Goal: Task Accomplishment & Management: Manage account settings

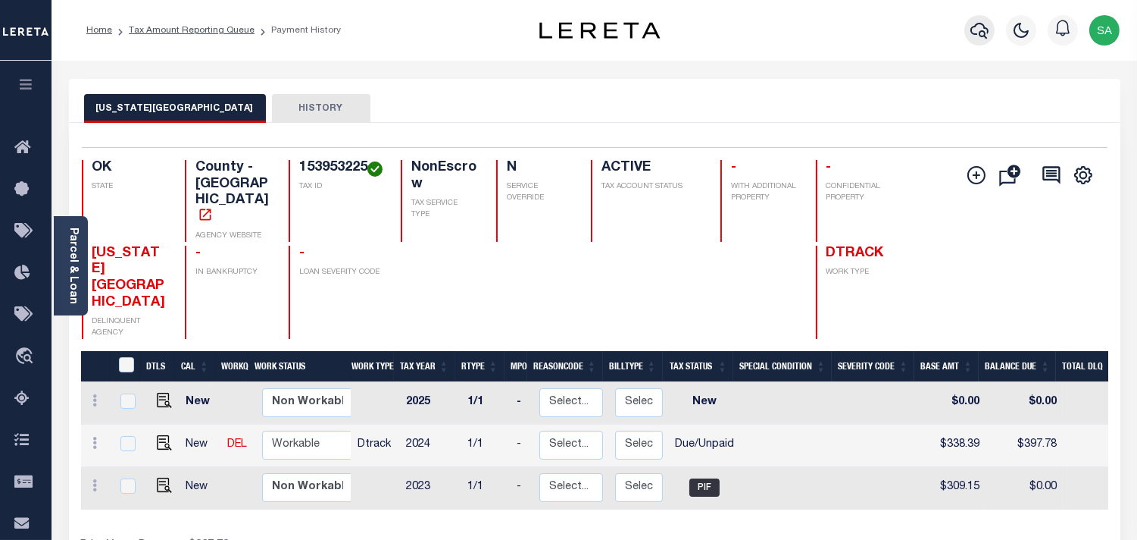
click at [976, 28] on icon "button" at bounding box center [980, 30] width 18 height 18
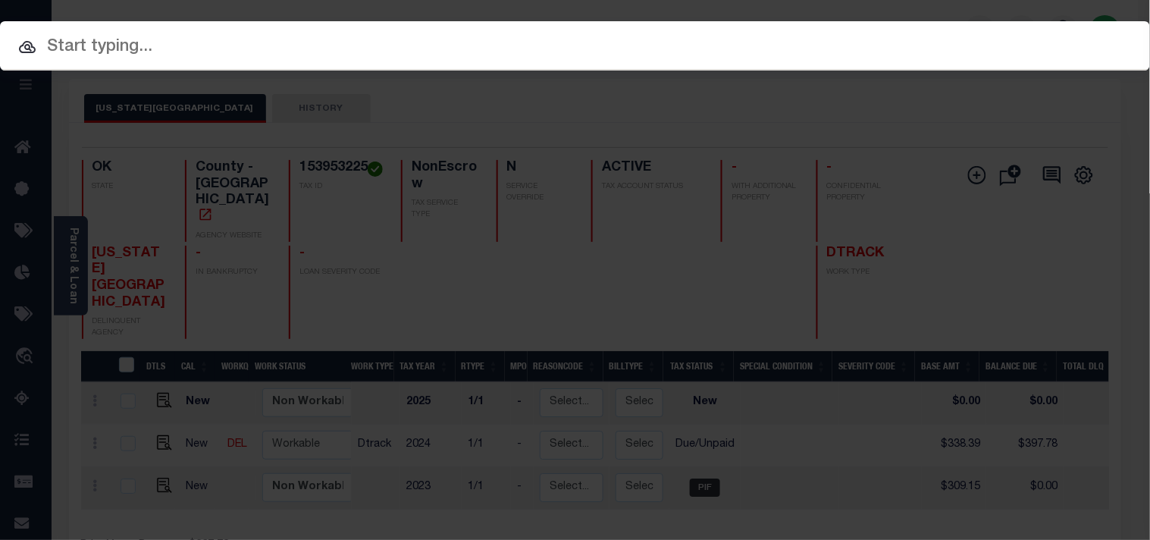
click at [896, 34] on input "text" at bounding box center [575, 47] width 1150 height 27
paste input "2190528"
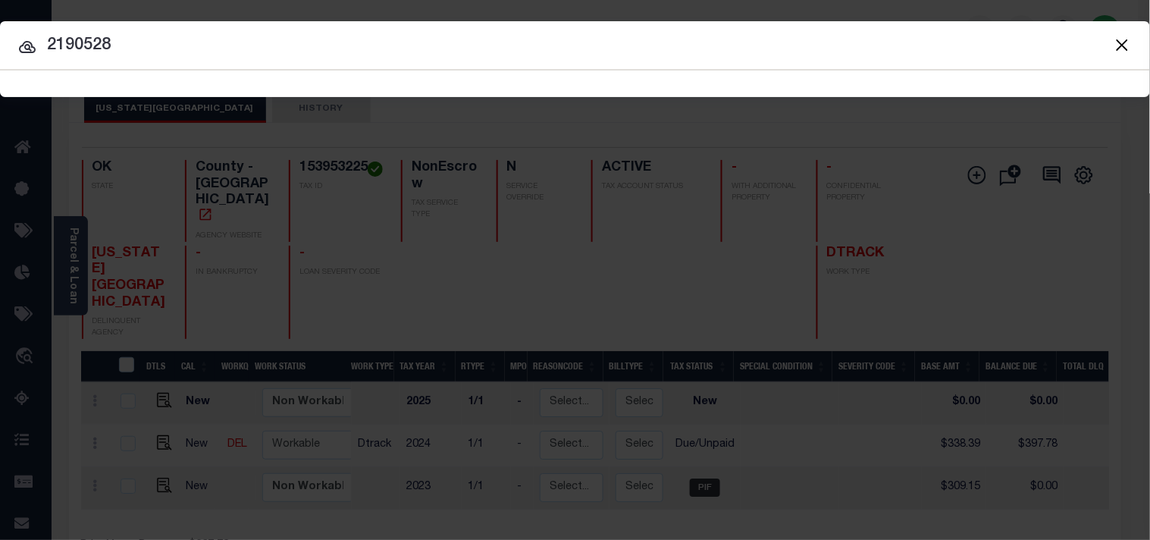
type input "2190528"
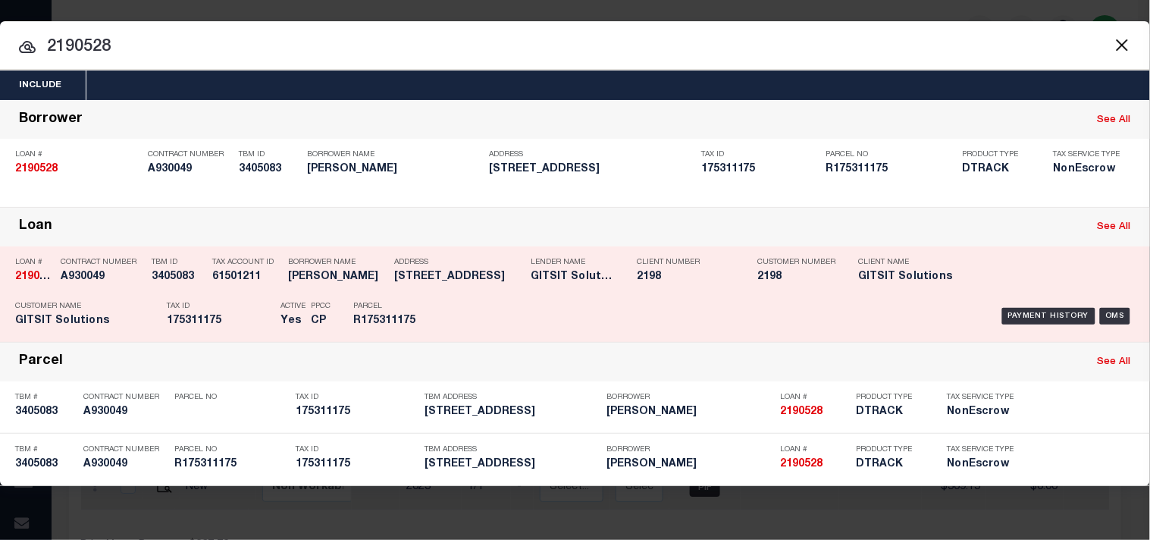
click at [398, 305] on p "Parcel" at bounding box center [387, 306] width 68 height 9
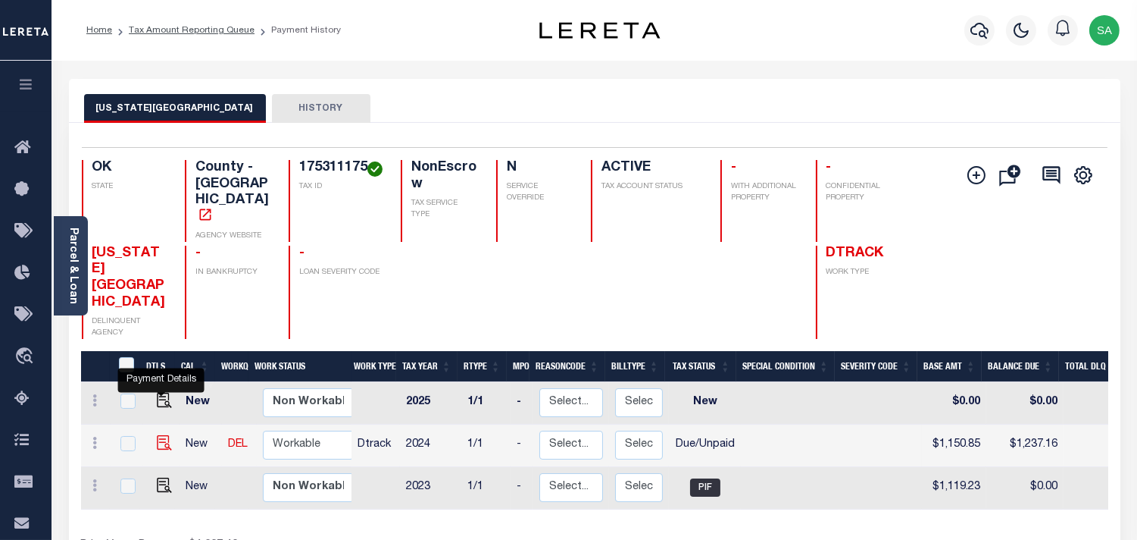
click at [167, 435] on img "" at bounding box center [164, 442] width 15 height 15
checkbox input "true"
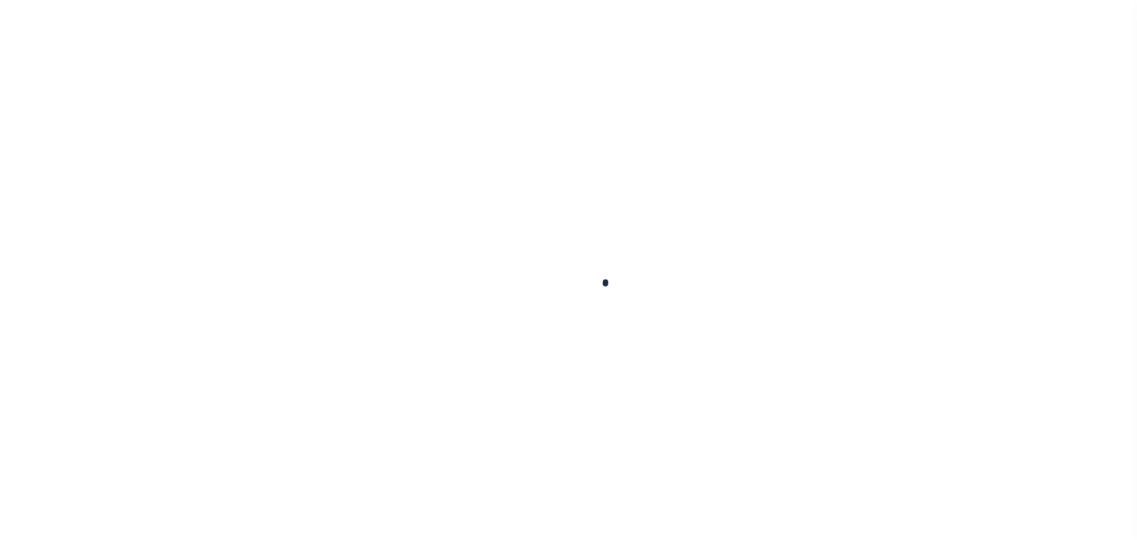
checkbox input "false"
type input "05/23/2025"
select select "DUE"
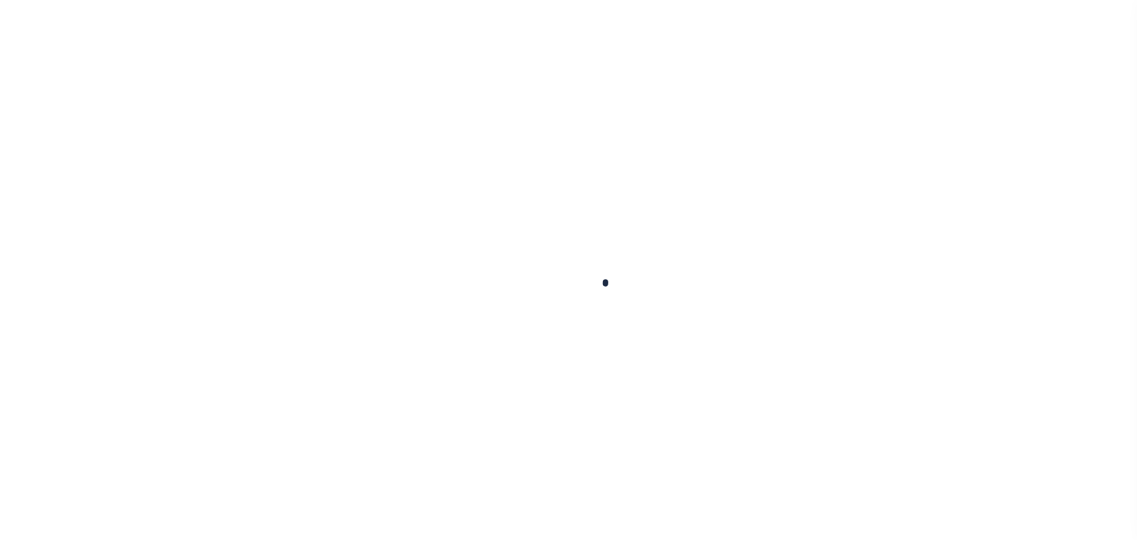
type input "$1,150.85"
type input "$86.31"
type input "$0"
type input "$1,237.16"
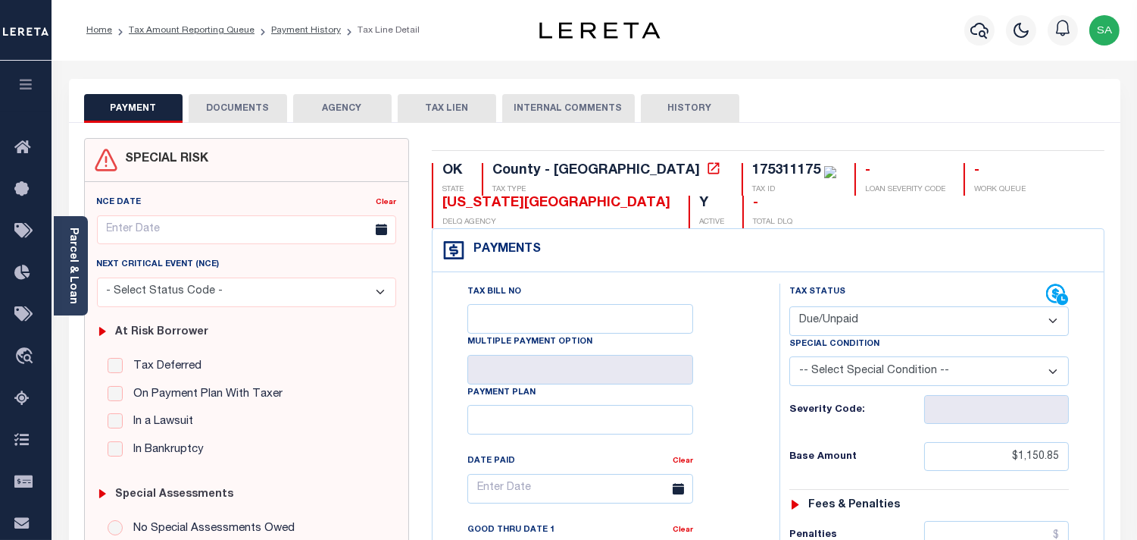
drag, startPoint x: 248, startPoint y: 96, endPoint x: 253, endPoint y: 110, distance: 14.6
click at [248, 96] on button "DOCUMENTS" at bounding box center [238, 108] width 99 height 29
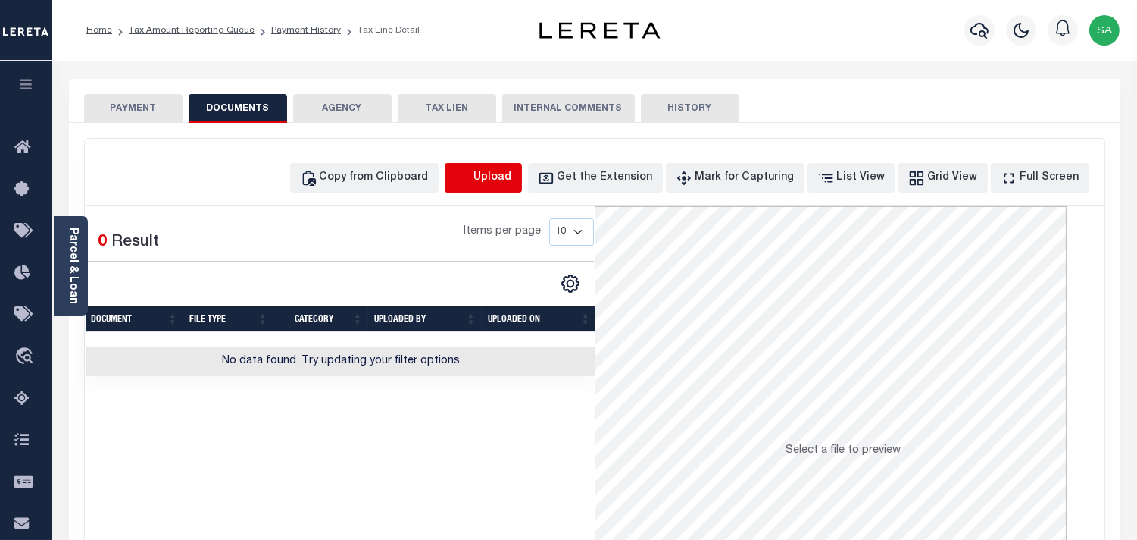
click at [471, 173] on icon "button" at bounding box center [463, 178] width 17 height 17
select select "POP"
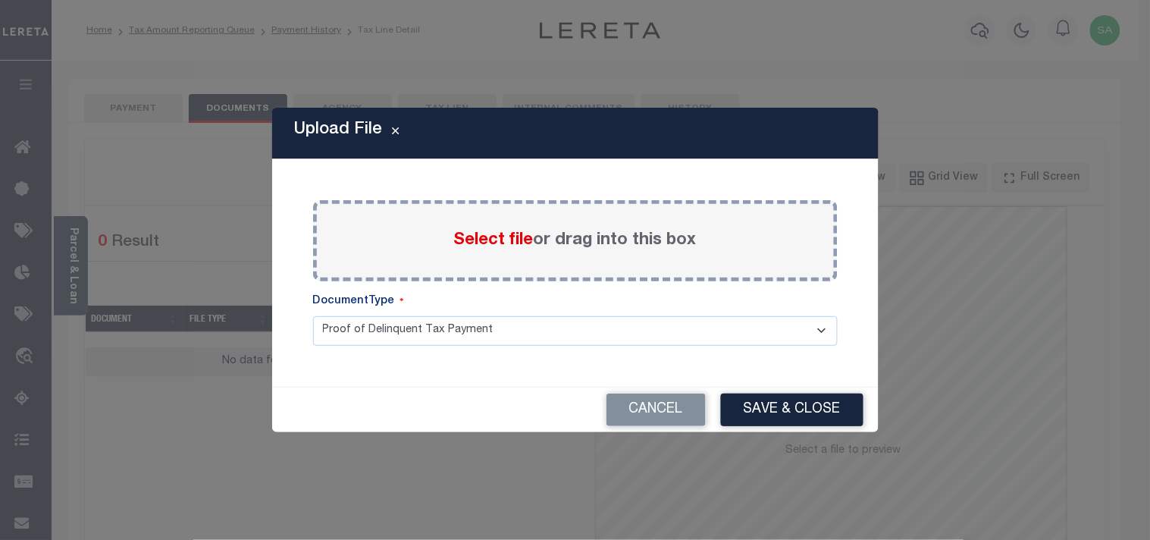
click at [480, 240] on span "Select file" at bounding box center [494, 240] width 80 height 17
click at [0, 0] on input "Select file or drag into this box" at bounding box center [0, 0] width 0 height 0
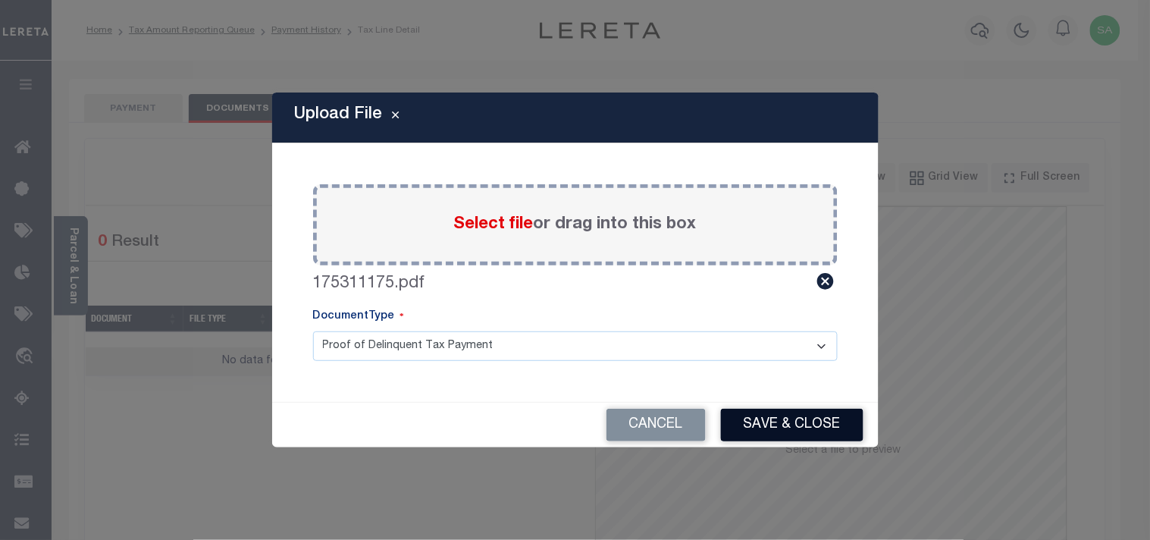
click at [807, 421] on button "Save & Close" at bounding box center [792, 424] width 142 height 33
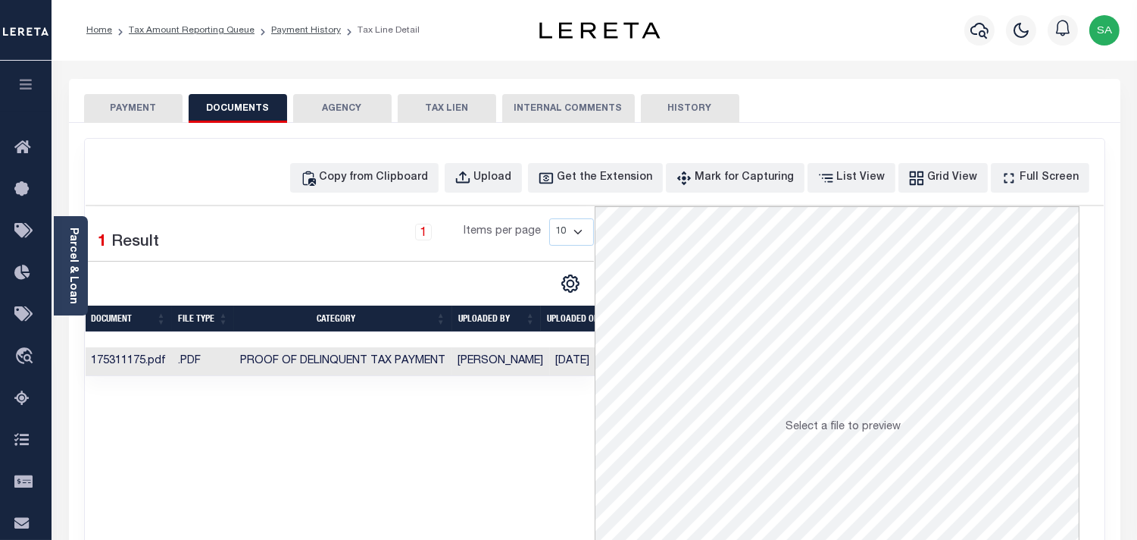
click at [155, 115] on button "PAYMENT" at bounding box center [133, 108] width 99 height 29
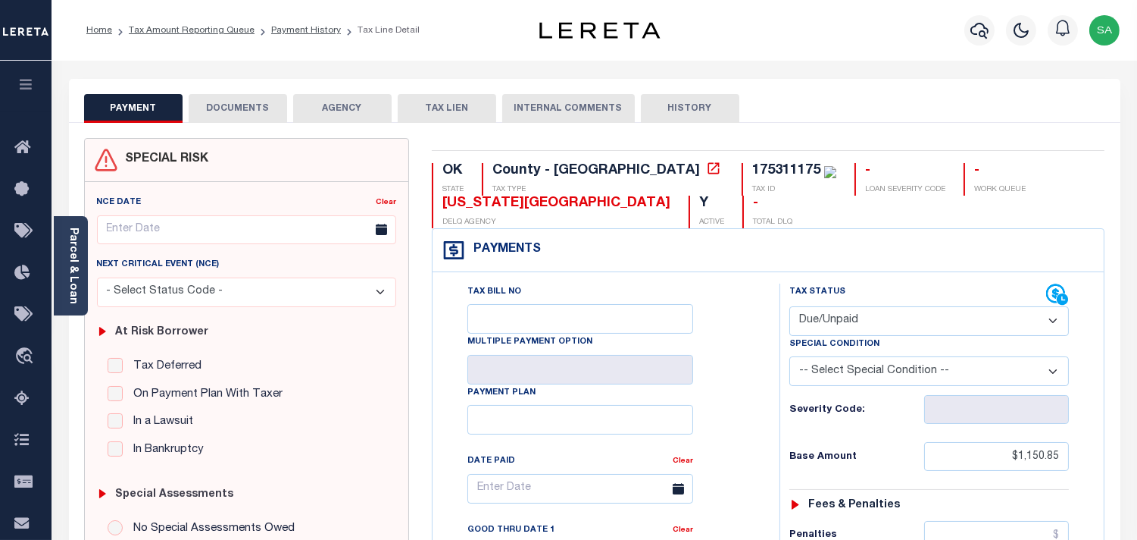
drag, startPoint x: 843, startPoint y: 318, endPoint x: 843, endPoint y: 327, distance: 9.1
click at [843, 318] on select "- Select Status Code - Open Due/Unpaid Paid Incomplete No Tax Due Internal Refu…" at bounding box center [930, 321] width 280 height 30
select select "PYD"
click at [790, 307] on select "- Select Status Code - Open Due/Unpaid Paid Incomplete No Tax Due Internal Refu…" at bounding box center [930, 321] width 280 height 30
type input "09/09/2025"
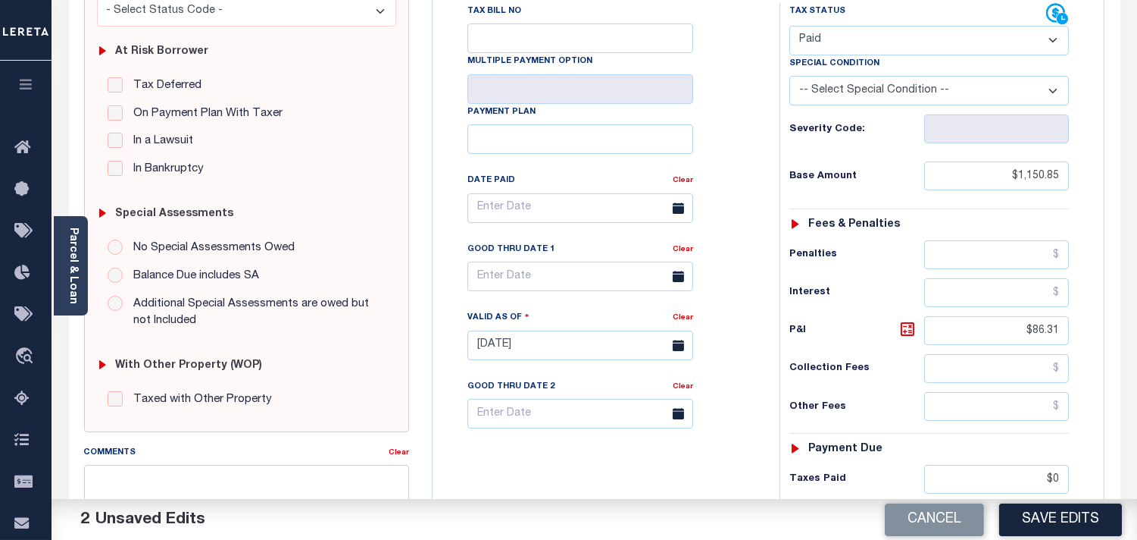
scroll to position [421, 0]
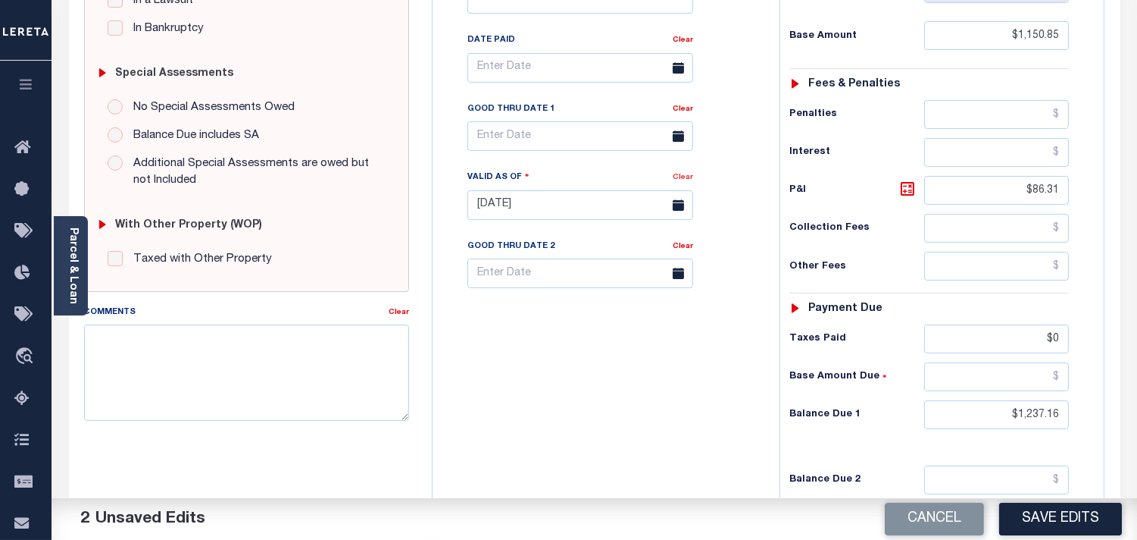
click at [683, 180] on link "Clear" at bounding box center [683, 178] width 20 height 8
drag, startPoint x: 1011, startPoint y: 187, endPoint x: 1082, endPoint y: 183, distance: 71.3
click at [1082, 183] on div "Tax Status Status - Select Status Code -" at bounding box center [934, 197] width 309 height 669
drag, startPoint x: 1017, startPoint y: 344, endPoint x: 1124, endPoint y: 336, distance: 107.9
click at [1124, 336] on div "PAYMENT 3 DOCUMENTS AGENCY DELINQUENT PAYEE" at bounding box center [595, 190] width 1074 height 1065
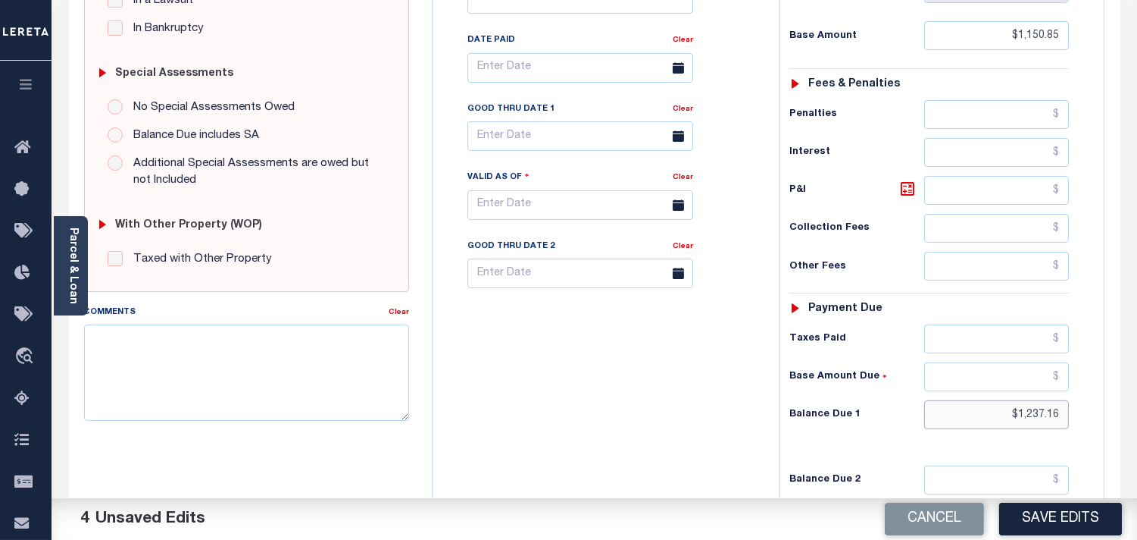
drag, startPoint x: 1008, startPoint y: 406, endPoint x: 1086, endPoint y: 411, distance: 78.2
click at [1086, 411] on div "Tax Status Status - Select Status Code -" at bounding box center [934, 197] width 309 height 669
type input "$0.00"
click at [715, 404] on div "Tax Bill No Multiple Payment Option Payment Plan Clear" at bounding box center [602, 197] width 332 height 669
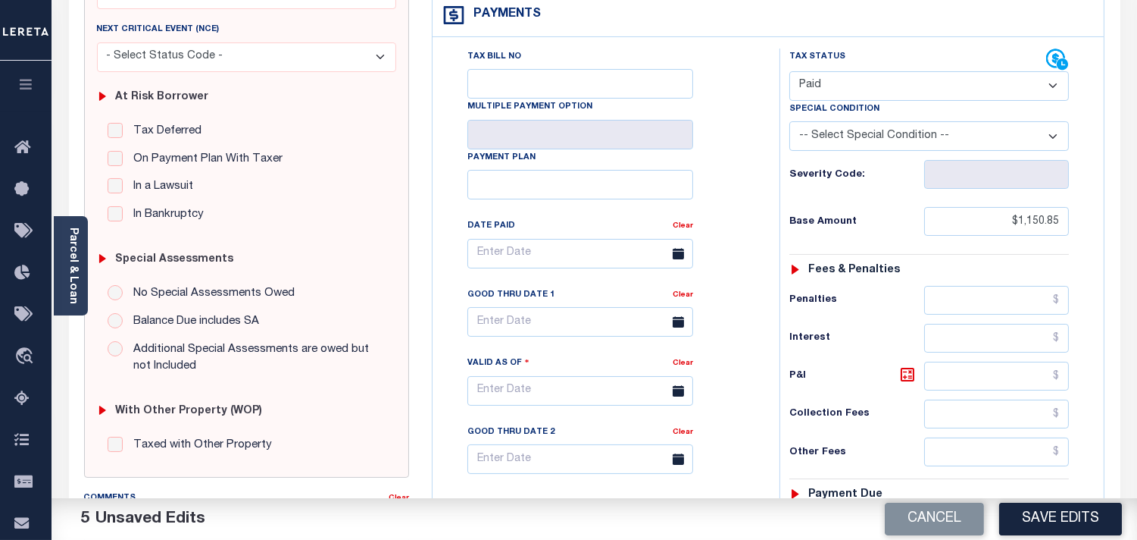
scroll to position [0, 0]
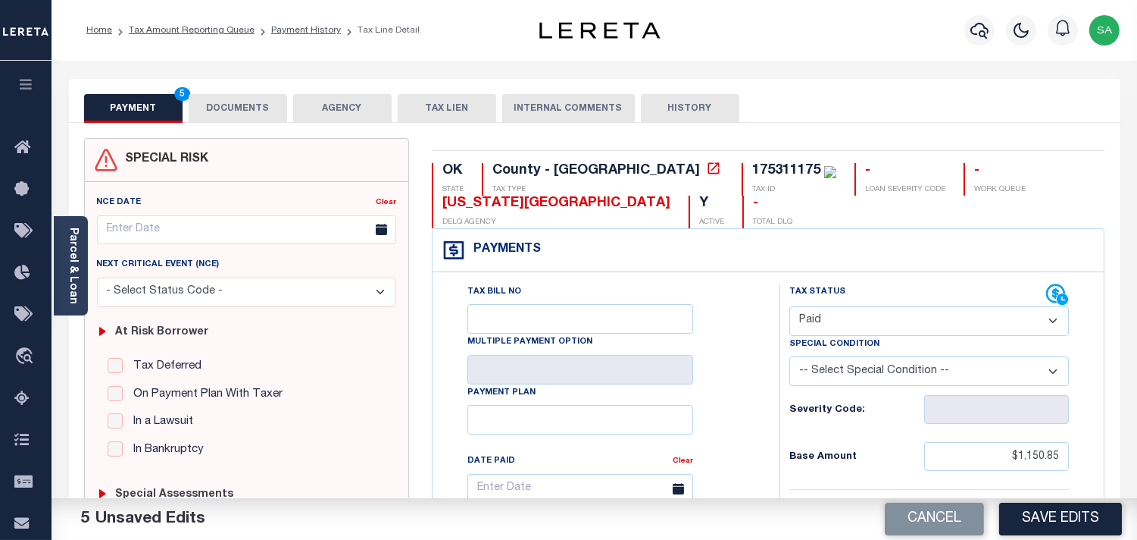
click at [752, 176] on div "175311175" at bounding box center [786, 171] width 68 height 14
click at [214, 107] on button "DOCUMENTS" at bounding box center [238, 108] width 99 height 29
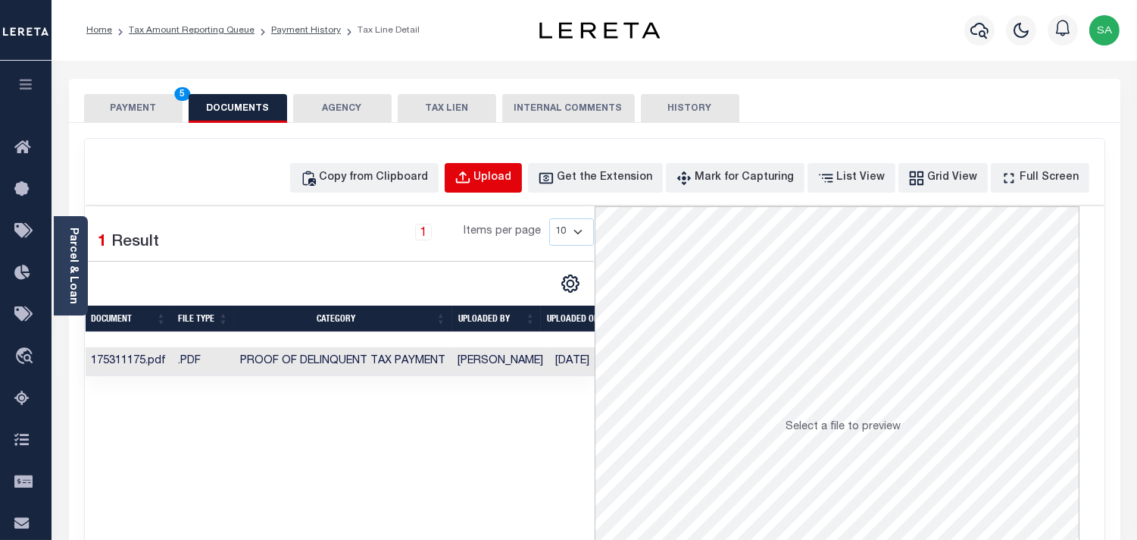
click at [497, 187] on button "Upload" at bounding box center [483, 178] width 77 height 30
select select "POP"
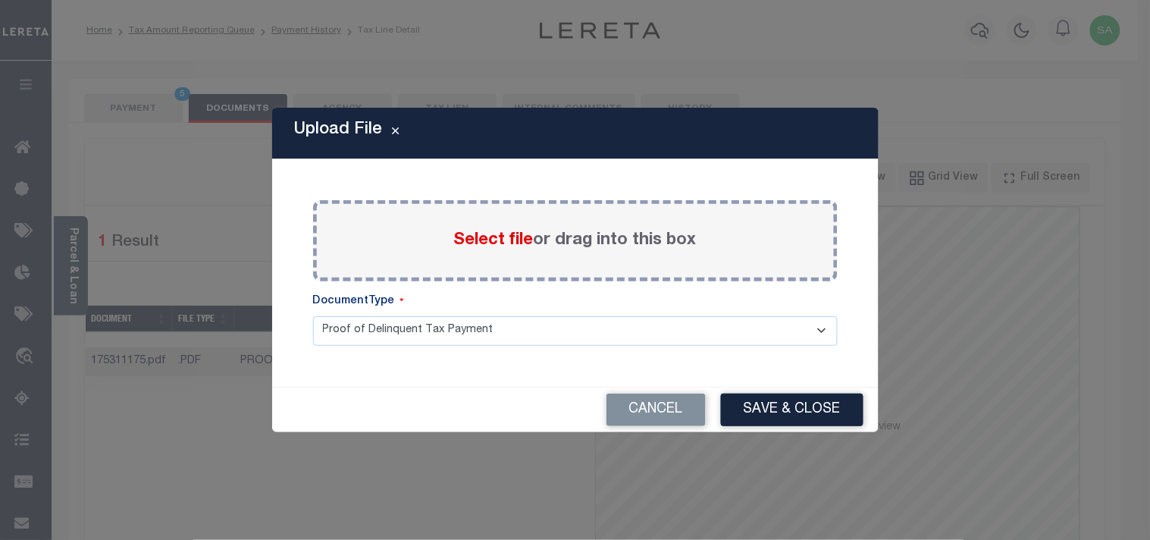
click at [471, 244] on span "Select file" at bounding box center [494, 240] width 80 height 17
click at [0, 0] on input "Select file or drag into this box" at bounding box center [0, 0] width 0 height 0
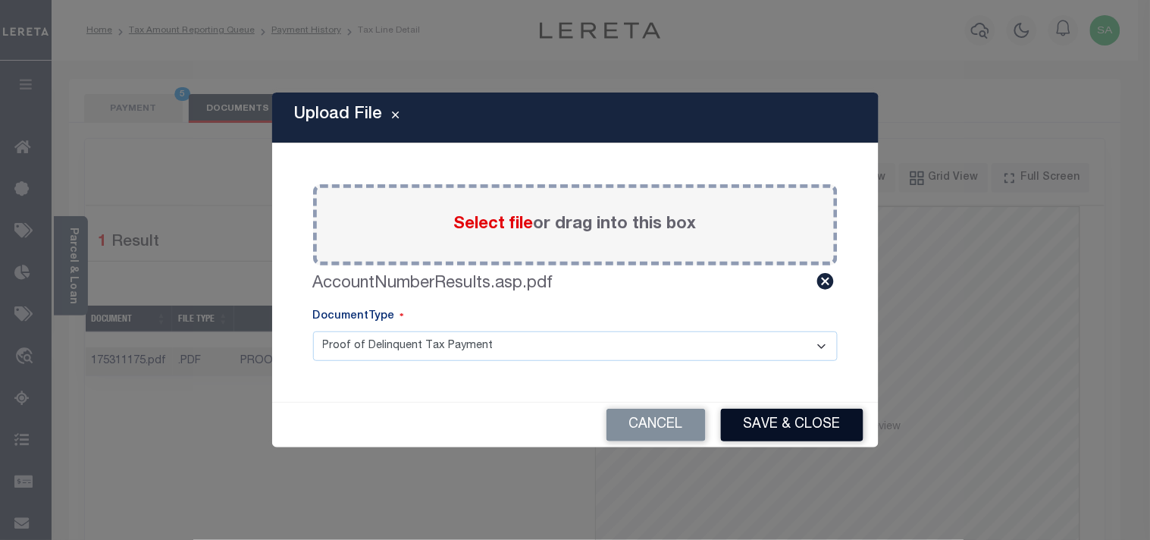
click at [754, 422] on button "Save & Close" at bounding box center [792, 424] width 142 height 33
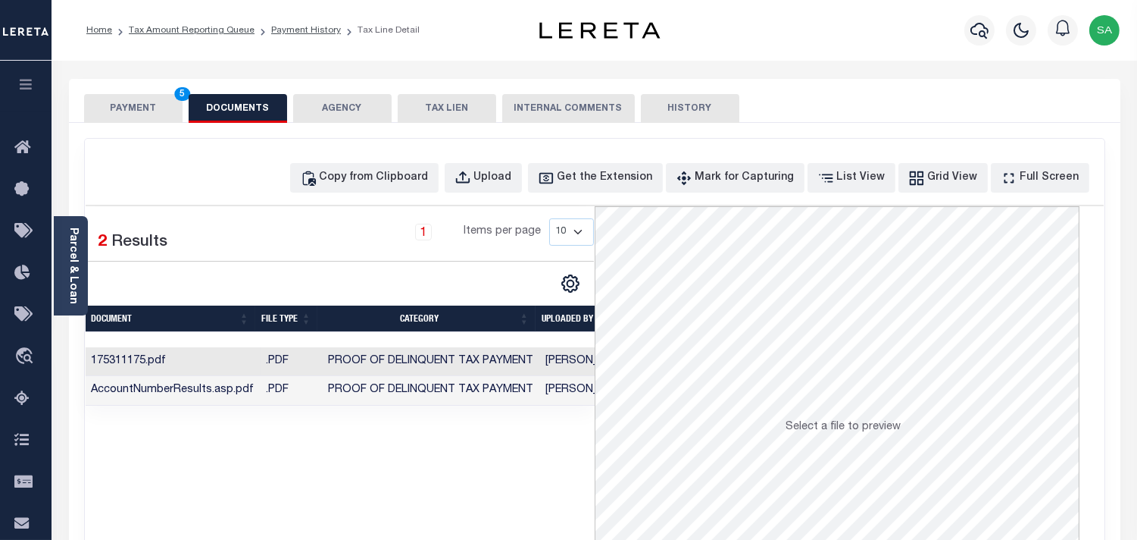
click at [491, 371] on td "Proof of Delinquent Tax Payment" at bounding box center [431, 362] width 217 height 30
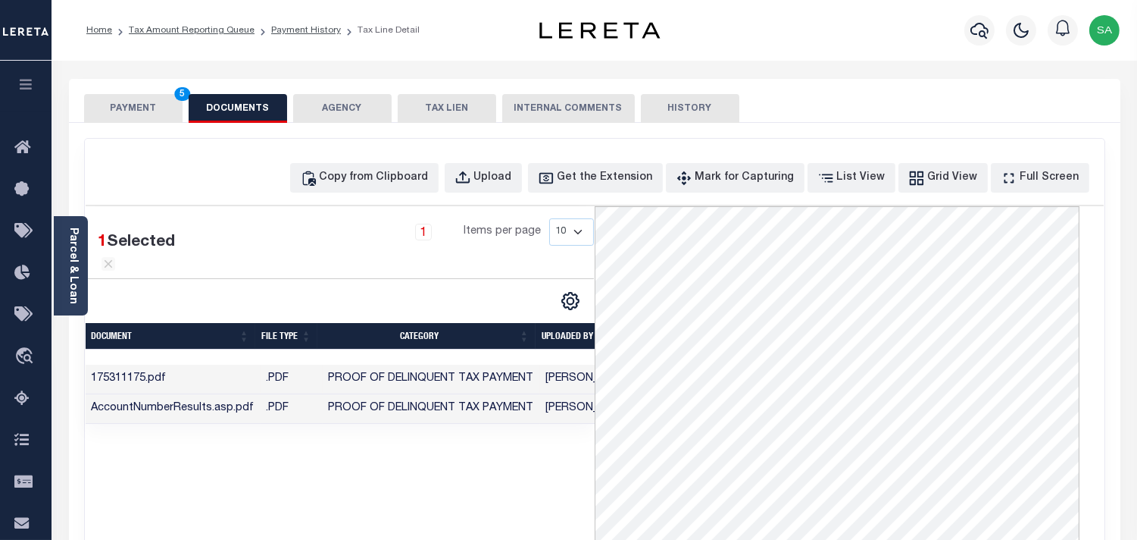
click at [569, 411] on td "Sanaulla Shariff" at bounding box center [589, 409] width 98 height 30
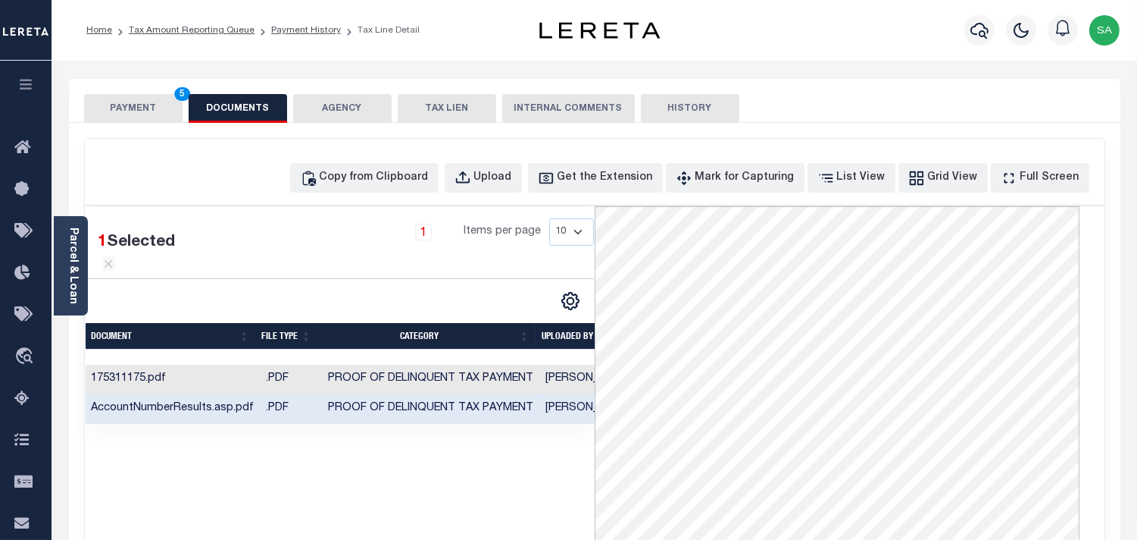
click at [160, 116] on button "PAYMENT 5" at bounding box center [133, 108] width 99 height 29
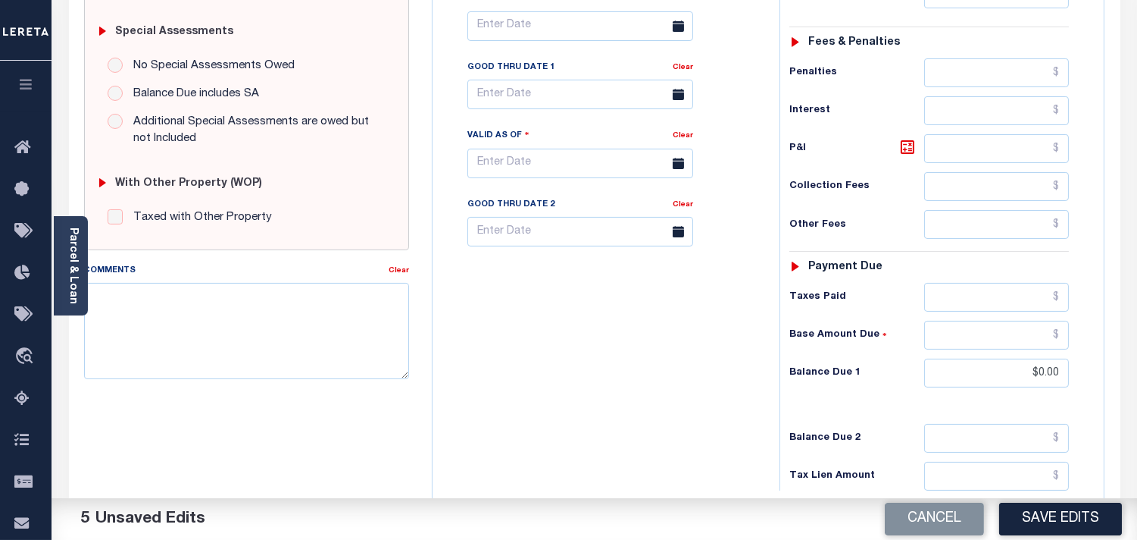
scroll to position [589, 0]
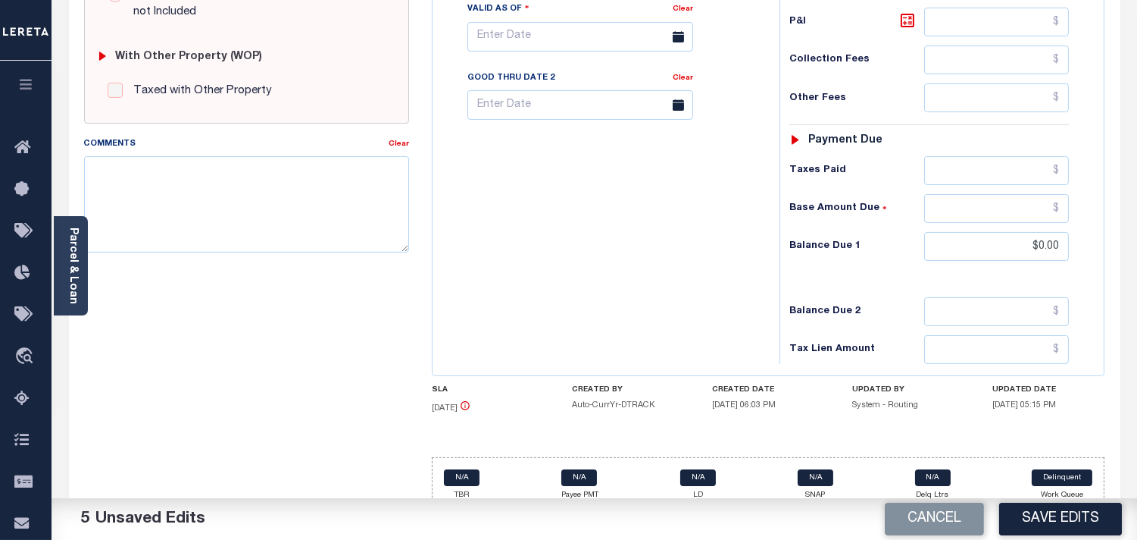
click at [85, 280] on div "Parcel & Loan" at bounding box center [71, 265] width 34 height 99
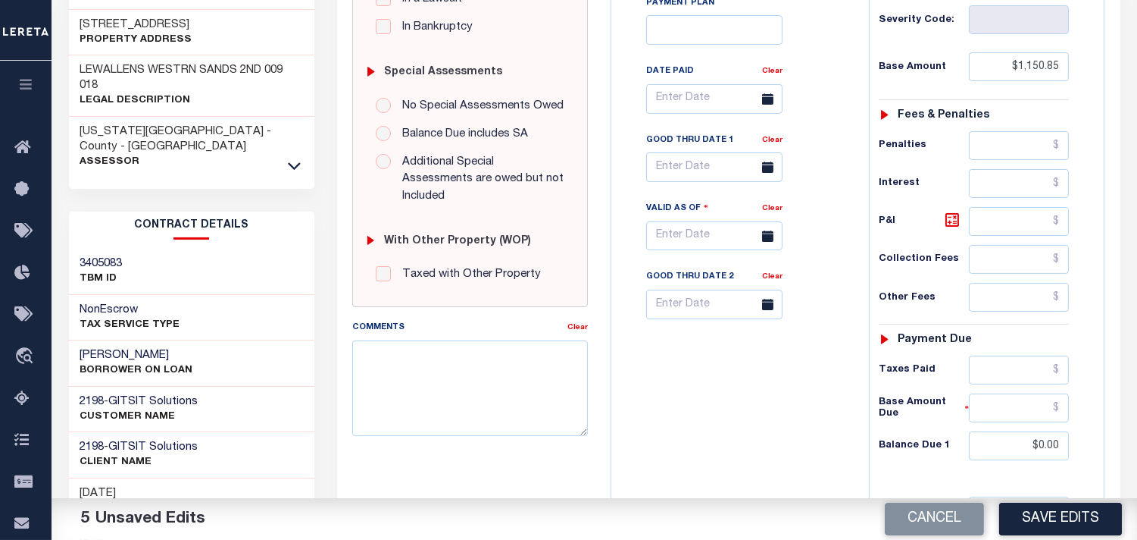
scroll to position [336, 0]
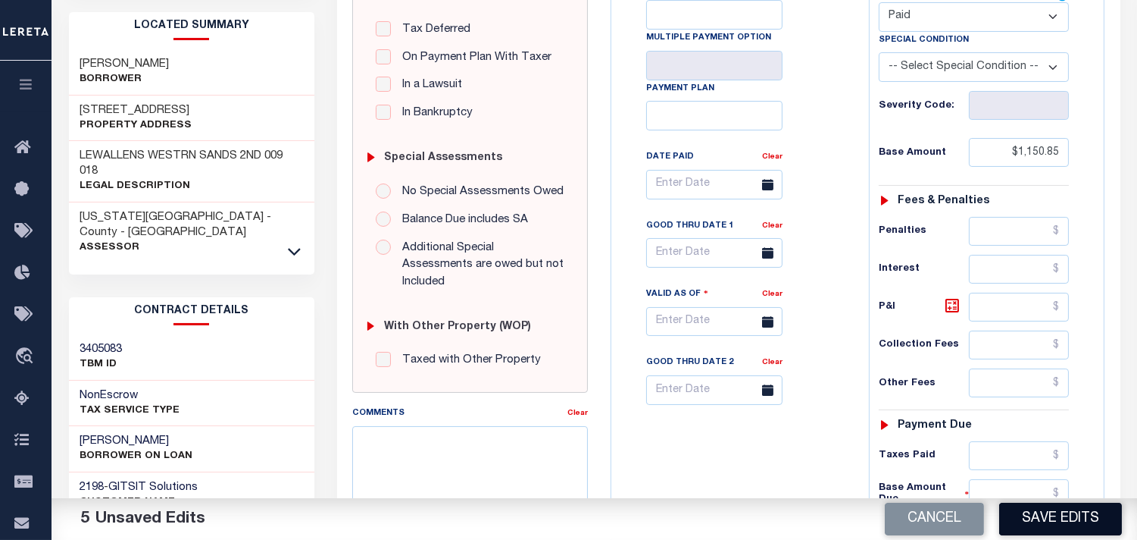
click at [1034, 508] on button "Save Edits" at bounding box center [1060, 518] width 123 height 33
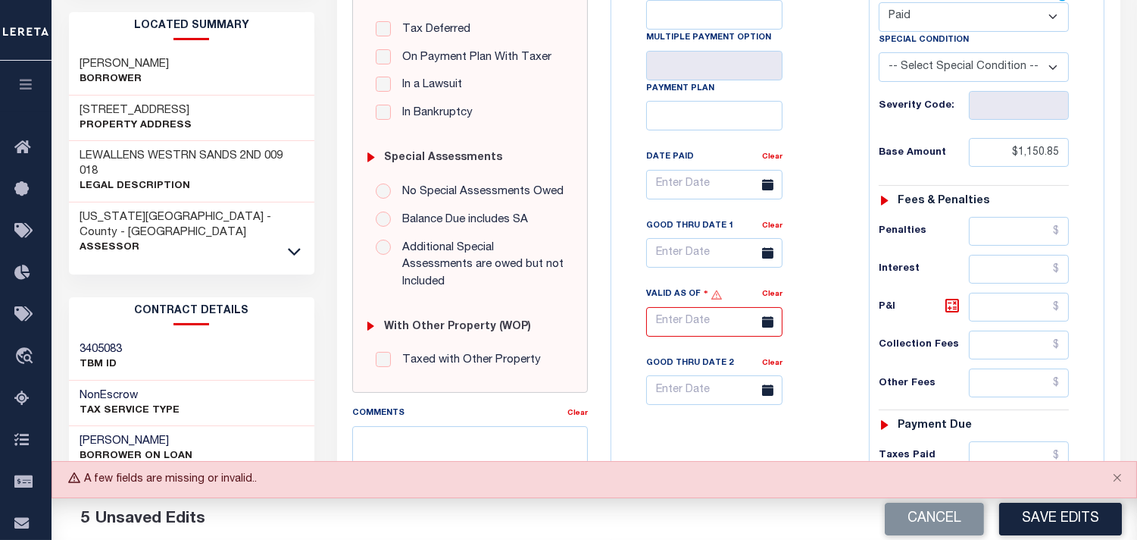
click at [707, 307] on input "text" at bounding box center [714, 322] width 136 height 30
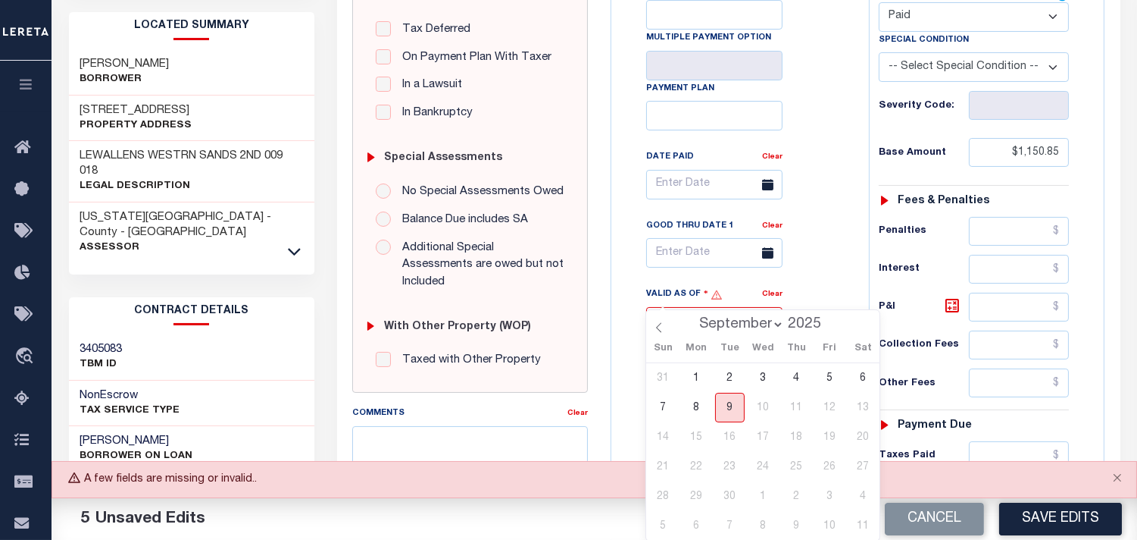
click at [726, 398] on span "9" at bounding box center [730, 408] width 30 height 30
type input "09/09/2025"
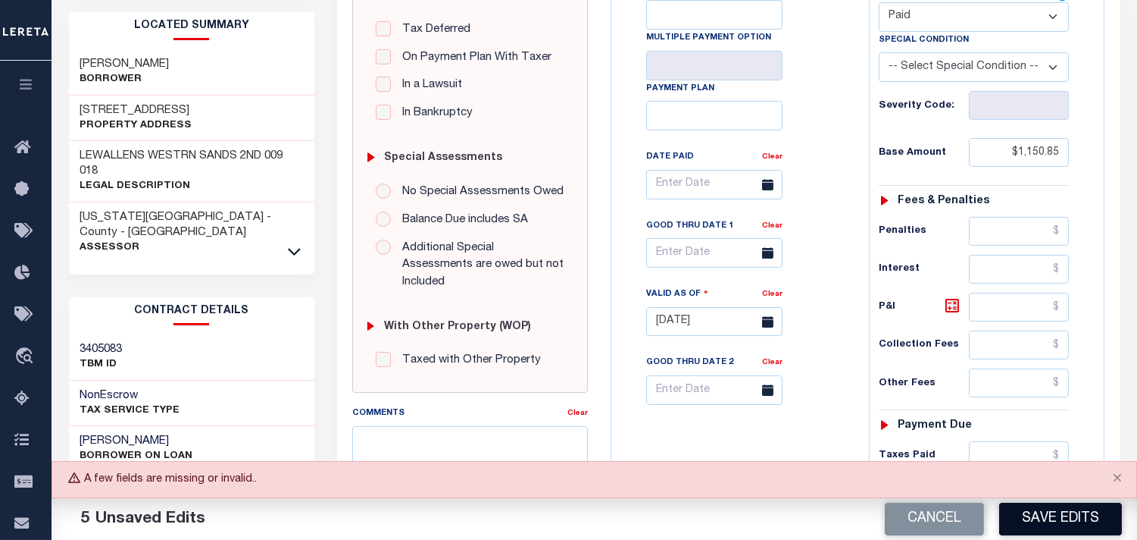
click at [1055, 521] on button "Save Edits" at bounding box center [1060, 518] width 123 height 33
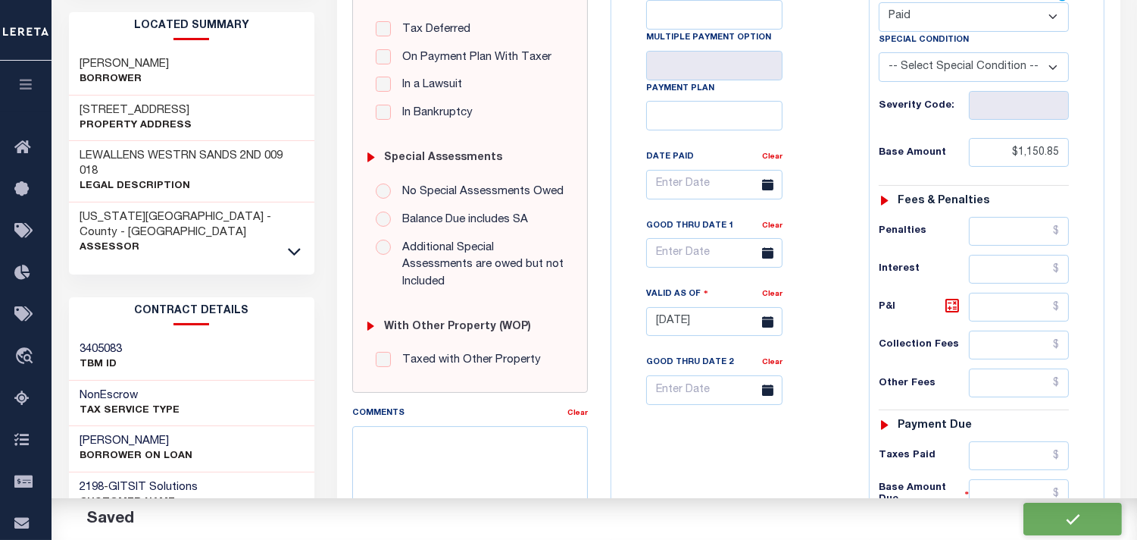
checkbox input "false"
type input "$1,150.85"
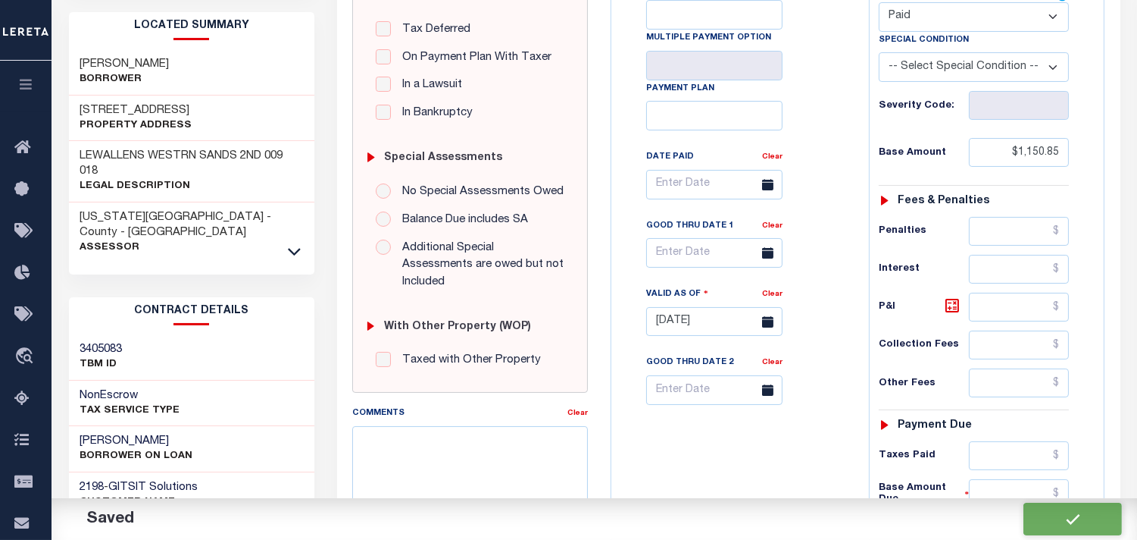
type input "$0"
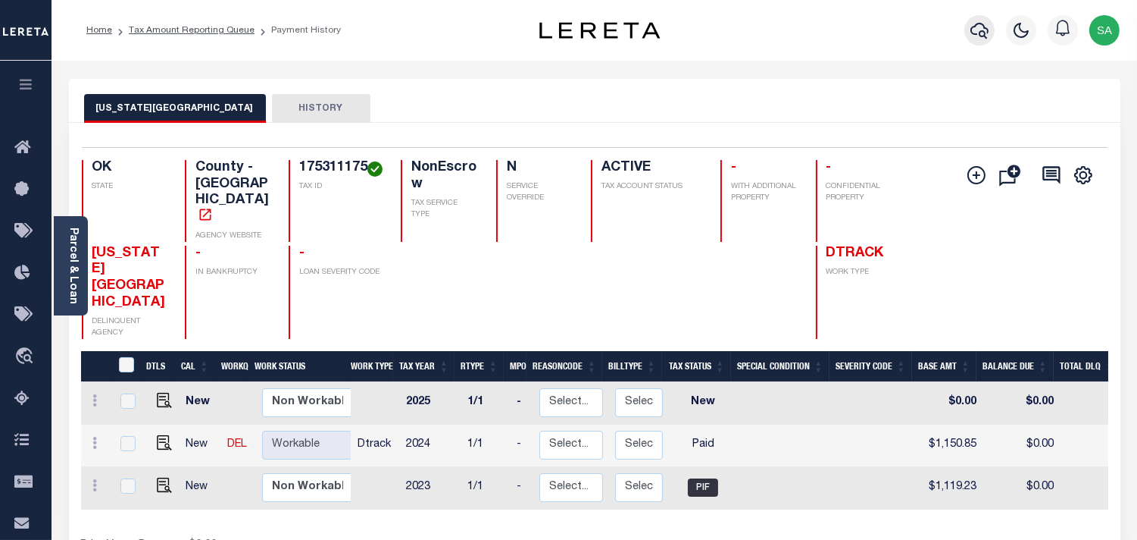
click at [975, 33] on icon "button" at bounding box center [980, 30] width 18 height 18
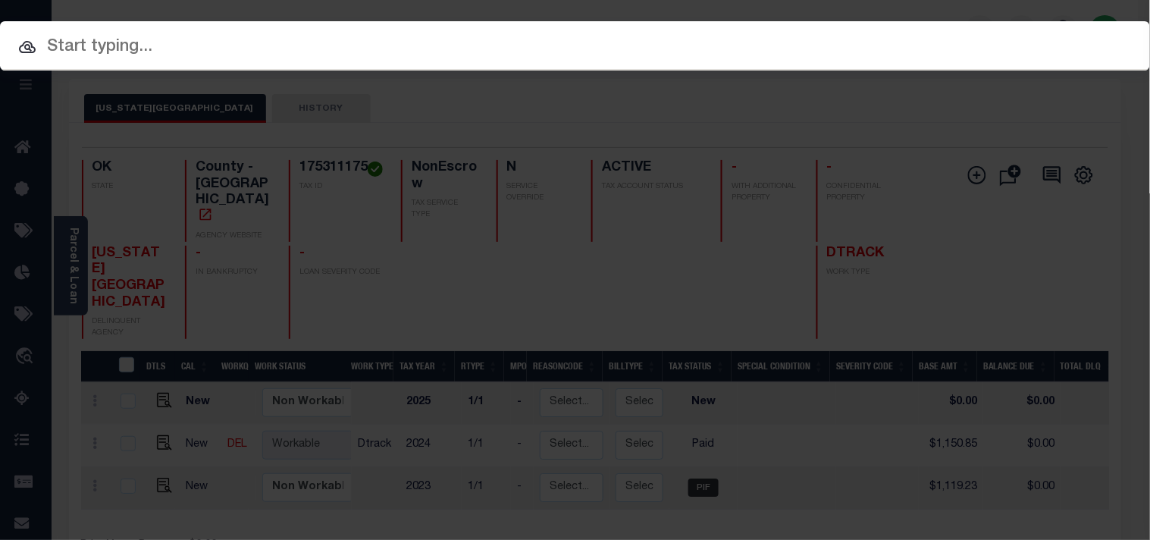
click at [884, 41] on input "text" at bounding box center [575, 47] width 1150 height 27
paste input "2190514"
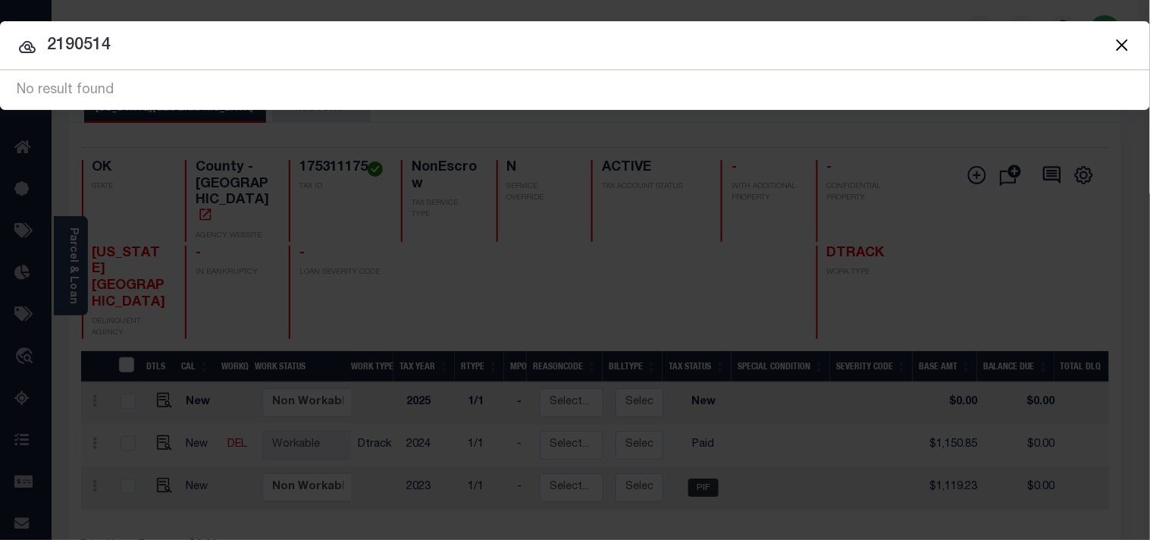
click at [29, 41] on icon at bounding box center [27, 47] width 17 height 12
click at [43, 41] on input "2190514" at bounding box center [575, 46] width 1150 height 27
type input "0002190514"
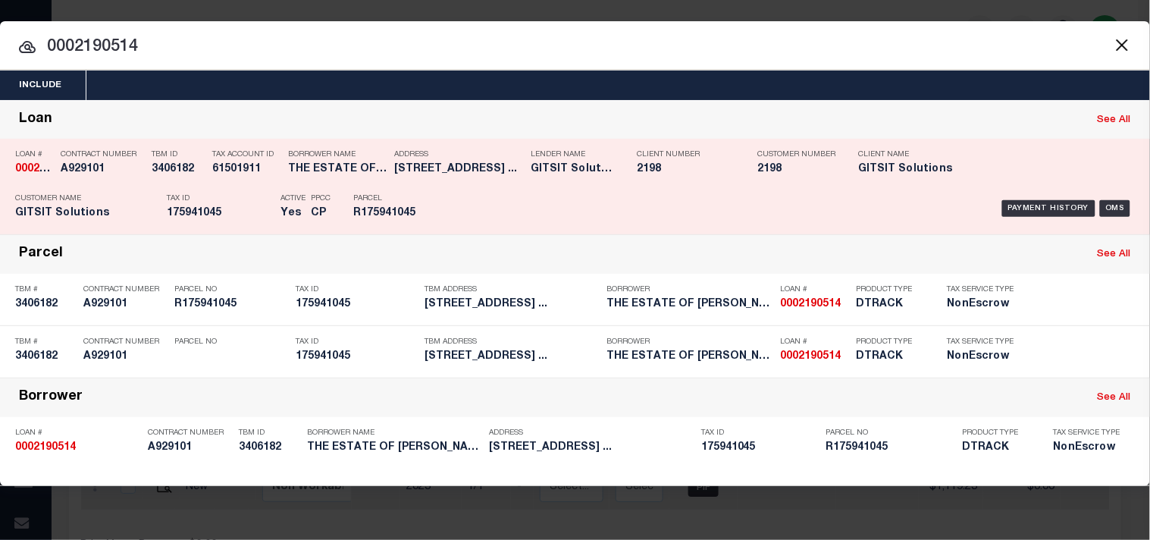
click at [531, 192] on div "Payment History OMS" at bounding box center [789, 208] width 690 height 44
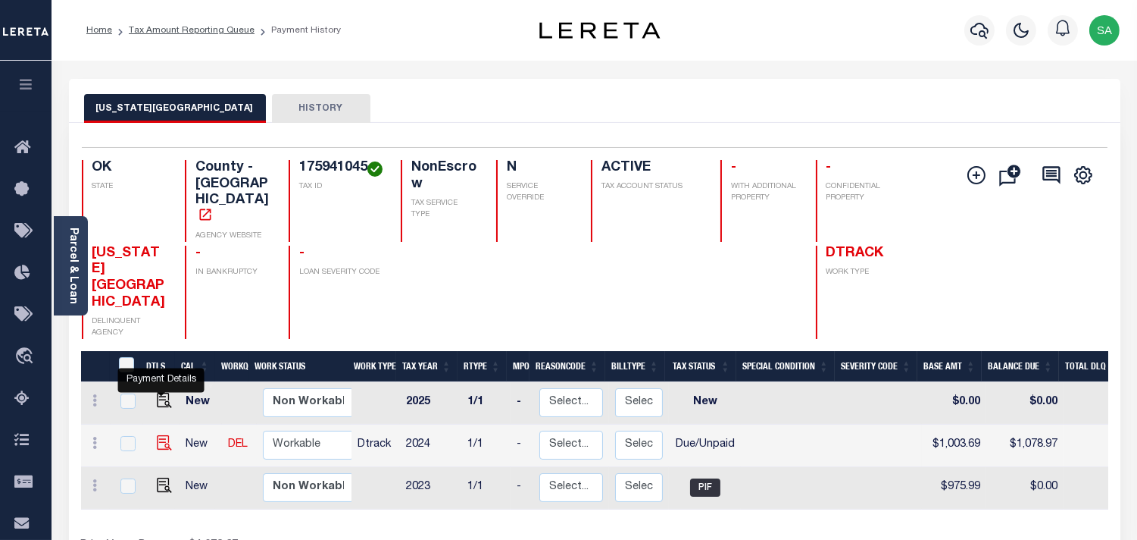
click at [161, 435] on img "" at bounding box center [164, 442] width 15 height 15
checkbox input "true"
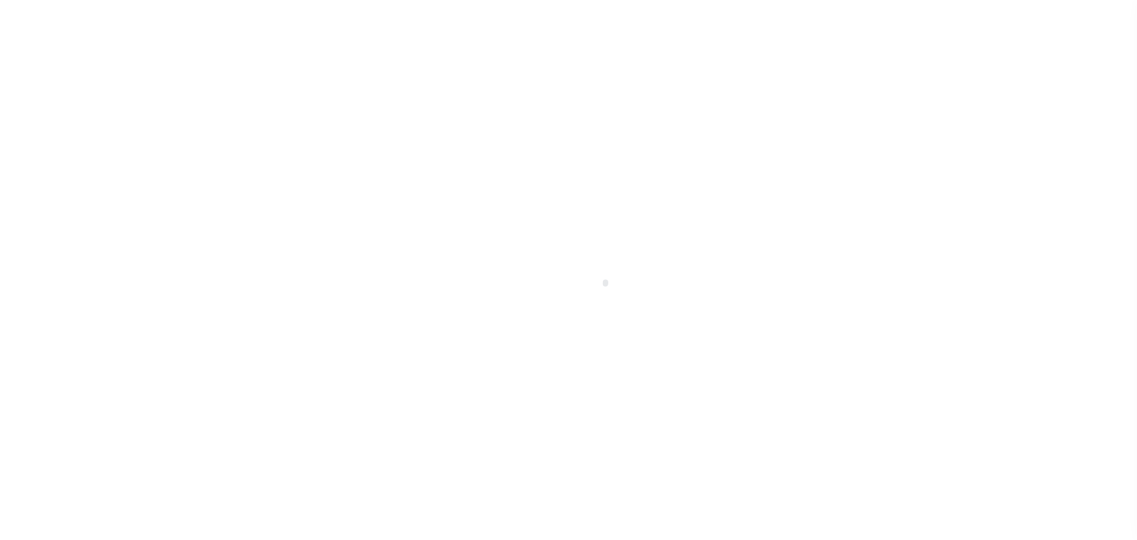
select select "DUE"
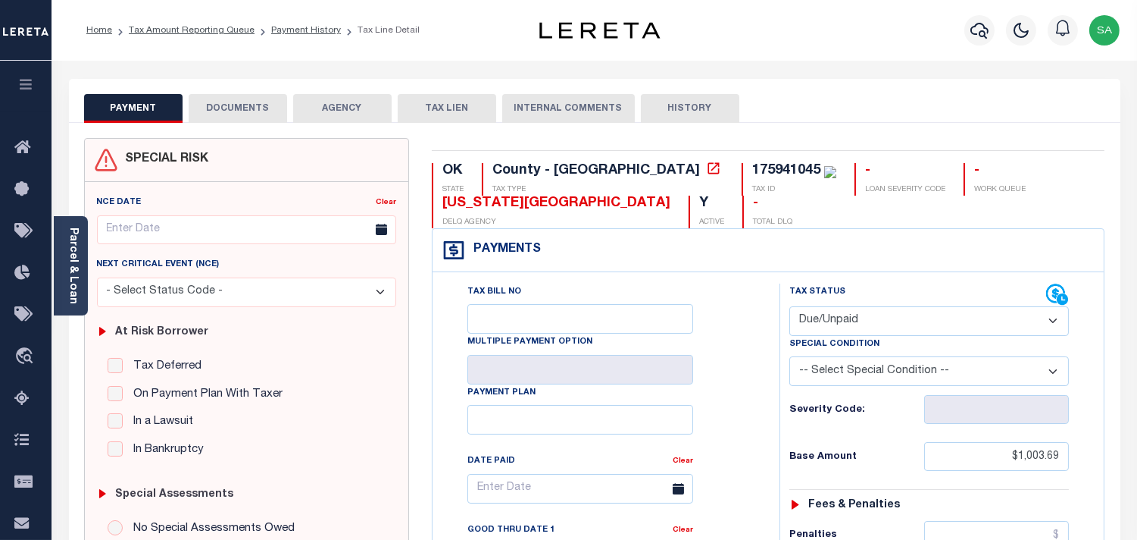
click at [258, 102] on button "DOCUMENTS" at bounding box center [238, 108] width 99 height 29
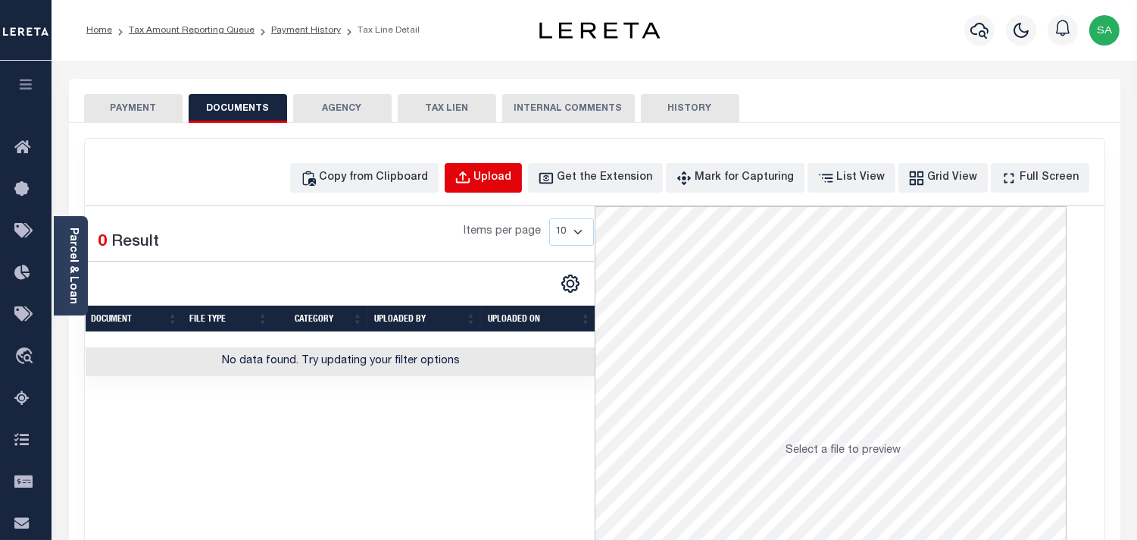
click at [510, 176] on div "Upload" at bounding box center [493, 178] width 38 height 17
select select "POP"
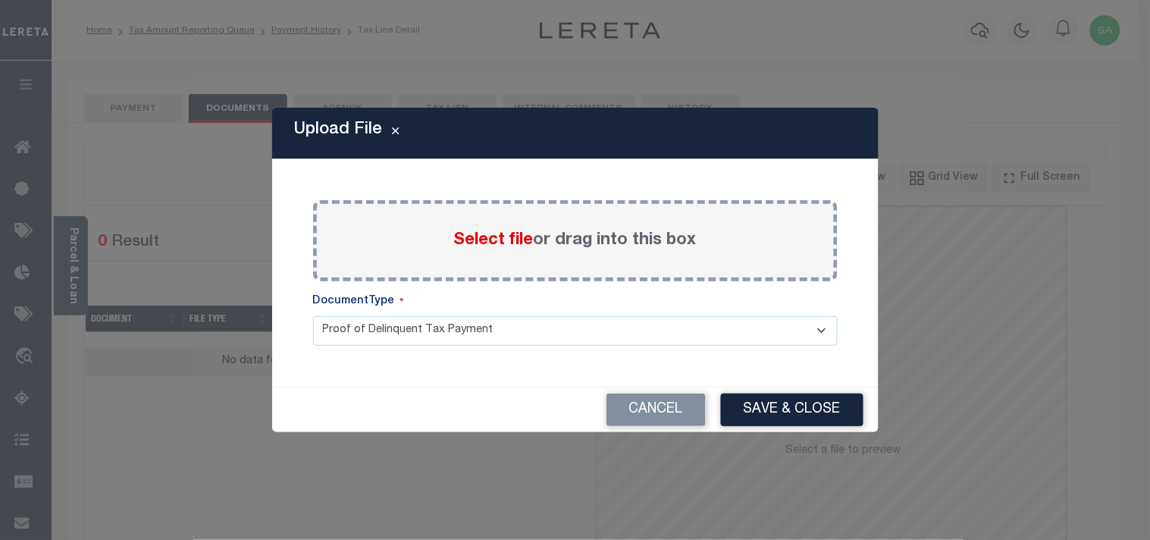
click at [498, 239] on span "Select file" at bounding box center [494, 240] width 80 height 17
click at [0, 0] on input "Select file or drag into this box" at bounding box center [0, 0] width 0 height 0
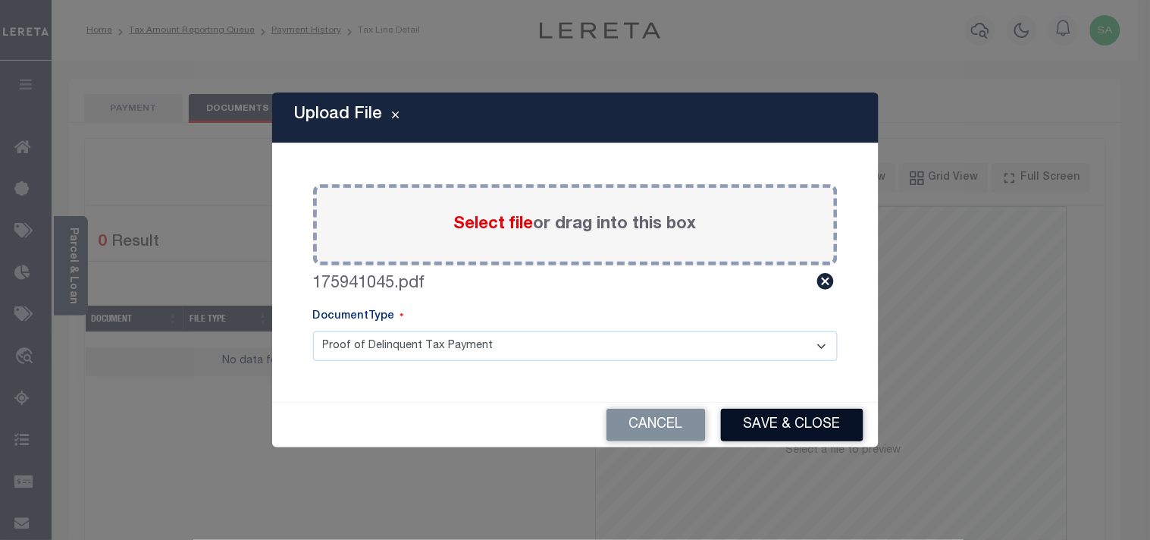
click at [794, 419] on button "Save & Close" at bounding box center [792, 424] width 142 height 33
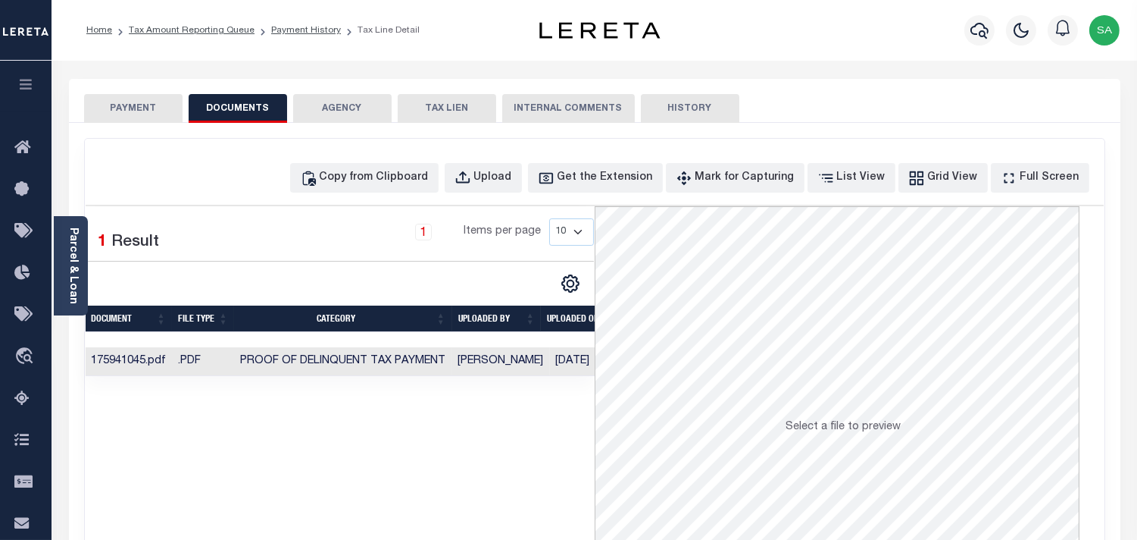
click at [147, 120] on button "PAYMENT" at bounding box center [133, 108] width 99 height 29
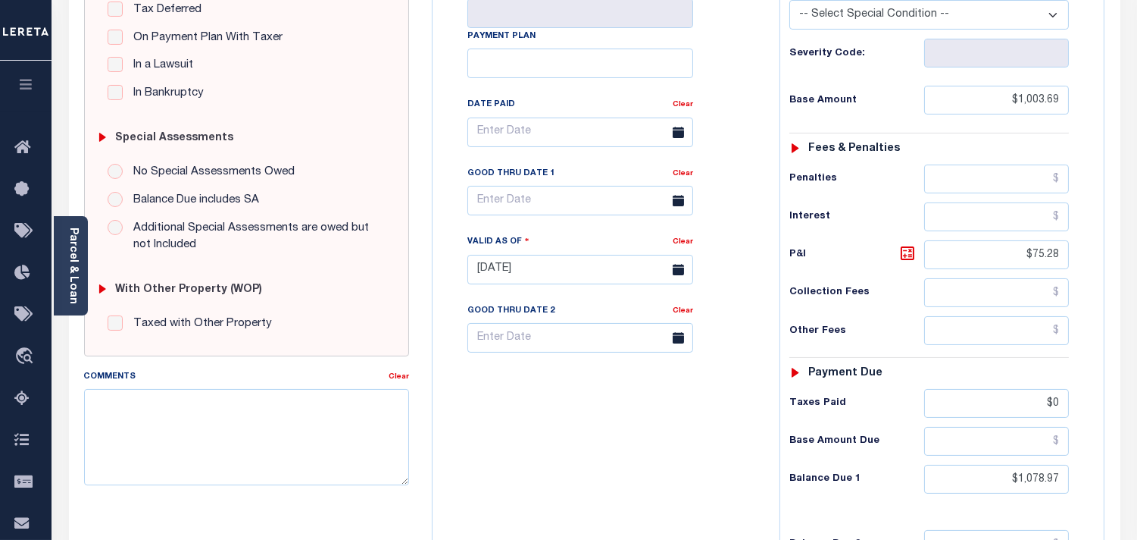
scroll to position [421, 0]
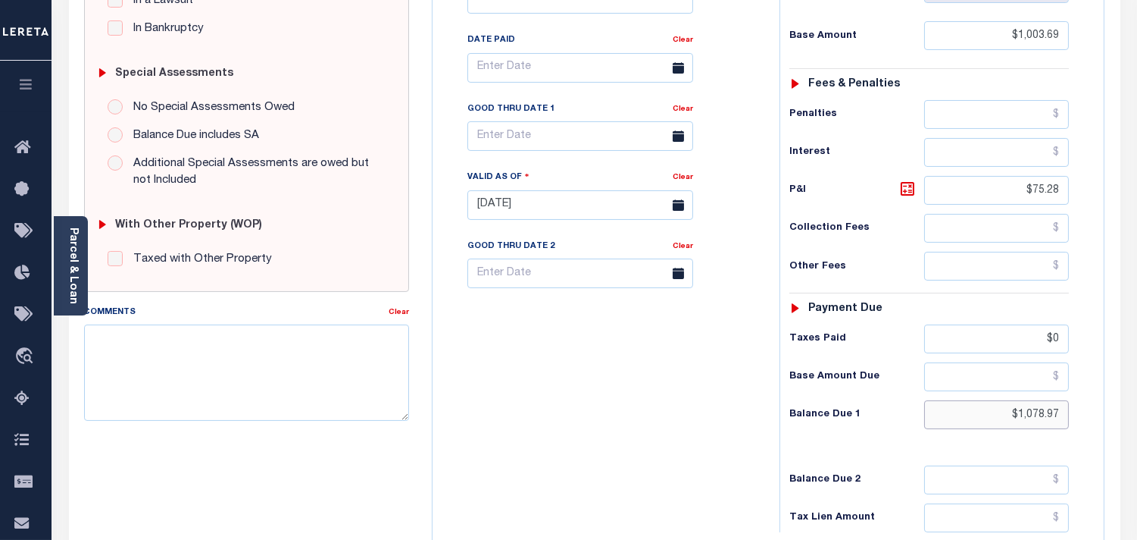
drag, startPoint x: 1011, startPoint y: 421, endPoint x: 1108, endPoint y: 414, distance: 97.2
click at [1108, 414] on div "OK STATE County - OK TAX TYPE 175941045 TAX ID - LOAN SEVERITY CODE - WORK QUEU…" at bounding box center [769, 205] width 696 height 976
paste input "1,142.91"
type input "$1,142.91"
type input "[DATE]"
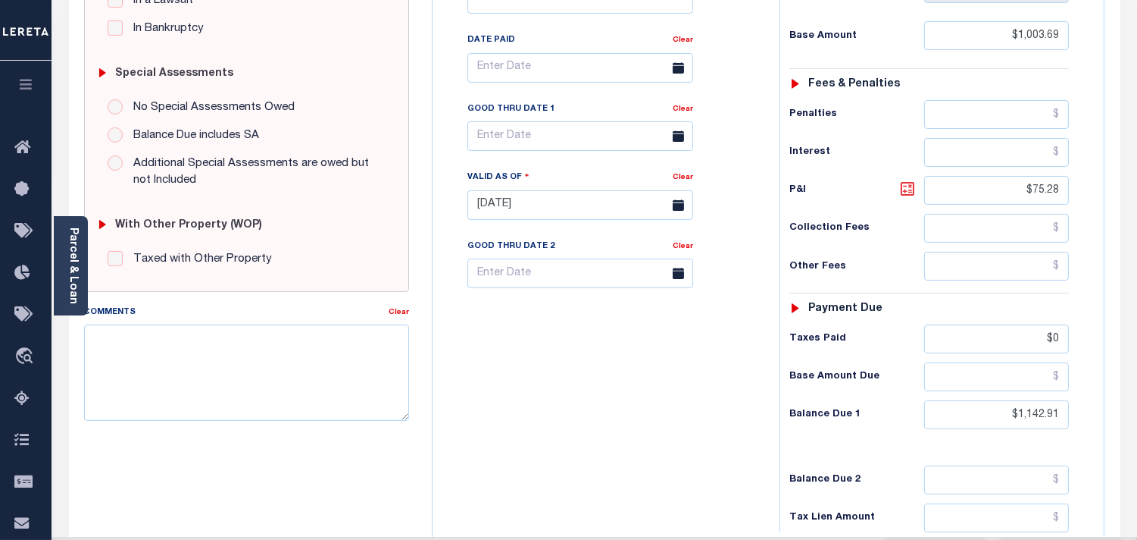
click at [918, 192] on link at bounding box center [912, 190] width 26 height 21
type input "$139.22"
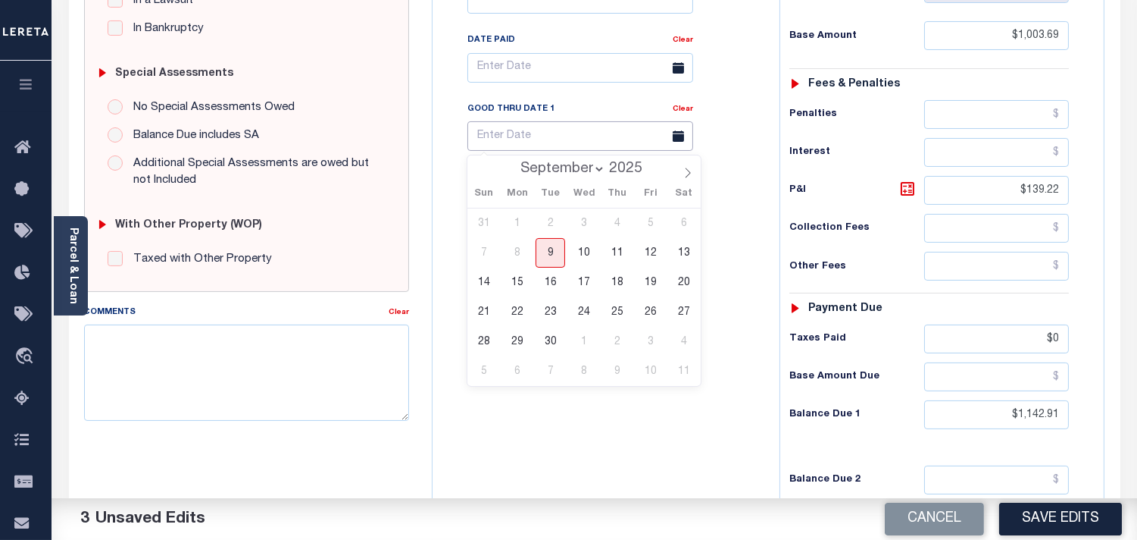
click at [543, 141] on input "text" at bounding box center [581, 136] width 226 height 30
click at [555, 251] on span "9" at bounding box center [551, 253] width 30 height 30
type input "09/09/2025"
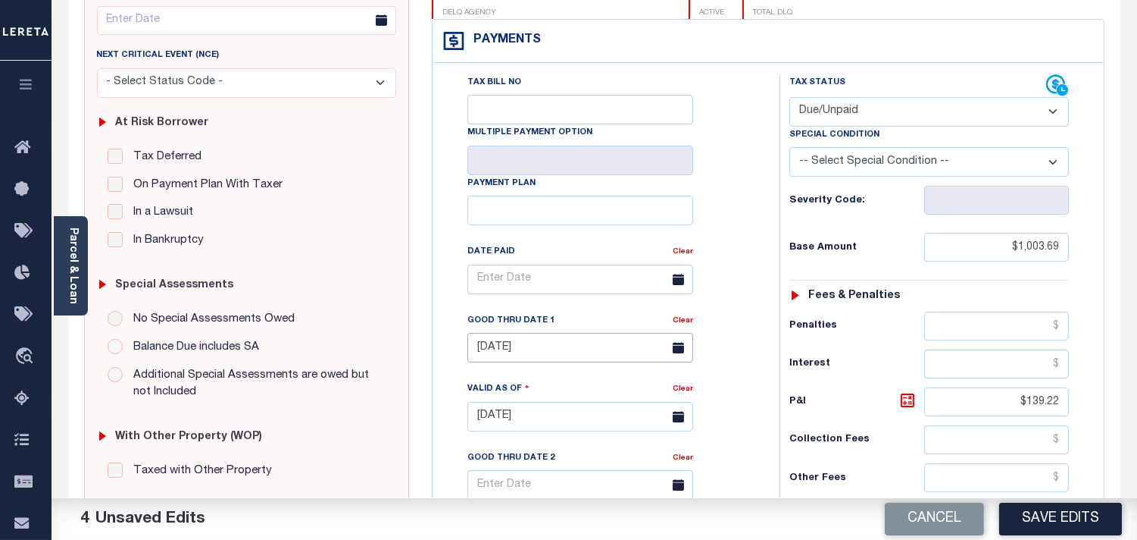
scroll to position [0, 0]
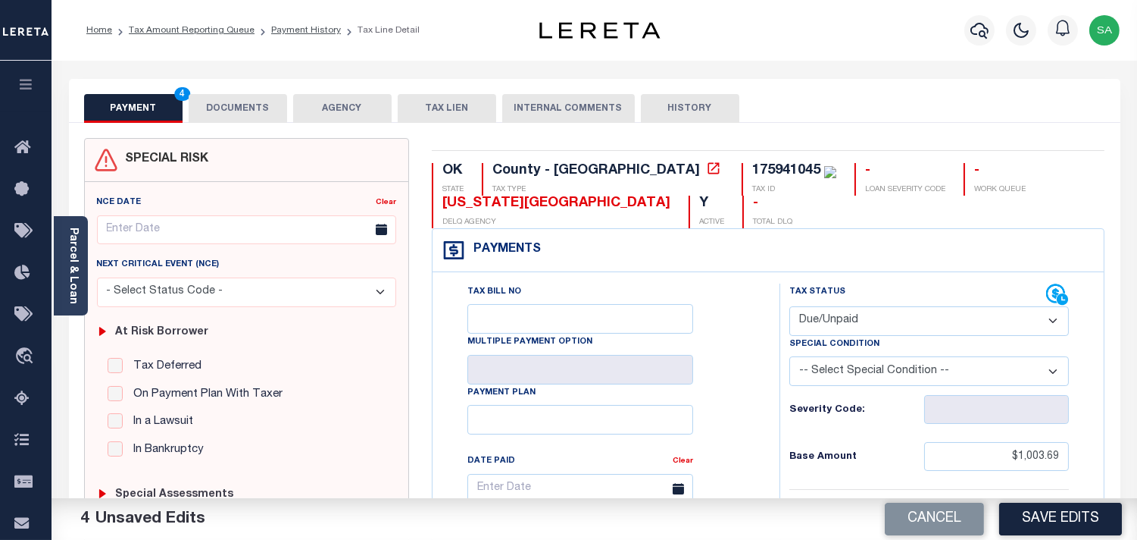
click at [236, 114] on button "DOCUMENTS" at bounding box center [238, 108] width 99 height 29
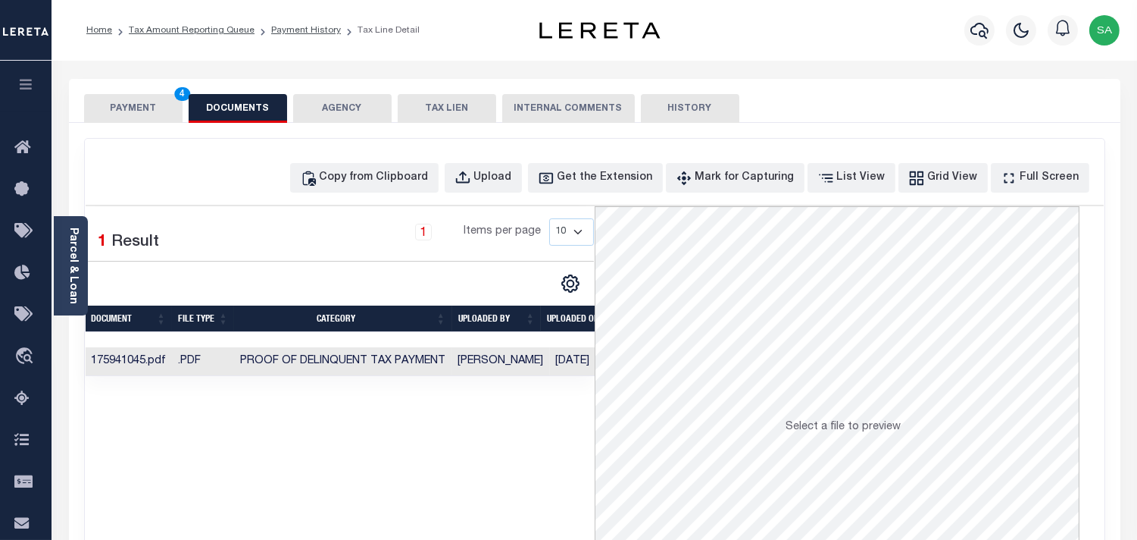
click at [164, 114] on button "PAYMENT 4" at bounding box center [133, 108] width 99 height 29
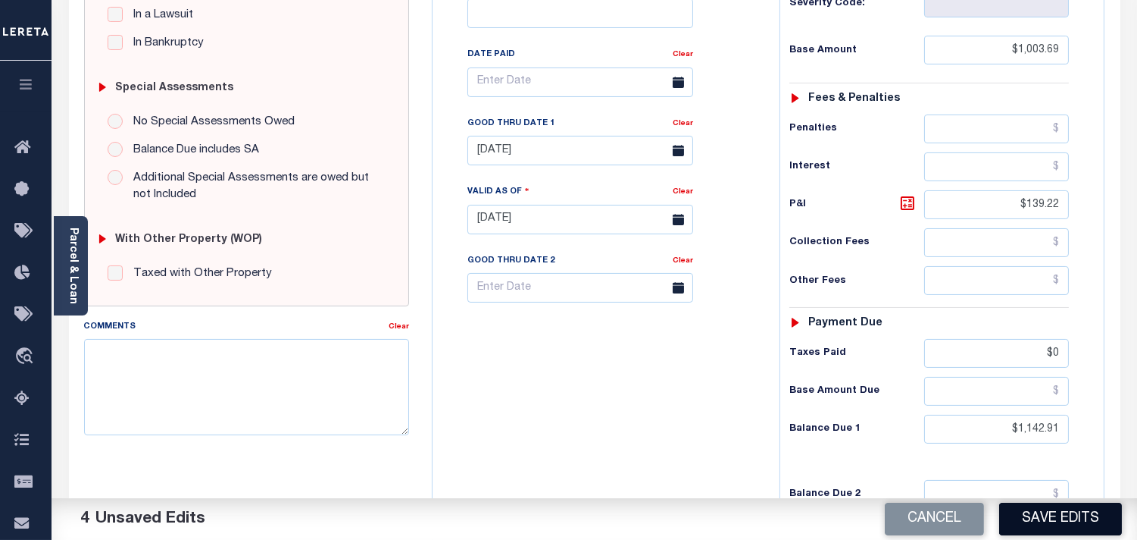
scroll to position [421, 0]
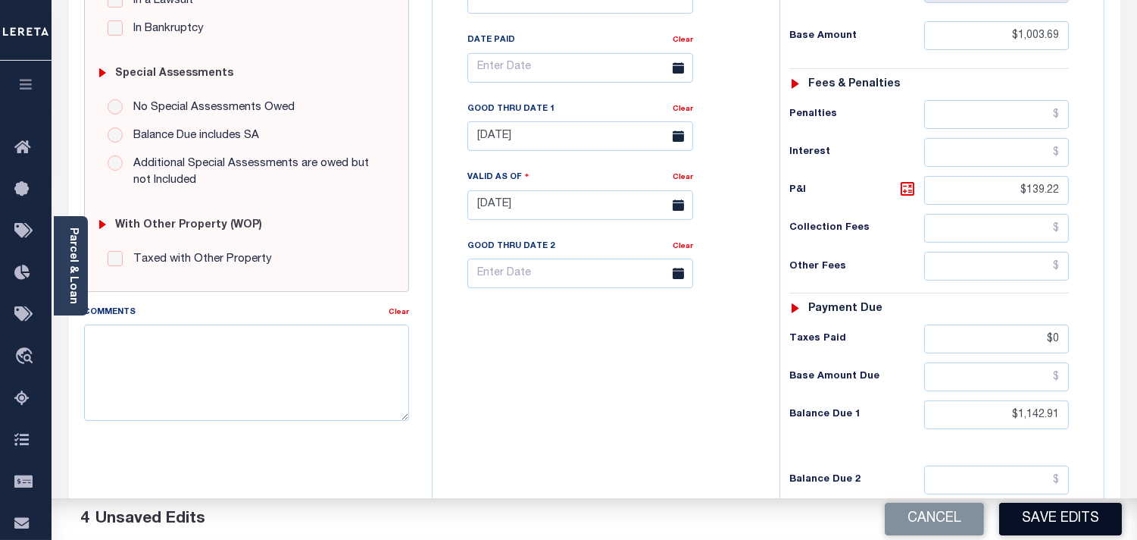
click at [1049, 534] on button "Save Edits" at bounding box center [1060, 518] width 123 height 33
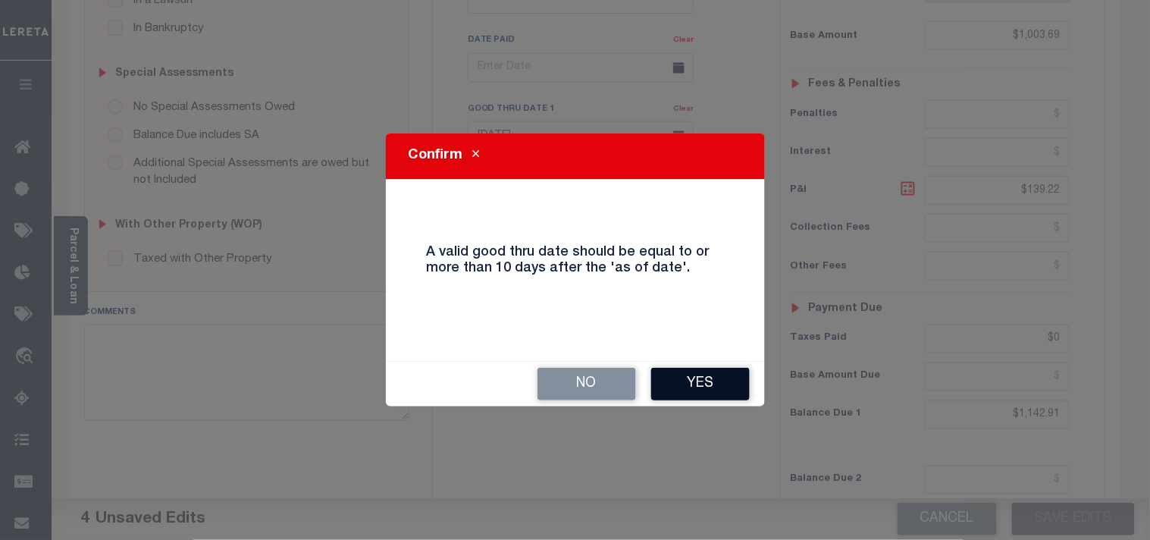
click at [723, 393] on button "Yes" at bounding box center [700, 384] width 99 height 33
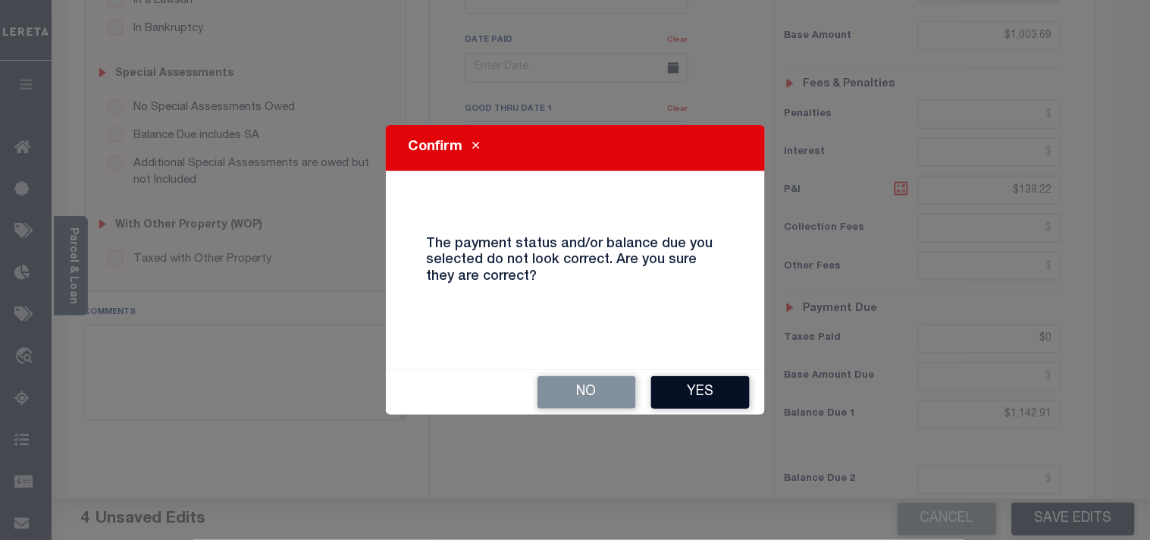
click at [699, 399] on button "Yes" at bounding box center [700, 392] width 99 height 33
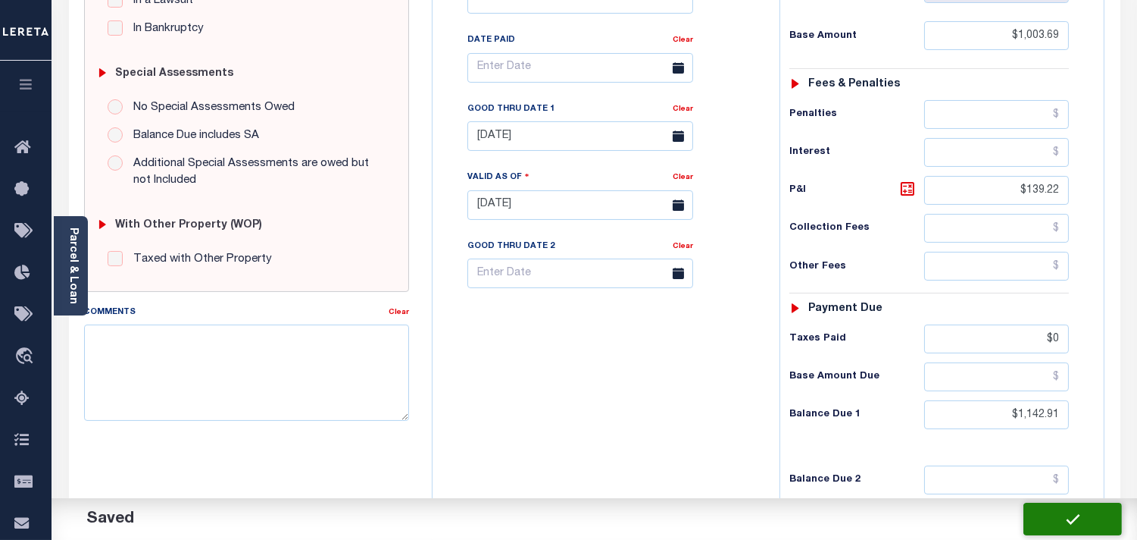
checkbox input "false"
type input "$1,003.69"
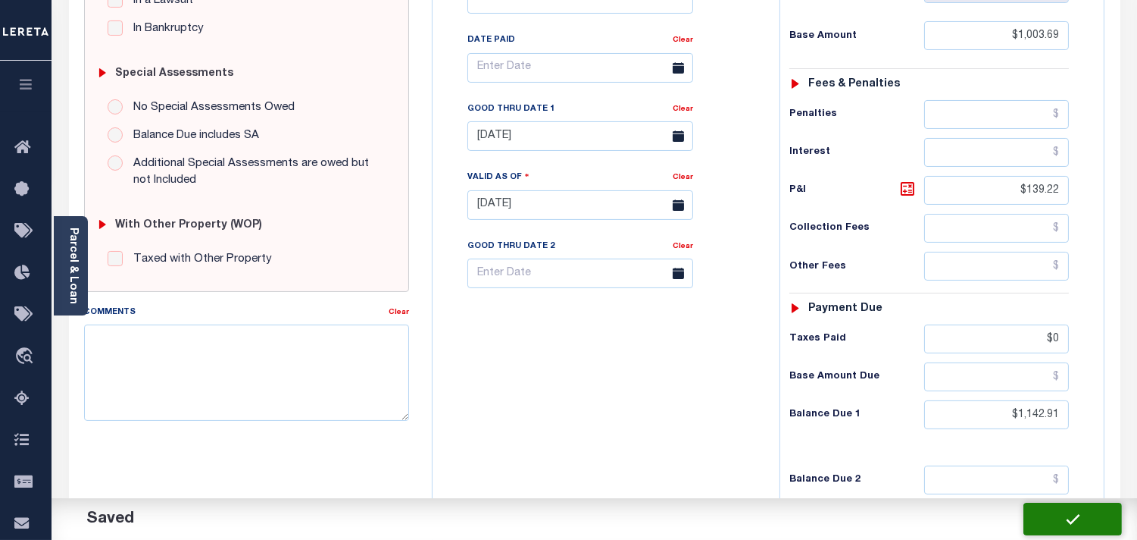
type input "$139.22"
type input "$0"
type input "$1,142.91"
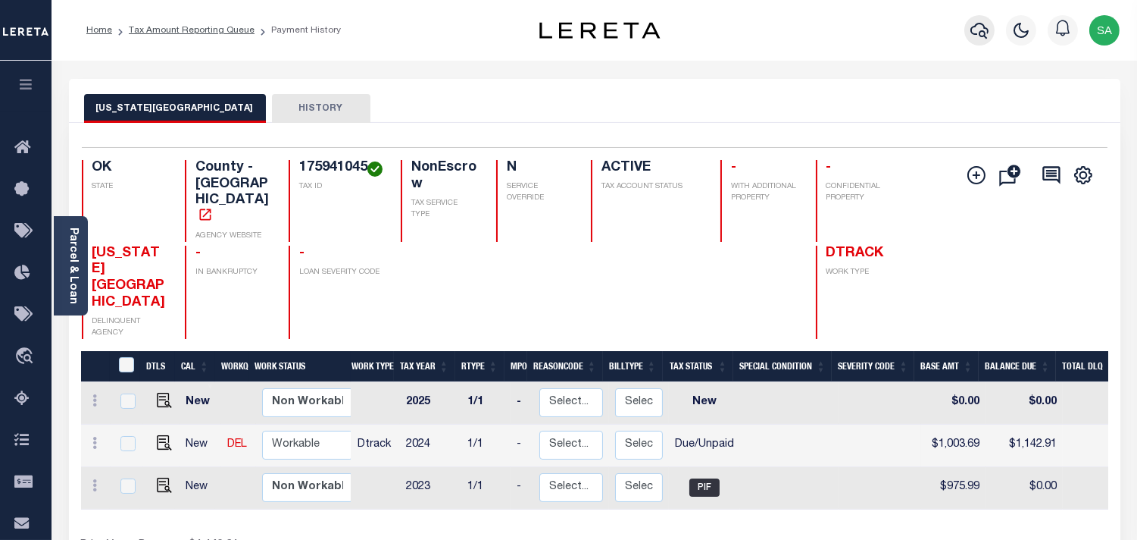
click at [988, 36] on icon "button" at bounding box center [980, 30] width 18 height 18
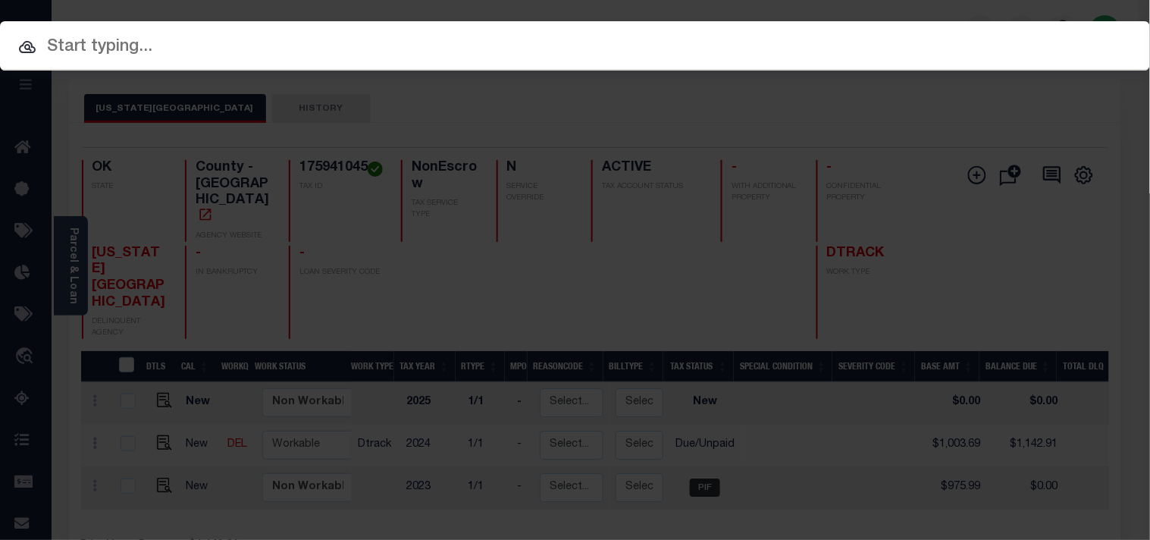
click at [903, 39] on input "text" at bounding box center [575, 47] width 1150 height 27
paste input "2190498"
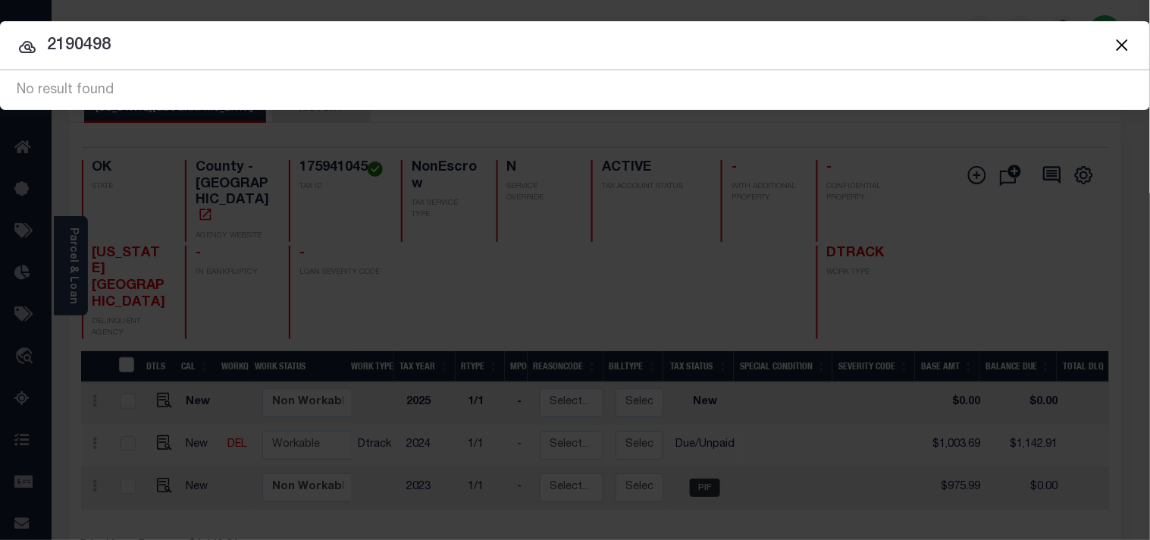
click at [48, 44] on input "2190498" at bounding box center [575, 46] width 1150 height 27
type input "0002190498"
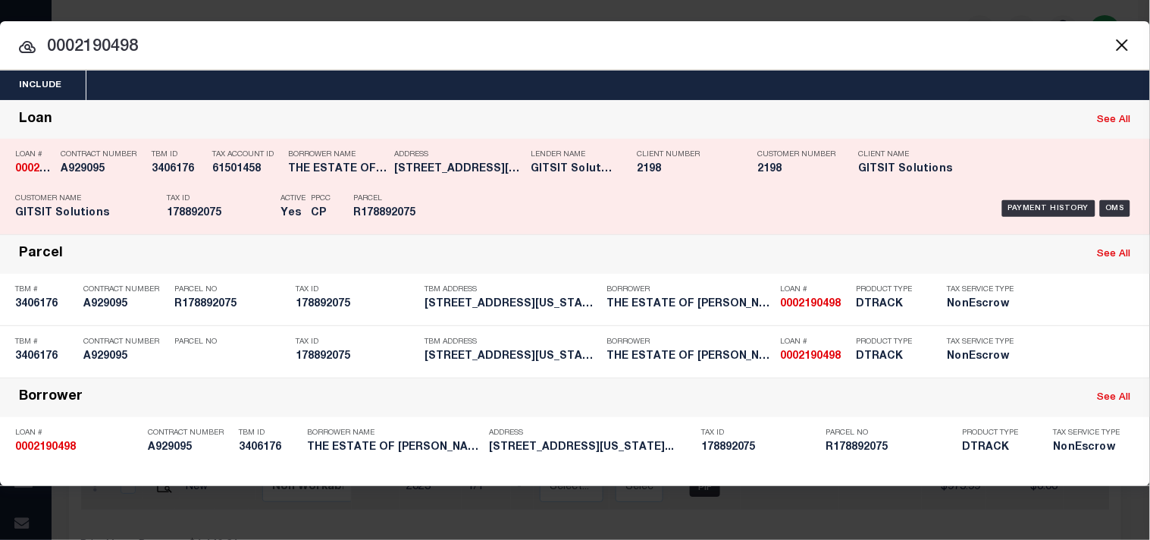
click at [521, 197] on div "Payment History OMS" at bounding box center [789, 208] width 690 height 44
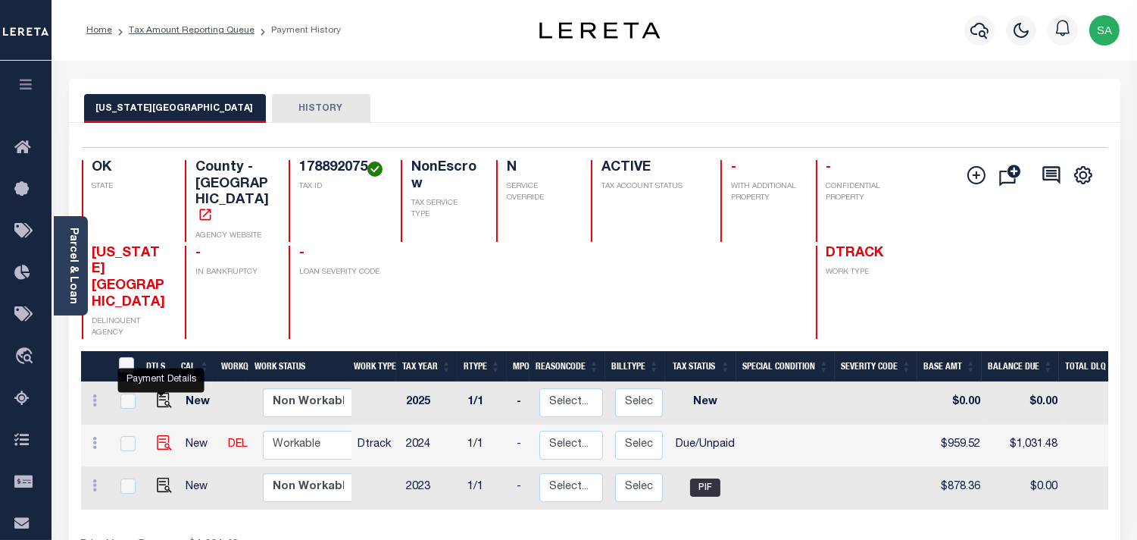
click at [167, 435] on img "" at bounding box center [164, 442] width 15 height 15
checkbox input "true"
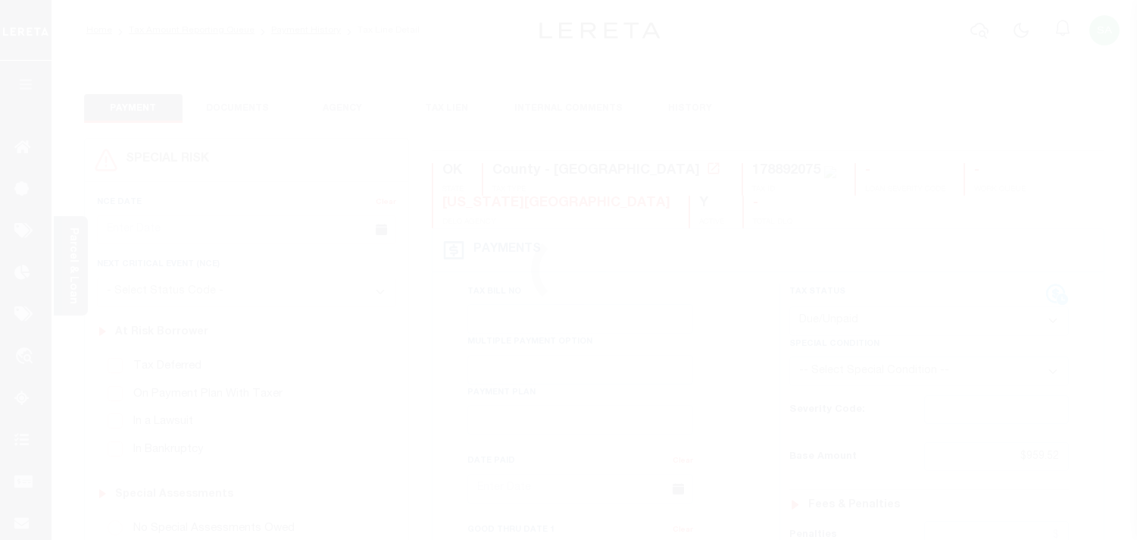
select select "DUE"
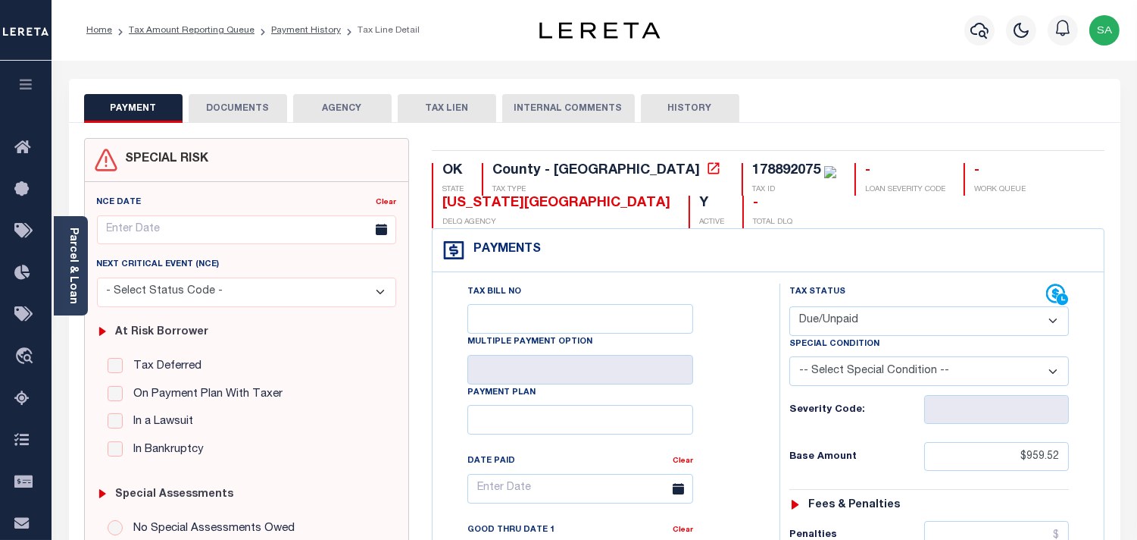
click at [233, 108] on button "DOCUMENTS" at bounding box center [238, 108] width 99 height 29
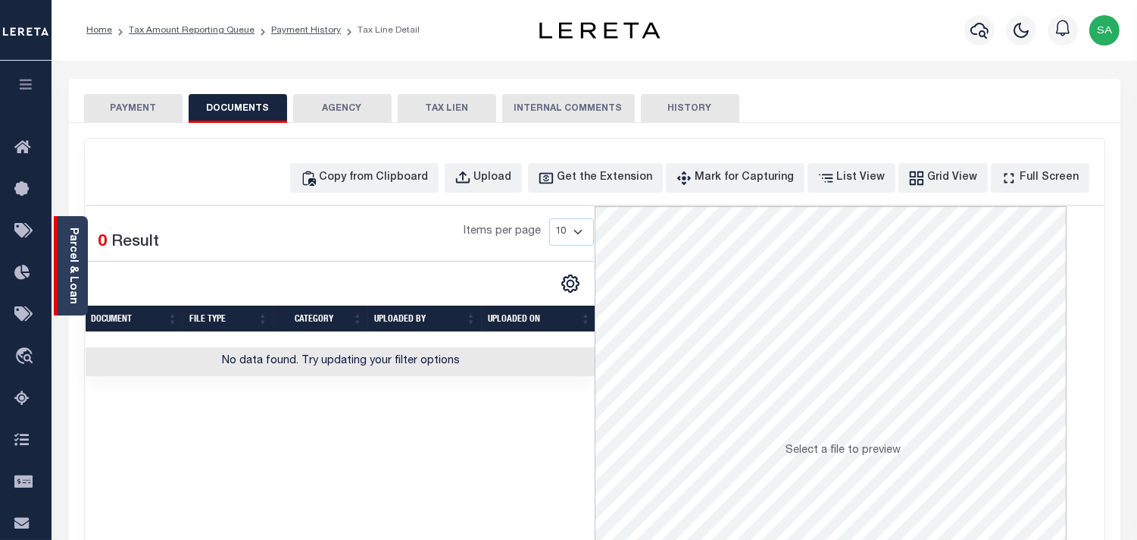
click at [78, 280] on link "Parcel & Loan" at bounding box center [72, 265] width 11 height 77
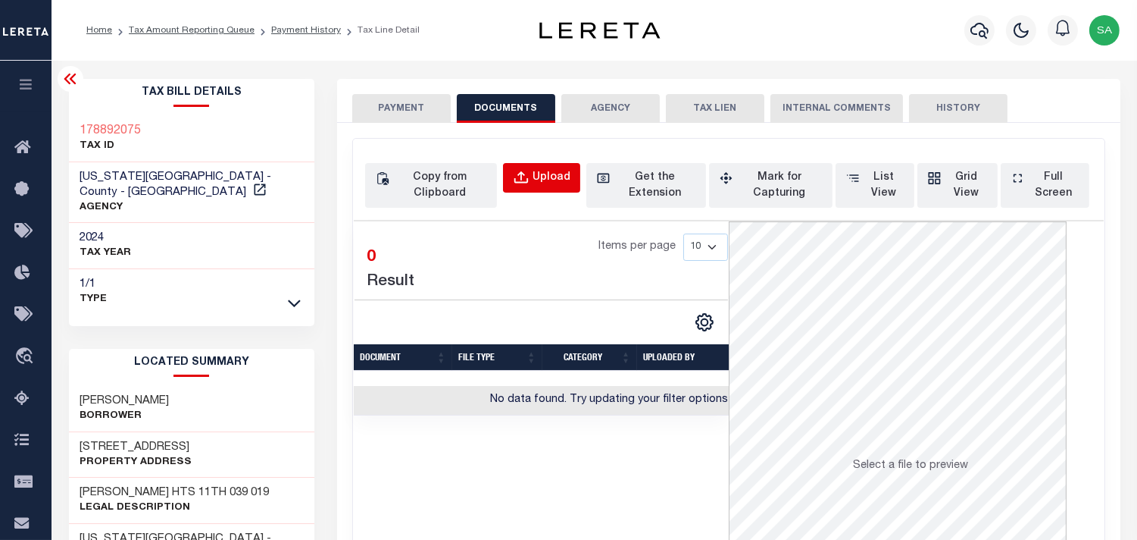
click at [546, 183] on div "Upload" at bounding box center [552, 178] width 38 height 17
select select "POP"
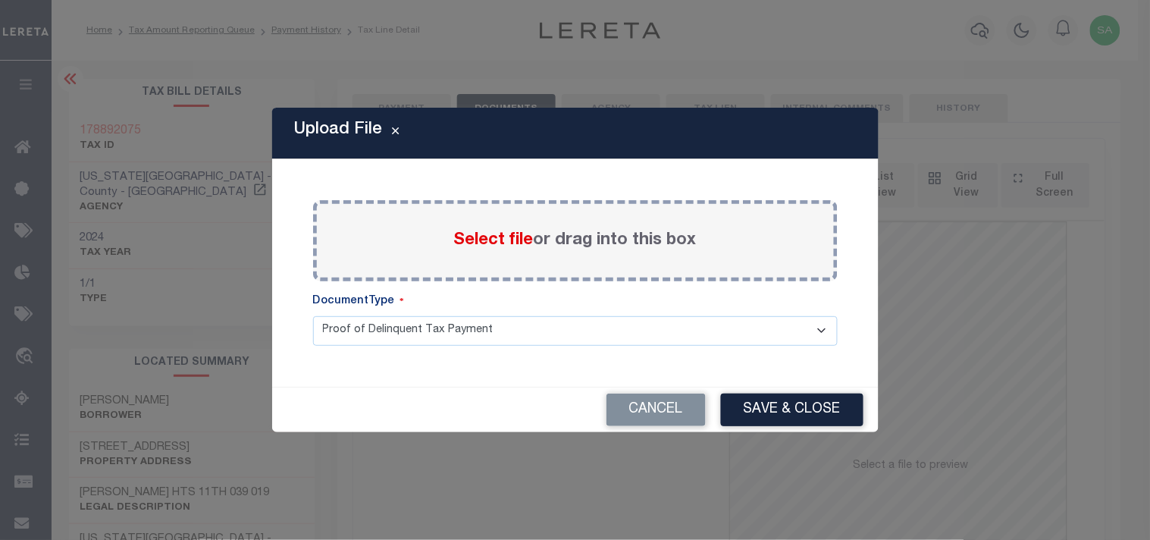
click at [480, 239] on span "Select file" at bounding box center [494, 240] width 80 height 17
click at [0, 0] on input "Select file or drag into this box" at bounding box center [0, 0] width 0 height 0
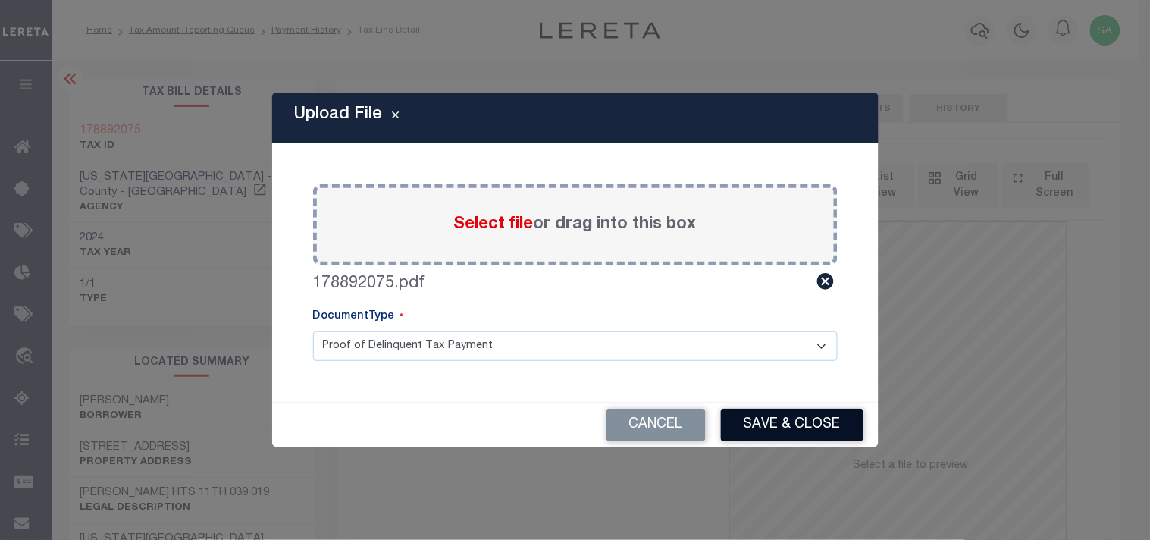
click at [799, 428] on button "Save & Close" at bounding box center [792, 424] width 142 height 33
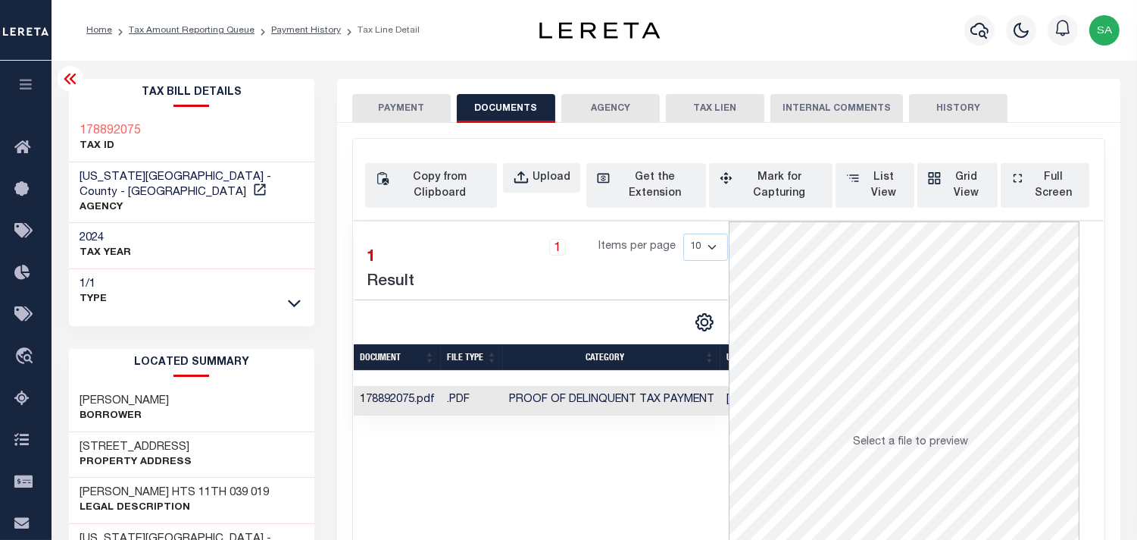
click at [392, 103] on button "PAYMENT" at bounding box center [401, 108] width 99 height 29
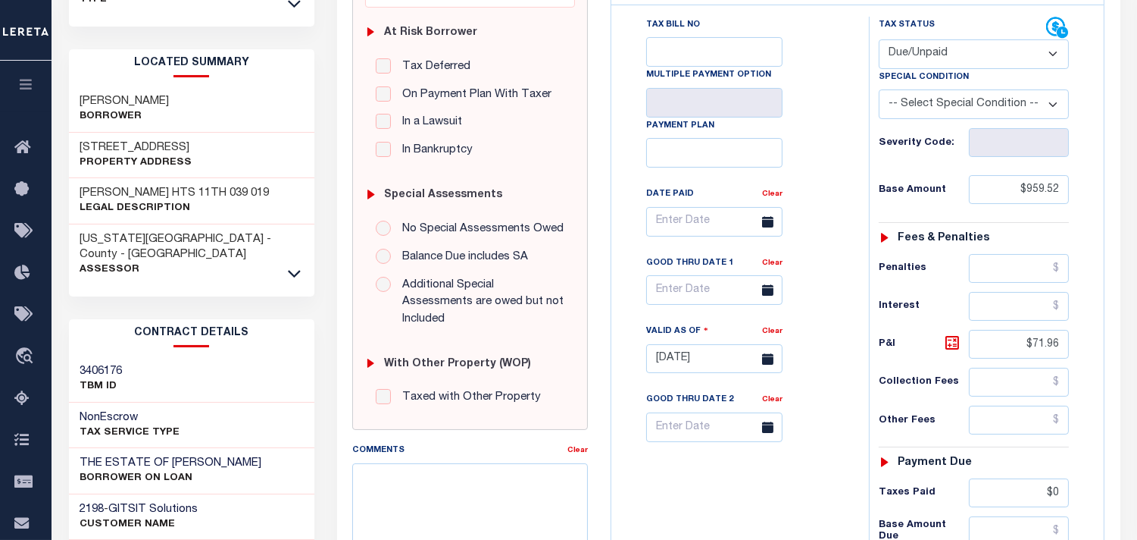
scroll to position [336, 0]
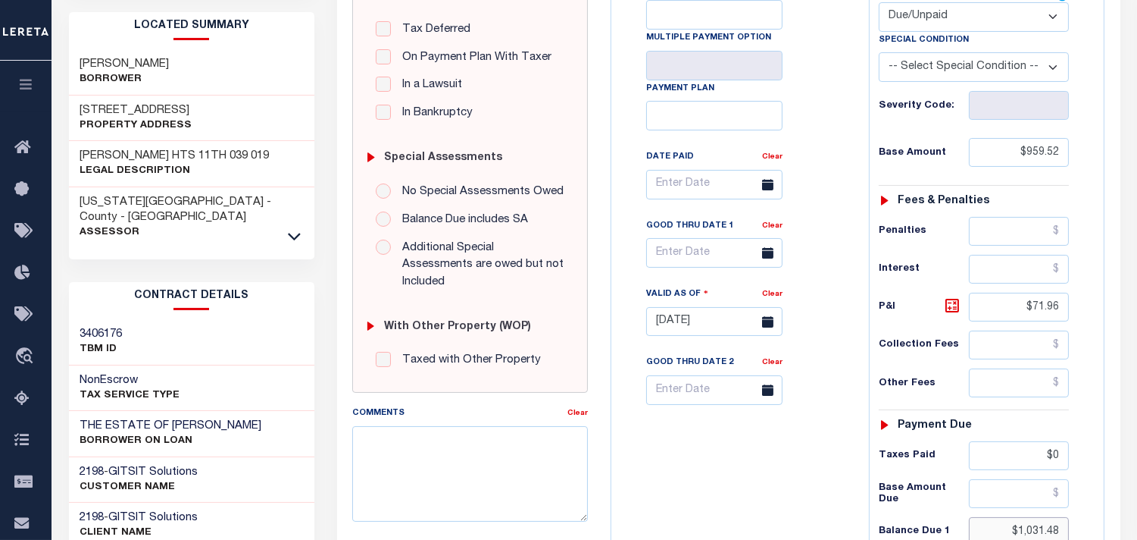
drag, startPoint x: 1012, startPoint y: 501, endPoint x: 1093, endPoint y: 501, distance: 81.1
click at [1093, 502] on div "Tax Status Status" at bounding box center [979, 314] width 242 height 669
paste input "1,093.44"
type input "$1,093.44"
type input "[DATE]"
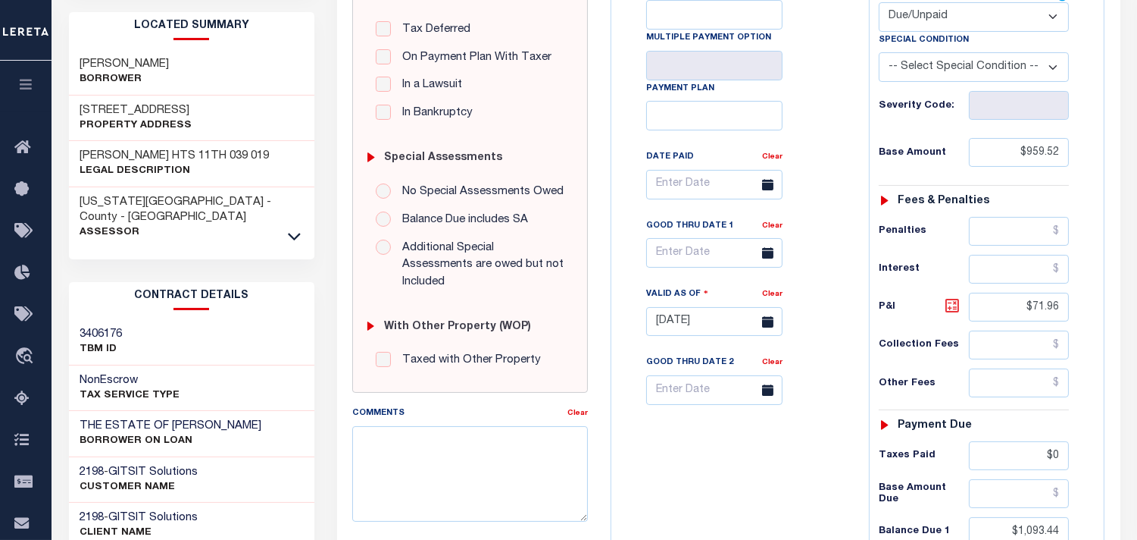
click at [956, 301] on icon at bounding box center [952, 305] width 9 height 9
type input "$133.92"
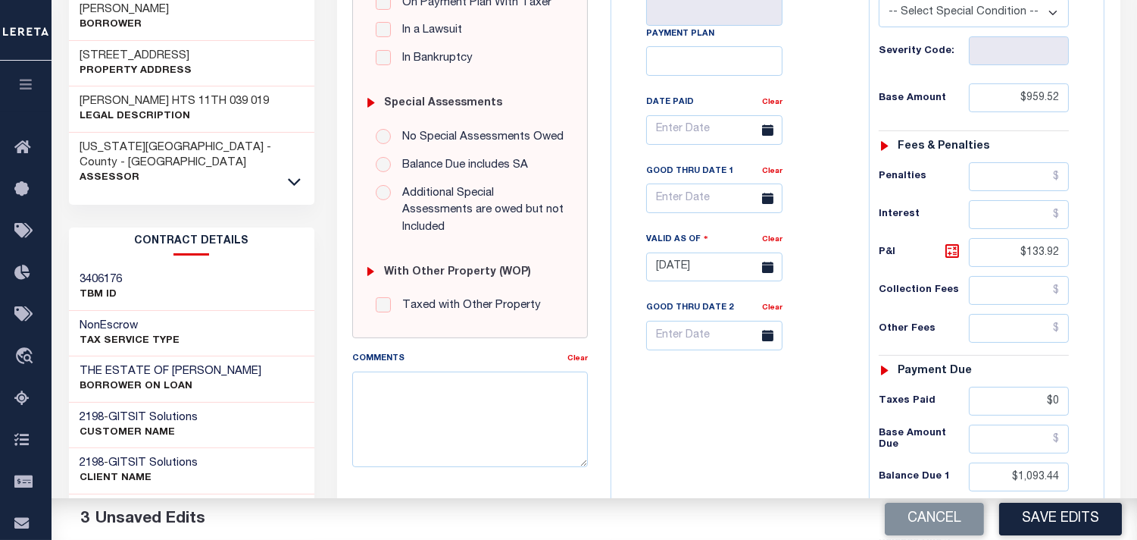
scroll to position [421, 0]
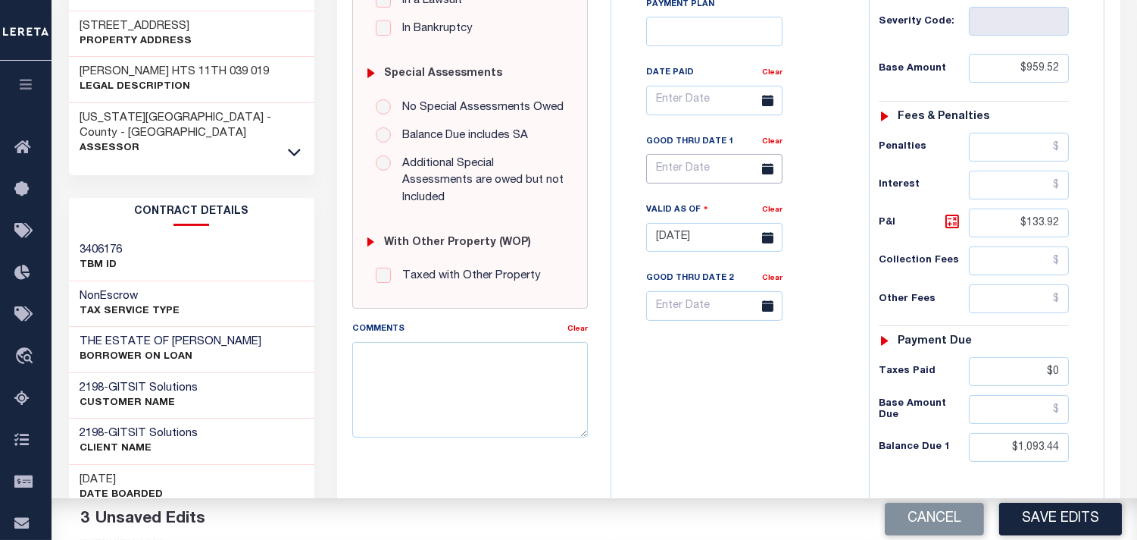
click at [680, 154] on input "text" at bounding box center [714, 169] width 136 height 30
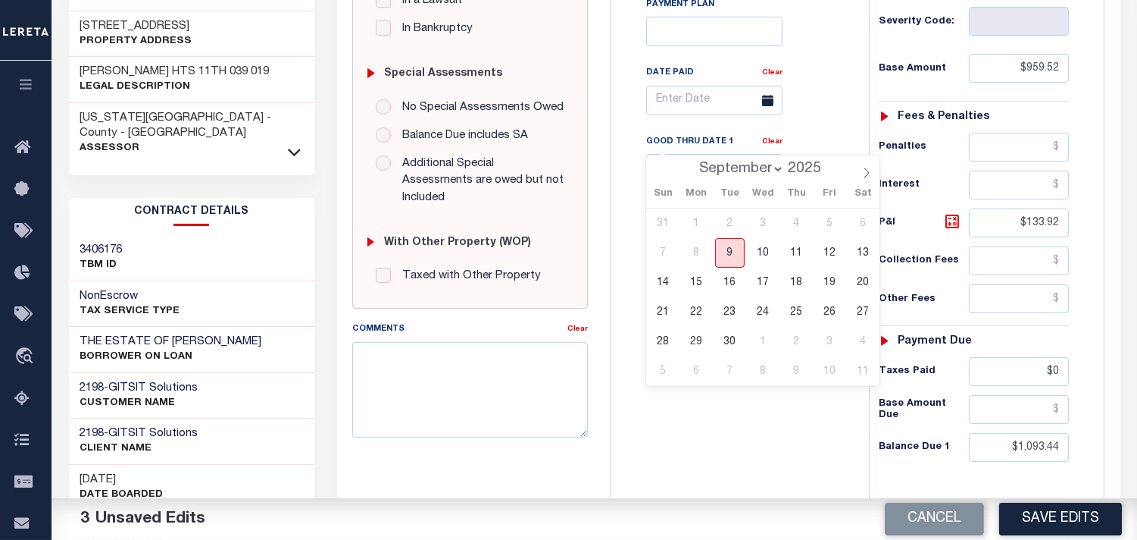
click at [729, 253] on span "9" at bounding box center [730, 253] width 30 height 30
type input "[DATE]"
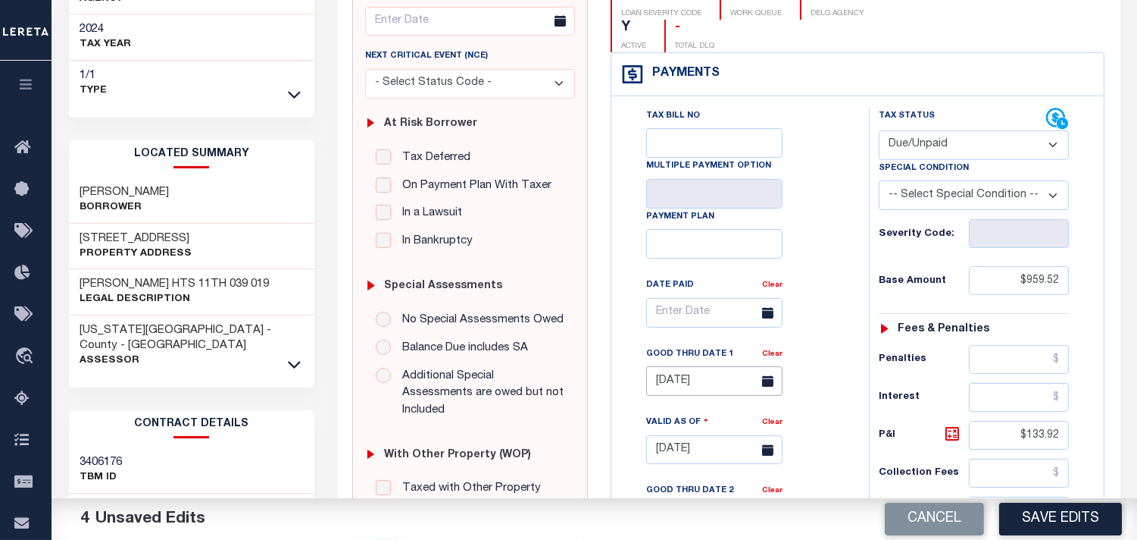
scroll to position [336, 0]
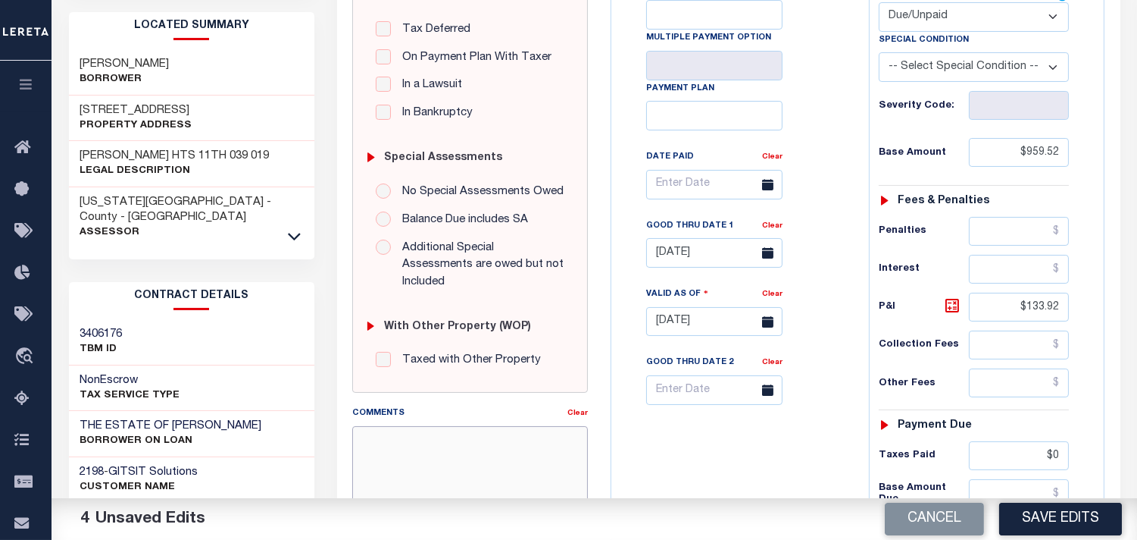
click at [453, 441] on textarea "Comments" at bounding box center [470, 473] width 236 height 95
paste textarea "WEED-101687"
drag, startPoint x: 563, startPoint y: 429, endPoint x: 581, endPoint y: 427, distance: 18.2
click at [563, 429] on textarea "WEED-101687 Balance in the amunt of $" at bounding box center [470, 473] width 236 height 95
paste textarea "359.84"
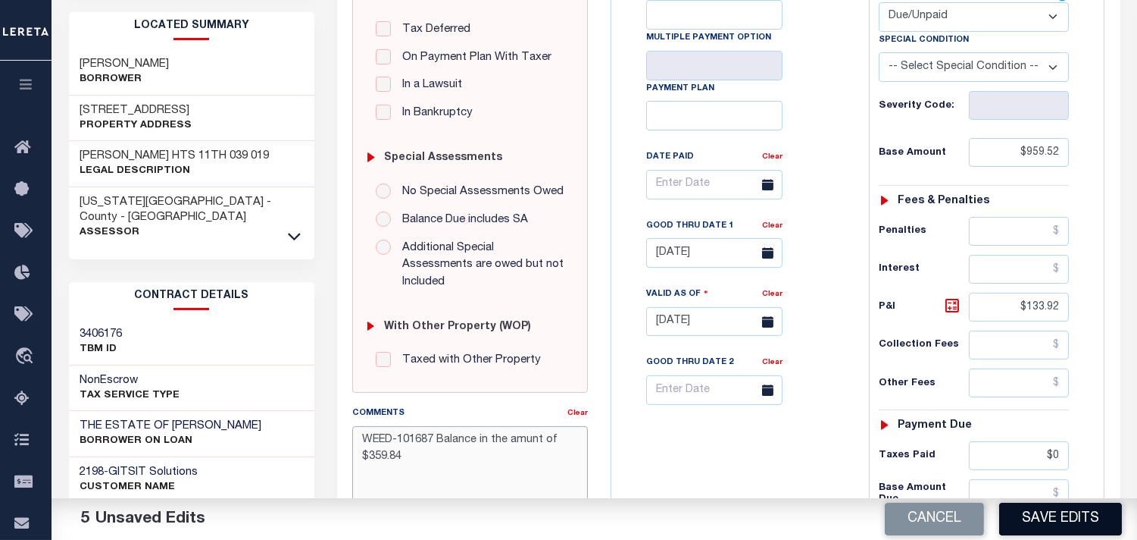
type textarea "WEED-101687 Balance in the amunt of $359.84"
click at [1028, 516] on button "Save Edits" at bounding box center [1060, 518] width 123 height 33
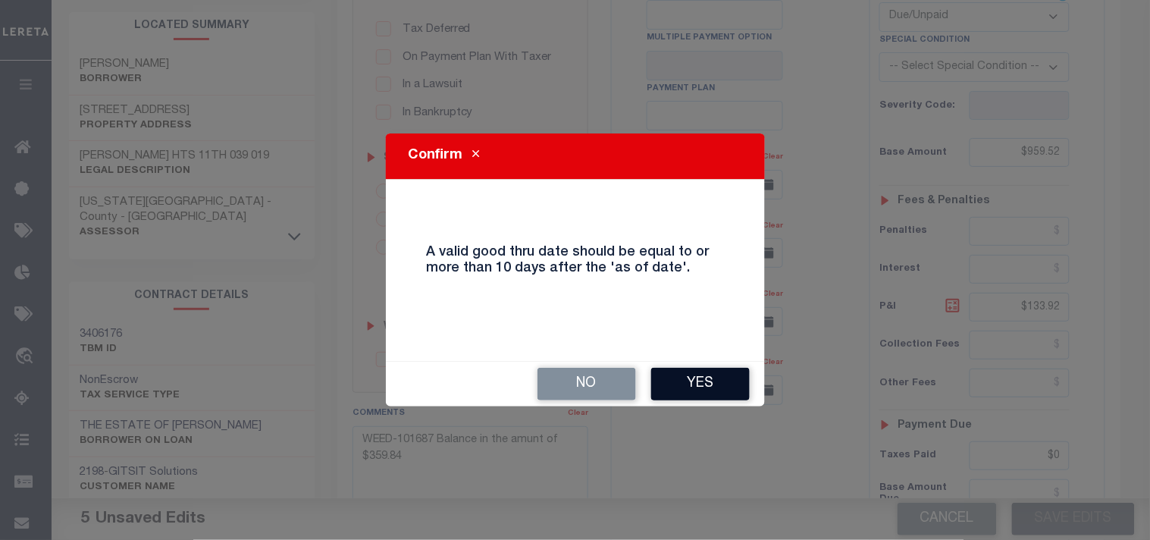
click at [677, 371] on button "Yes" at bounding box center [700, 384] width 99 height 33
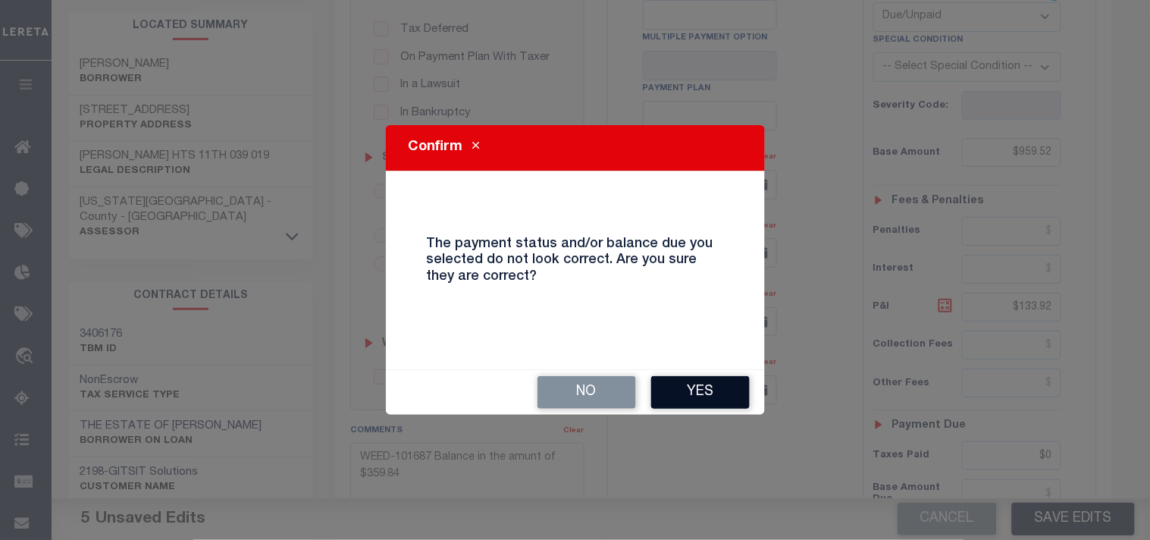
click at [693, 389] on button "Yes" at bounding box center [700, 392] width 99 height 33
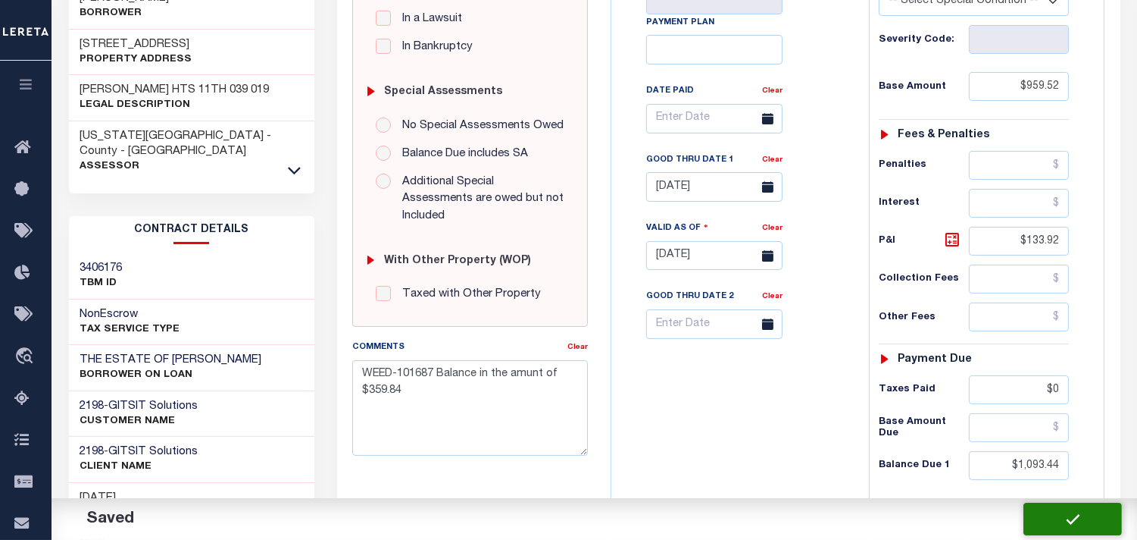
scroll to position [421, 0]
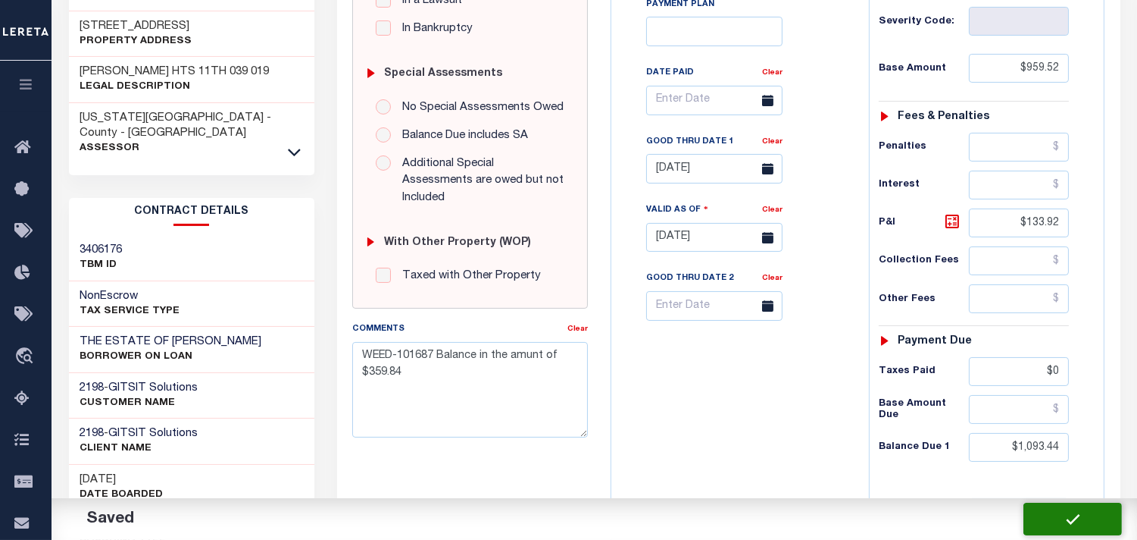
checkbox input "false"
type input "$959.52"
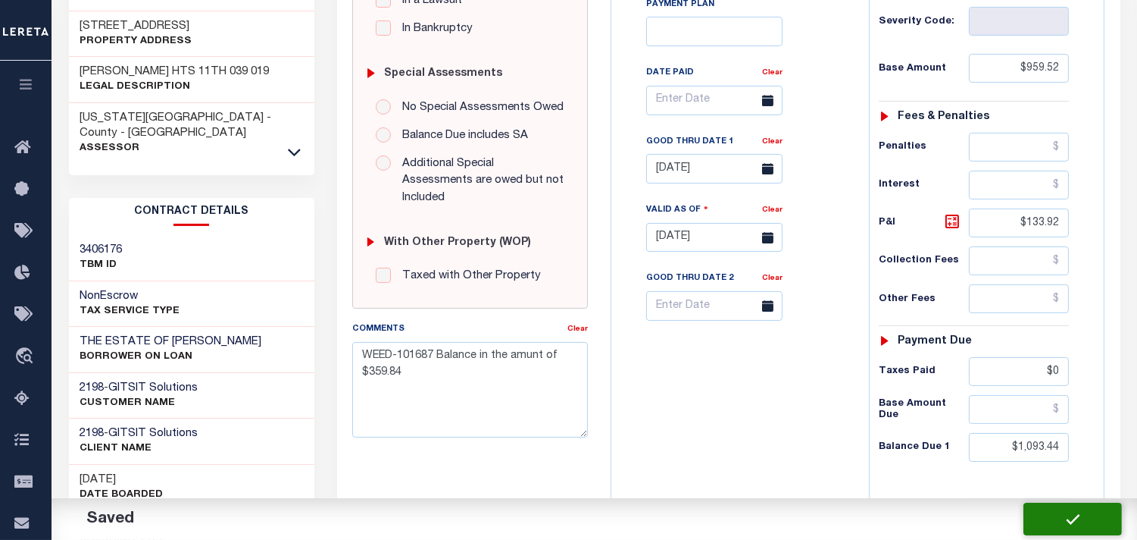
type input "$133.92"
type input "$0"
type input "$1,093.44"
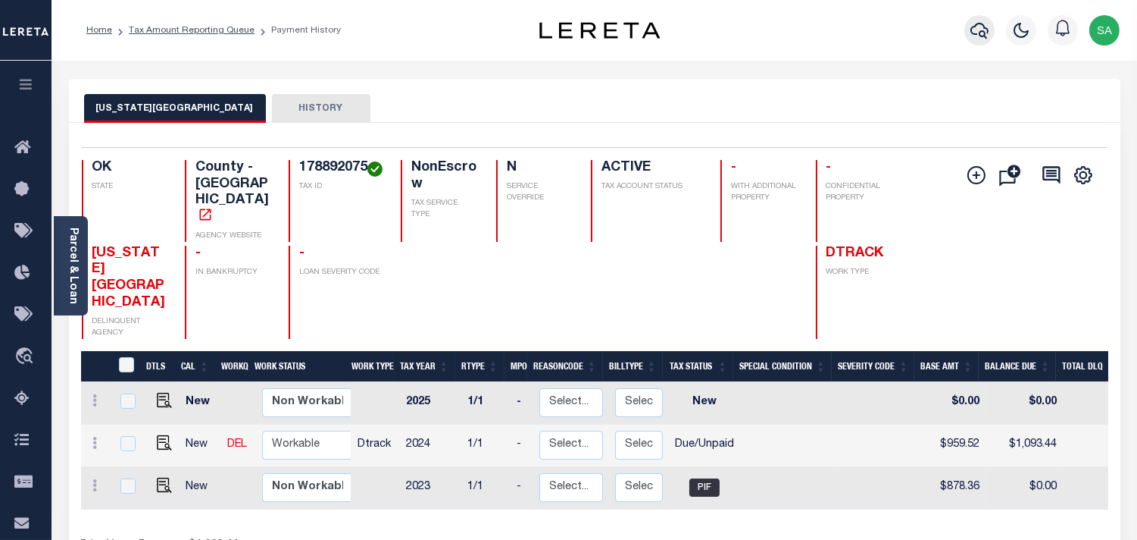
click at [982, 26] on icon "button" at bounding box center [980, 30] width 18 height 18
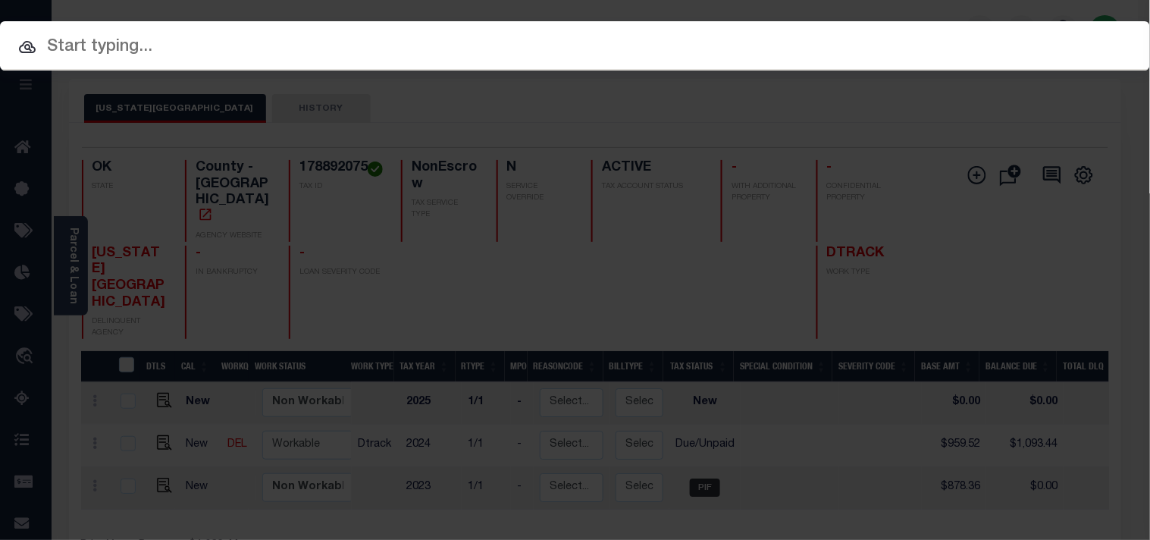
click at [931, 55] on input "text" at bounding box center [575, 47] width 1150 height 27
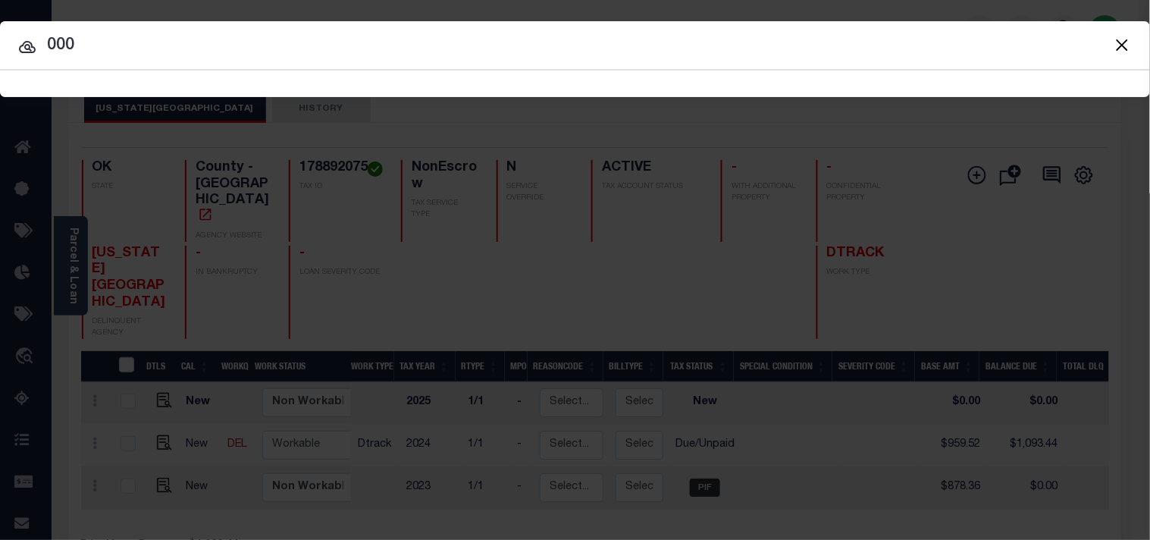
paste input "2190488"
type input "0002190488"
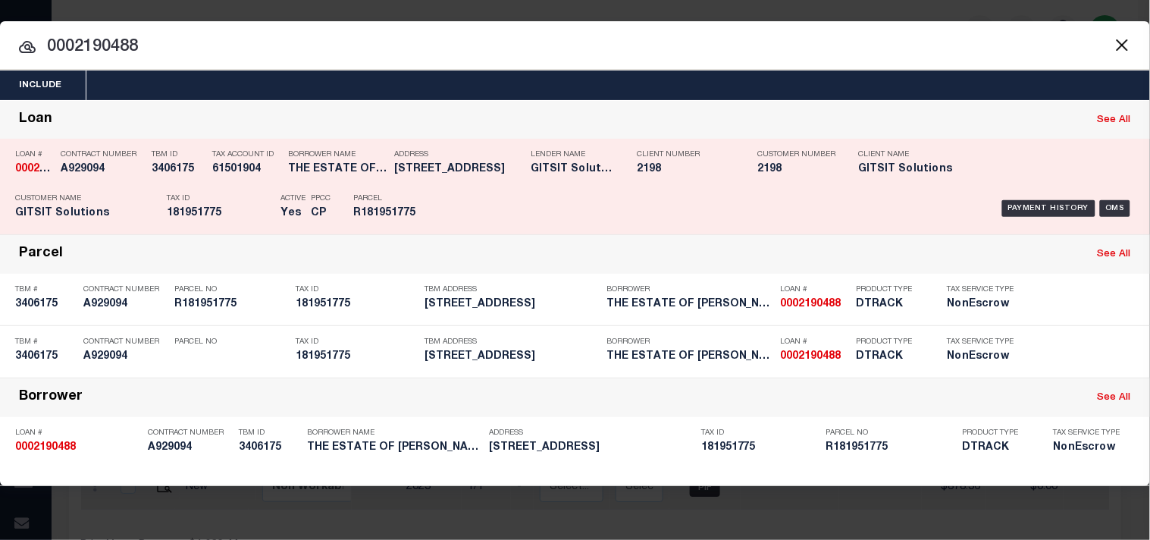
click at [475, 178] on div "Address [STREET_ADDRESS]" at bounding box center [458, 164] width 129 height 44
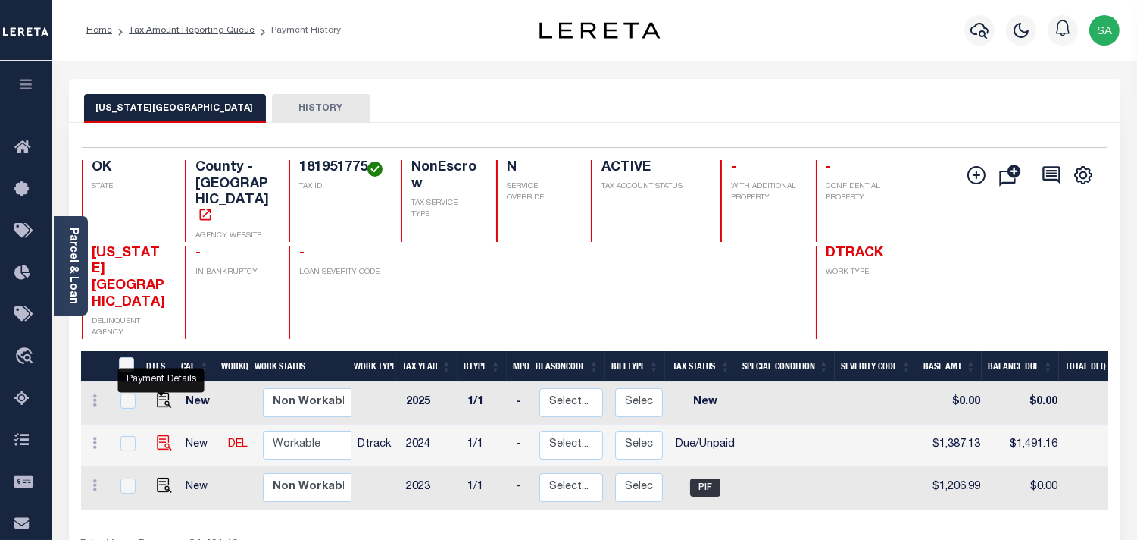
click at [161, 435] on img "" at bounding box center [164, 442] width 15 height 15
checkbox input "true"
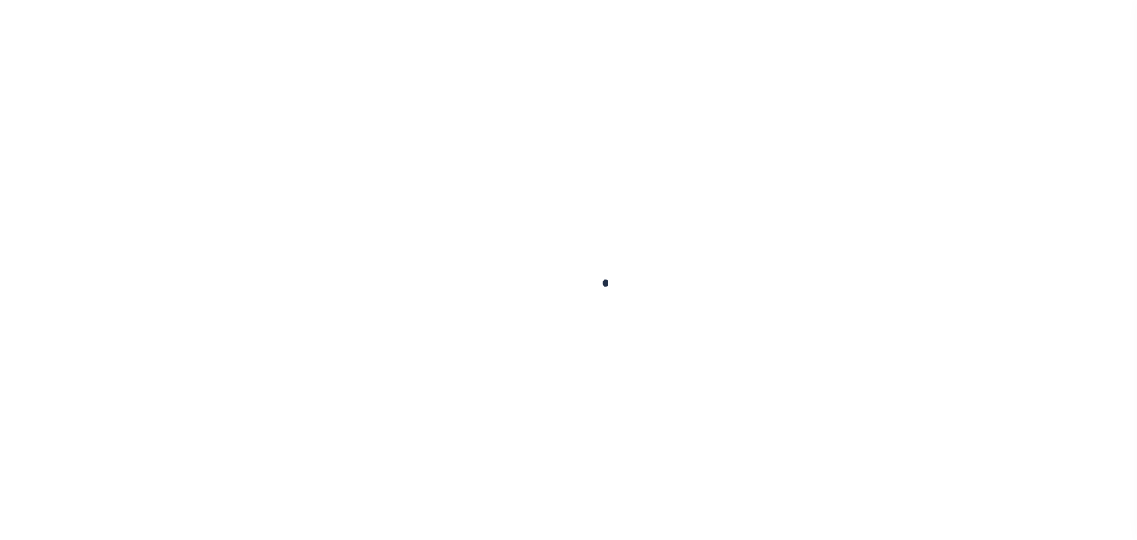
checkbox input "false"
type input "05/23/2025"
select select "DUE"
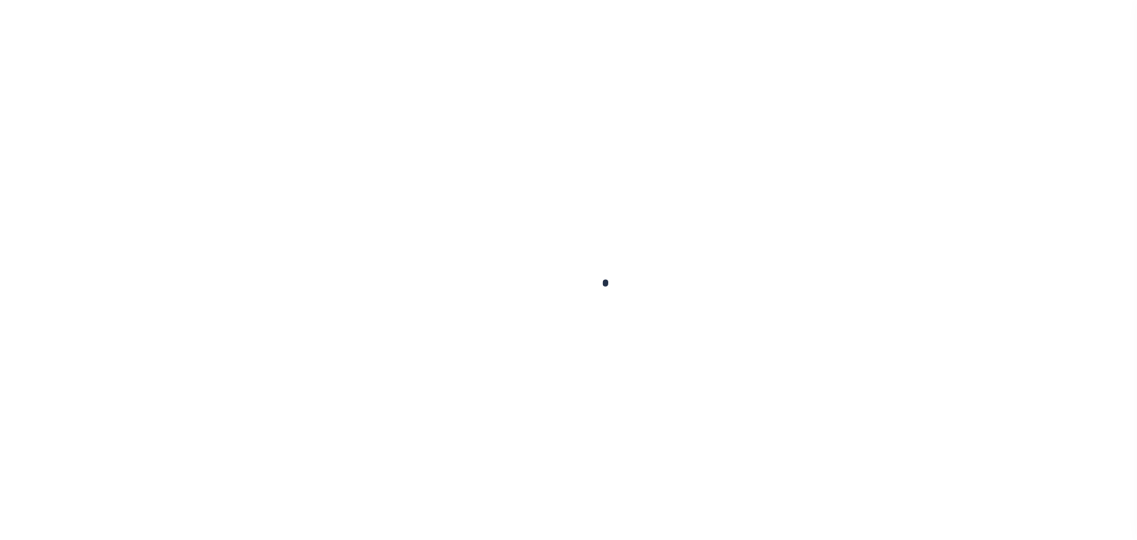
type input "$1,387.13"
type input "$104.03"
type input "$0"
type input "$1,491.16"
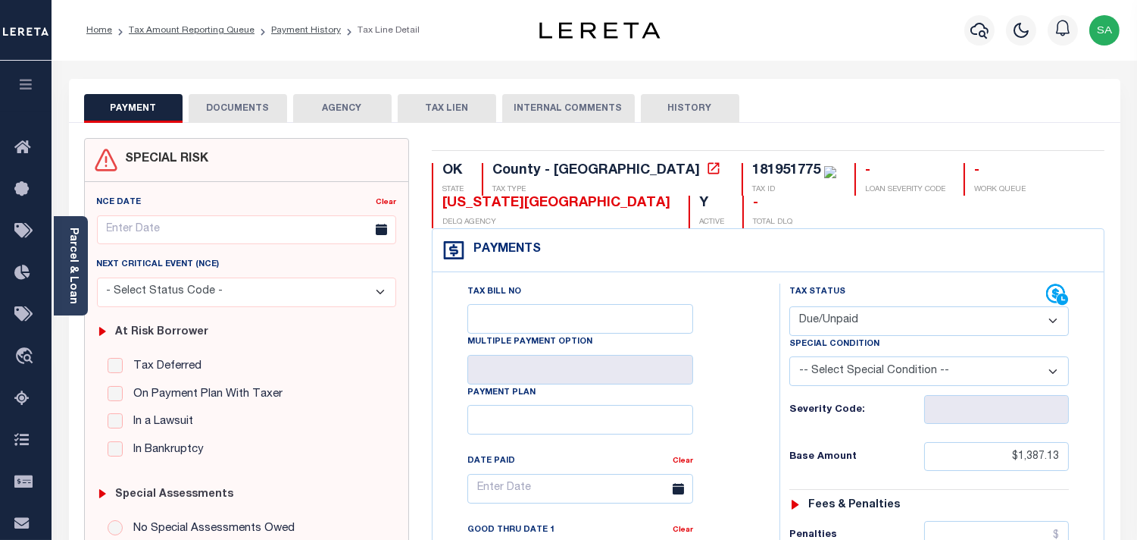
click at [248, 97] on button "DOCUMENTS" at bounding box center [238, 108] width 99 height 29
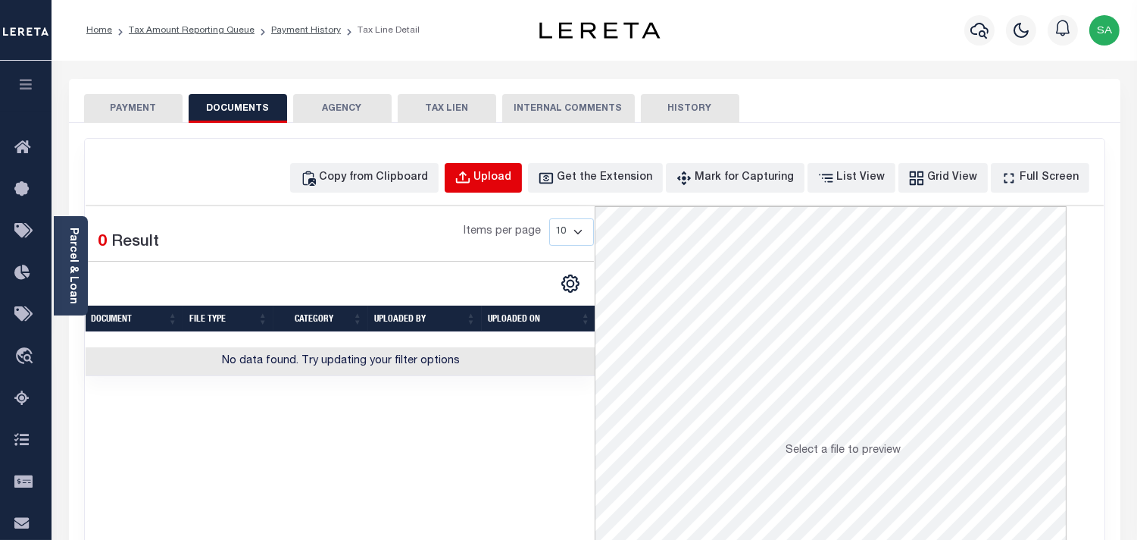
click at [506, 168] on button "Upload" at bounding box center [483, 178] width 77 height 30
select select "POP"
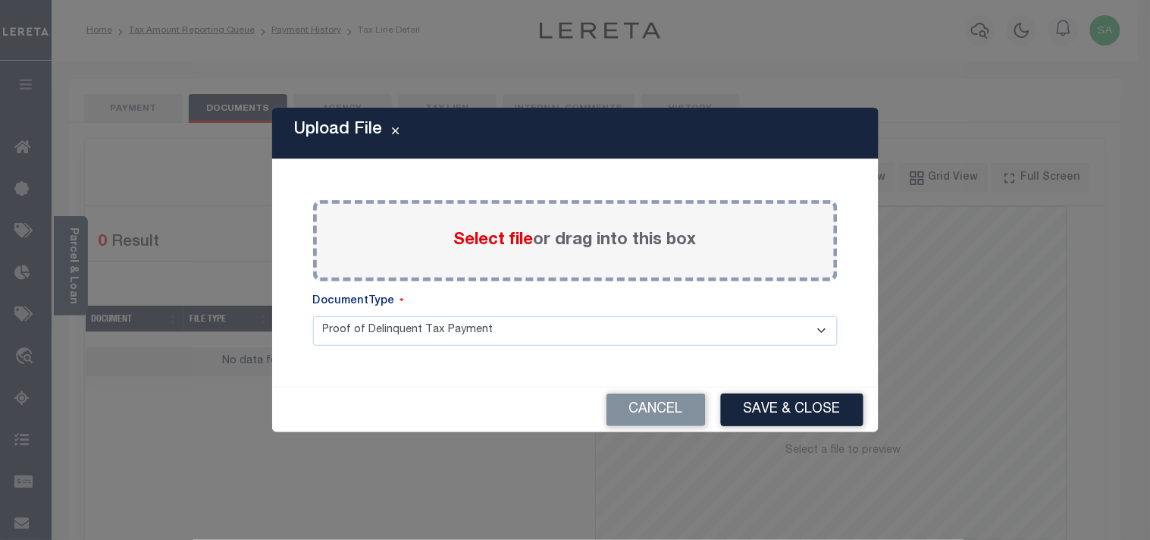
click at [483, 245] on span "Select file" at bounding box center [494, 240] width 80 height 17
click at [0, 0] on input "Select file or drag into this box" at bounding box center [0, 0] width 0 height 0
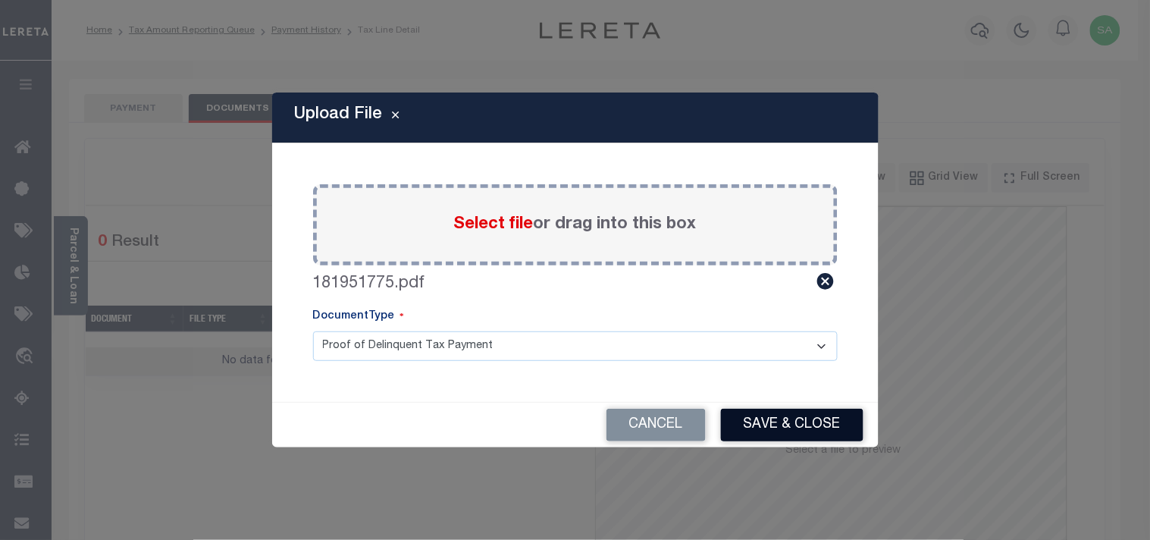
click at [784, 422] on button "Save & Close" at bounding box center [792, 424] width 142 height 33
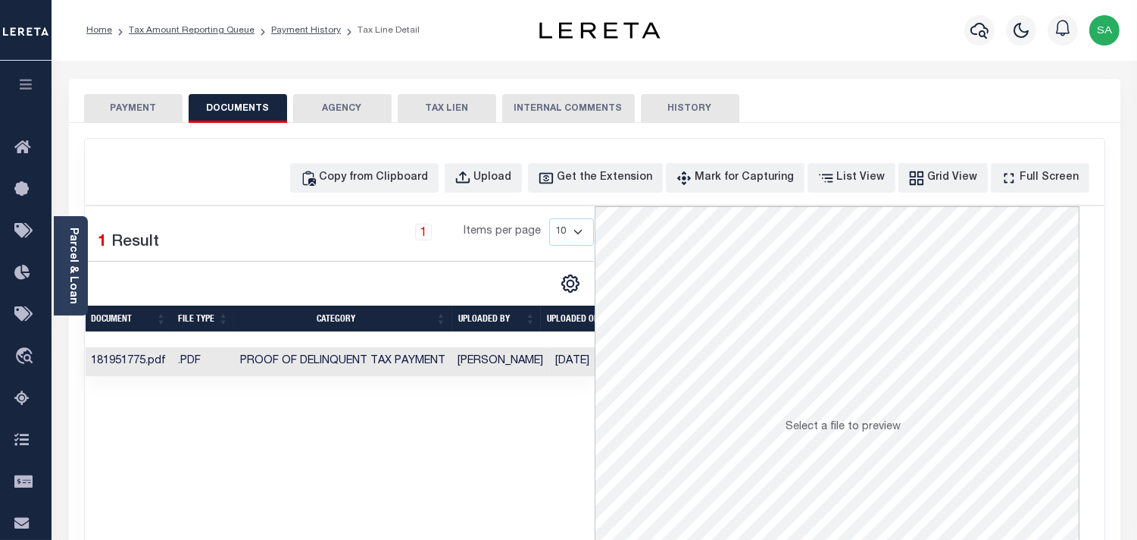
click at [140, 114] on button "PAYMENT" at bounding box center [133, 108] width 99 height 29
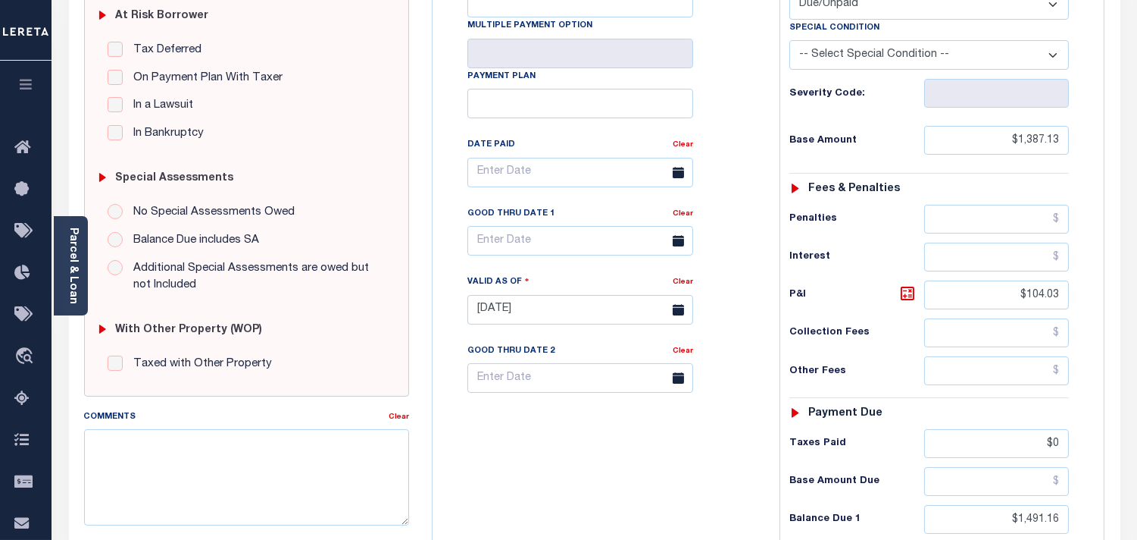
scroll to position [336, 0]
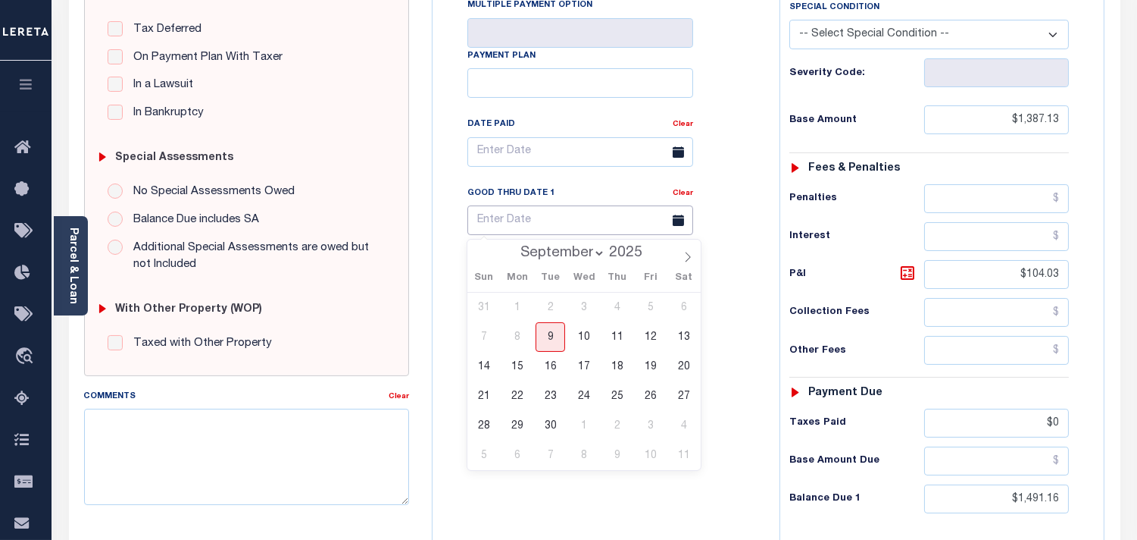
click at [557, 217] on input "text" at bounding box center [581, 220] width 226 height 30
click at [543, 419] on span "30" at bounding box center [551, 426] width 30 height 30
type input "09/30/2025"
type input "[DATE]"
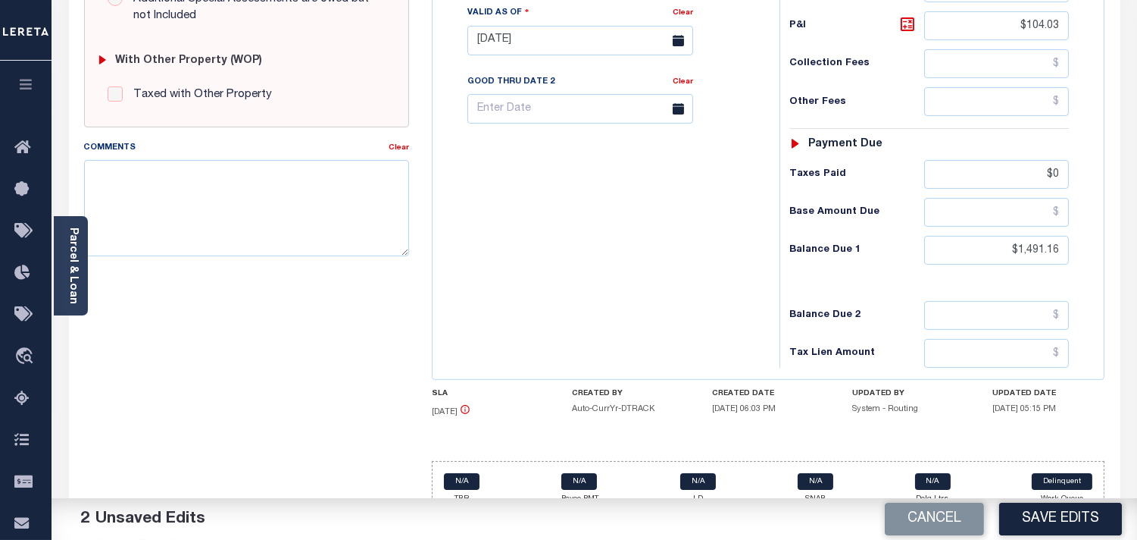
scroll to position [589, 0]
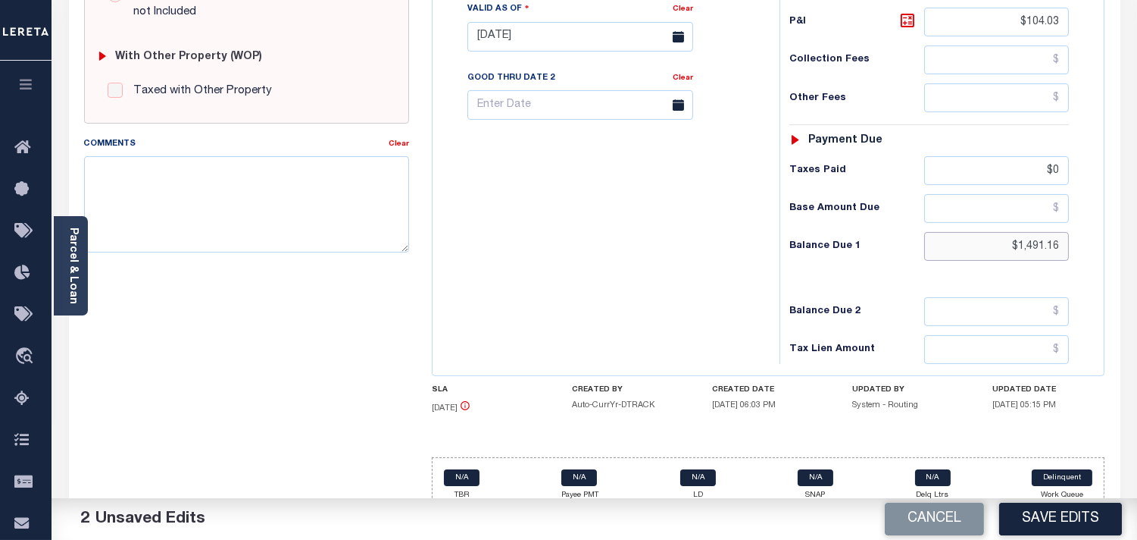
drag, startPoint x: 1049, startPoint y: 239, endPoint x: 1087, endPoint y: 236, distance: 38.0
click at [1087, 236] on div "Tax Status Status - Select Status Code -" at bounding box center [934, 29] width 309 height 669
paste input "1,572.37"
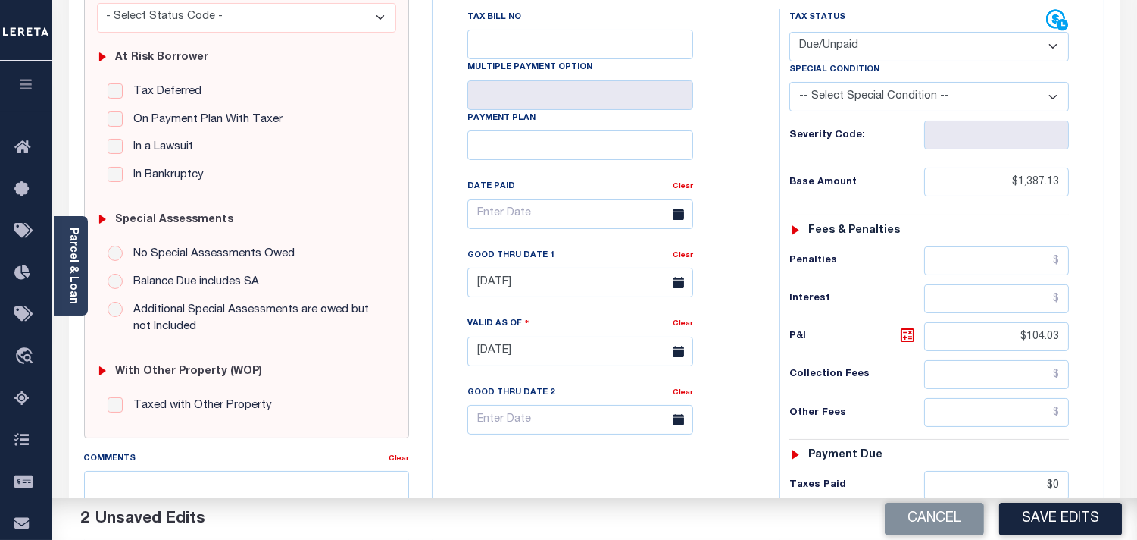
scroll to position [252, 0]
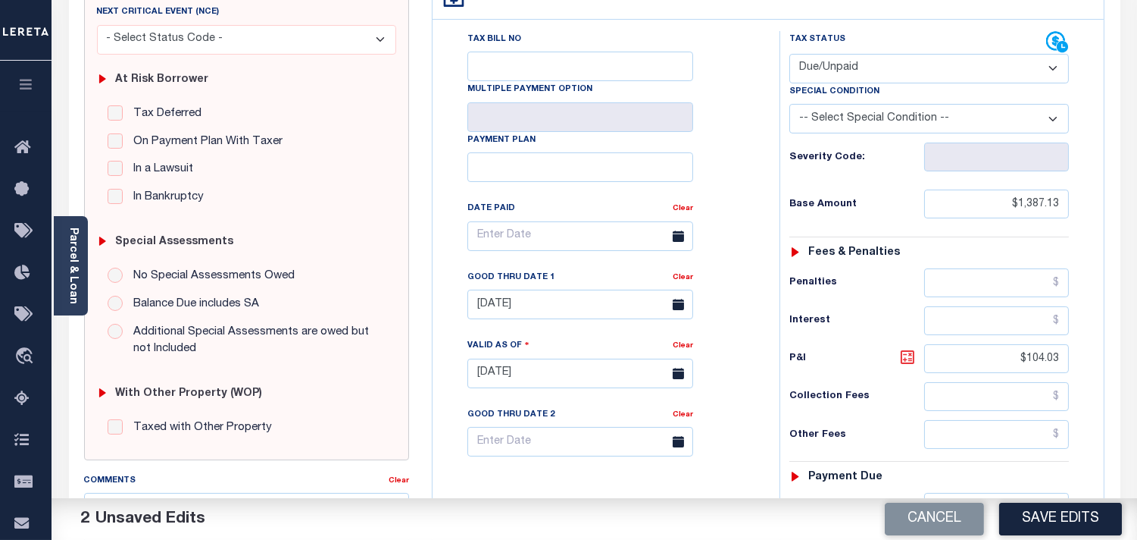
type input "$1,572.37"
click at [909, 360] on icon at bounding box center [908, 357] width 18 height 18
type input "$185.24"
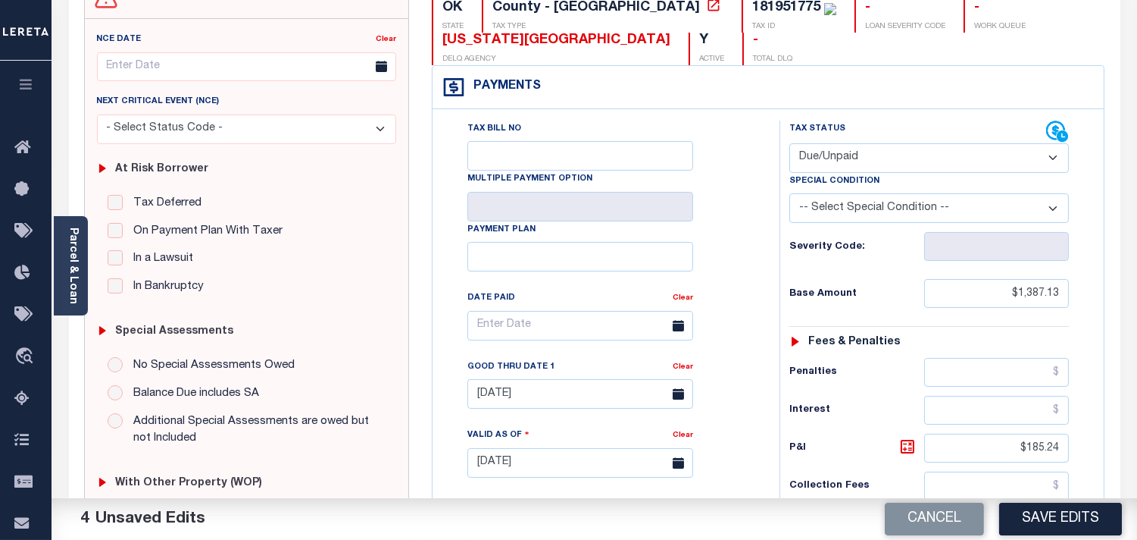
scroll to position [0, 0]
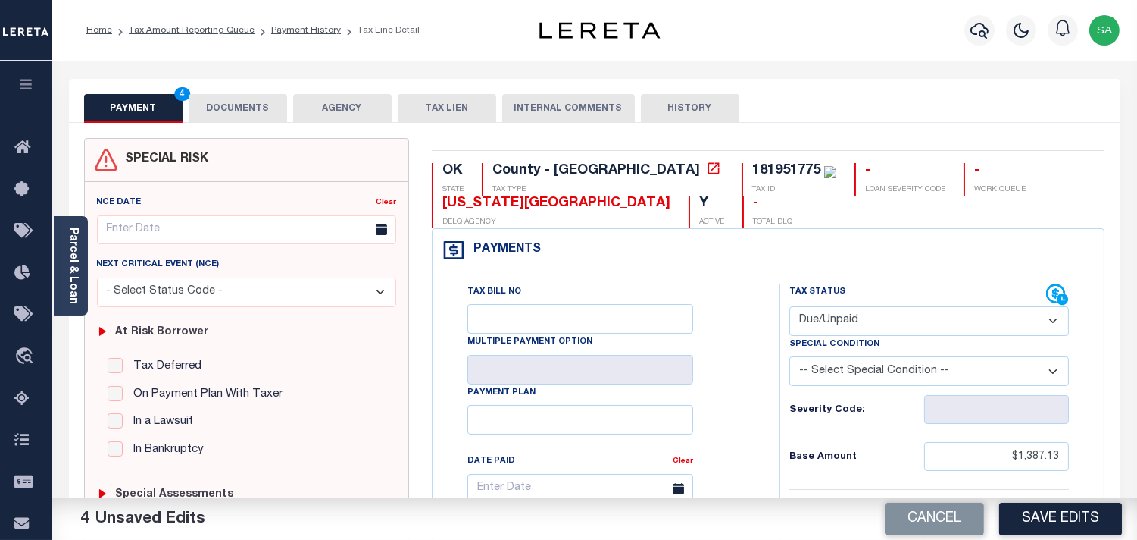
click at [236, 104] on button "DOCUMENTS" at bounding box center [238, 108] width 99 height 29
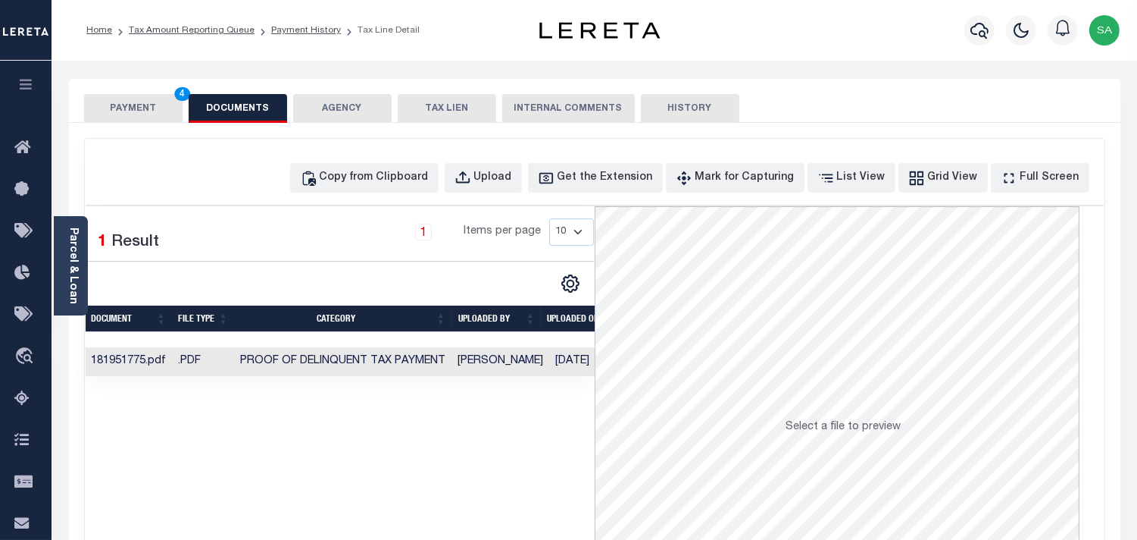
click at [142, 110] on button "PAYMENT 4" at bounding box center [133, 108] width 99 height 29
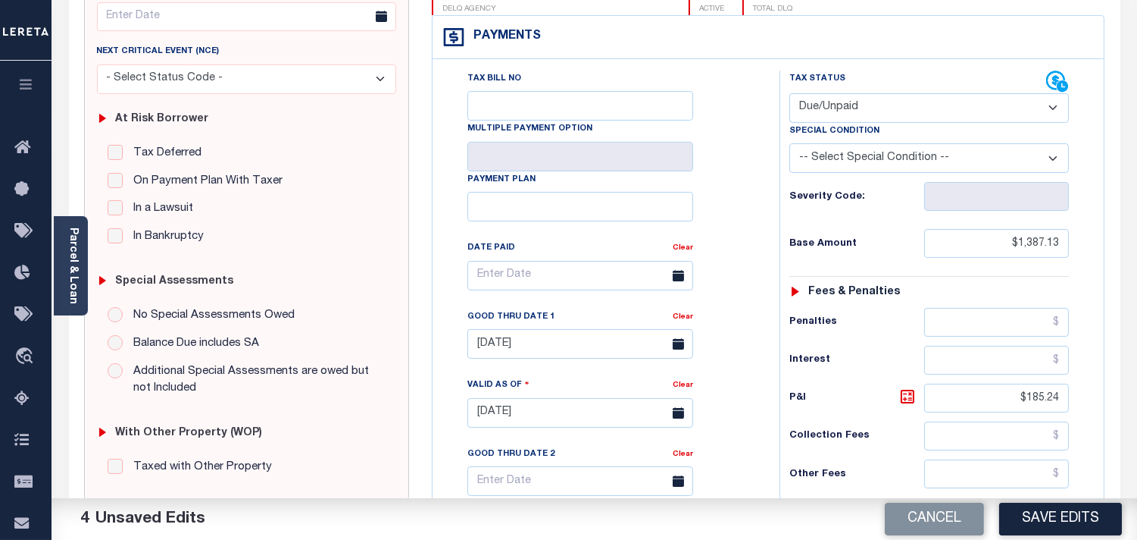
scroll to position [336, 0]
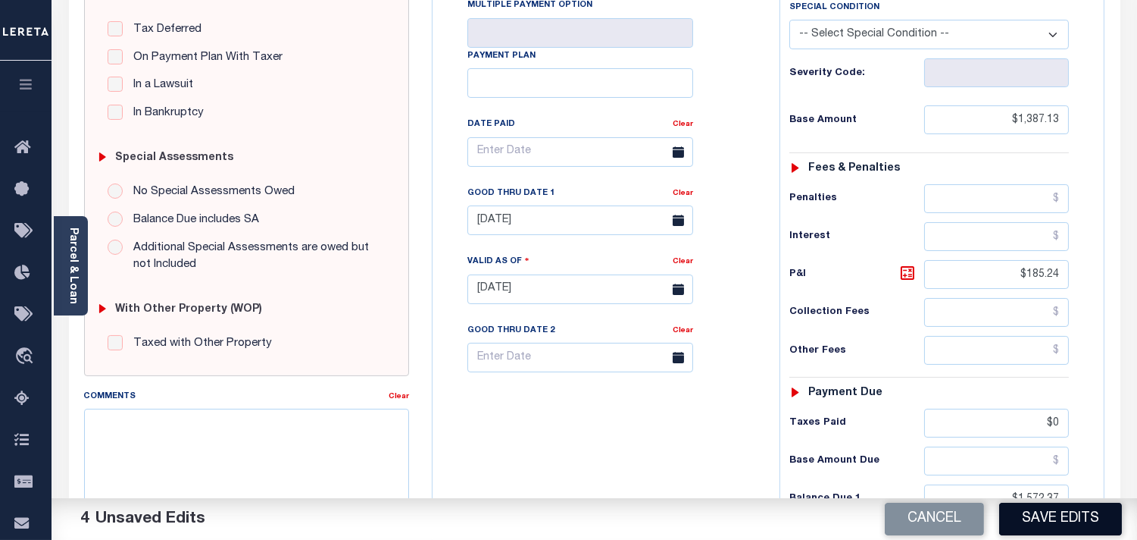
click at [1043, 517] on button "Save Edits" at bounding box center [1060, 518] width 123 height 33
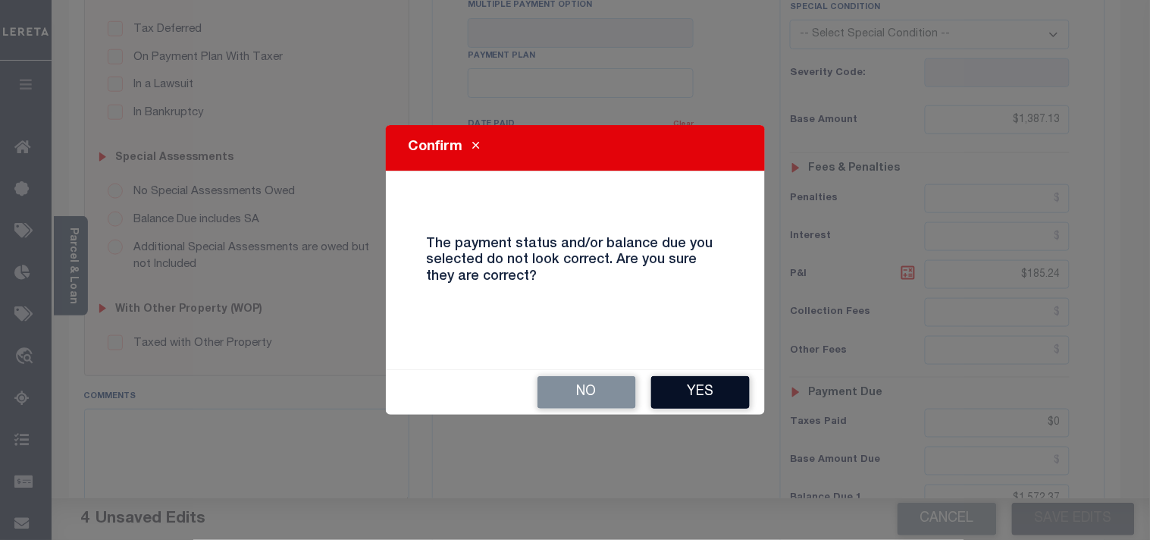
click at [695, 387] on button "Yes" at bounding box center [700, 392] width 99 height 33
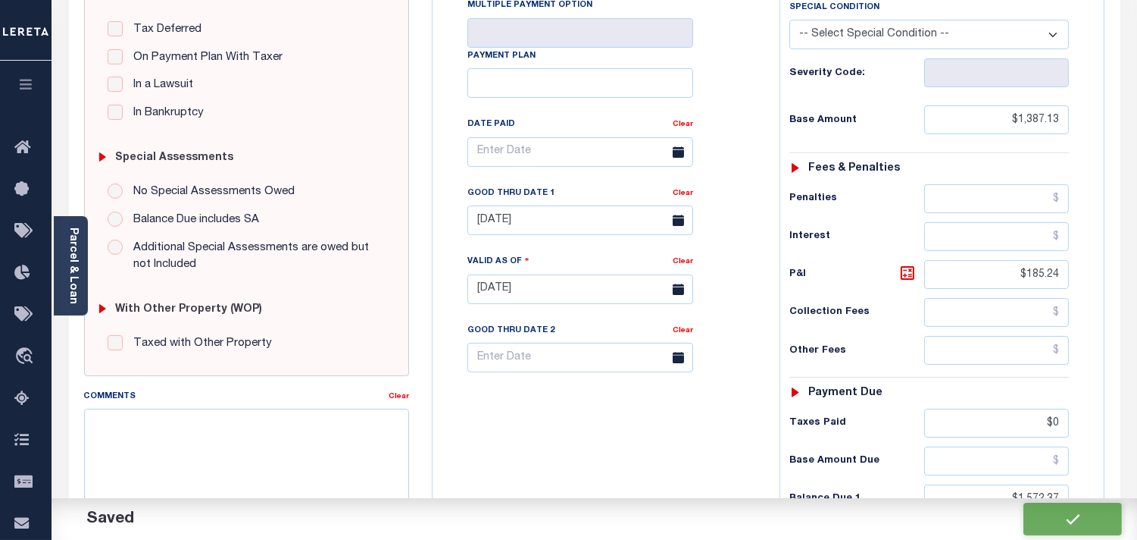
checkbox input "false"
type input "$1,387.13"
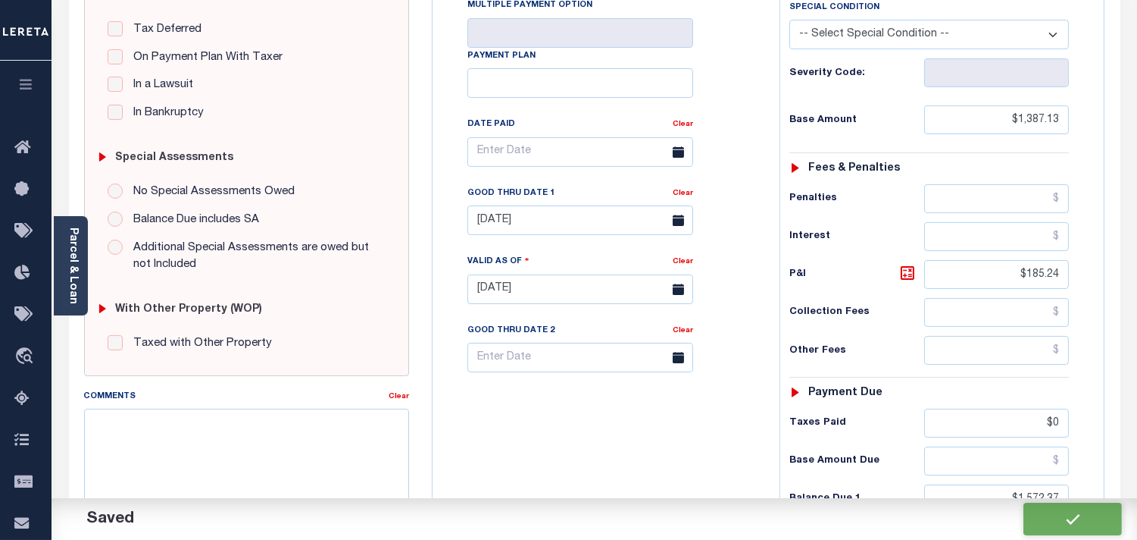
type input "$185.24"
type input "$0"
type input "$1,572.37"
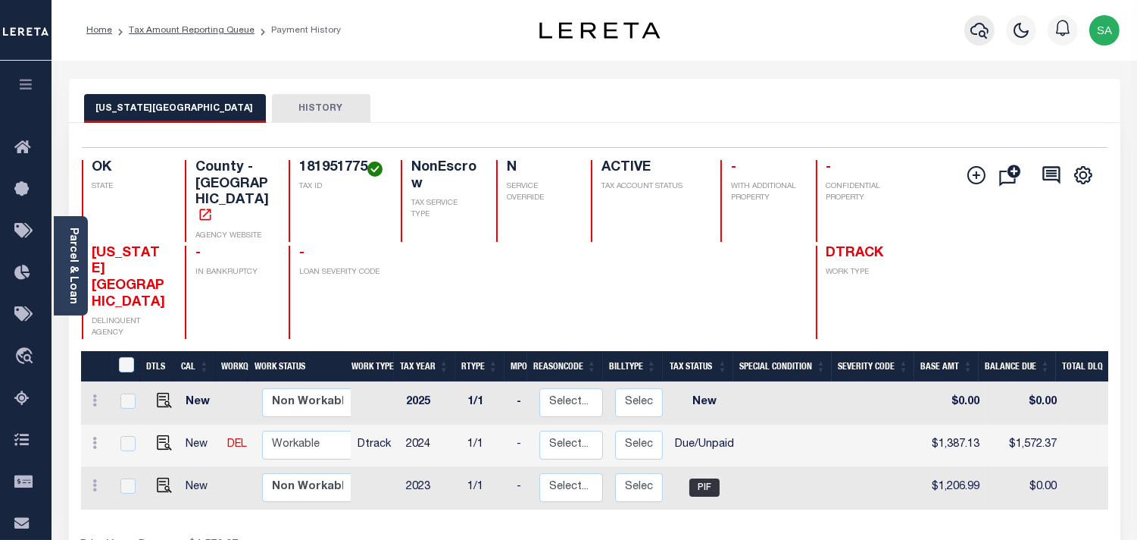
click at [973, 31] on icon "button" at bounding box center [980, 30] width 18 height 18
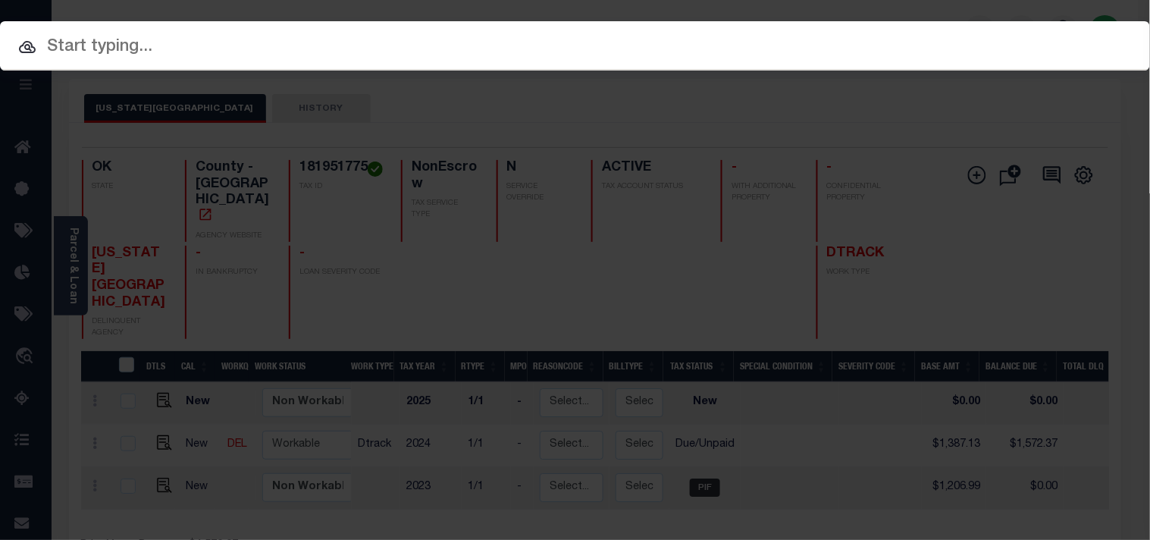
click at [914, 36] on input "text" at bounding box center [575, 47] width 1150 height 27
paste input "2190481"
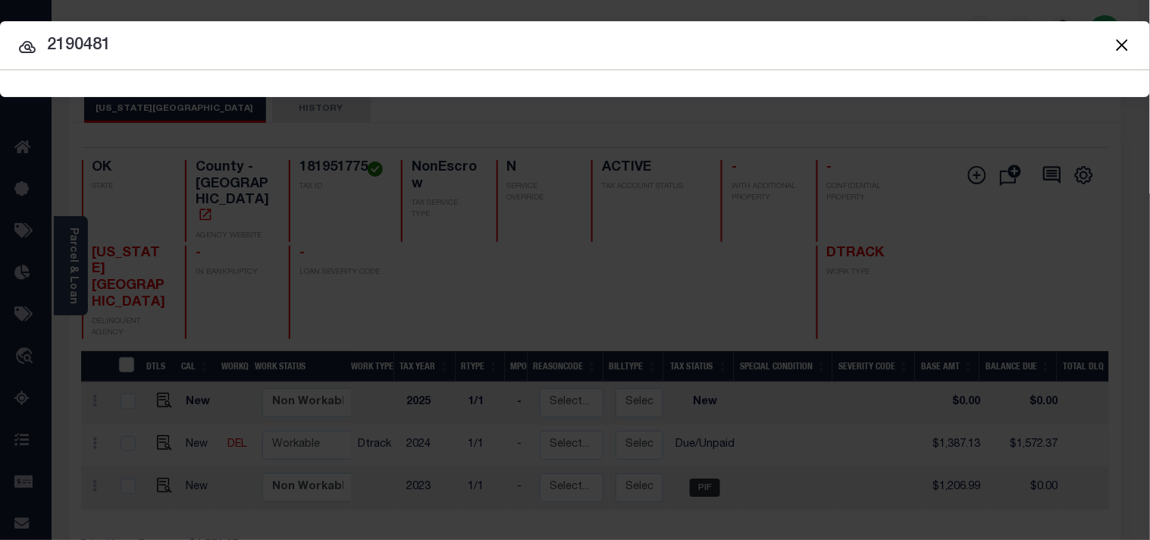
type input "2190481"
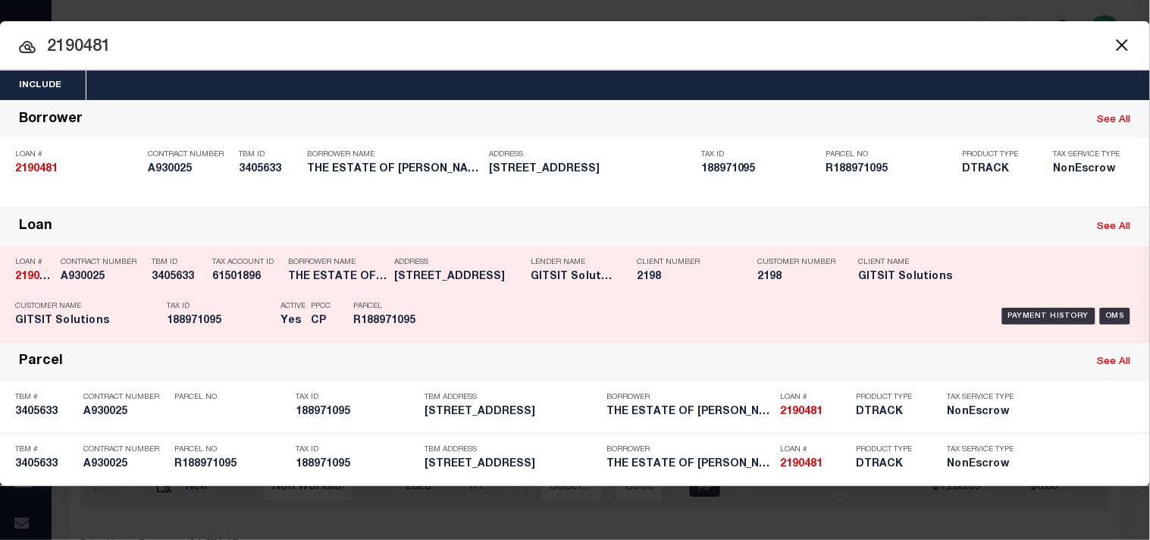
click at [473, 301] on div "Payment History OMS" at bounding box center [789, 316] width 690 height 44
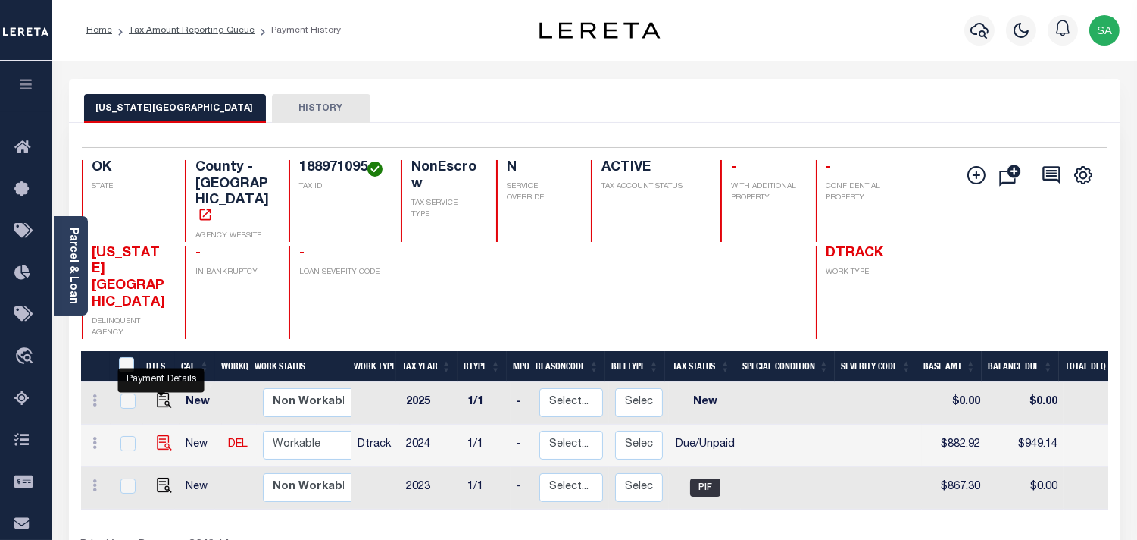
click at [165, 435] on img "" at bounding box center [164, 442] width 15 height 15
checkbox input "true"
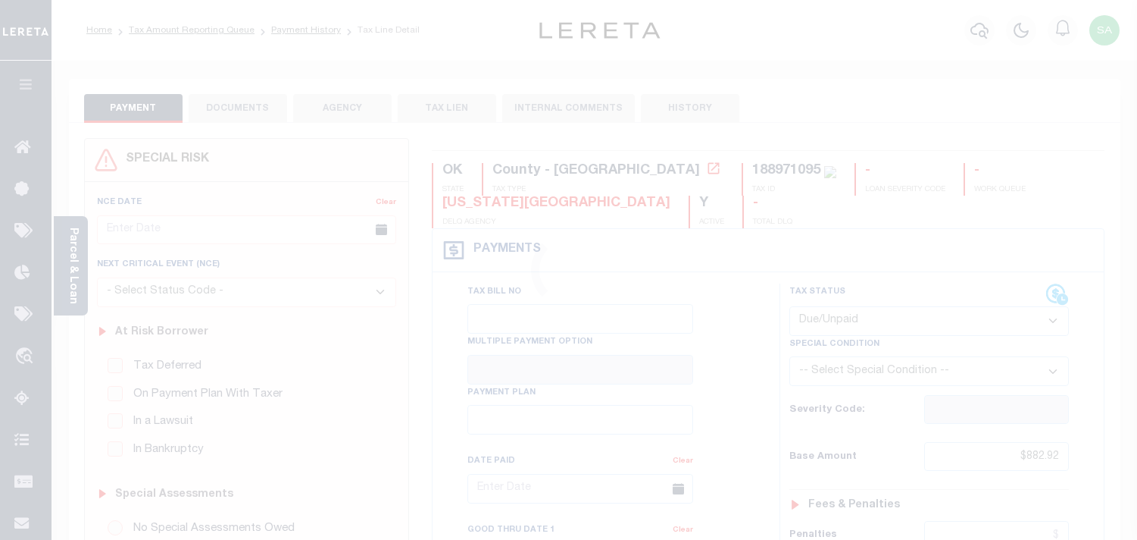
select select "DUE"
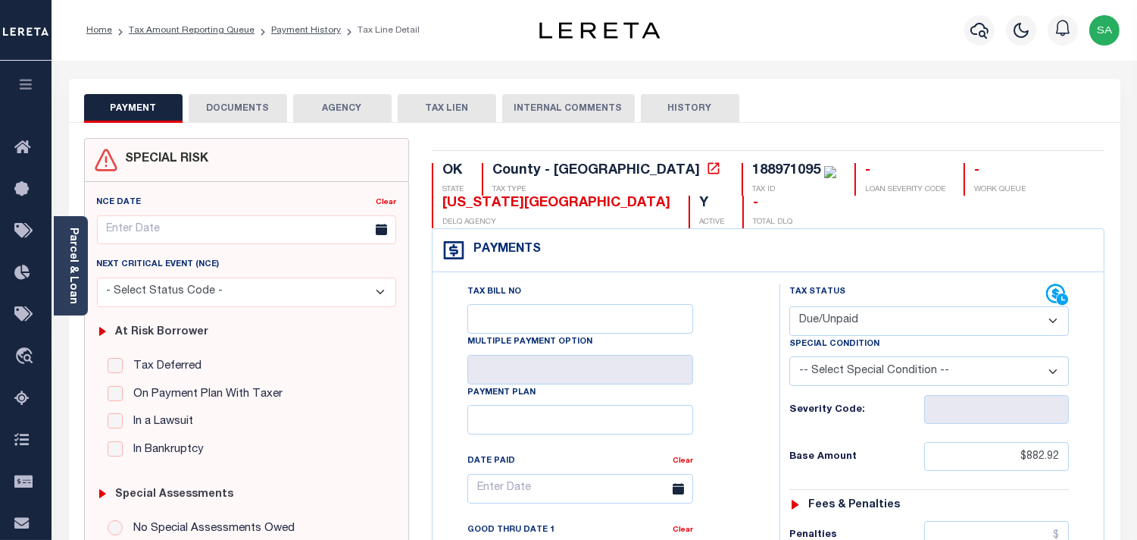
drag, startPoint x: 236, startPoint y: 101, endPoint x: 247, endPoint y: 108, distance: 13.7
click at [236, 101] on button "DOCUMENTS" at bounding box center [238, 108] width 99 height 29
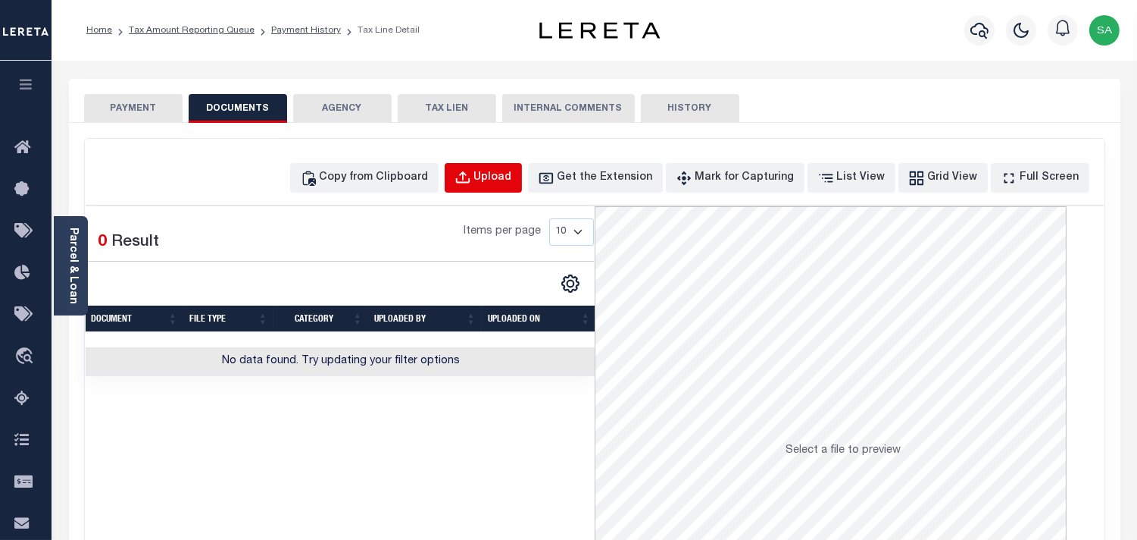
click at [512, 186] on div "Upload" at bounding box center [493, 178] width 38 height 17
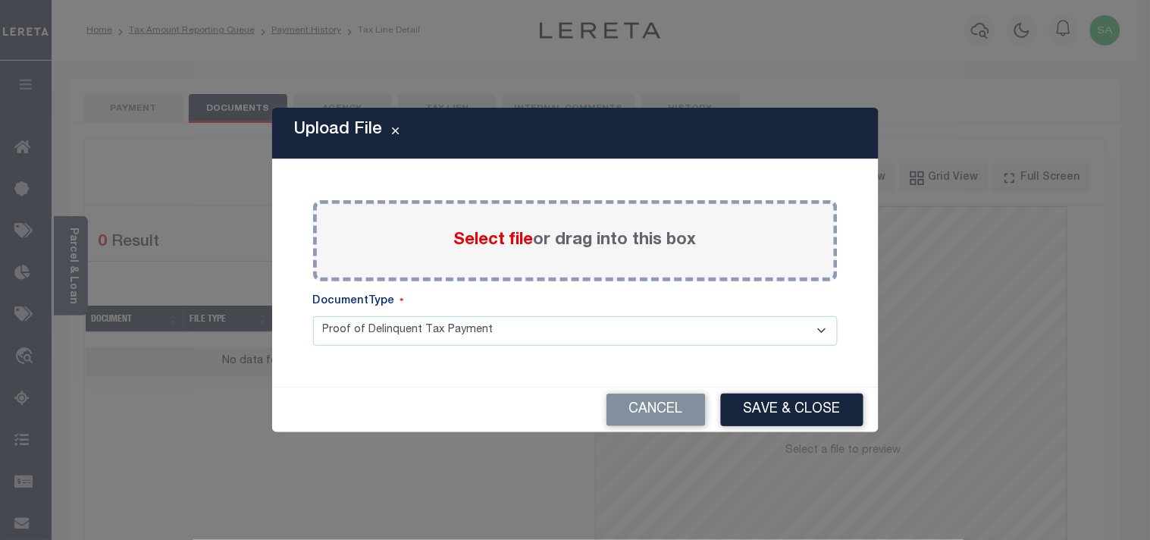
click at [499, 246] on span "Select file" at bounding box center [494, 240] width 80 height 17
click at [0, 0] on input "Select file or drag into this box" at bounding box center [0, 0] width 0 height 0
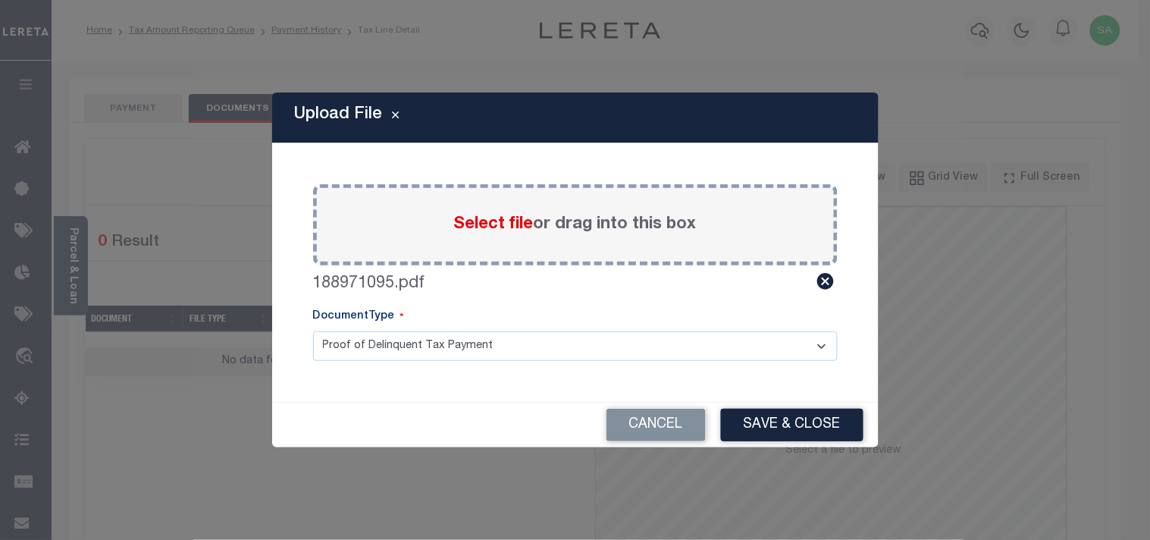
click at [740, 403] on div "Cancel Save & Close" at bounding box center [575, 424] width 606 height 45
click at [781, 414] on button "Save & Close" at bounding box center [792, 424] width 142 height 33
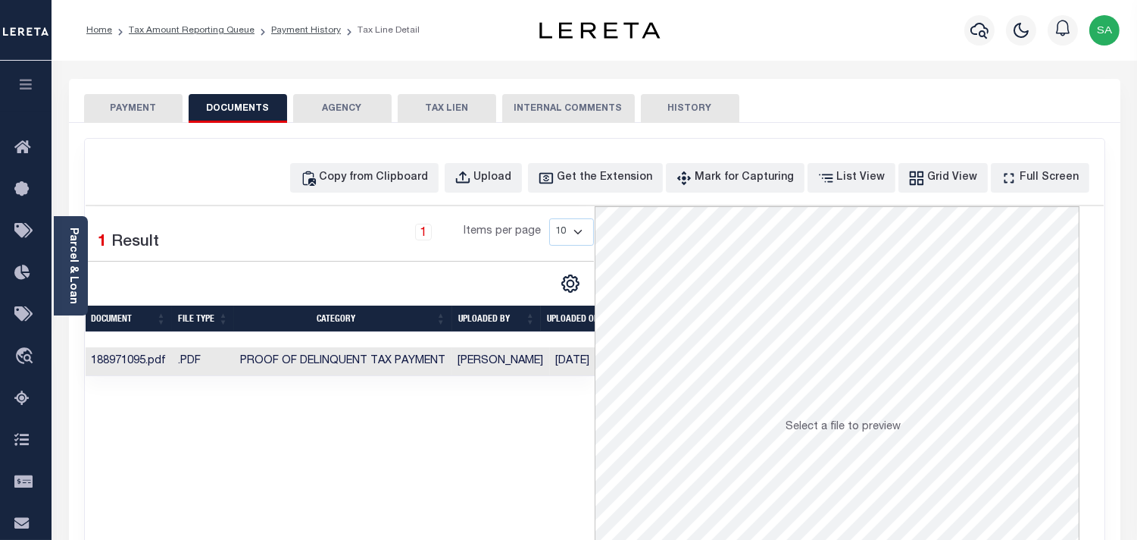
click at [133, 107] on button "PAYMENT" at bounding box center [133, 108] width 99 height 29
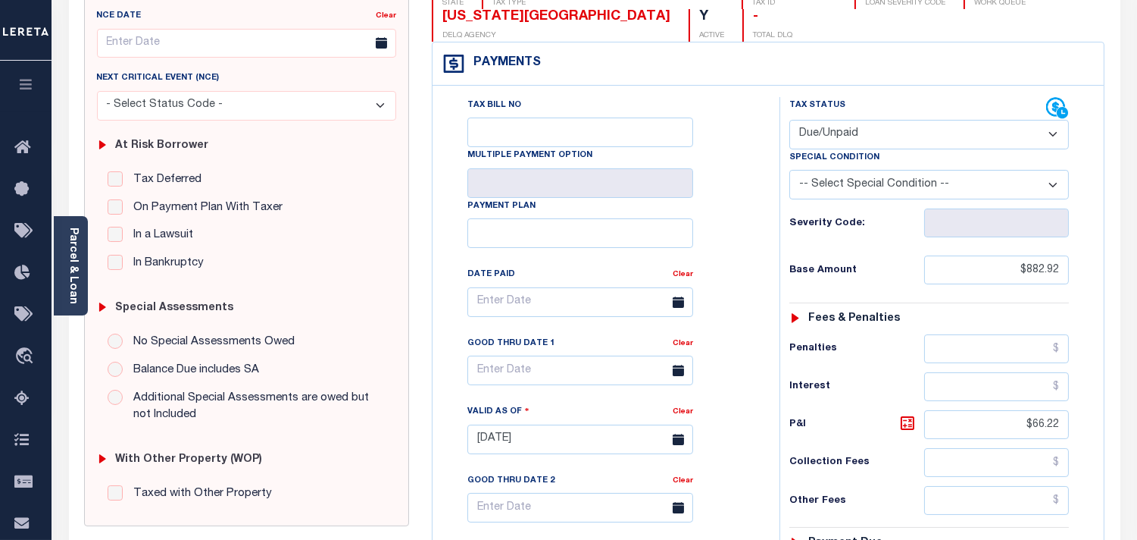
scroll to position [336, 0]
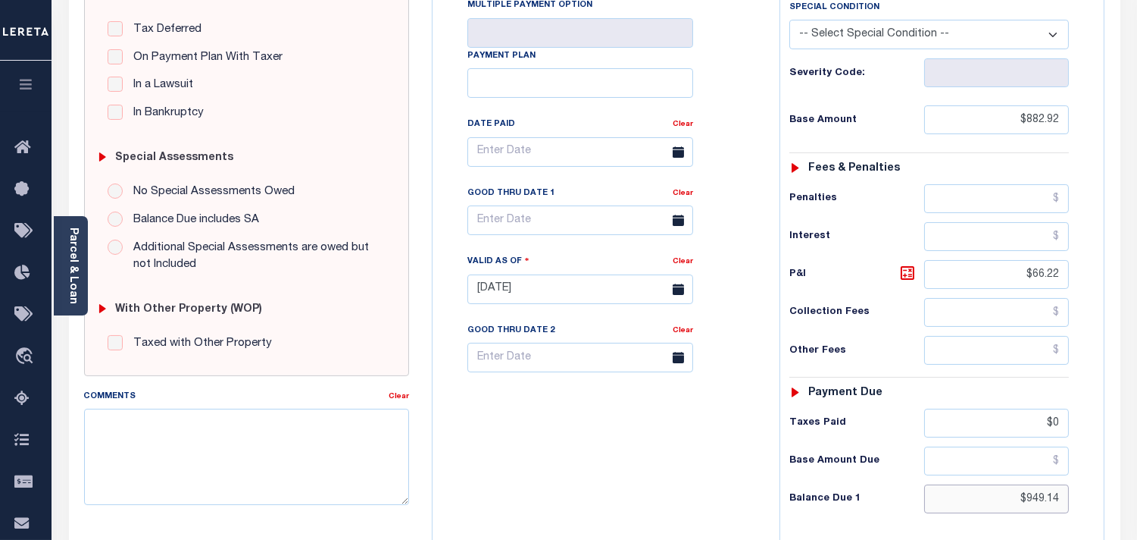
drag, startPoint x: 1019, startPoint y: 505, endPoint x: 1071, endPoint y: 505, distance: 52.3
click at [1071, 505] on div "Tax Status Status - Select Status Code -" at bounding box center [934, 281] width 309 height 669
paste input "1,007.65"
type input "$1,007.65"
type input "[DATE]"
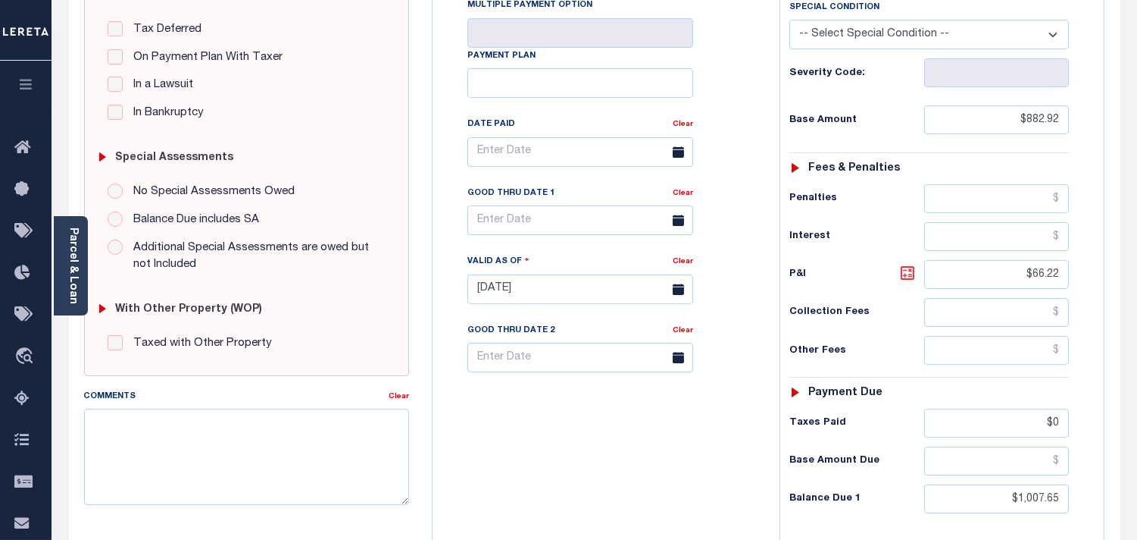
click at [906, 274] on icon at bounding box center [908, 273] width 18 height 18
type input "$124.73"
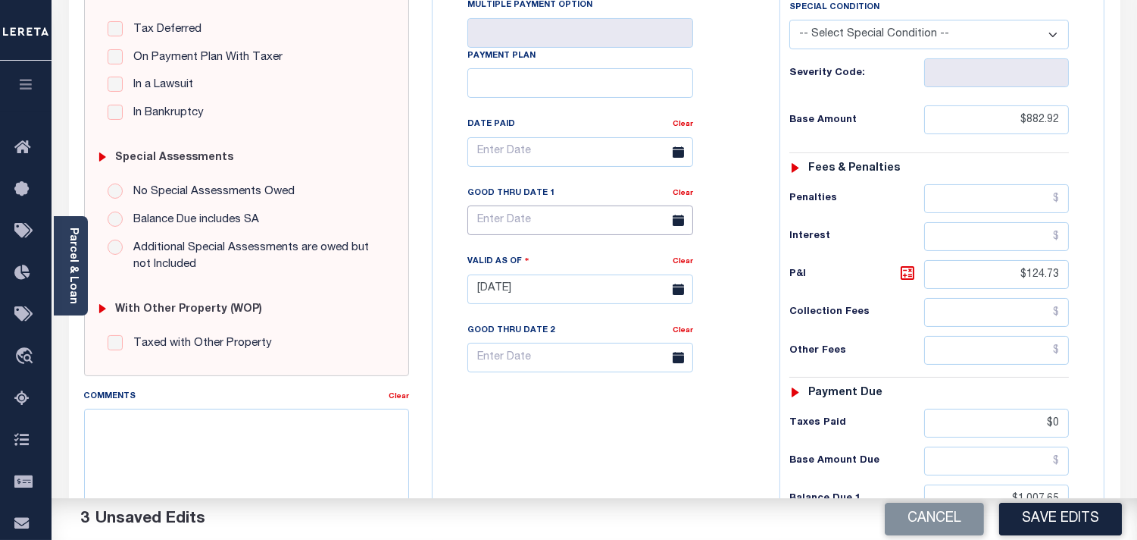
click at [544, 208] on input "text" at bounding box center [581, 220] width 226 height 30
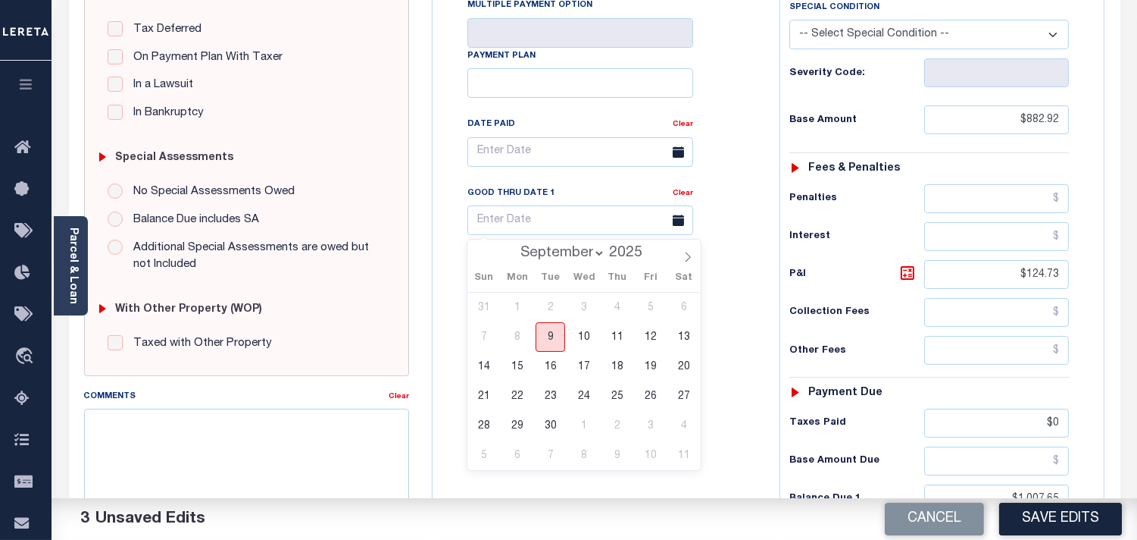
click at [549, 334] on span "9" at bounding box center [551, 337] width 30 height 30
type input "09/09/2025"
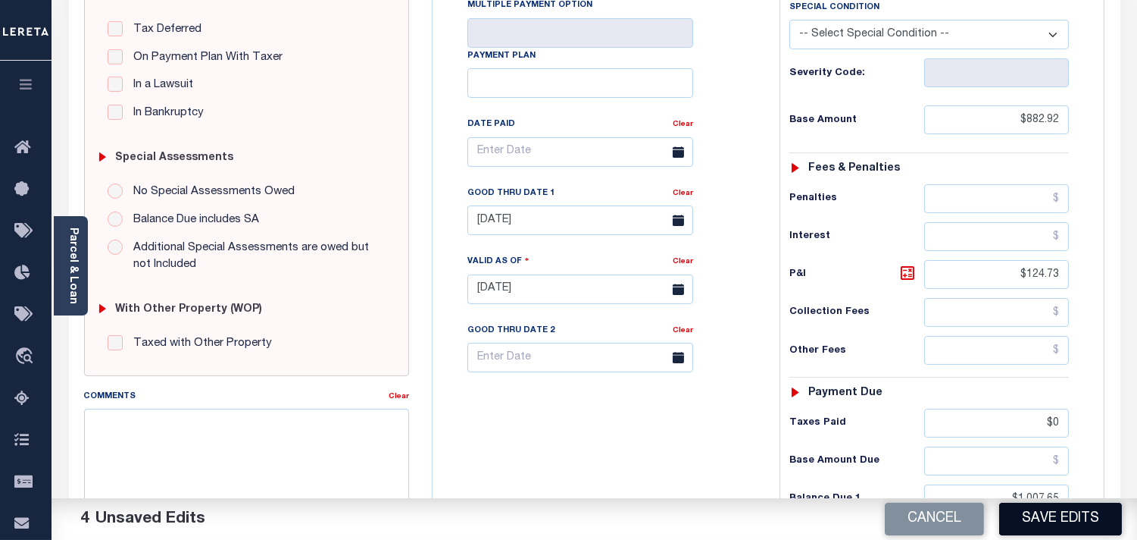
click at [1026, 509] on button "Save Edits" at bounding box center [1060, 518] width 123 height 33
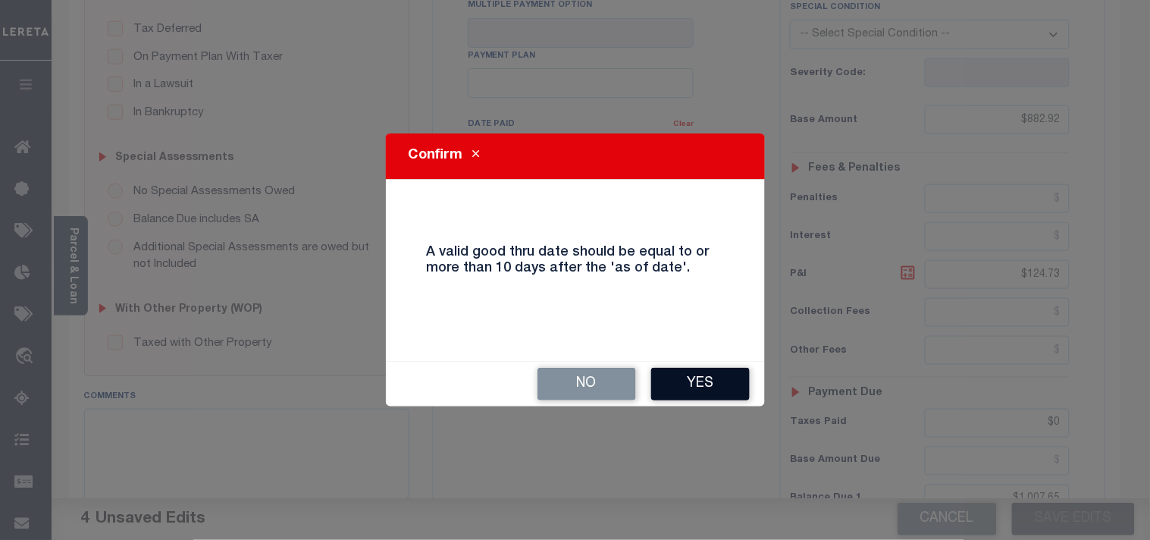
click at [684, 383] on button "Yes" at bounding box center [700, 384] width 99 height 33
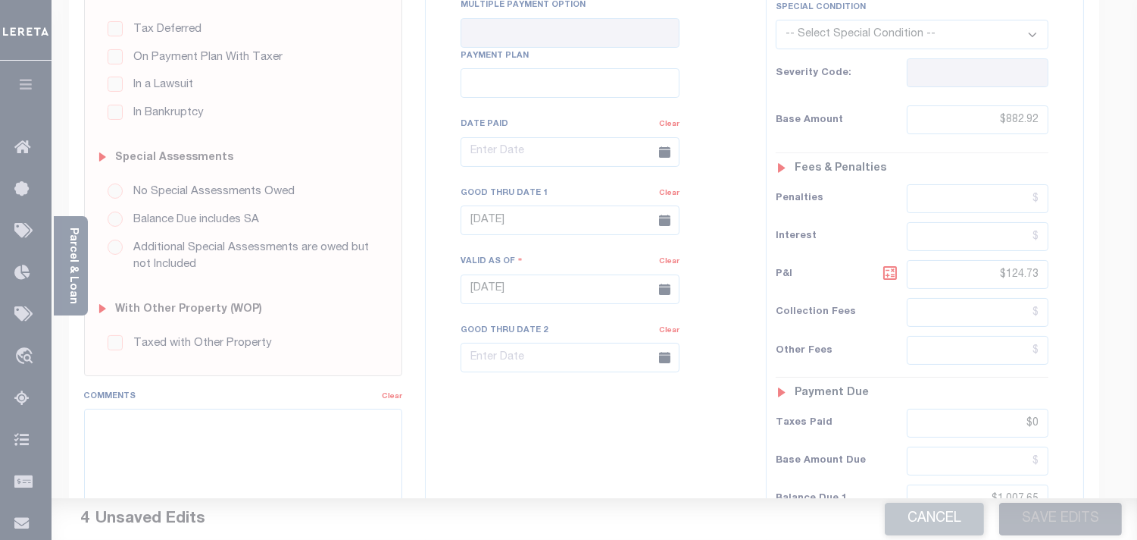
scroll to position [168, 0]
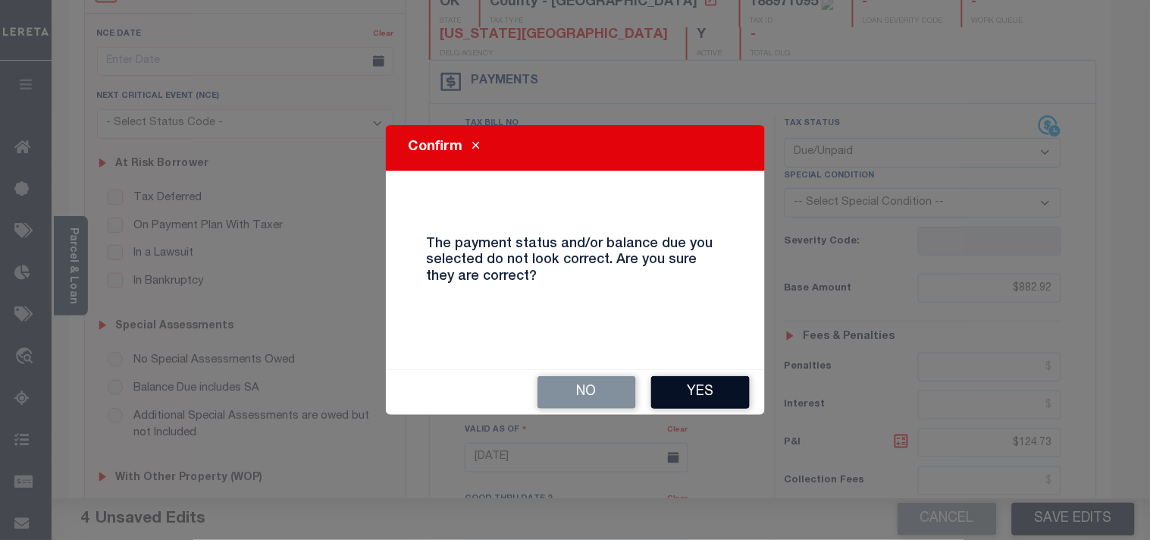
click at [730, 394] on button "Yes" at bounding box center [700, 392] width 99 height 33
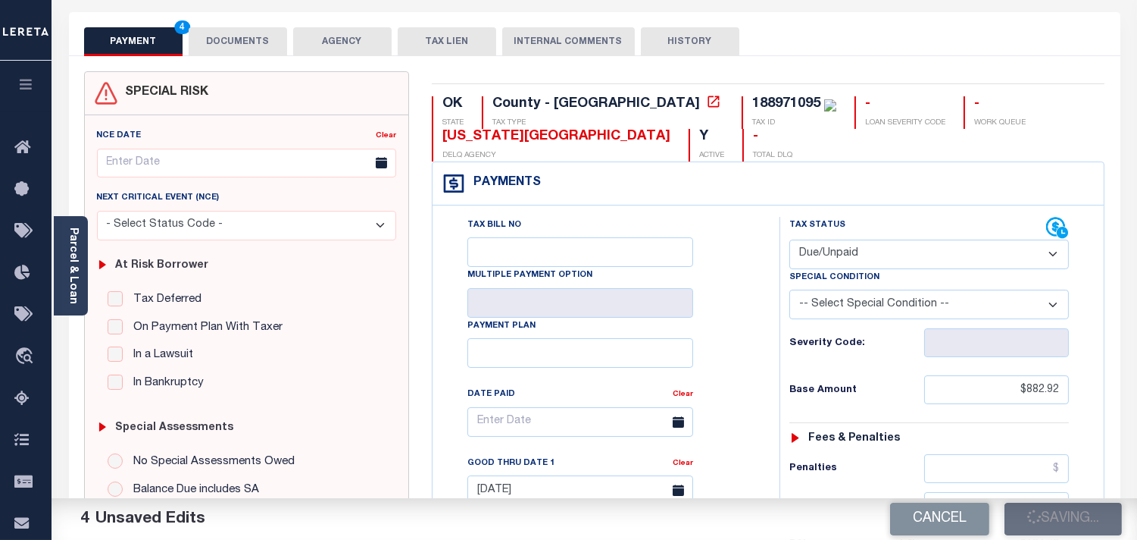
scroll to position [0, 0]
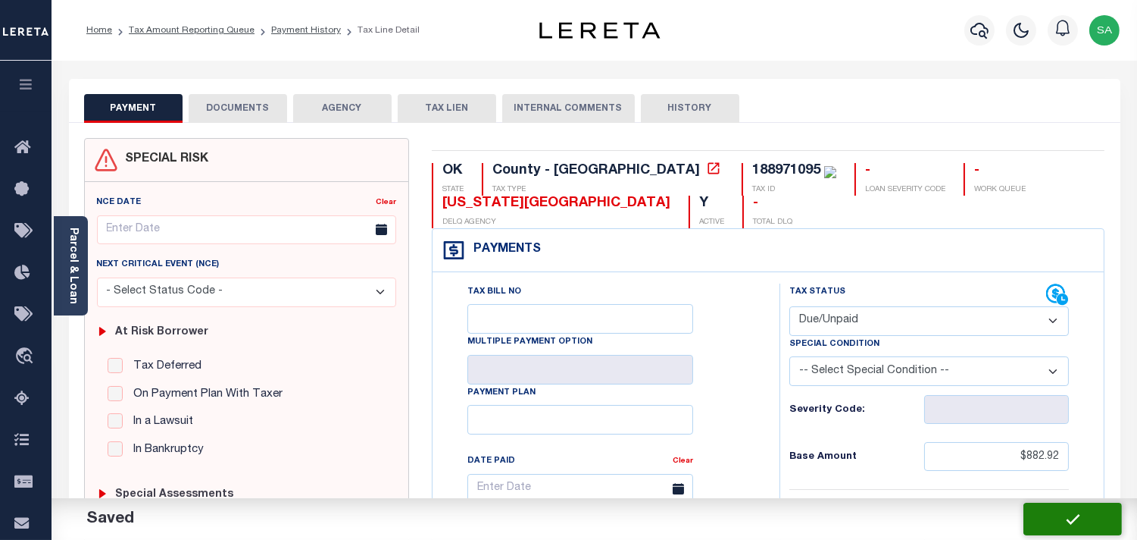
click at [252, 107] on button "DOCUMENTS" at bounding box center [238, 108] width 99 height 29
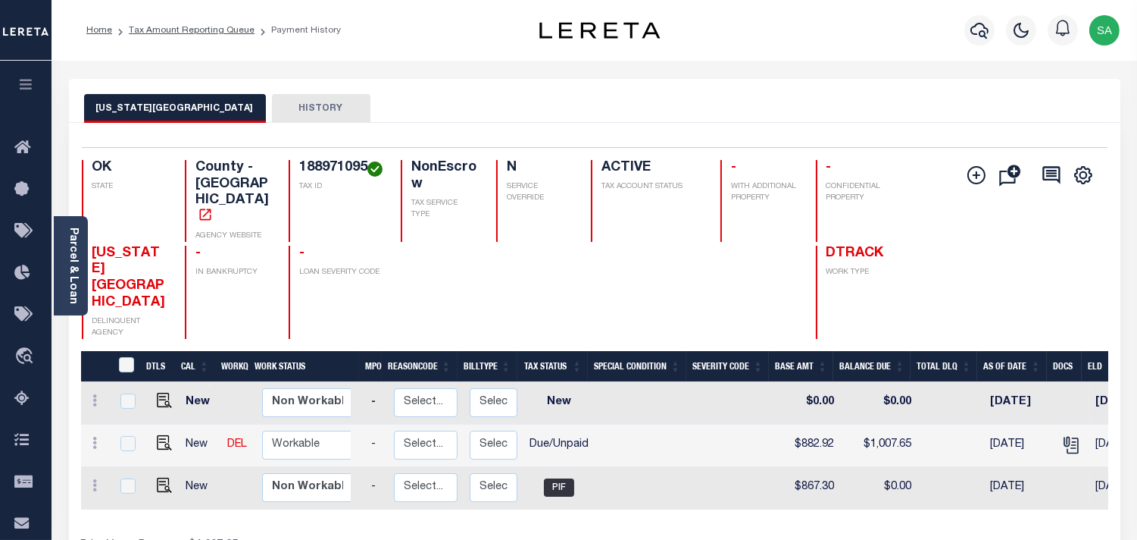
scroll to position [0, 248]
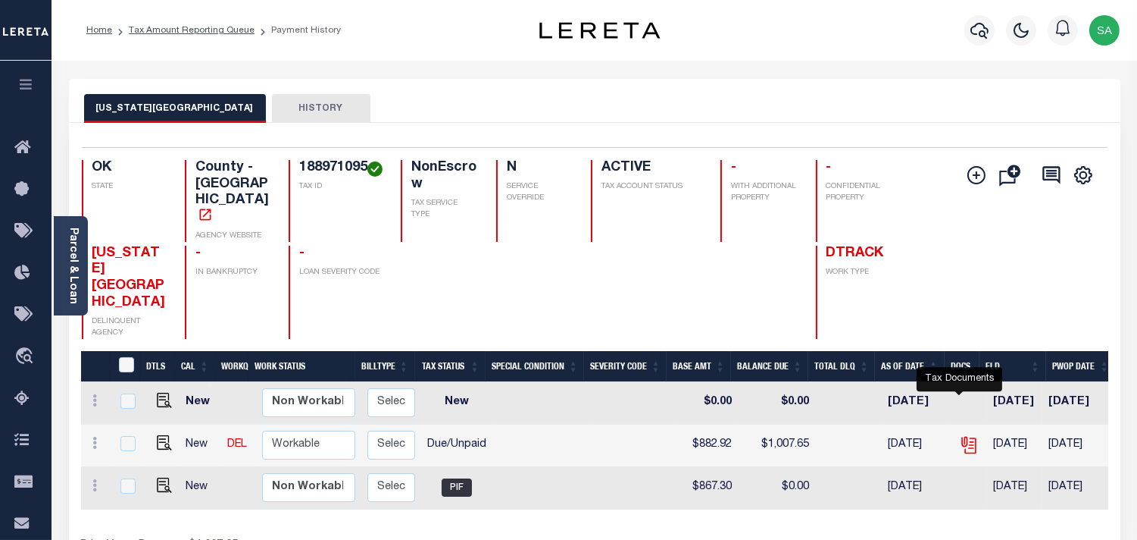
click at [960, 435] on icon "" at bounding box center [969, 445] width 20 height 20
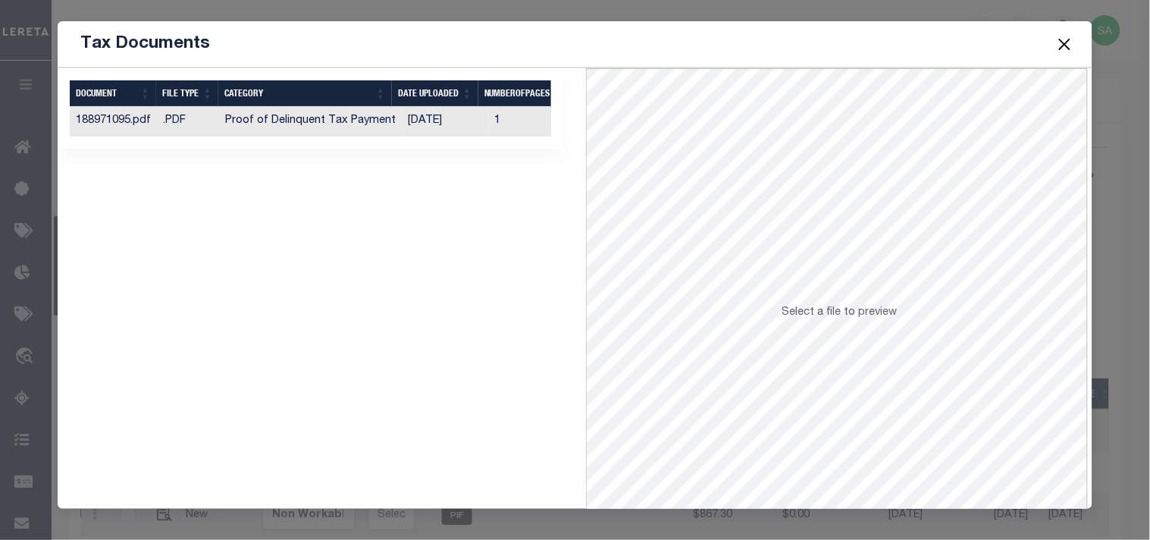
click at [488, 119] on td "1" at bounding box center [534, 122] width 92 height 30
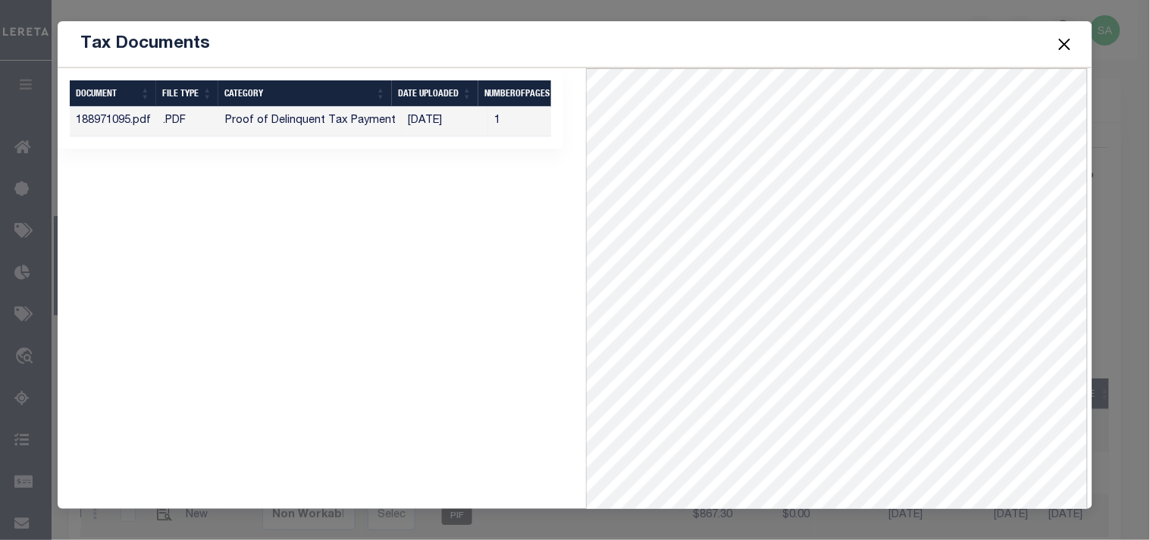
click at [1062, 45] on button "Close" at bounding box center [1064, 44] width 20 height 20
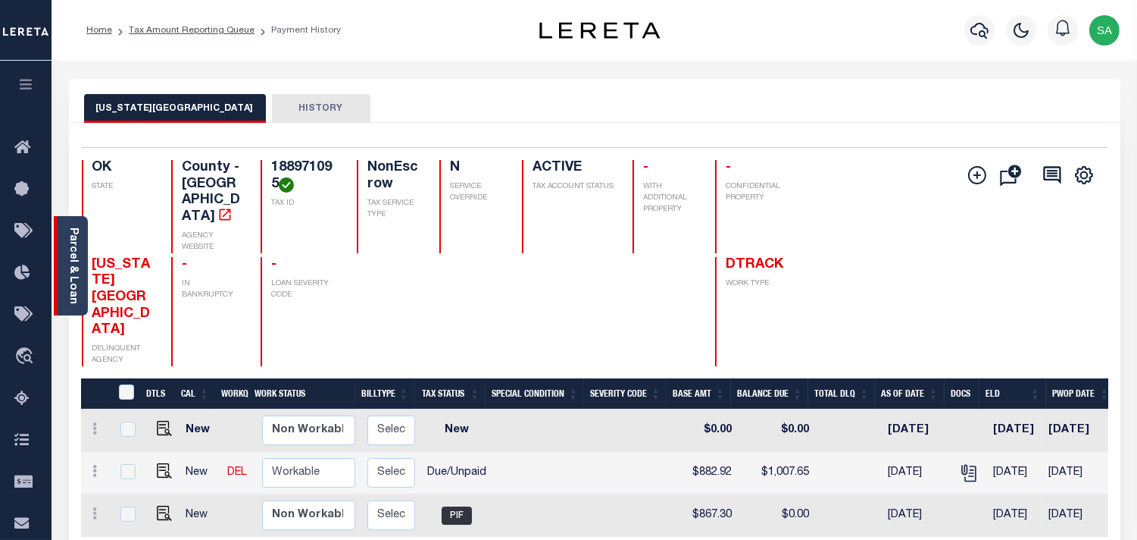
click at [76, 232] on link "Parcel & Loan" at bounding box center [72, 265] width 11 height 77
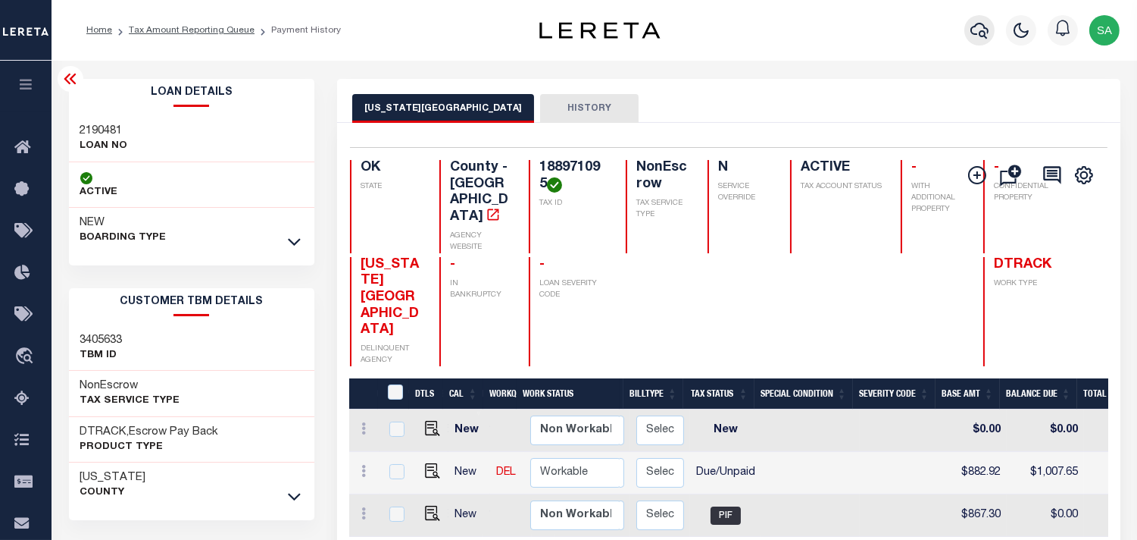
click at [989, 39] on icon "button" at bounding box center [980, 30] width 18 height 18
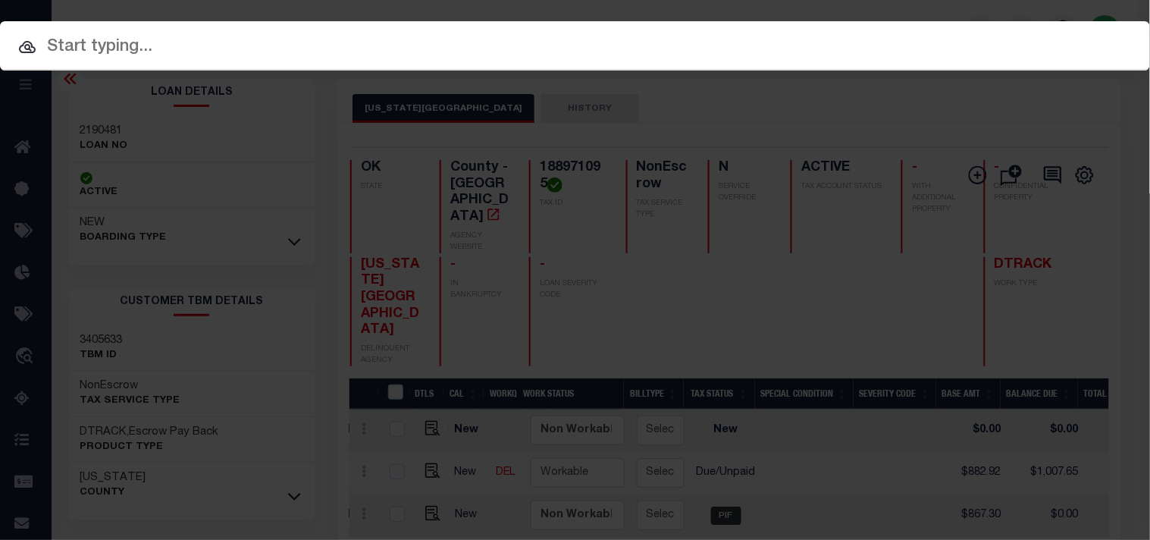
click at [858, 41] on input "text" at bounding box center [575, 47] width 1150 height 27
paste input "2190508"
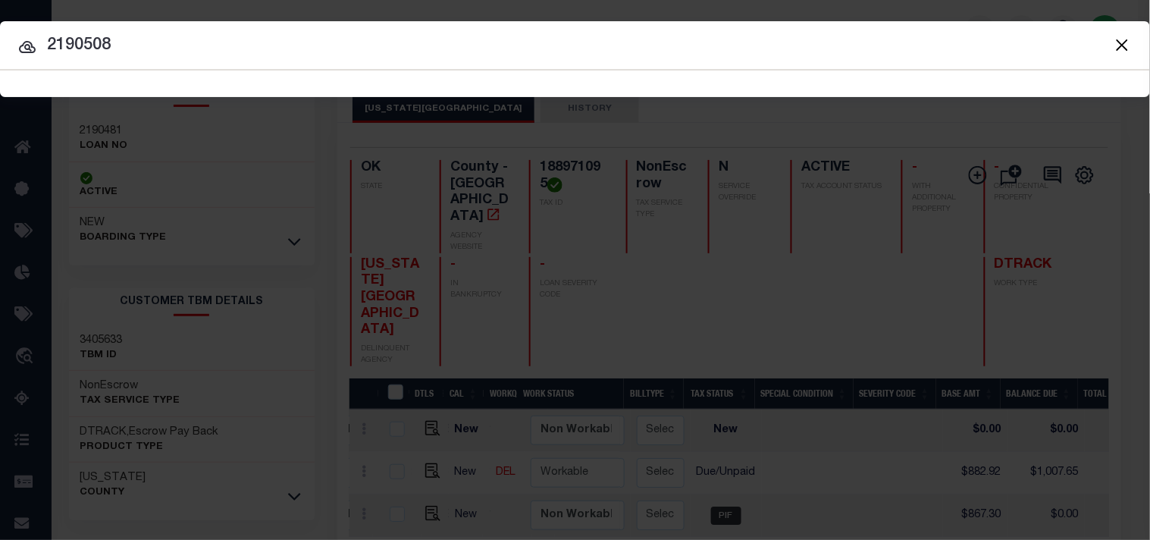
type input "2190508"
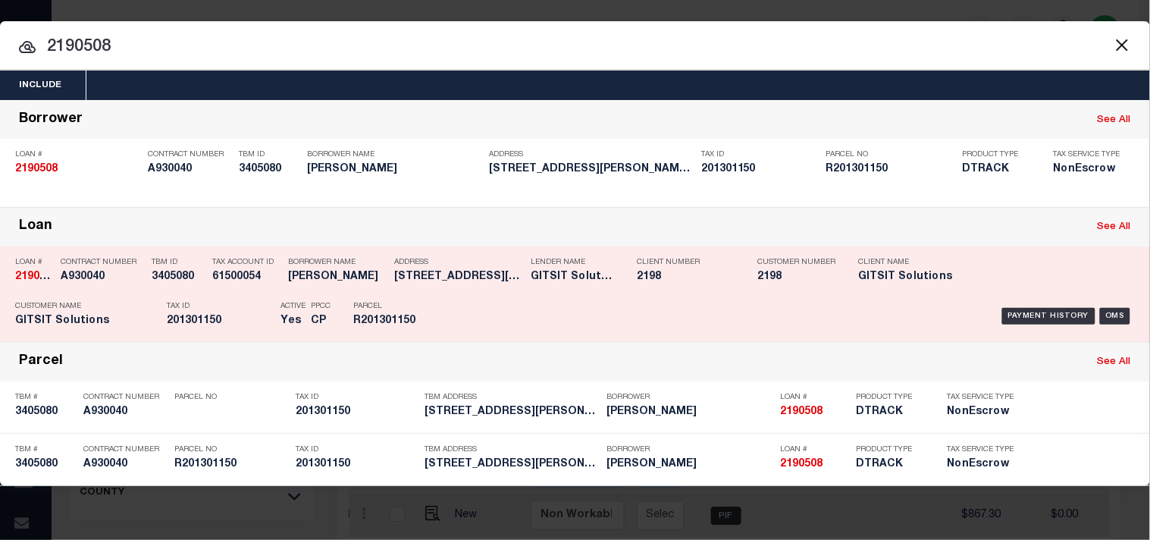
click at [442, 284] on div "Address [STREET_ADDRESS][PERSON_NAME]..." at bounding box center [458, 272] width 129 height 44
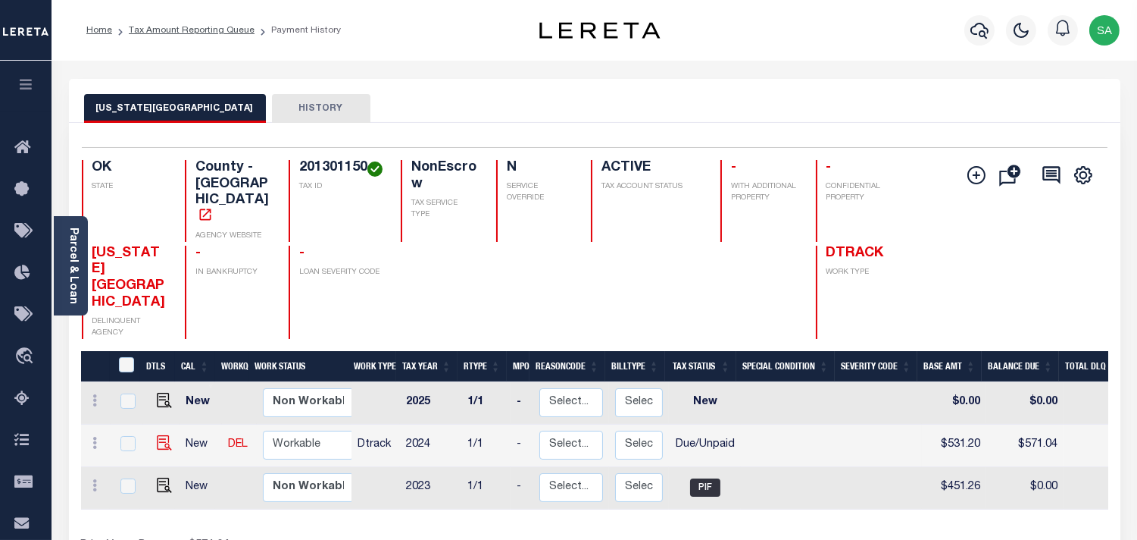
click at [160, 392] on div at bounding box center [162, 394] width 10 height 5
click at [161, 435] on img "" at bounding box center [164, 442] width 15 height 15
checkbox input "true"
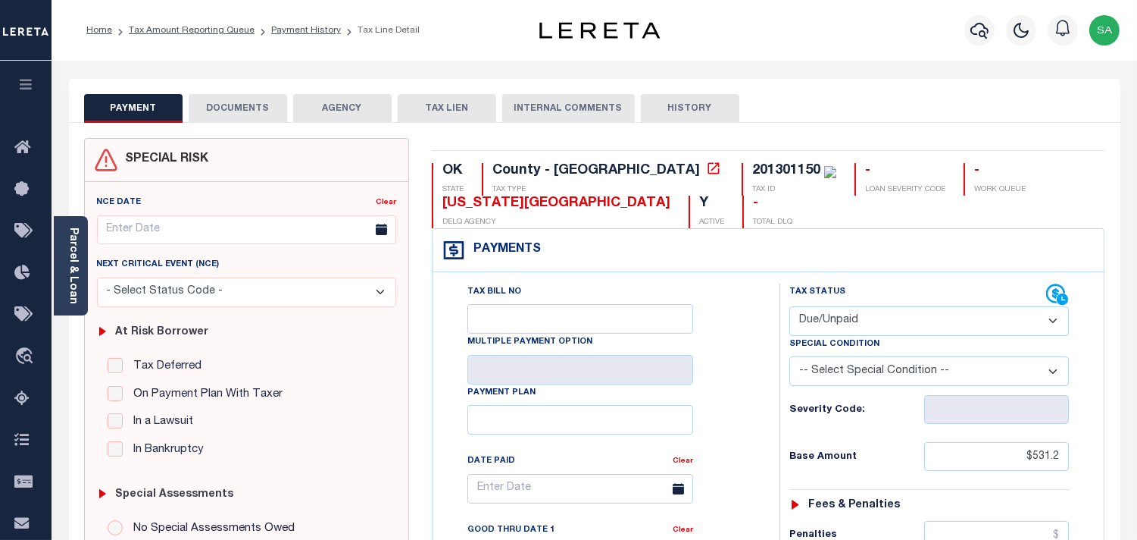
drag, startPoint x: 827, startPoint y: 320, endPoint x: 827, endPoint y: 336, distance: 15.9
click at [827, 320] on select "- Select Status Code - Open Due/Unpaid Paid Incomplete No Tax Due Internal Refu…" at bounding box center [930, 321] width 280 height 30
select select "PYD"
click at [790, 307] on select "- Select Status Code - Open Due/Unpaid Paid Incomplete No Tax Due Internal Refu…" at bounding box center [930, 321] width 280 height 30
type input "[DATE]"
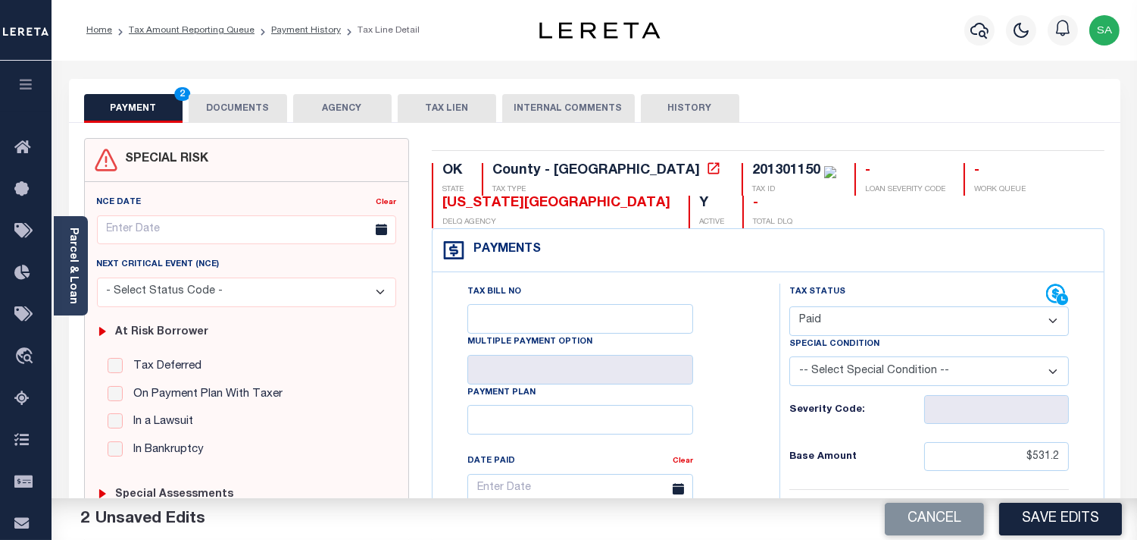
click at [251, 114] on button "DOCUMENTS" at bounding box center [238, 108] width 99 height 29
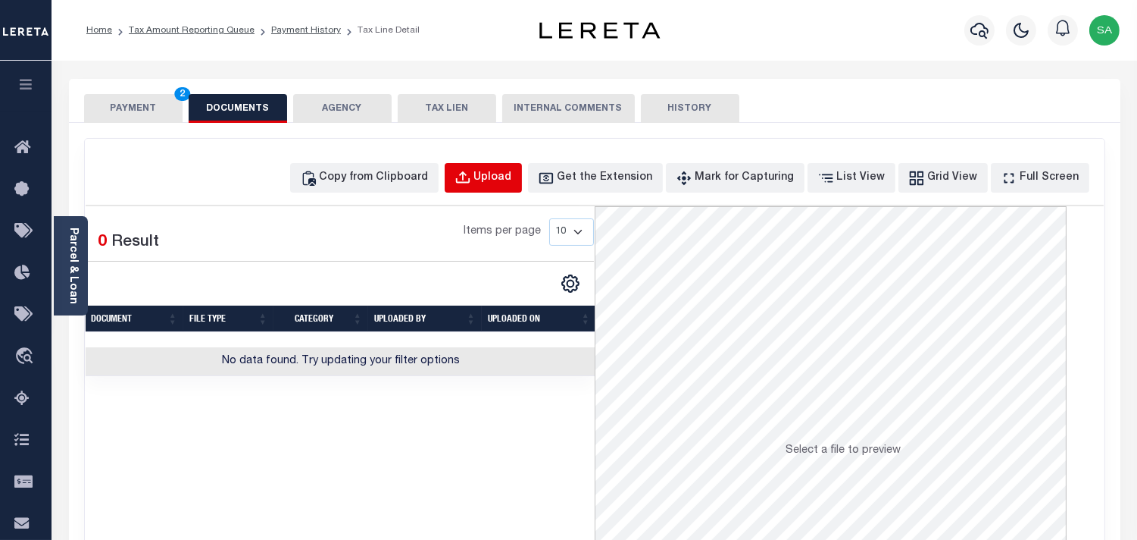
click at [512, 178] on div "Upload" at bounding box center [493, 178] width 38 height 17
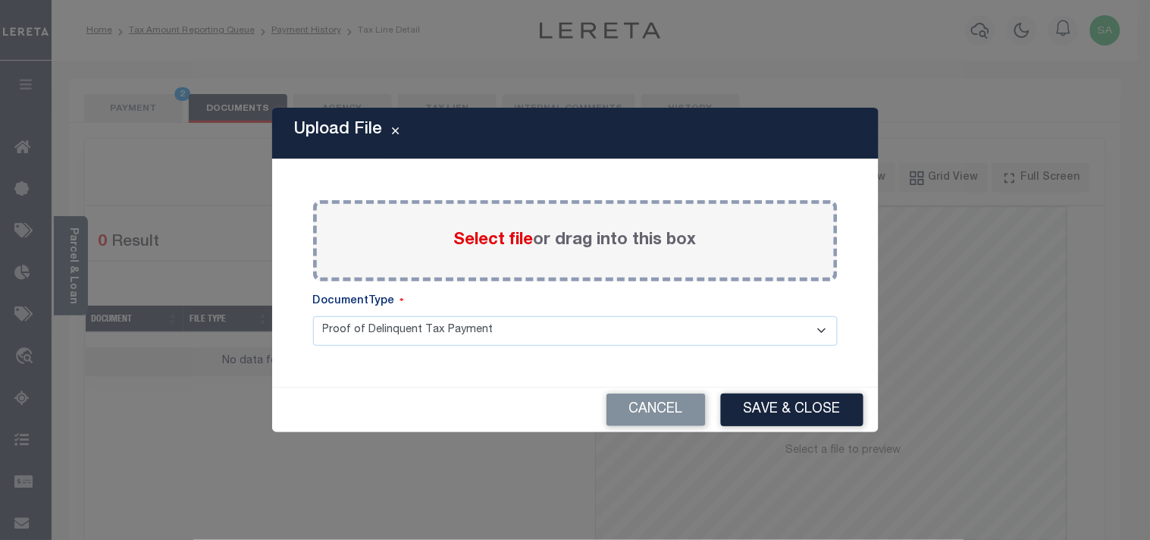
click at [490, 244] on span "Select file" at bounding box center [494, 240] width 80 height 17
click at [0, 0] on input "Select file or drag into this box" at bounding box center [0, 0] width 0 height 0
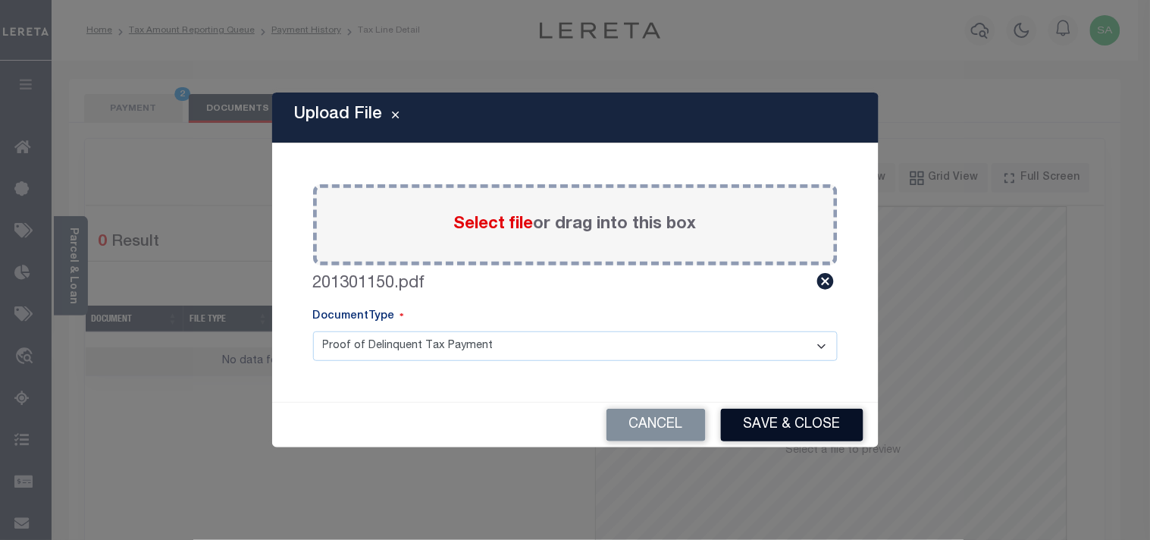
click at [751, 414] on button "Save & Close" at bounding box center [792, 424] width 142 height 33
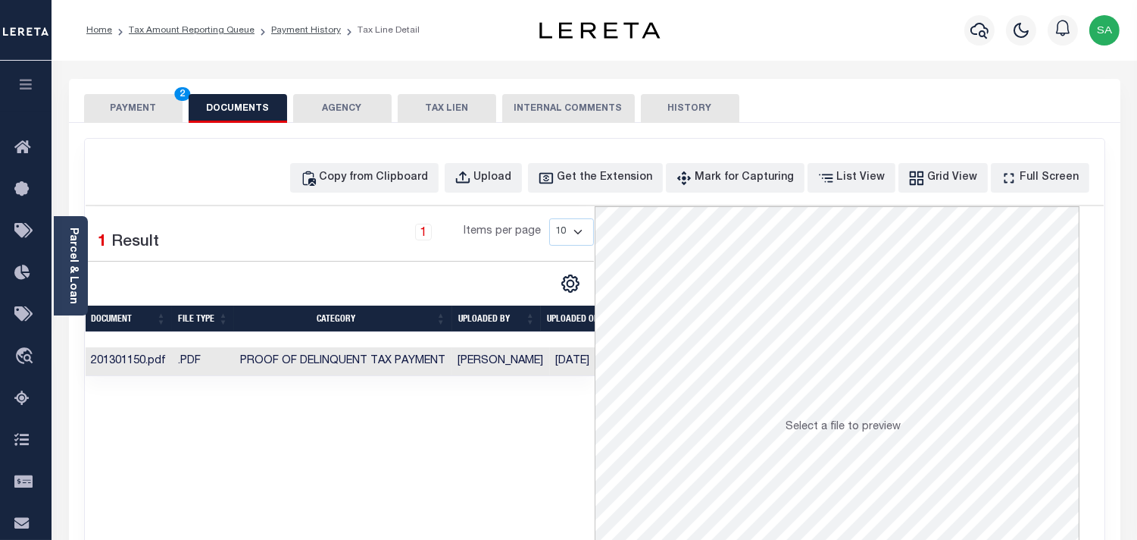
click at [134, 114] on button "PAYMENT 2" at bounding box center [133, 108] width 99 height 29
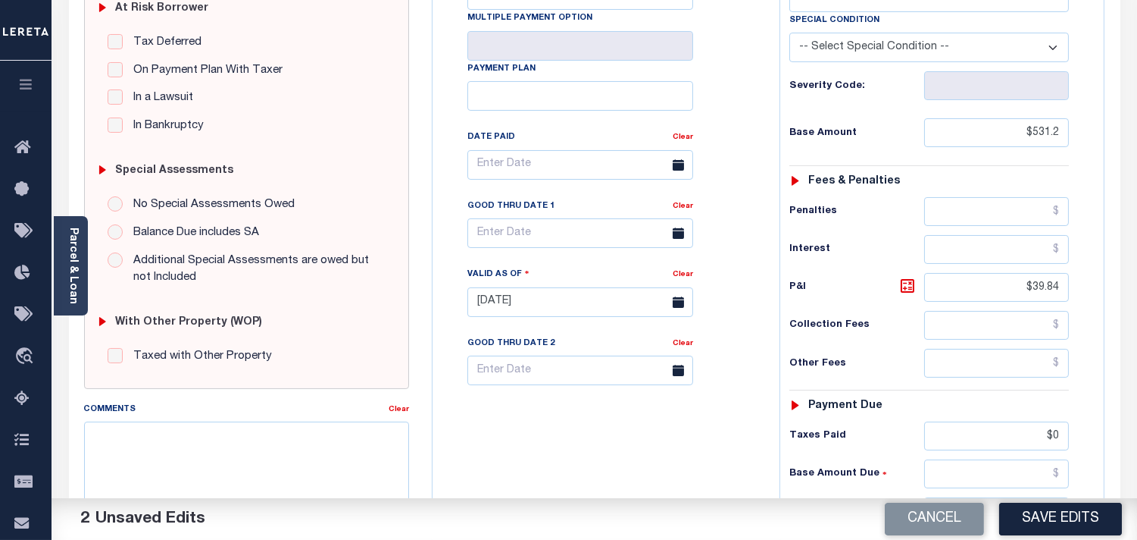
scroll to position [421, 0]
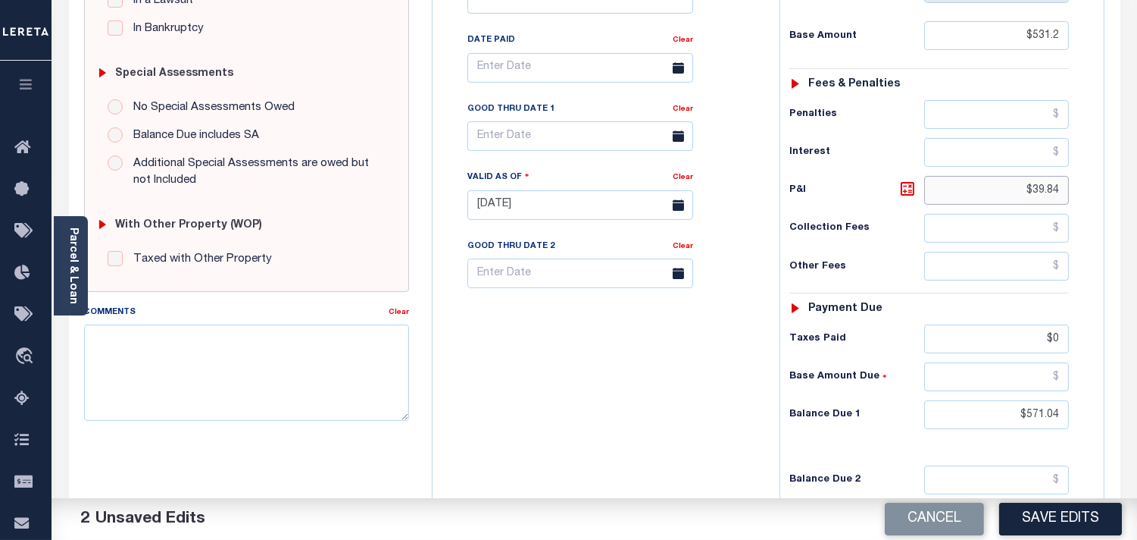
drag, startPoint x: 1054, startPoint y: 195, endPoint x: 1101, endPoint y: 193, distance: 47.0
click at [1101, 193] on div "Tax Bill No Multiple Payment Option Payment Plan" at bounding box center [769, 197] width 672 height 692
drag, startPoint x: 1009, startPoint y: 414, endPoint x: 1080, endPoint y: 408, distance: 70.8
click at [1080, 408] on div "Tax Status Status - Select Status Code -" at bounding box center [934, 197] width 309 height 669
type input "$0.00"
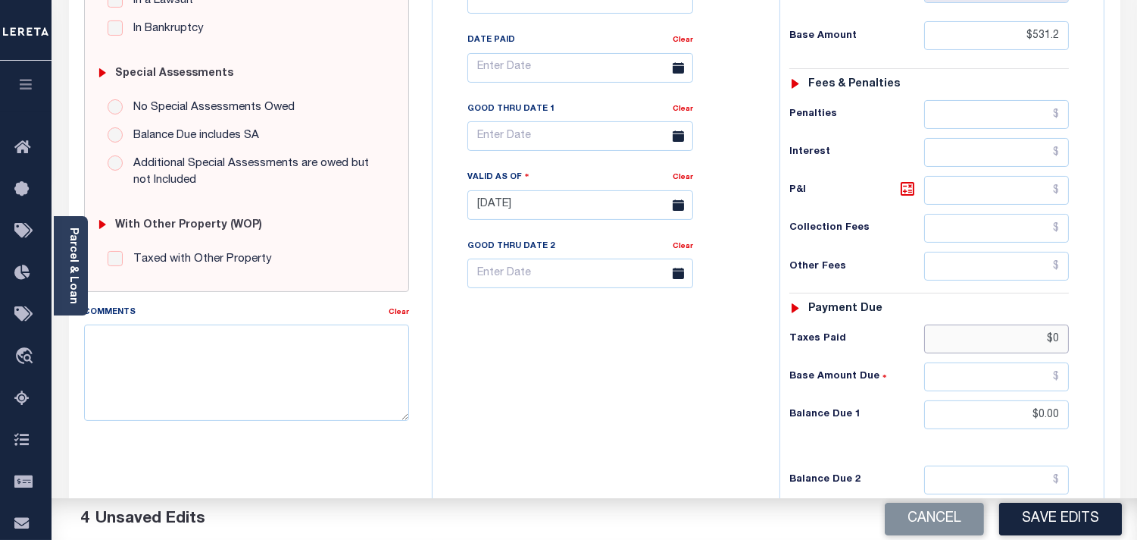
drag, startPoint x: 1032, startPoint y: 338, endPoint x: 1114, endPoint y: 338, distance: 81.8
click at [1114, 338] on div "OK STATE County - OK TAX TYPE 201301150 TAX ID - LOAN SEVERITY CODE - WORK QUEU…" at bounding box center [769, 205] width 696 height 976
click at [755, 414] on div "Tax Bill No Multiple Payment Option Payment Plan Clear" at bounding box center [602, 197] width 332 height 669
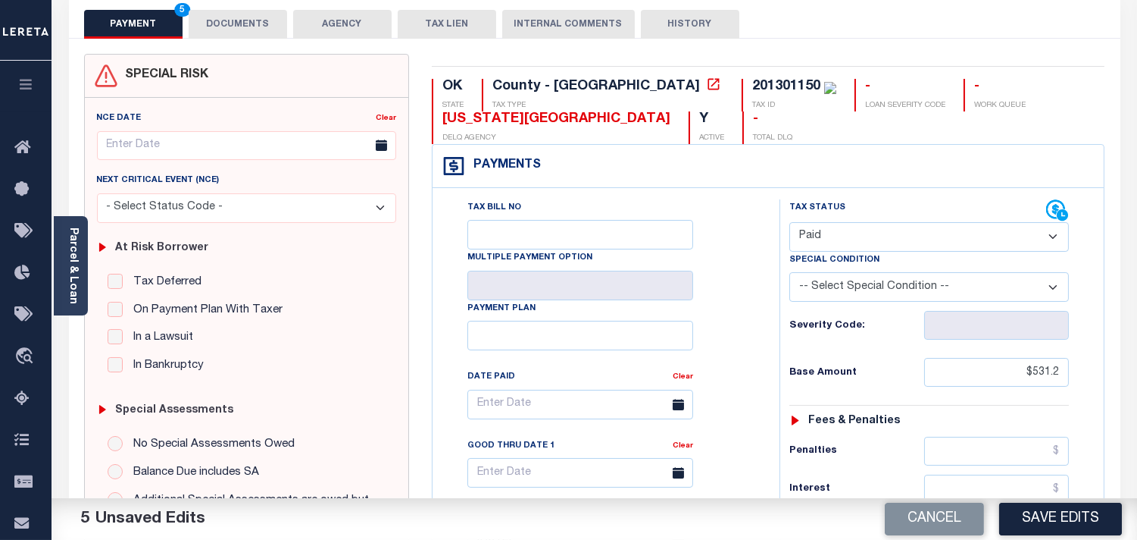
click at [252, 21] on button "DOCUMENTS" at bounding box center [238, 24] width 99 height 29
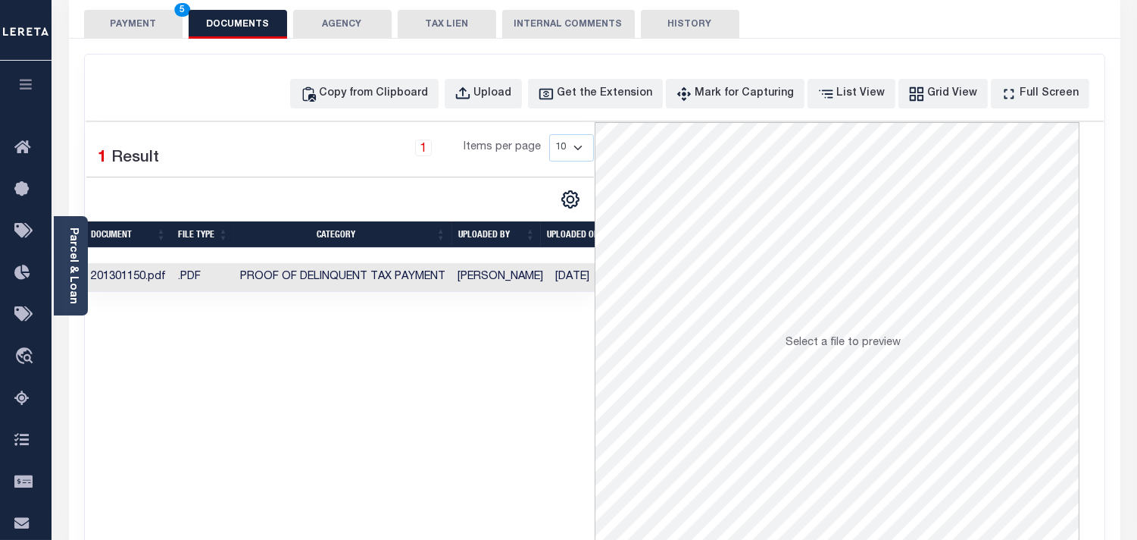
click at [138, 27] on button "PAYMENT 5" at bounding box center [133, 24] width 99 height 29
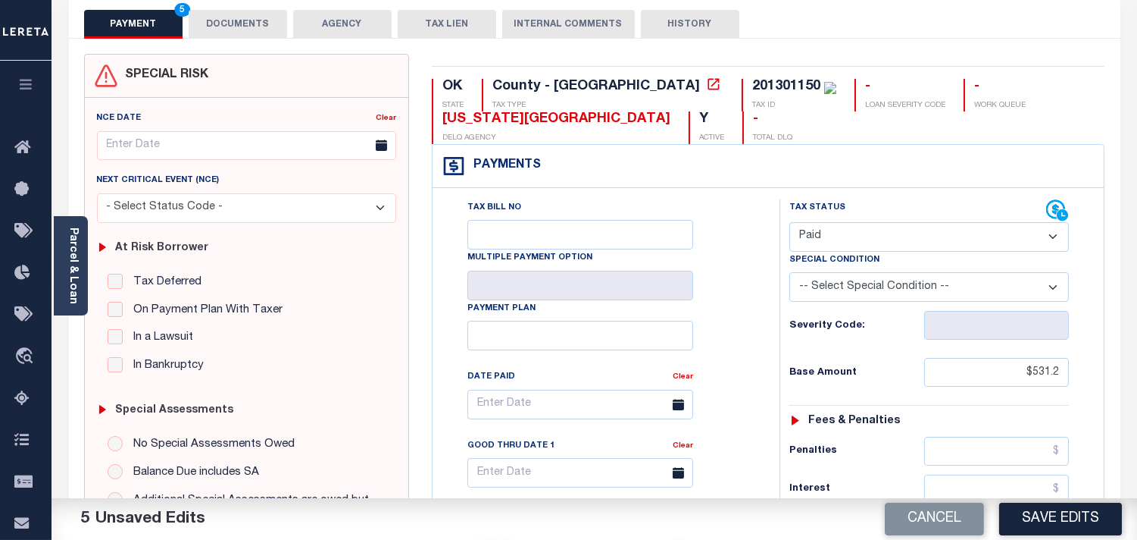
click at [721, 311] on div "Tax Bill No Multiple Payment Option Payment Plan Clear" at bounding box center [602, 411] width 309 height 425
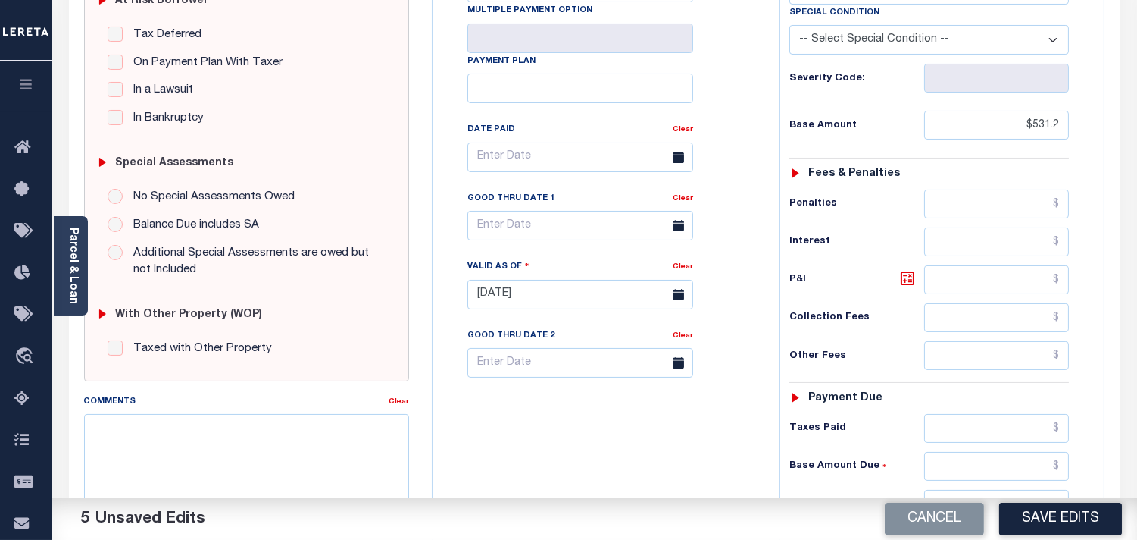
scroll to position [505, 0]
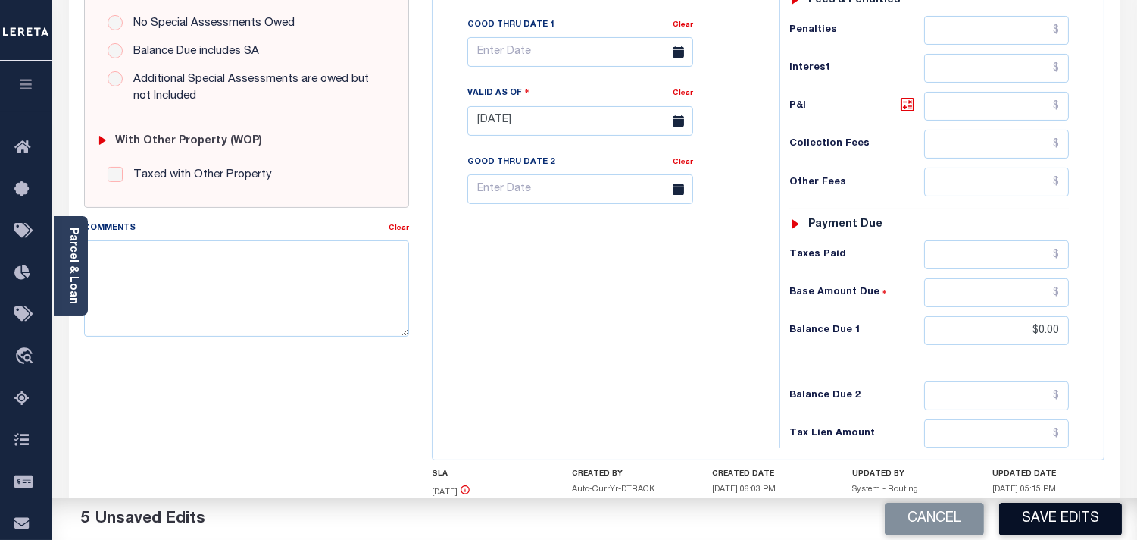
click at [1036, 514] on button "Save Edits" at bounding box center [1060, 518] width 123 height 33
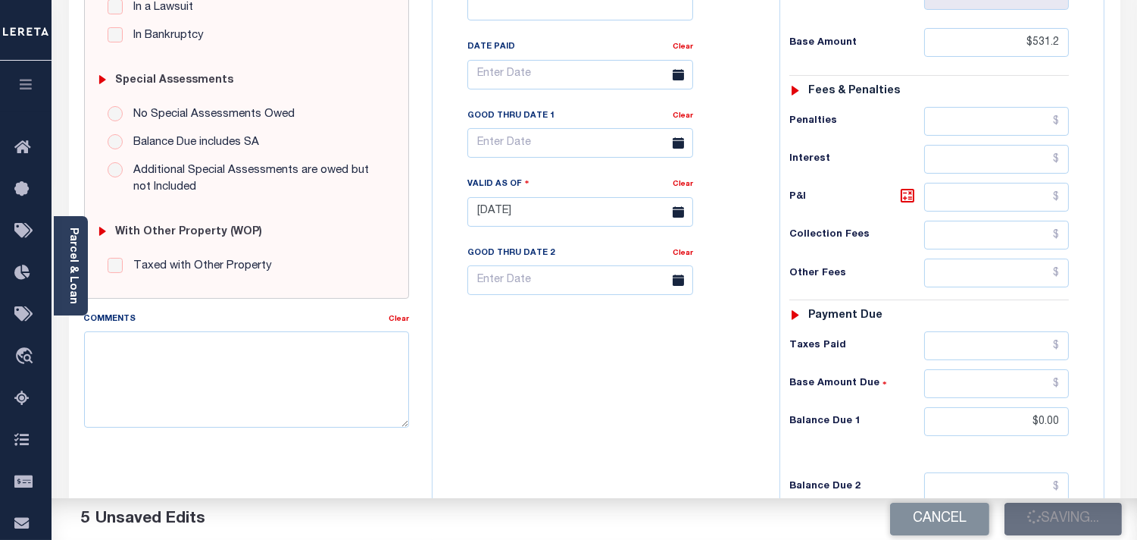
scroll to position [252, 0]
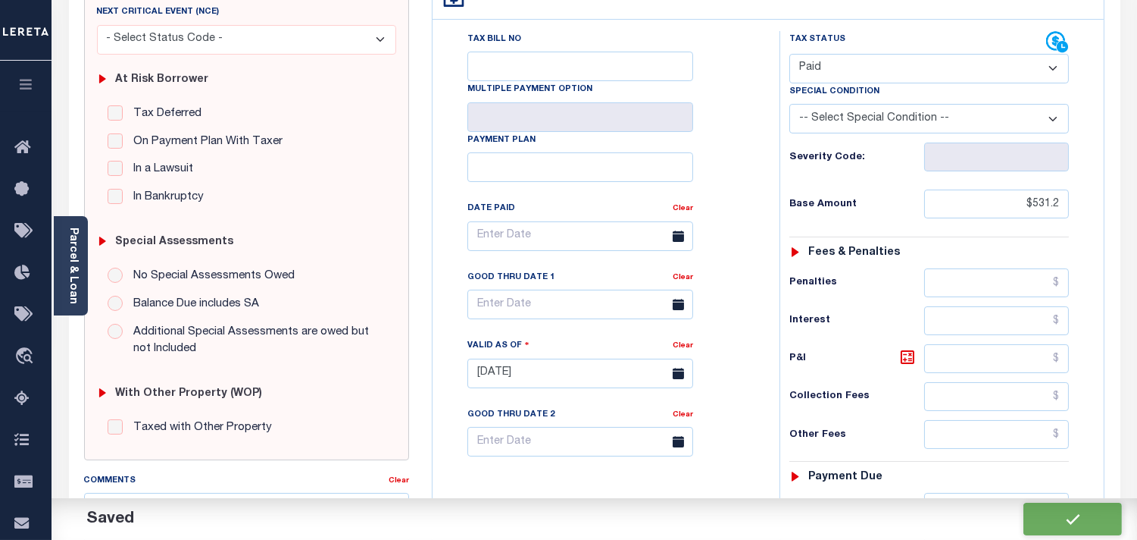
checkbox input "false"
type input "$531.2"
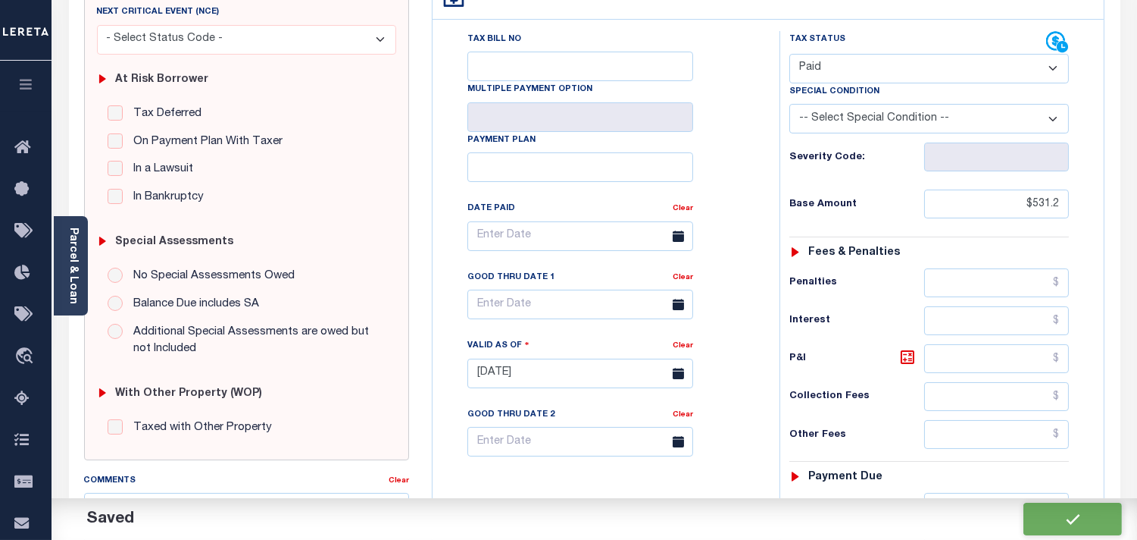
type input "$0"
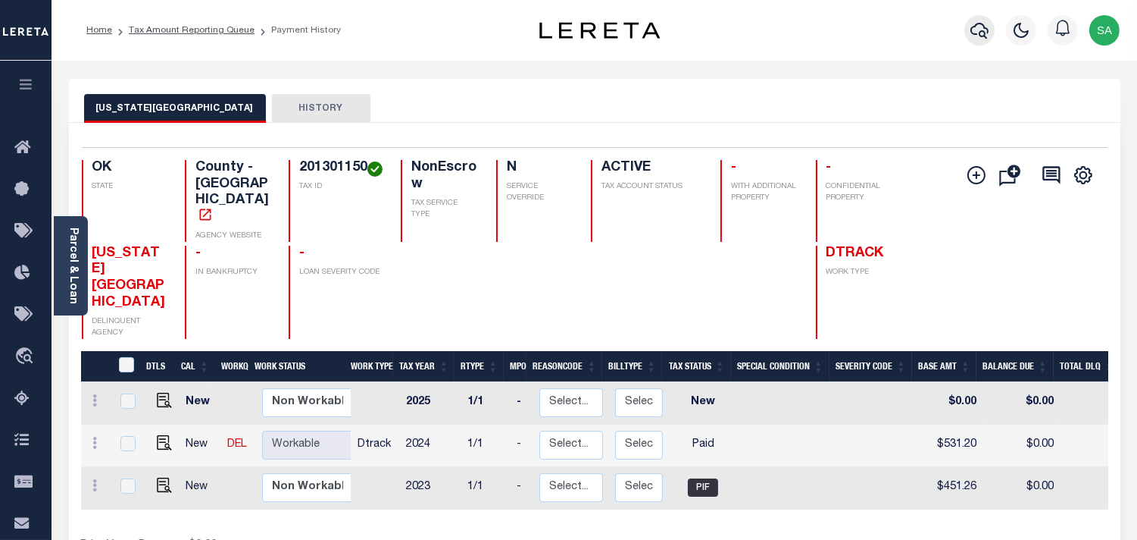
click at [974, 26] on icon "button" at bounding box center [980, 30] width 18 height 18
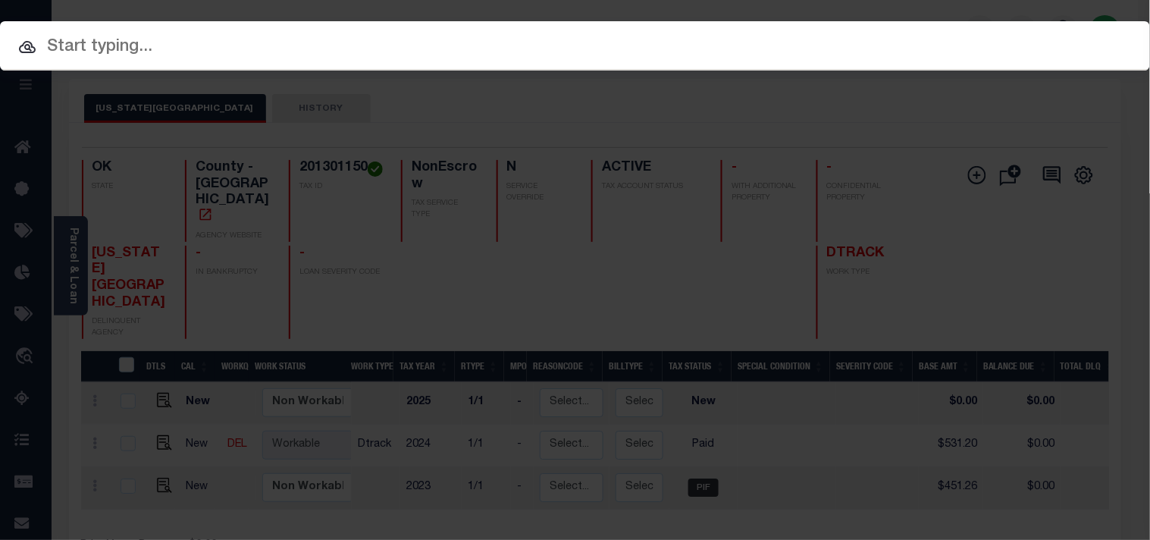
click at [864, 40] on input "text" at bounding box center [575, 47] width 1150 height 27
paste input "400000403"
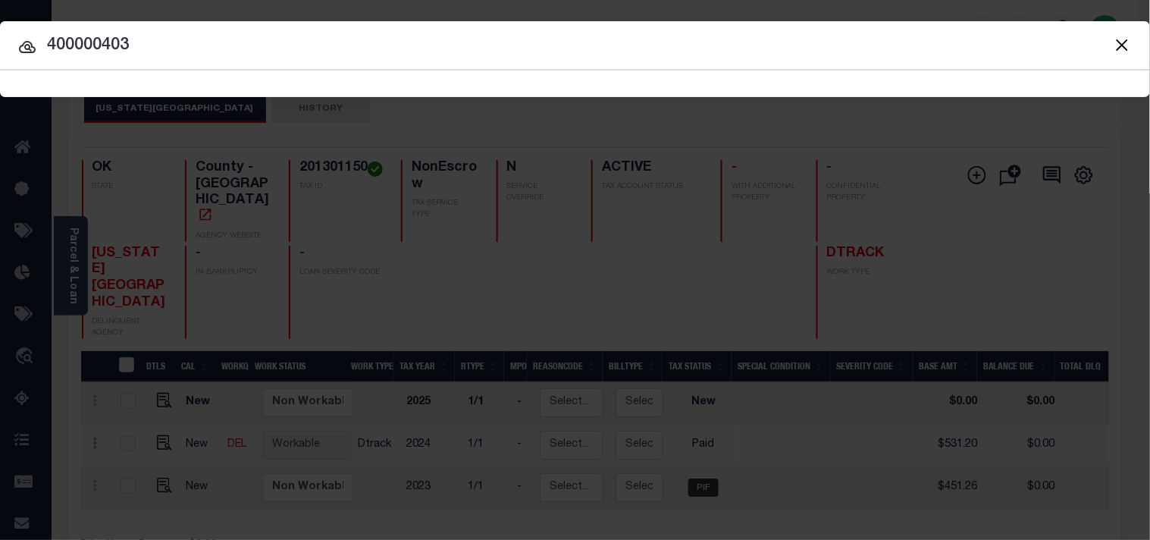
type input "400000403"
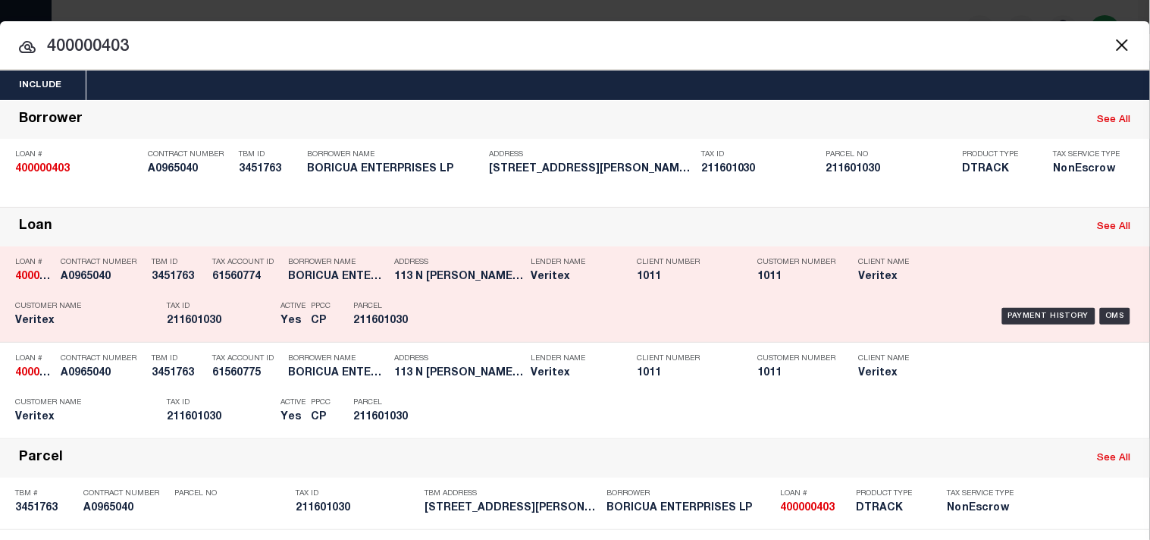
click at [426, 336] on div "Parcel 211601030" at bounding box center [387, 316] width 91 height 44
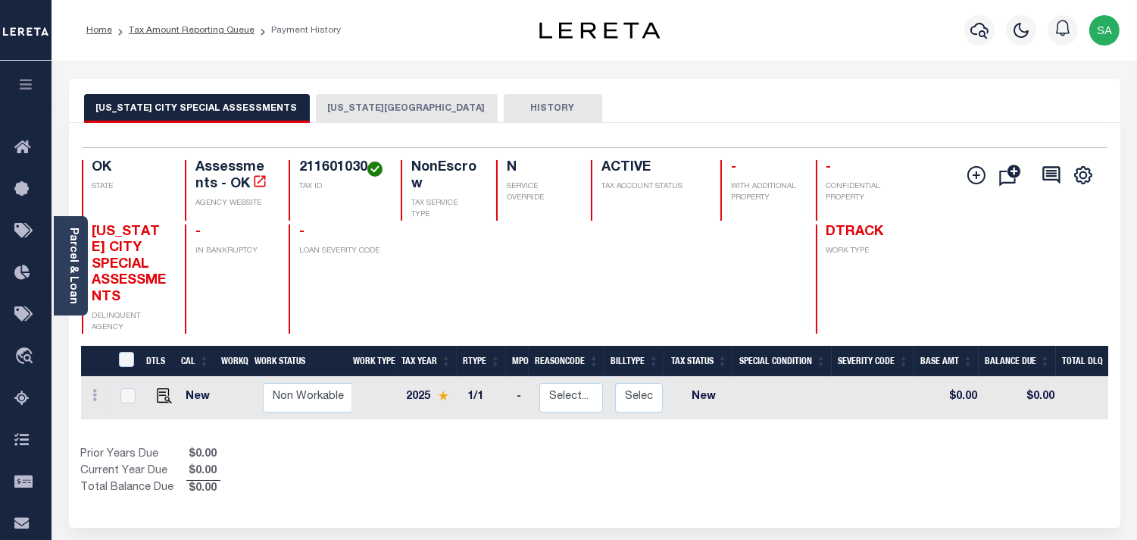
click at [366, 114] on button "[US_STATE][GEOGRAPHIC_DATA]" at bounding box center [407, 108] width 182 height 29
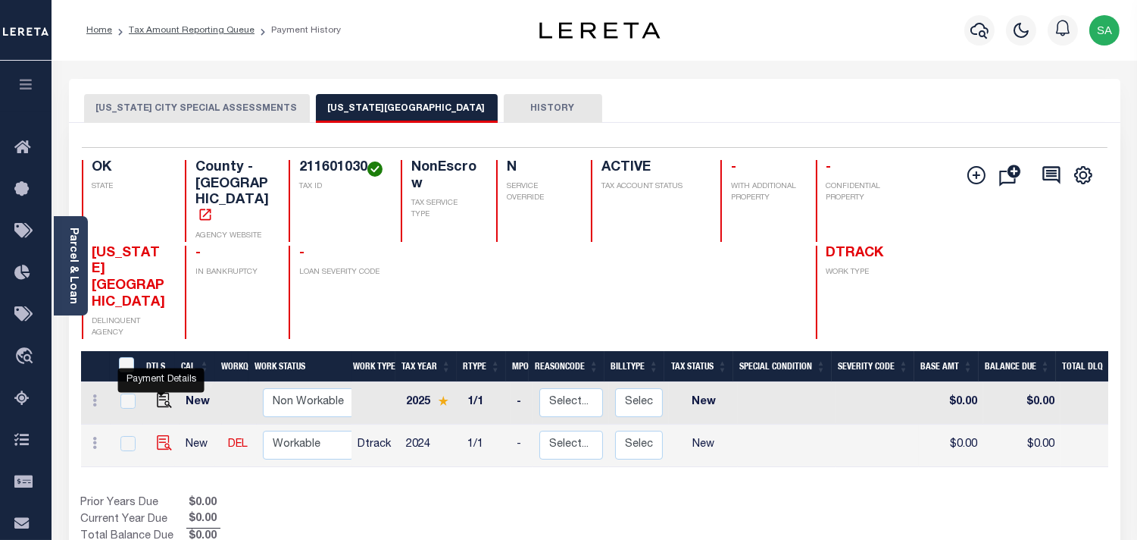
click at [158, 435] on img "" at bounding box center [164, 442] width 15 height 15
checkbox input "true"
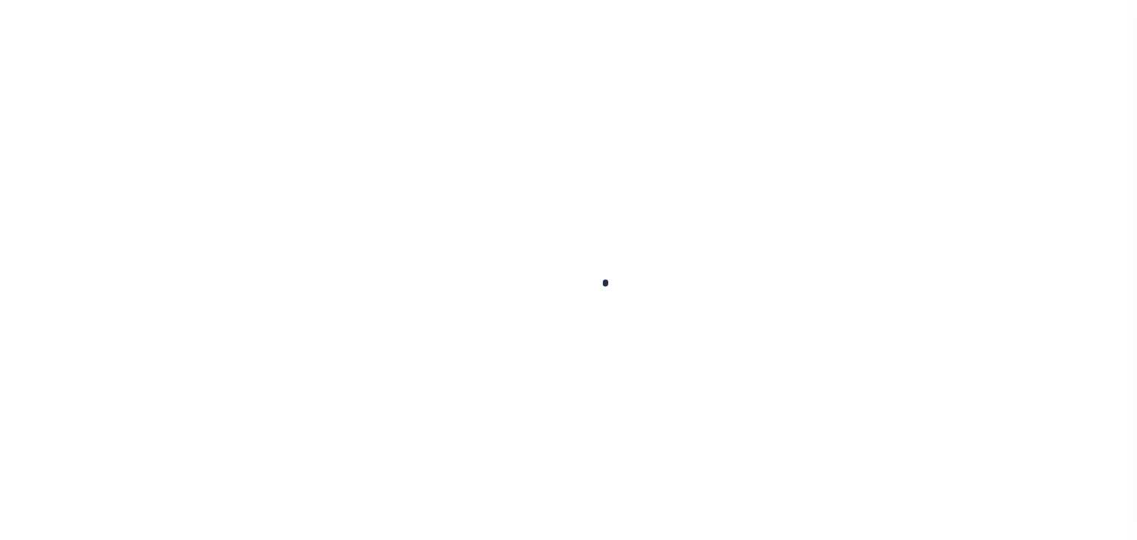
checkbox input "false"
type input "[DATE]"
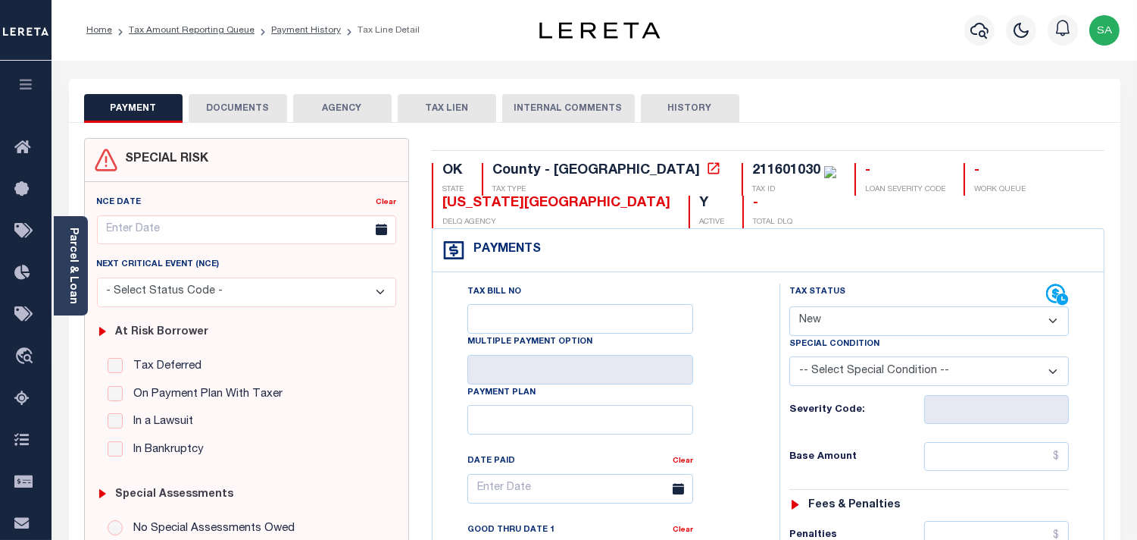
drag, startPoint x: 888, startPoint y: 303, endPoint x: 857, endPoint y: 381, distance: 84.0
click at [889, 305] on div "Tax Status Status" at bounding box center [918, 294] width 257 height 23
click at [852, 321] on select "- Select Status Code - Open Due/Unpaid Paid Incomplete No Tax Due Internal Refu…" at bounding box center [930, 321] width 280 height 30
select select "PYD"
click at [790, 307] on select "- Select Status Code - Open Due/Unpaid Paid Incomplete No Tax Due Internal Refu…" at bounding box center [930, 321] width 280 height 30
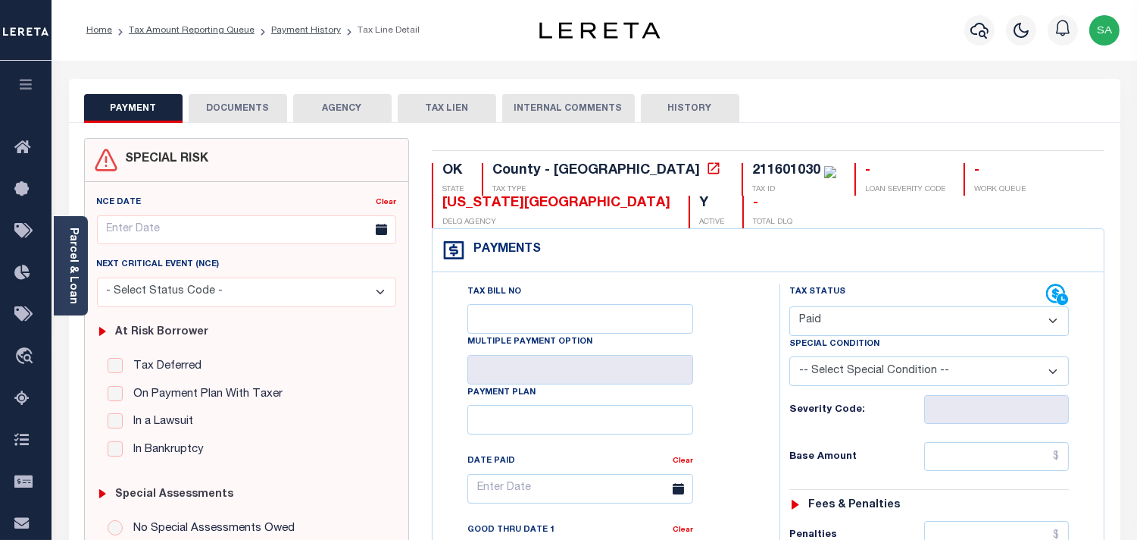
type input "[DATE]"
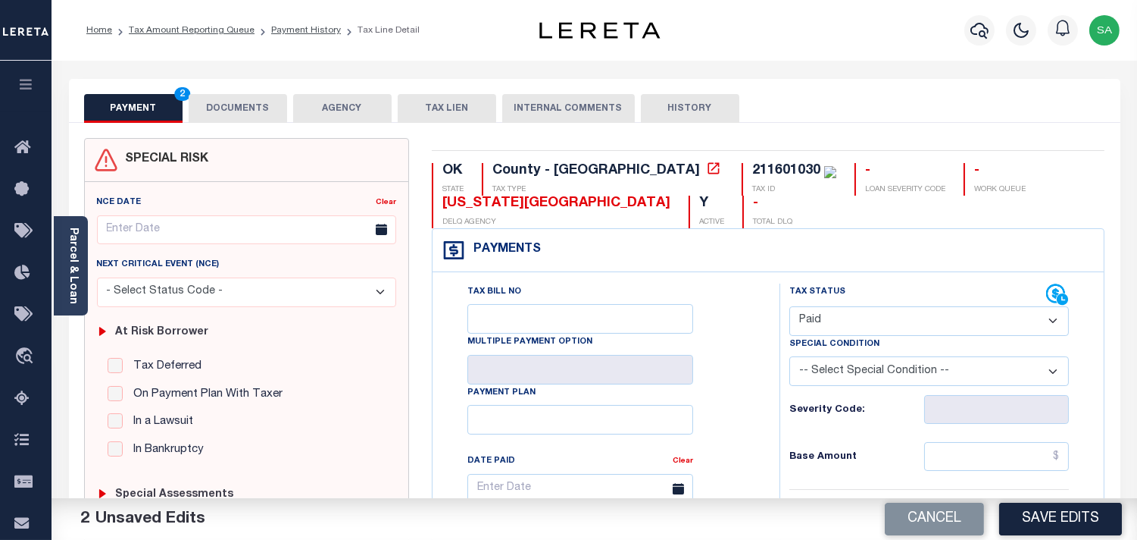
click at [252, 114] on button "DOCUMENTS" at bounding box center [238, 108] width 99 height 29
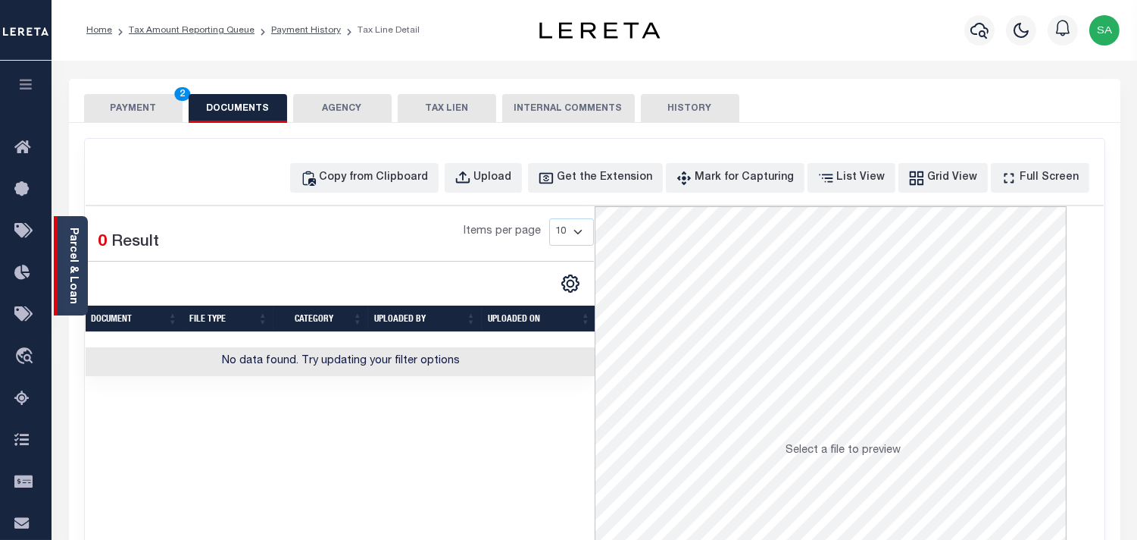
click at [74, 274] on link "Parcel & Loan" at bounding box center [72, 265] width 11 height 77
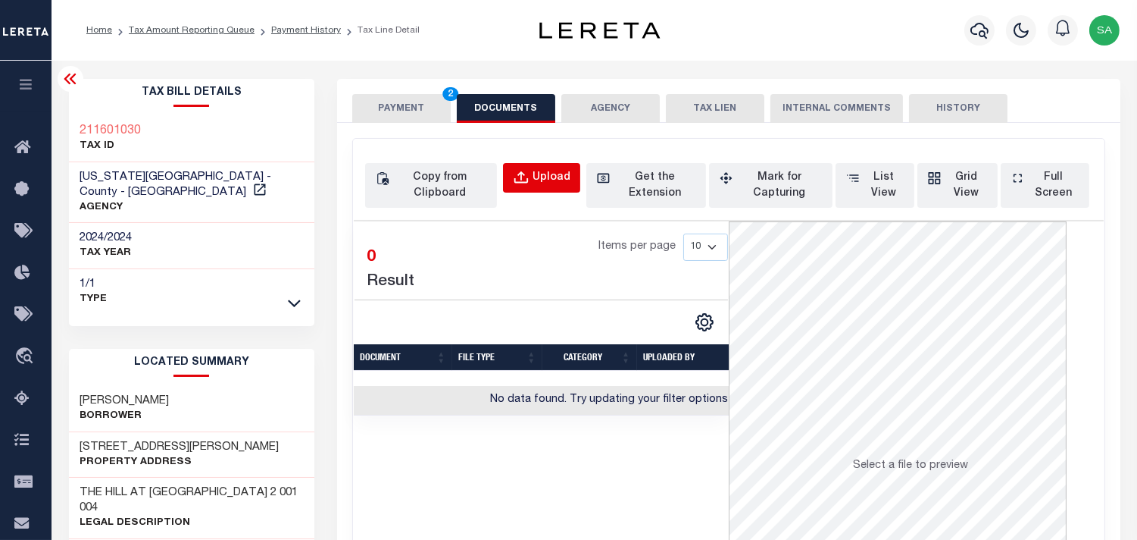
click at [543, 175] on div "Upload" at bounding box center [552, 178] width 38 height 17
select select "POP"
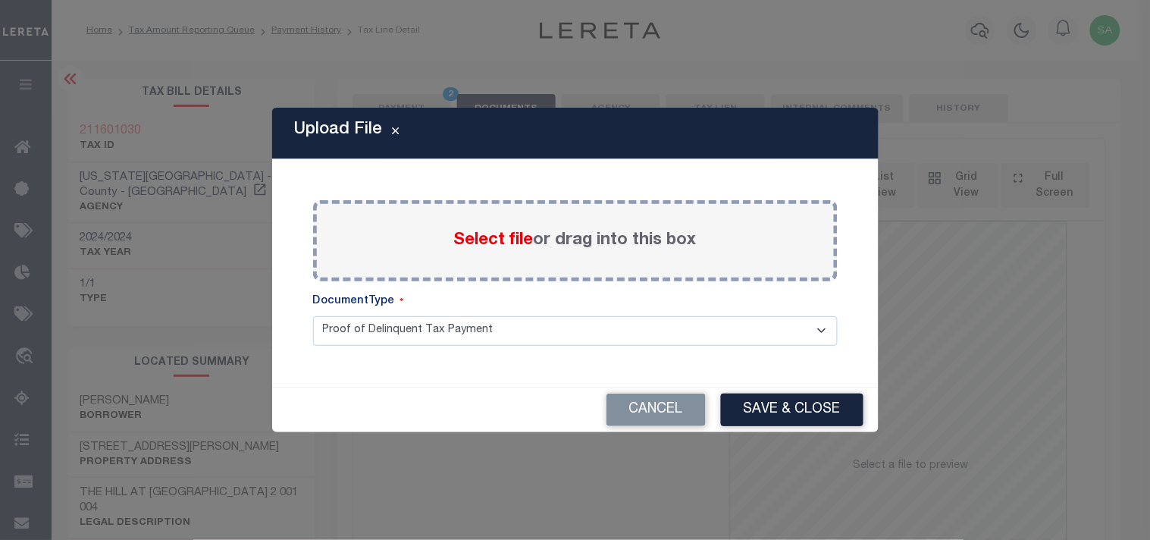
click at [521, 242] on span "Select file" at bounding box center [494, 240] width 80 height 17
click at [0, 0] on input "Select file or drag into this box" at bounding box center [0, 0] width 0 height 0
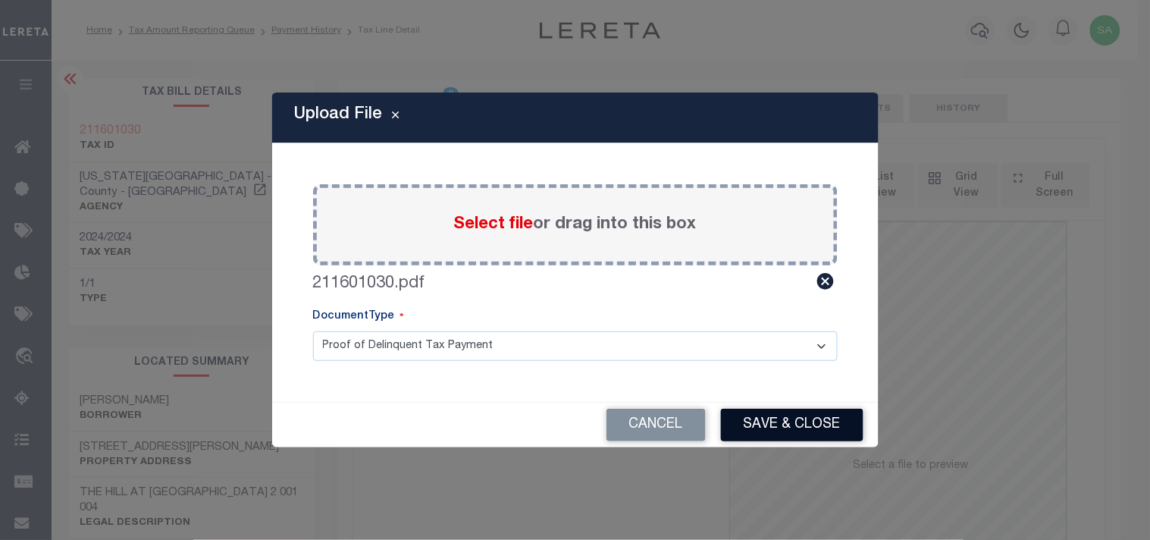
click at [748, 413] on button "Save & Close" at bounding box center [792, 424] width 142 height 33
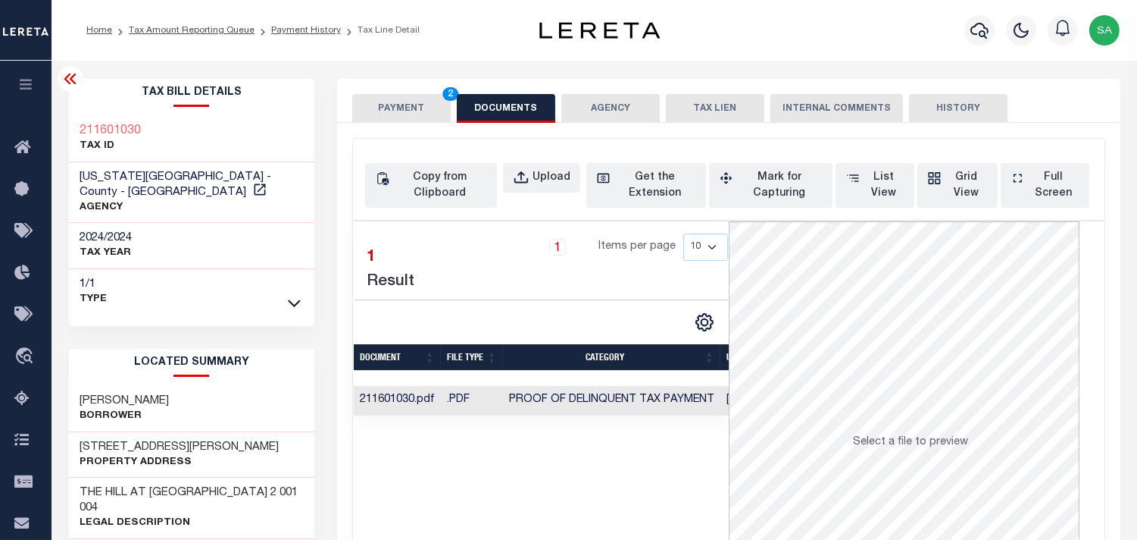
click at [414, 124] on div "SPECIAL RISK NCE Date Clear" at bounding box center [729, 412] width 784 height 578
click at [414, 110] on button "PAYMENT 2" at bounding box center [401, 108] width 99 height 29
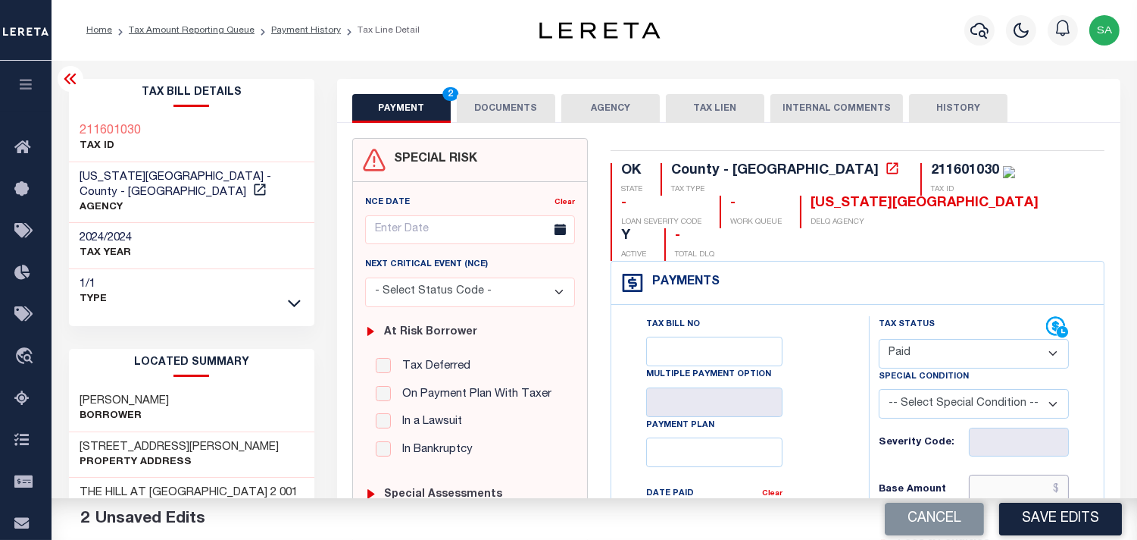
drag, startPoint x: 1018, startPoint y: 458, endPoint x: 1000, endPoint y: 457, distance: 17.4
click at [1018, 474] on input "text" at bounding box center [1019, 488] width 100 height 29
paste input "7,933.05"
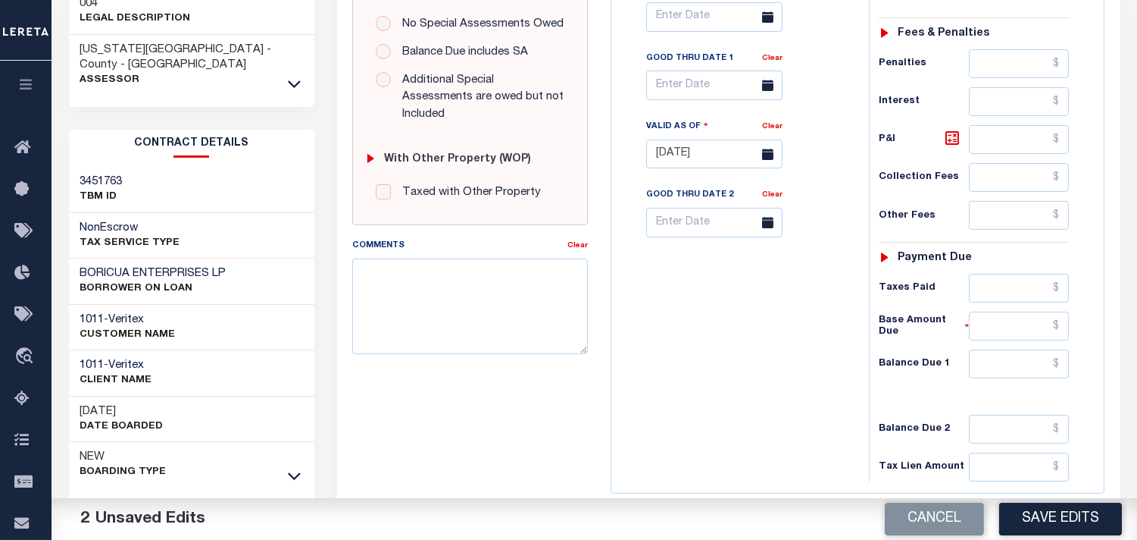
scroll to position [505, 0]
type input "$7,933.05"
drag, startPoint x: 1044, startPoint y: 333, endPoint x: 968, endPoint y: 339, distance: 76.7
click at [1044, 349] on input "text" at bounding box center [1019, 363] width 100 height 29
type input "$0.00"
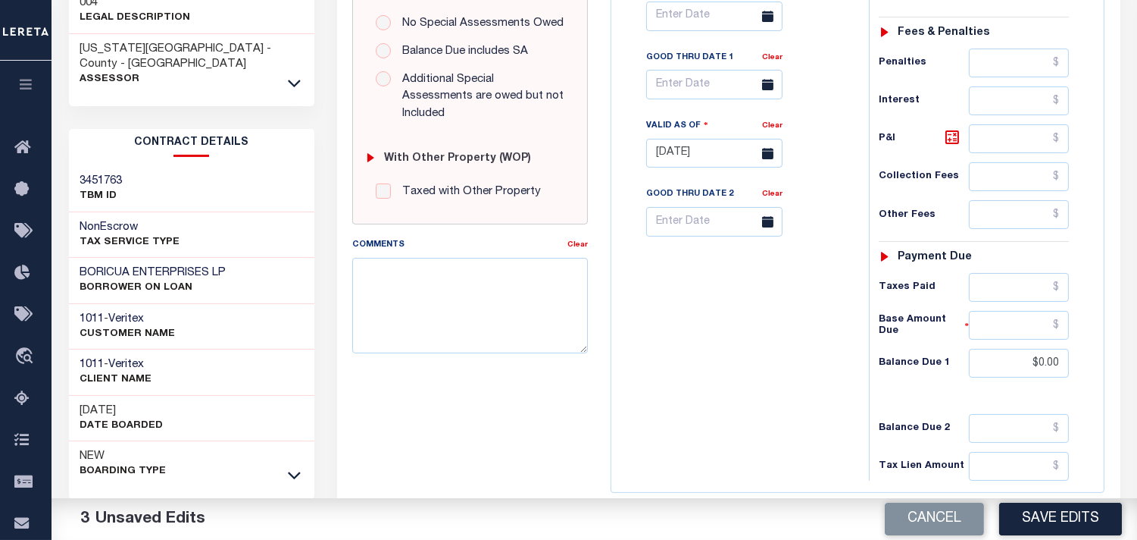
click at [743, 339] on div "Tax Bill No Multiple Payment Option Payment Plan Clear" at bounding box center [736, 145] width 242 height 669
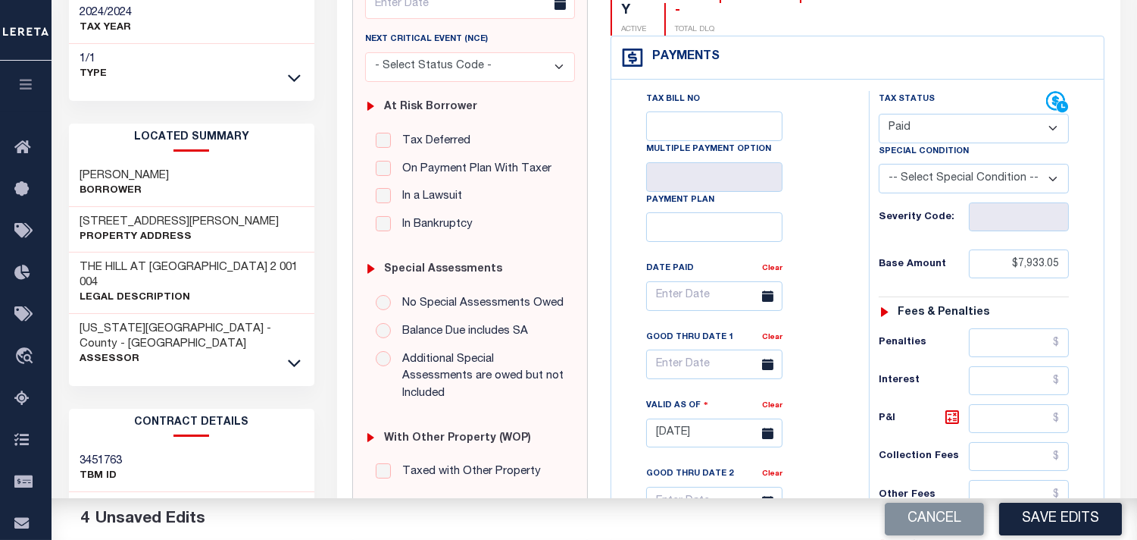
scroll to position [0, 0]
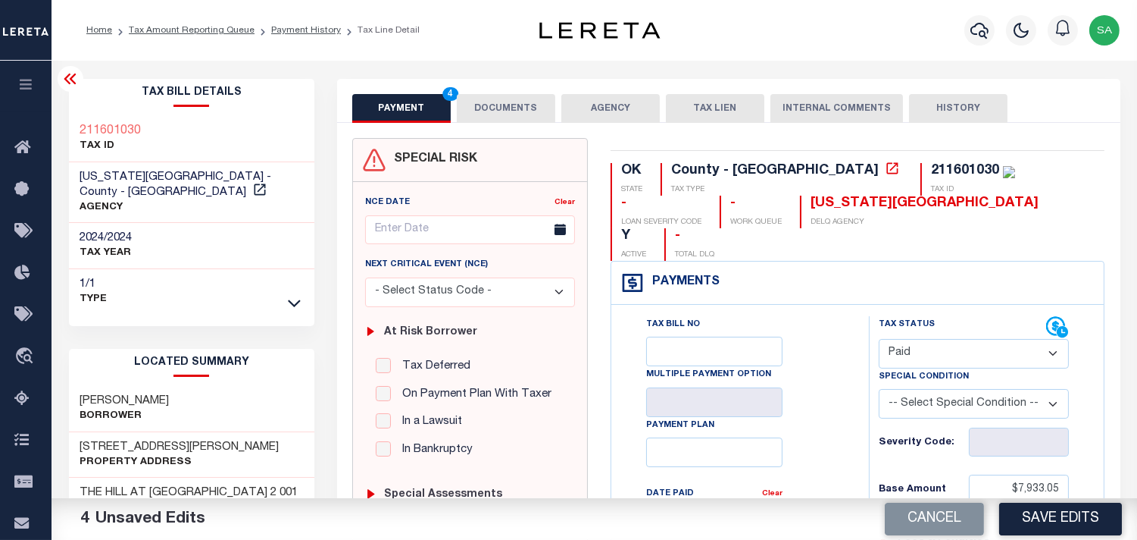
click at [525, 115] on button "DOCUMENTS" at bounding box center [506, 108] width 99 height 29
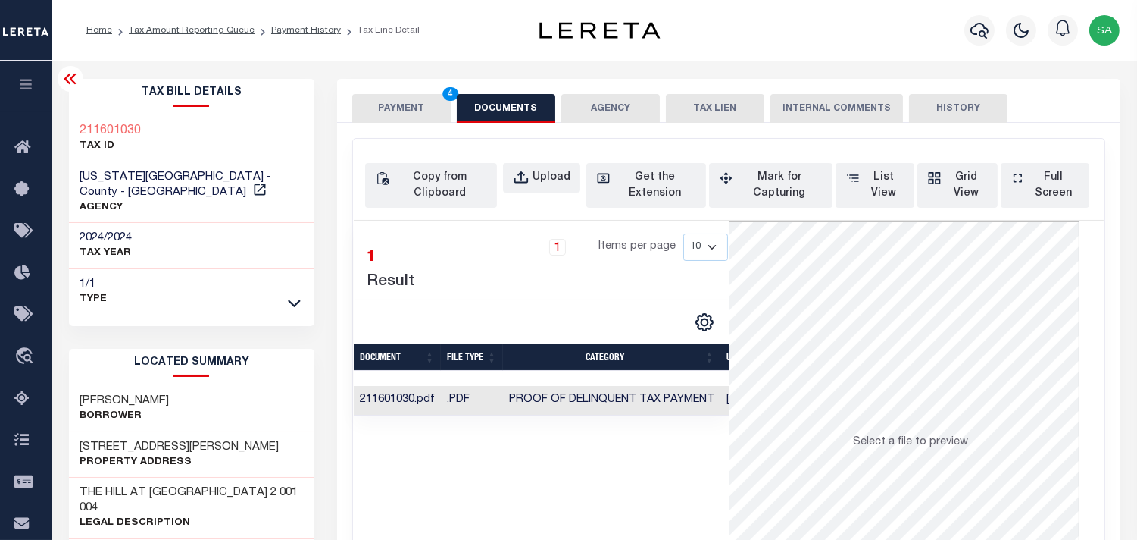
click at [428, 109] on button "PAYMENT 4" at bounding box center [401, 108] width 99 height 29
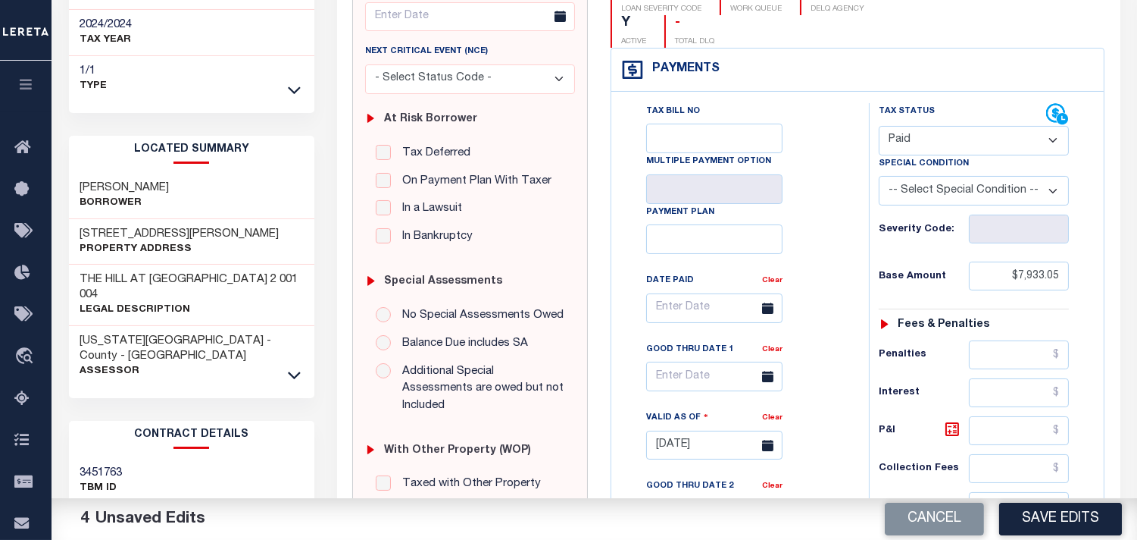
scroll to position [336, 0]
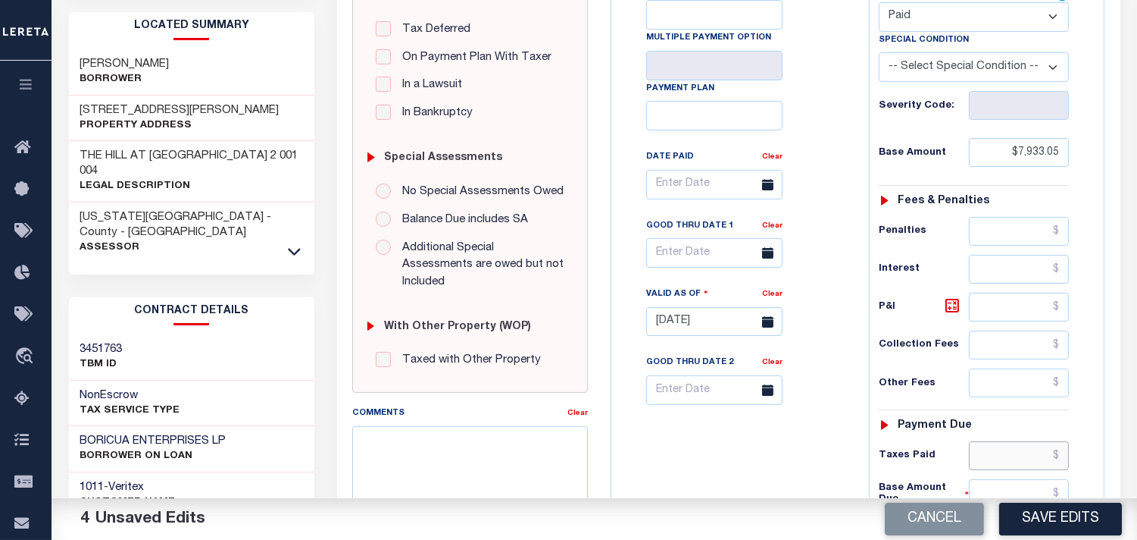
drag, startPoint x: 1028, startPoint y: 427, endPoint x: 930, endPoint y: 449, distance: 100.8
click at [1028, 441] on input "text" at bounding box center [1019, 455] width 100 height 29
paste input "7,933.05"
type input "$7,933.05"
click at [1059, 525] on button "Save Edits" at bounding box center [1060, 518] width 123 height 33
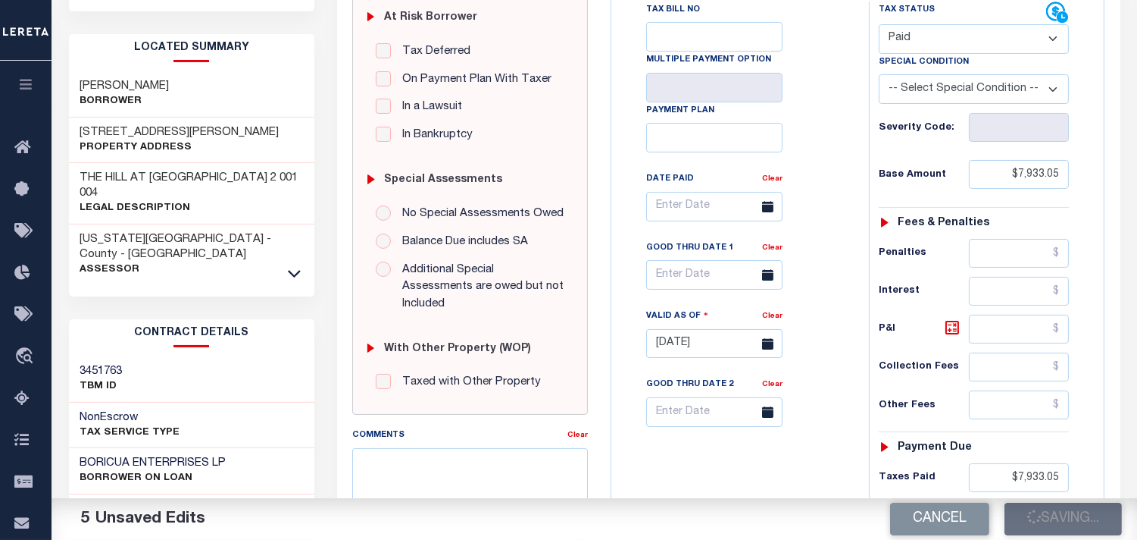
scroll to position [168, 0]
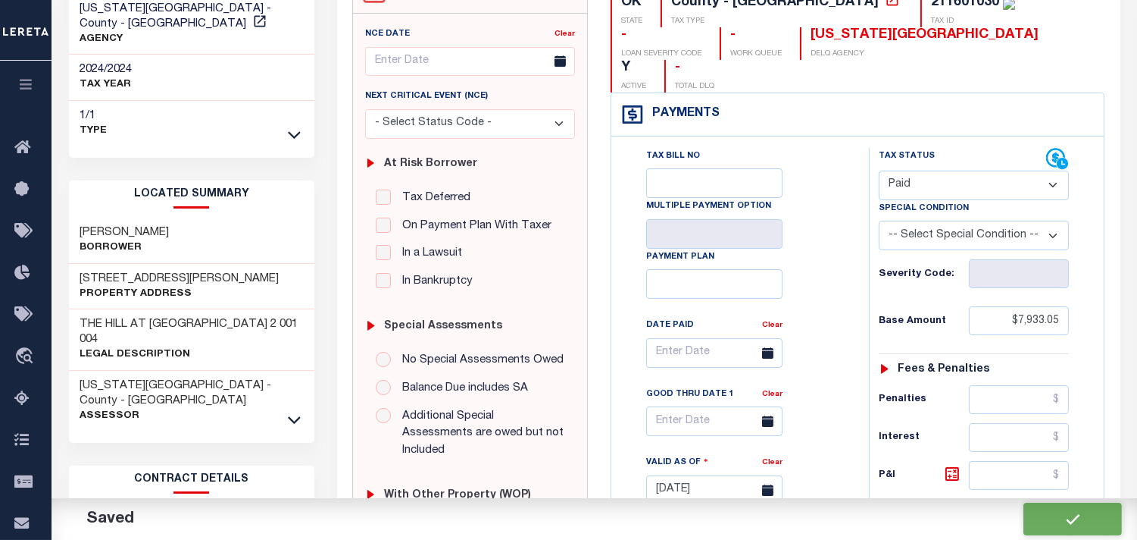
checkbox input "false"
type input "$7,933.05"
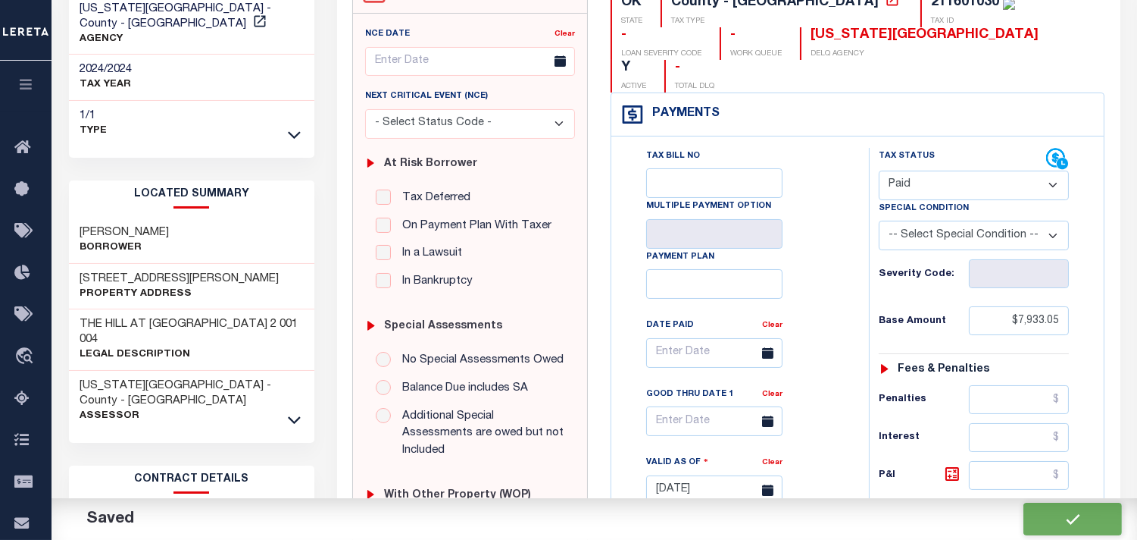
type input "$7,933.05"
type input "$0"
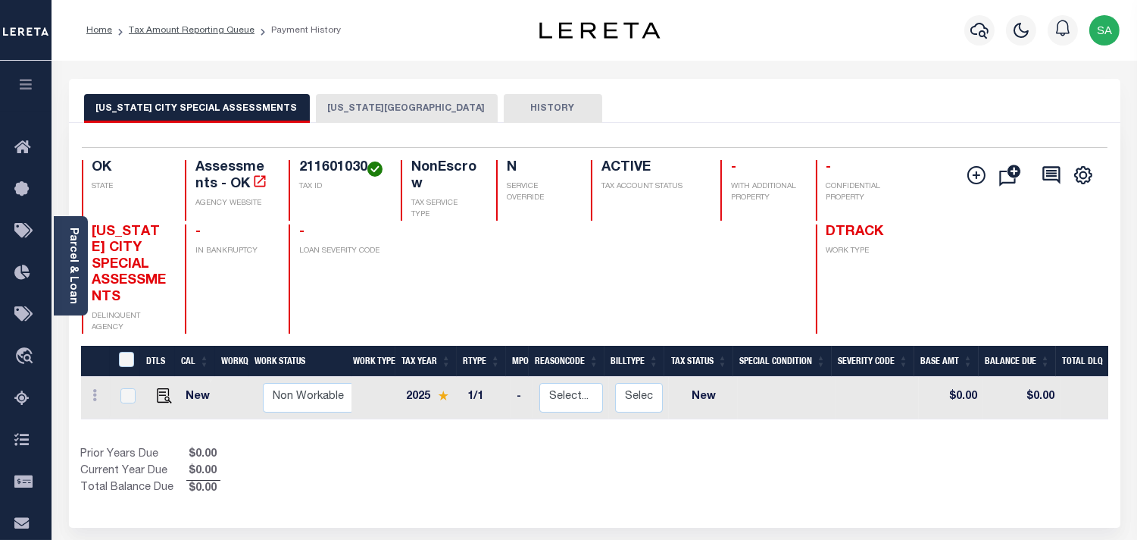
click at [364, 131] on div "Selected 1 Result 1 Items per page 25 50 100 OK STATE 211601030" at bounding box center [595, 325] width 1052 height 405
click at [360, 109] on button "[US_STATE][GEOGRAPHIC_DATA]" at bounding box center [407, 108] width 182 height 29
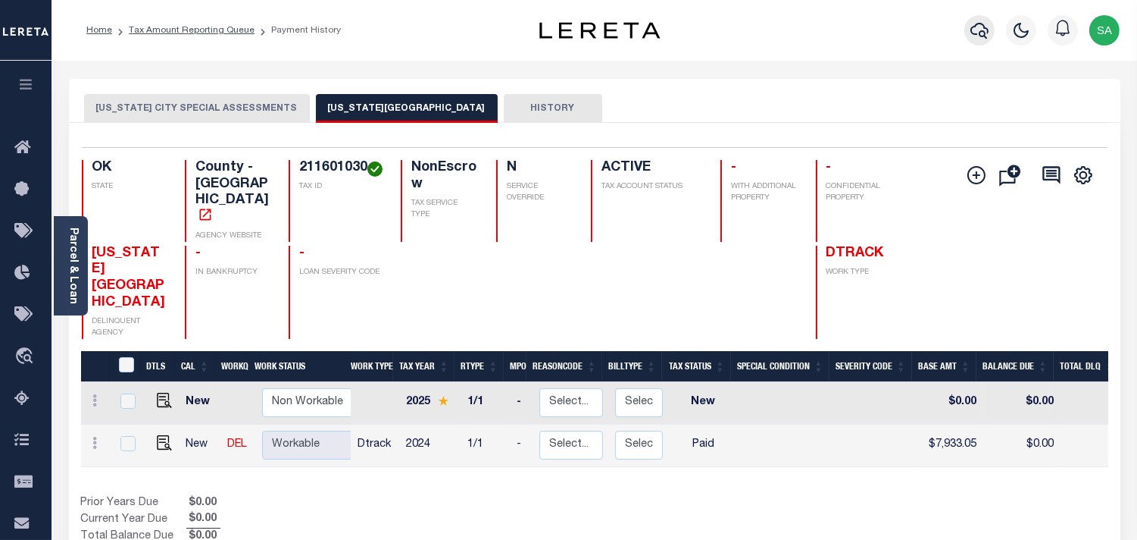
click at [980, 33] on icon "button" at bounding box center [980, 31] width 18 height 16
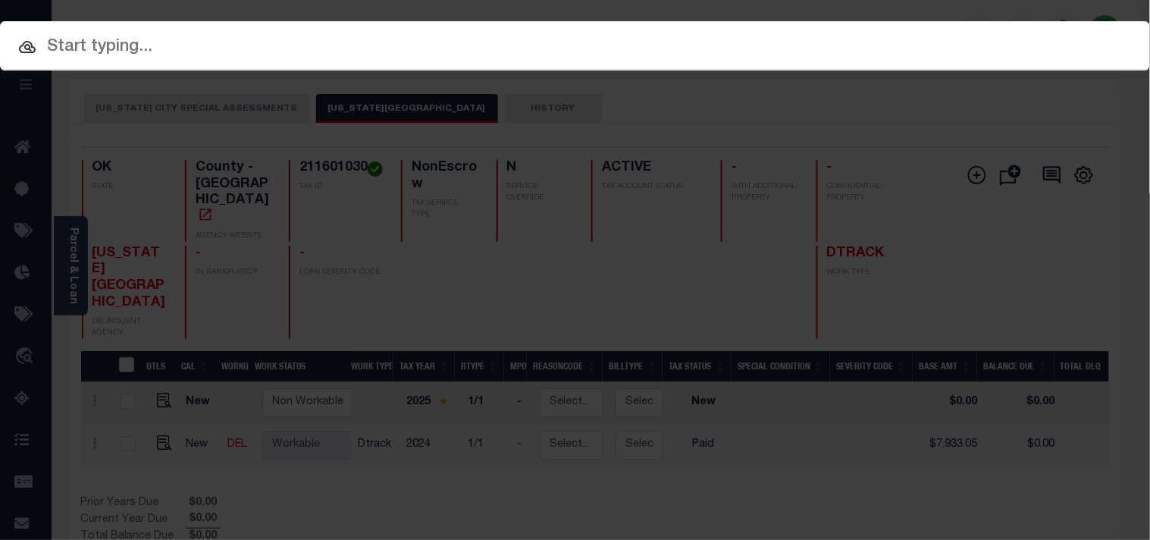
click at [908, 42] on div "Include Loans TBM Customers Borrowers Payments (Lender Non-Disb) Payments (Lend…" at bounding box center [575, 45] width 1150 height 49
paste input "40227919"
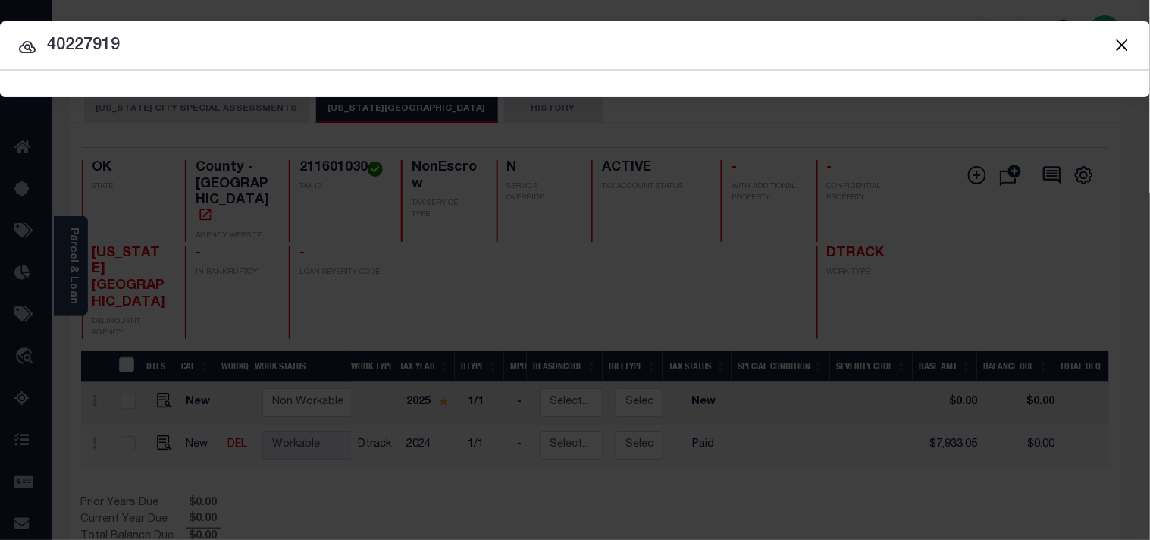
type input "40227919"
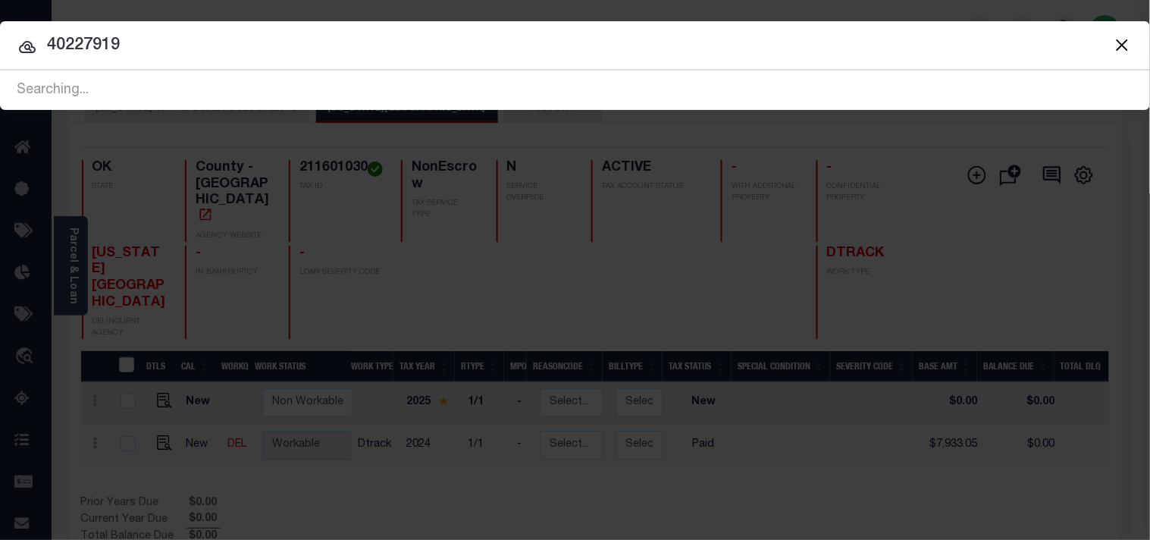
click at [1122, 43] on button "Close" at bounding box center [1122, 45] width 20 height 20
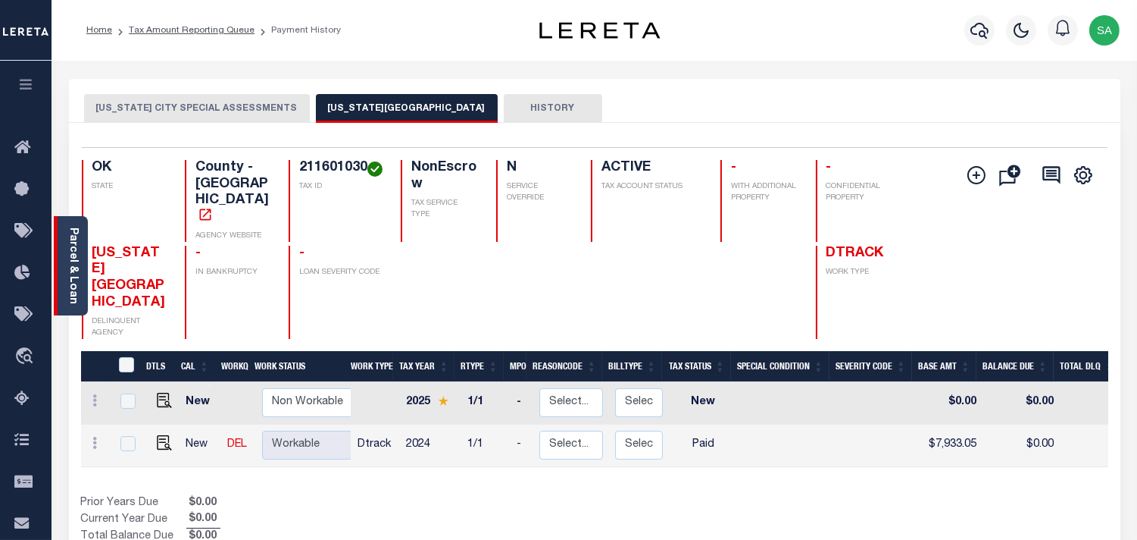
click at [74, 270] on link "Parcel & Loan" at bounding box center [72, 265] width 11 height 77
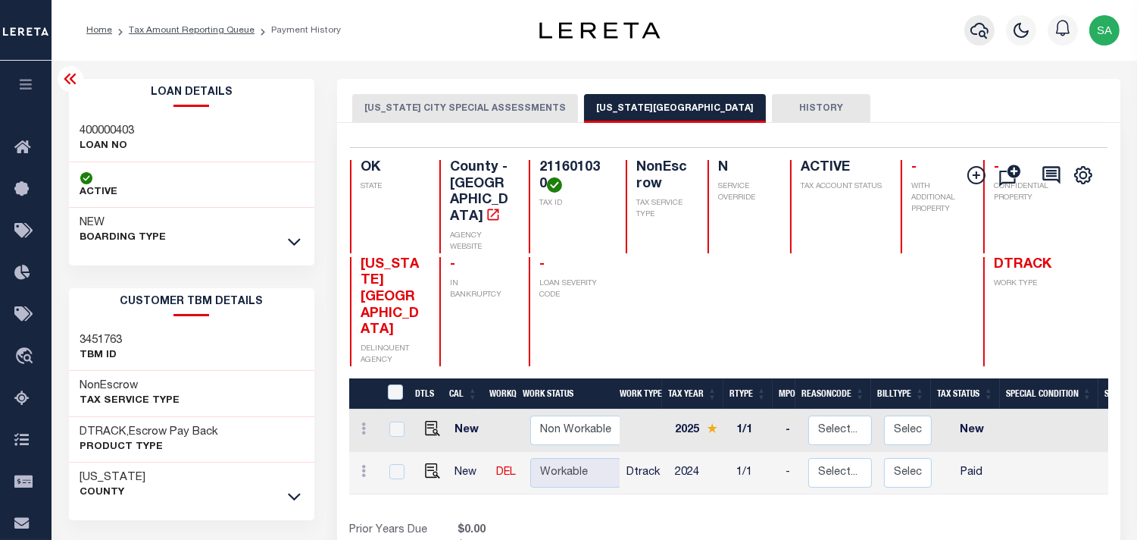
click at [975, 30] on icon "button" at bounding box center [980, 30] width 18 height 18
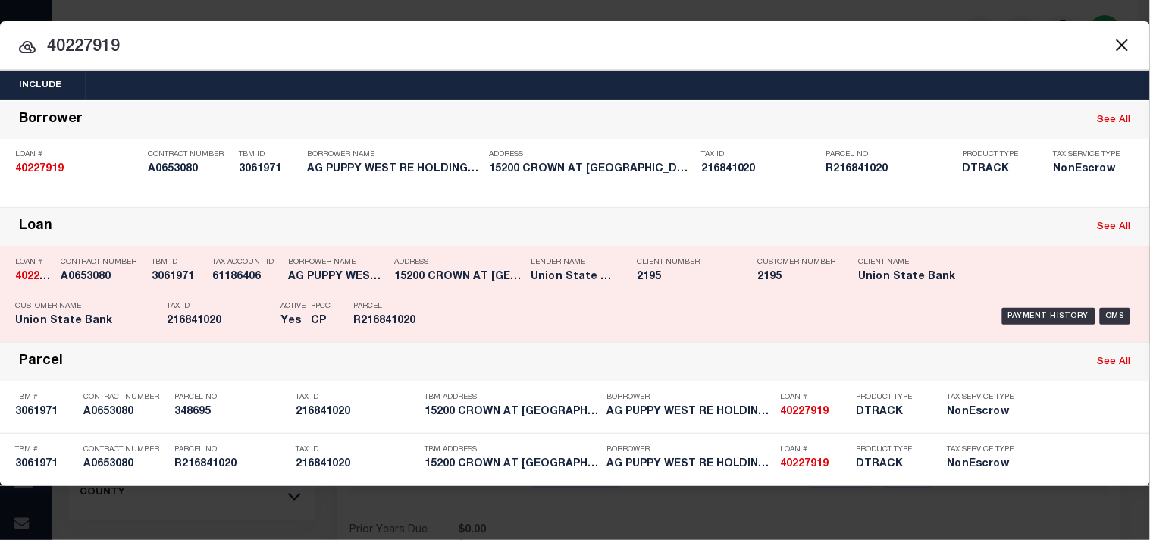
click at [358, 286] on div "Borrower Name AG PUPPY WEST RE HOLDINGS LLC" at bounding box center [337, 272] width 99 height 44
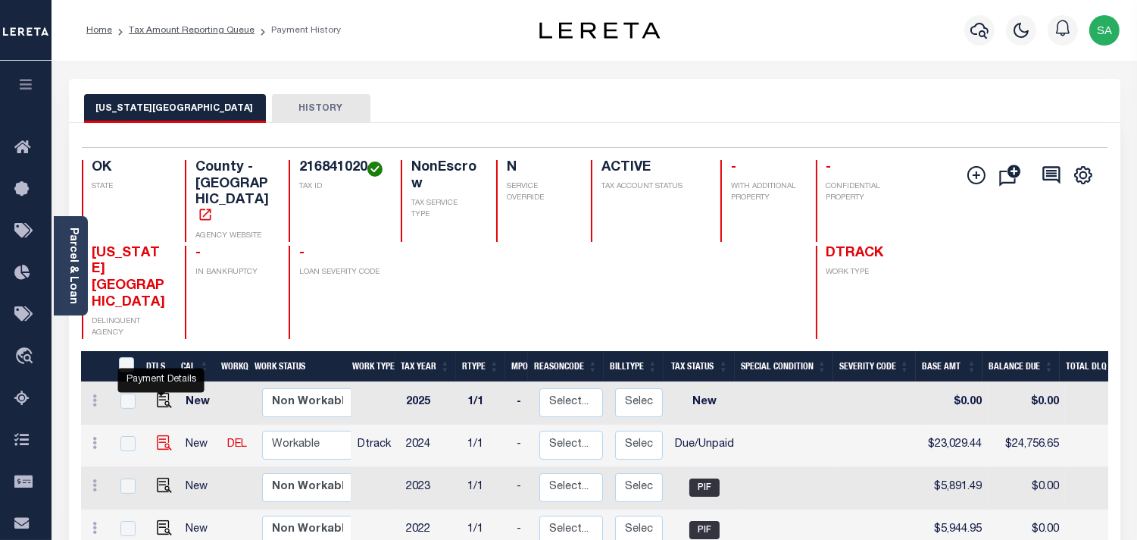
click at [163, 435] on img "" at bounding box center [164, 442] width 15 height 15
checkbox input "true"
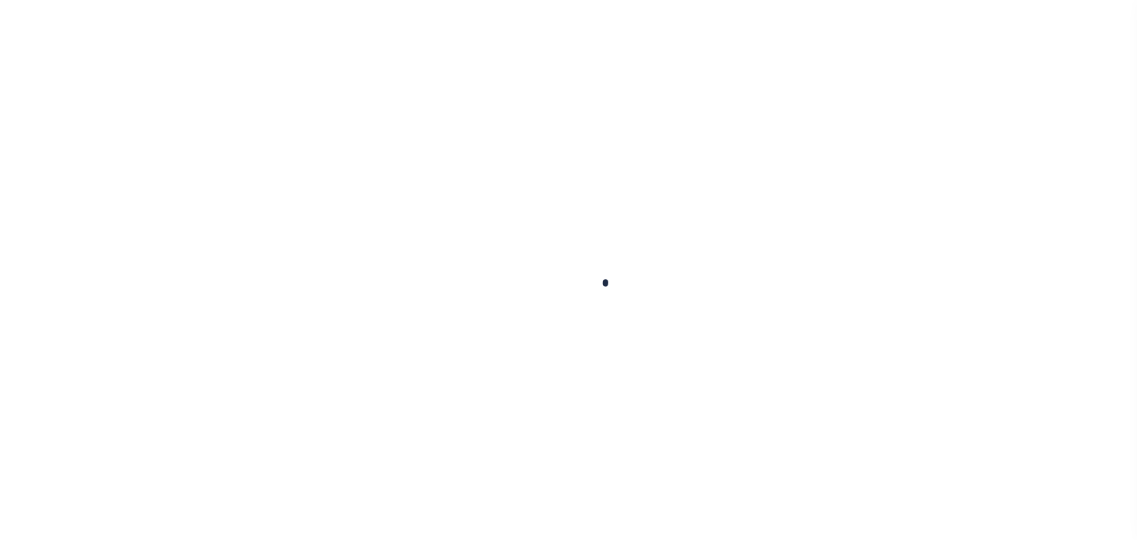
checkbox input "false"
type input "[DATE]"
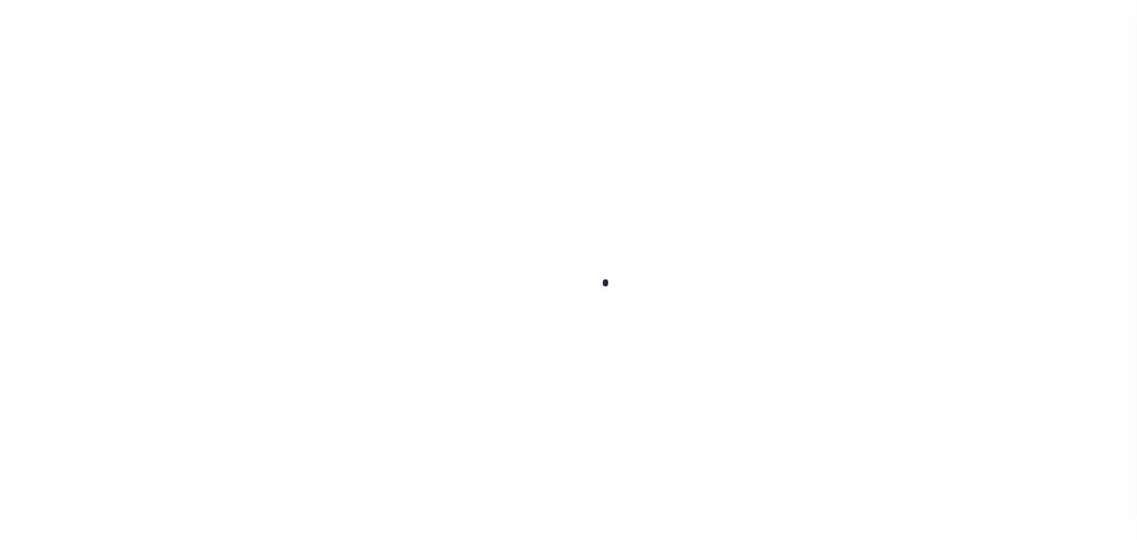
select select "DUE"
type input "$23,029.44"
type input "$1,727.21"
type input "$0"
type input "$24,756.65"
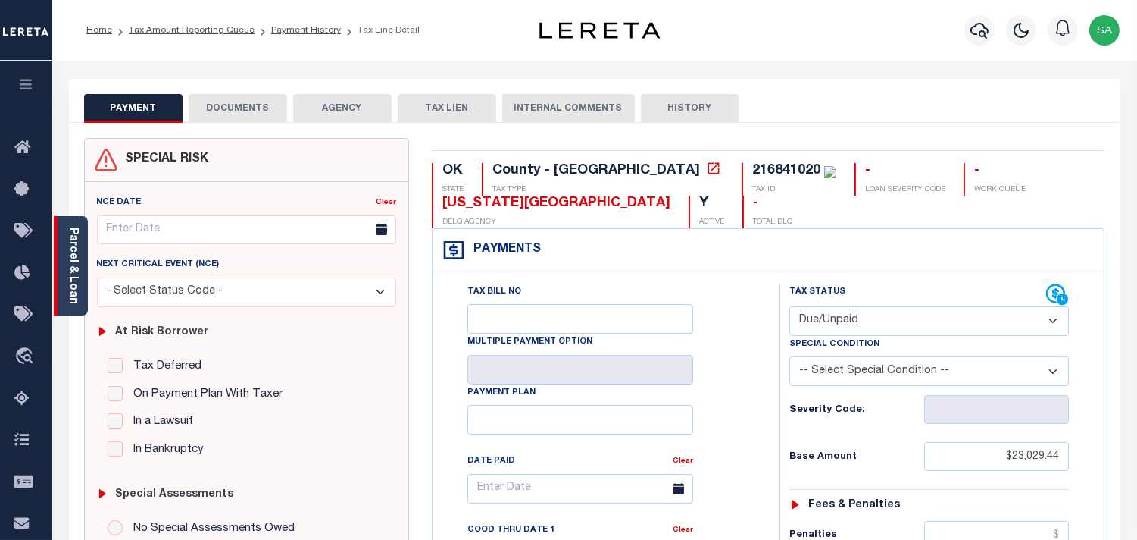
click at [78, 286] on link "Parcel & Loan" at bounding box center [72, 265] width 11 height 77
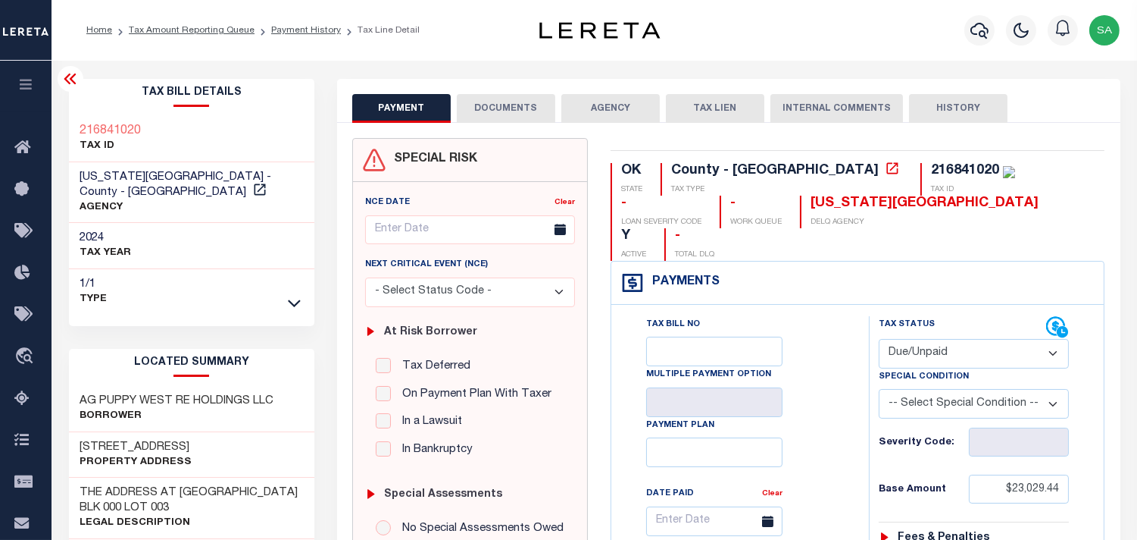
drag, startPoint x: 918, startPoint y: 321, endPoint x: 915, endPoint y: 335, distance: 14.2
click at [918, 339] on select "- Select Status Code - Open Due/Unpaid Paid Incomplete No Tax Due Internal Refu…" at bounding box center [974, 354] width 190 height 30
select select "PYD"
click at [879, 339] on select "- Select Status Code - Open Due/Unpaid Paid Incomplete No Tax Due Internal Refu…" at bounding box center [974, 354] width 190 height 30
type input "[DATE]"
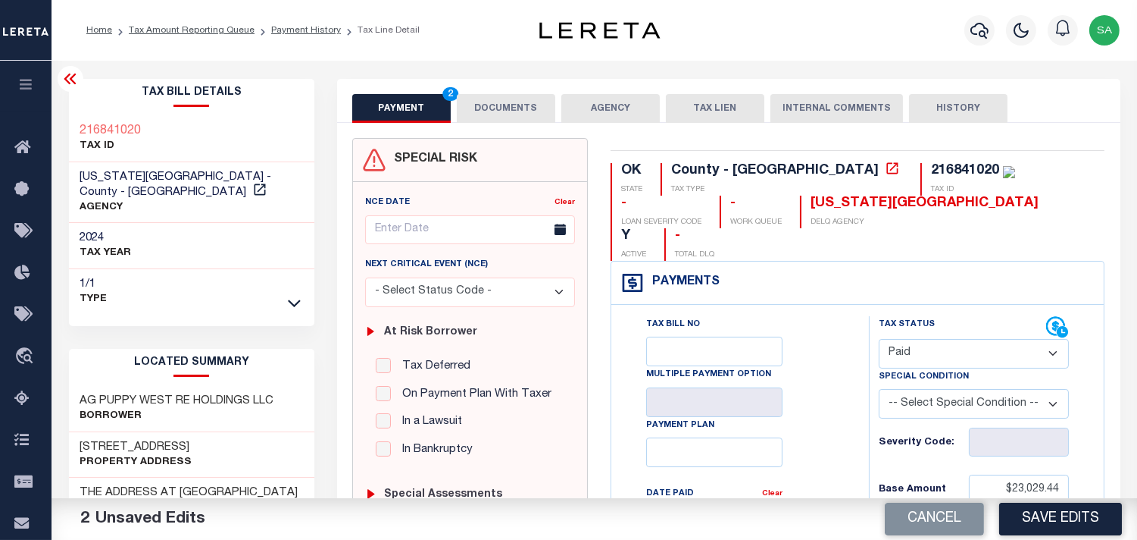
click at [486, 107] on button "DOCUMENTS" at bounding box center [506, 108] width 99 height 29
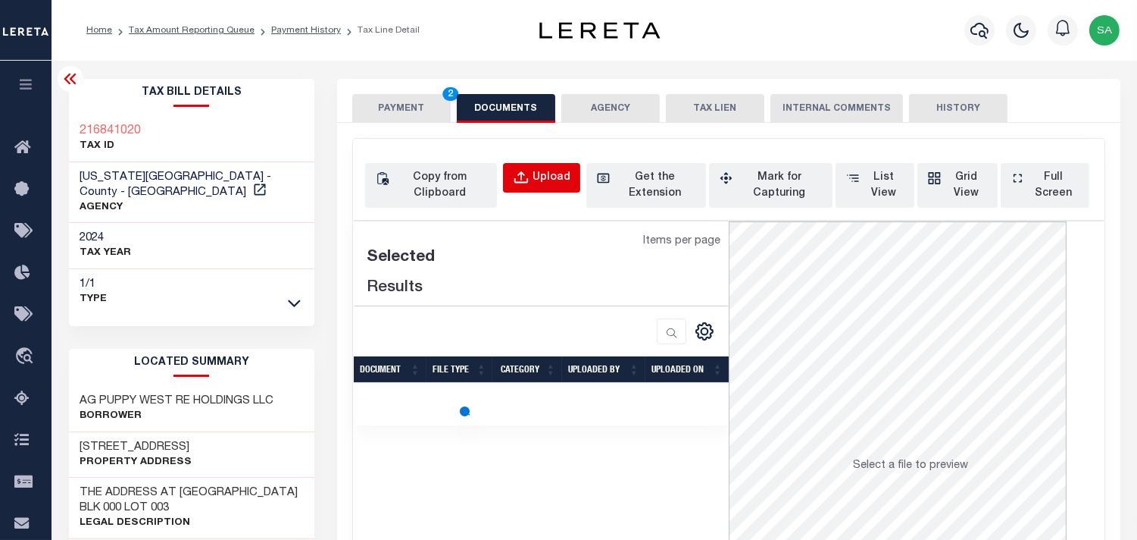
click at [543, 182] on div "Upload" at bounding box center [552, 178] width 38 height 17
select select "POP"
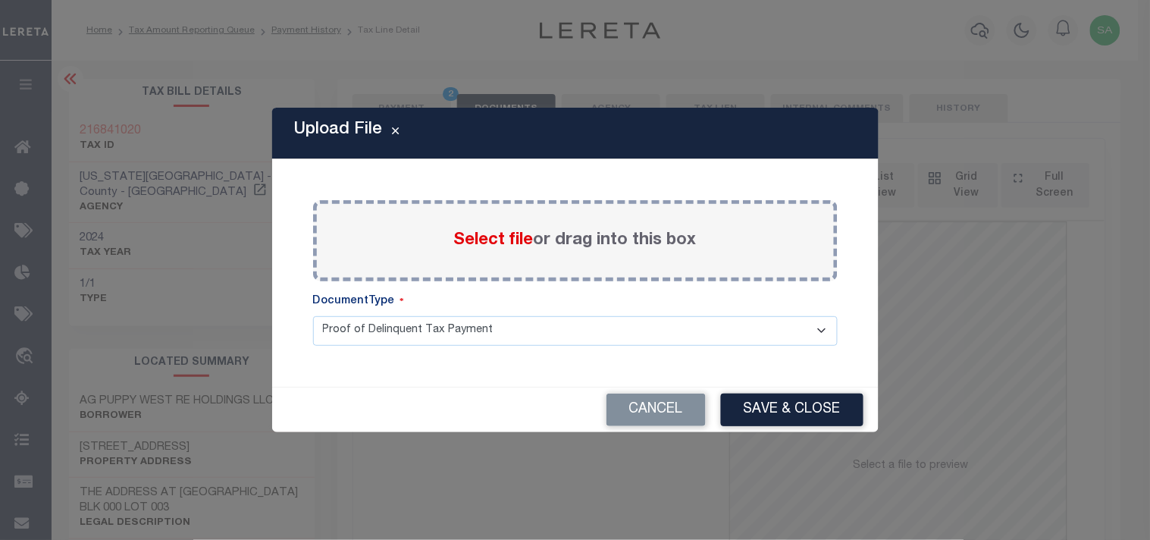
click at [524, 239] on span "Select file" at bounding box center [494, 240] width 80 height 17
click at [0, 0] on input "Select file or drag into this box" at bounding box center [0, 0] width 0 height 0
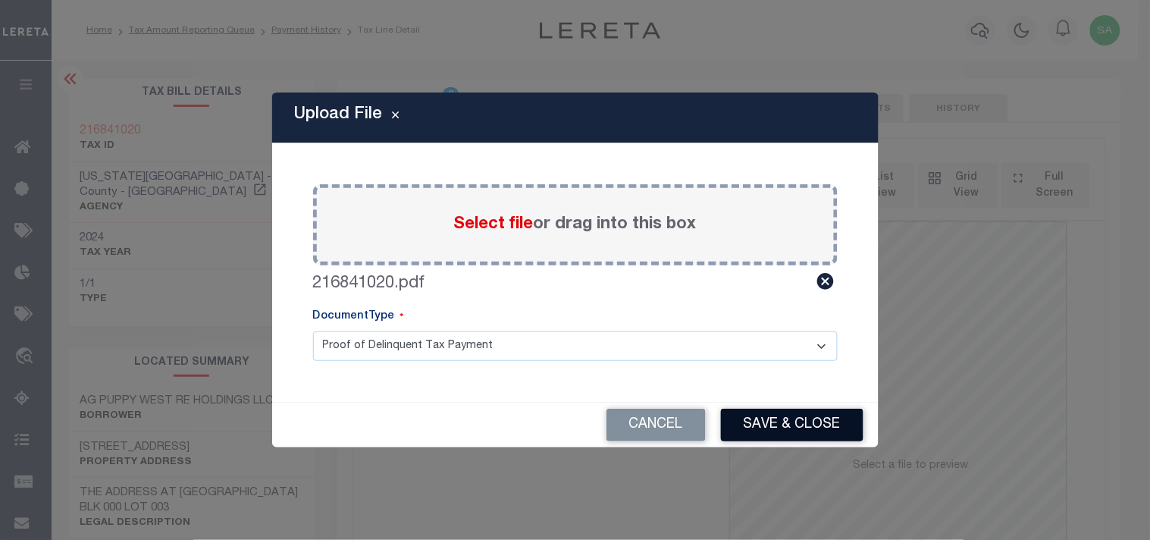
click at [764, 422] on button "Save & Close" at bounding box center [792, 424] width 142 height 33
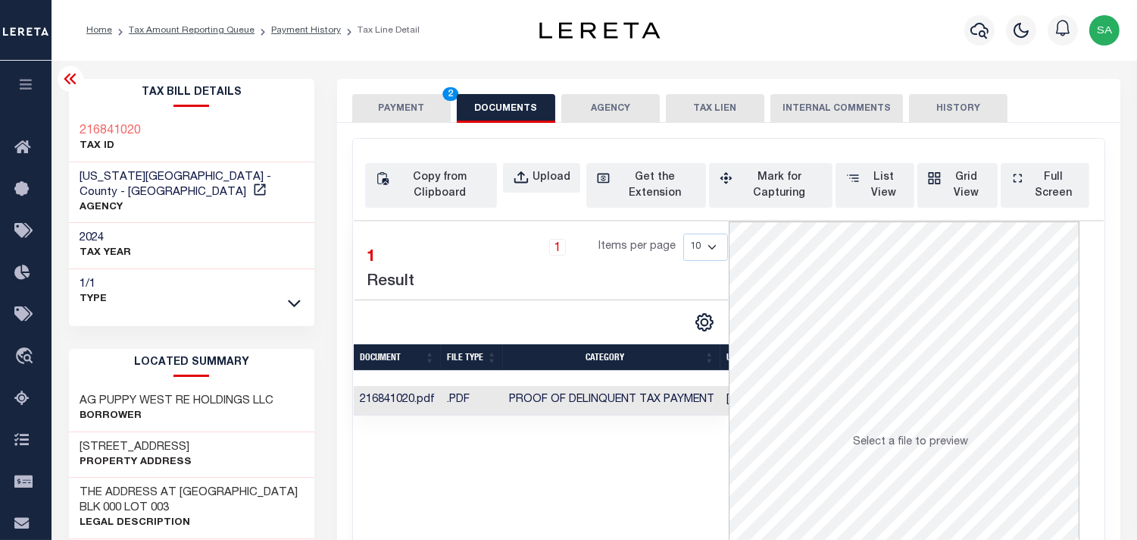
click at [414, 99] on button "PAYMENT 2" at bounding box center [401, 108] width 99 height 29
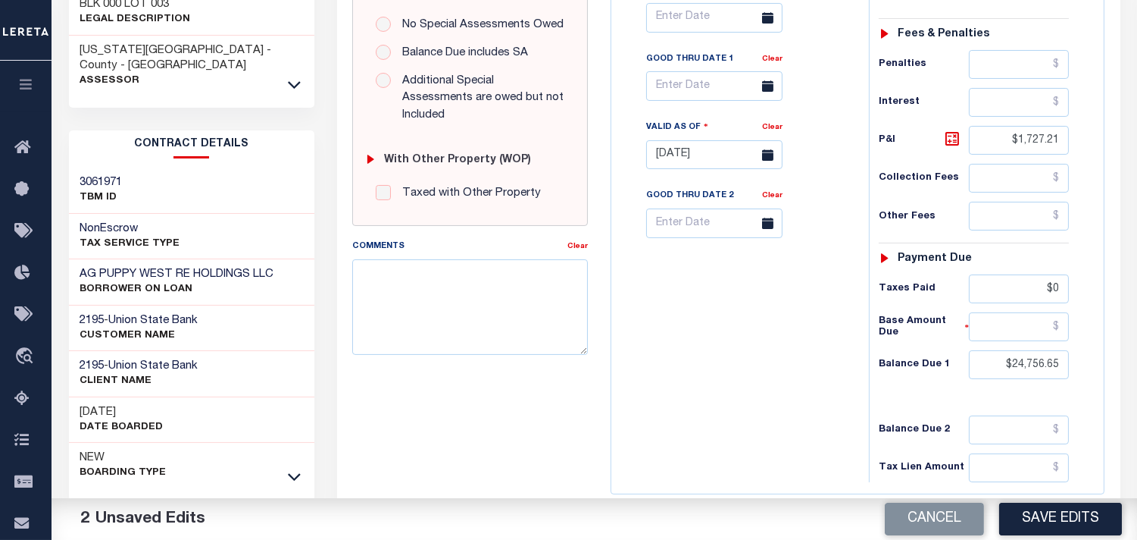
scroll to position [505, 0]
drag, startPoint x: 1038, startPoint y: 261, endPoint x: 1094, endPoint y: 261, distance: 56.1
click at [1094, 261] on div "Tax Status Status" at bounding box center [979, 145] width 242 height 669
paste input "23,029.44"
type input "$23,029.44"
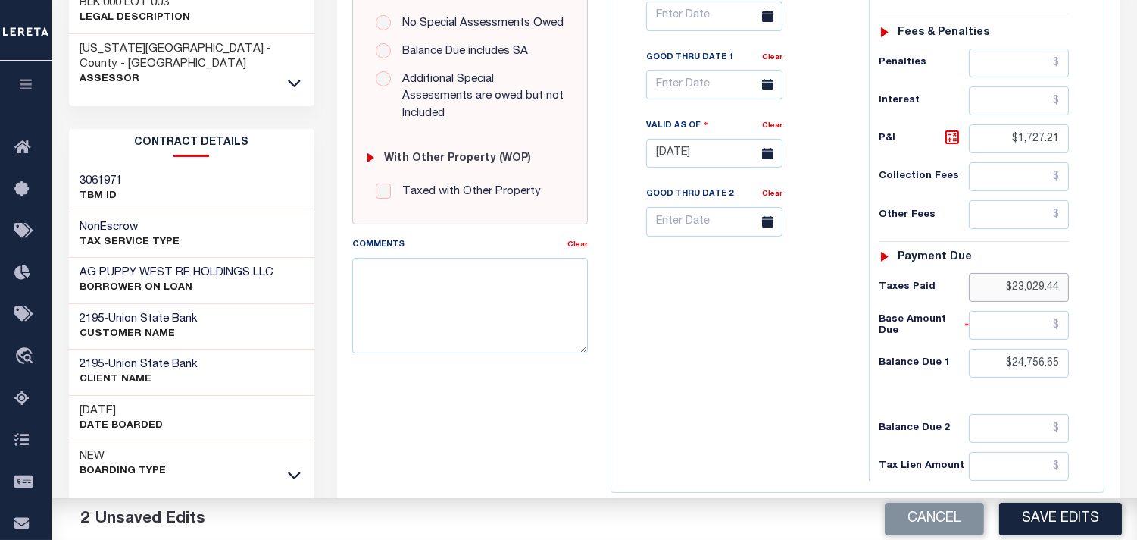
drag, startPoint x: 994, startPoint y: 256, endPoint x: 1115, endPoint y: 255, distance: 120.5
click at [1115, 255] on div "OK STATE County - OK TAX TYPE 216841020 TAX ID - LOAN SEVERITY CODE - WORK QUEU…" at bounding box center [857, 141] width 517 height 1016
drag, startPoint x: 1049, startPoint y: 333, endPoint x: 1094, endPoint y: 330, distance: 45.6
click at [1095, 330] on div "Tax Status Status" at bounding box center [979, 145] width 242 height 669
type input "$0.00"
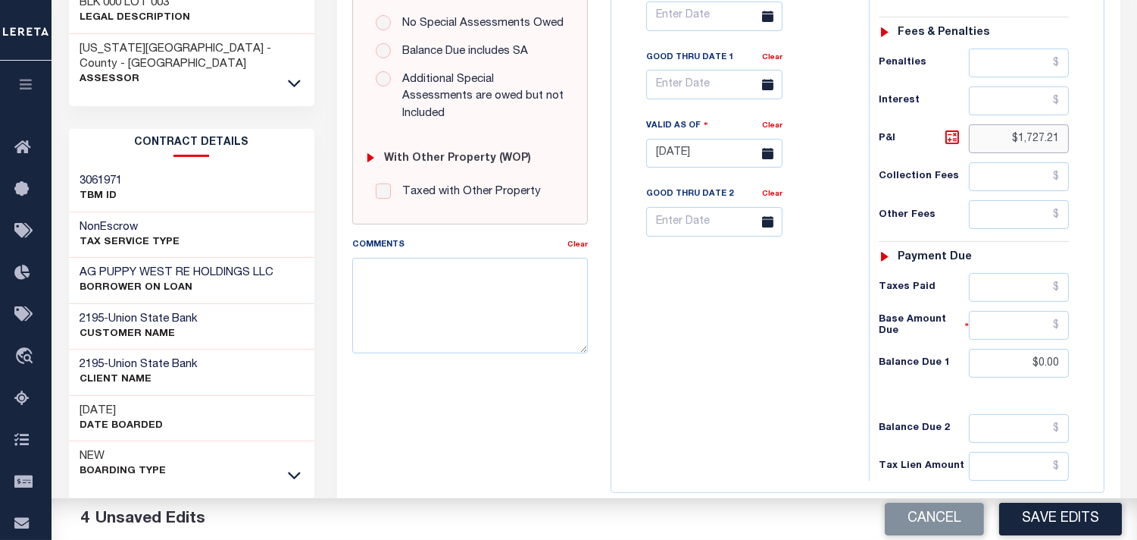
drag, startPoint x: 1062, startPoint y: 117, endPoint x: 1081, endPoint y: 114, distance: 19.3
click at [1077, 115] on div "Tax Status Status - Select Status Code -" at bounding box center [979, 145] width 220 height 669
click at [743, 293] on div "Tax Bill No Multiple Payment Option Payment Plan Clear" at bounding box center [736, 145] width 242 height 669
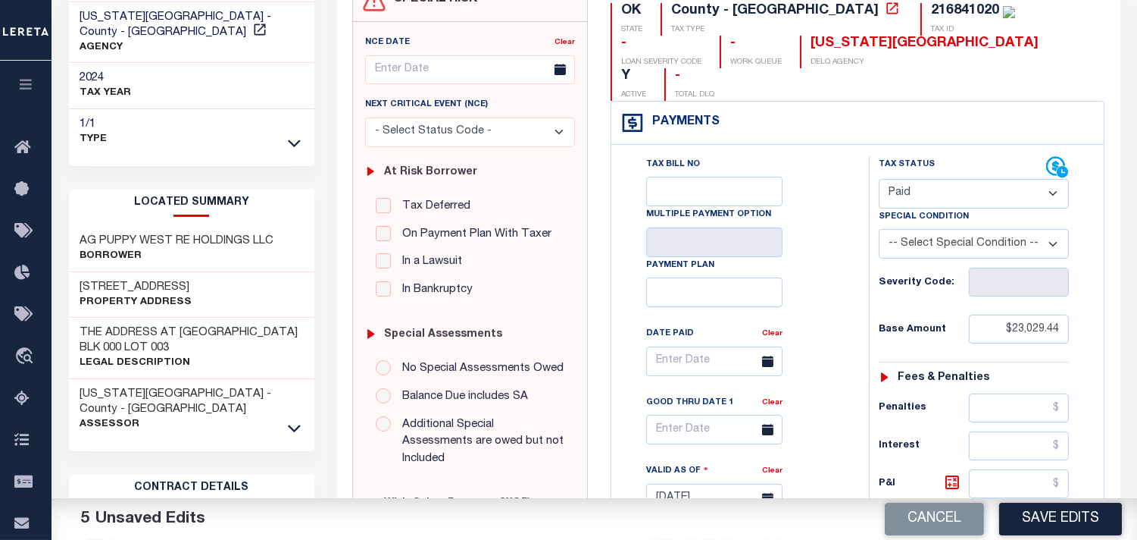
scroll to position [0, 0]
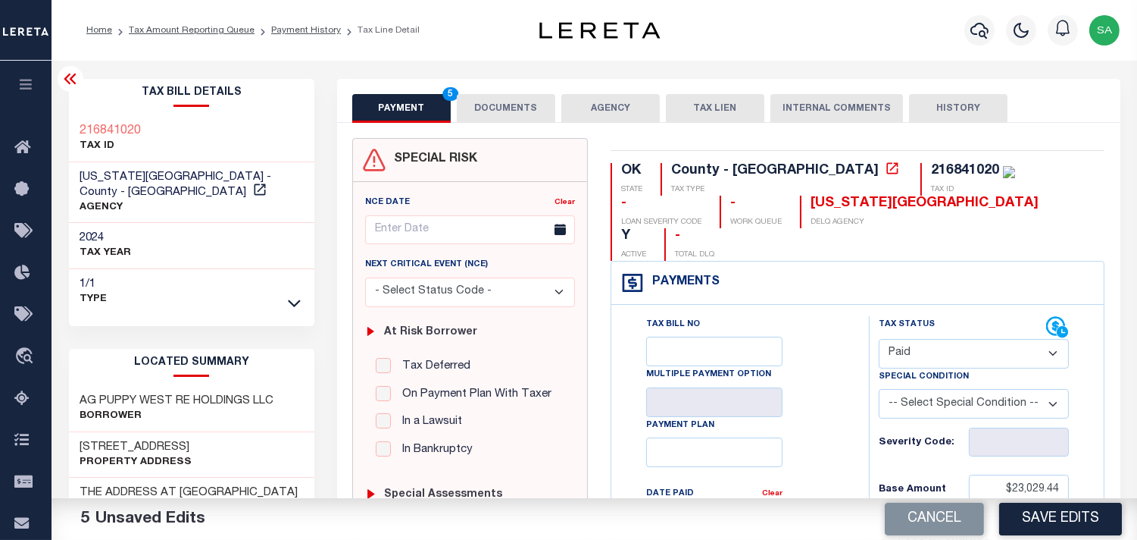
click at [518, 105] on button "DOCUMENTS" at bounding box center [506, 108] width 99 height 29
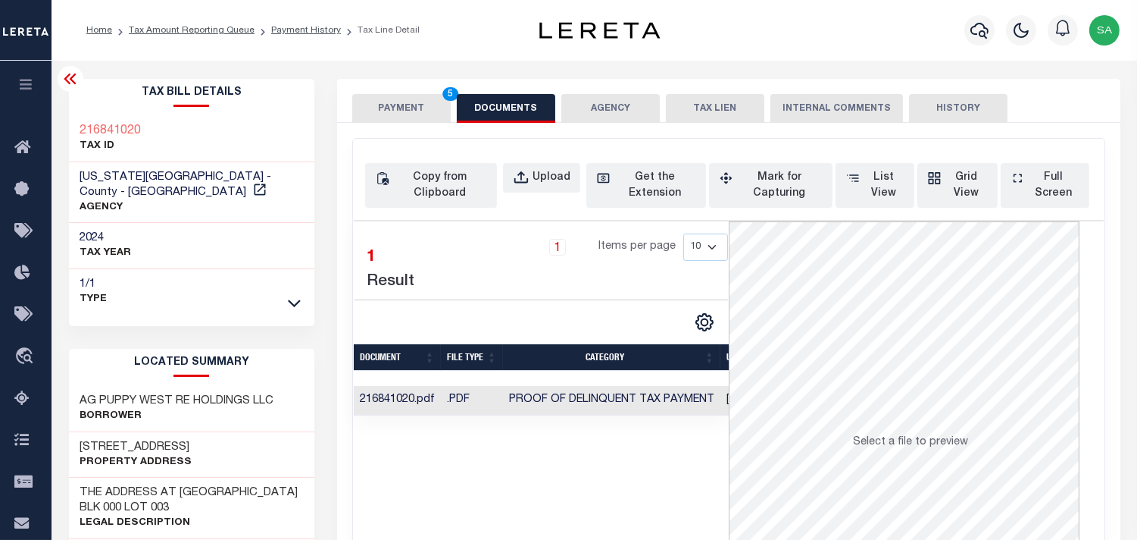
click at [402, 108] on button "PAYMENT 5" at bounding box center [401, 108] width 99 height 29
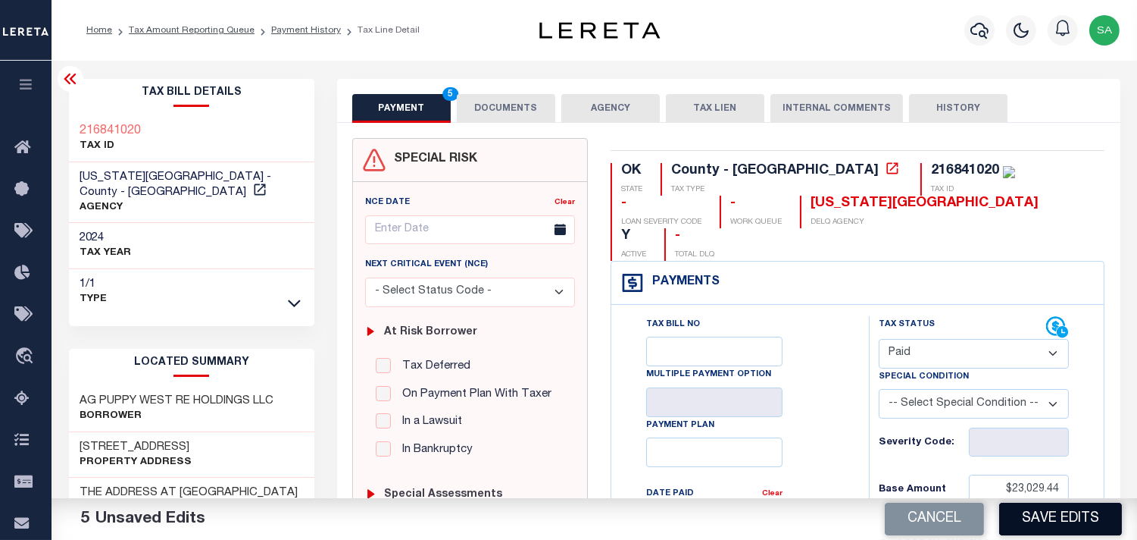
click at [1054, 506] on button "Save Edits" at bounding box center [1060, 518] width 123 height 33
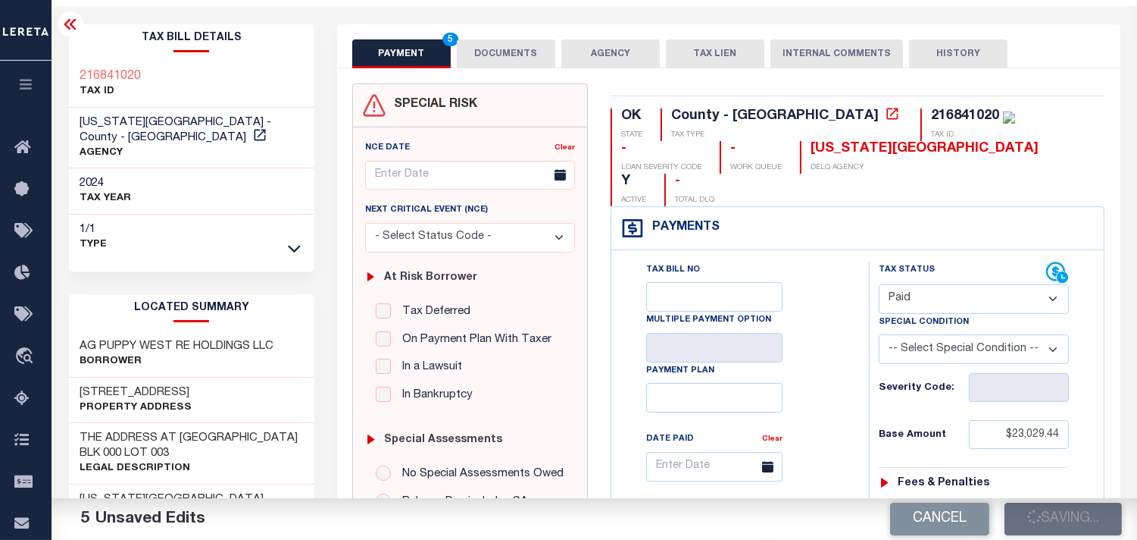
scroll to position [84, 0]
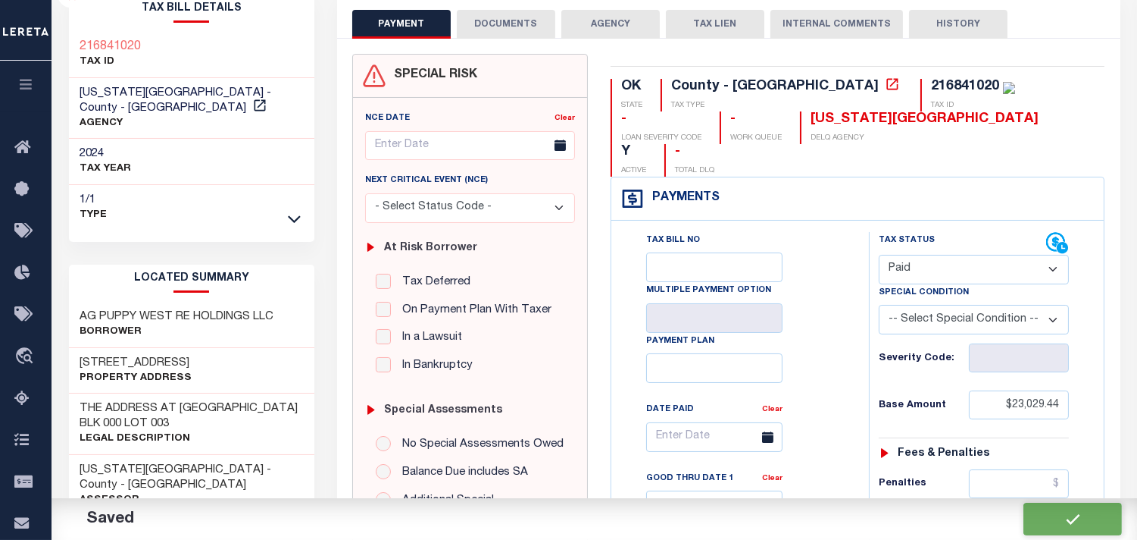
checkbox input "false"
type input "$23,029.44"
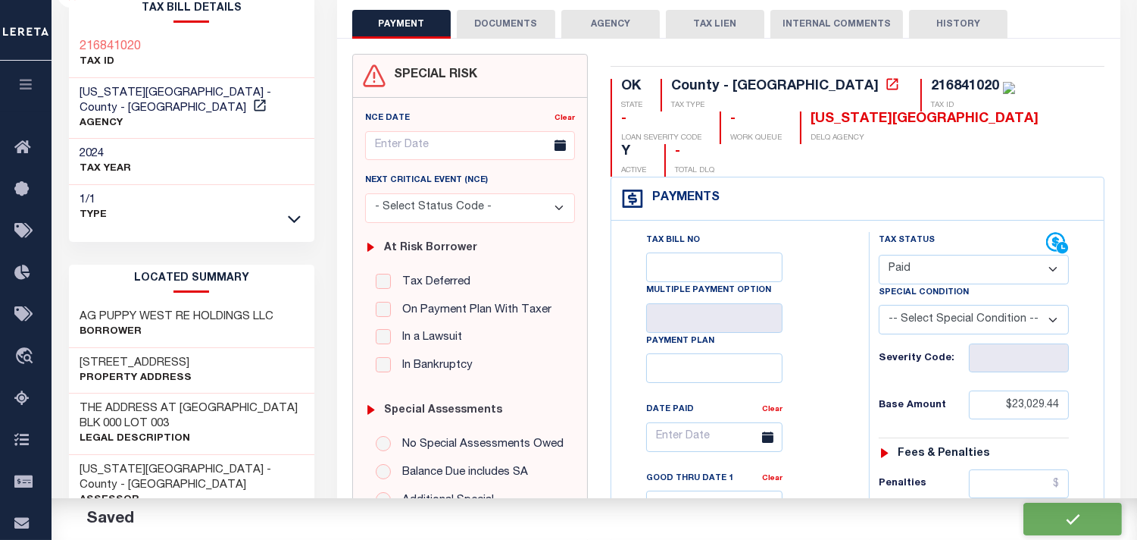
type input "$0"
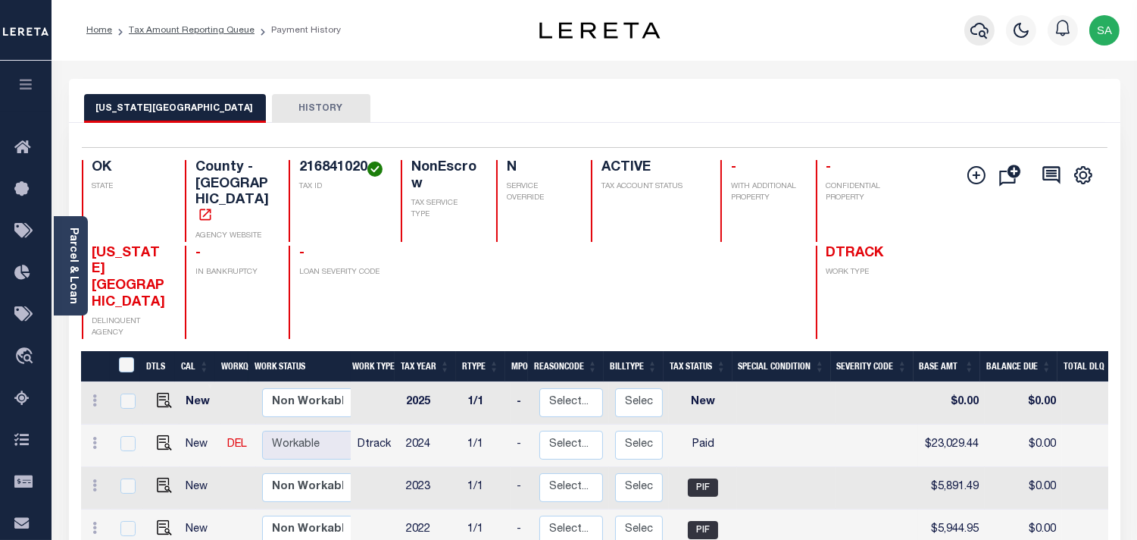
click at [975, 27] on icon "button" at bounding box center [980, 31] width 18 height 16
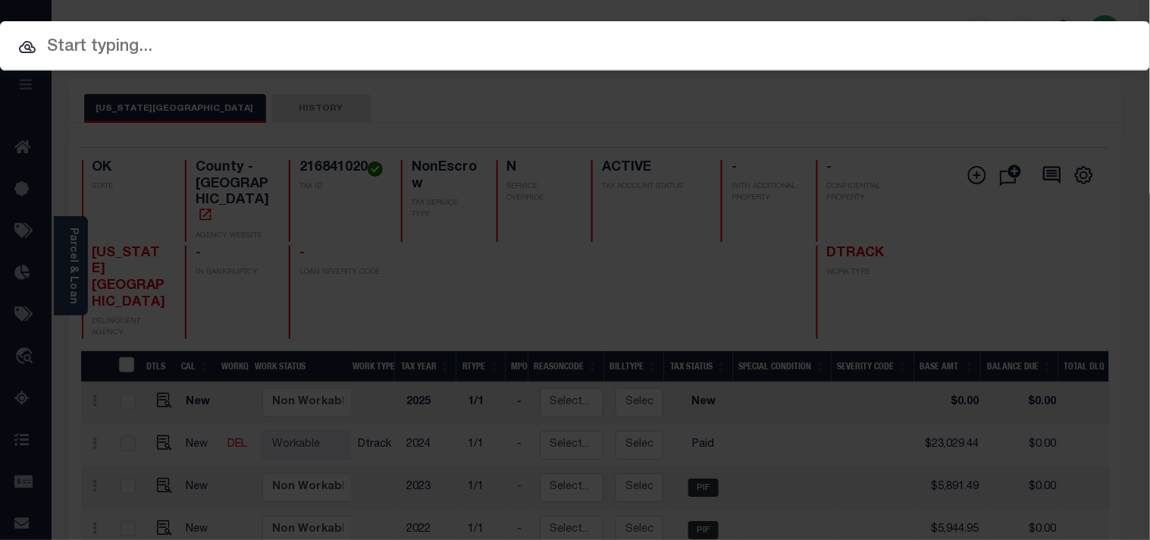
click at [872, 36] on div "Include Loans TBM Customers Borrowers Payments (Lender Non-Disb) Payments (Lend…" at bounding box center [575, 45] width 1150 height 49
paste input "0247868-50"
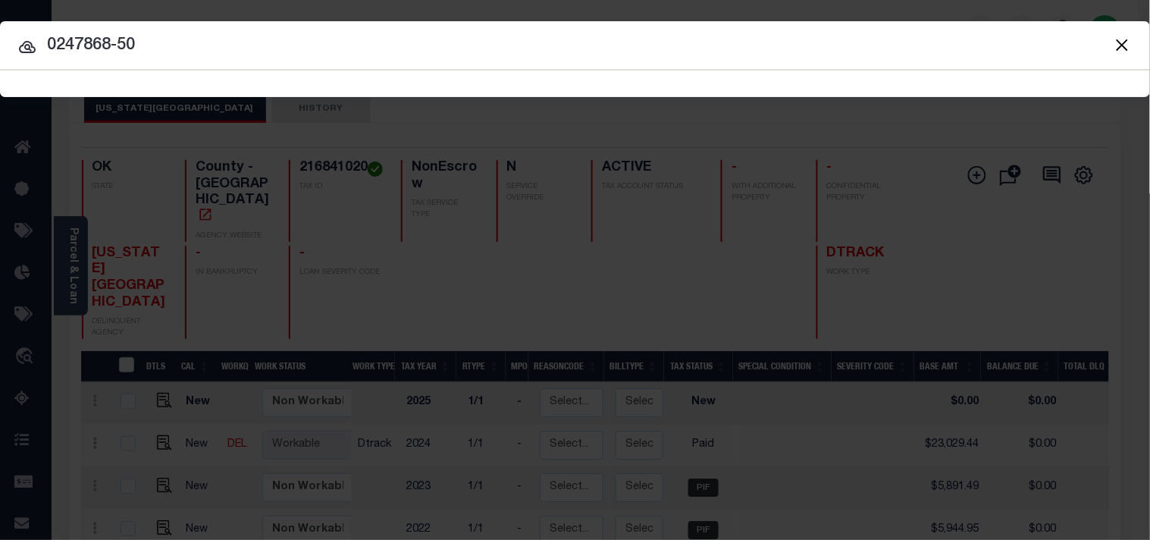
type input "0247868-50"
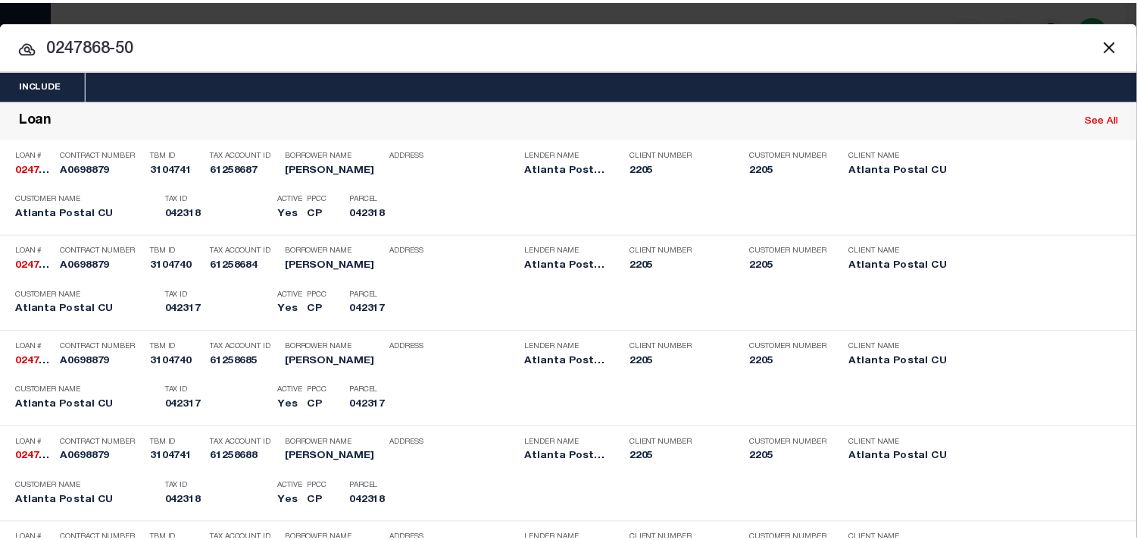
scroll to position [329, 0]
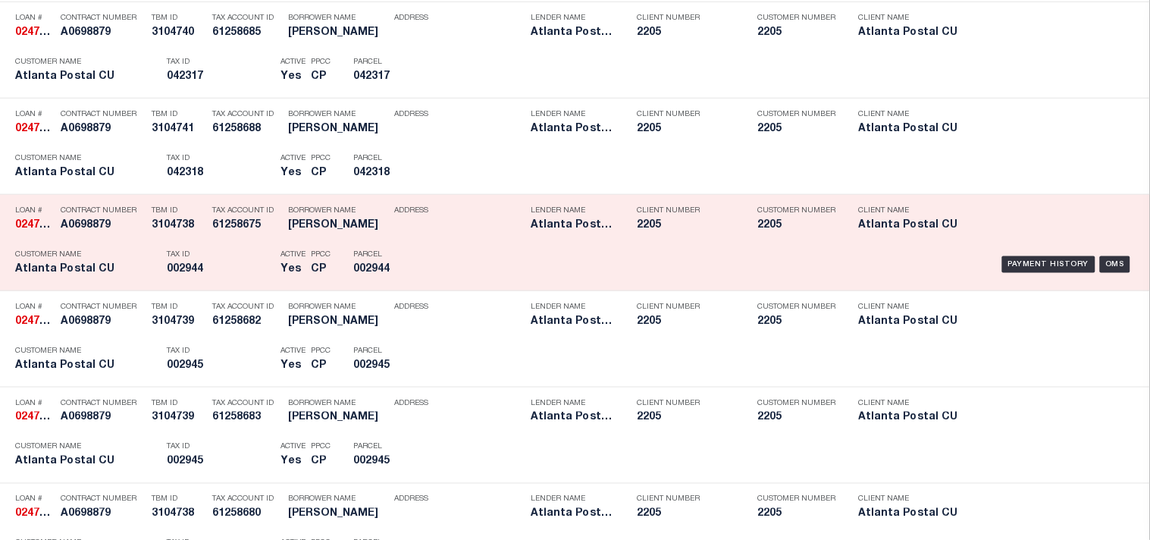
click at [526, 252] on div "Payment History OMS" at bounding box center [789, 264] width 690 height 44
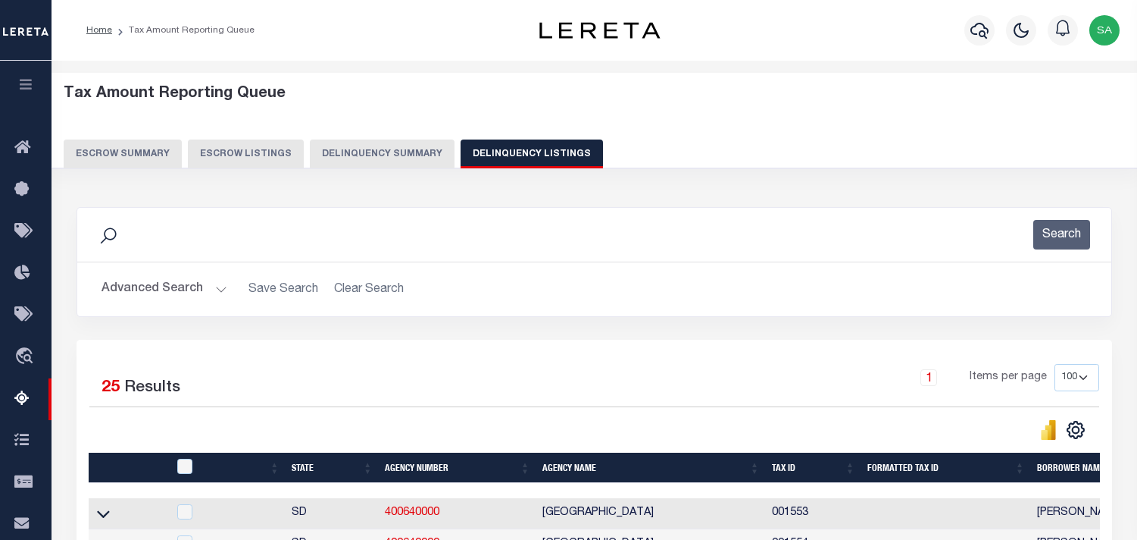
select select "SD"
select select
select select "100"
click at [220, 289] on button "Advanced Search" at bounding box center [165, 289] width 126 height 30
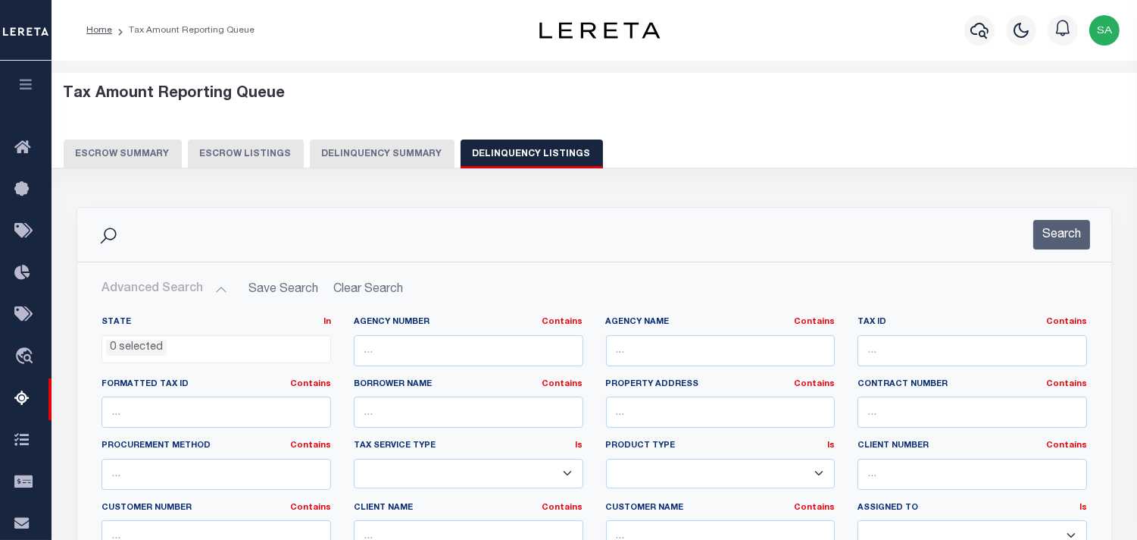
click at [395, 158] on button "Delinquency Summary" at bounding box center [382, 153] width 145 height 29
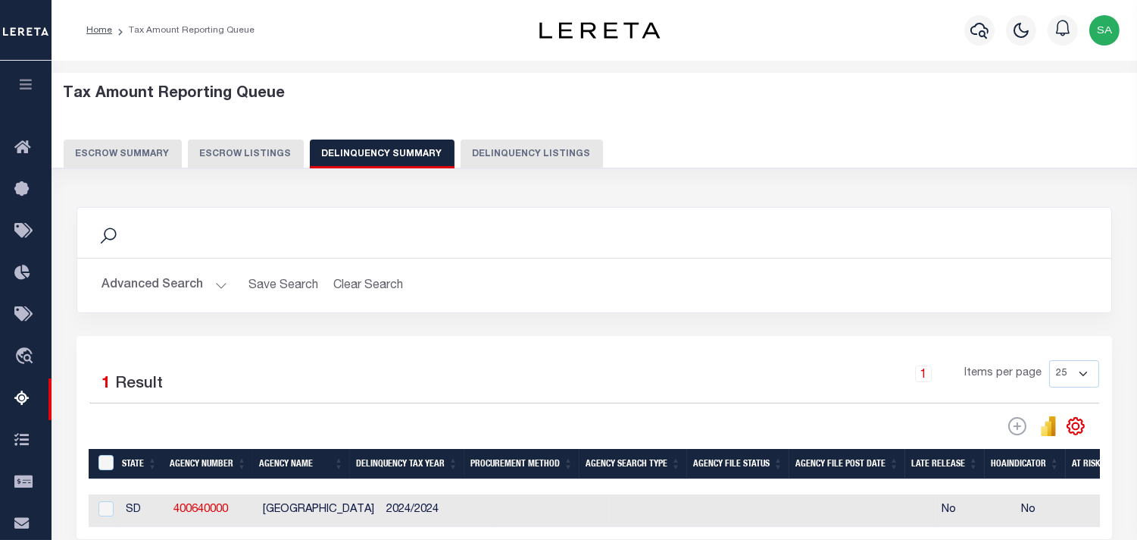
click at [222, 293] on button "Advanced Search" at bounding box center [165, 286] width 126 height 30
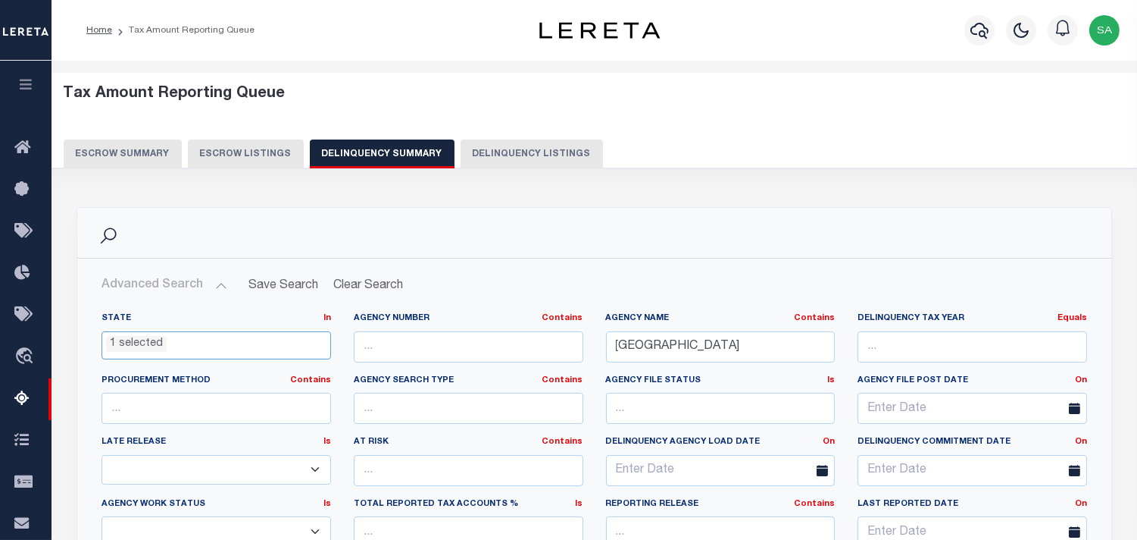
click at [202, 343] on ul "1 selected" at bounding box center [216, 342] width 228 height 20
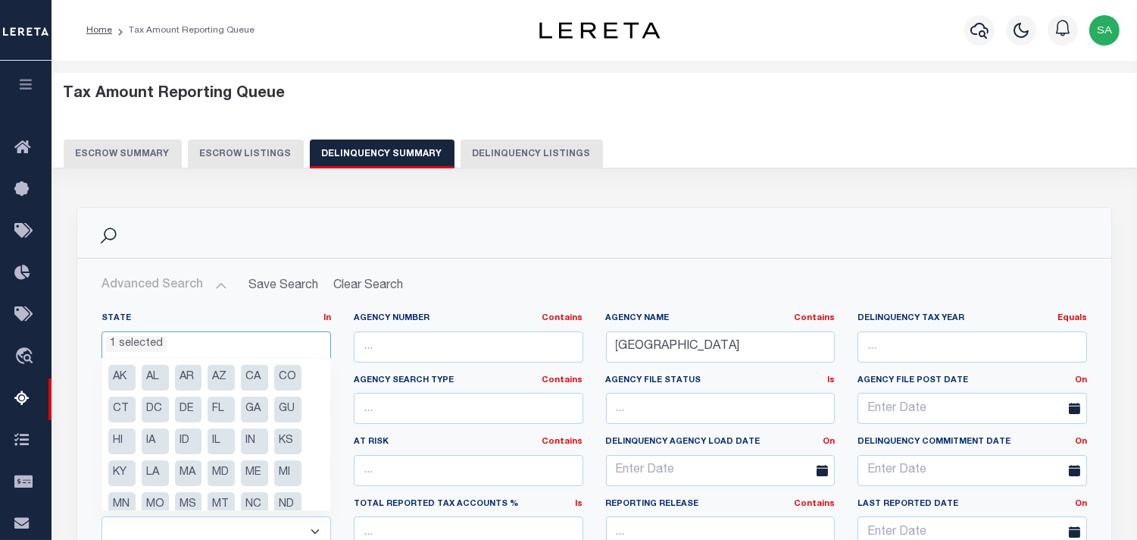
scroll to position [139, 0]
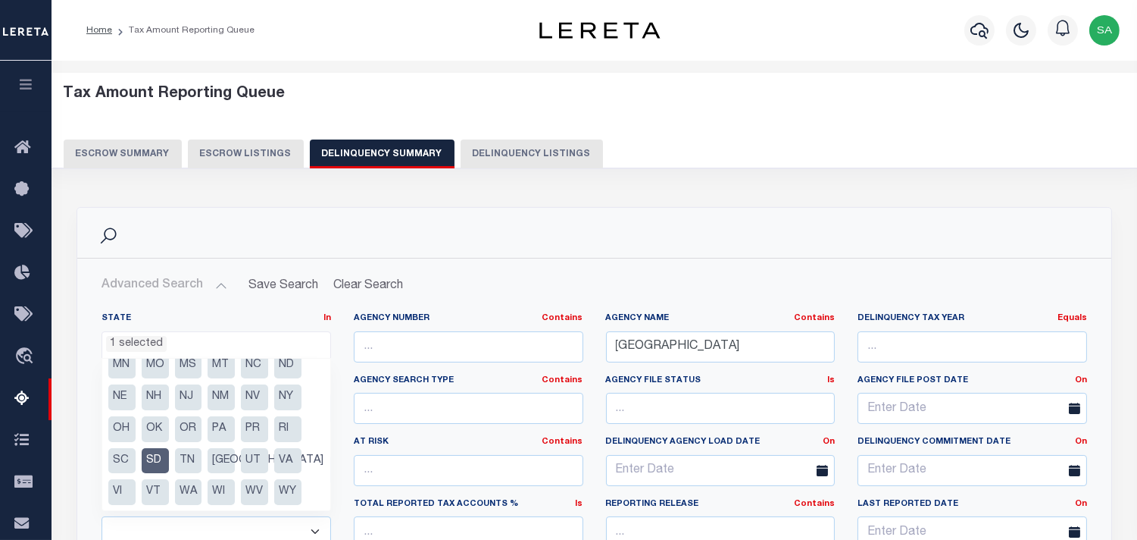
click at [153, 462] on li "SD" at bounding box center [155, 461] width 27 height 26
click at [258, 365] on li "NC" at bounding box center [254, 365] width 27 height 26
select select "NC"
drag, startPoint x: 774, startPoint y: 349, endPoint x: 715, endPoint y: 292, distance: 82.5
click at [576, 362] on div "State In In AK AL AR AZ CA CO CT DC DE FL GA GU HI IA ID IL IN KS [GEOGRAPHIC_D…" at bounding box center [594, 466] width 1009 height 309
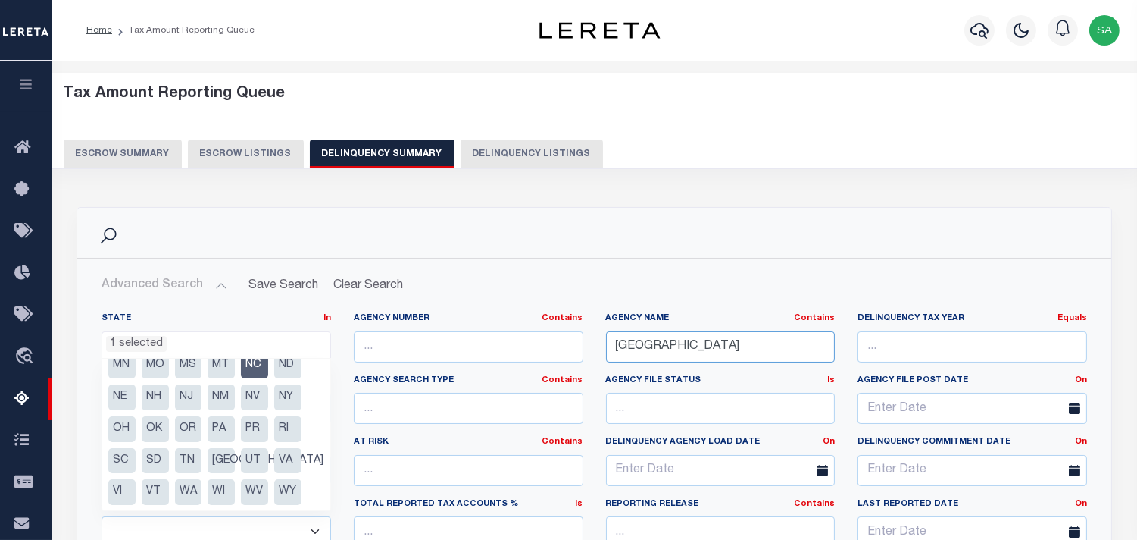
paste input "YOUNGSVILLE TOWN"
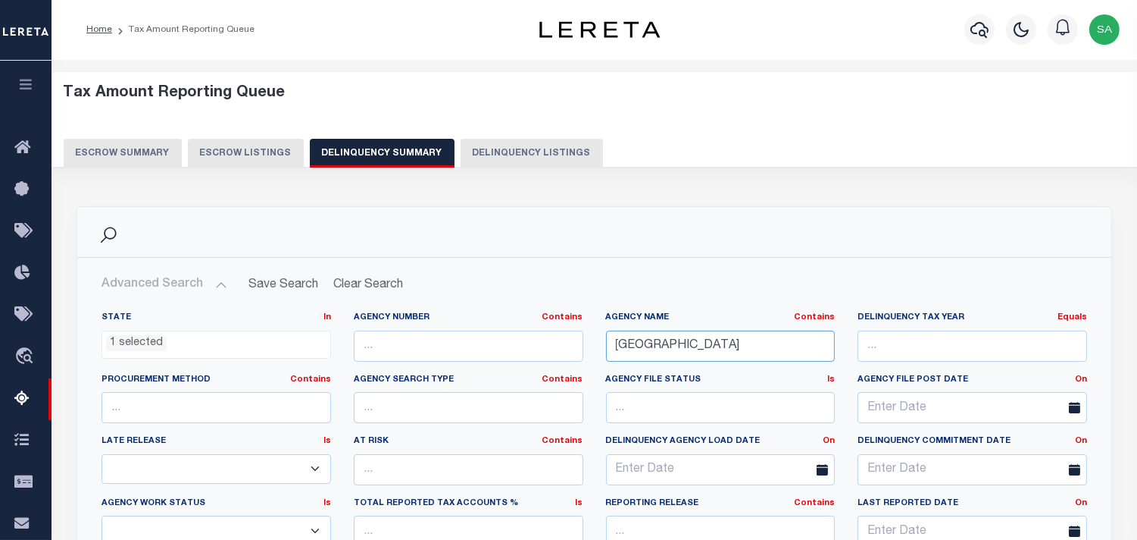
scroll to position [505, 0]
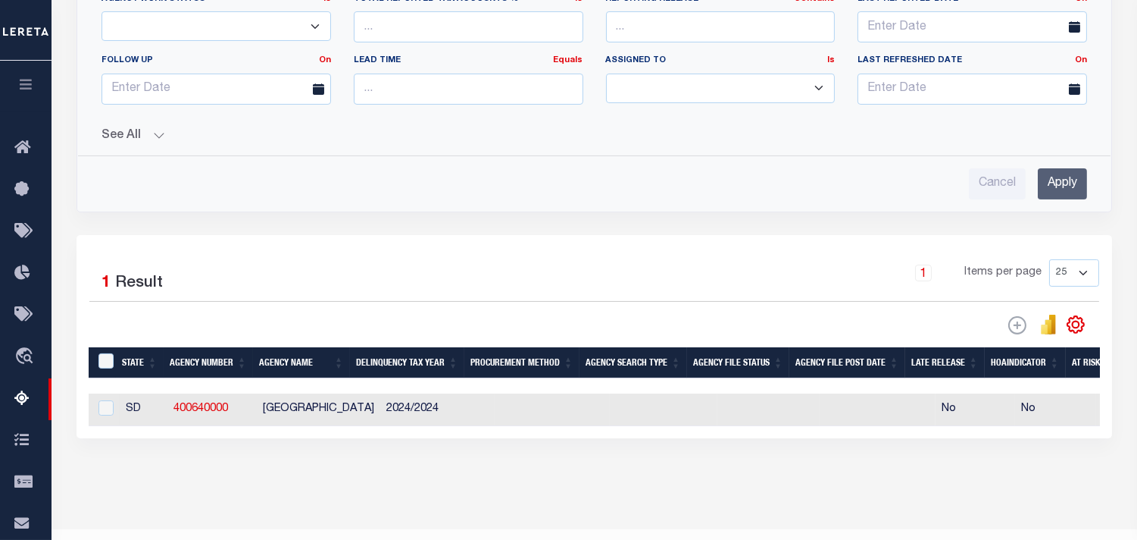
type input "YOUNGSVILLE TOWN"
click at [1062, 191] on input "Apply" at bounding box center [1062, 183] width 49 height 31
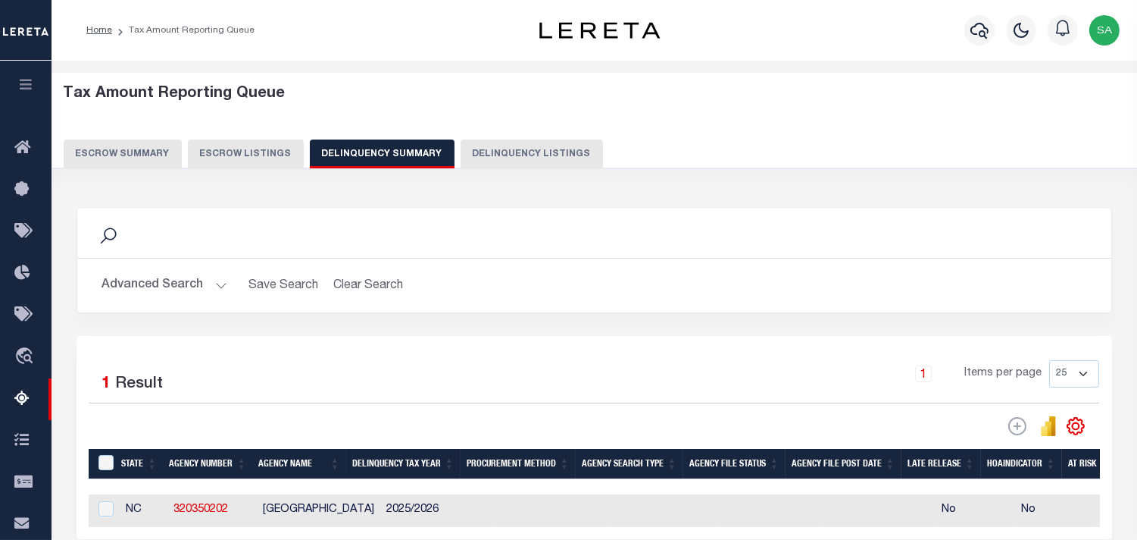
scroll to position [252, 0]
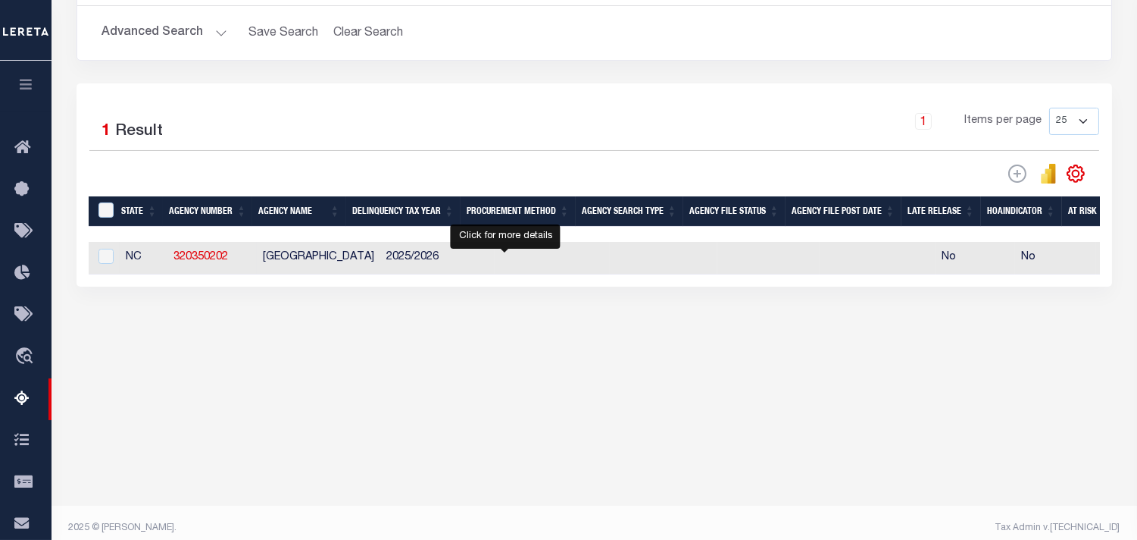
select select "100"
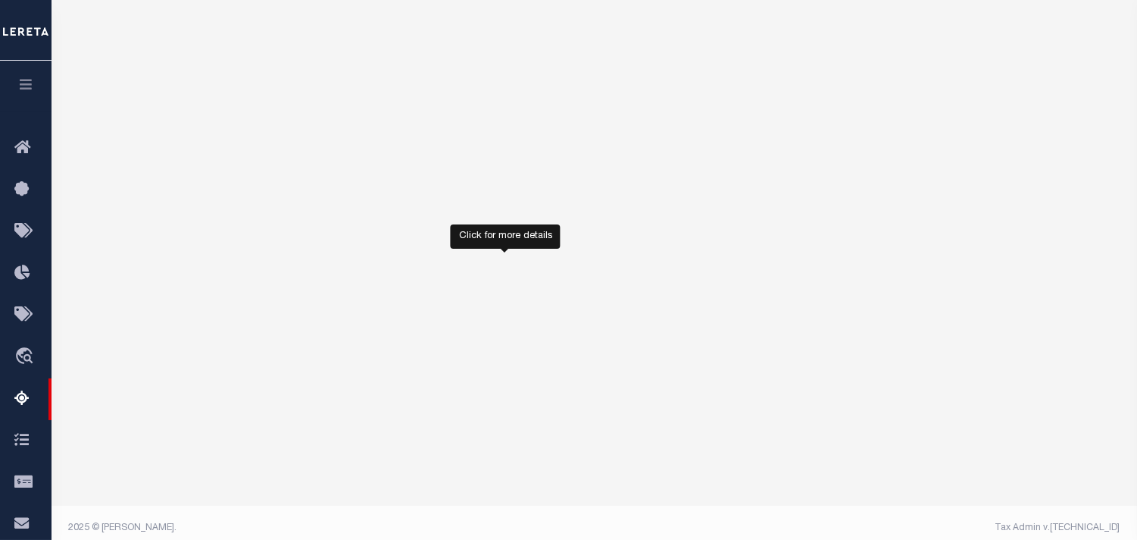
select select "100"
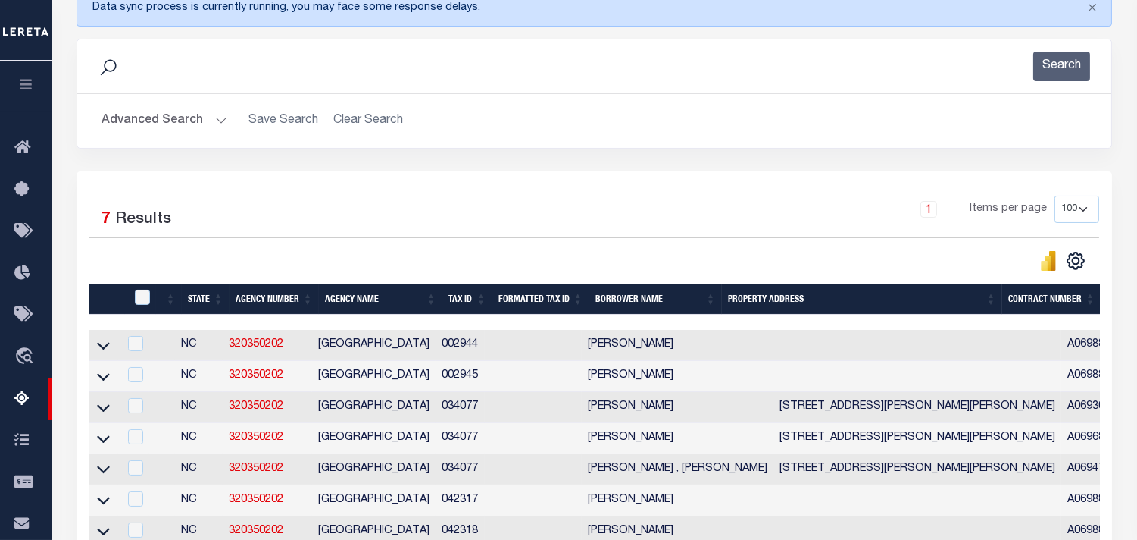
scroll to position [385, 0]
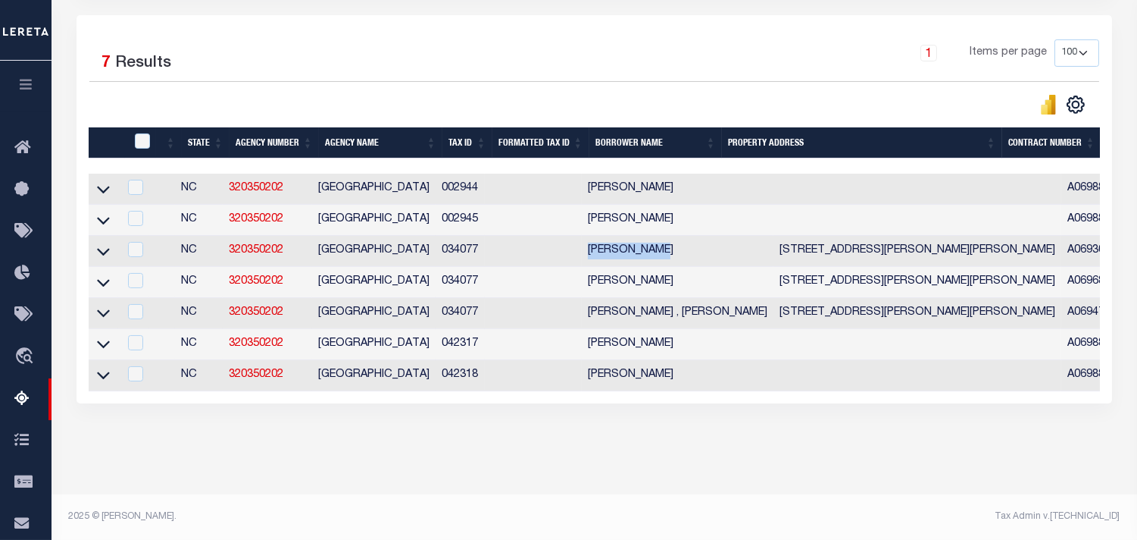
drag, startPoint x: 592, startPoint y: 241, endPoint x: 1093, endPoint y: 237, distance: 500.9
click at [665, 237] on td "DIXON , NATE" at bounding box center [678, 251] width 192 height 31
copy td "DIXON , NATE"
checkbox input "true"
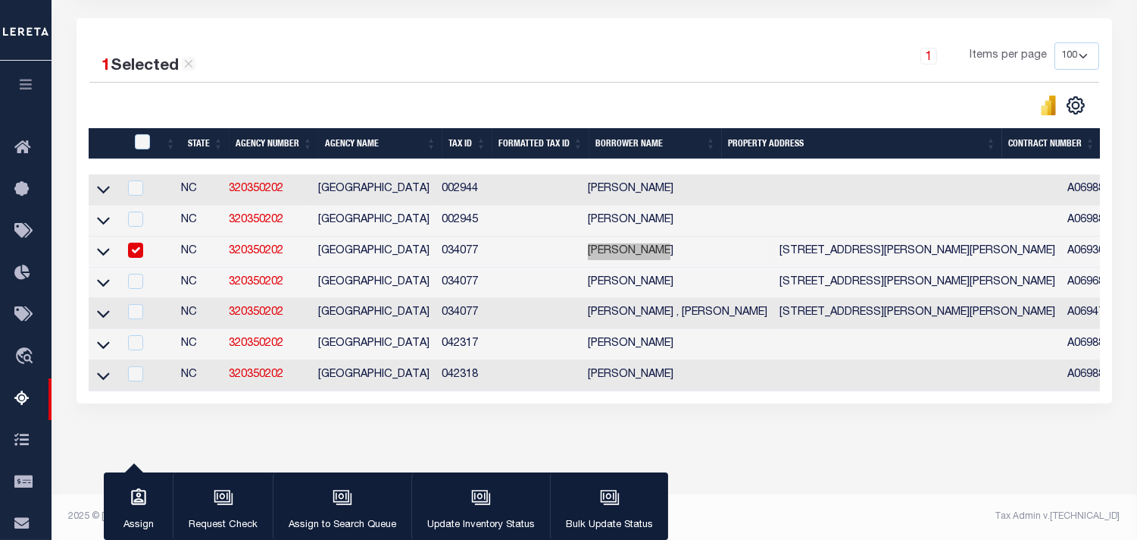
scroll to position [130, 0]
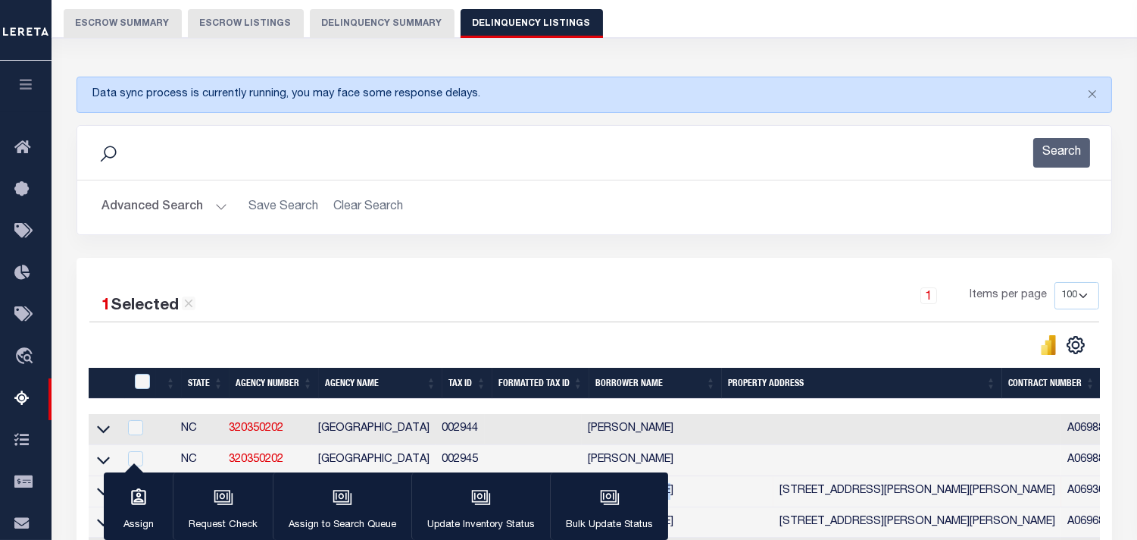
click at [221, 210] on button "Advanced Search" at bounding box center [165, 207] width 126 height 30
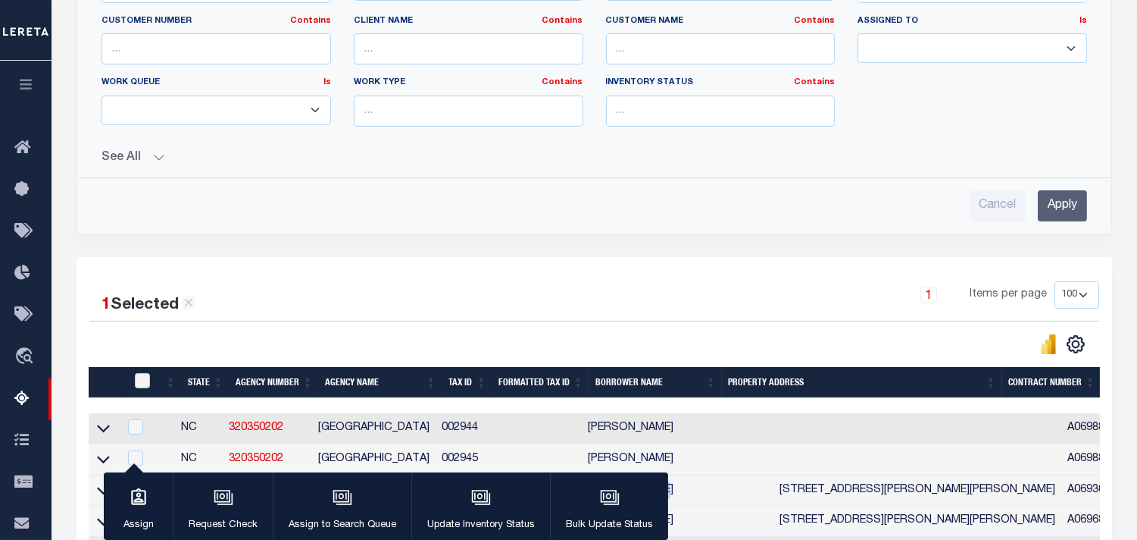
scroll to position [30, 0]
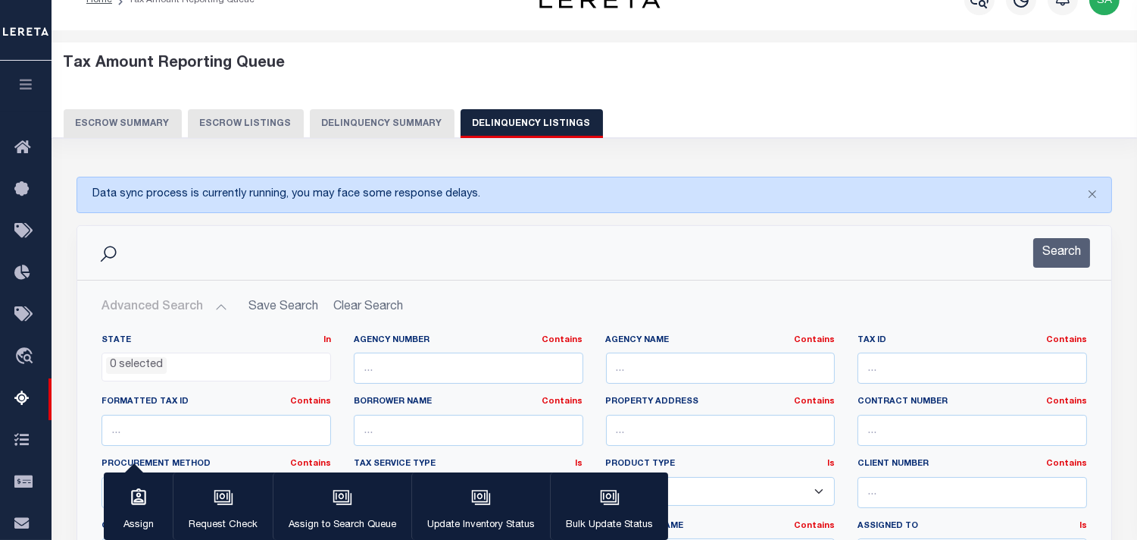
click at [360, 111] on button "Delinquency Summary" at bounding box center [382, 123] width 145 height 29
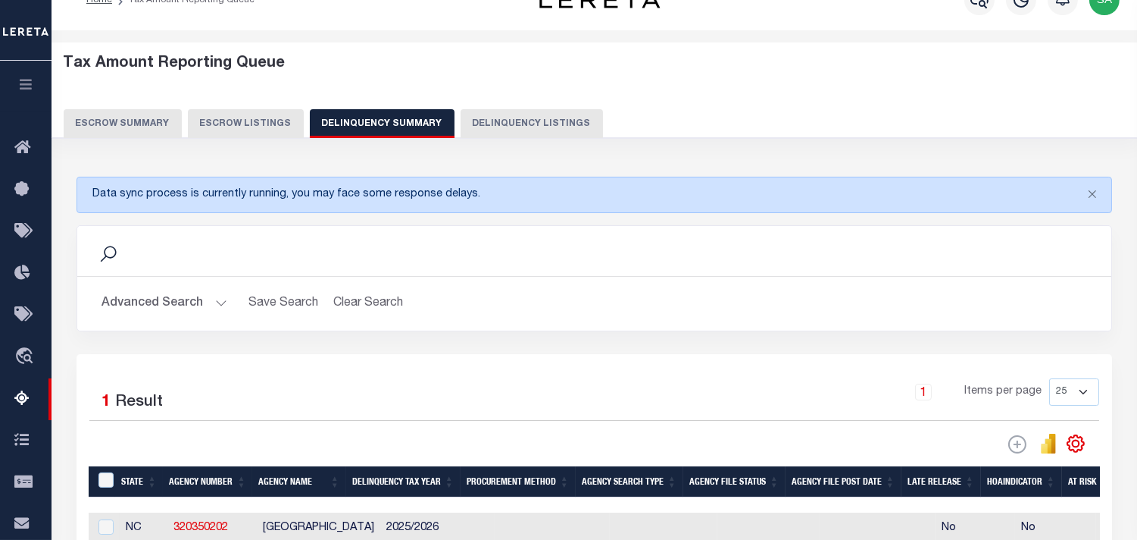
click at [225, 307] on h2 "Advanced Search Save Search Clear Search SummaryGridWrapper_dynamictable_____De…" at bounding box center [594, 304] width 1010 height 30
click at [215, 307] on button "Advanced Search" at bounding box center [165, 304] width 126 height 30
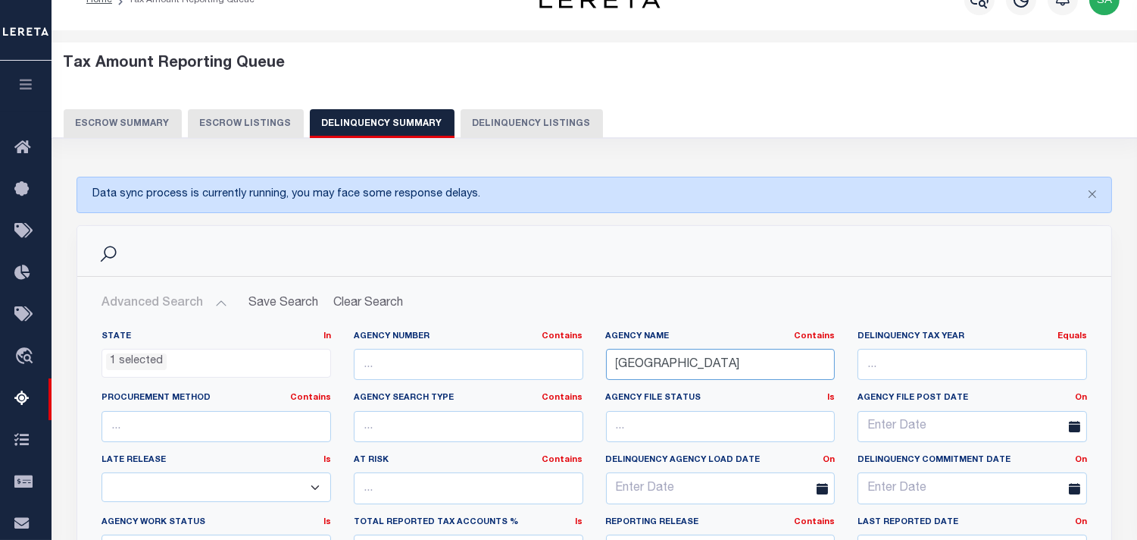
drag, startPoint x: 690, startPoint y: 371, endPoint x: 524, endPoint y: 371, distance: 165.9
click at [521, 371] on div "State In In AK AL AR AZ CA CO CT DC DE FL GA GU HI IA ID IL IN KS KY LA MA MD M…" at bounding box center [594, 484] width 1009 height 309
paste input "[GEOGRAPHIC_DATA]"
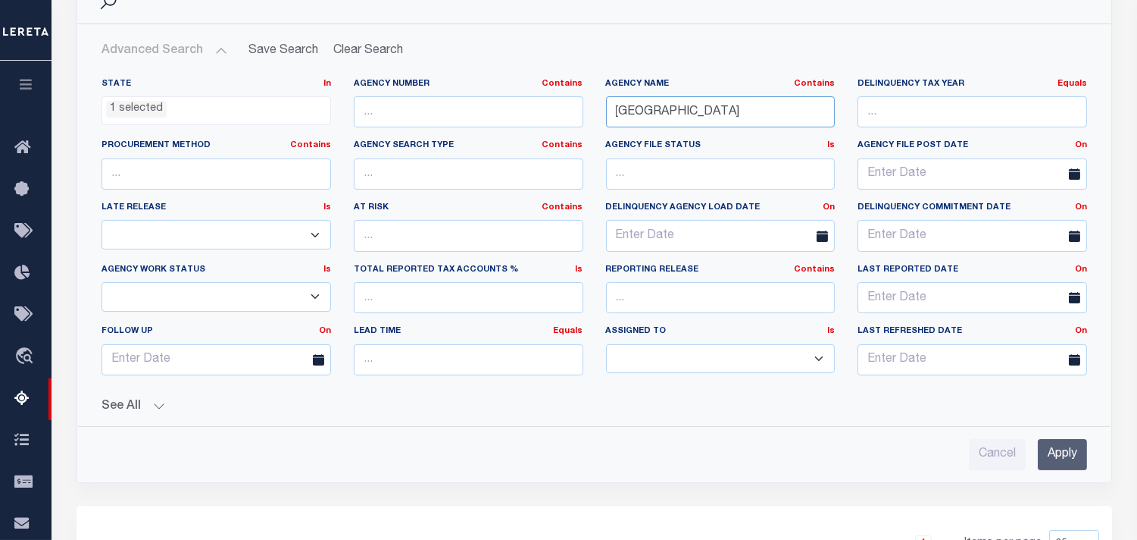
type input "[GEOGRAPHIC_DATA]"
click at [1058, 449] on input "Apply" at bounding box center [1062, 454] width 49 height 31
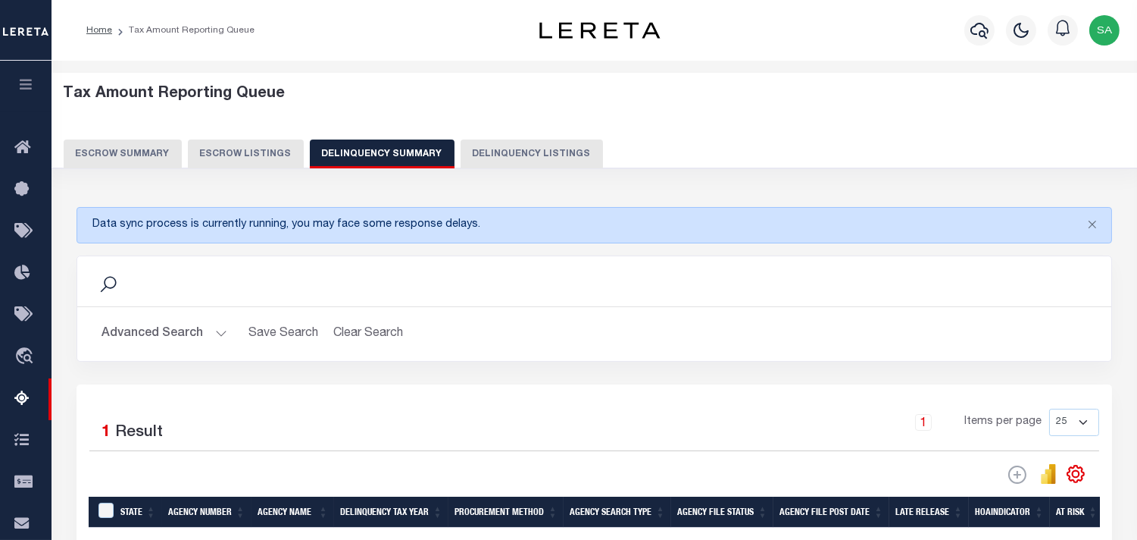
scroll to position [252, 0]
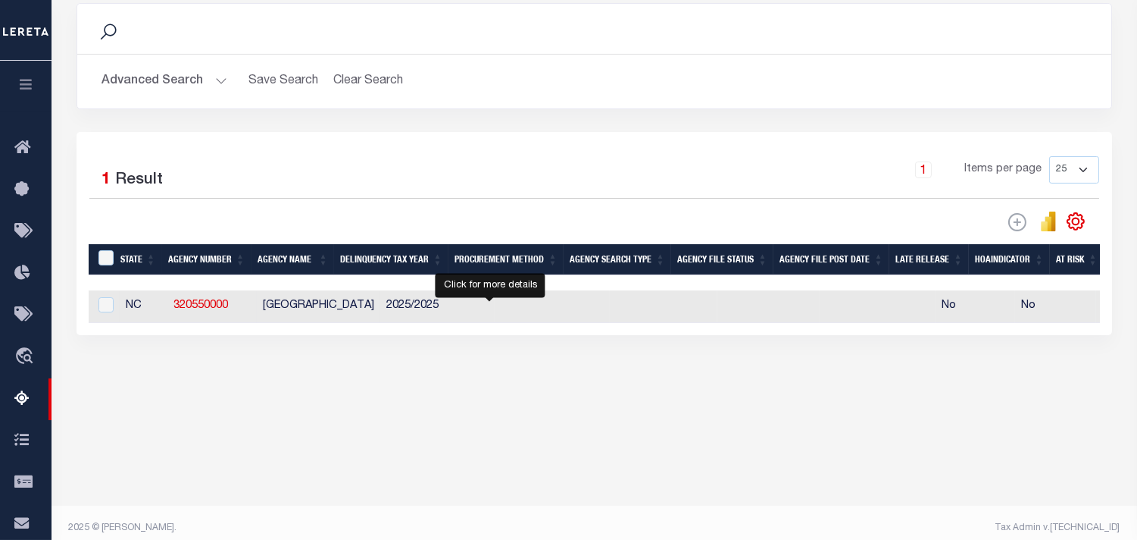
select select "100"
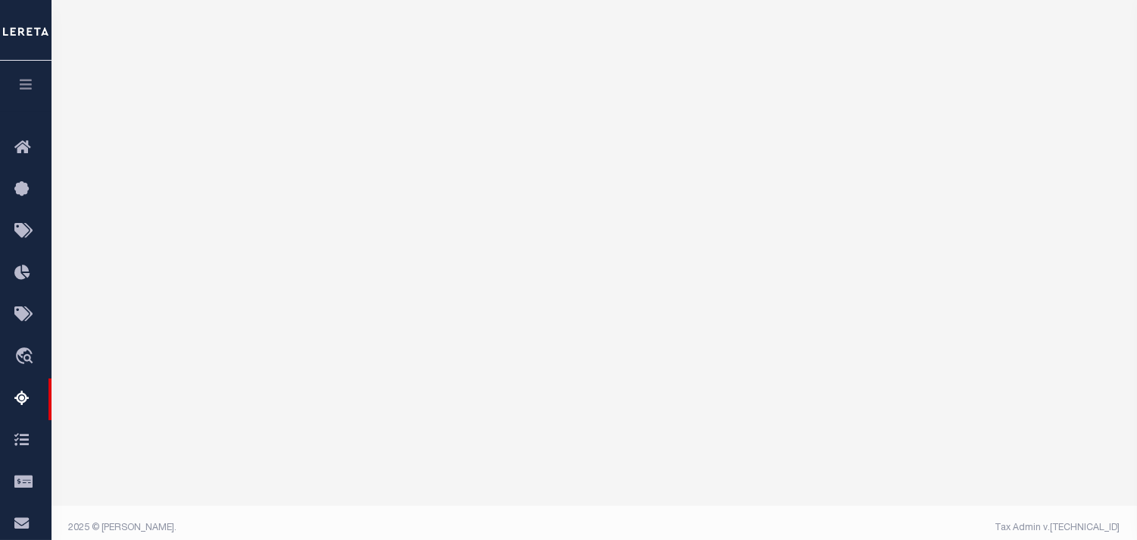
select select "100"
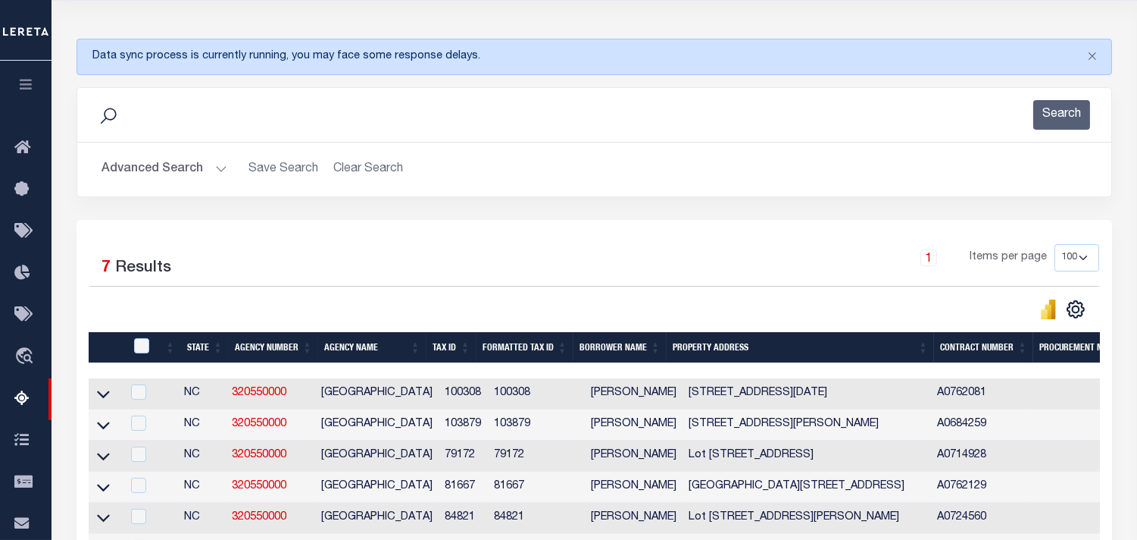
scroll to position [336, 0]
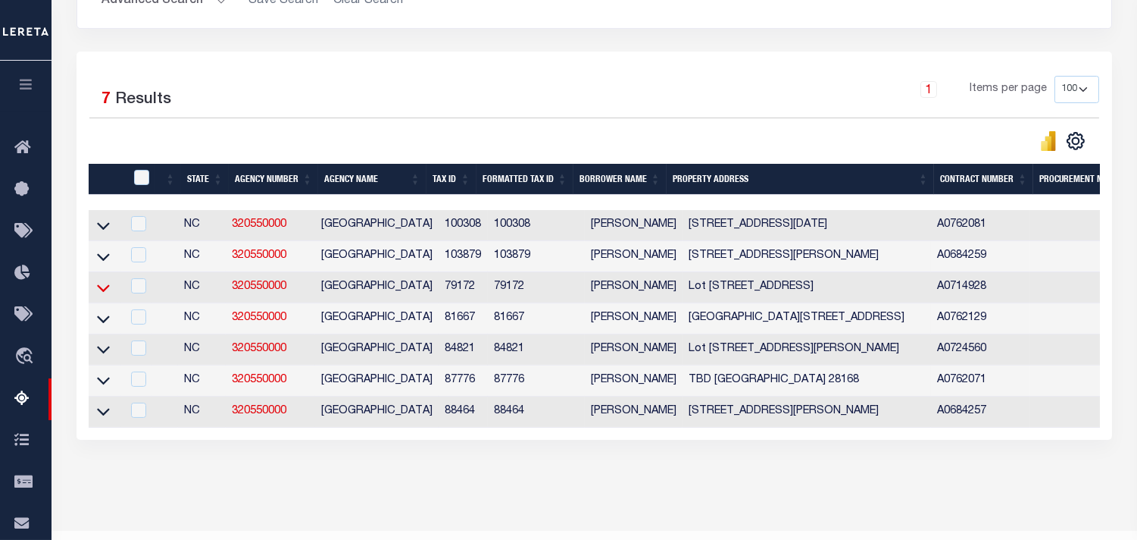
click at [105, 290] on icon at bounding box center [103, 288] width 13 height 16
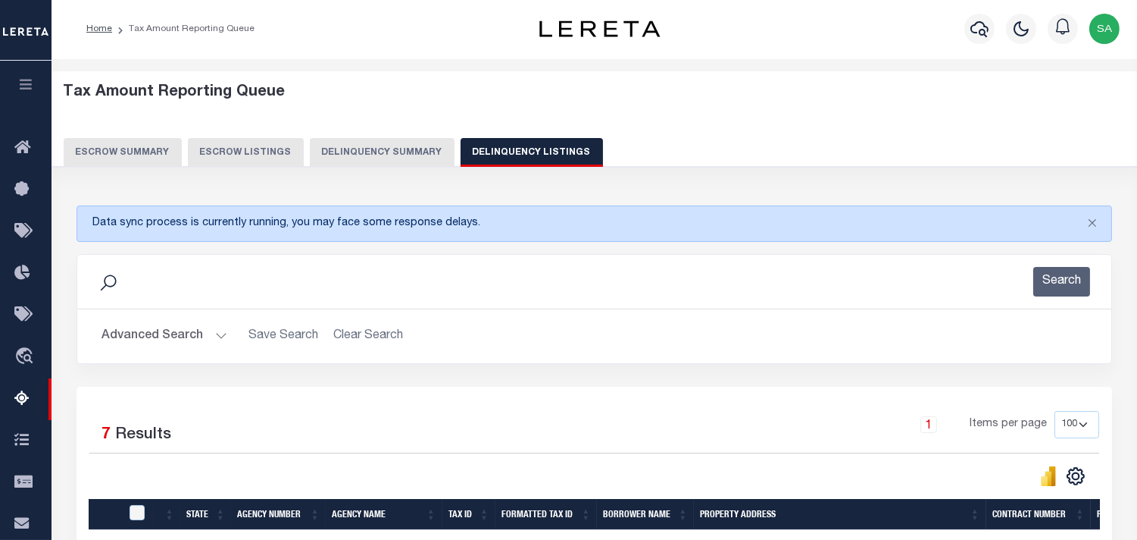
scroll to position [252, 0]
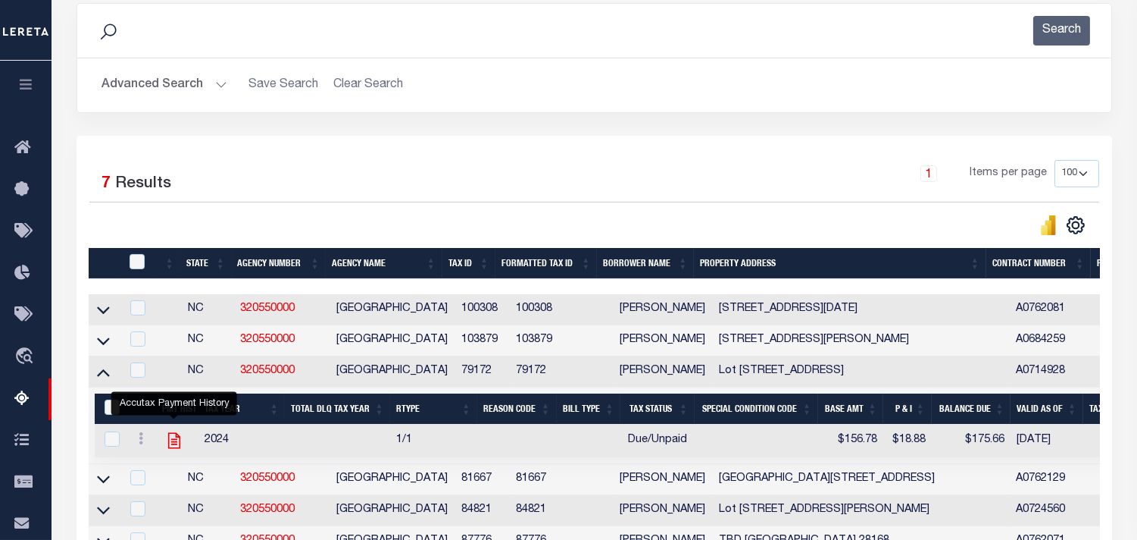
click at [177, 450] on icon "" at bounding box center [174, 440] width 20 height 20
checkbox input "true"
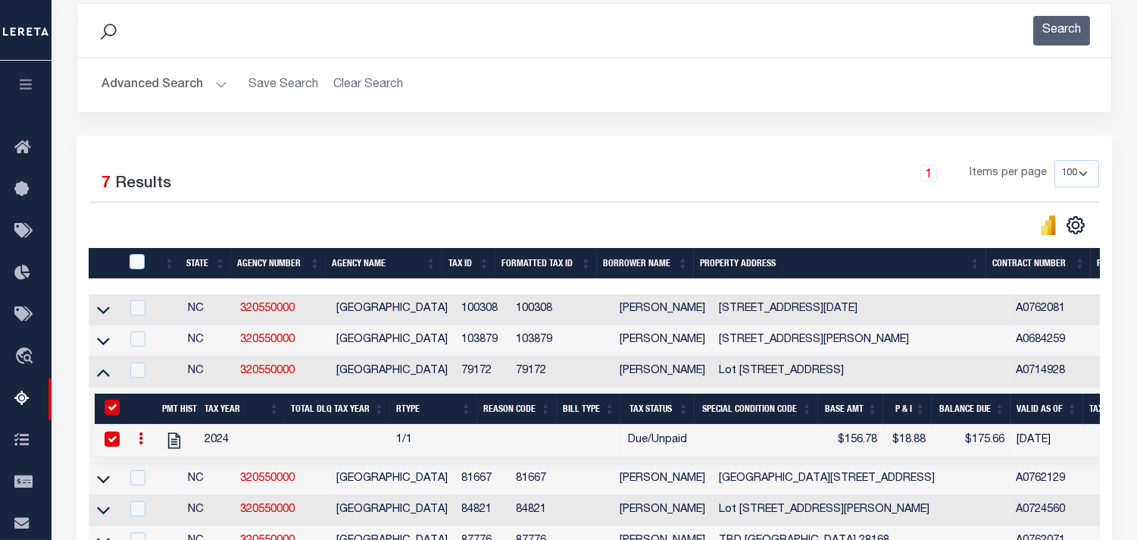
click at [110, 374] on link at bounding box center [103, 370] width 17 height 11
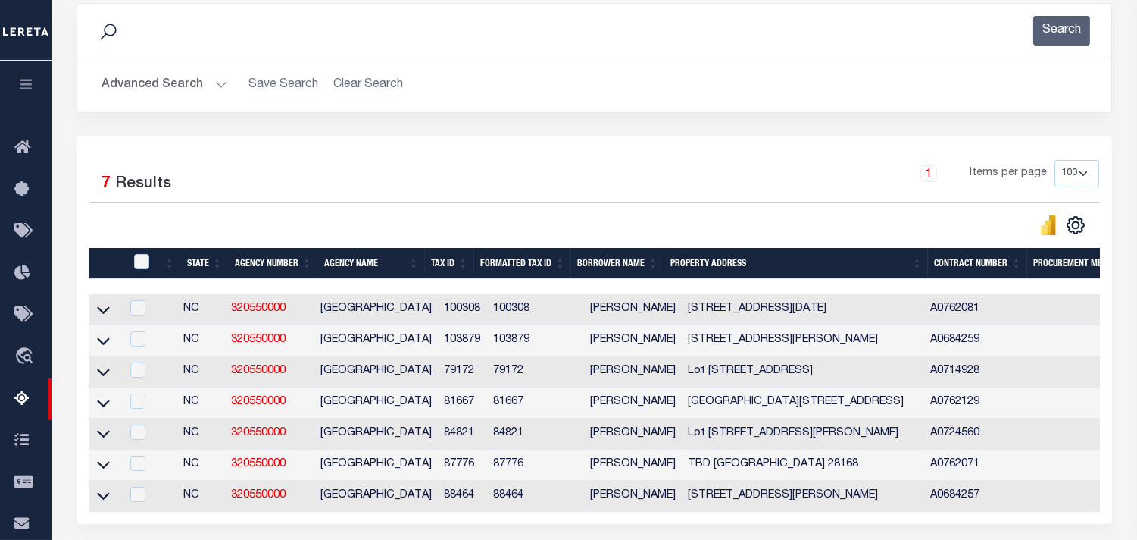
drag, startPoint x: 100, startPoint y: 405, endPoint x: 227, endPoint y: 391, distance: 128.1
click at [100, 405] on icon at bounding box center [103, 403] width 13 height 16
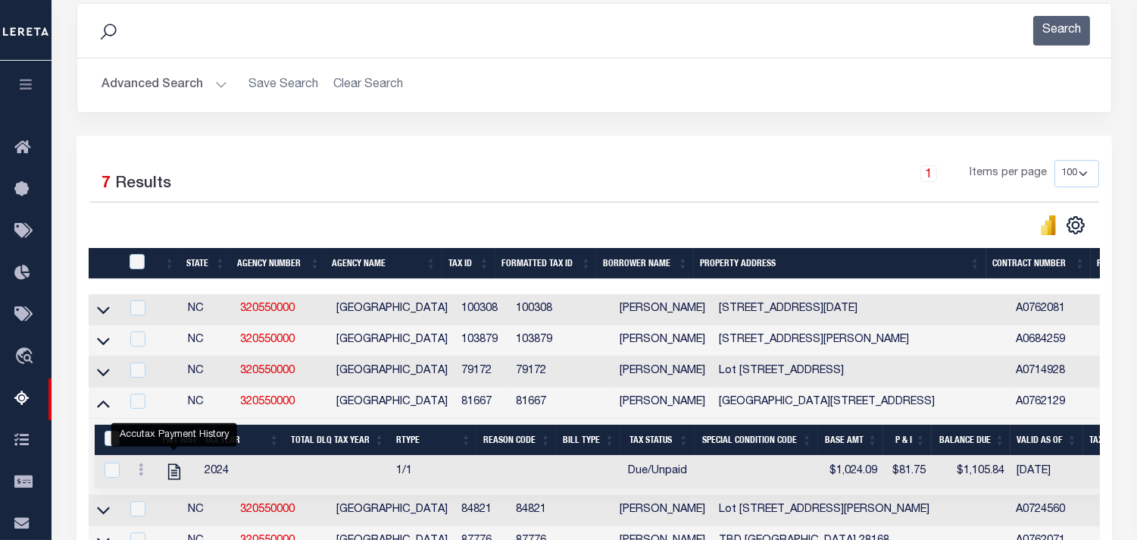
drag, startPoint x: 175, startPoint y: 474, endPoint x: 449, endPoint y: 43, distance: 510.6
click at [175, 474] on icon "" at bounding box center [174, 471] width 12 height 16
checkbox input "true"
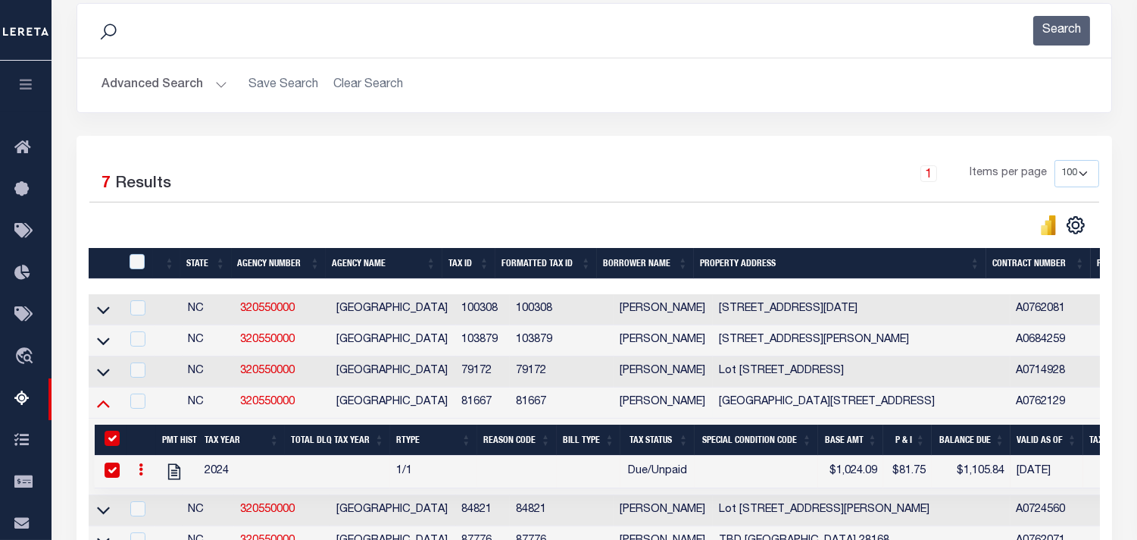
scroll to position [336, 0]
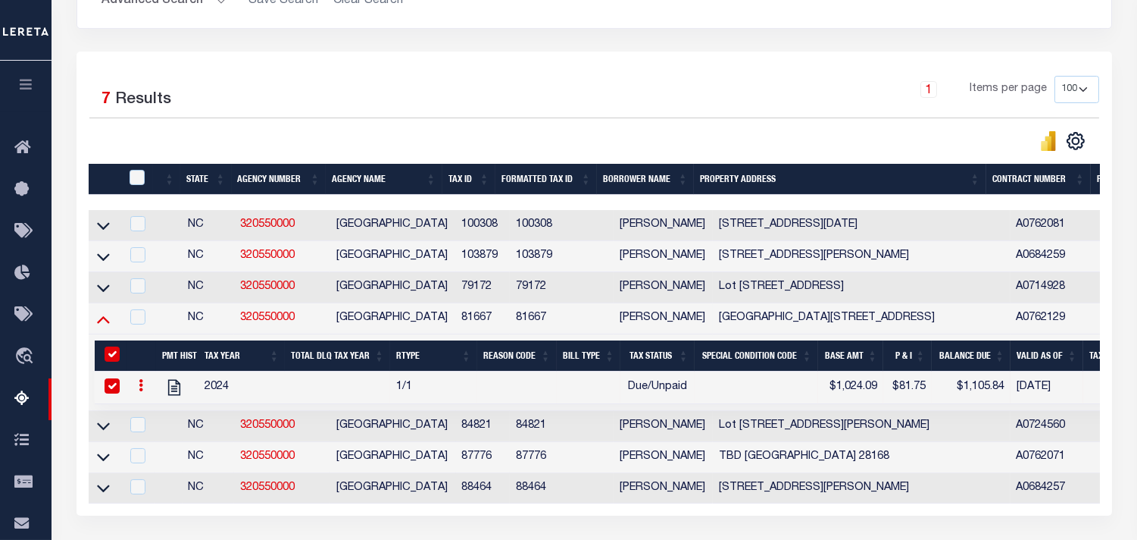
click at [104, 323] on icon at bounding box center [103, 320] width 13 height 8
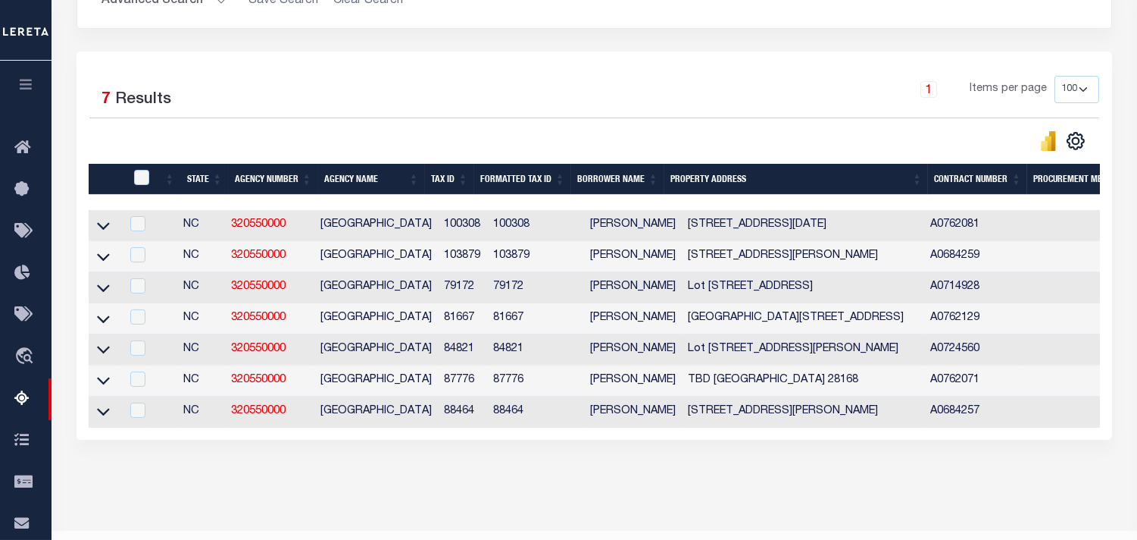
scroll to position [260, 0]
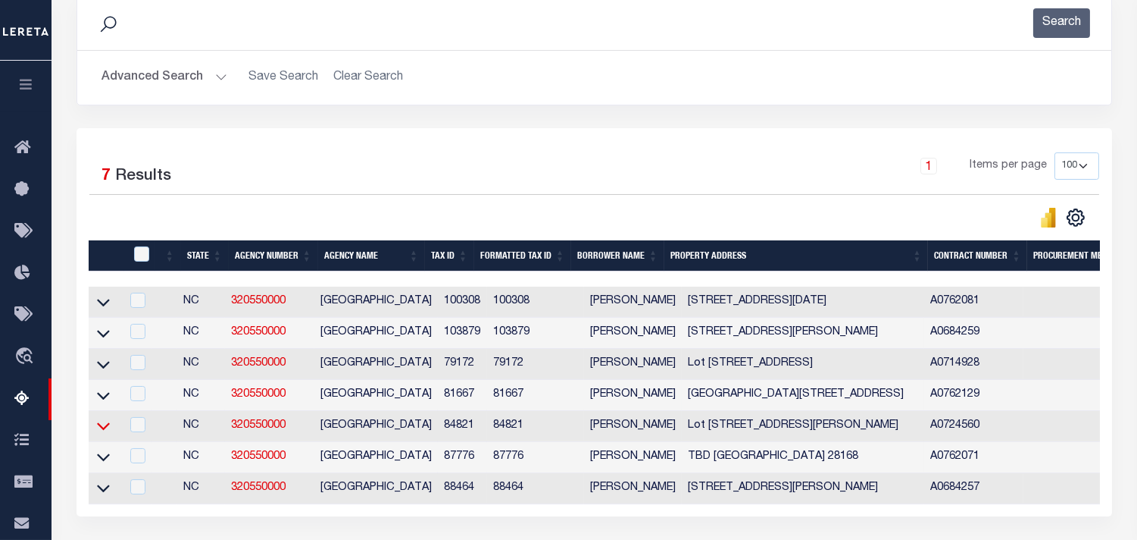
click at [104, 430] on icon at bounding box center [103, 427] width 13 height 8
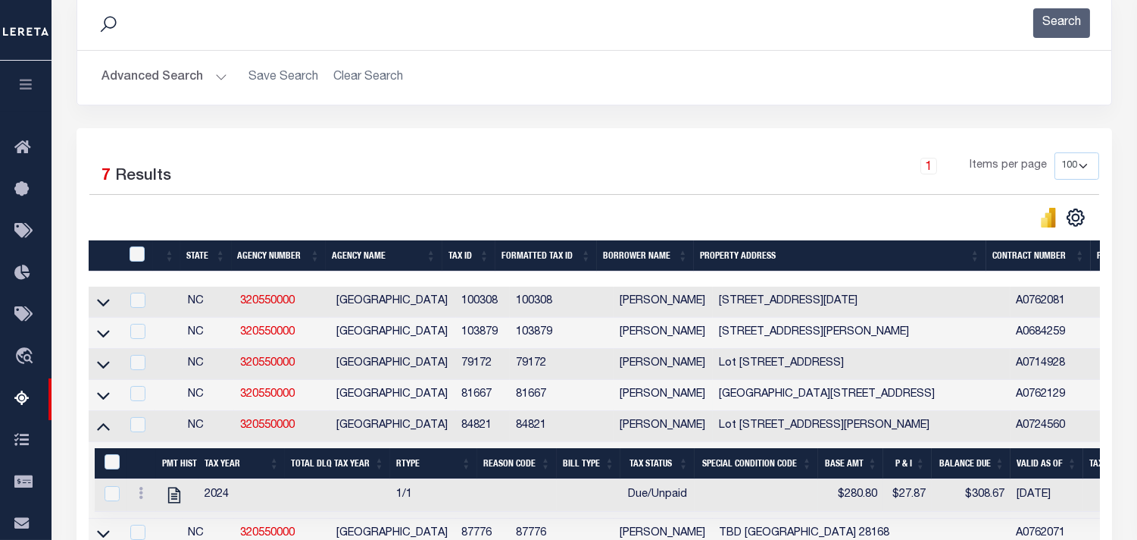
scroll to position [336, 0]
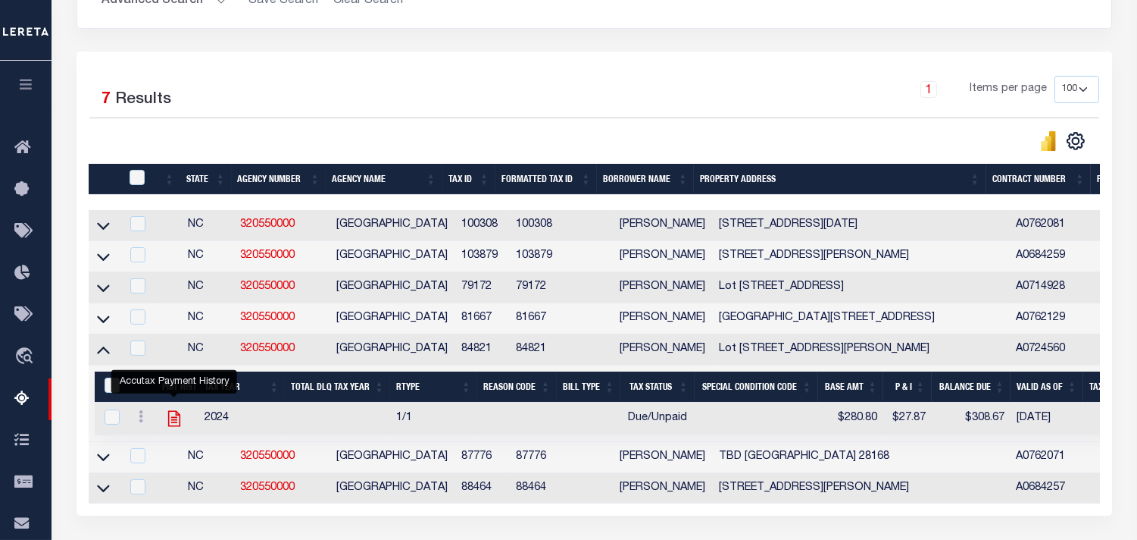
click at [173, 423] on icon "" at bounding box center [174, 418] width 20 height 20
checkbox input "true"
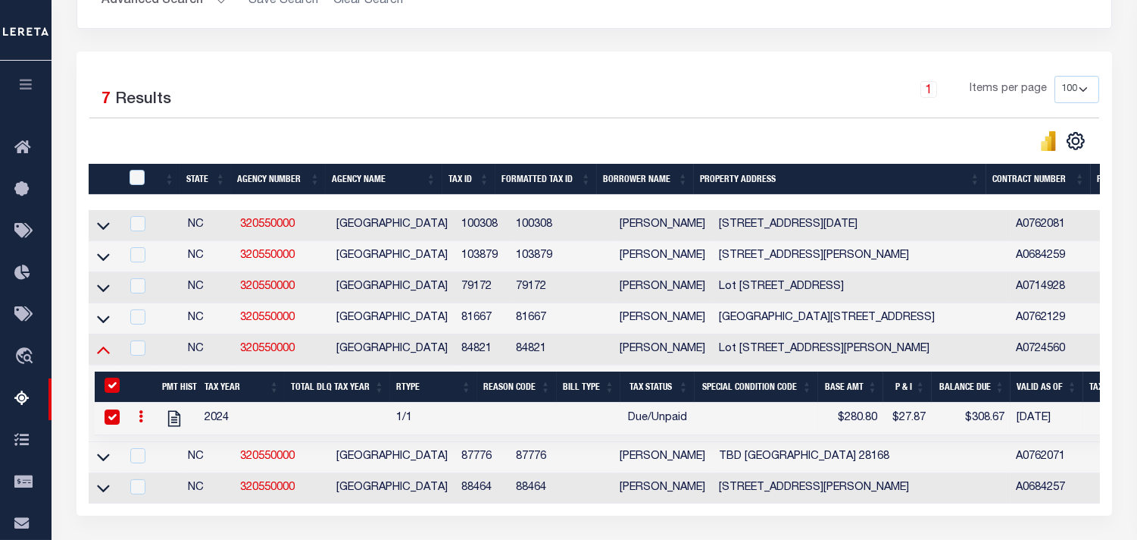
click at [101, 355] on icon at bounding box center [103, 351] width 13 height 8
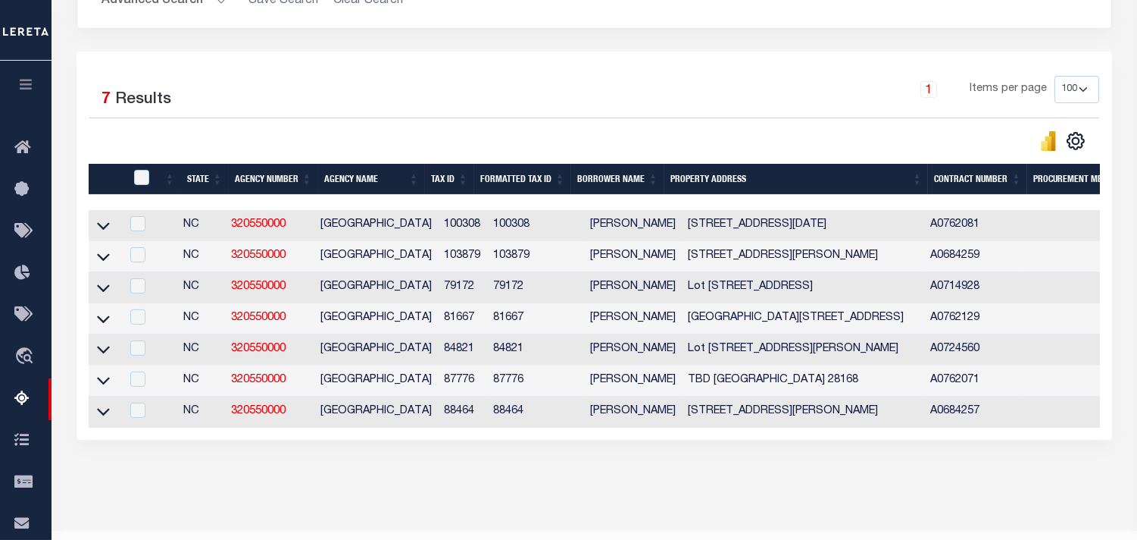
scroll to position [343, 0]
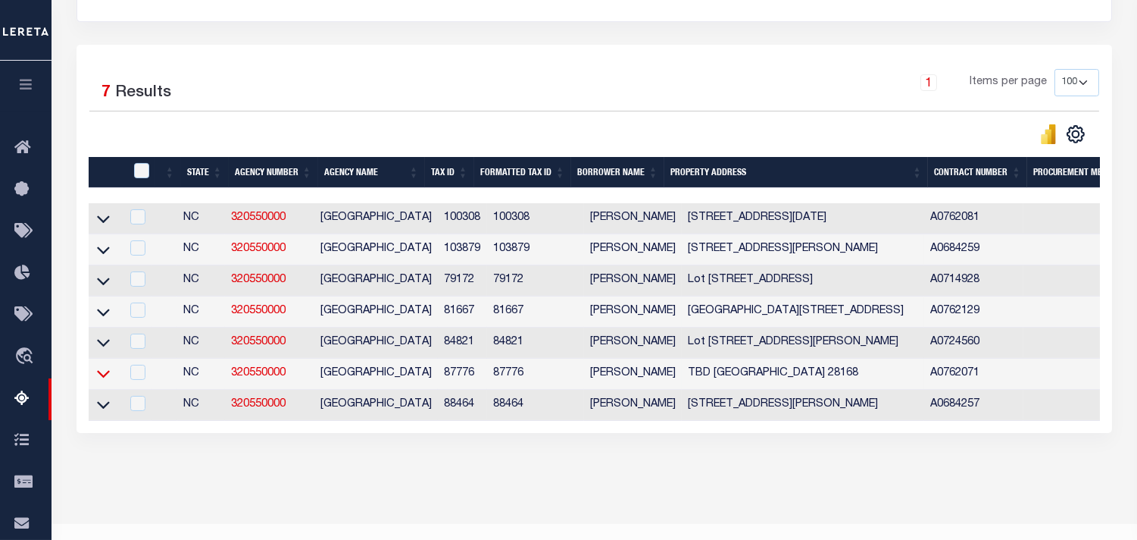
click at [103, 380] on icon at bounding box center [103, 373] width 13 height 16
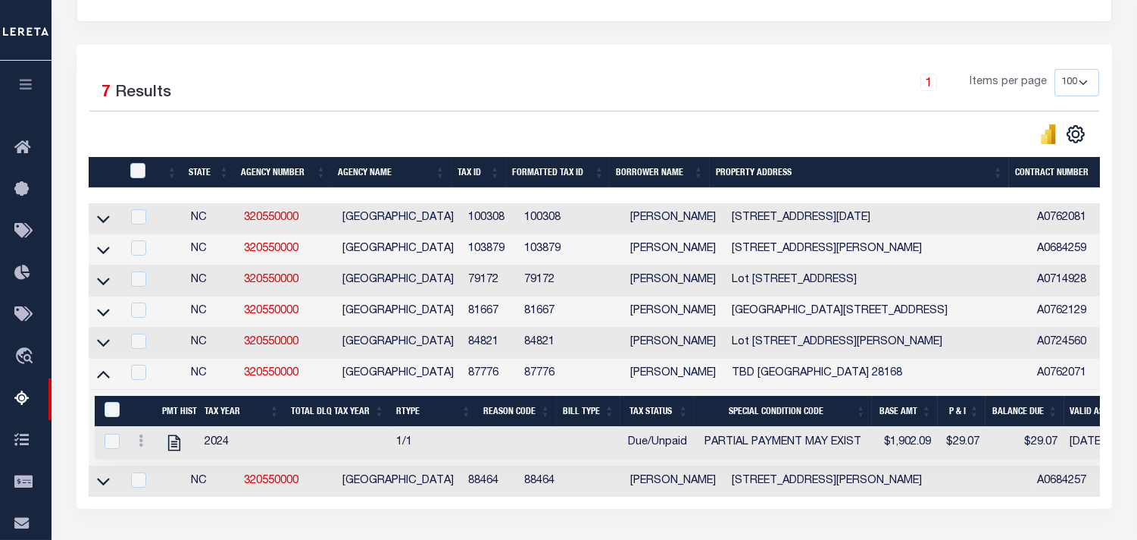
scroll to position [421, 0]
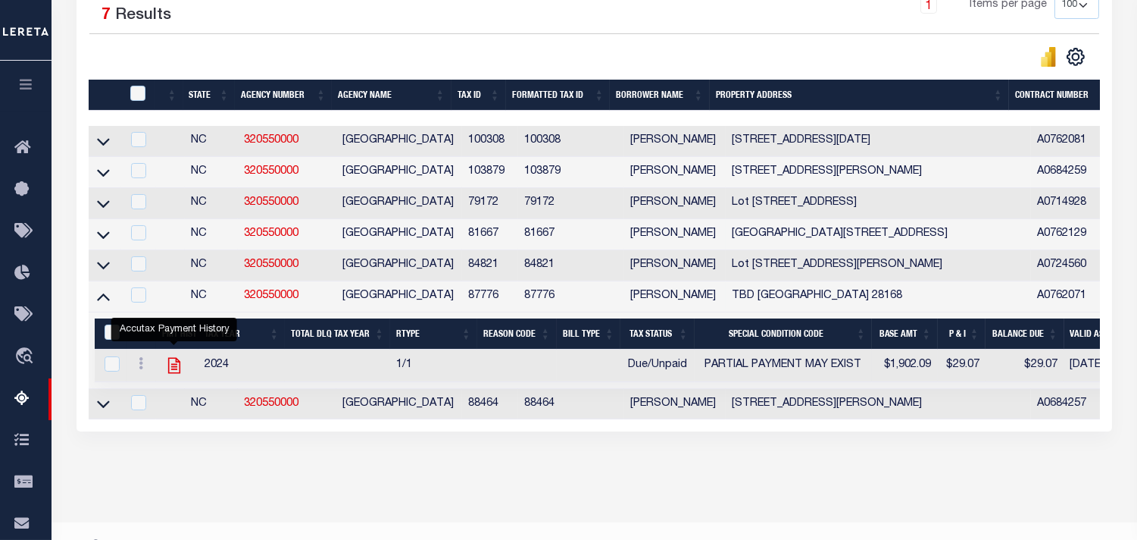
click at [174, 371] on icon "" at bounding box center [174, 365] width 12 height 16
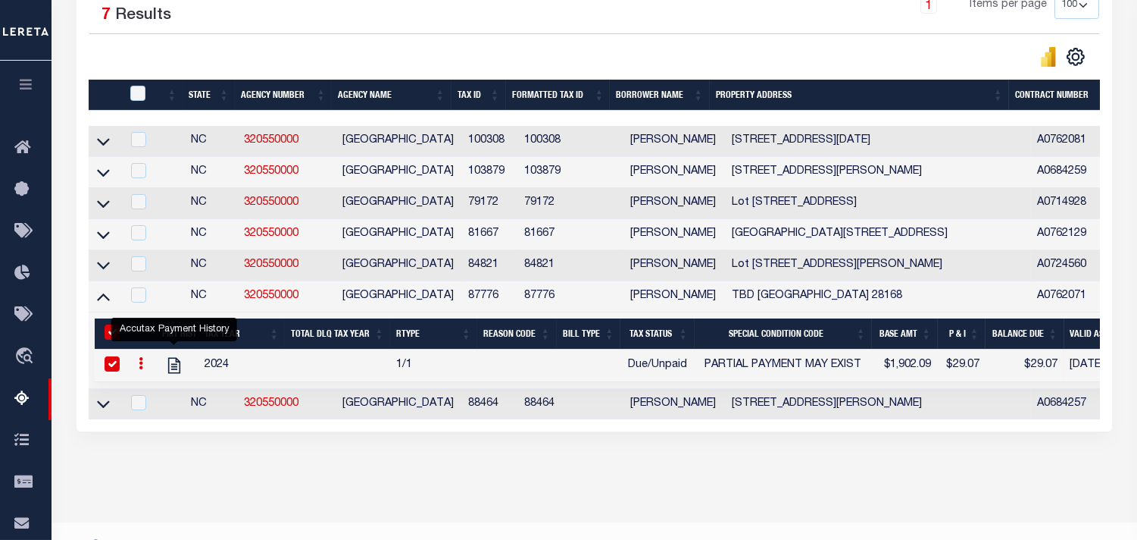
checkbox input "true"
click at [102, 301] on icon at bounding box center [103, 297] width 13 height 8
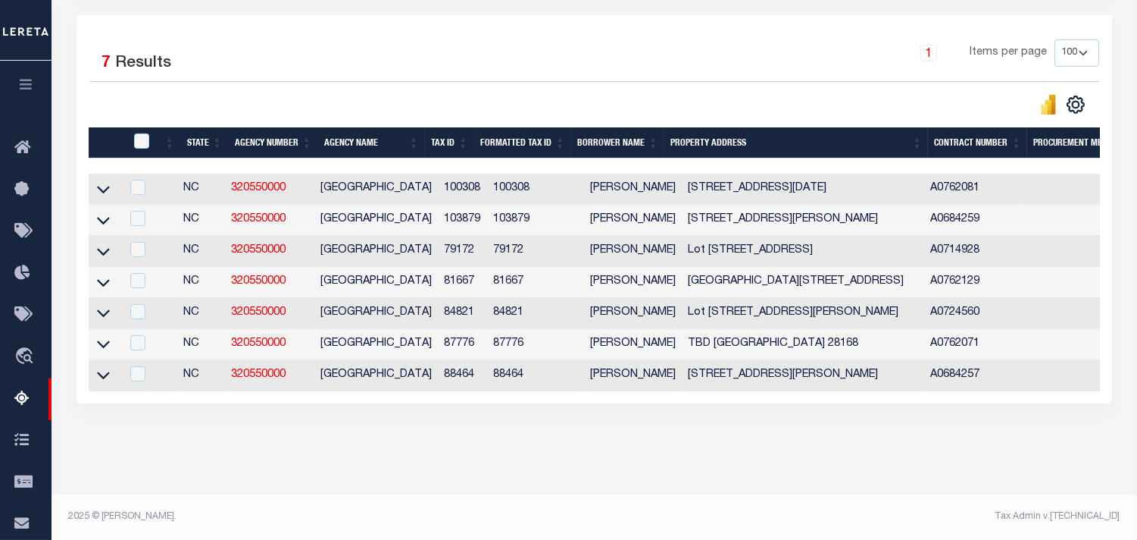
scroll to position [387, 0]
click at [99, 372] on icon at bounding box center [103, 376] width 13 height 8
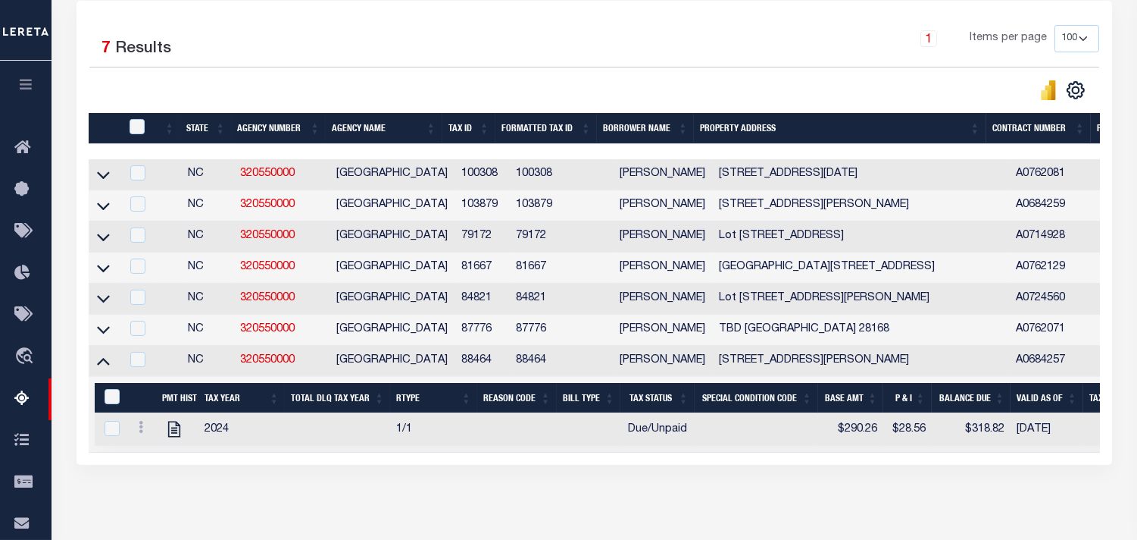
scroll to position [336, 0]
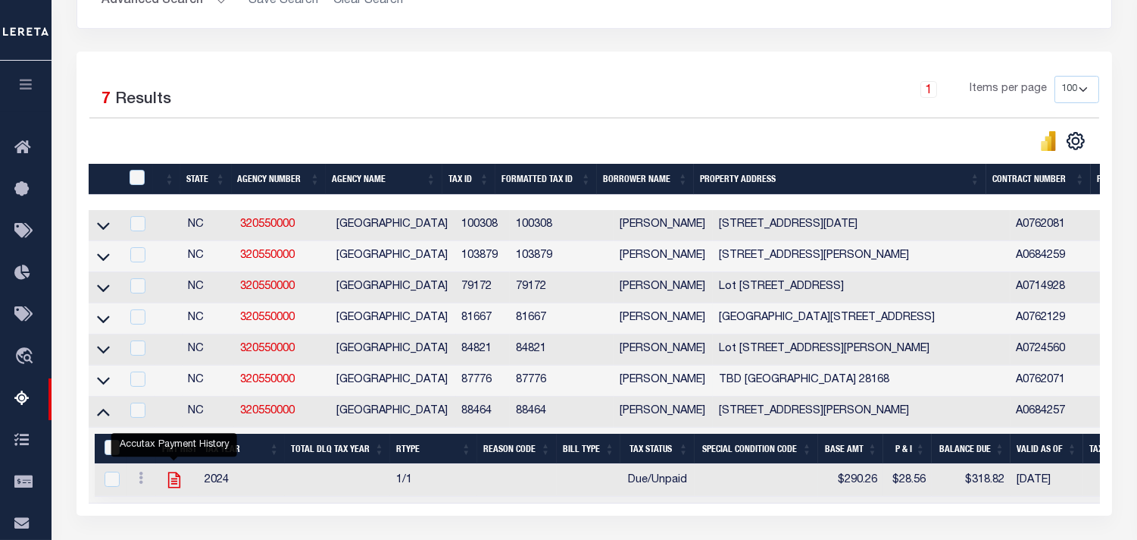
click at [177, 488] on icon "" at bounding box center [174, 480] width 12 height 16
checkbox input "true"
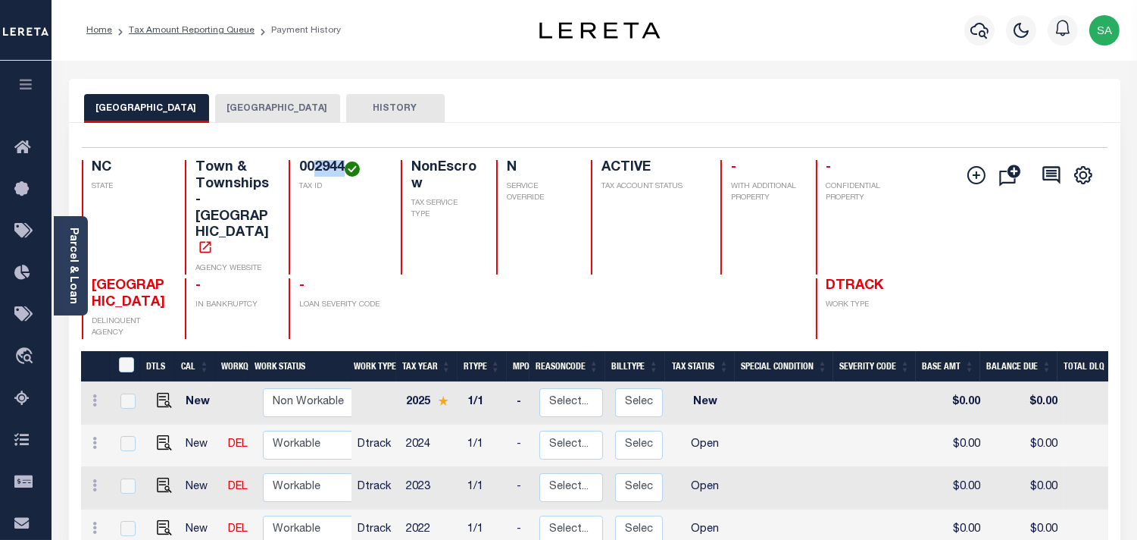
drag, startPoint x: 315, startPoint y: 172, endPoint x: 343, endPoint y: 171, distance: 28.0
click at [343, 171] on h4 "002944" at bounding box center [340, 168] width 83 height 17
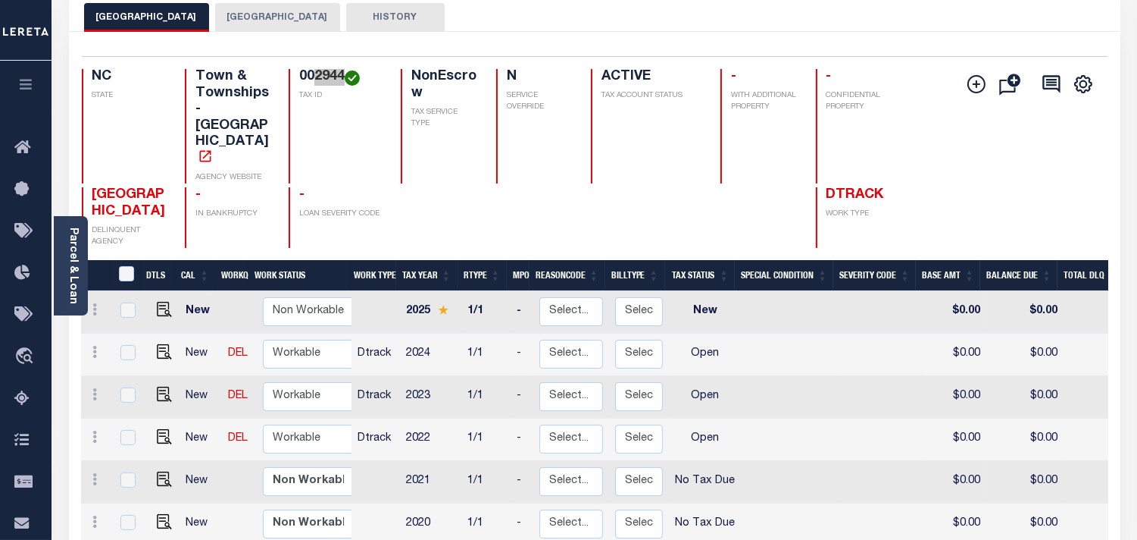
scroll to position [84, 0]
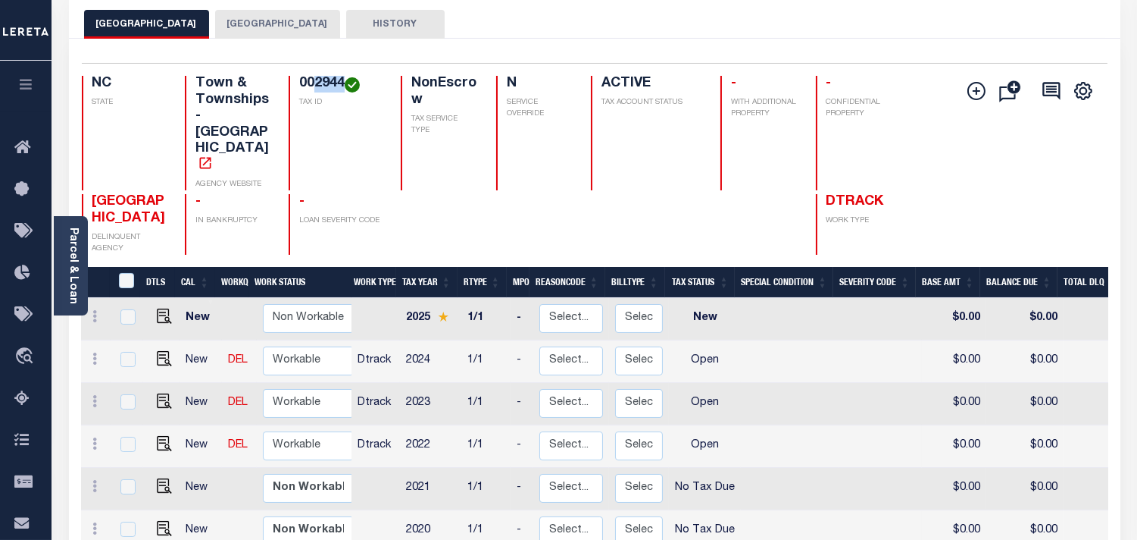
click at [282, 25] on button "[GEOGRAPHIC_DATA]" at bounding box center [277, 24] width 125 height 29
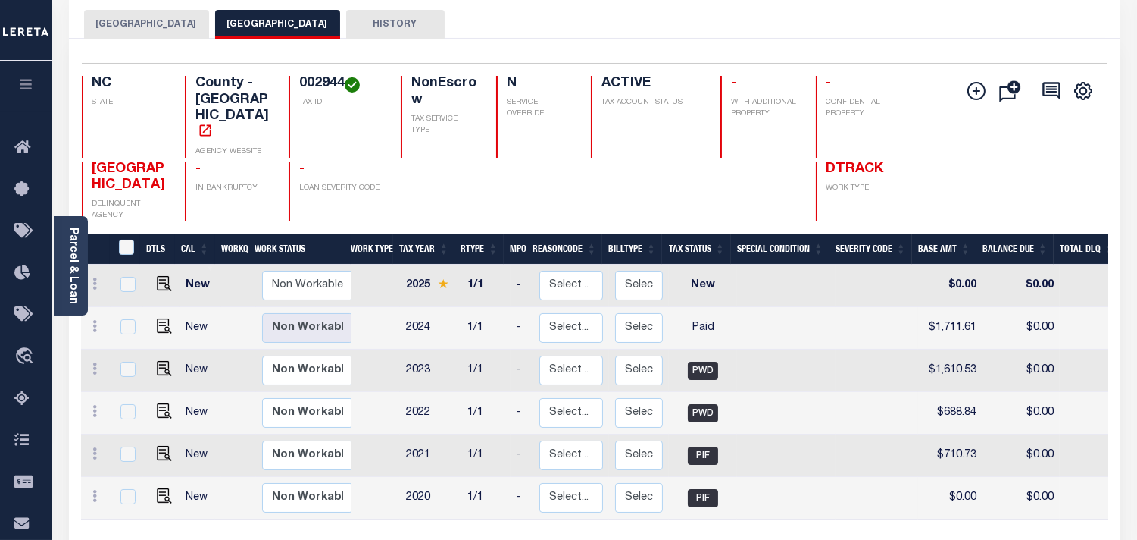
click at [152, 27] on button "[GEOGRAPHIC_DATA]" at bounding box center [146, 24] width 125 height 29
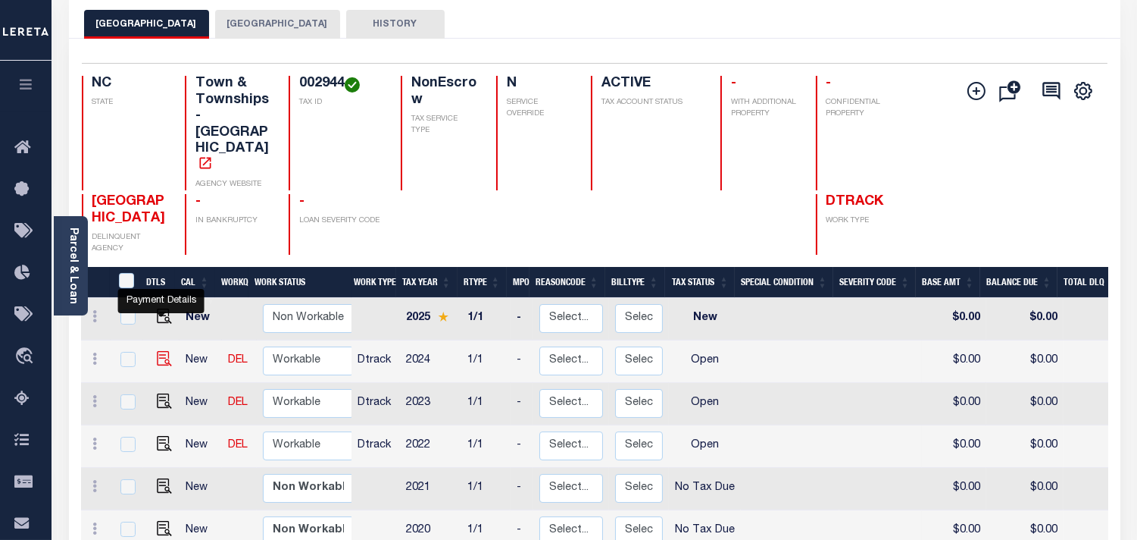
click at [160, 351] on img "" at bounding box center [164, 358] width 15 height 15
checkbox input "true"
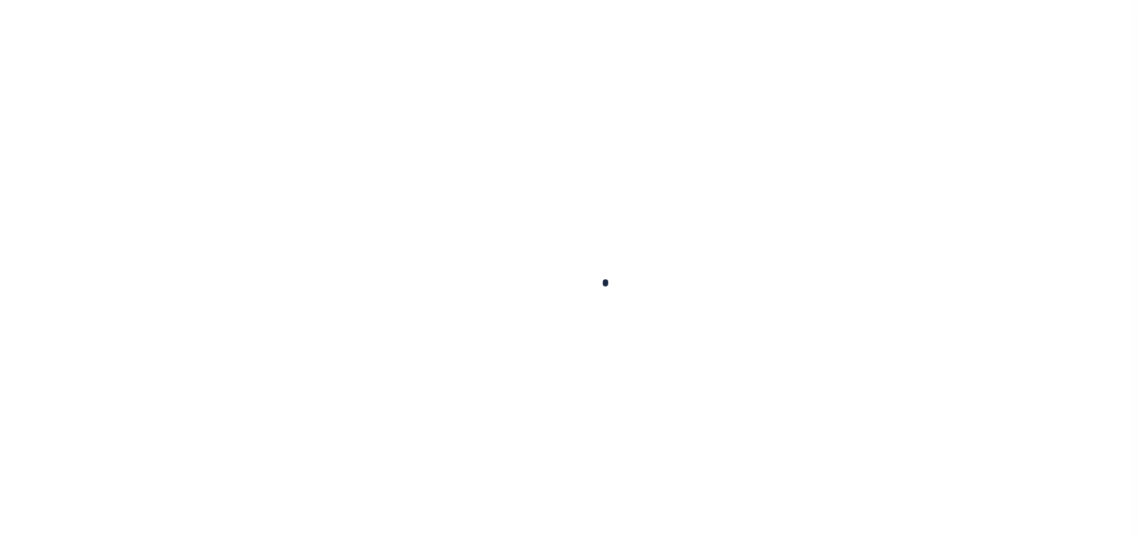
checkbox input "false"
type input "[DATE]"
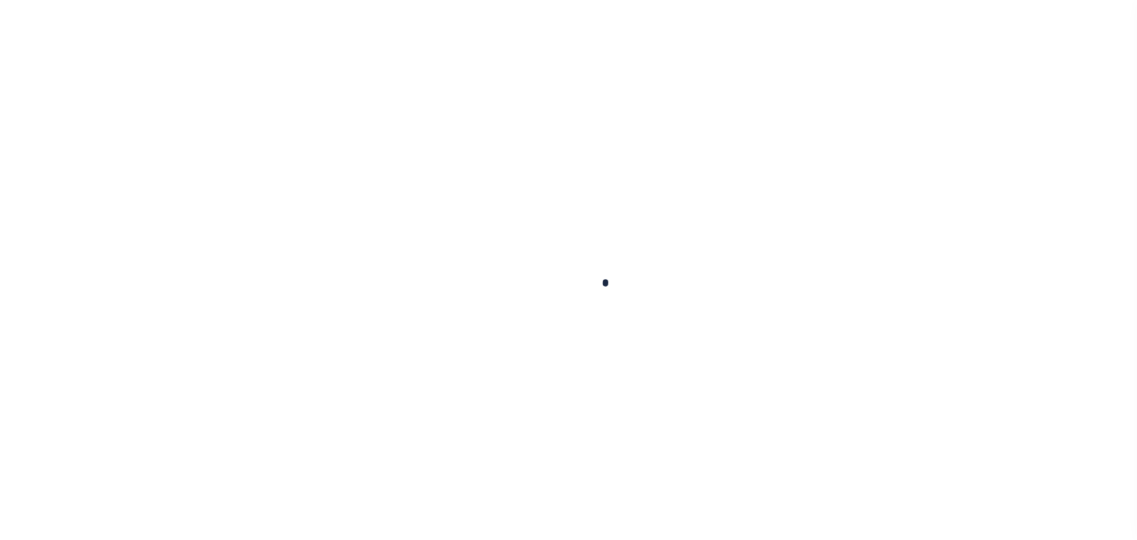
select select "OP2"
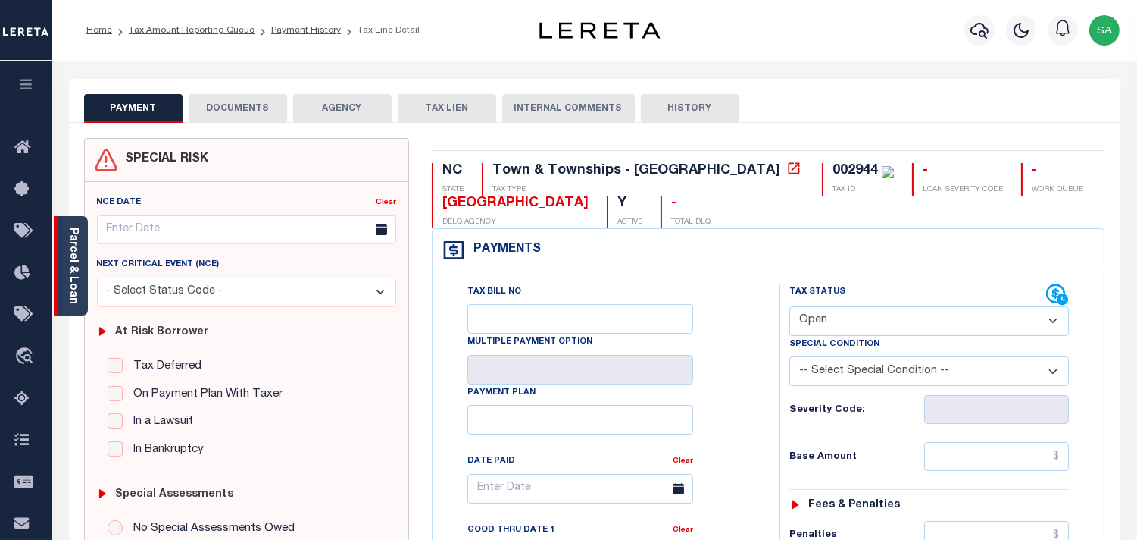
click at [67, 279] on link "Parcel & Loan" at bounding box center [72, 265] width 11 height 77
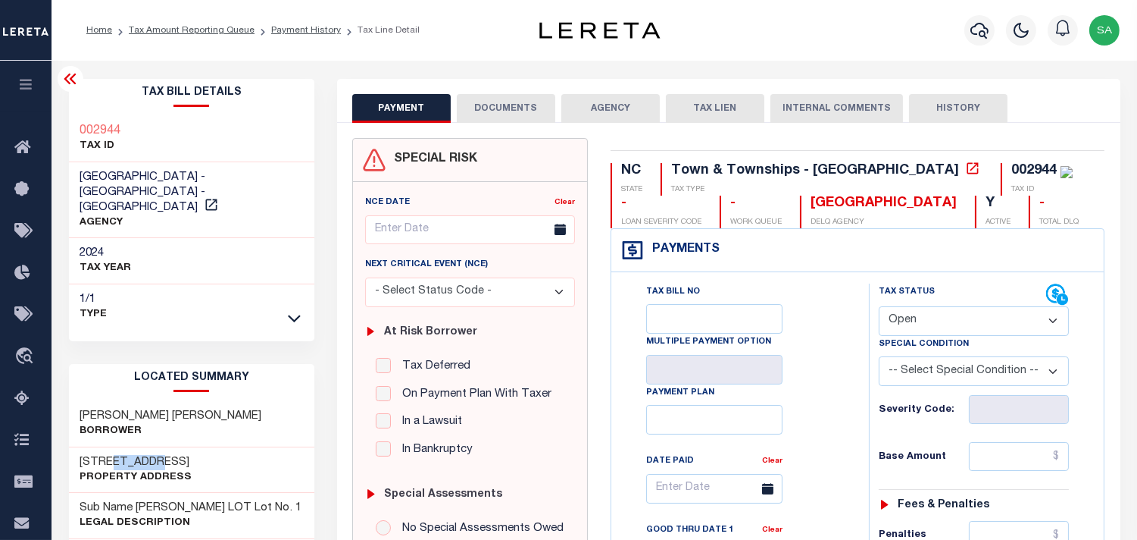
drag, startPoint x: 121, startPoint y: 445, endPoint x: 110, endPoint y: 446, distance: 11.4
click at [110, 455] on h3 "[STREET_ADDRESS]" at bounding box center [136, 462] width 112 height 15
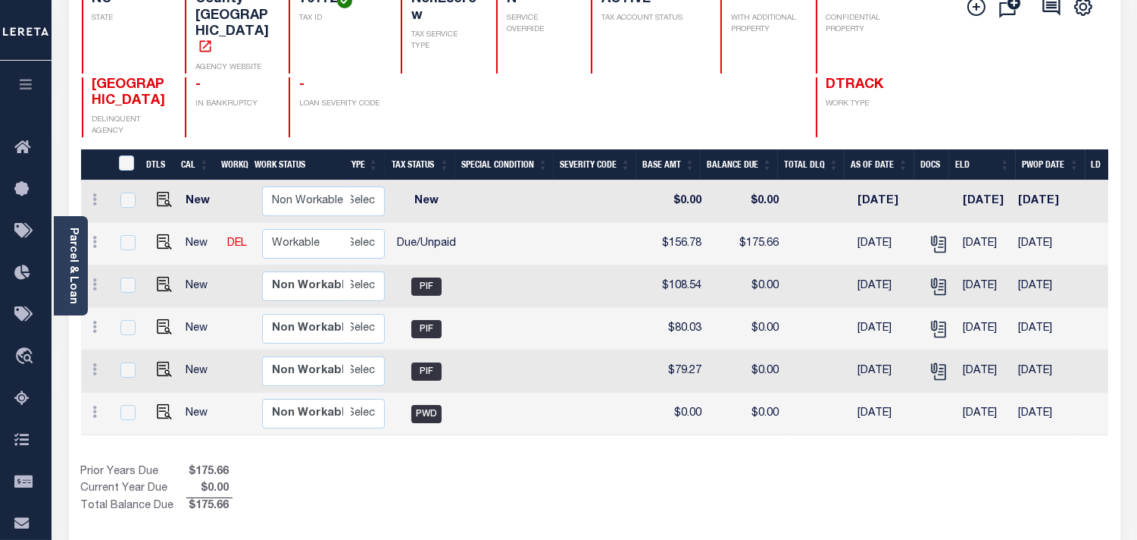
scroll to position [0, 366]
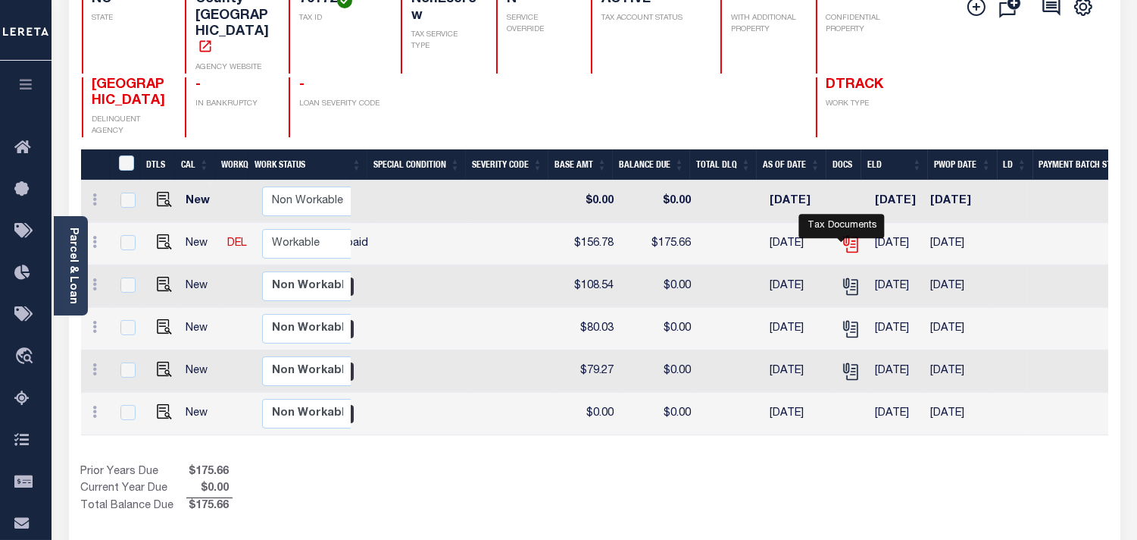
click at [841, 234] on icon "" at bounding box center [851, 244] width 20 height 20
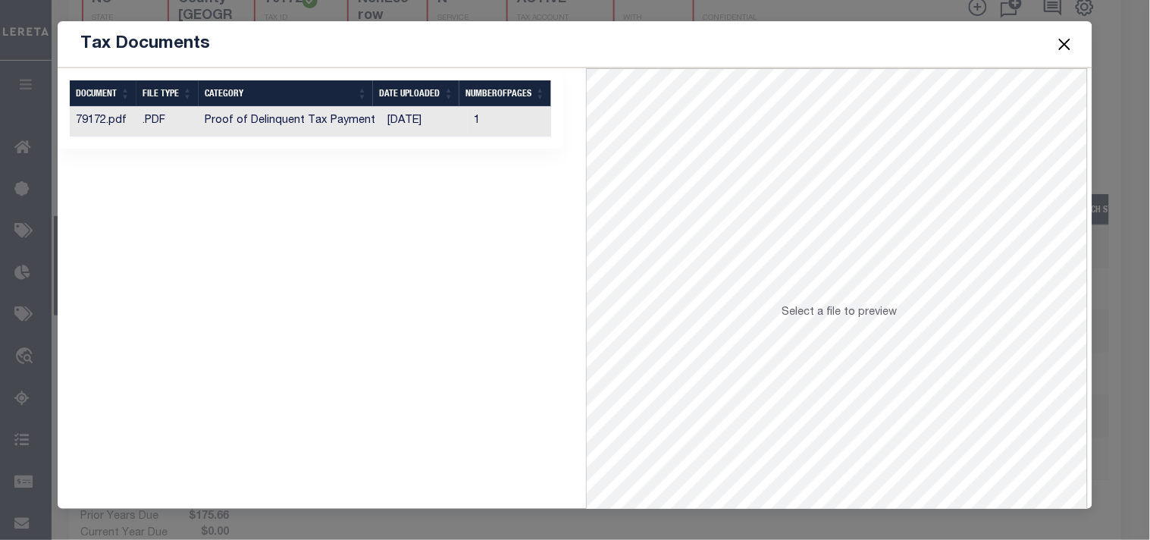
click at [419, 124] on td "[DATE]" at bounding box center [424, 122] width 86 height 30
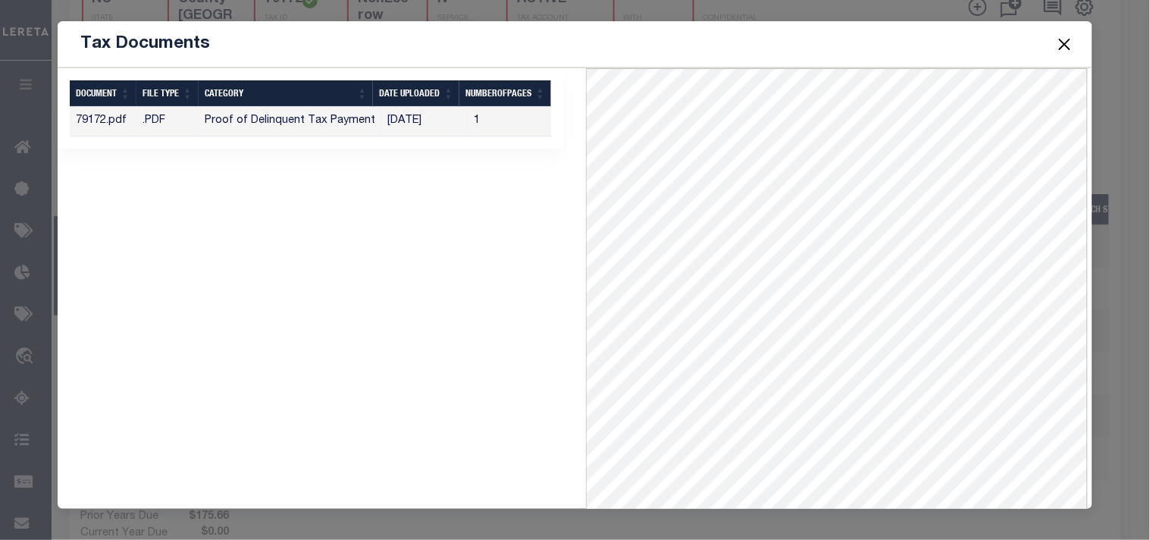
click at [1069, 44] on button "Close" at bounding box center [1064, 44] width 20 height 20
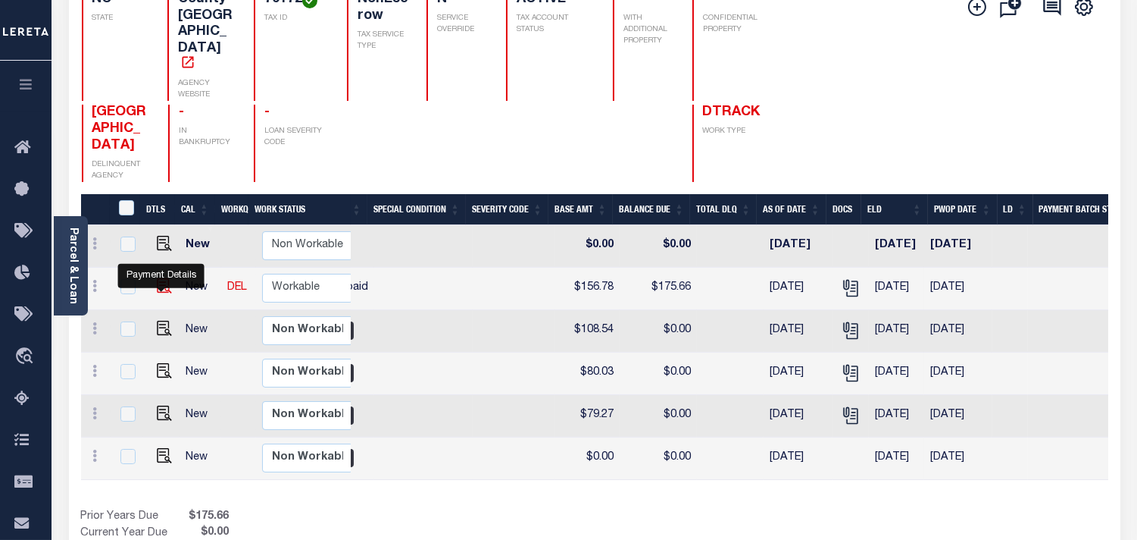
click at [159, 278] on img "" at bounding box center [164, 285] width 15 height 15
checkbox input "true"
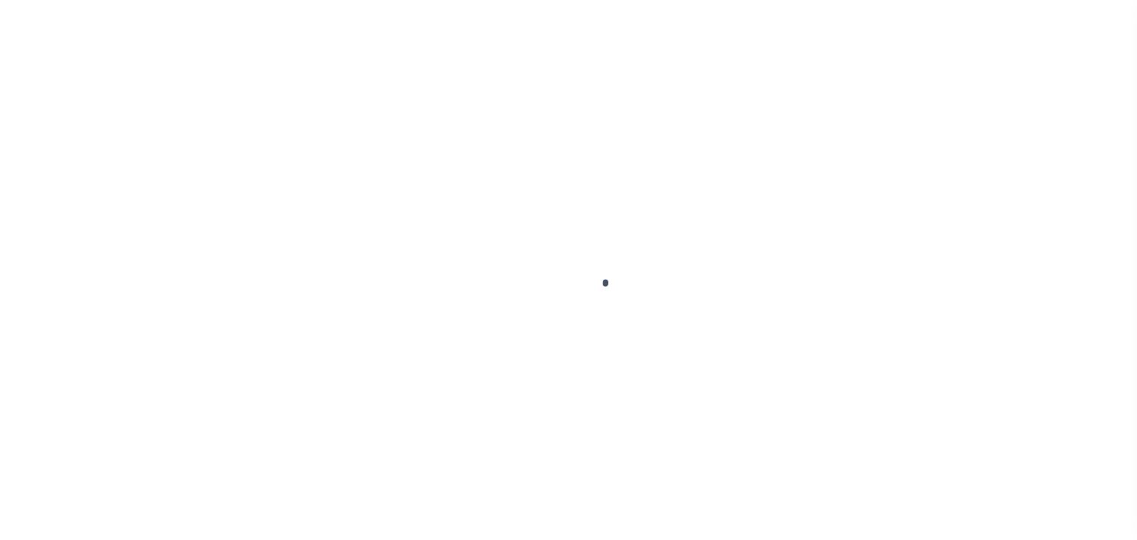
select select "DUE"
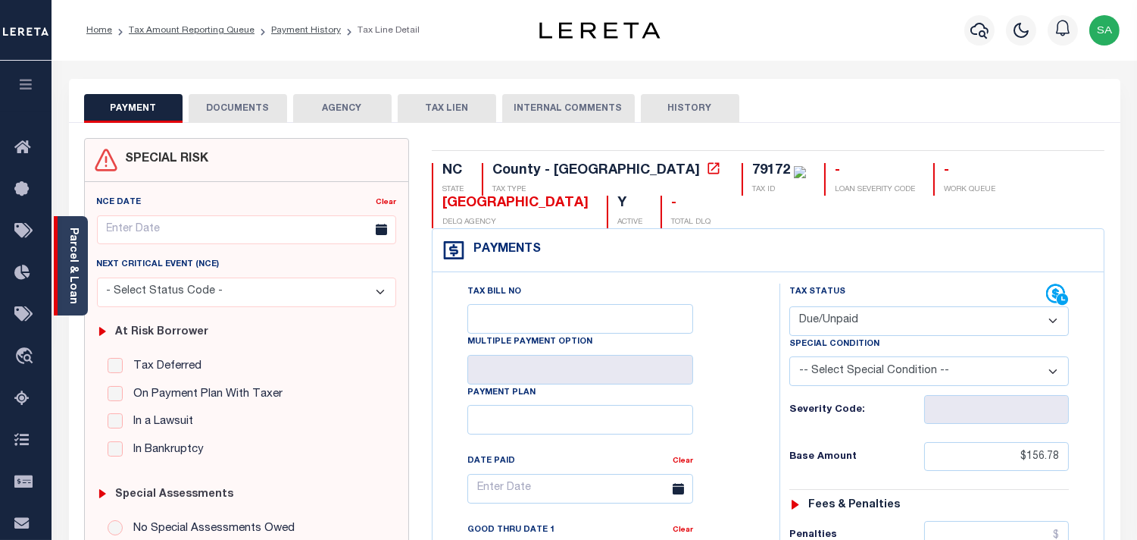
click at [78, 293] on link "Parcel & Loan" at bounding box center [72, 265] width 11 height 77
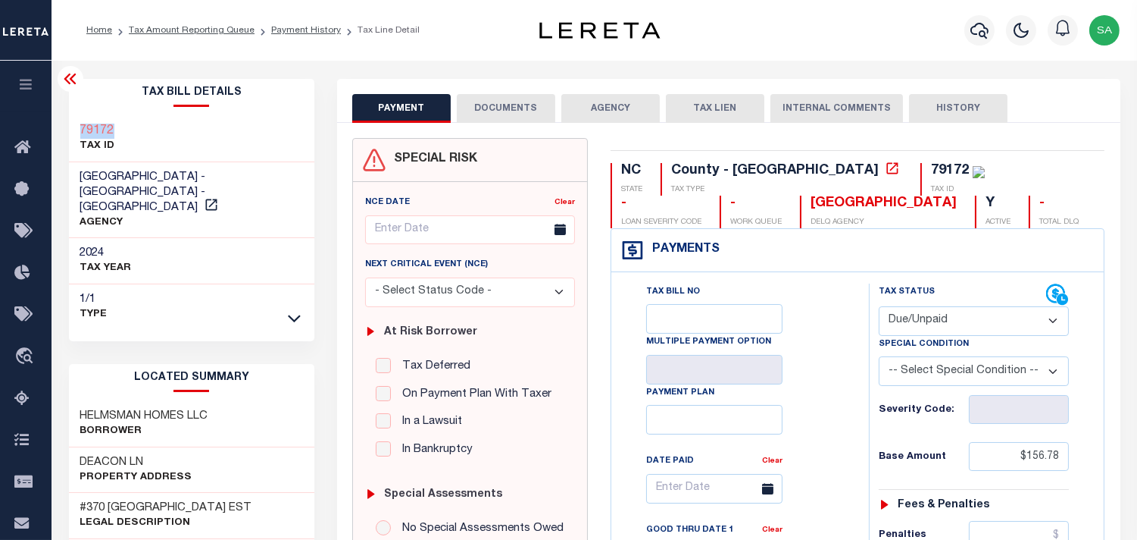
drag, startPoint x: 127, startPoint y: 127, endPoint x: 63, endPoint y: 127, distance: 63.7
copy h3 "79172"
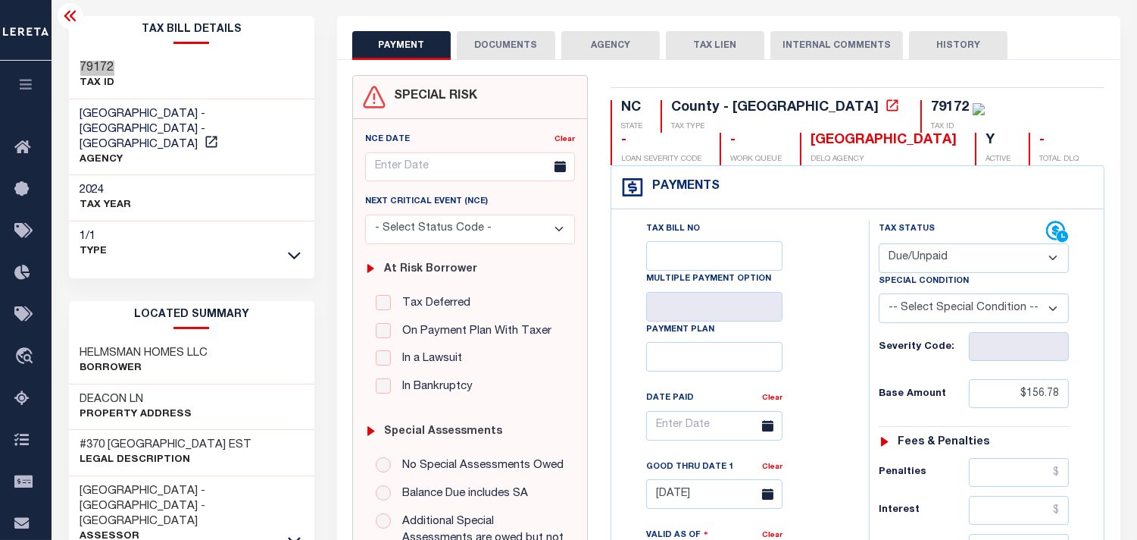
scroll to position [336, 0]
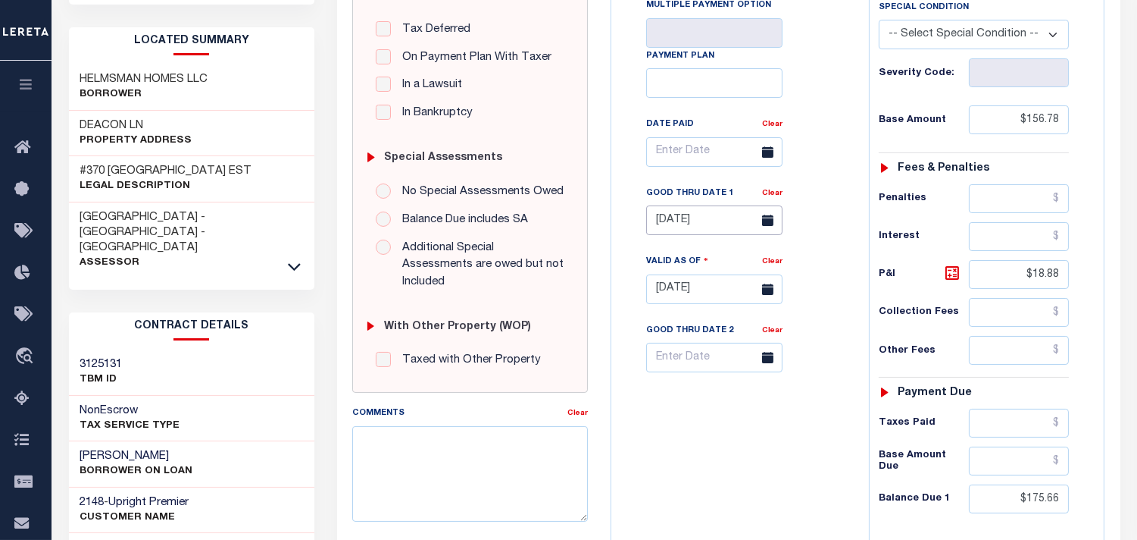
click at [705, 218] on input "[DATE]" at bounding box center [714, 220] width 136 height 30
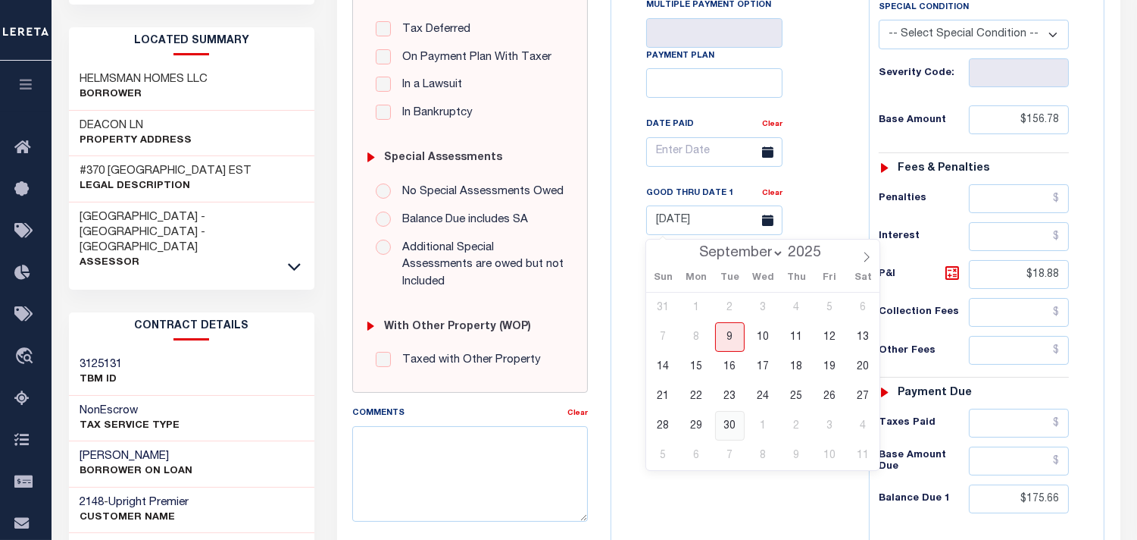
click at [727, 427] on span "30" at bounding box center [730, 426] width 30 height 30
type input "09/30/2025"
type input "09/09/2025"
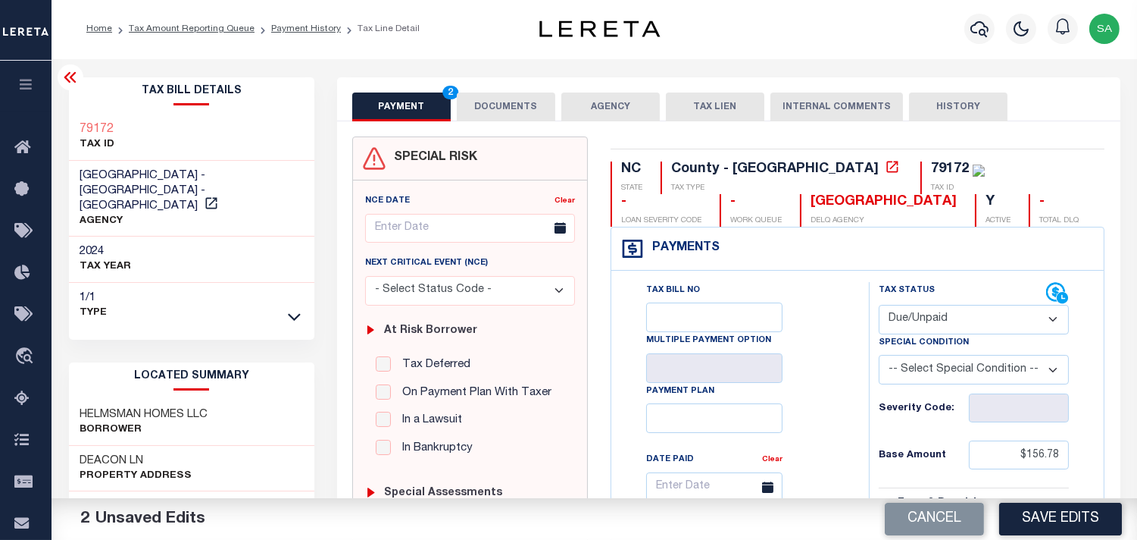
scroll to position [0, 0]
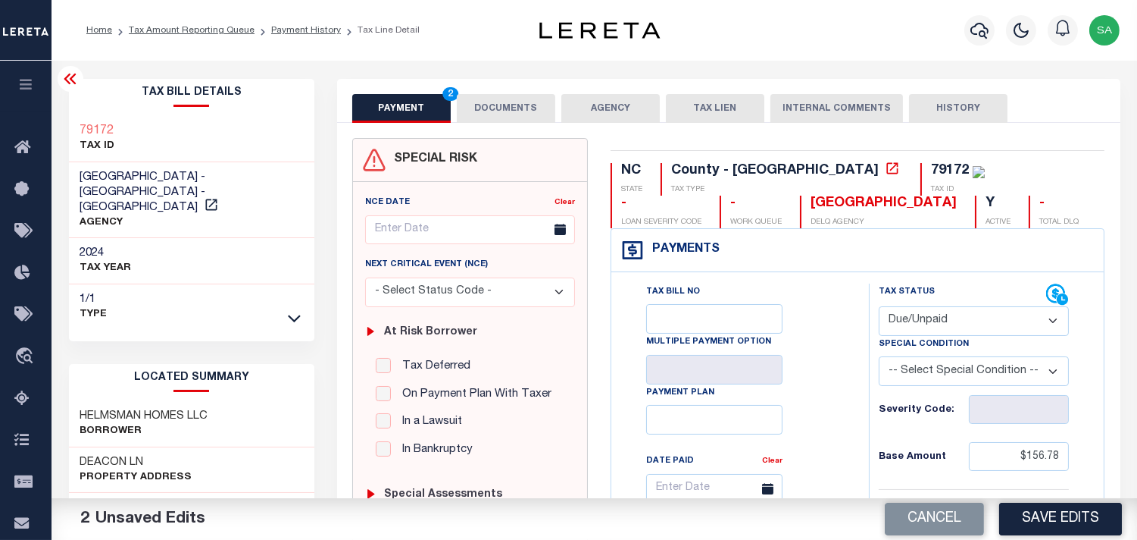
click at [524, 110] on button "DOCUMENTS" at bounding box center [506, 108] width 99 height 29
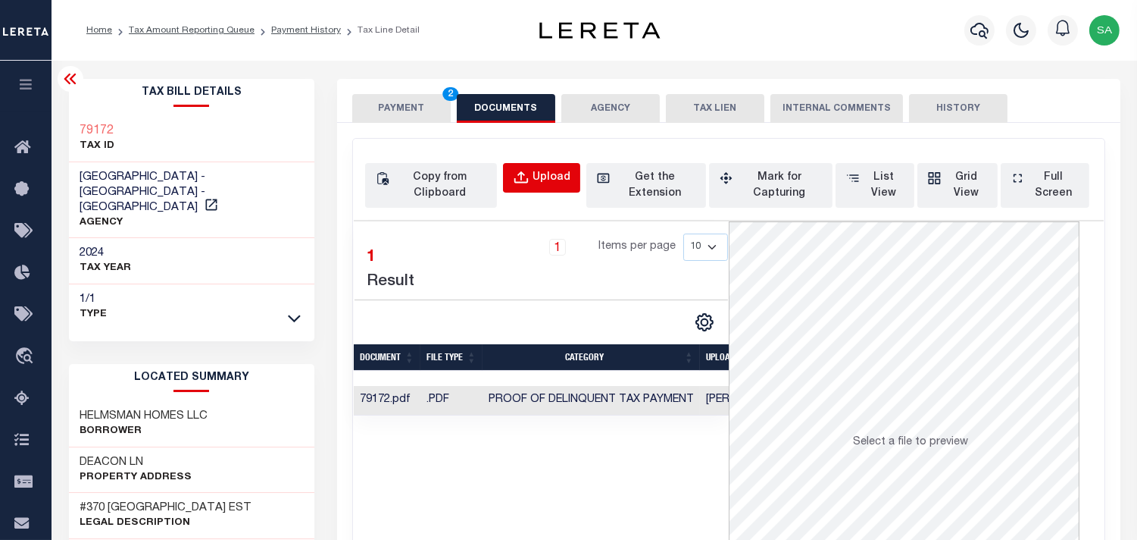
click at [555, 186] on div "Upload" at bounding box center [552, 178] width 38 height 17
select select "POP"
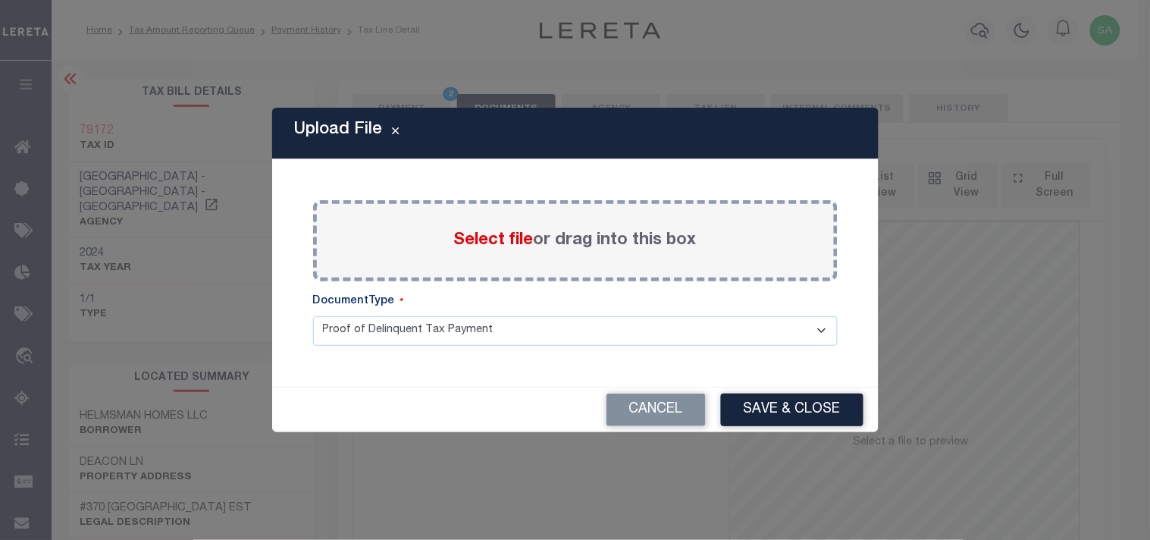
click at [509, 246] on span "Select file" at bounding box center [494, 240] width 80 height 17
click at [0, 0] on input "Select file or drag into this box" at bounding box center [0, 0] width 0 height 0
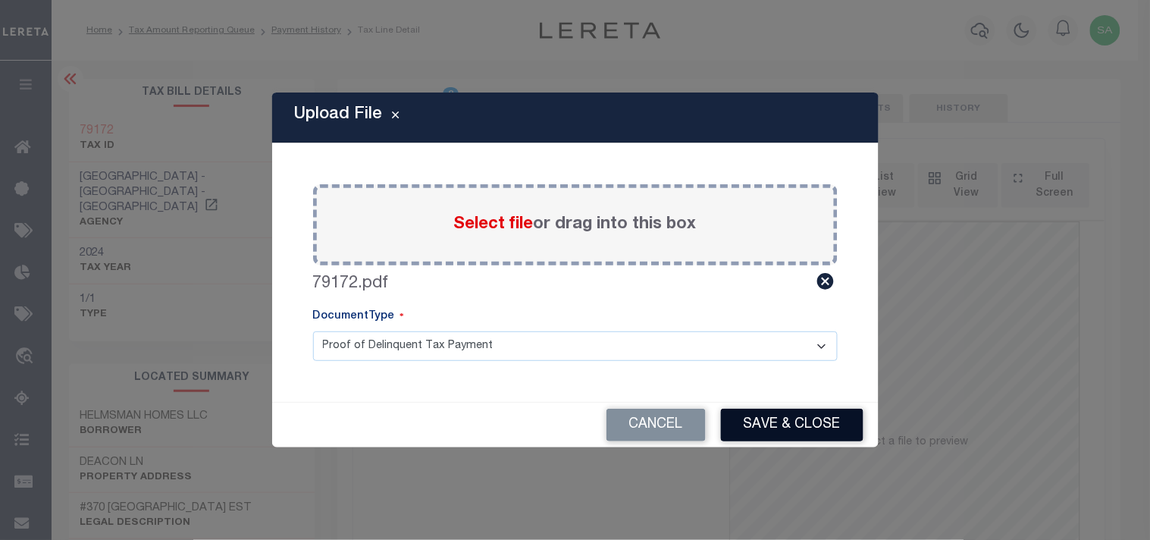
click at [796, 413] on button "Save & Close" at bounding box center [792, 424] width 142 height 33
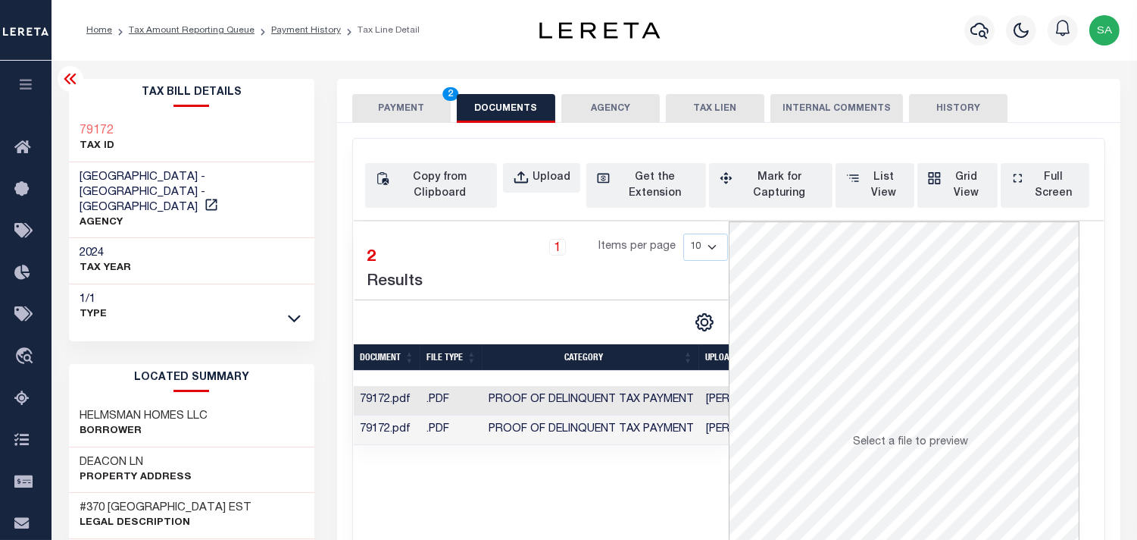
click at [398, 116] on button "PAYMENT 2" at bounding box center [401, 108] width 99 height 29
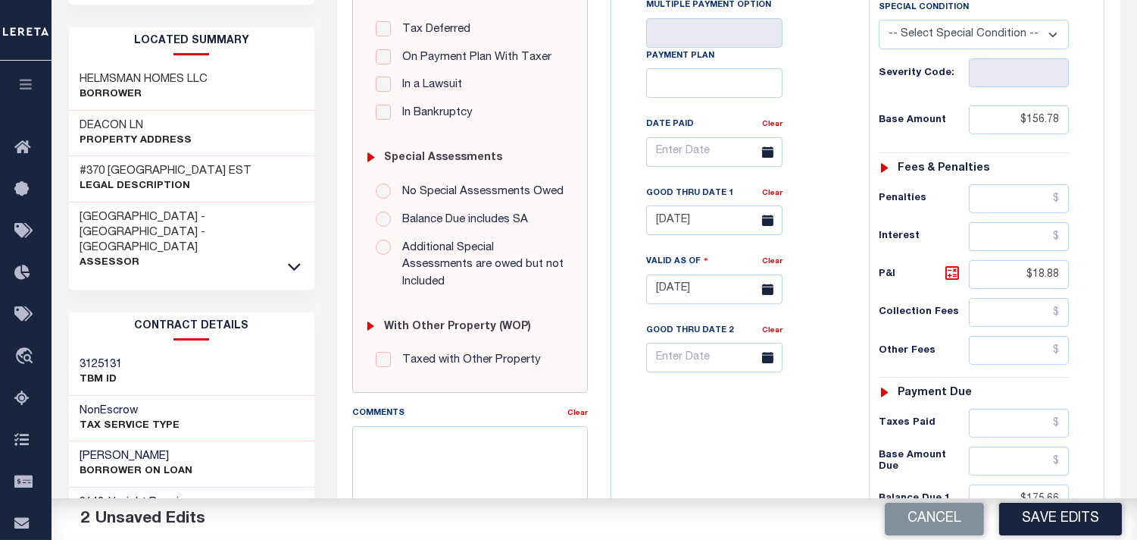
scroll to position [505, 0]
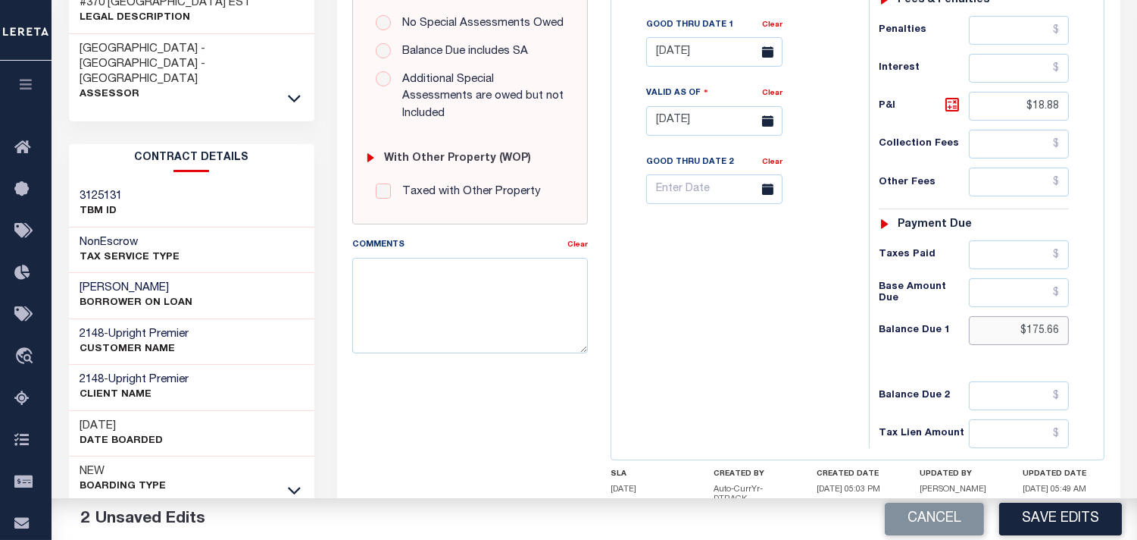
drag, startPoint x: 1021, startPoint y: 336, endPoint x: 1093, endPoint y: 335, distance: 72.0
click at [1093, 335] on div "Tax Status Status" at bounding box center [979, 113] width 242 height 669
paste input "176.89"
type input "$176.89"
click at [956, 103] on icon at bounding box center [952, 104] width 9 height 9
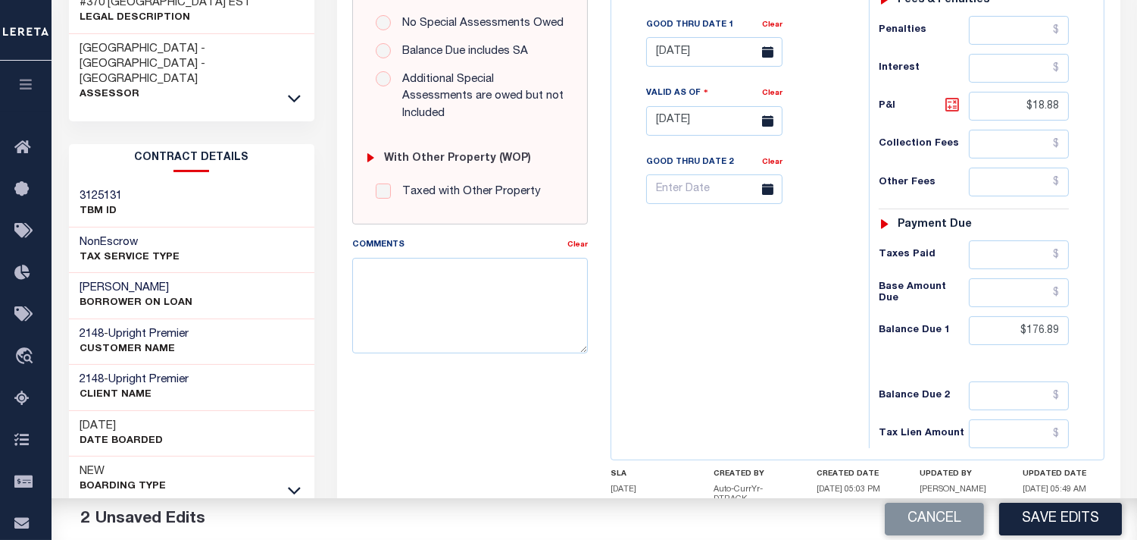
type input "$20.11"
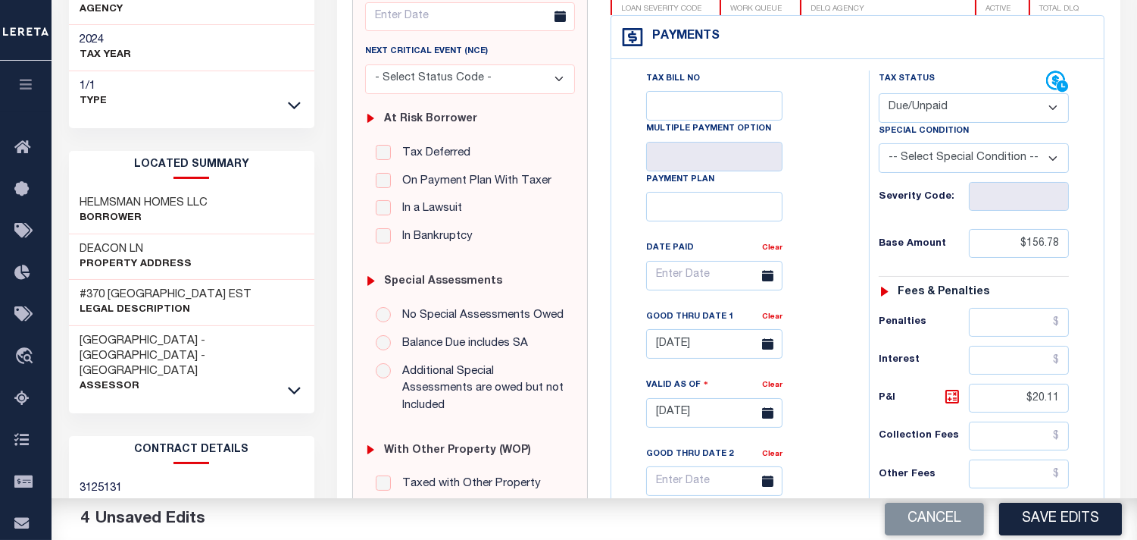
scroll to position [168, 0]
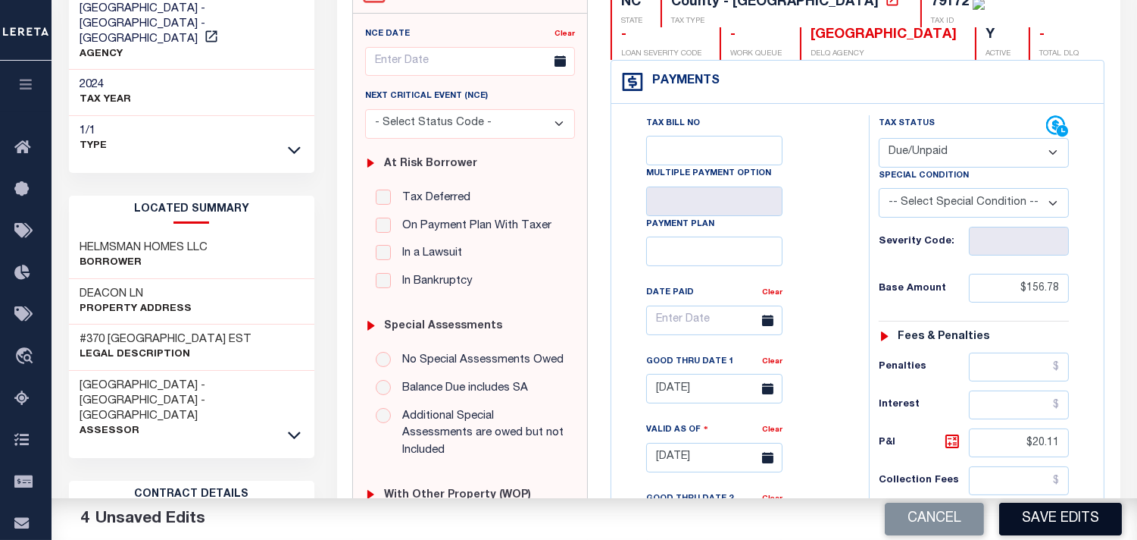
click at [1034, 511] on button "Save Edits" at bounding box center [1060, 518] width 123 height 33
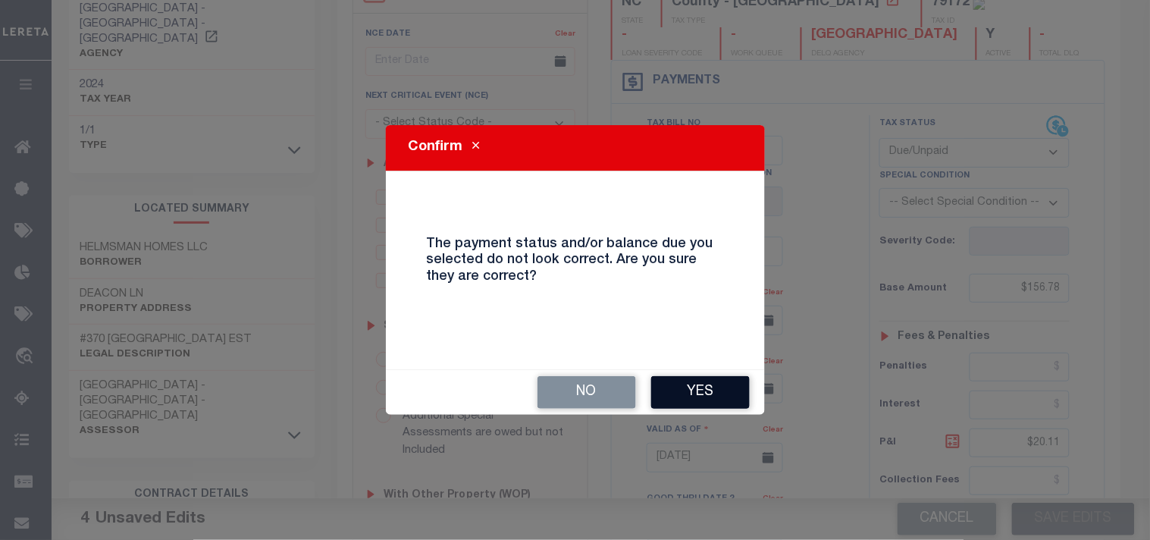
click at [708, 396] on button "Yes" at bounding box center [700, 392] width 99 height 33
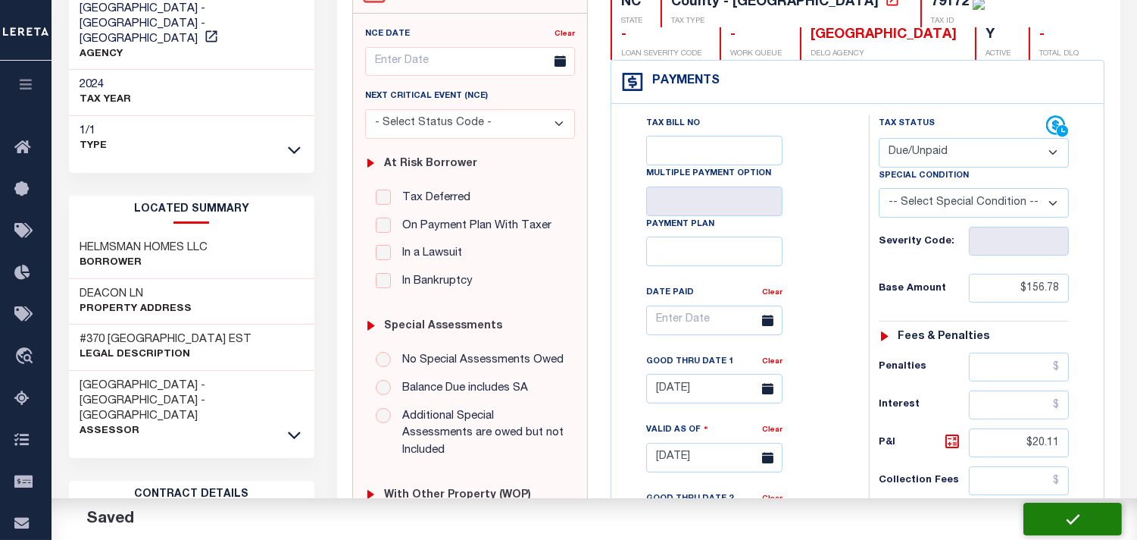
checkbox input "false"
type input "$156.78"
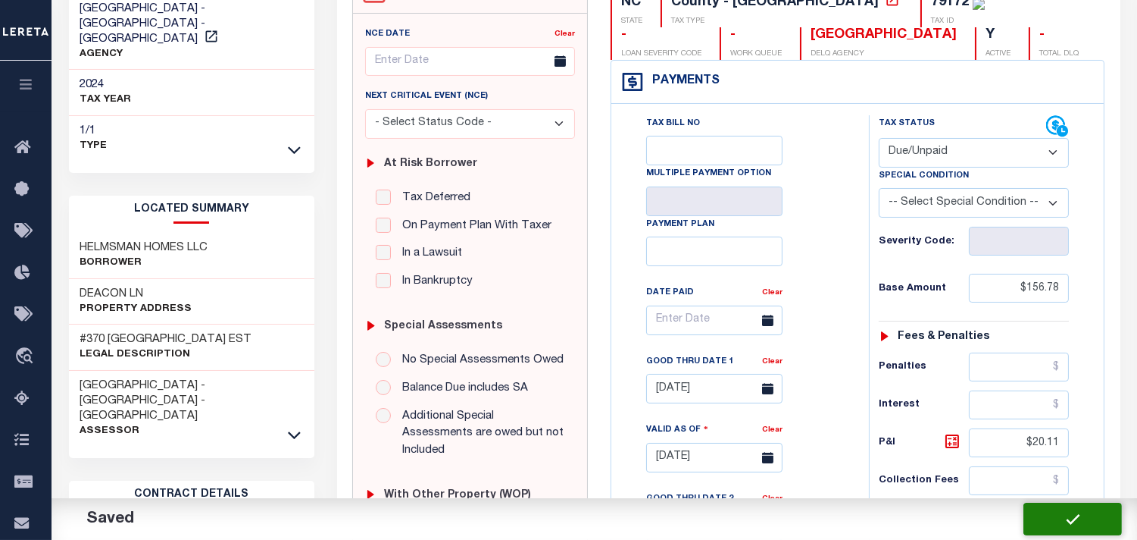
type input "$20.11"
type input "$176.89"
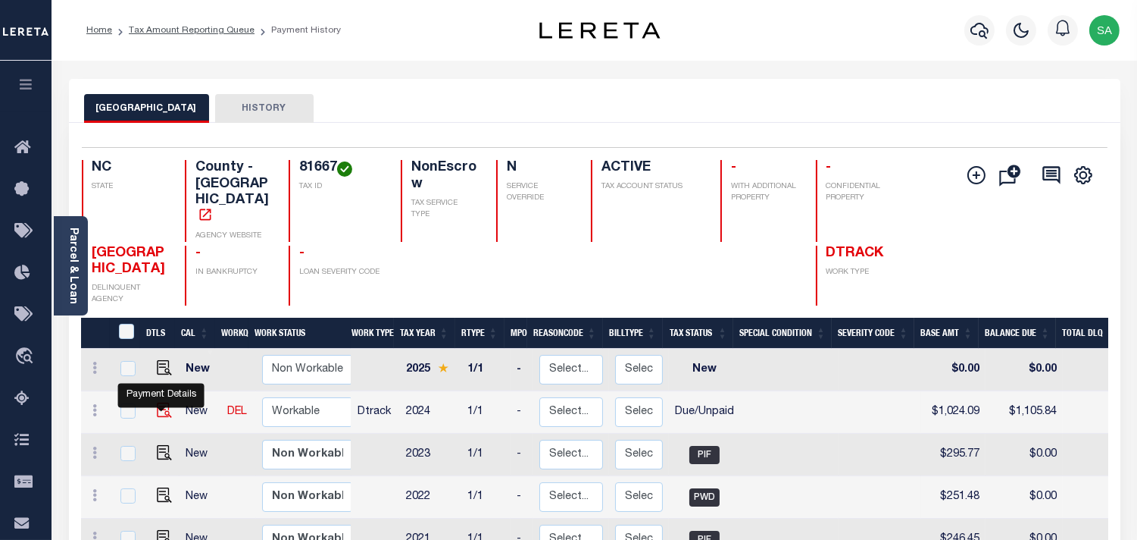
click at [160, 402] on img "" at bounding box center [164, 409] width 15 height 15
checkbox input "true"
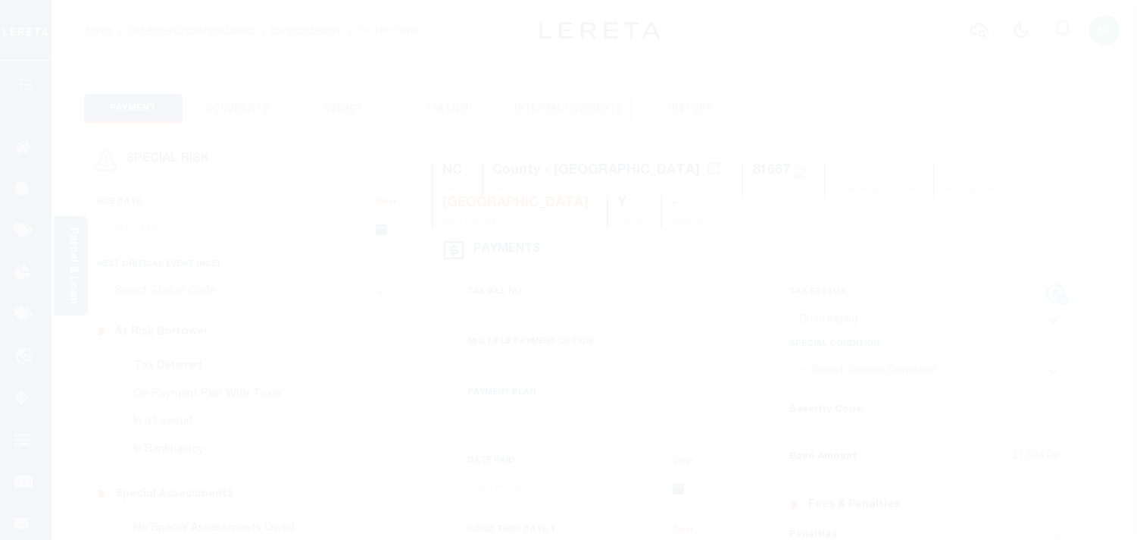
select select "DUE"
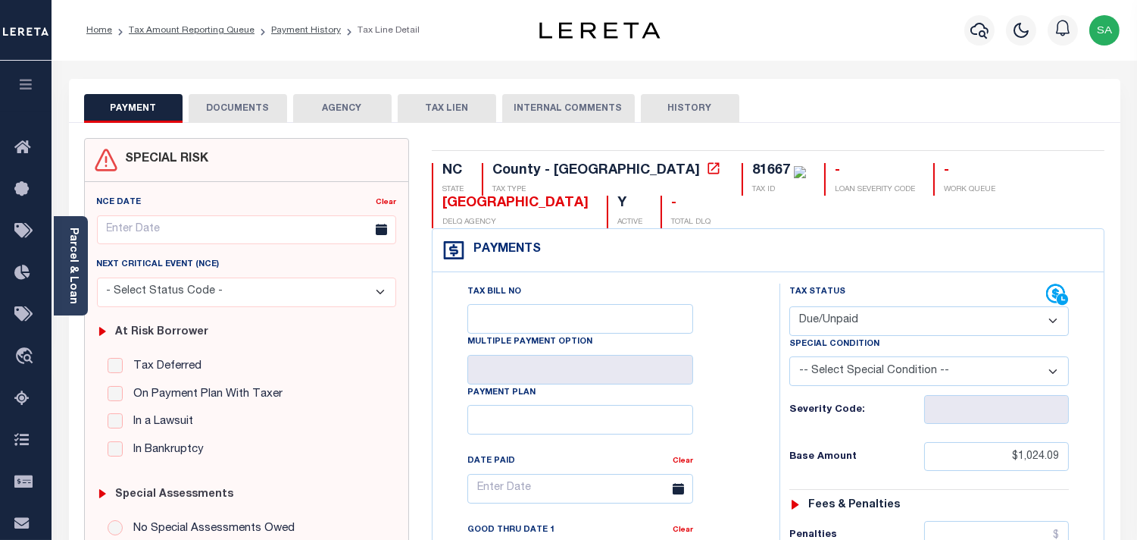
click at [261, 109] on button "DOCUMENTS" at bounding box center [238, 108] width 99 height 29
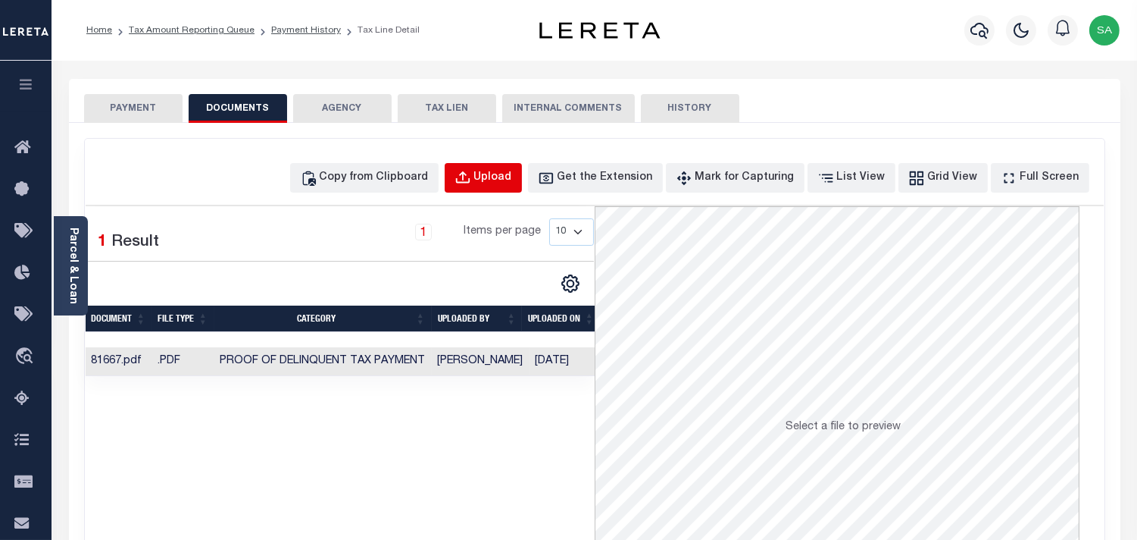
click at [508, 178] on div "Upload" at bounding box center [493, 178] width 38 height 17
select select "POP"
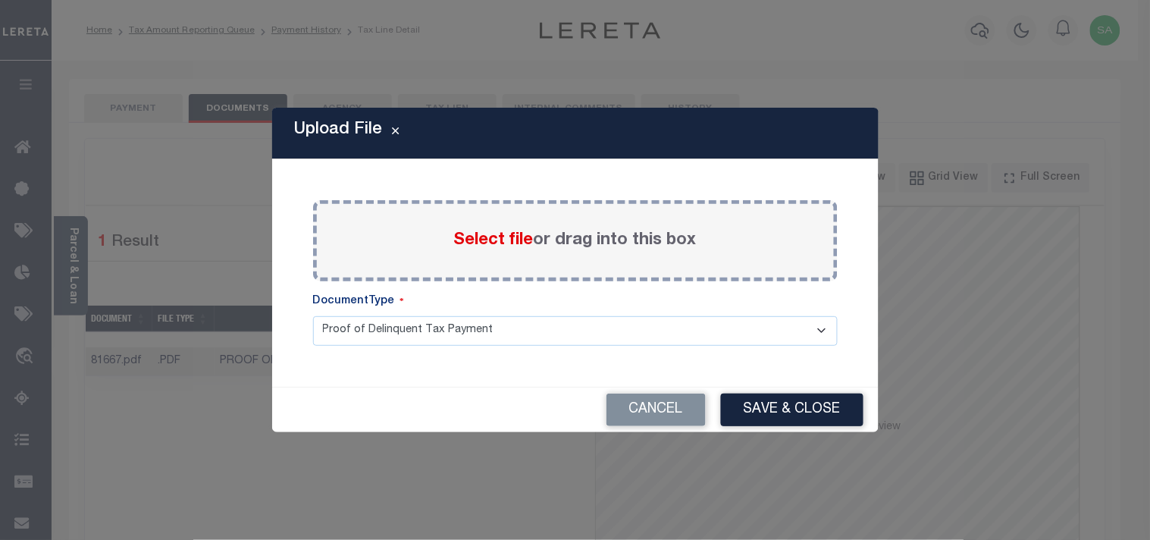
click at [498, 242] on span "Select file" at bounding box center [494, 240] width 80 height 17
click at [0, 0] on input "Select file or drag into this box" at bounding box center [0, 0] width 0 height 0
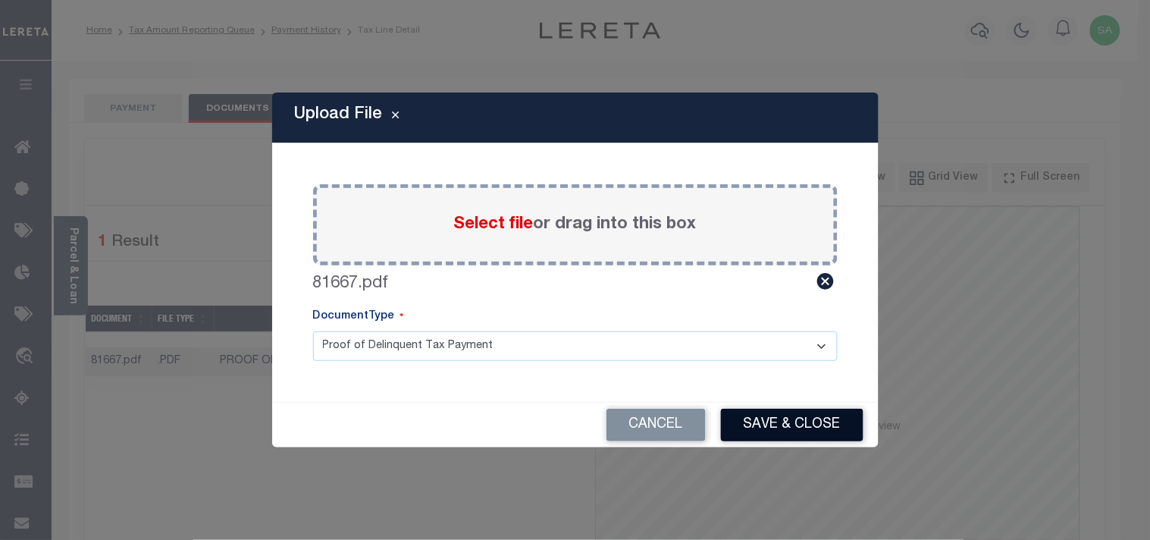
click at [786, 411] on button "Save & Close" at bounding box center [792, 424] width 142 height 33
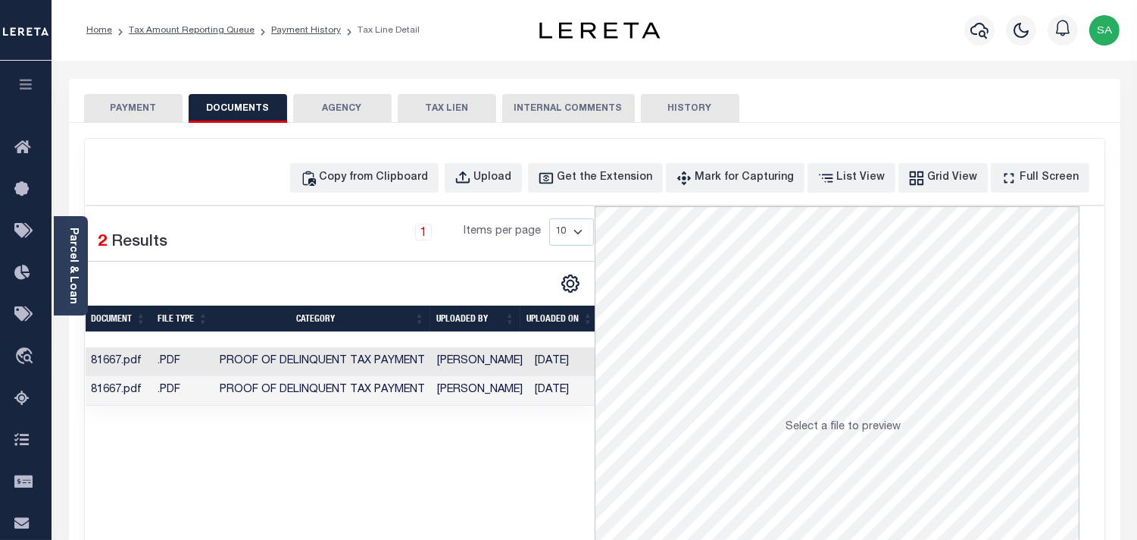
click at [536, 397] on td "09/09/2025" at bounding box center [569, 391] width 78 height 30
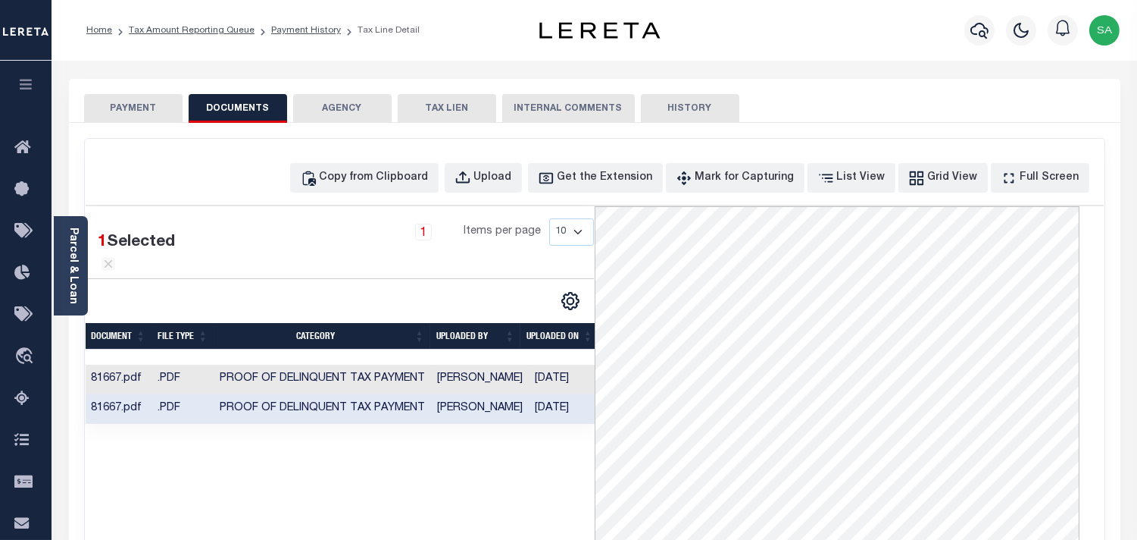
click at [144, 120] on button "PAYMENT" at bounding box center [133, 108] width 99 height 29
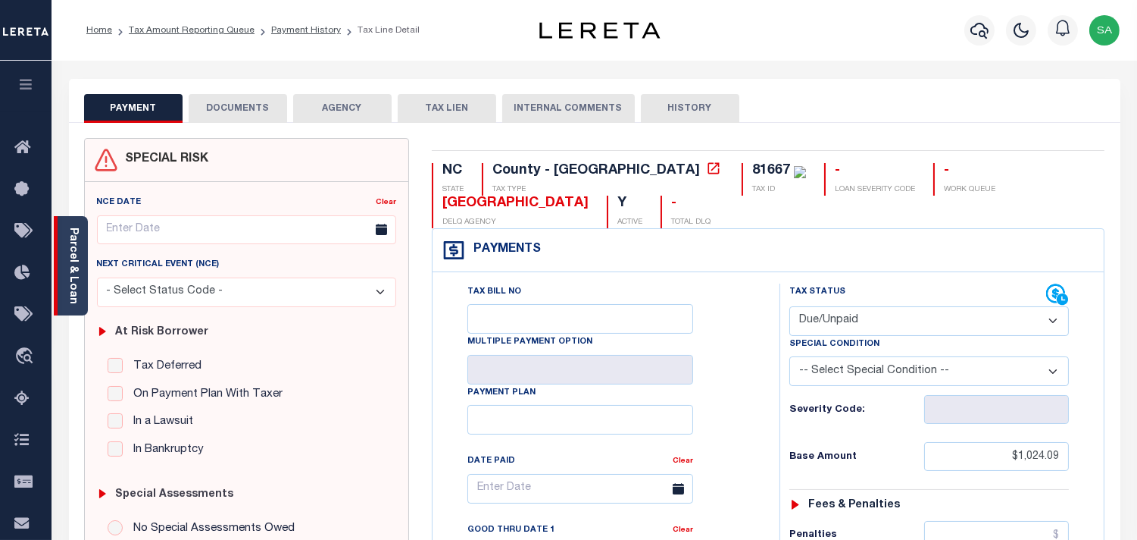
click at [77, 299] on div "Parcel & Loan" at bounding box center [71, 265] width 34 height 99
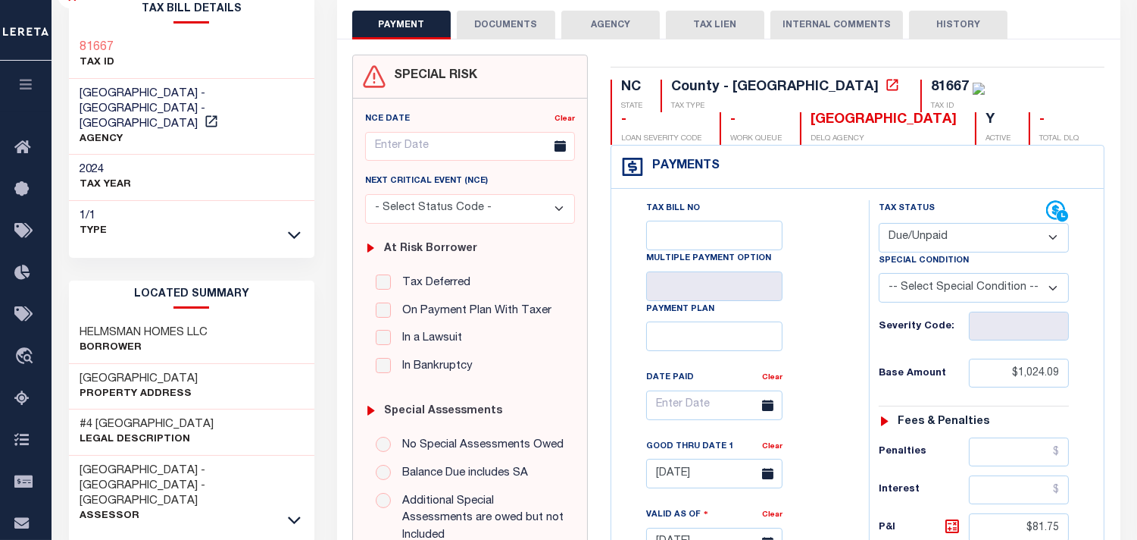
scroll to position [252, 0]
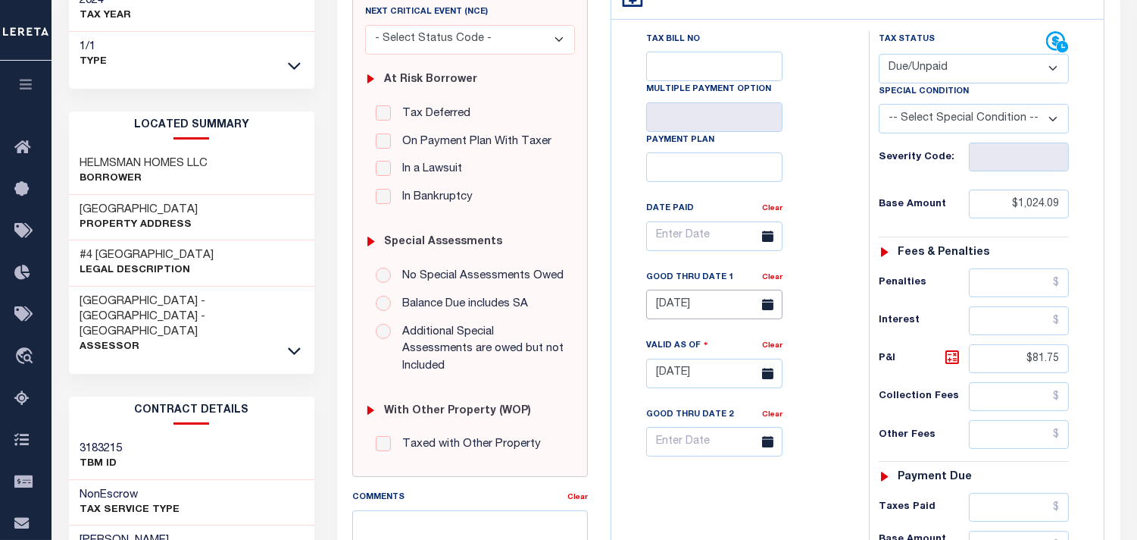
click at [720, 316] on input "[DATE]" at bounding box center [714, 304] width 136 height 30
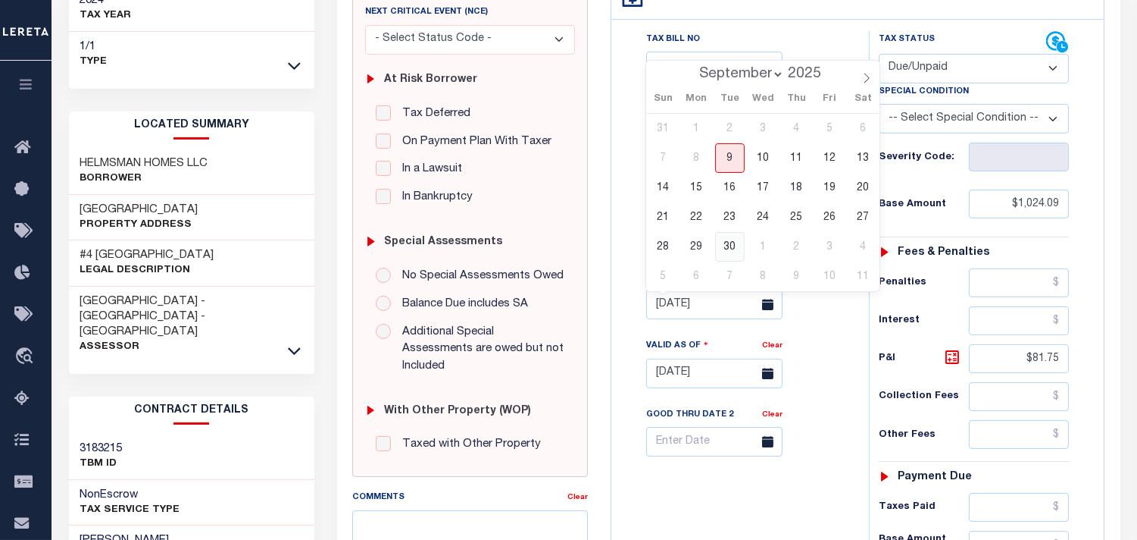
click at [731, 249] on span "30" at bounding box center [730, 247] width 30 height 30
type input "[DATE]"
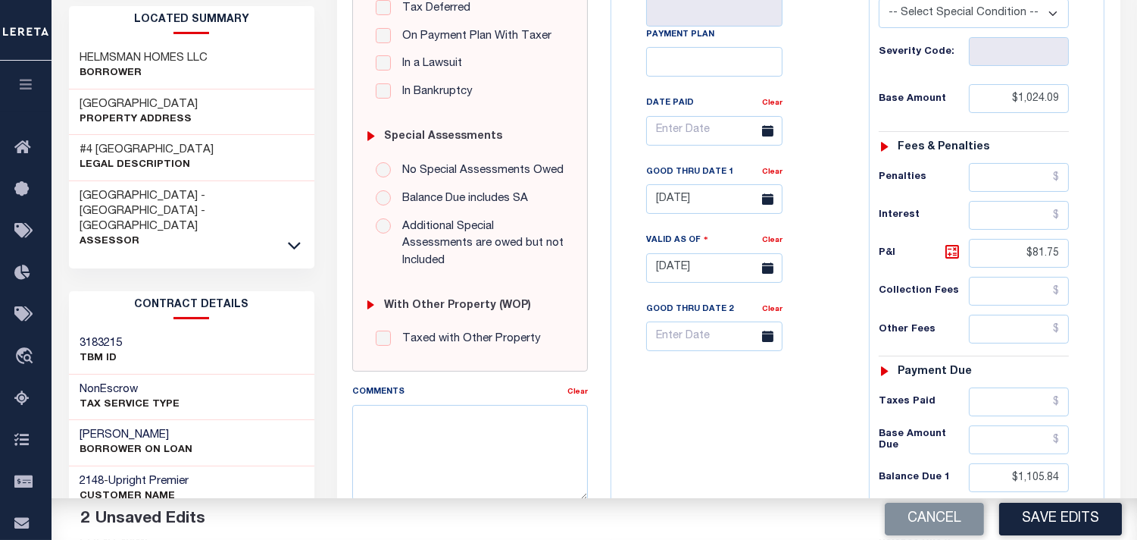
scroll to position [505, 0]
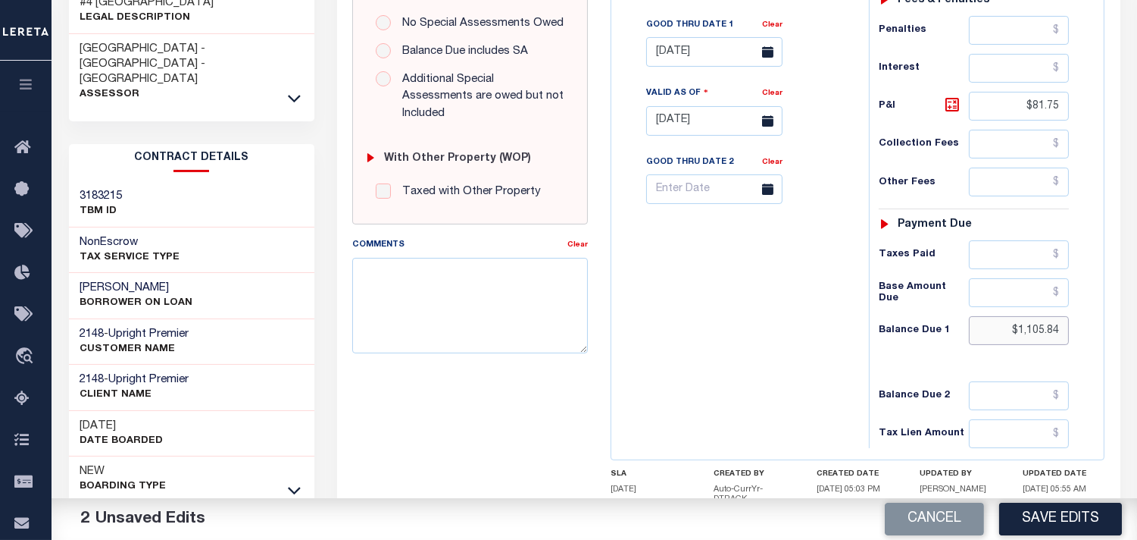
drag, startPoint x: 1003, startPoint y: 333, endPoint x: 1099, endPoint y: 336, distance: 96.3
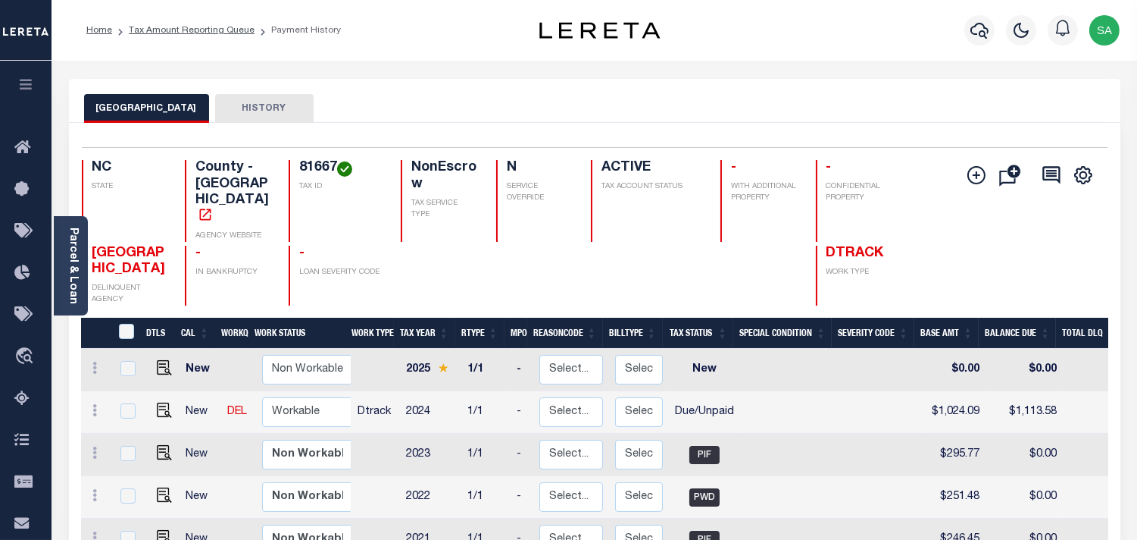
scroll to position [84, 0]
click at [161, 402] on img "" at bounding box center [164, 409] width 15 height 15
checkbox input "true"
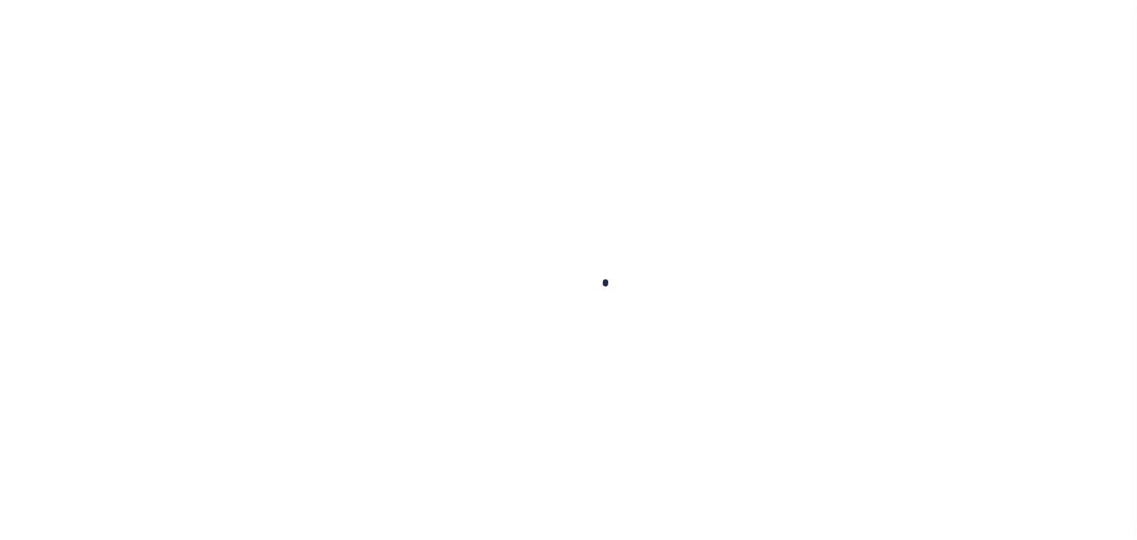
checkbox input "false"
type input "[DATE]"
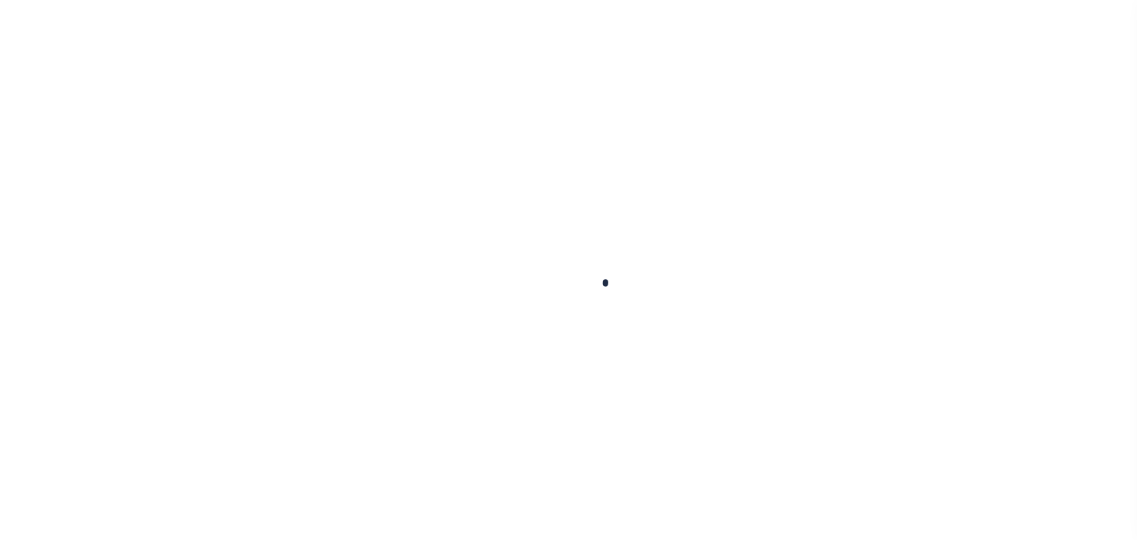
type input "[DATE]"
select select "DUE"
type input "$280.8"
type input "$27.87"
type input "$308.67"
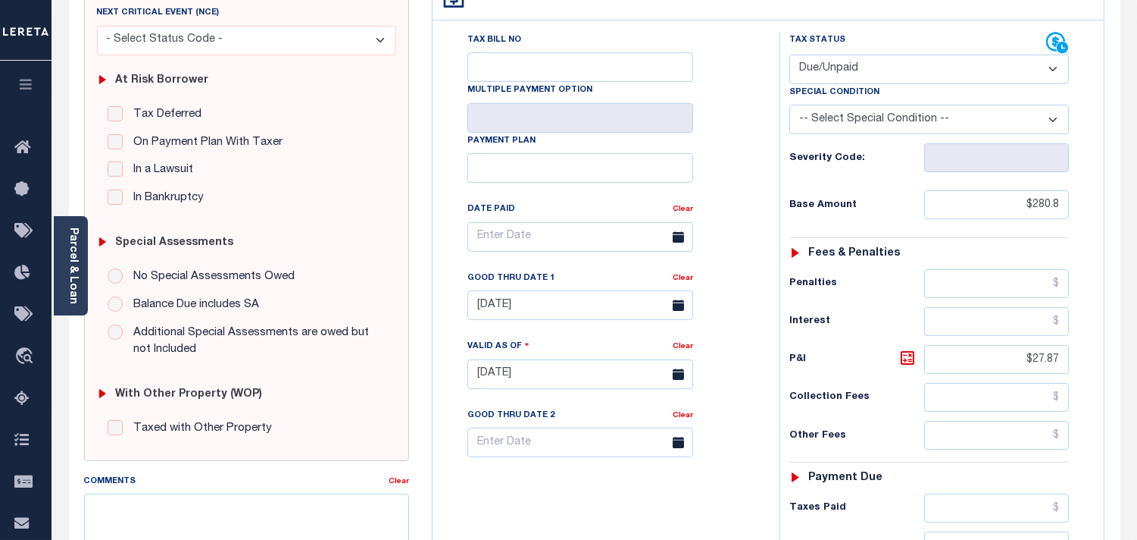
scroll to position [252, 0]
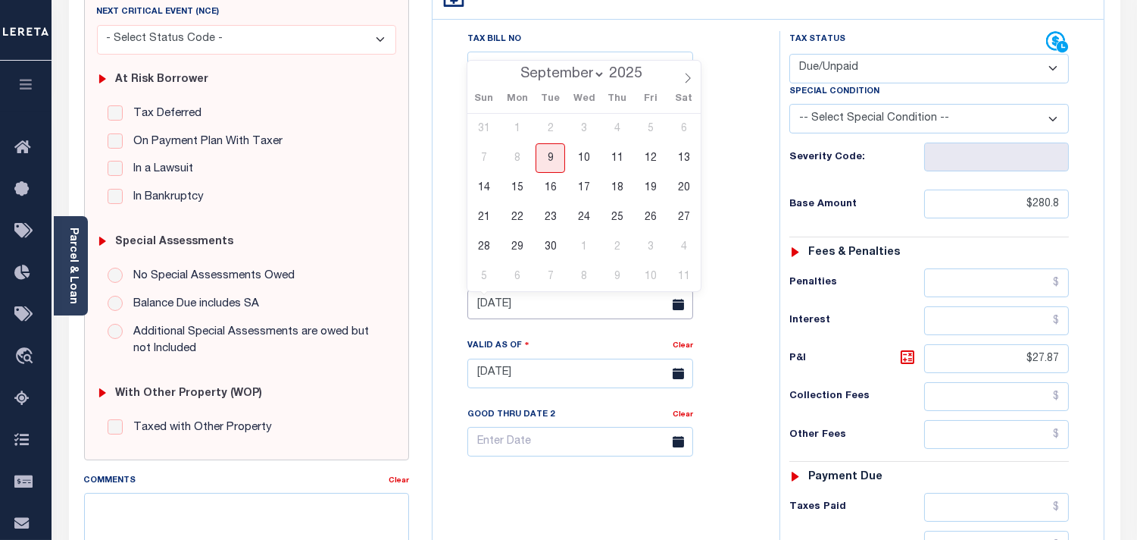
click at [530, 308] on input "[DATE]" at bounding box center [581, 304] width 226 height 30
click at [548, 247] on span "30" at bounding box center [551, 247] width 30 height 30
type input "[DATE]"
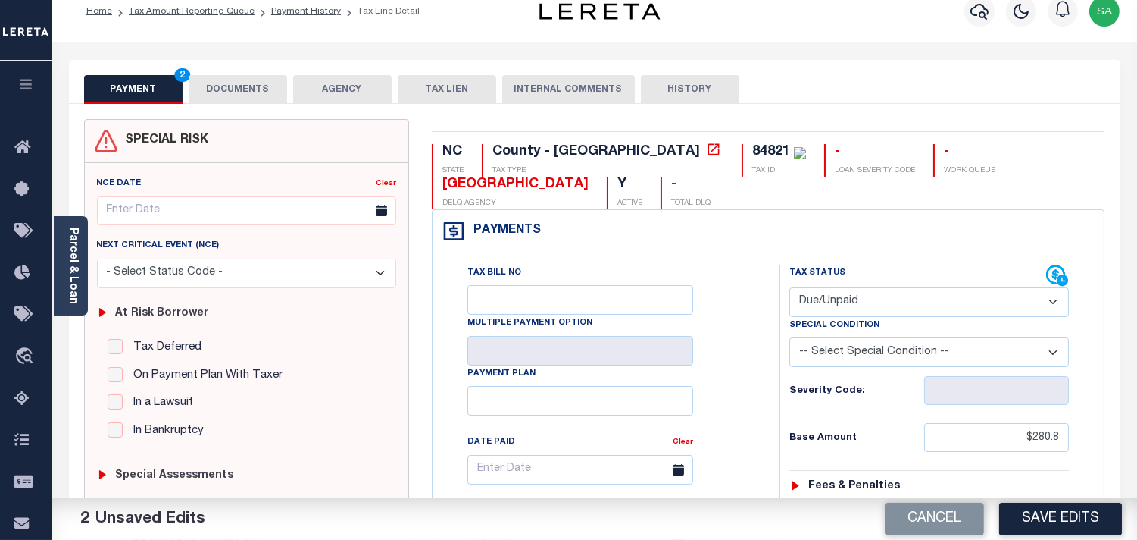
scroll to position [0, 0]
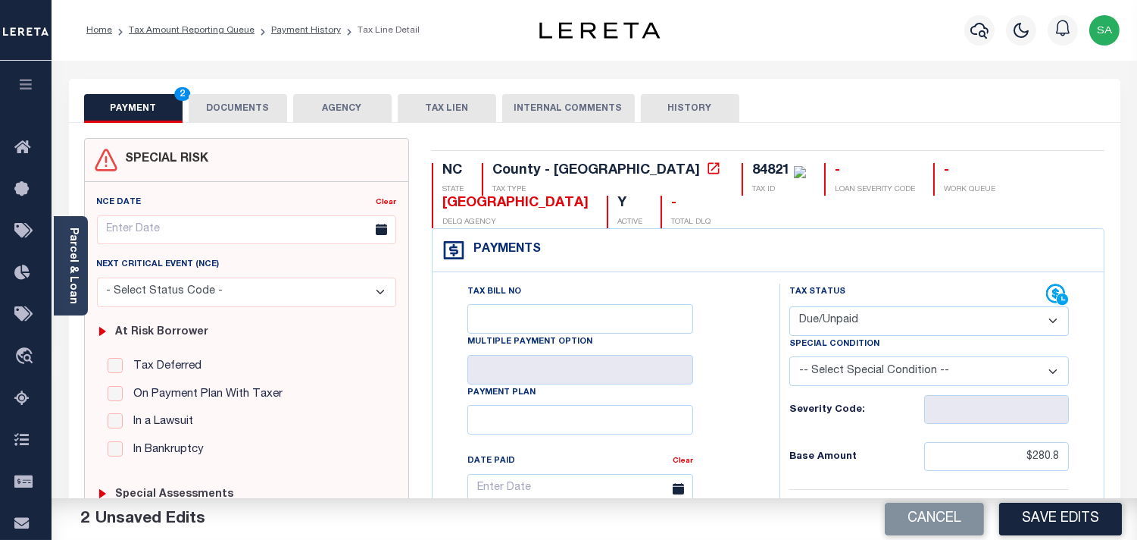
click at [255, 111] on button "DOCUMENTS" at bounding box center [238, 108] width 99 height 29
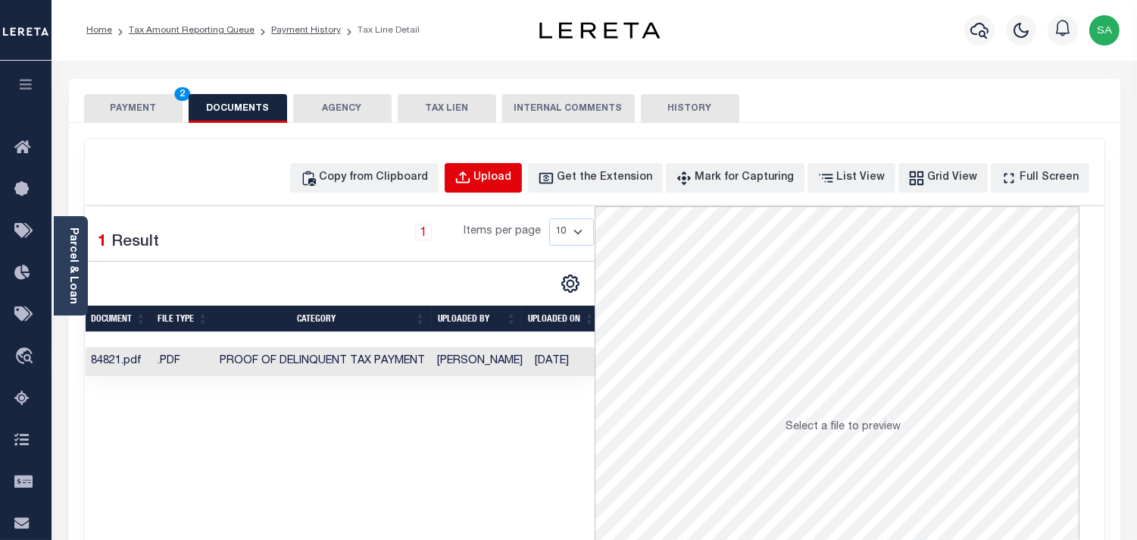
click at [512, 180] on div "Upload" at bounding box center [493, 178] width 38 height 17
select select "POP"
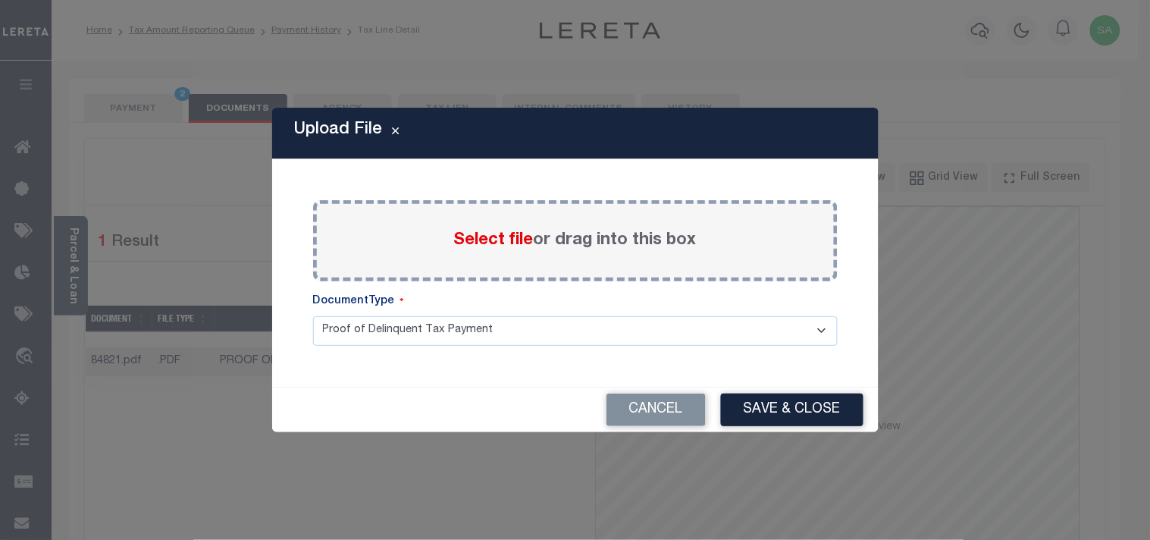
click at [489, 238] on span "Select file" at bounding box center [494, 240] width 80 height 17
click at [0, 0] on input "Select file or drag into this box" at bounding box center [0, 0] width 0 height 0
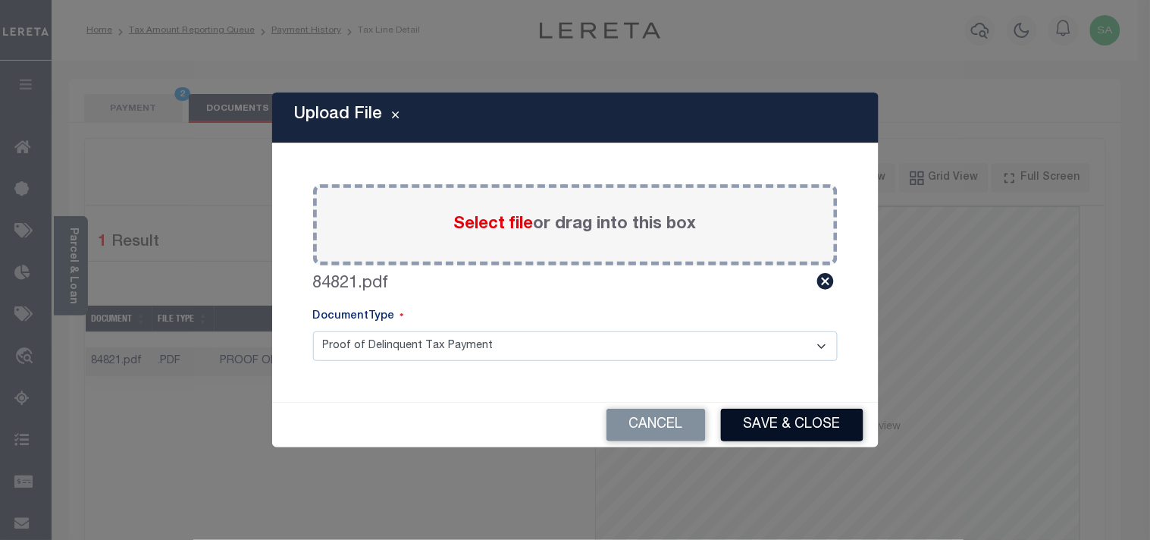
click at [797, 417] on button "Save & Close" at bounding box center [792, 424] width 142 height 33
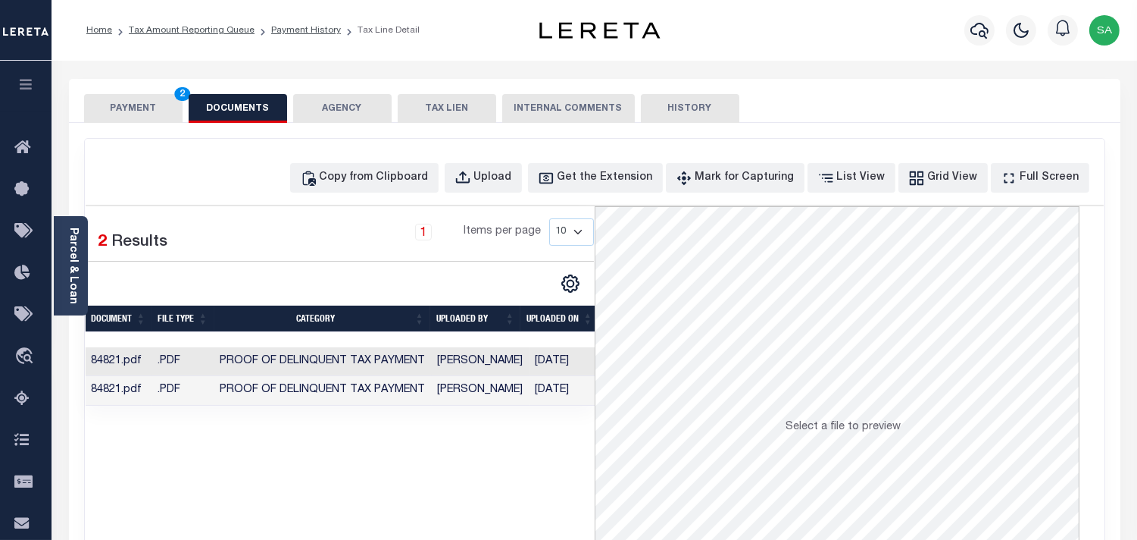
click at [512, 396] on td "Sanaulla Shariff" at bounding box center [481, 391] width 98 height 30
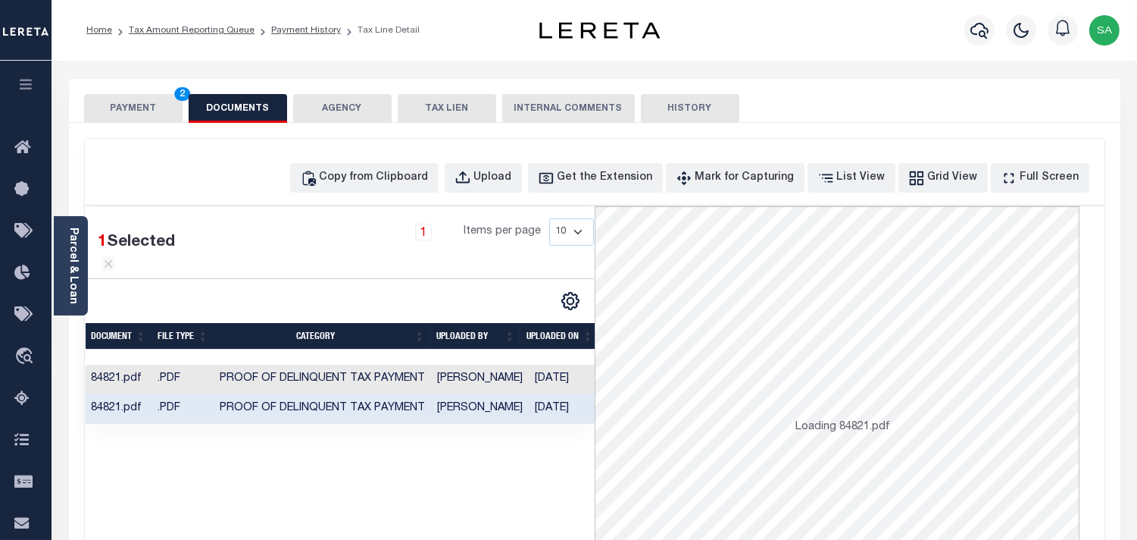
click at [126, 114] on button "PAYMENT 2" at bounding box center [133, 108] width 99 height 29
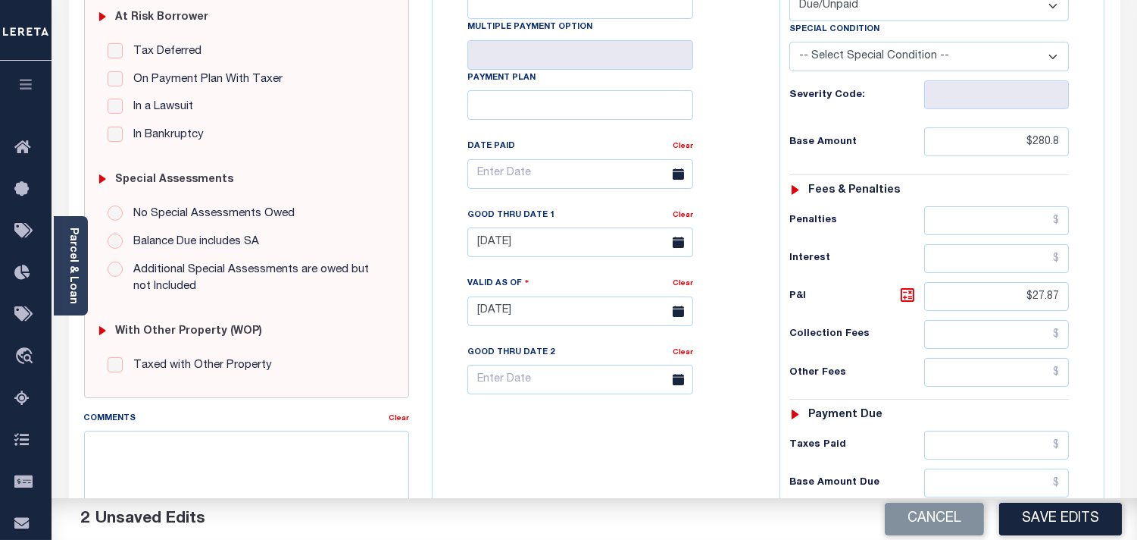
scroll to position [421, 0]
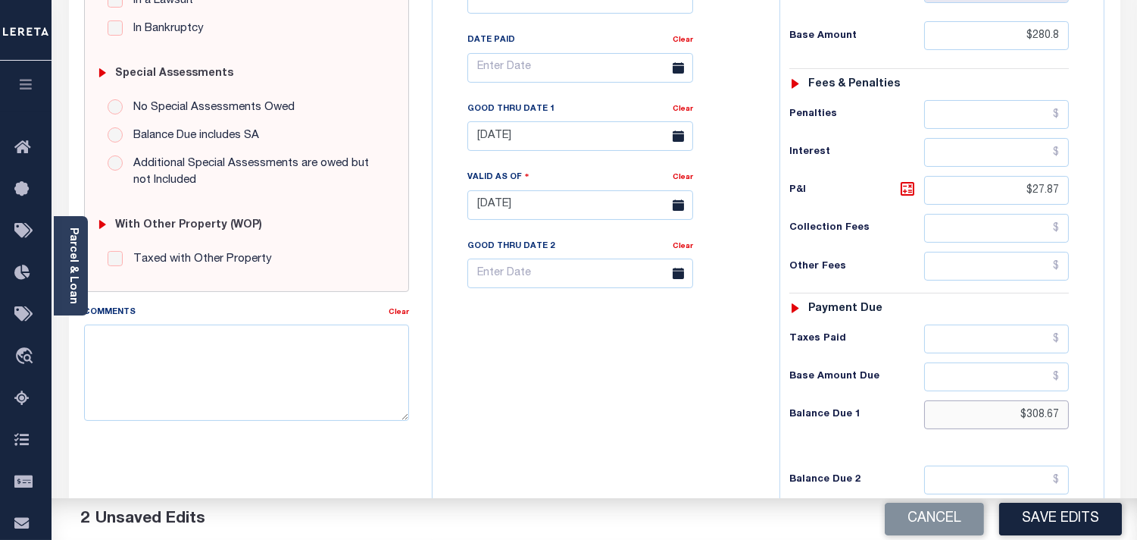
drag, startPoint x: 1019, startPoint y: 423, endPoint x: 1071, endPoint y: 425, distance: 51.6
click at [1071, 425] on div "Tax Status Status - Select Status Code -" at bounding box center [934, 197] width 309 height 669
paste input "310.83"
type input "$310.83"
click at [912, 185] on icon at bounding box center [908, 189] width 14 height 14
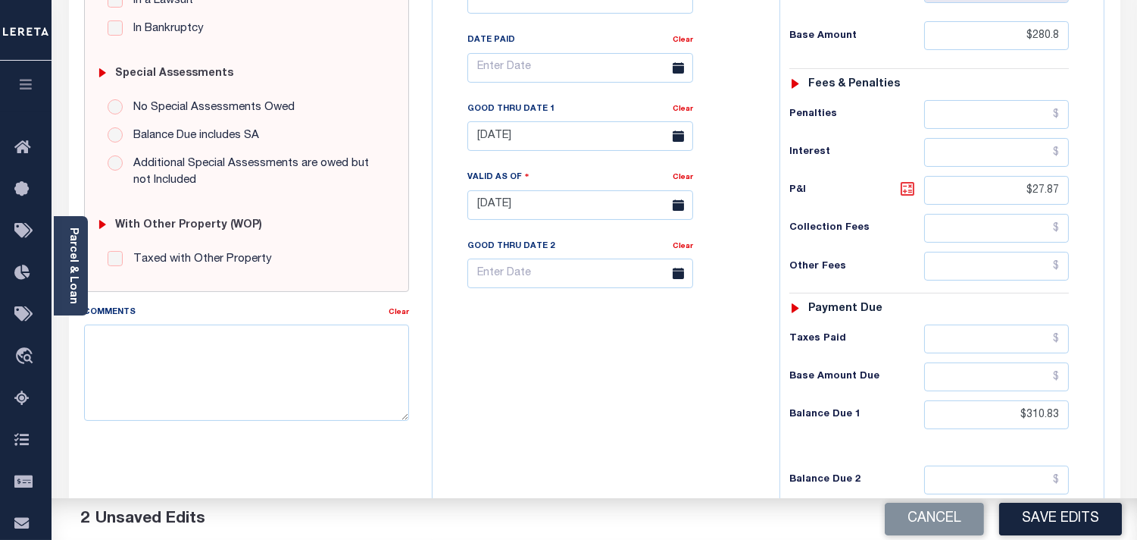
type input "$30.03"
click at [586, 148] on body "Home Tax Amount Reporting Queue Payment History Tax Line Detail Profile" at bounding box center [568, 149] width 1137 height 1141
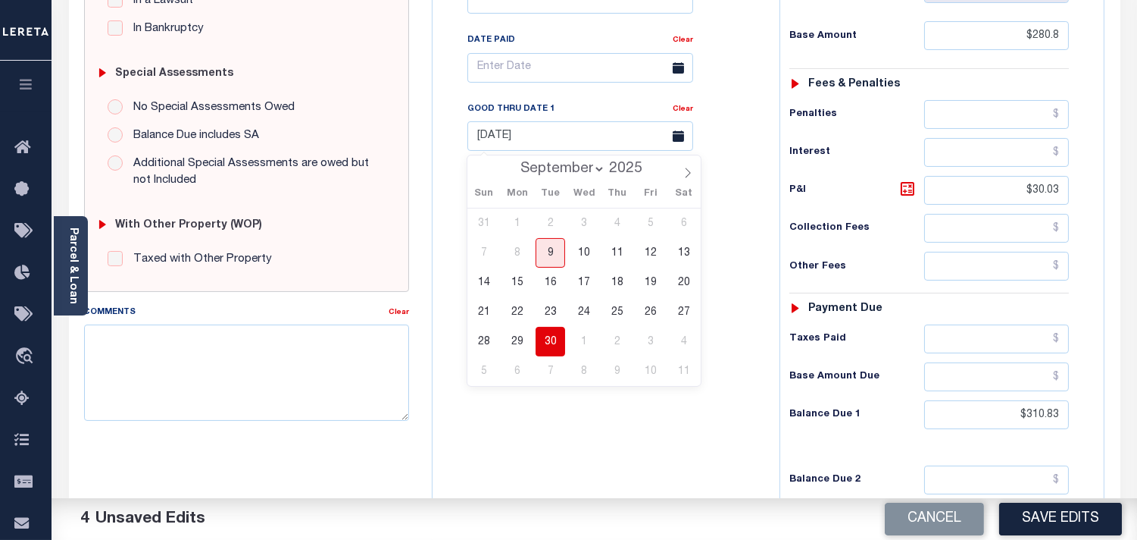
click at [561, 328] on span "30" at bounding box center [551, 342] width 30 height 30
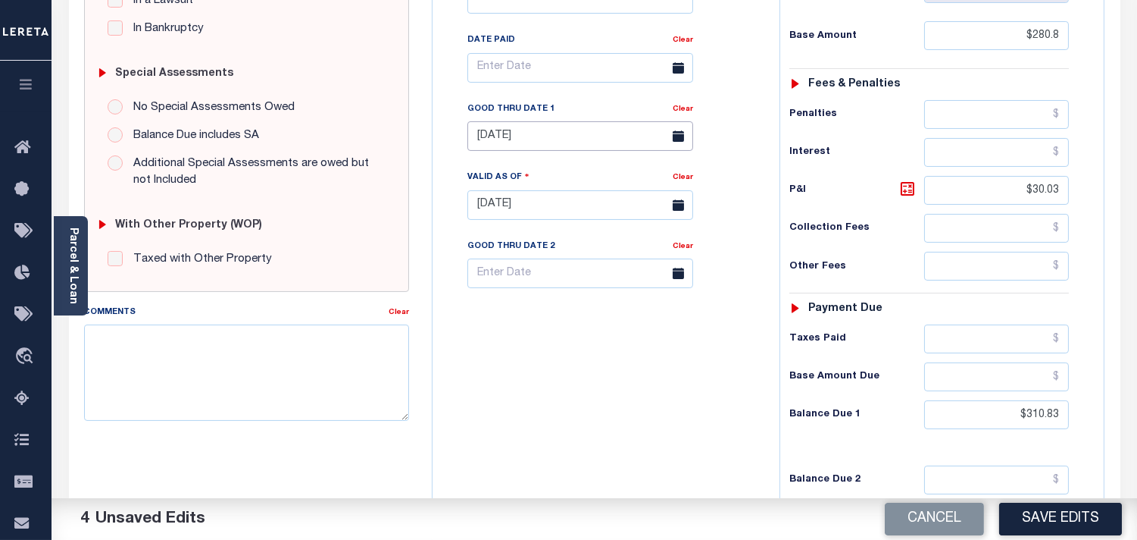
scroll to position [252, 0]
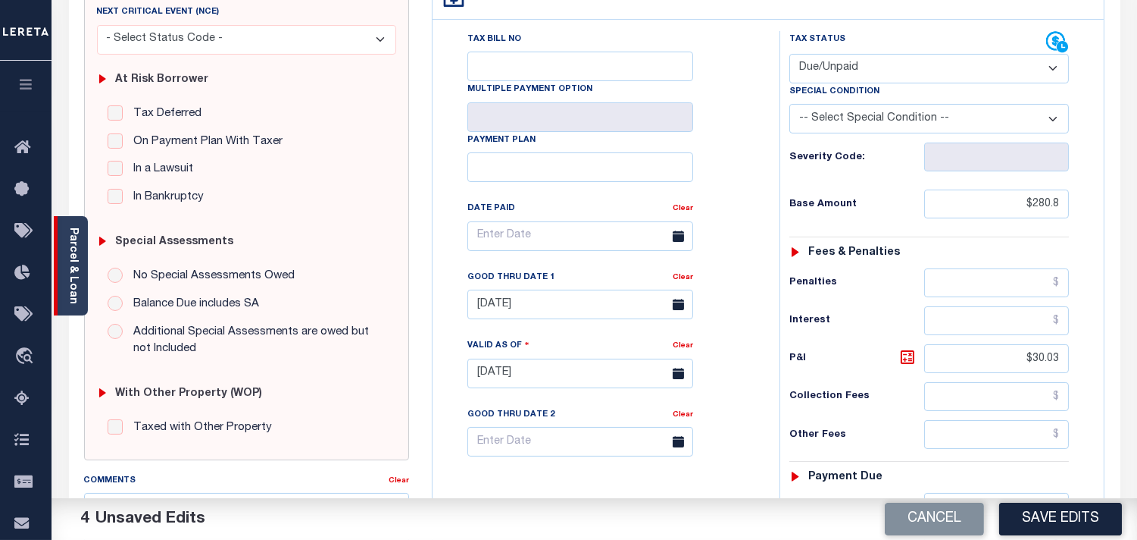
click at [67, 252] on link "Parcel & Loan" at bounding box center [72, 265] width 11 height 77
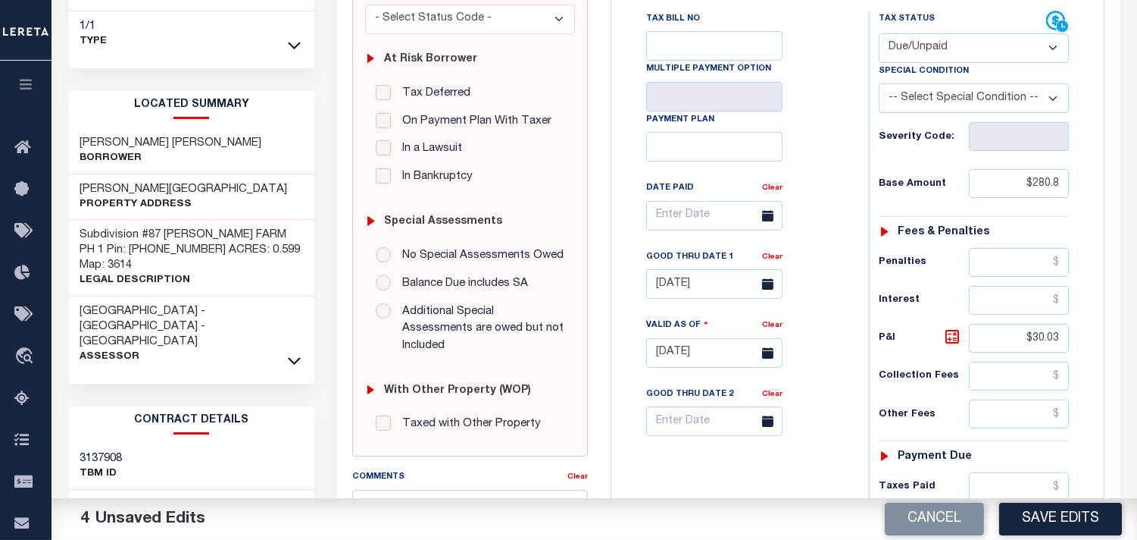
scroll to position [421, 0]
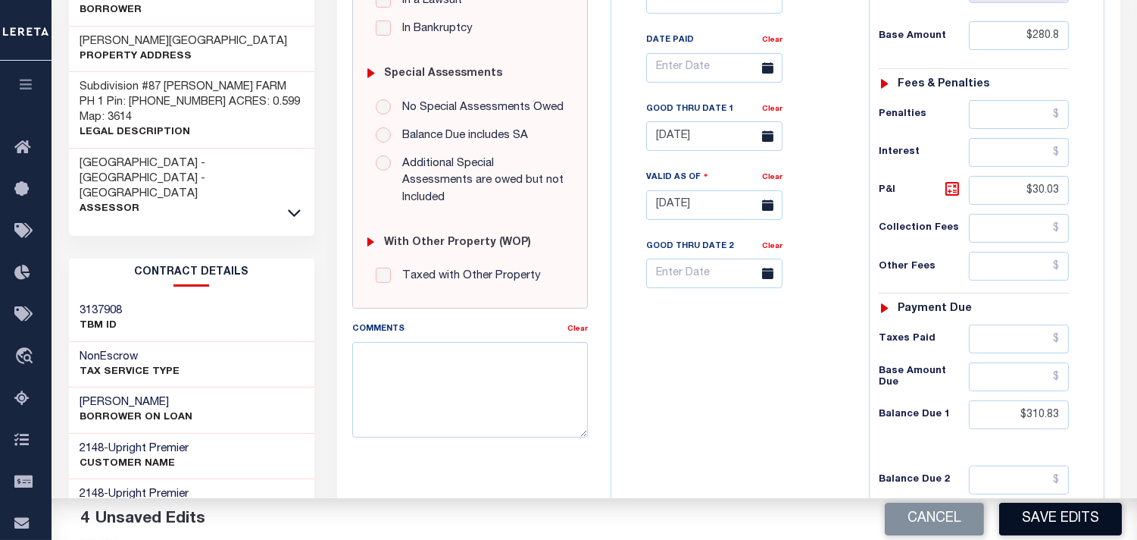
click at [1025, 514] on button "Save Edits" at bounding box center [1060, 518] width 123 height 33
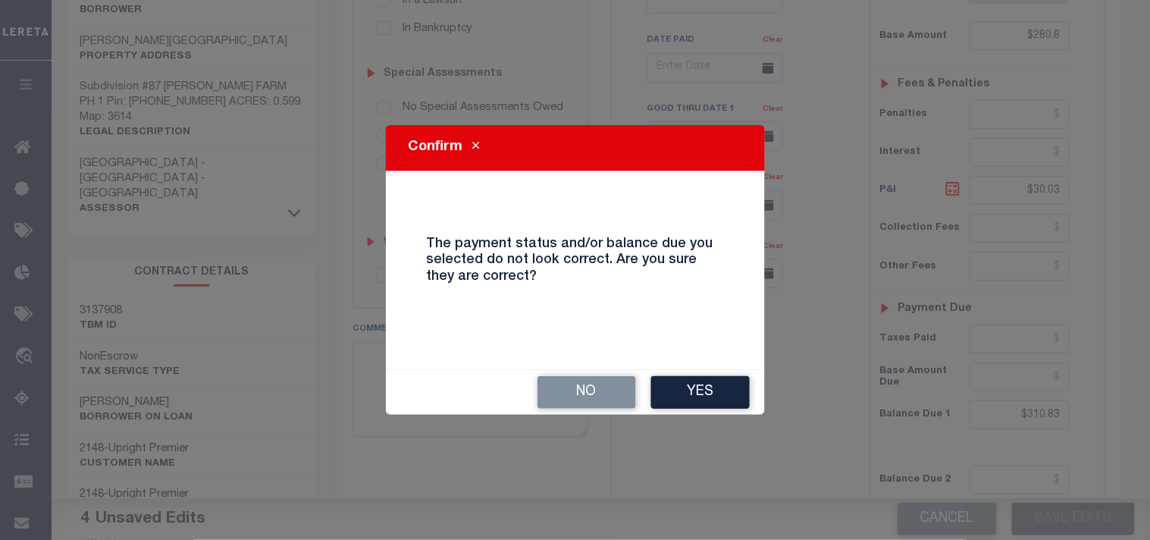
click at [714, 411] on div "No Yes" at bounding box center [575, 392] width 379 height 45
click at [718, 395] on button "Yes" at bounding box center [700, 392] width 99 height 33
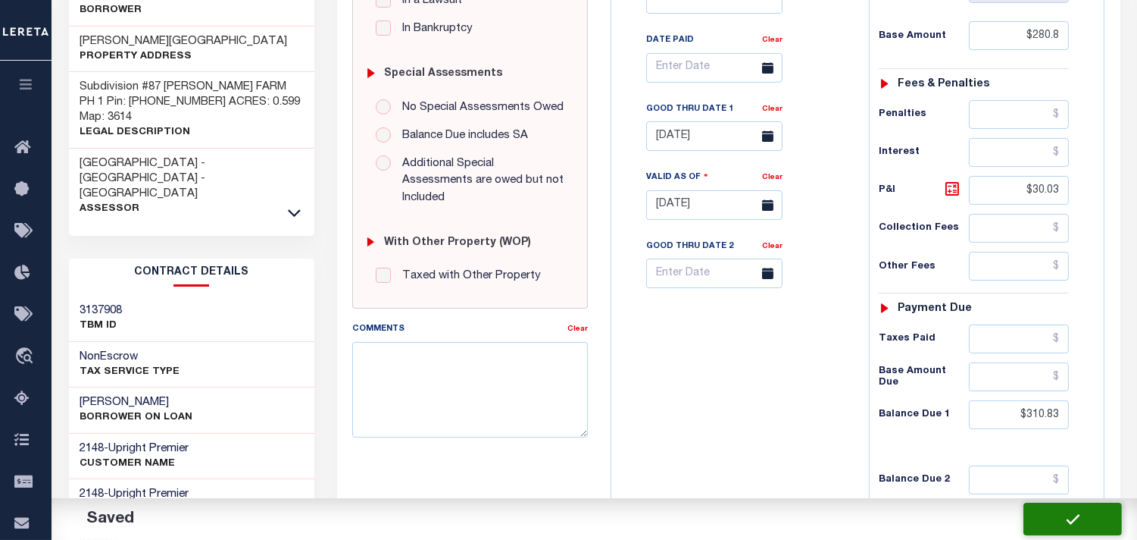
checkbox input "false"
type input "$280.8"
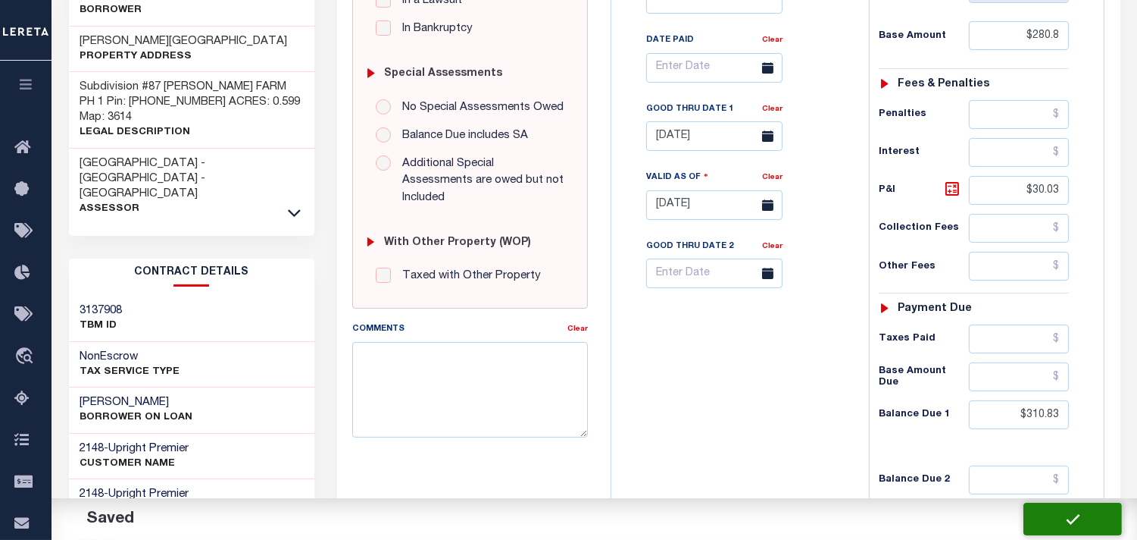
type input "$30.03"
type input "$310.83"
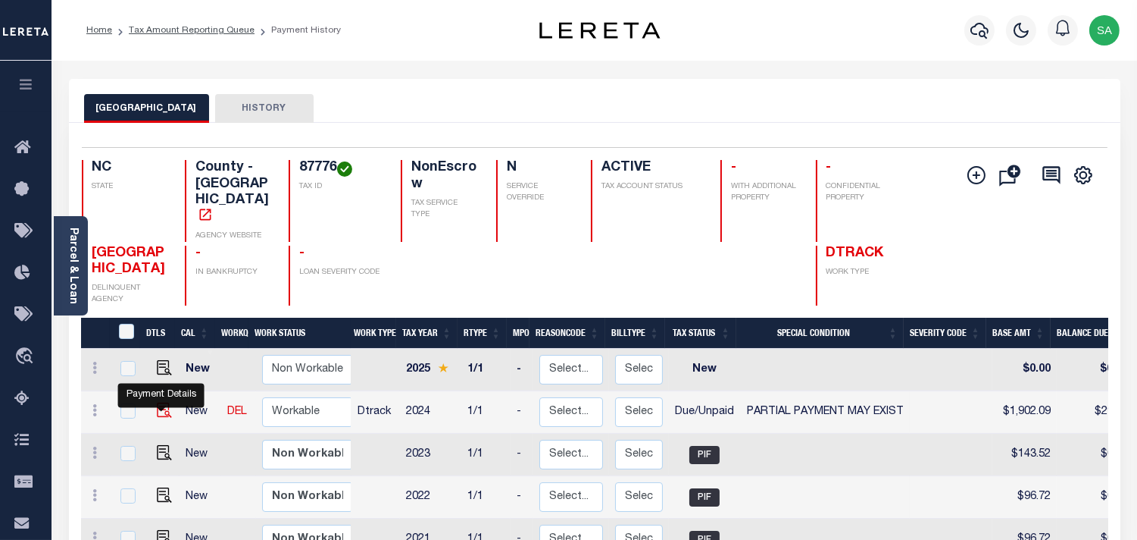
click at [164, 402] on img "" at bounding box center [164, 409] width 15 height 15
checkbox input "true"
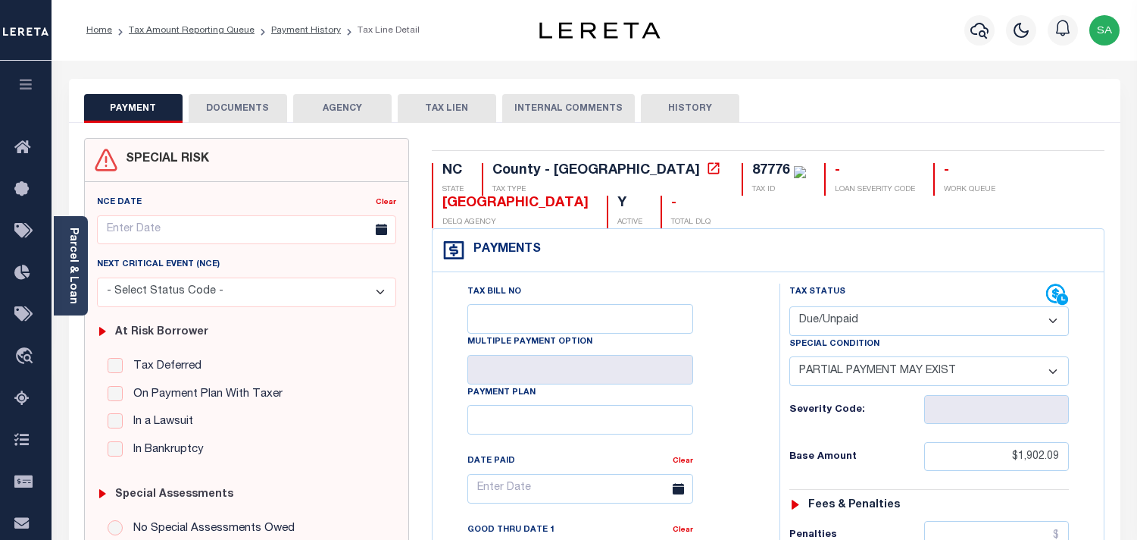
select select "DUE"
select select "15"
click at [59, 280] on div "Parcel & Loan" at bounding box center [71, 265] width 34 height 99
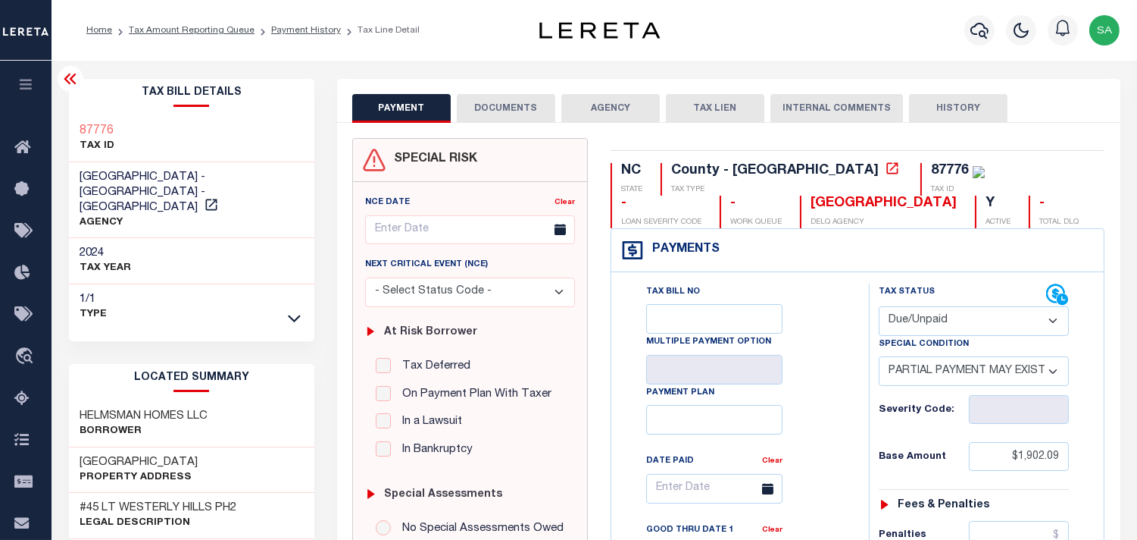
click at [509, 100] on button "DOCUMENTS" at bounding box center [506, 108] width 99 height 29
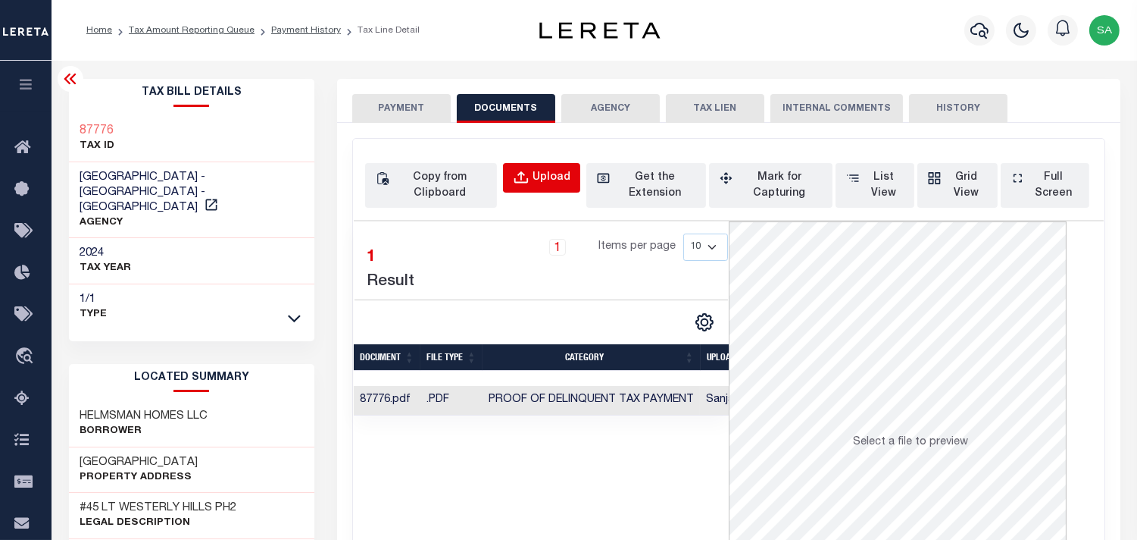
click at [554, 186] on div "Upload" at bounding box center [552, 178] width 38 height 17
select select "POP"
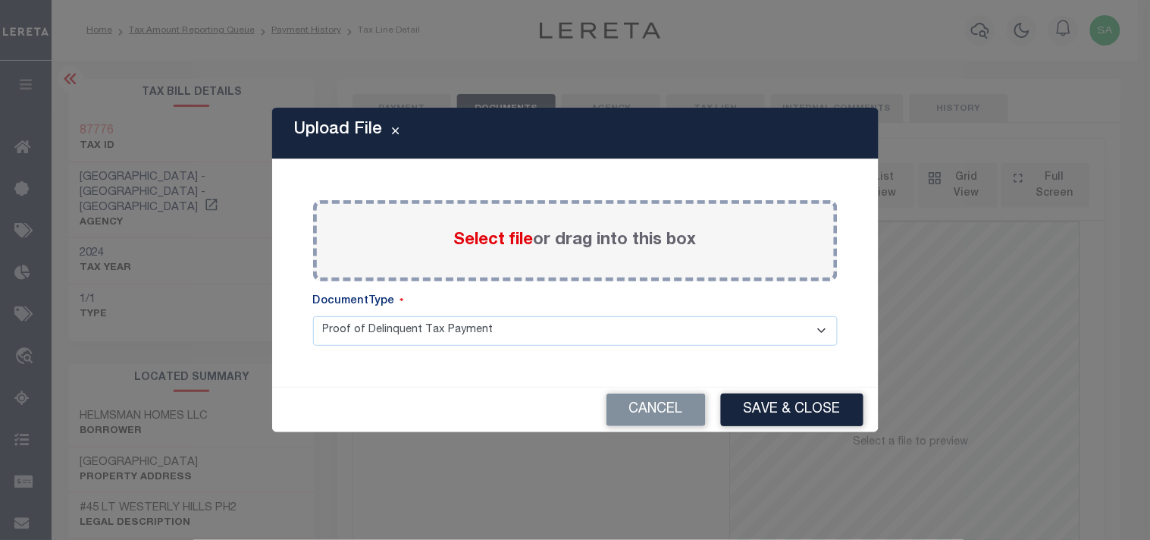
click at [509, 240] on span "Select file" at bounding box center [494, 240] width 80 height 17
click at [0, 0] on input "Select file or drag into this box" at bounding box center [0, 0] width 0 height 0
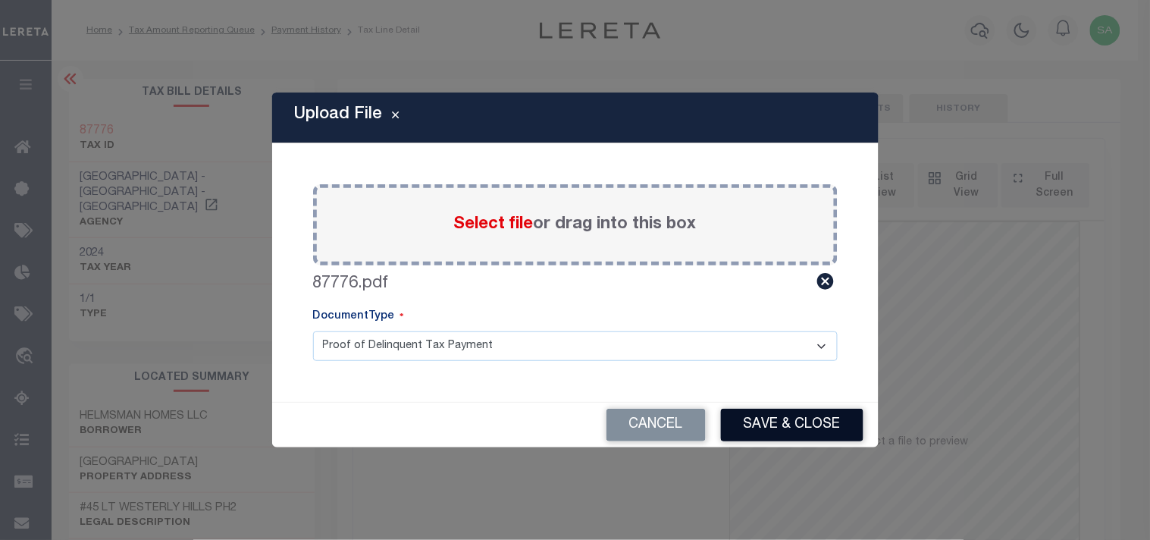
click at [794, 426] on button "Save & Close" at bounding box center [792, 424] width 142 height 33
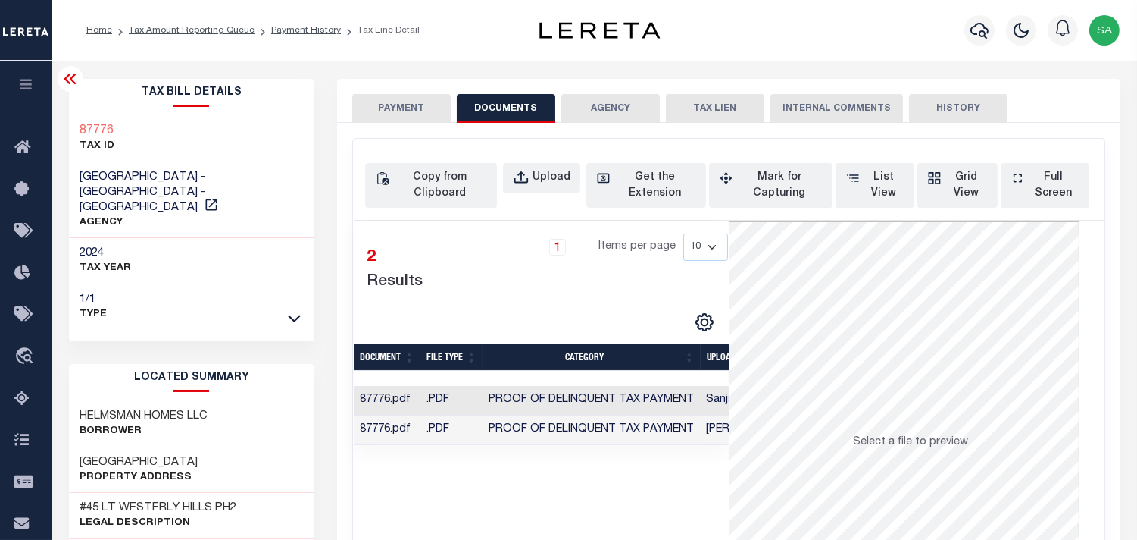
click at [424, 108] on button "PAYMENT" at bounding box center [401, 108] width 99 height 29
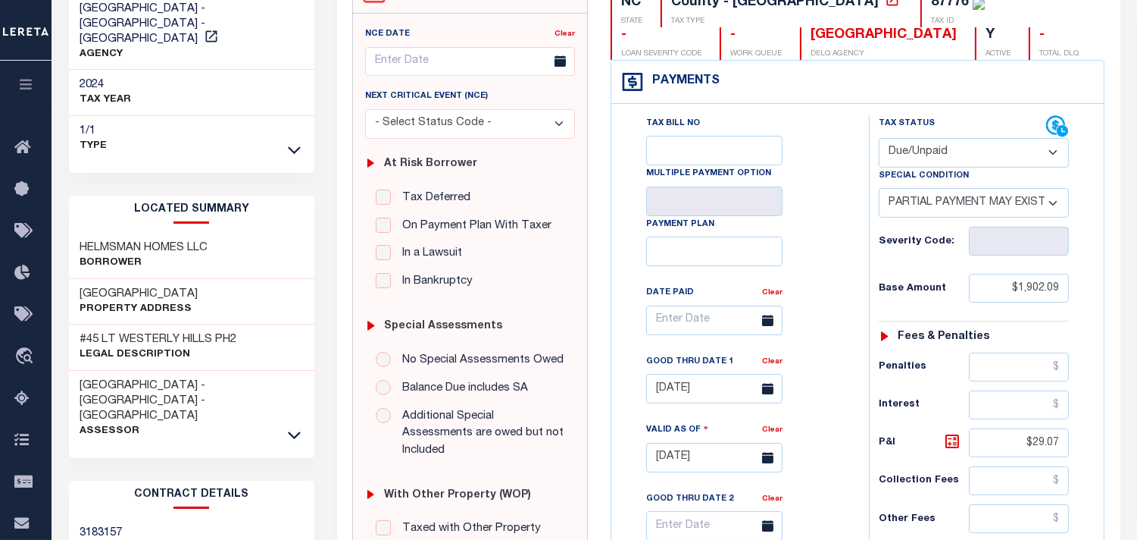
scroll to position [252, 0]
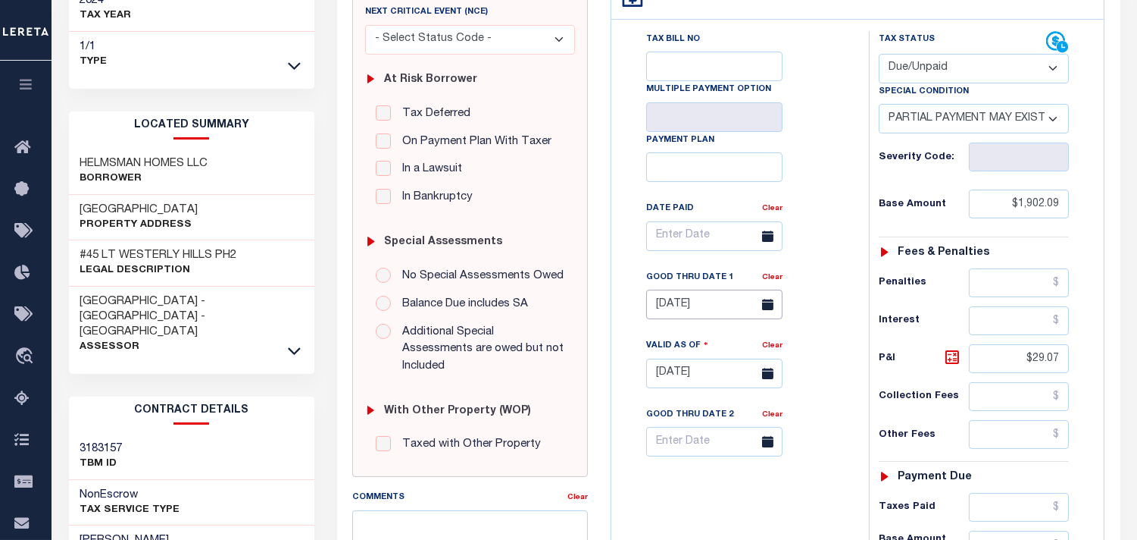
click at [724, 305] on input "08/07/2025" at bounding box center [714, 304] width 136 height 30
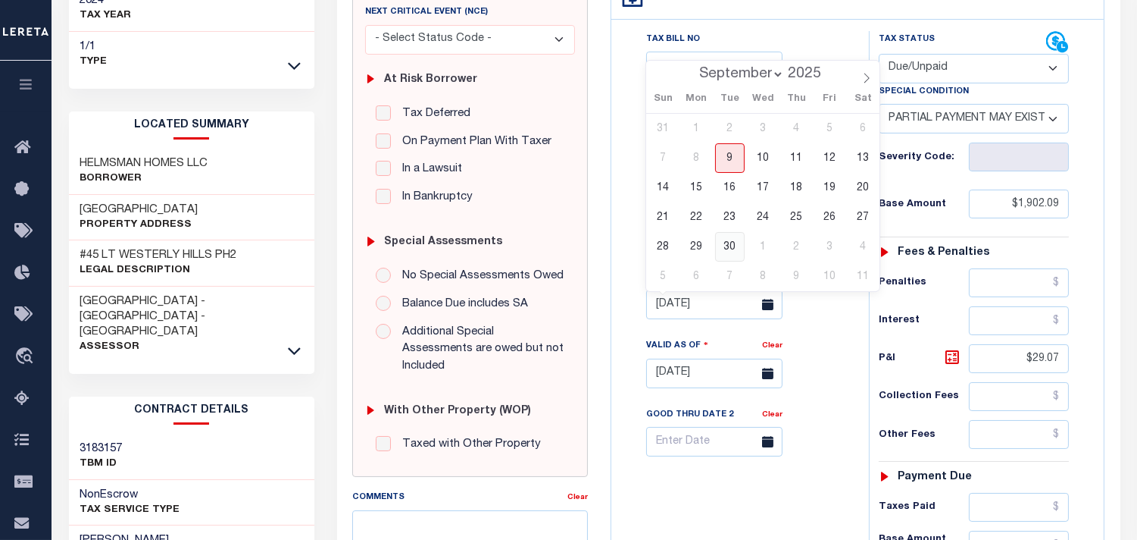
click at [725, 249] on span "30" at bounding box center [730, 247] width 30 height 30
type input "09/30/2025"
type input "[DATE]"
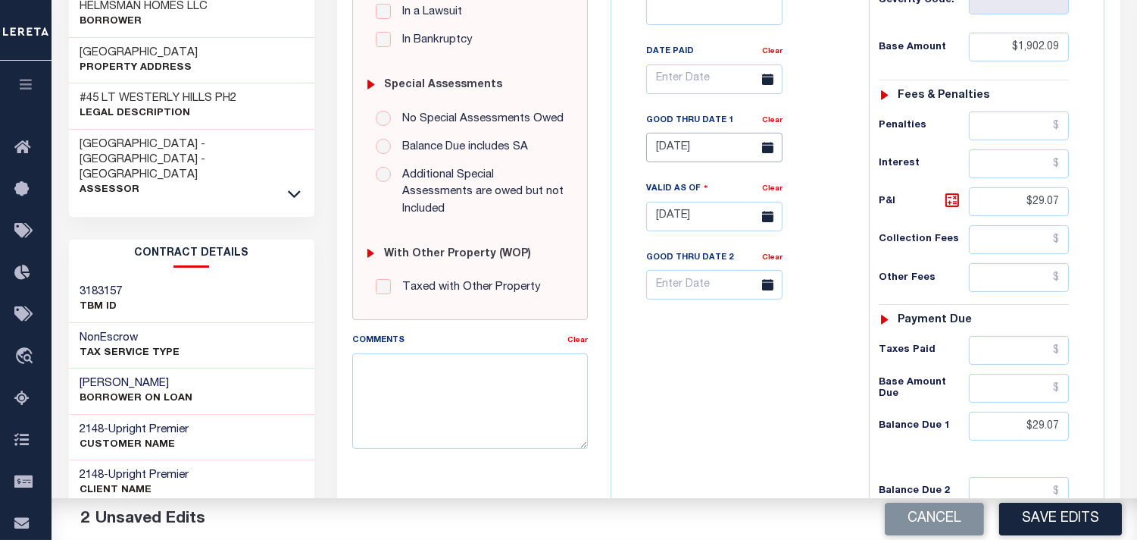
scroll to position [421, 0]
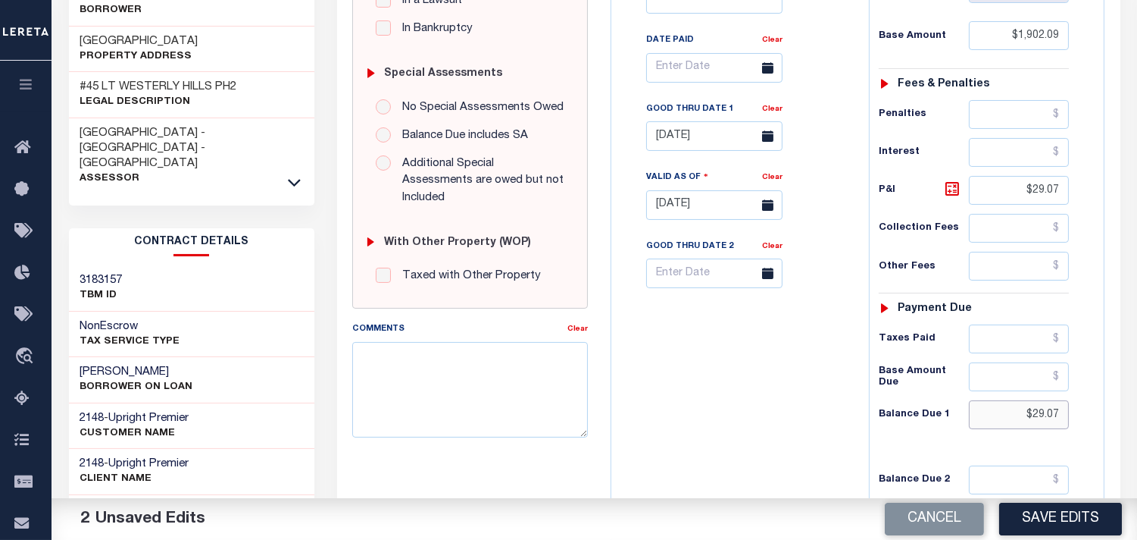
click at [1058, 417] on input "$29.07" at bounding box center [1019, 414] width 100 height 29
paste input "28"
type input "$29.28"
click at [1051, 191] on input "$29.07" at bounding box center [1019, 190] width 100 height 29
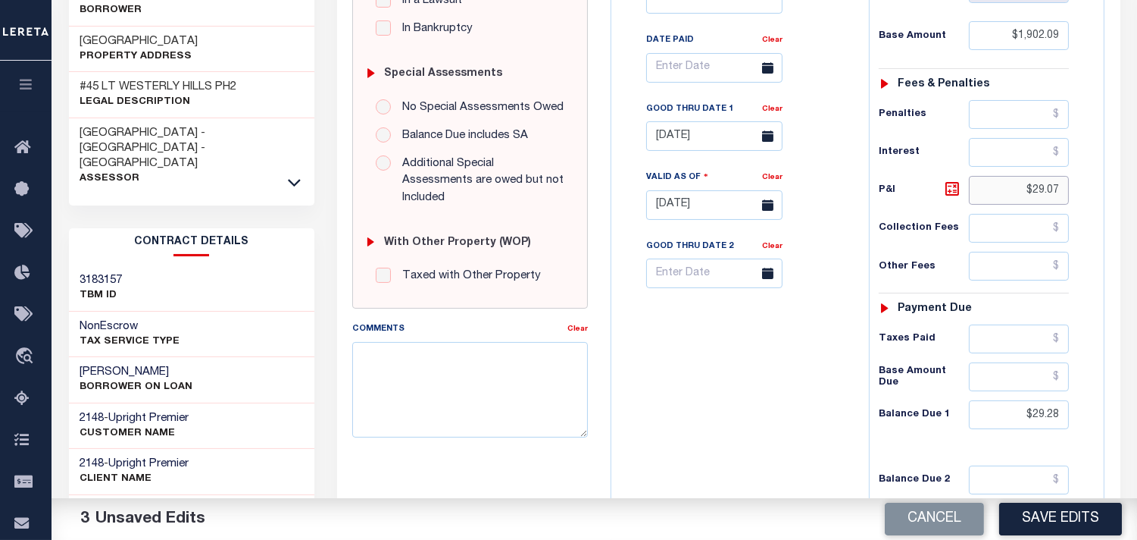
click at [1051, 191] on input "$29.07" at bounding box center [1019, 190] width 100 height 29
paste input "28"
type input "$29.28"
click at [724, 396] on div "Tax Bill No Multiple Payment Option Payment Plan Clear" at bounding box center [736, 197] width 242 height 669
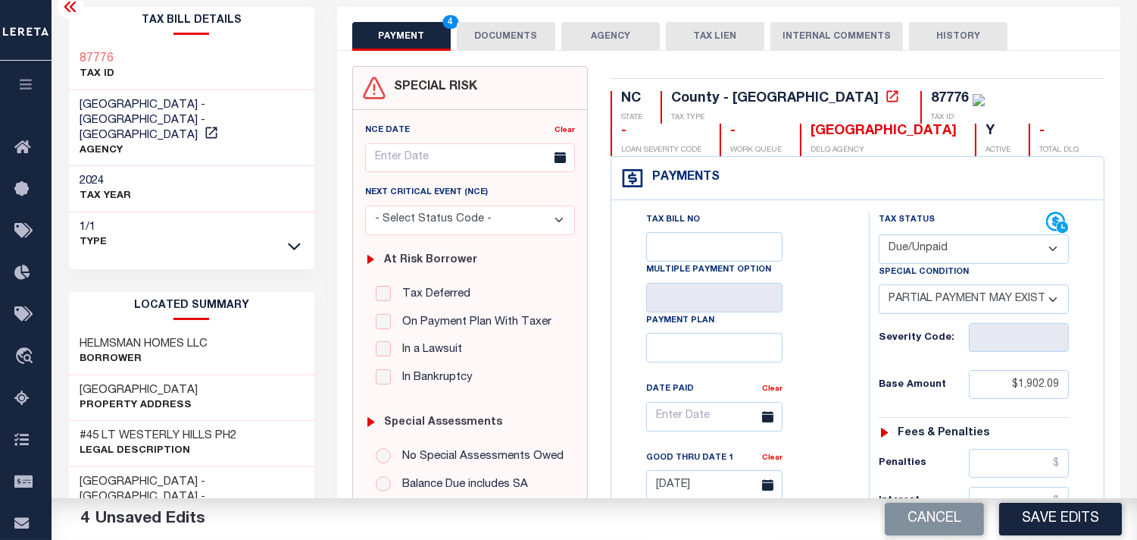
scroll to position [0, 0]
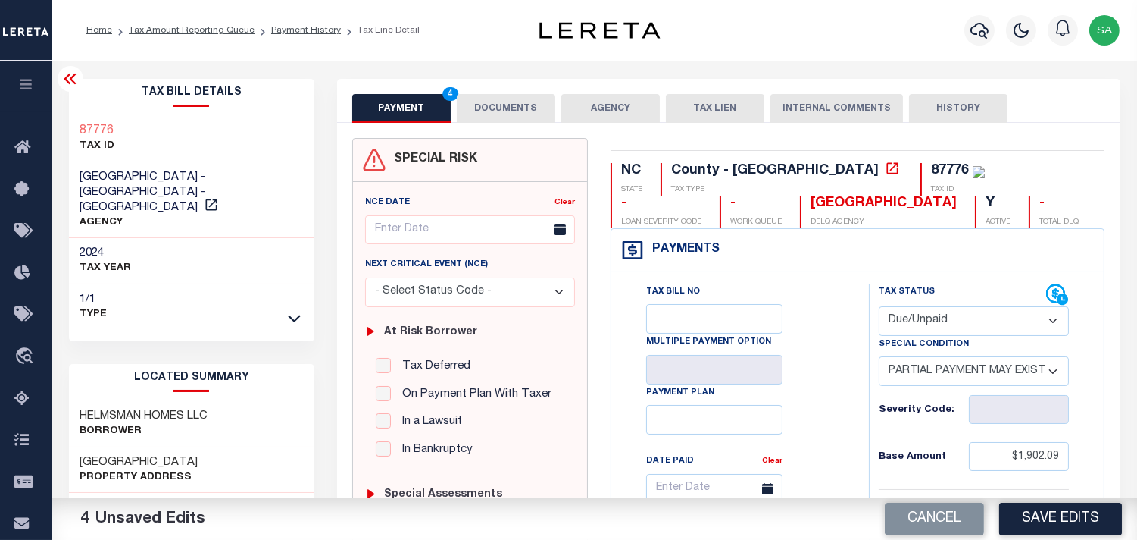
click at [536, 114] on button "DOCUMENTS" at bounding box center [506, 108] width 99 height 29
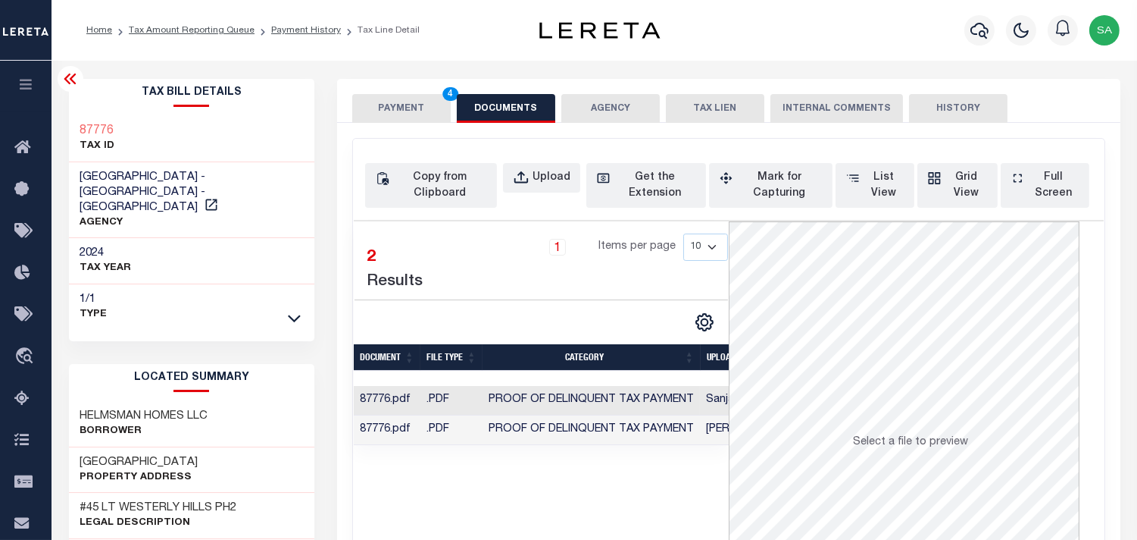
click at [427, 110] on button "PAYMENT 4" at bounding box center [401, 108] width 99 height 29
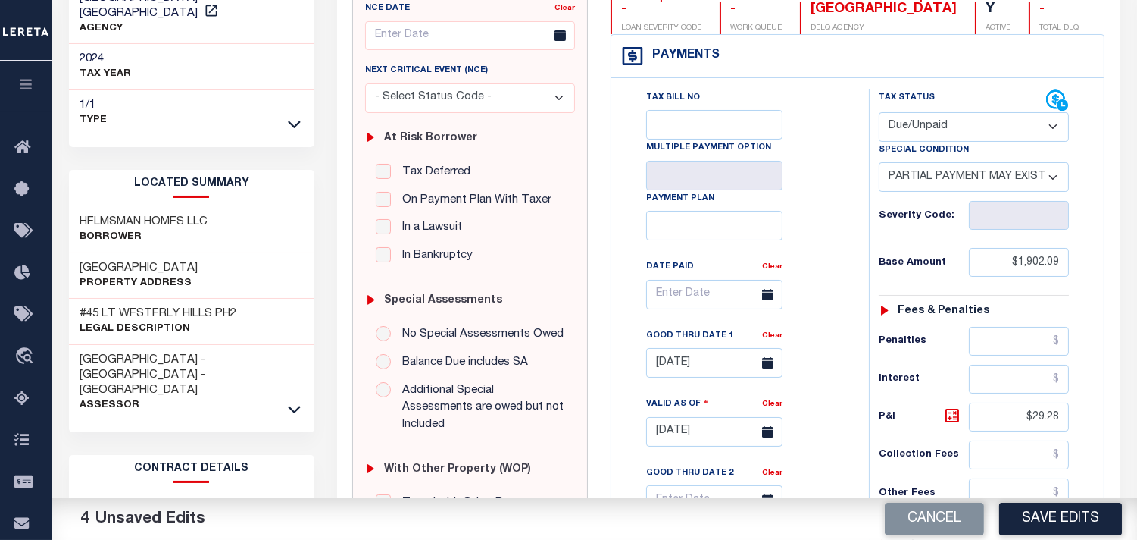
scroll to position [252, 0]
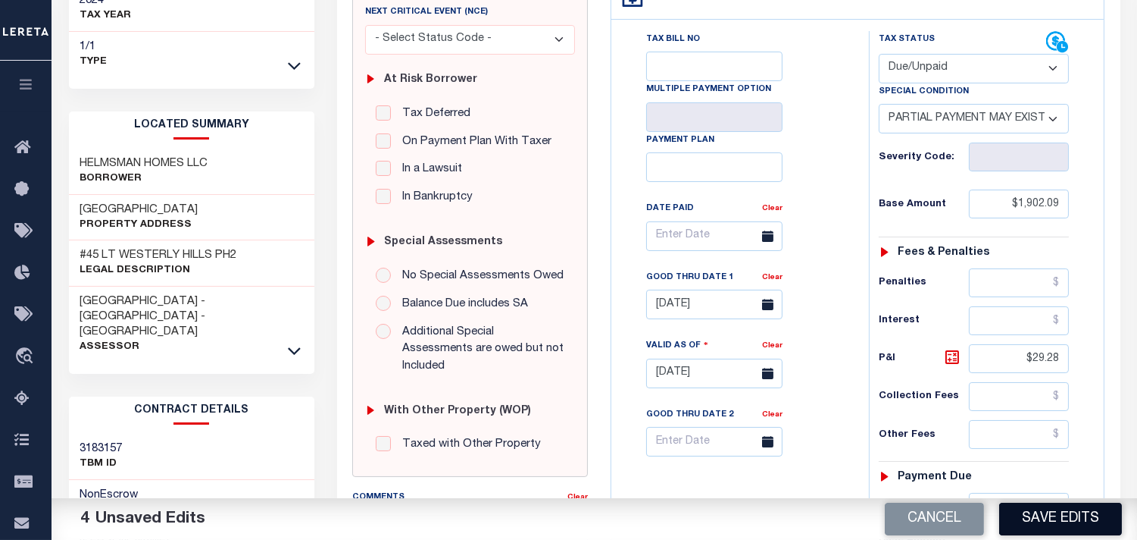
click at [1049, 511] on button "Save Edits" at bounding box center [1060, 518] width 123 height 33
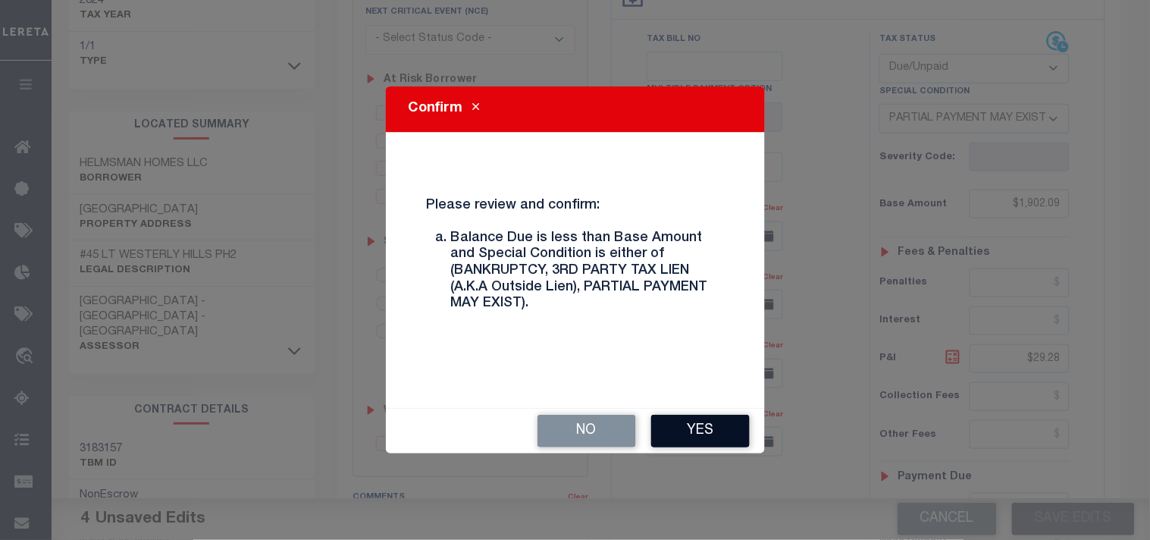
click at [679, 418] on button "Yes" at bounding box center [700, 430] width 99 height 33
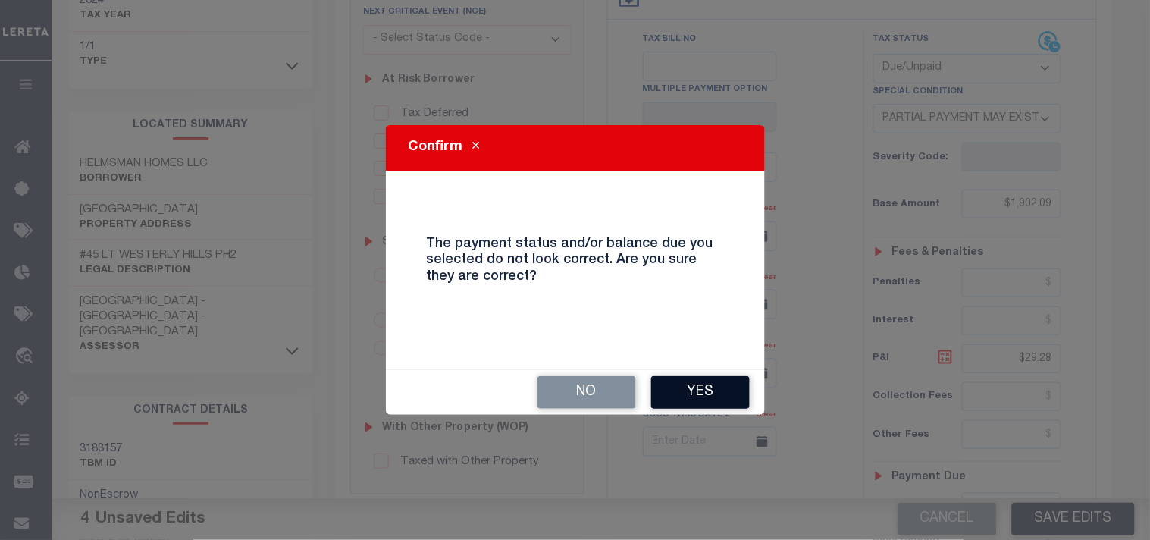
click at [687, 388] on button "Yes" at bounding box center [700, 392] width 99 height 33
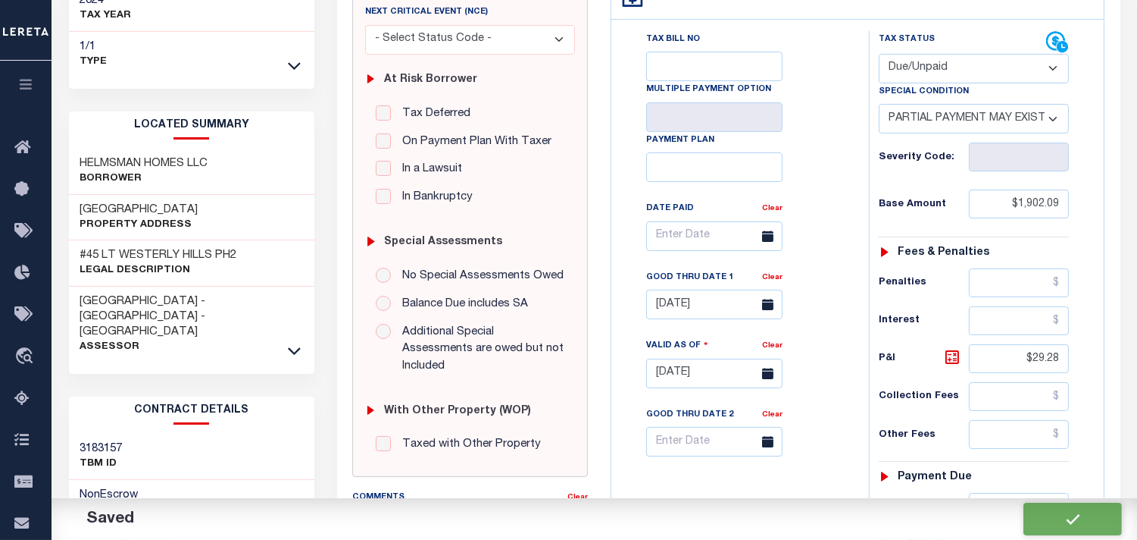
checkbox input "false"
type input "$1,902.09"
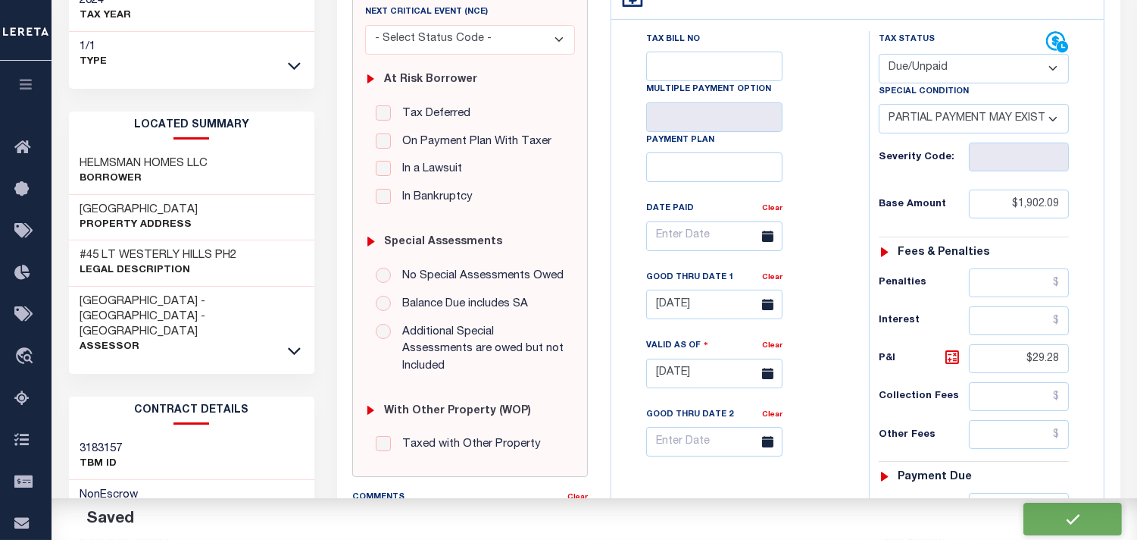
type input "$29.28"
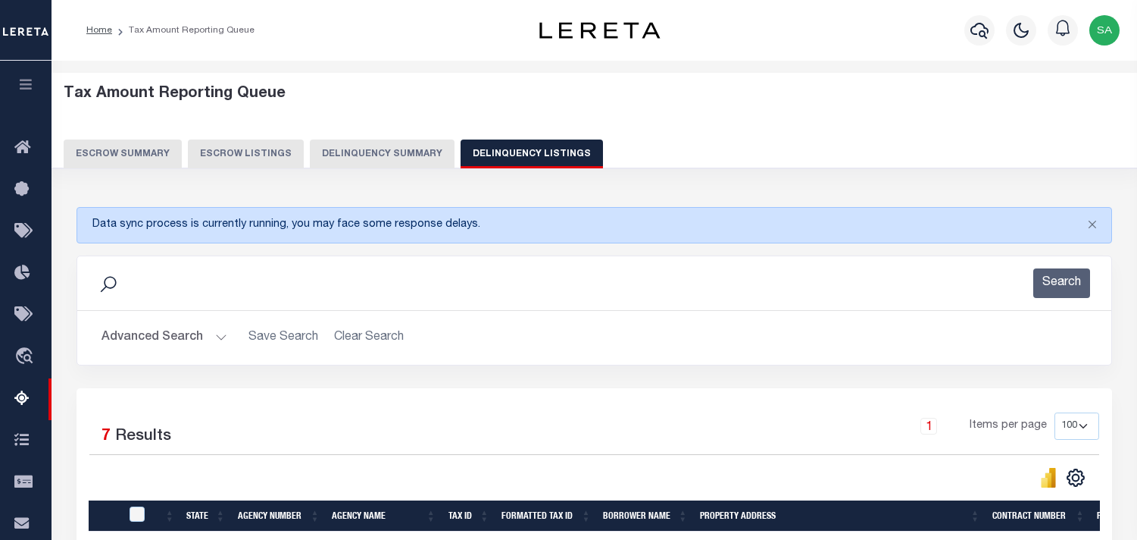
select select "100"
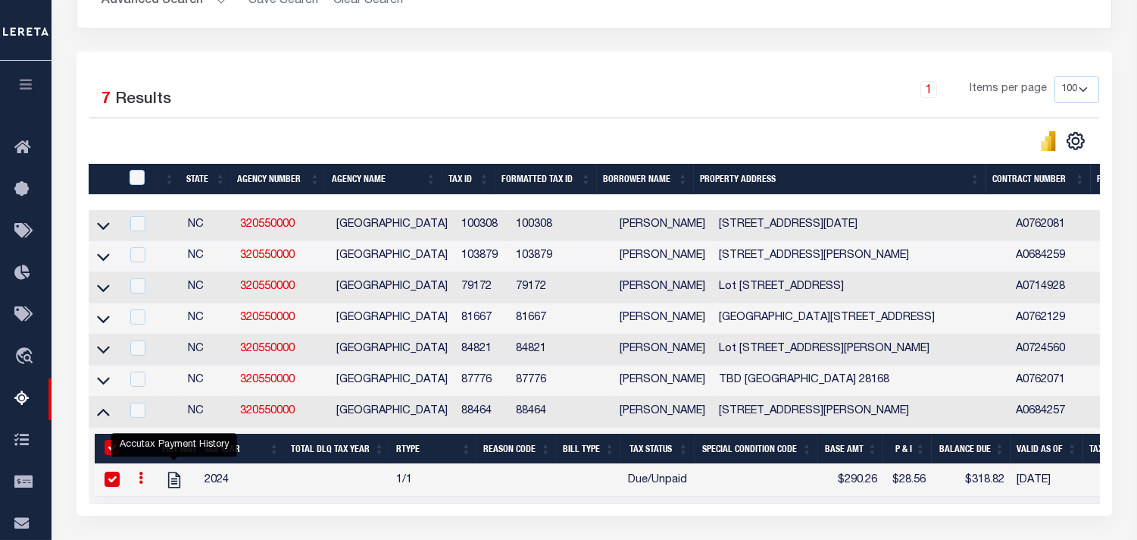
scroll to position [336, 0]
click at [108, 416] on icon at bounding box center [103, 412] width 13 height 8
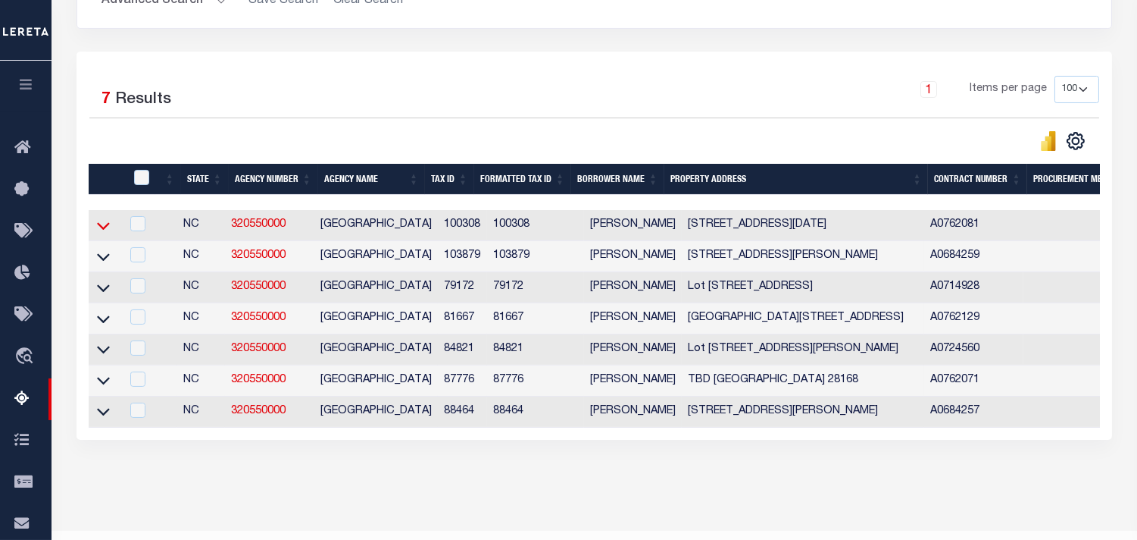
click at [104, 227] on icon at bounding box center [103, 225] width 13 height 16
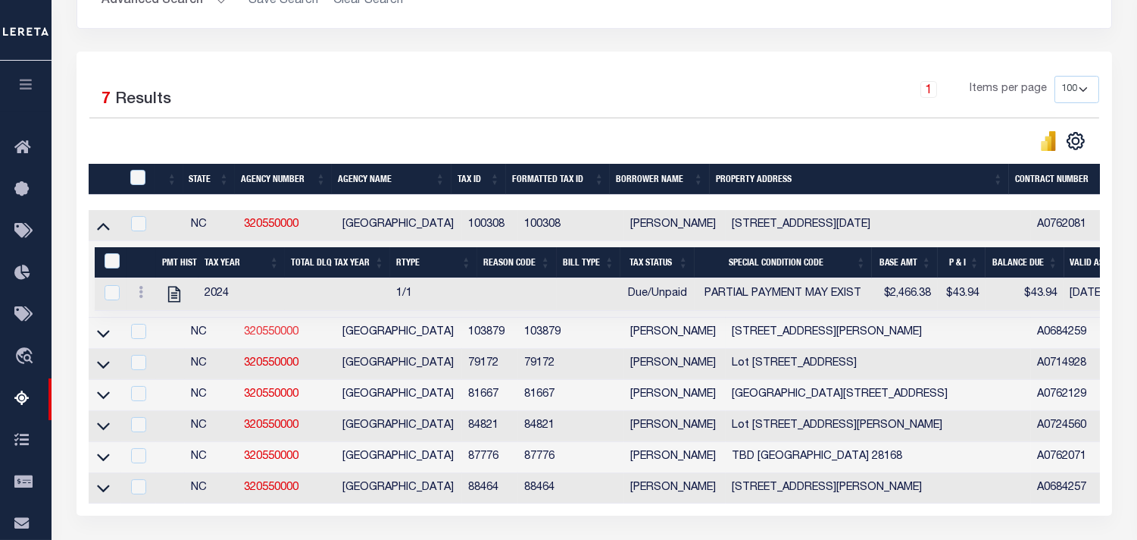
scroll to position [414, 0]
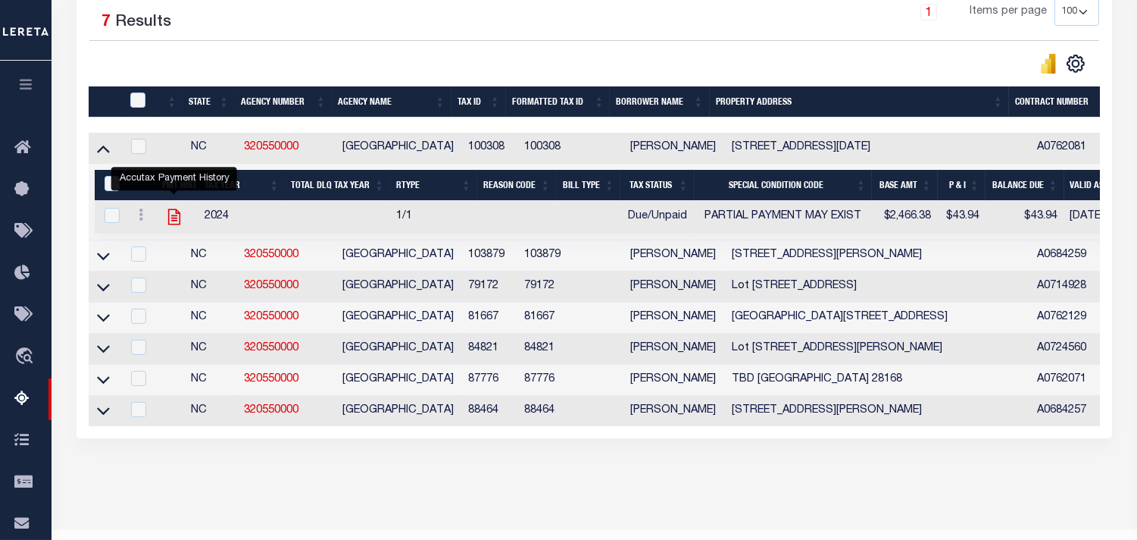
click at [177, 220] on icon "" at bounding box center [174, 217] width 20 height 20
checkbox input "true"
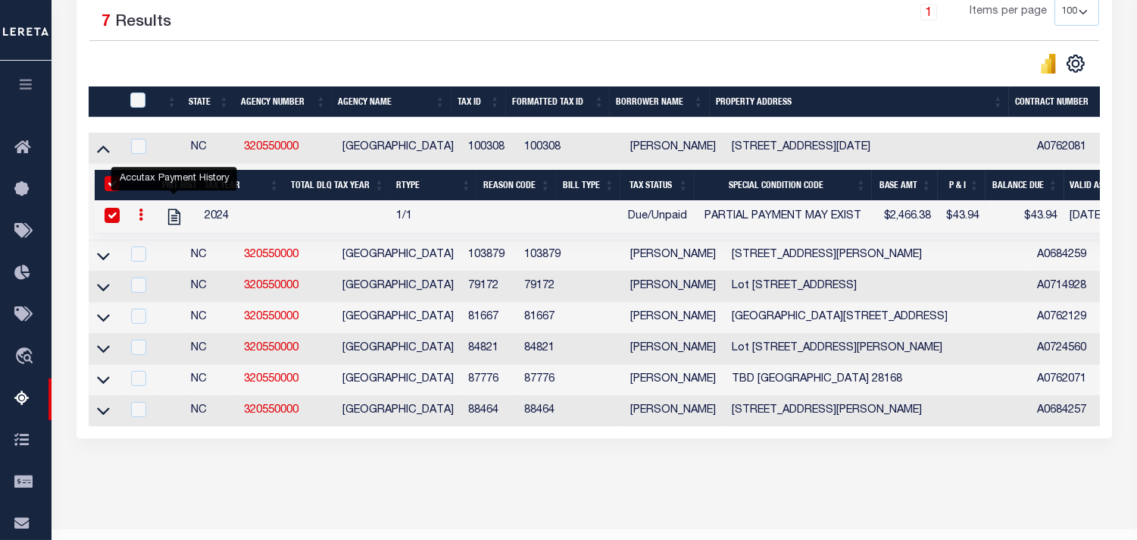
click at [108, 150] on icon at bounding box center [103, 148] width 13 height 16
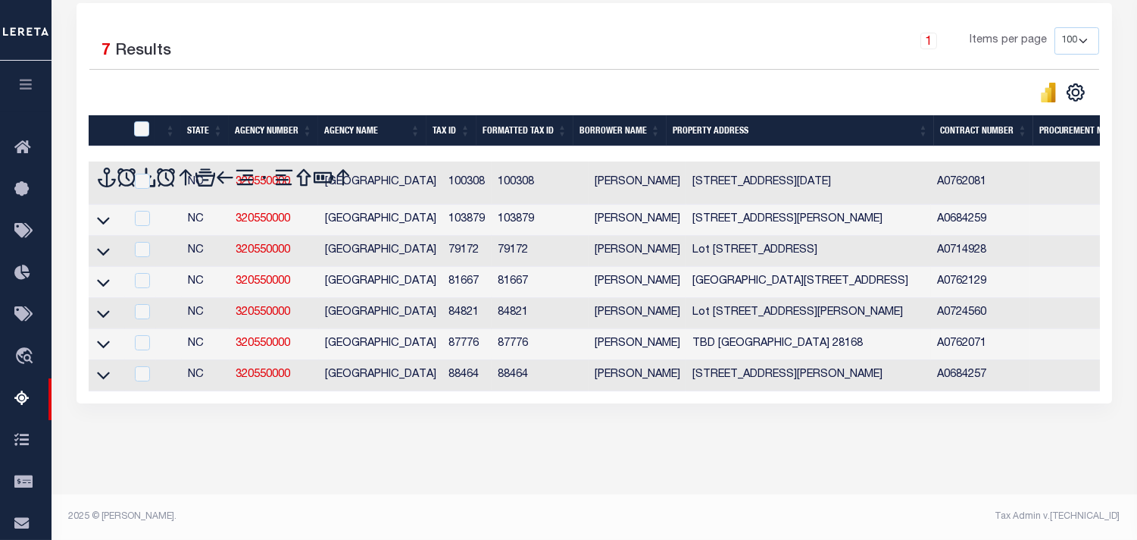
scroll to position [336, 0]
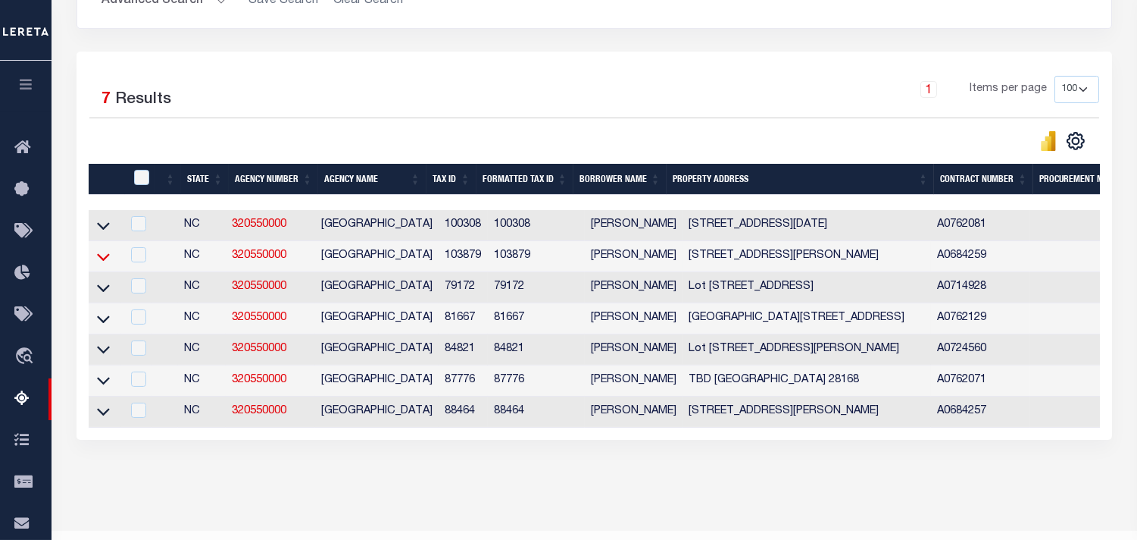
click at [104, 258] on icon at bounding box center [103, 257] width 13 height 16
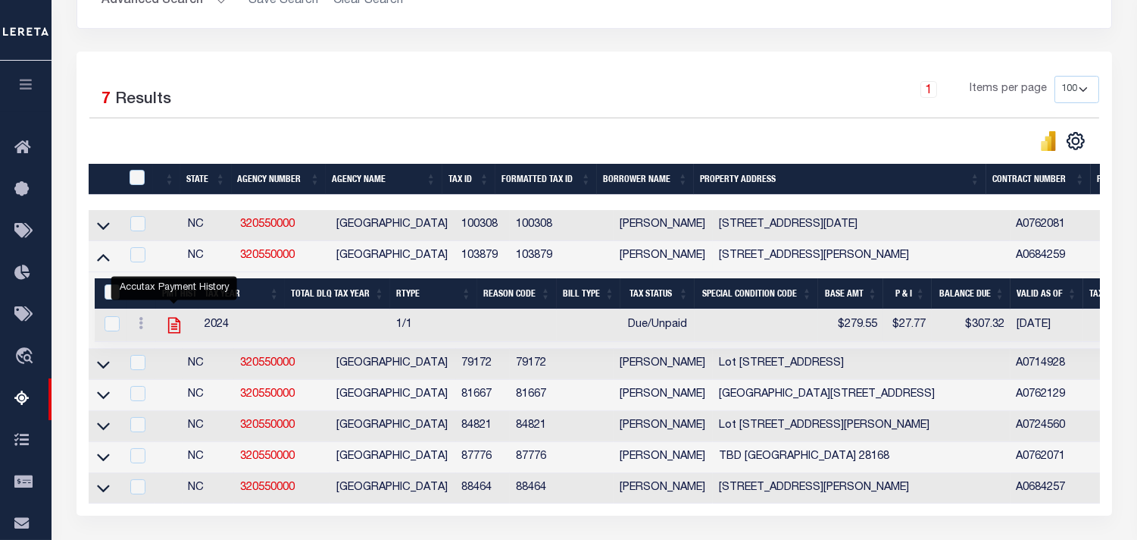
click at [178, 332] on icon "" at bounding box center [174, 325] width 20 height 20
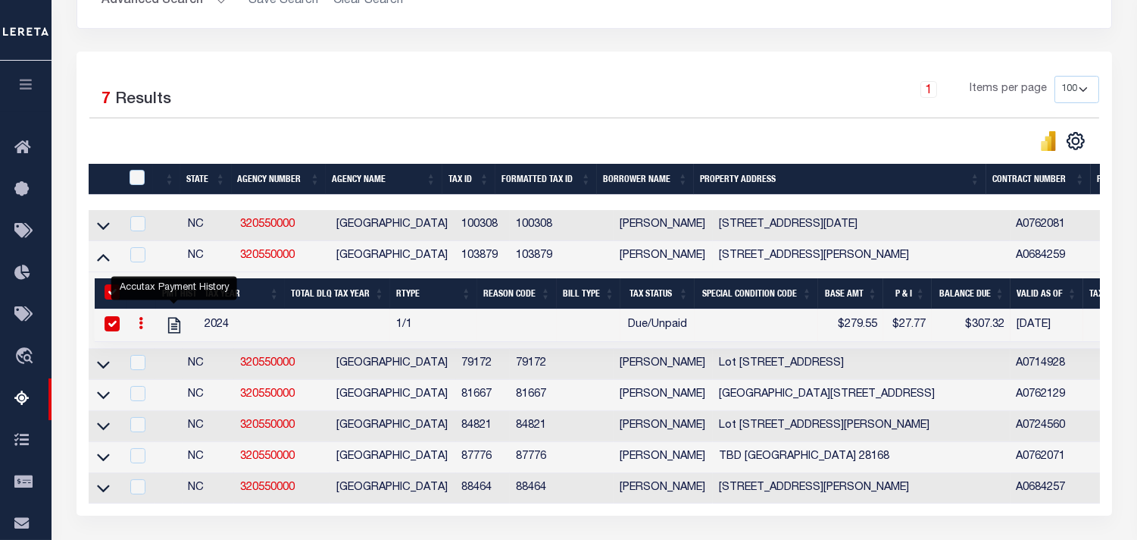
checkbox input "true"
click at [103, 263] on icon at bounding box center [103, 257] width 13 height 16
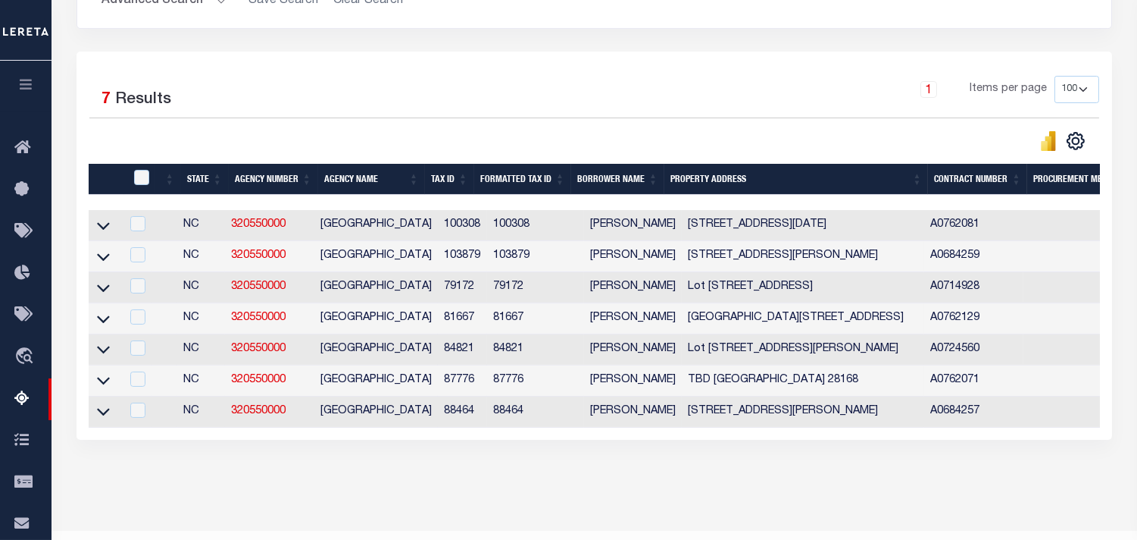
scroll to position [84, 0]
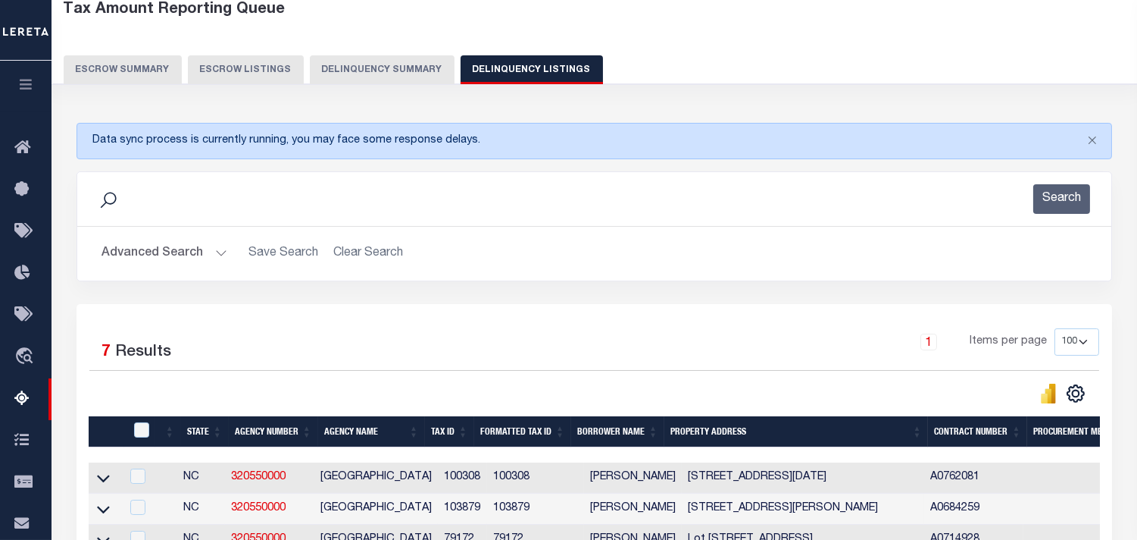
click at [222, 248] on button "Advanced Search" at bounding box center [165, 254] width 126 height 30
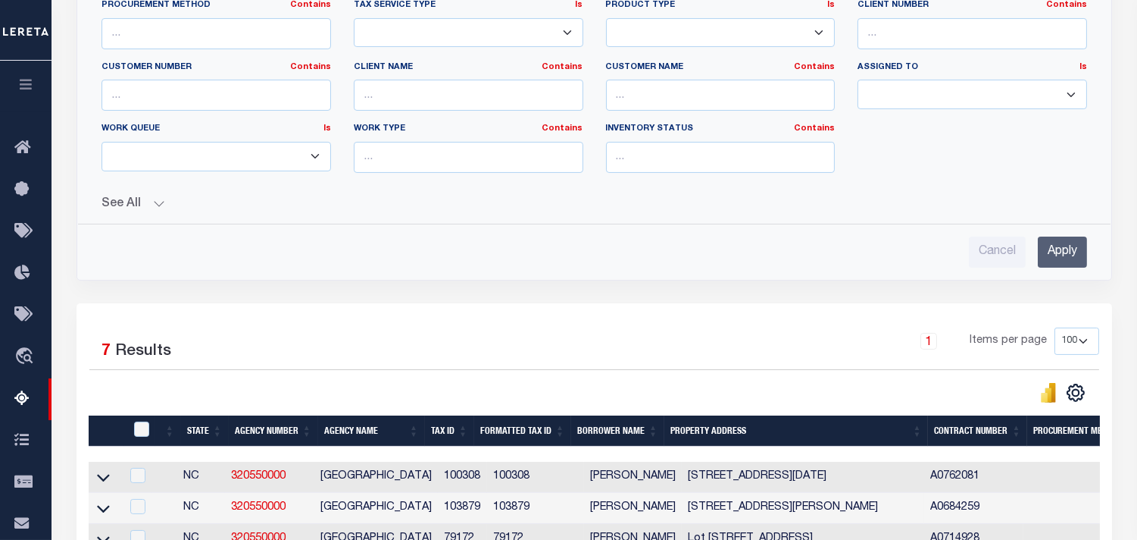
scroll to position [152, 0]
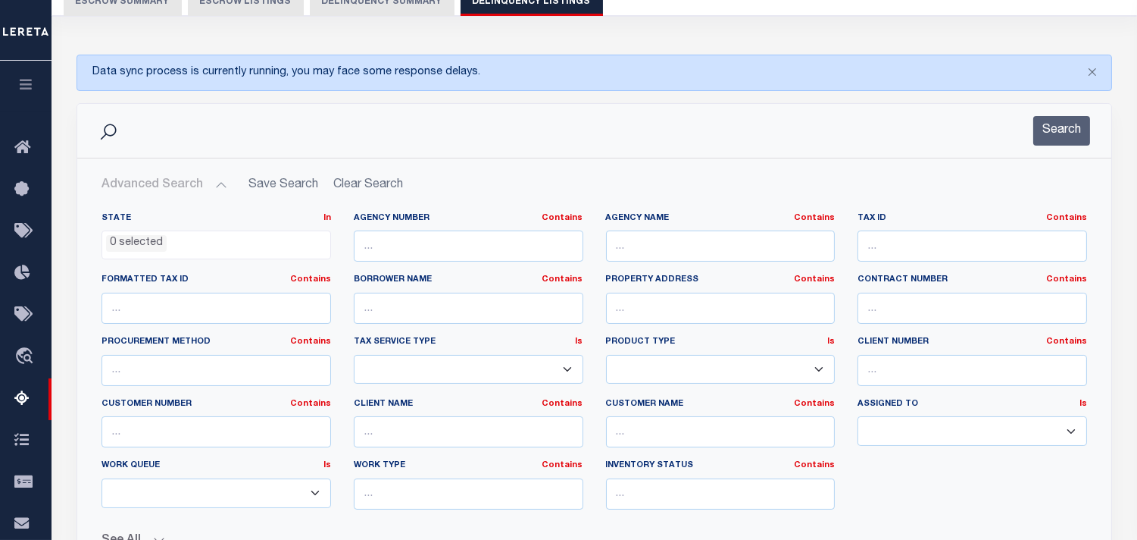
click at [368, 2] on button "Delinquency Summary" at bounding box center [382, 1] width 145 height 29
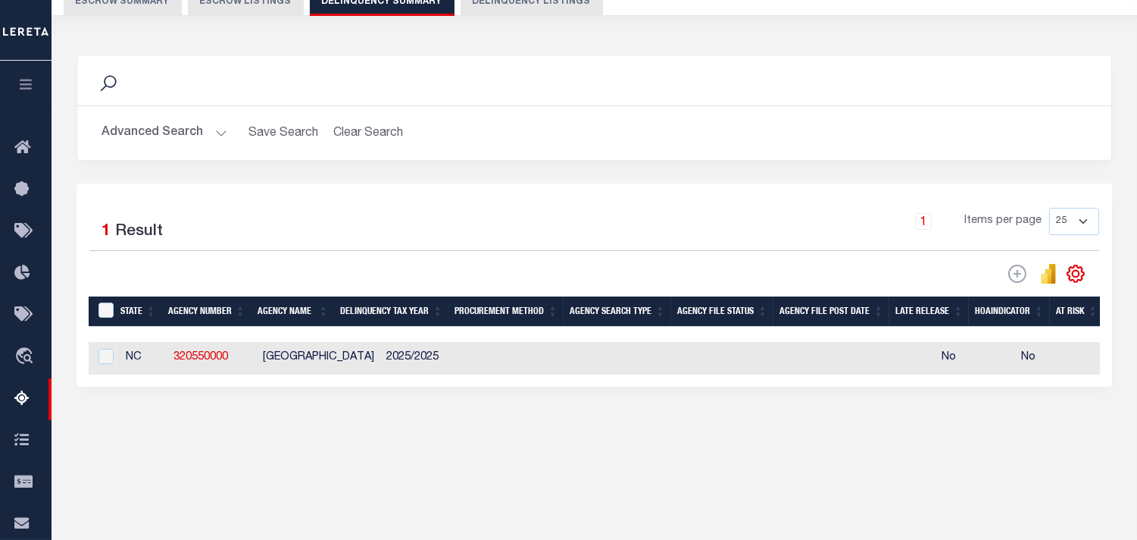
click at [221, 134] on button "Advanced Search" at bounding box center [165, 133] width 126 height 30
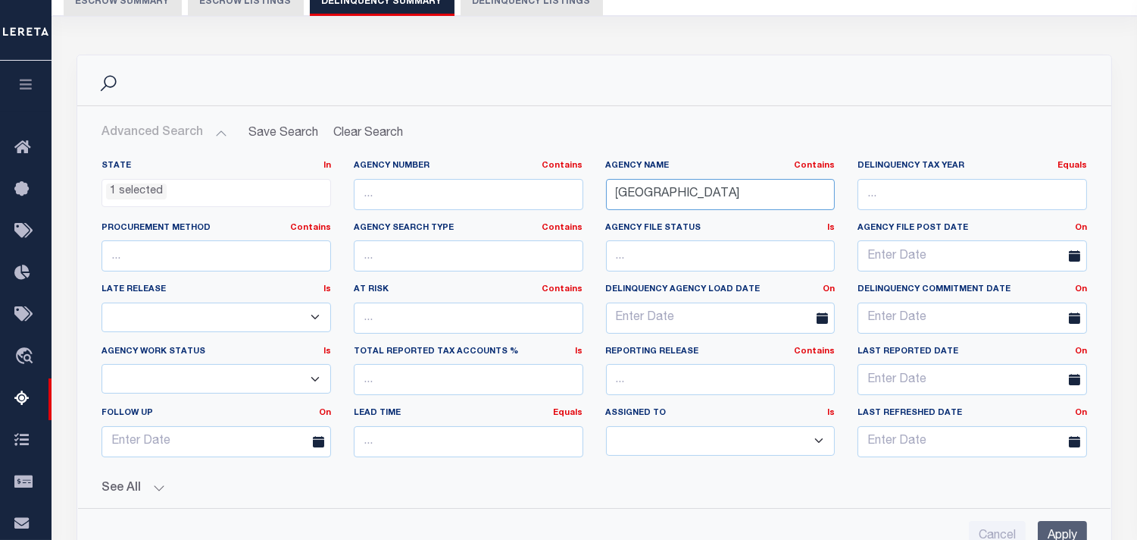
drag, startPoint x: 745, startPoint y: 186, endPoint x: 506, endPoint y: 193, distance: 238.8
click at [506, 193] on div "State In In AK AL AR AZ CA CO CT DC DE FL GA GU HI IA ID IL IN KS KY LA MA MD M…" at bounding box center [594, 314] width 1009 height 309
paste input "CATAWBA"
type input "CATAWBA COUNTY"
click at [1077, 521] on input "Apply" at bounding box center [1062, 536] width 49 height 31
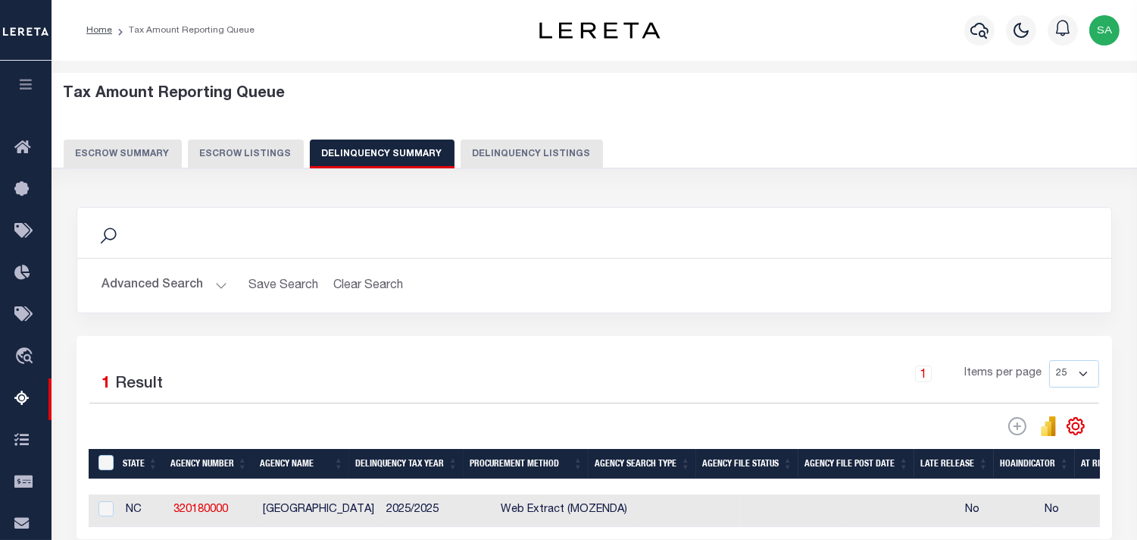
scroll to position [84, 0]
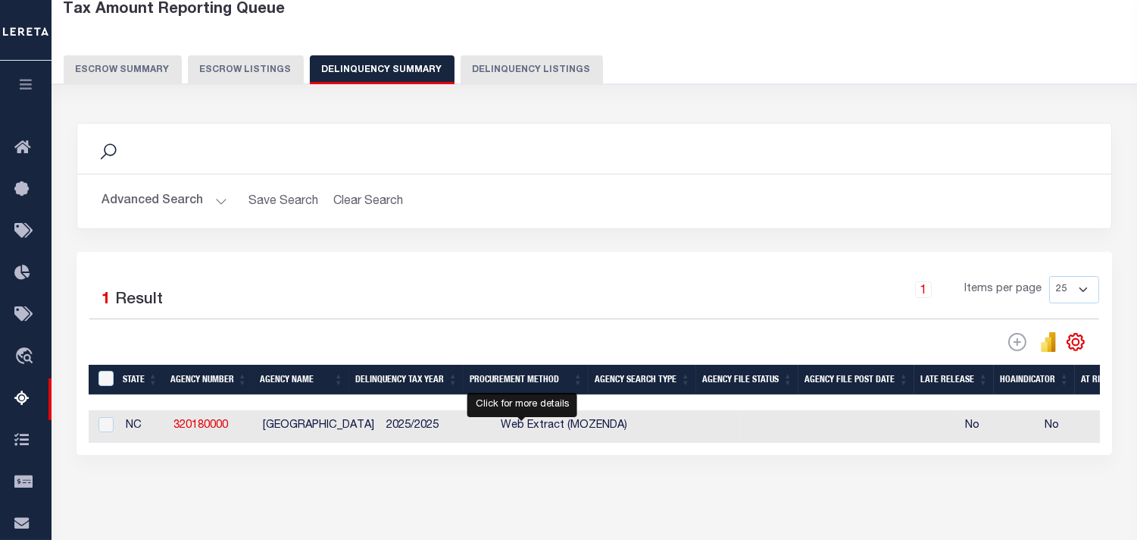
select select "100"
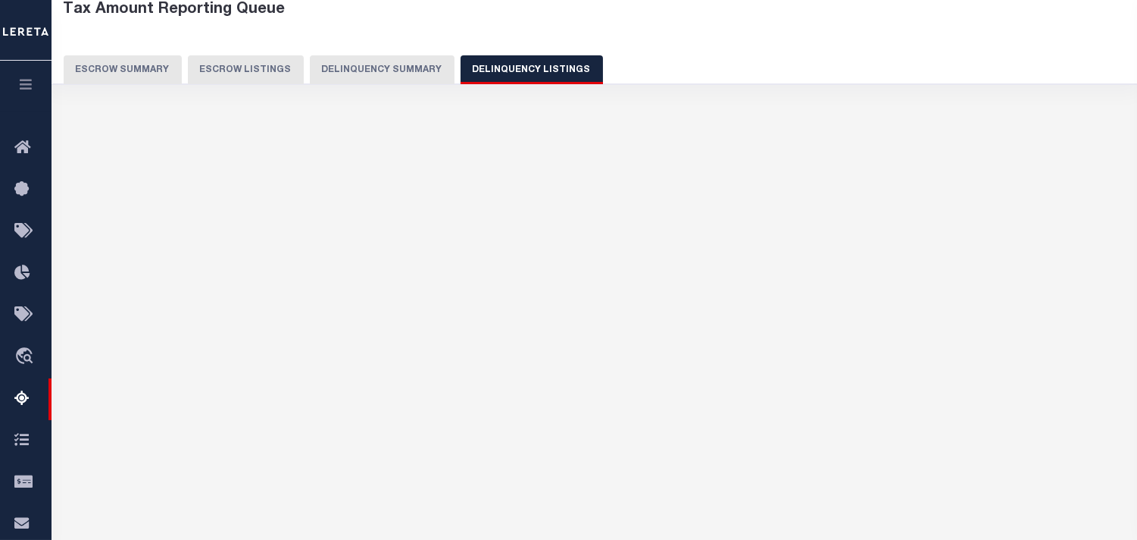
select select "100"
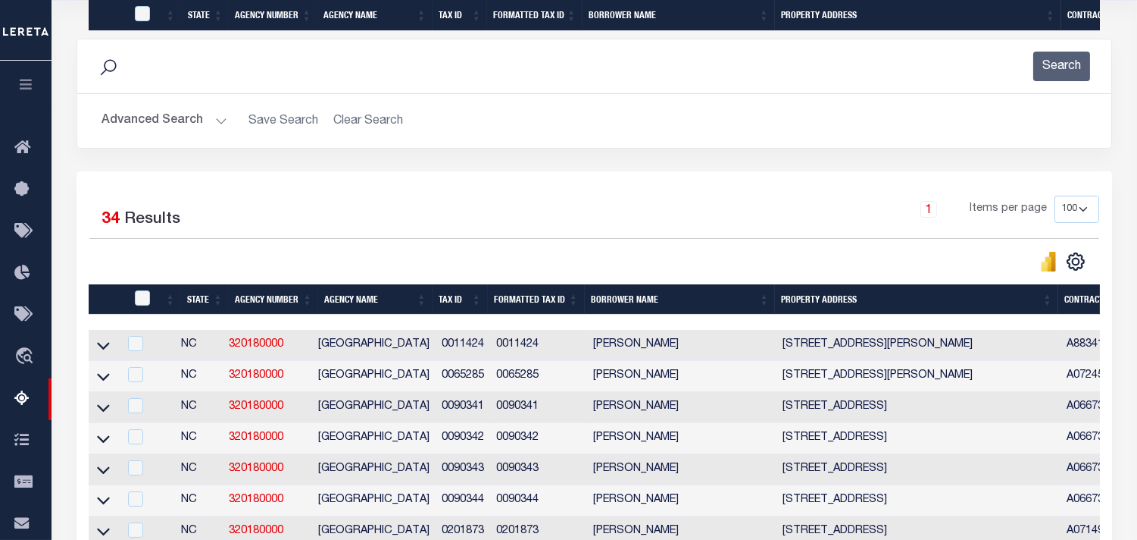
scroll to position [591, 0]
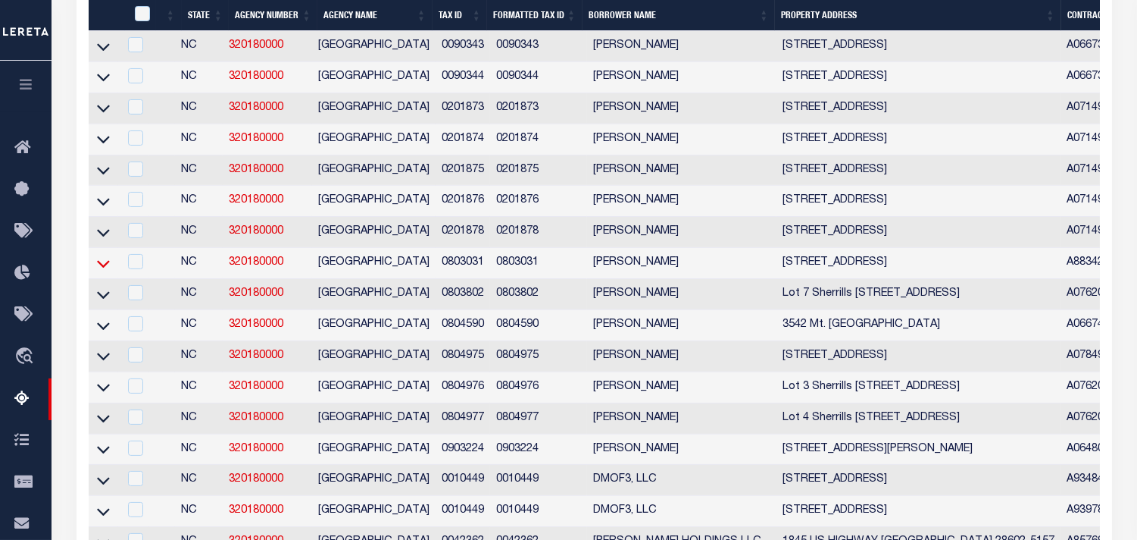
click at [99, 271] on icon at bounding box center [103, 263] width 13 height 16
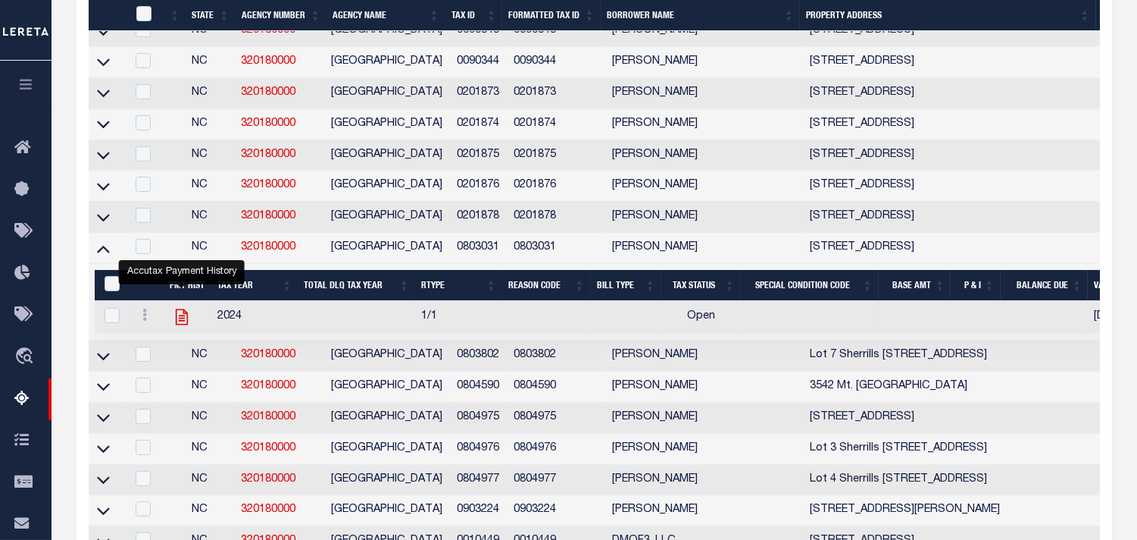
click at [185, 327] on icon "" at bounding box center [182, 317] width 20 height 20
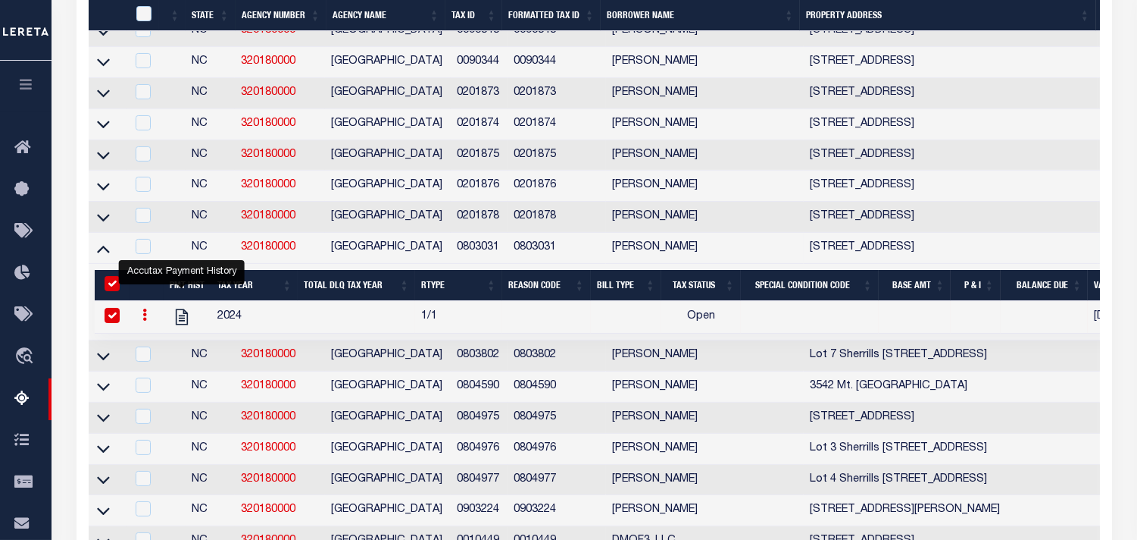
checkbox input "true"
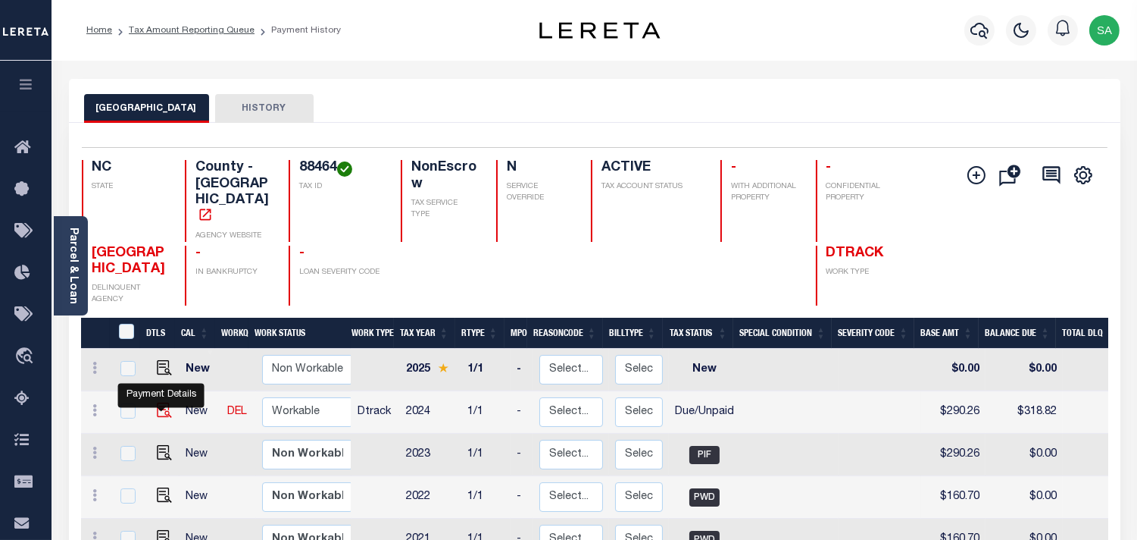
click at [164, 402] on img "" at bounding box center [164, 409] width 15 height 15
checkbox input "true"
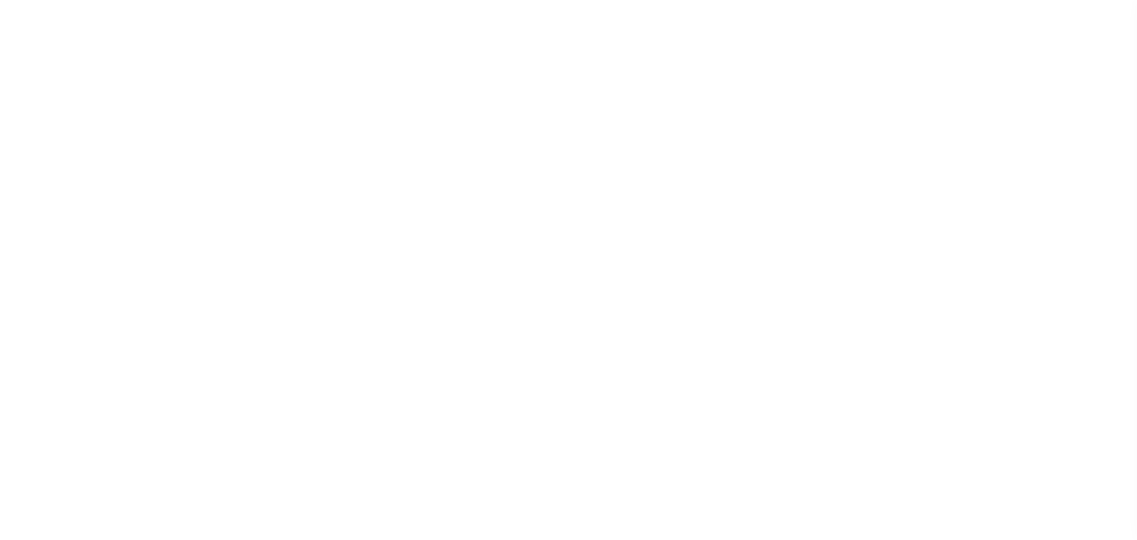
select select "DUE"
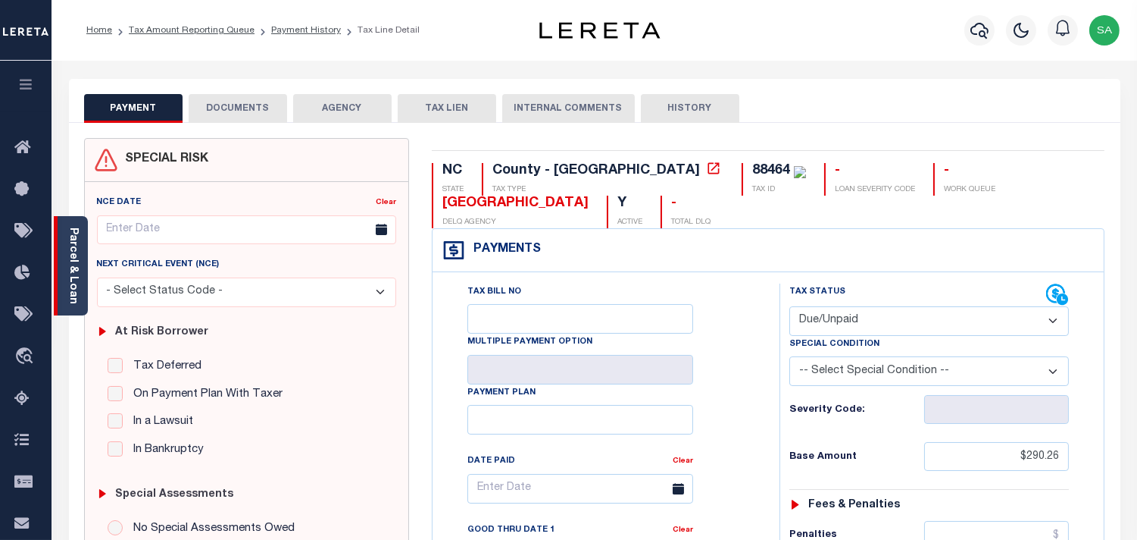
click at [76, 266] on link "Parcel & Loan" at bounding box center [72, 265] width 11 height 77
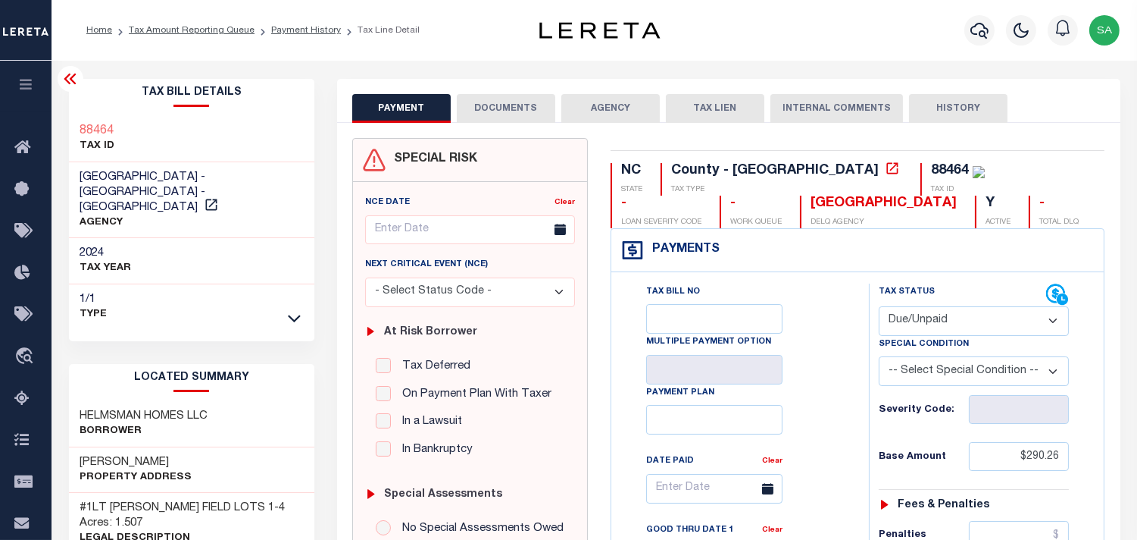
drag, startPoint x: 487, startPoint y: 109, endPoint x: 552, endPoint y: 152, distance: 77.1
click at [487, 109] on button "DOCUMENTS" at bounding box center [506, 108] width 99 height 29
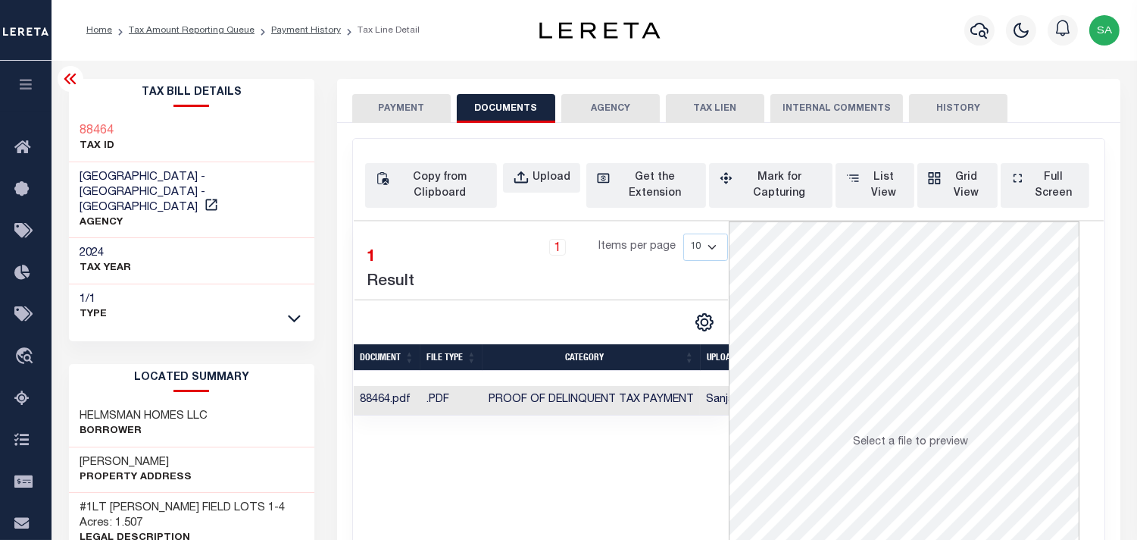
click at [581, 173] on div "Copy from Clipboard Upload Get the Extension Mark for Capturing Got it List Vie…" at bounding box center [728, 185] width 727 height 45
click at [553, 173] on div "Upload" at bounding box center [552, 178] width 38 height 17
select select "POP"
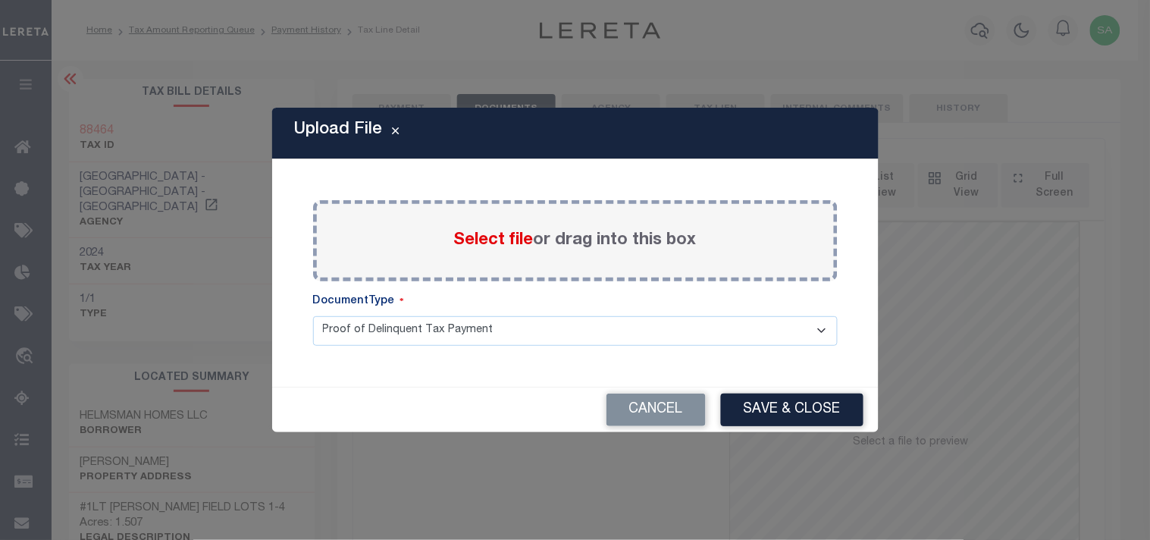
click at [520, 242] on span "Select file" at bounding box center [494, 240] width 80 height 17
click at [0, 0] on input "Select file or drag into this box" at bounding box center [0, 0] width 0 height 0
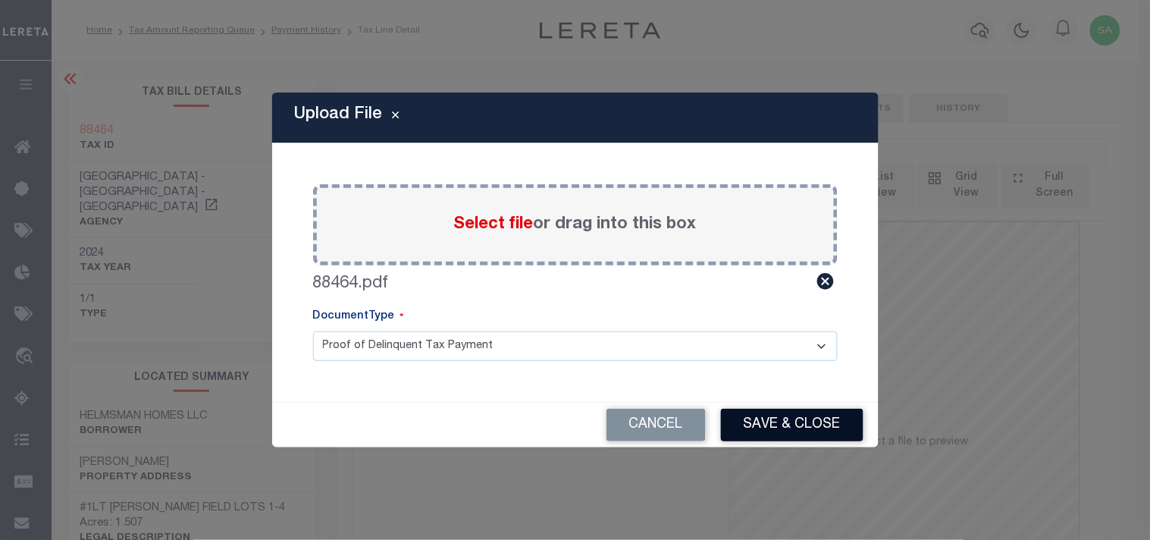
click at [791, 428] on button "Save & Close" at bounding box center [792, 424] width 142 height 33
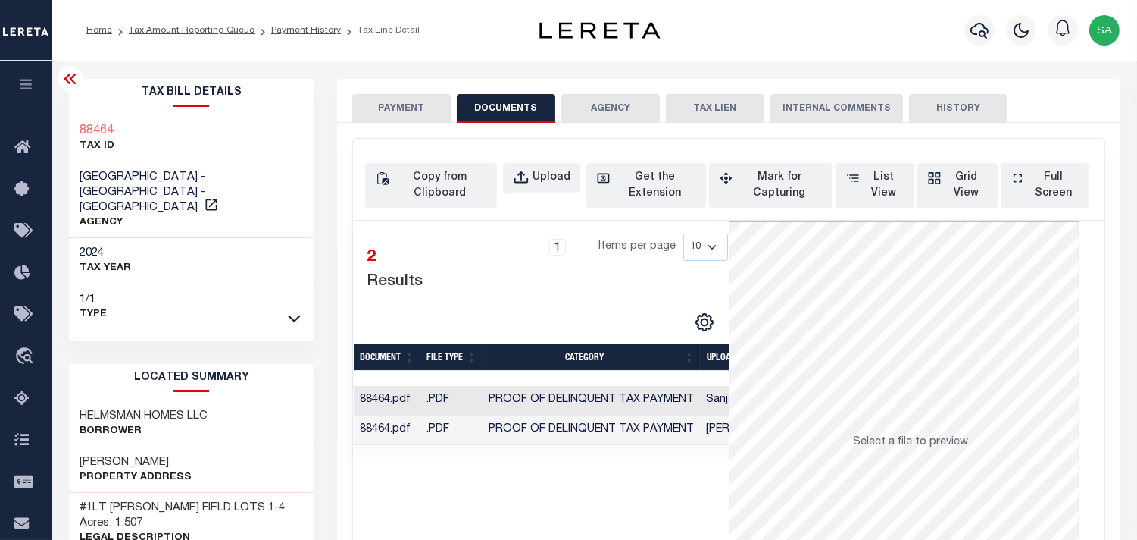
click at [399, 105] on button "PAYMENT" at bounding box center [401, 108] width 99 height 29
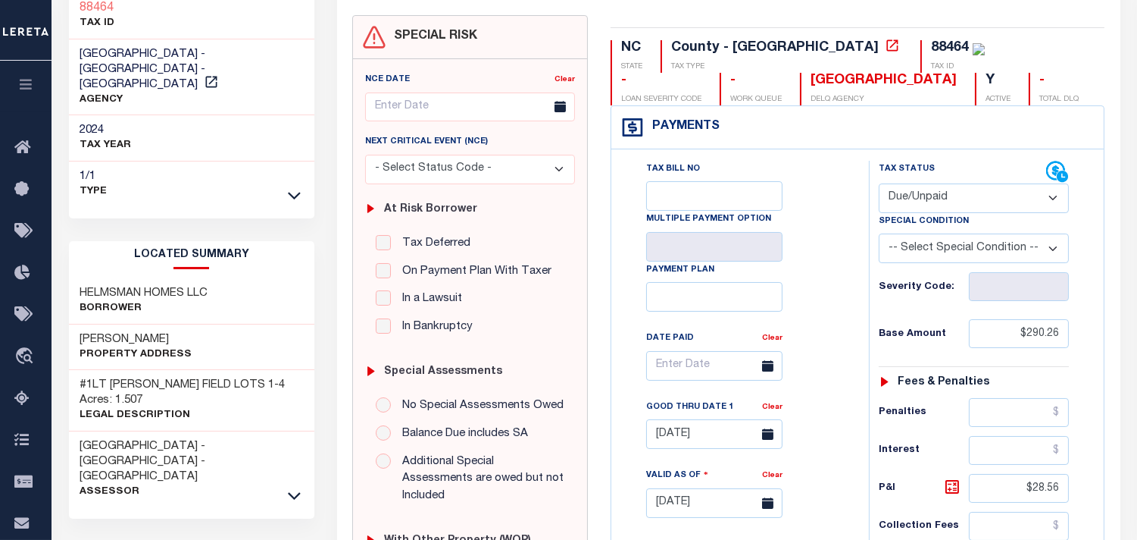
scroll to position [336, 0]
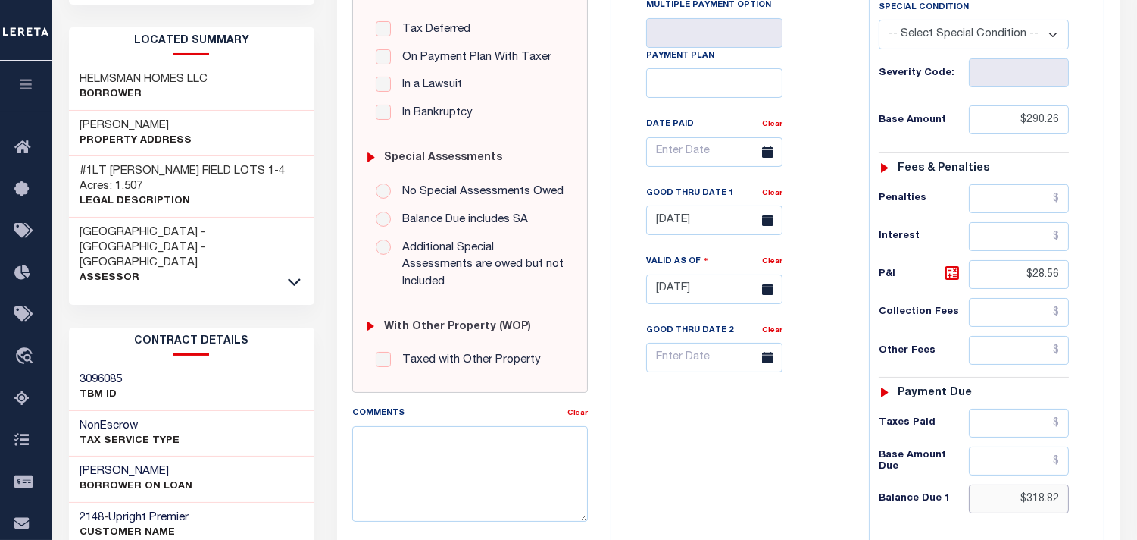
drag, startPoint x: 1006, startPoint y: 505, endPoint x: 1089, endPoint y: 505, distance: 82.6
click at [1090, 505] on div "Tax Status Status" at bounding box center [979, 281] width 242 height 669
paste input "321.05"
type input "$321.05"
type input "[DATE]"
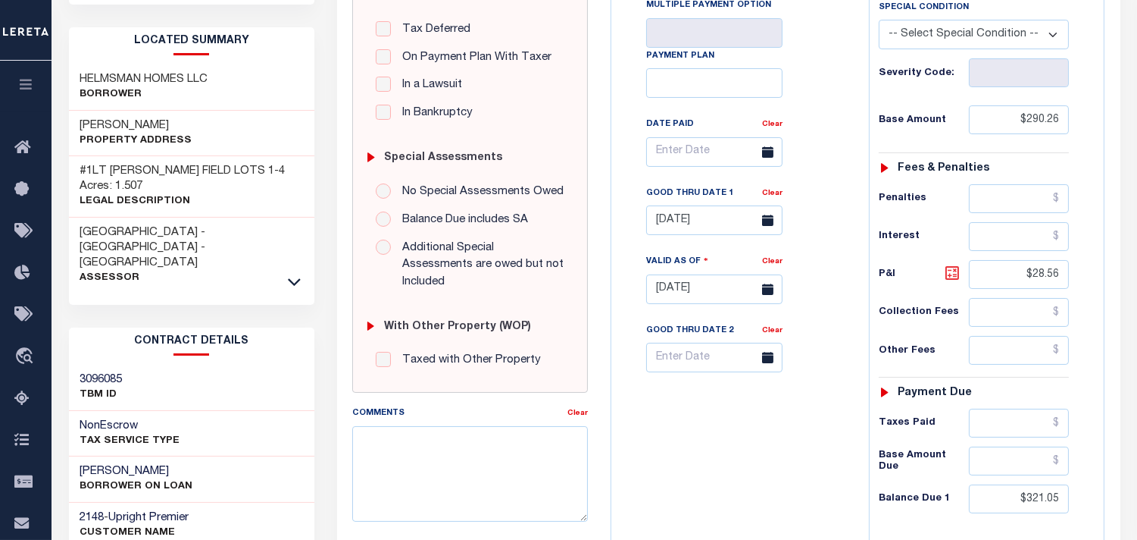
click at [946, 274] on icon at bounding box center [953, 273] width 14 height 14
type input "$30.79"
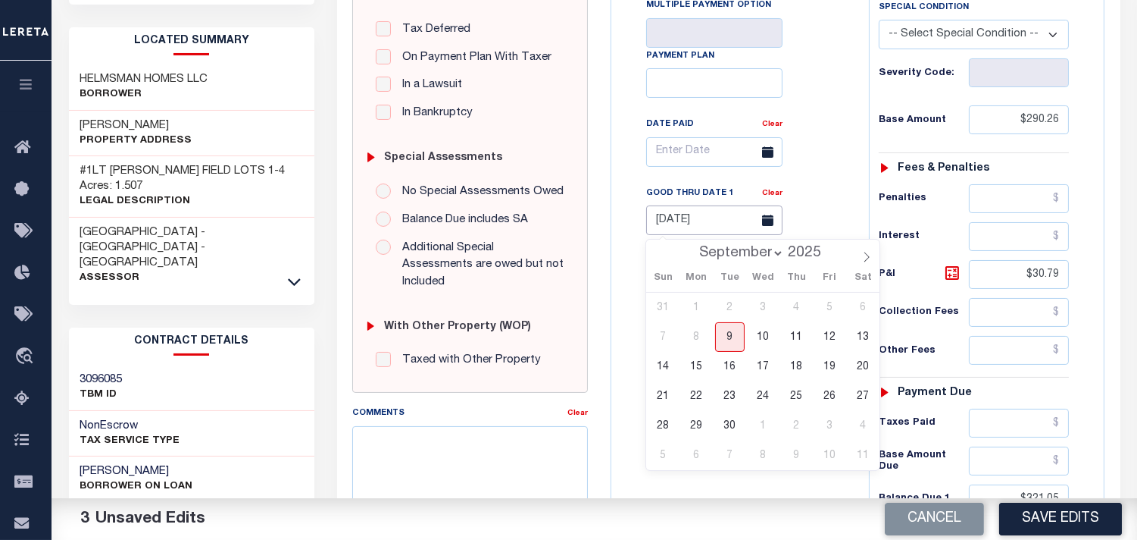
click at [705, 226] on input "[DATE]" at bounding box center [714, 220] width 136 height 30
click at [721, 421] on span "30" at bounding box center [730, 426] width 30 height 30
type input "[DATE]"
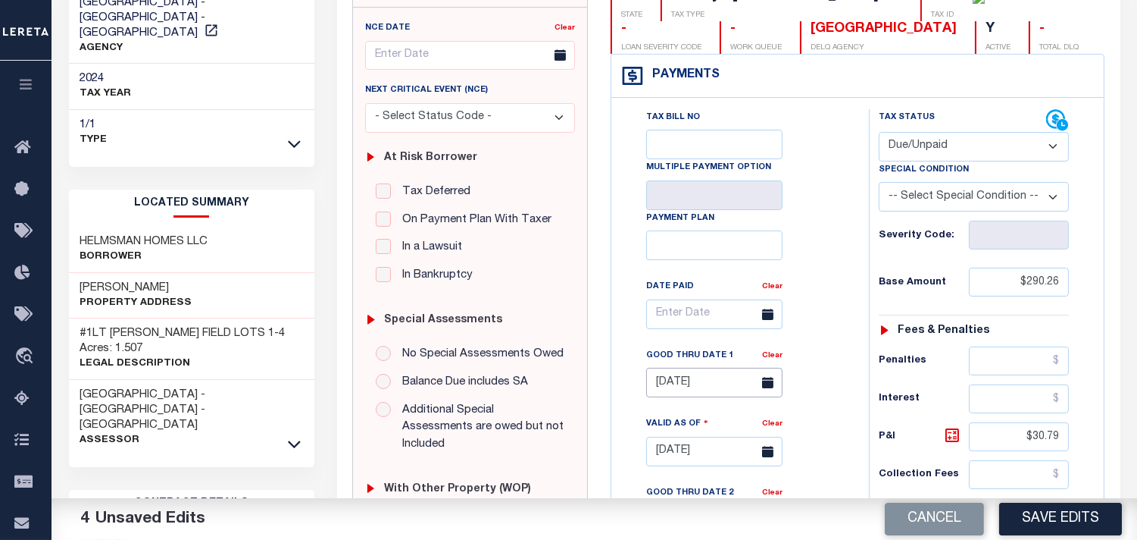
scroll to position [0, 0]
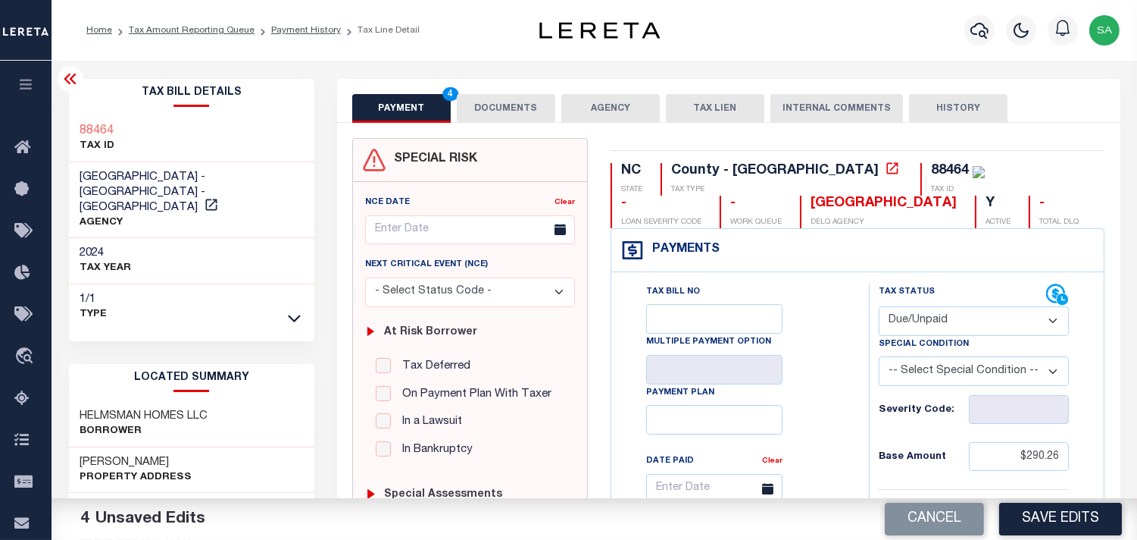
click at [524, 108] on button "DOCUMENTS" at bounding box center [506, 108] width 99 height 29
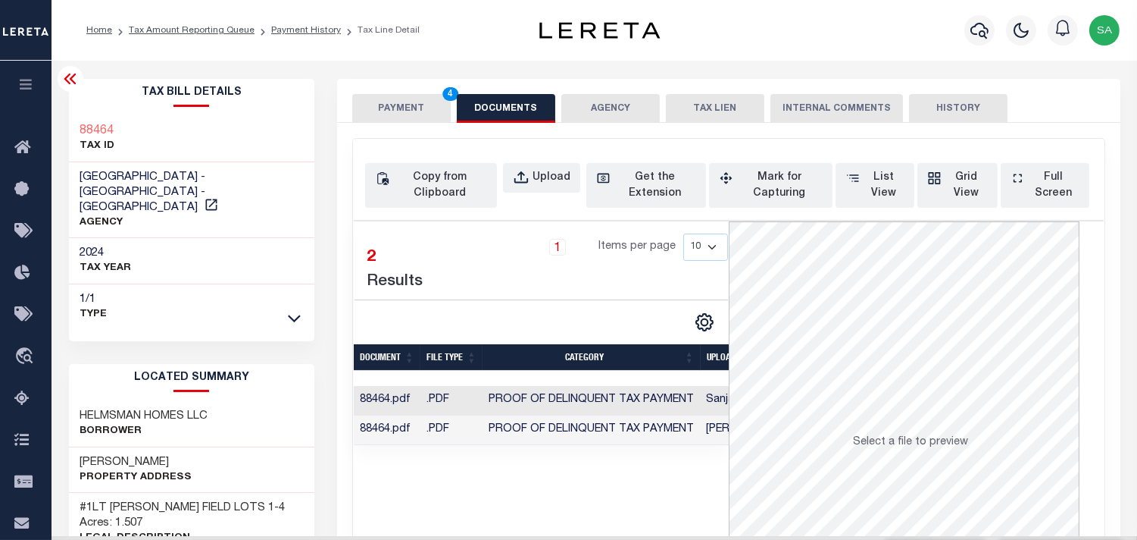
click at [434, 111] on button "PAYMENT 4" at bounding box center [401, 108] width 99 height 29
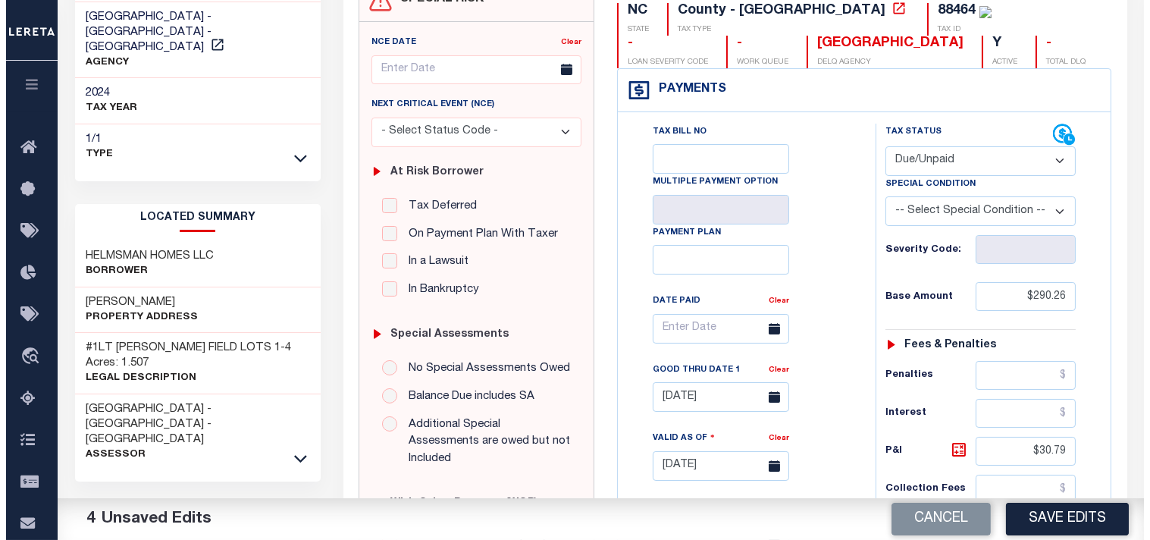
scroll to position [336, 0]
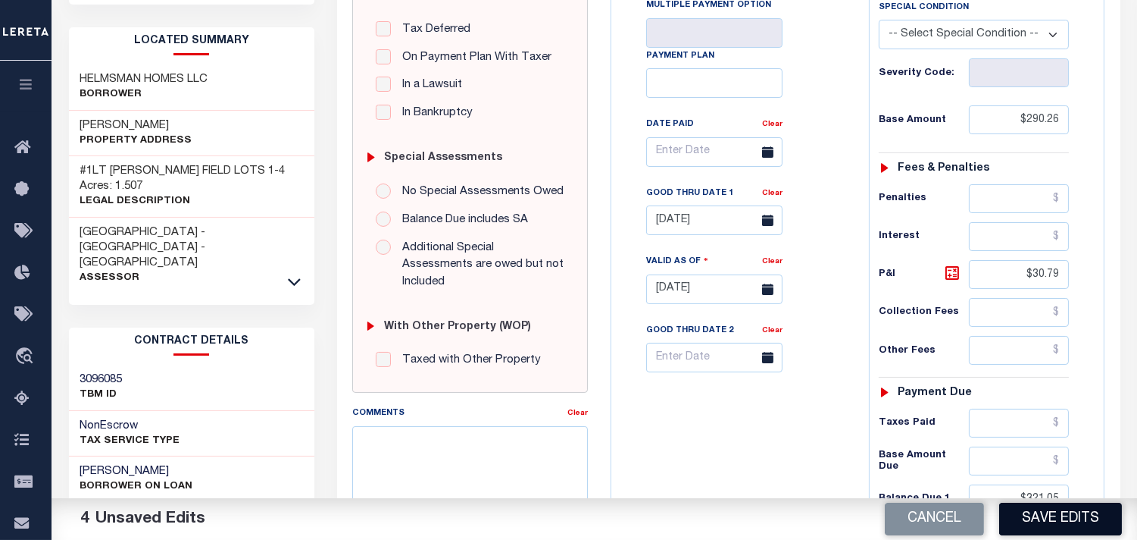
click at [1058, 524] on button "Save Edits" at bounding box center [1060, 518] width 123 height 33
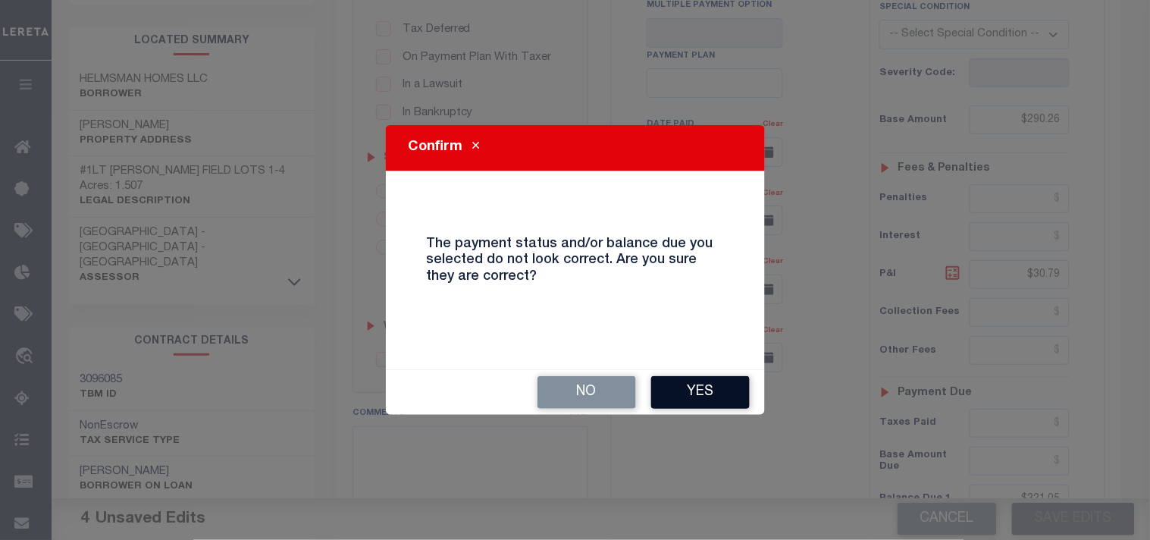
click at [686, 384] on button "Yes" at bounding box center [700, 392] width 99 height 33
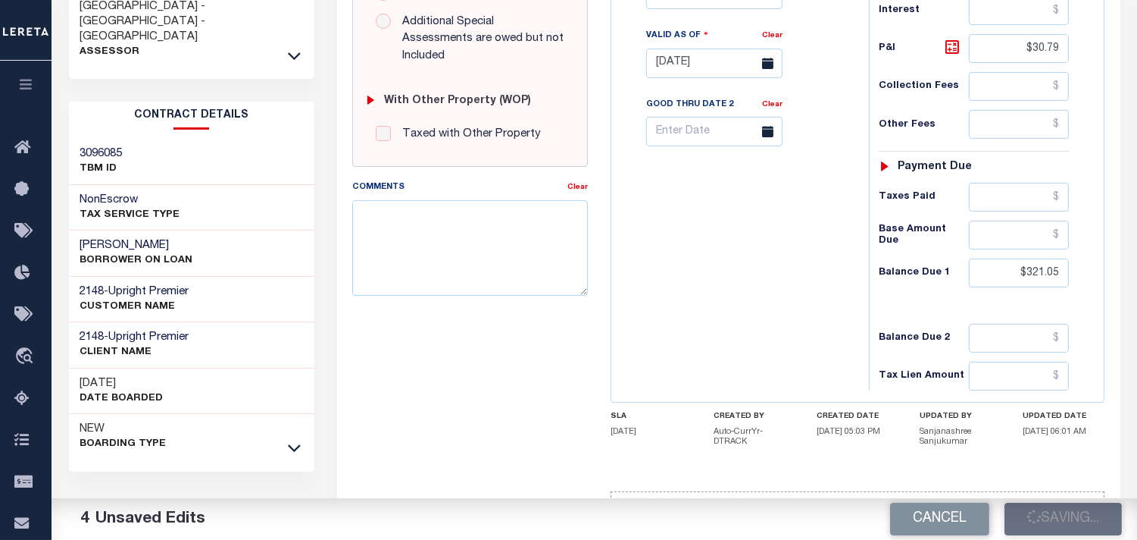
scroll to position [604, 0]
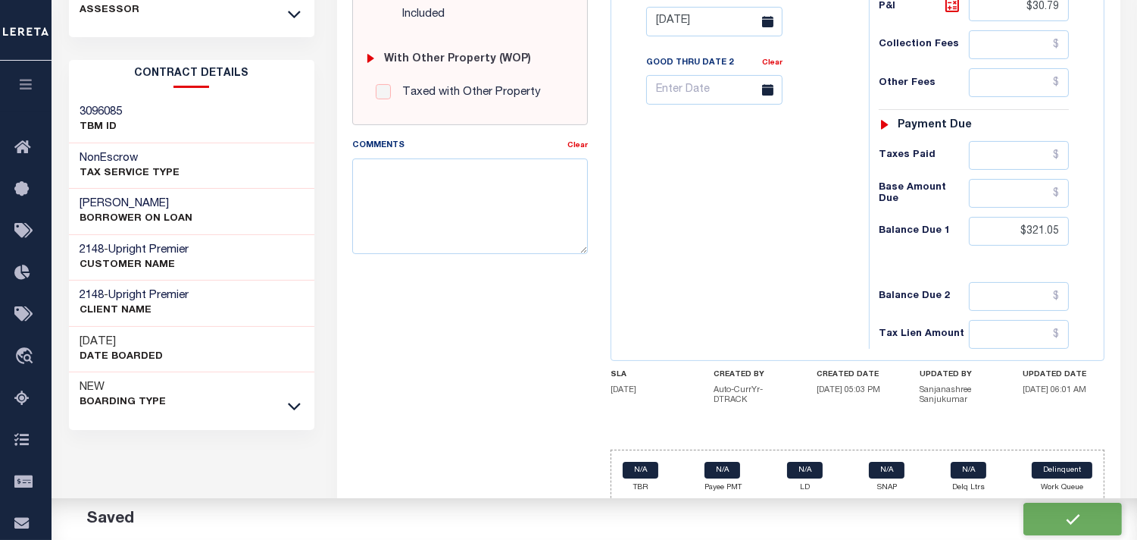
checkbox input "false"
type input "$290.26"
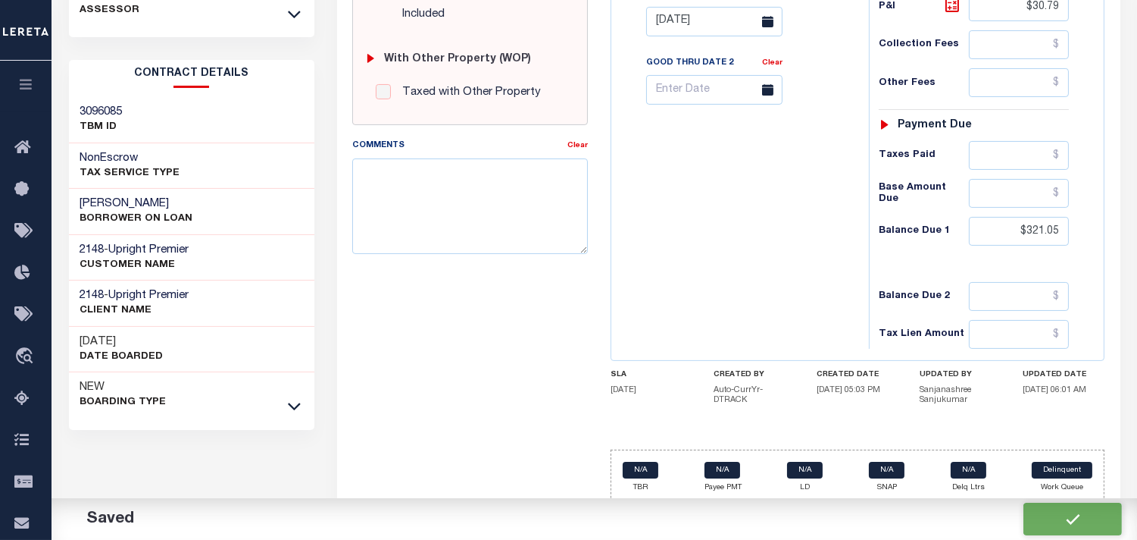
type input "$30.79"
type input "$321.05"
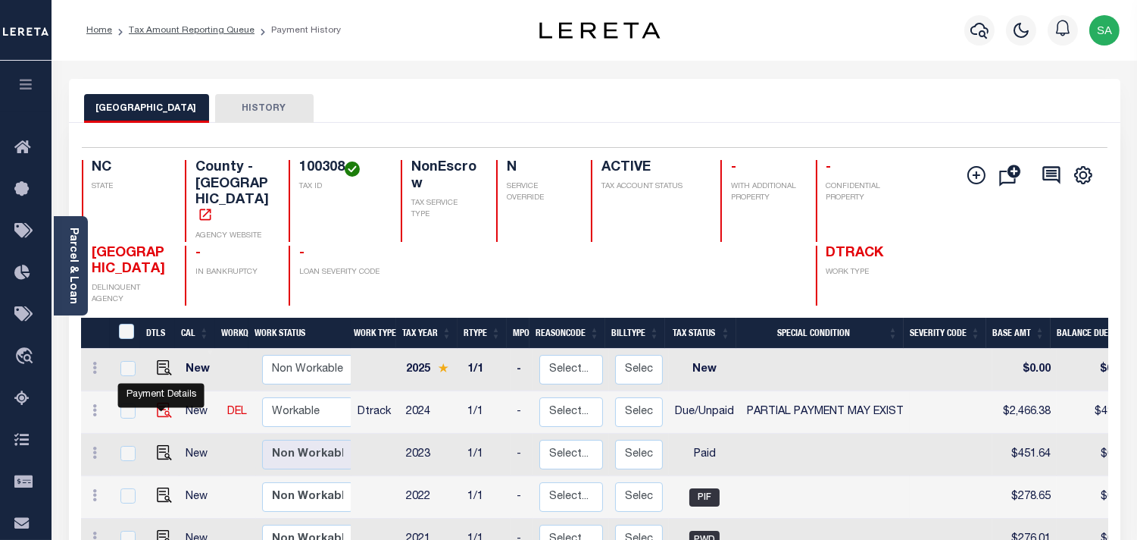
click at [158, 402] on img "" at bounding box center [164, 409] width 15 height 15
checkbox input "true"
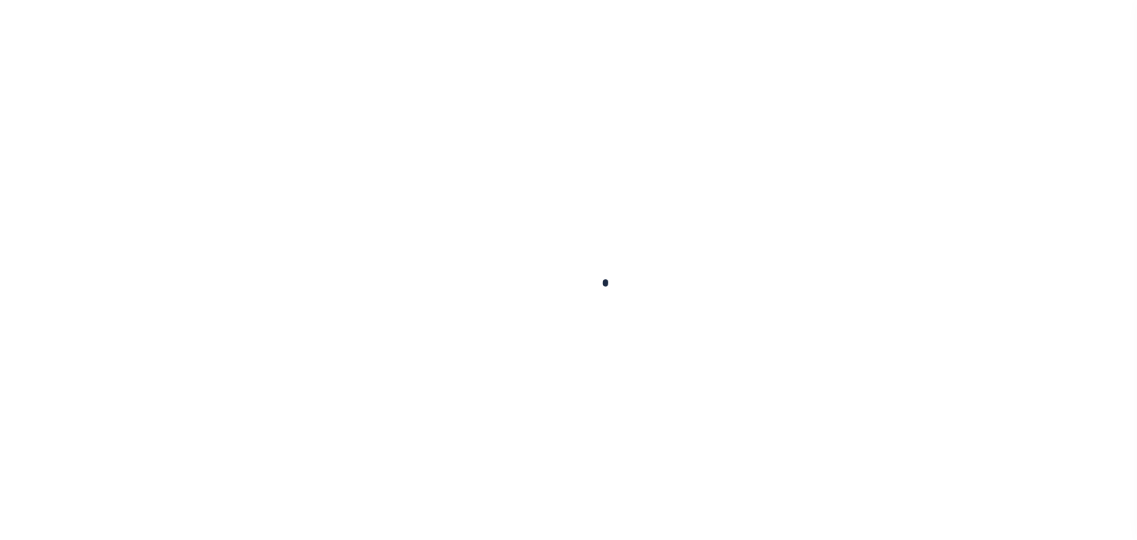
checkbox input "false"
type input "[DATE]"
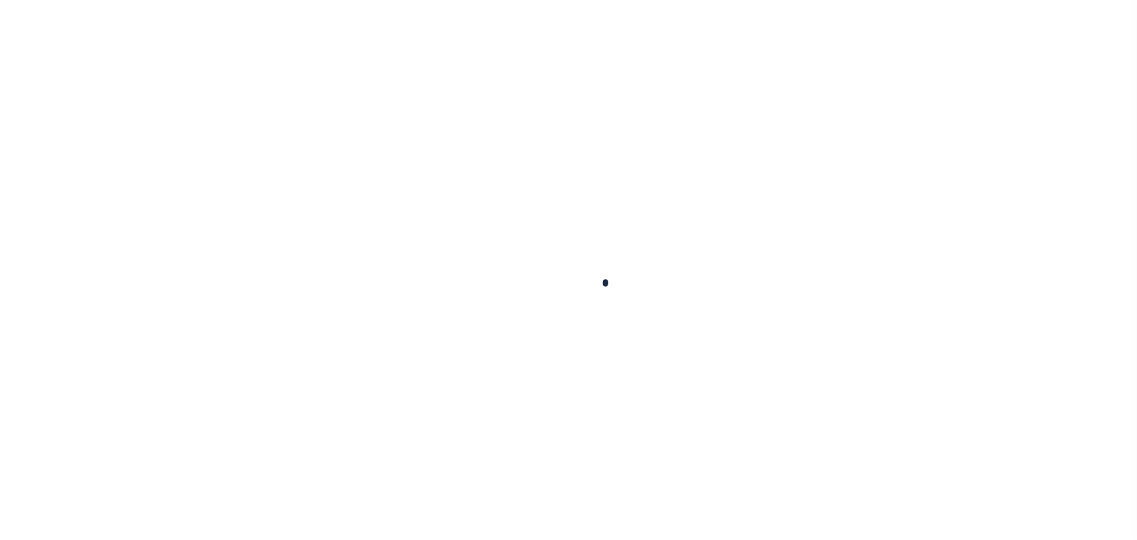
type input "[DATE]"
select select "DUE"
select select "15"
type input "$2,466.38"
type input "$43.94"
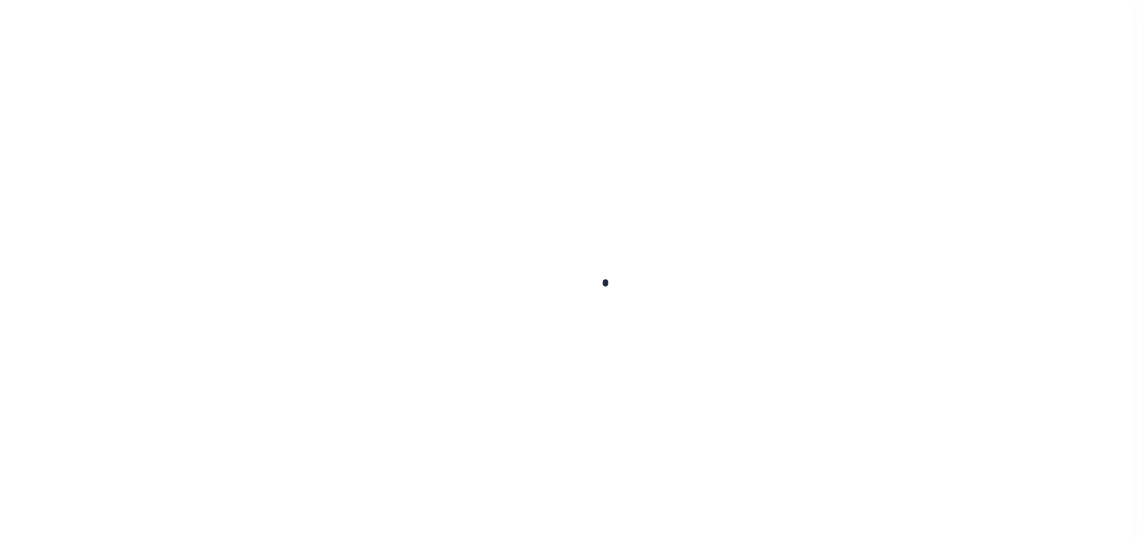
type input "$43.94"
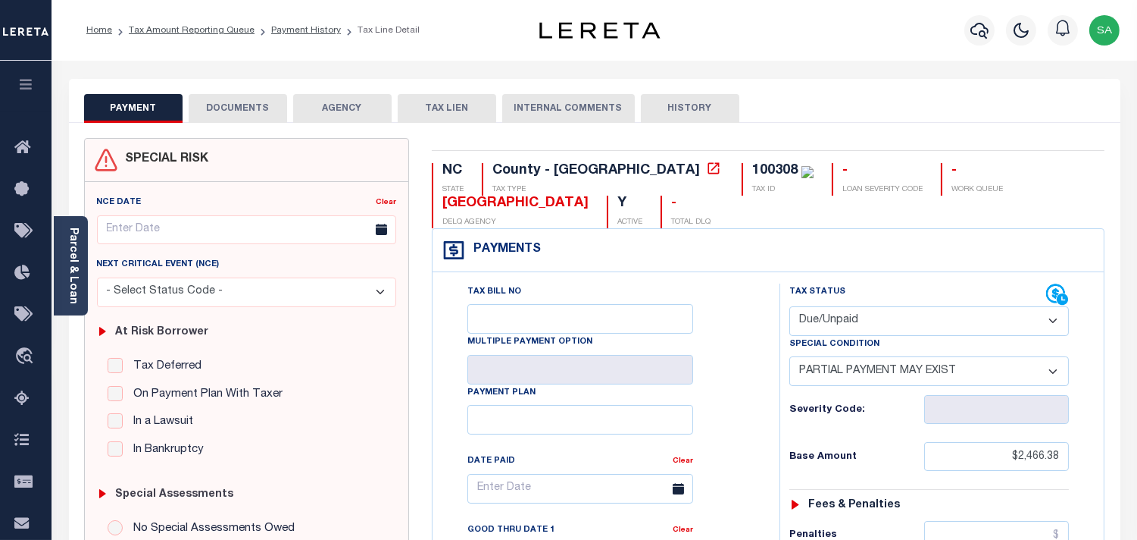
click at [256, 111] on button "DOCUMENTS" at bounding box center [238, 108] width 99 height 29
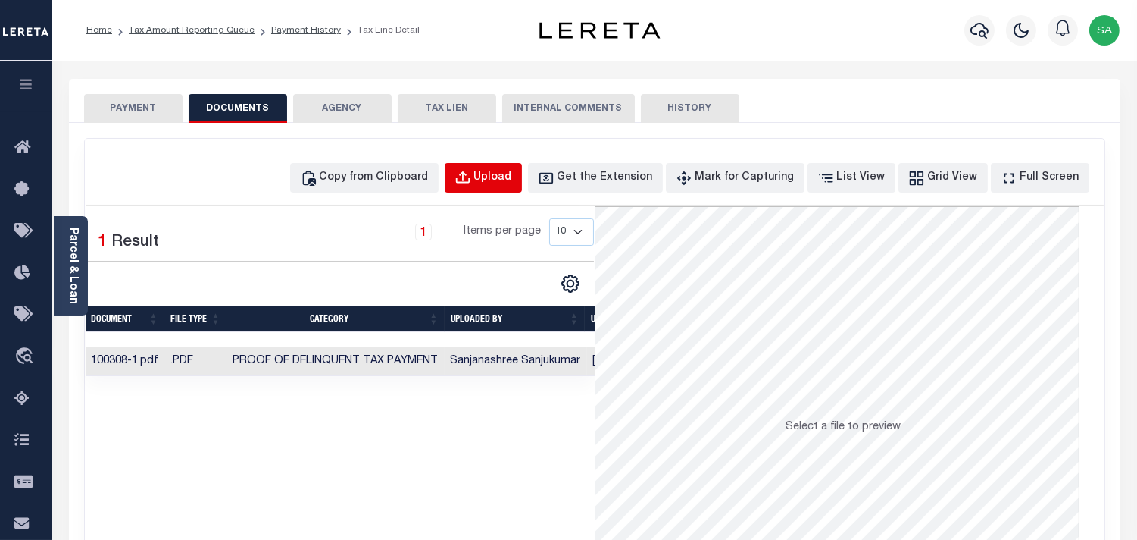
click at [512, 172] on div "Upload" at bounding box center [493, 178] width 38 height 17
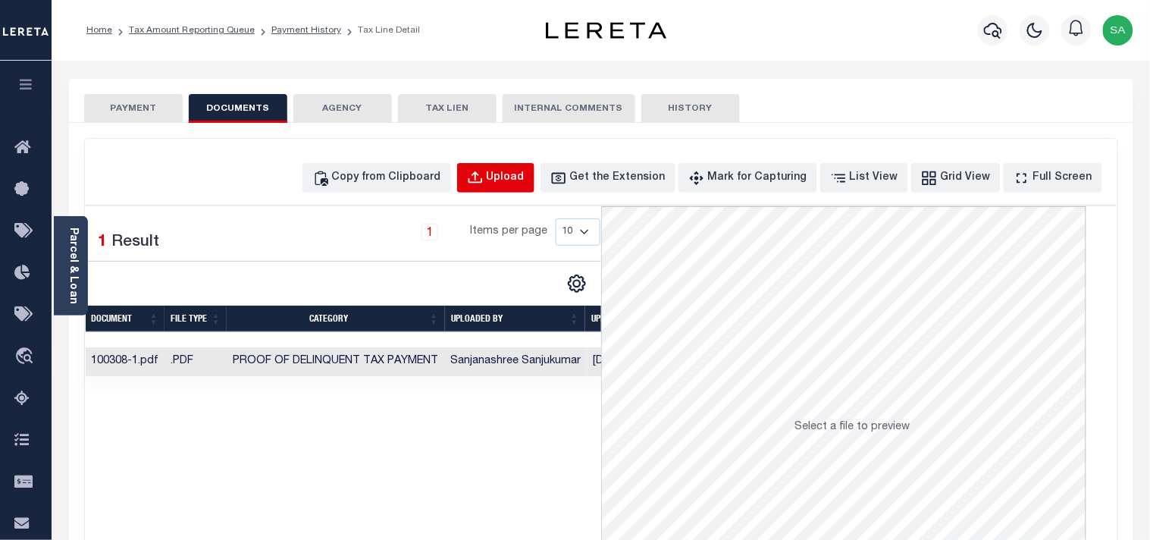
select select "POP"
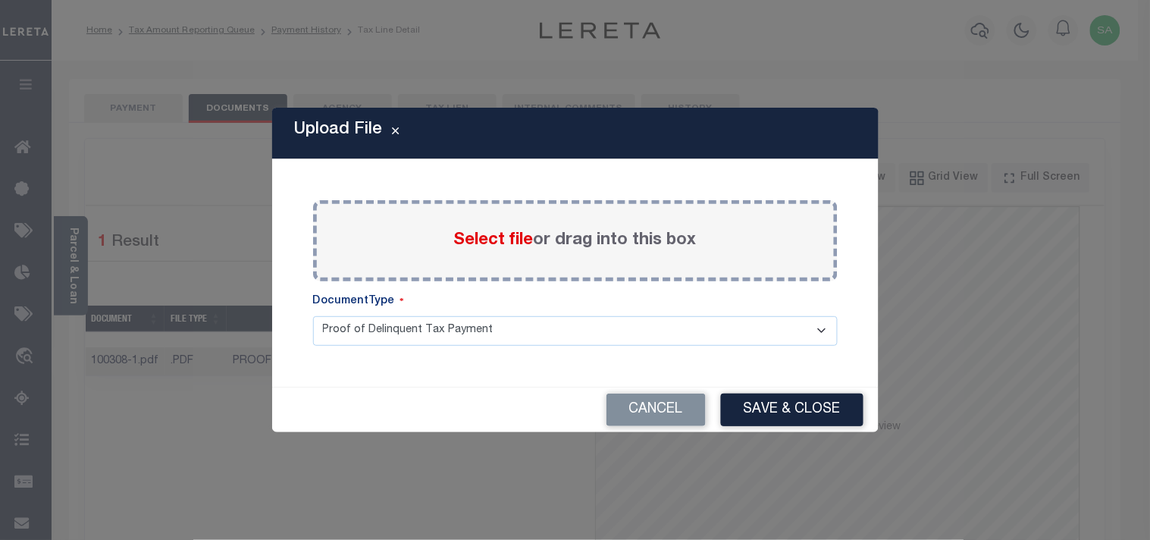
click at [490, 241] on span "Select file" at bounding box center [494, 240] width 80 height 17
click at [0, 0] on input "Select file or drag into this box" at bounding box center [0, 0] width 0 height 0
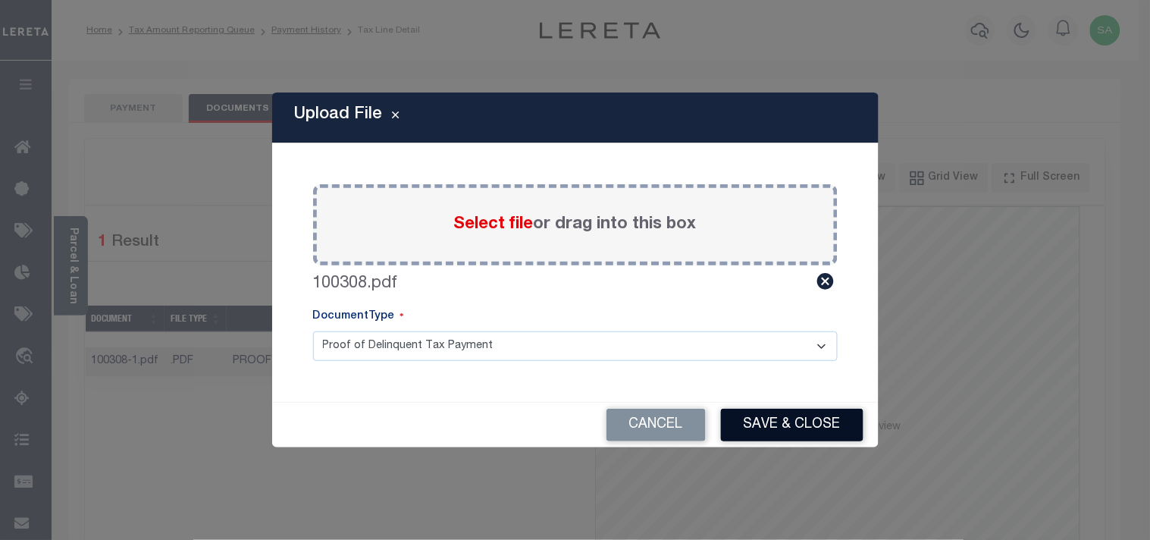
click at [827, 417] on button "Save & Close" at bounding box center [792, 424] width 142 height 33
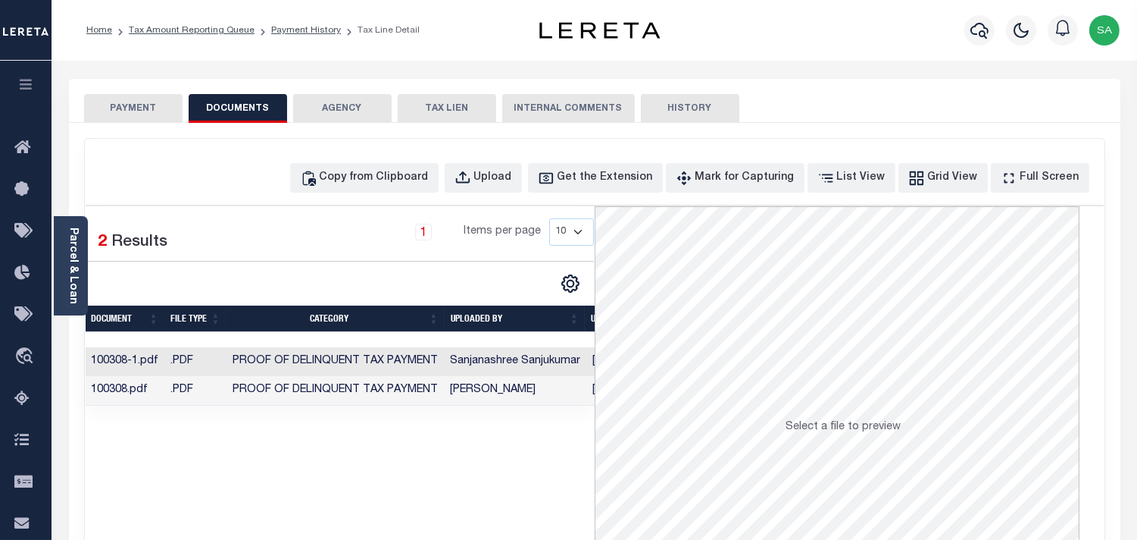
click at [146, 112] on button "PAYMENT" at bounding box center [133, 108] width 99 height 29
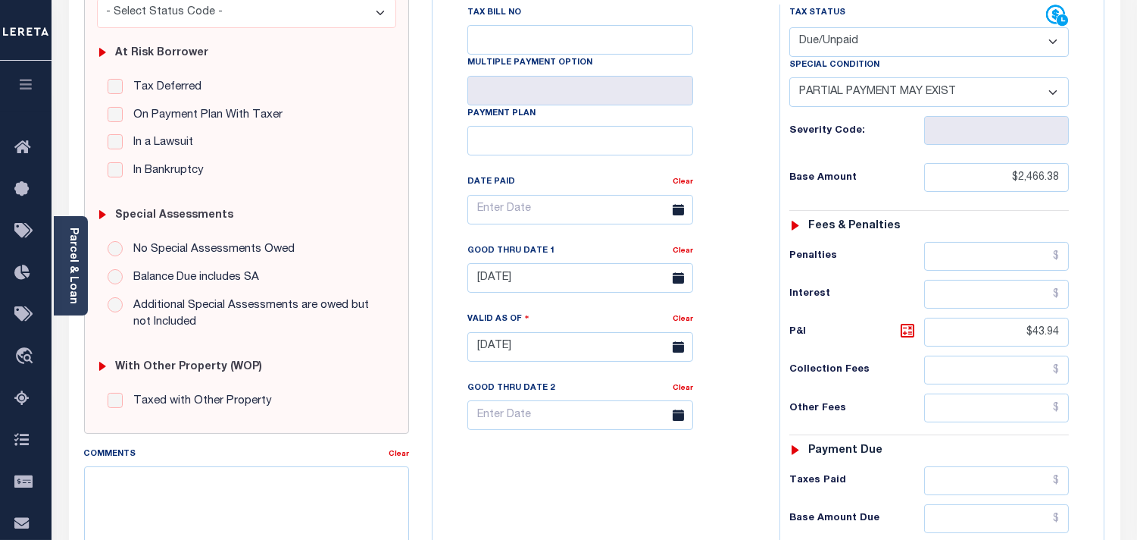
scroll to position [336, 0]
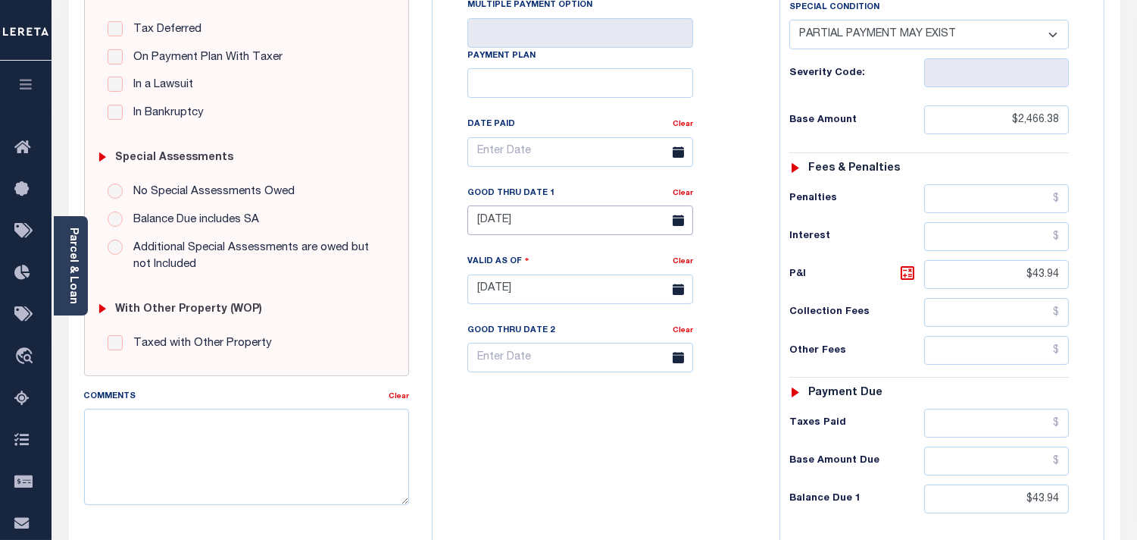
click at [549, 224] on input "[DATE]" at bounding box center [581, 220] width 226 height 30
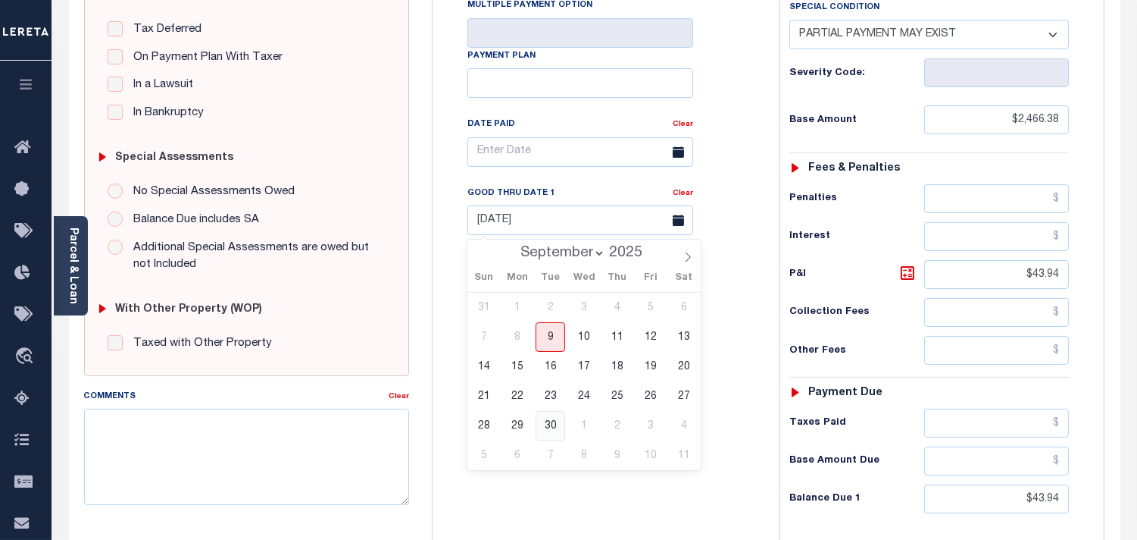
click at [546, 425] on span "30" at bounding box center [551, 426] width 30 height 30
type input "[DATE]"
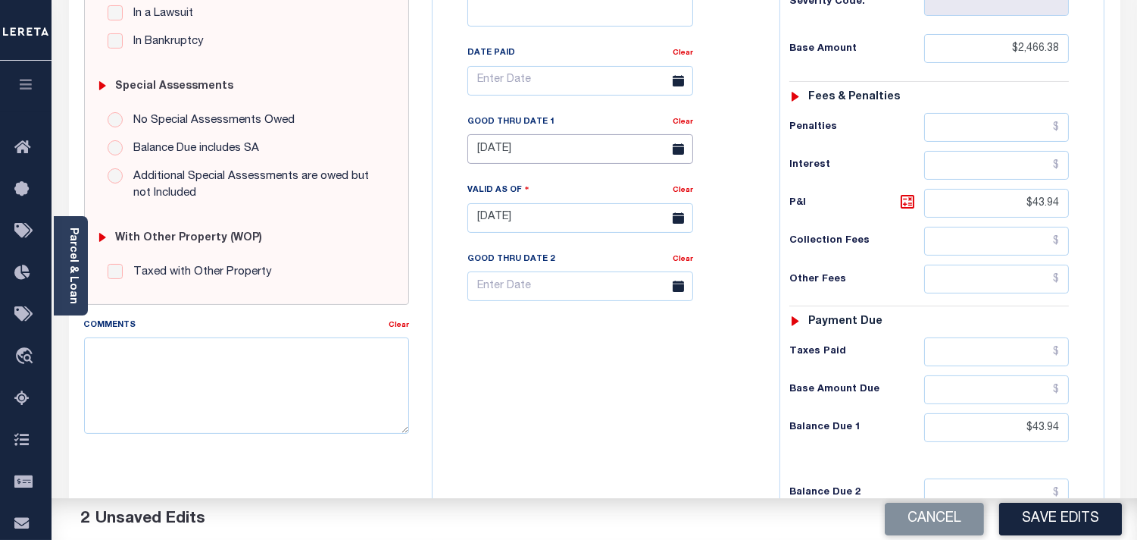
scroll to position [505, 0]
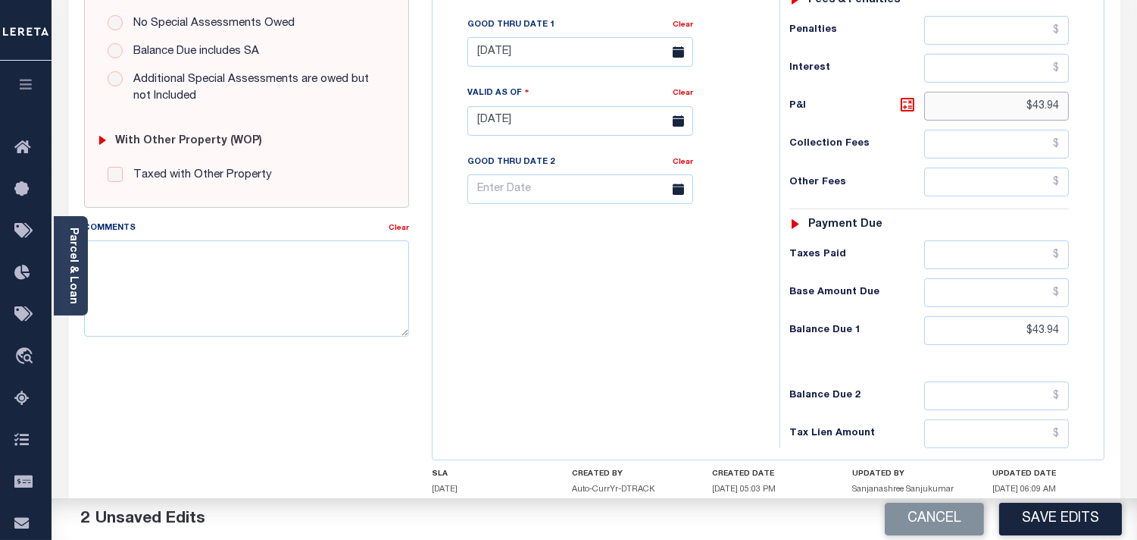
click at [1048, 102] on input "$43.94" at bounding box center [996, 106] width 145 height 29
paste input "4.27"
type input "$44.27"
click at [1049, 334] on input "$43.94" at bounding box center [996, 330] width 145 height 29
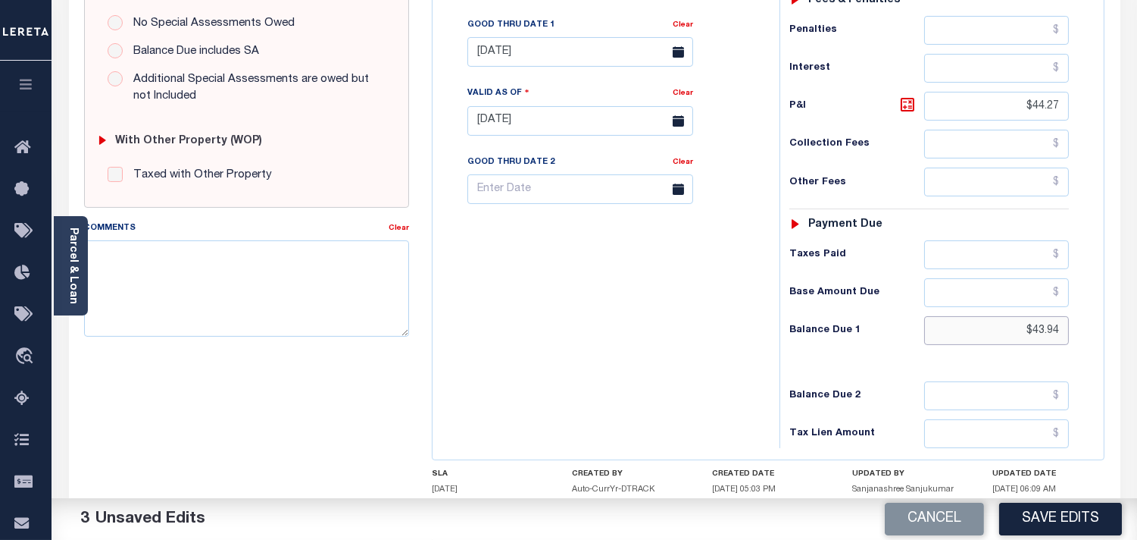
click at [1049, 334] on input "$43.94" at bounding box center [996, 330] width 145 height 29
paste input "4.27"
type input "$44.27"
click at [670, 343] on div "Tax Bill No Multiple Payment Option Payment Plan Clear" at bounding box center [602, 113] width 332 height 669
click at [1032, 516] on button "Save Edits" at bounding box center [1060, 518] width 123 height 33
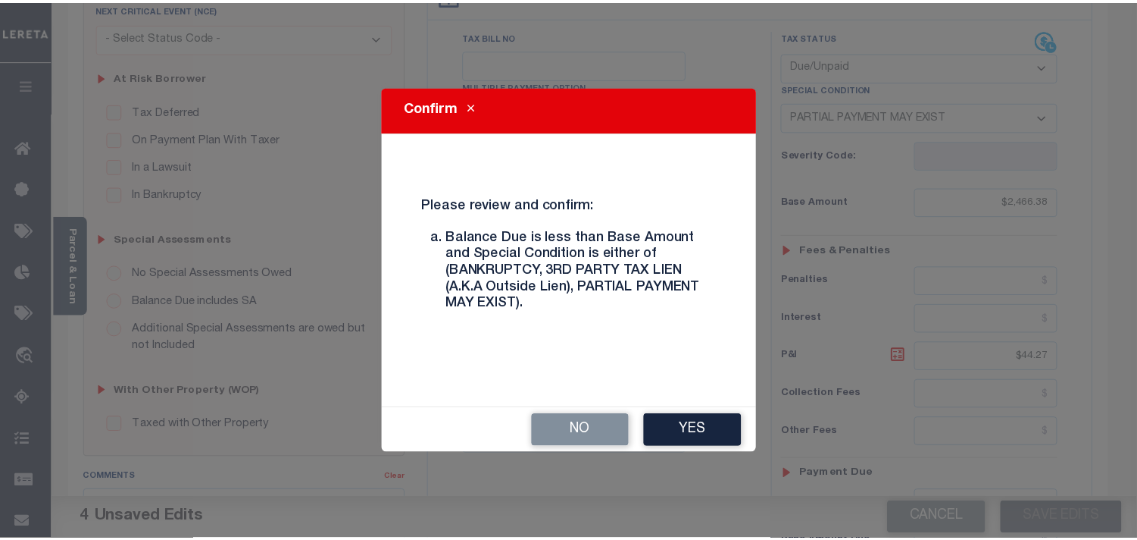
scroll to position [252, 0]
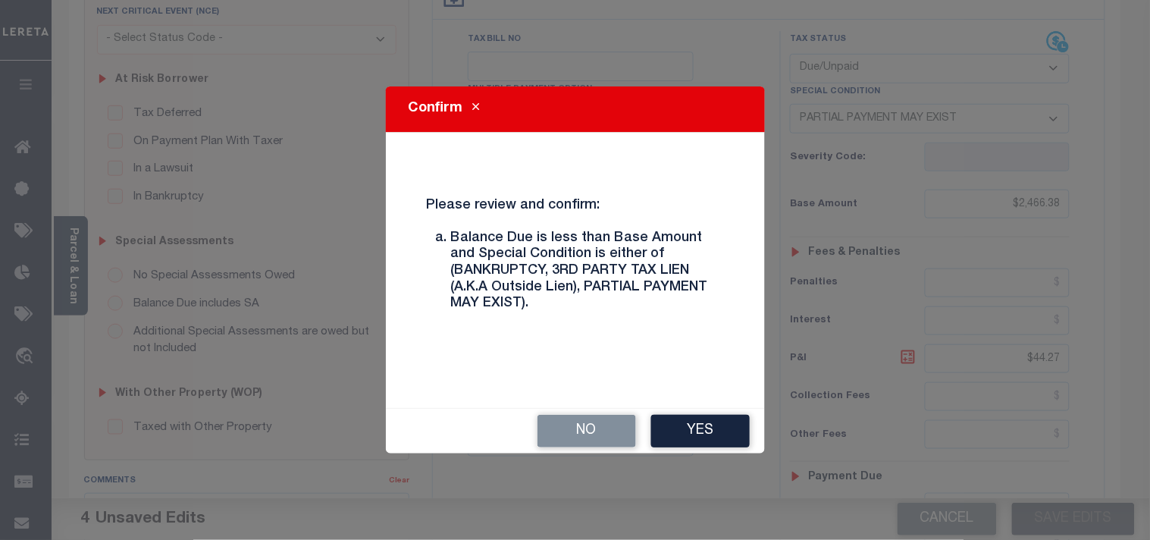
click at [699, 412] on div "No Yes" at bounding box center [575, 430] width 379 height 45
click at [702, 428] on button "Yes" at bounding box center [700, 430] width 99 height 33
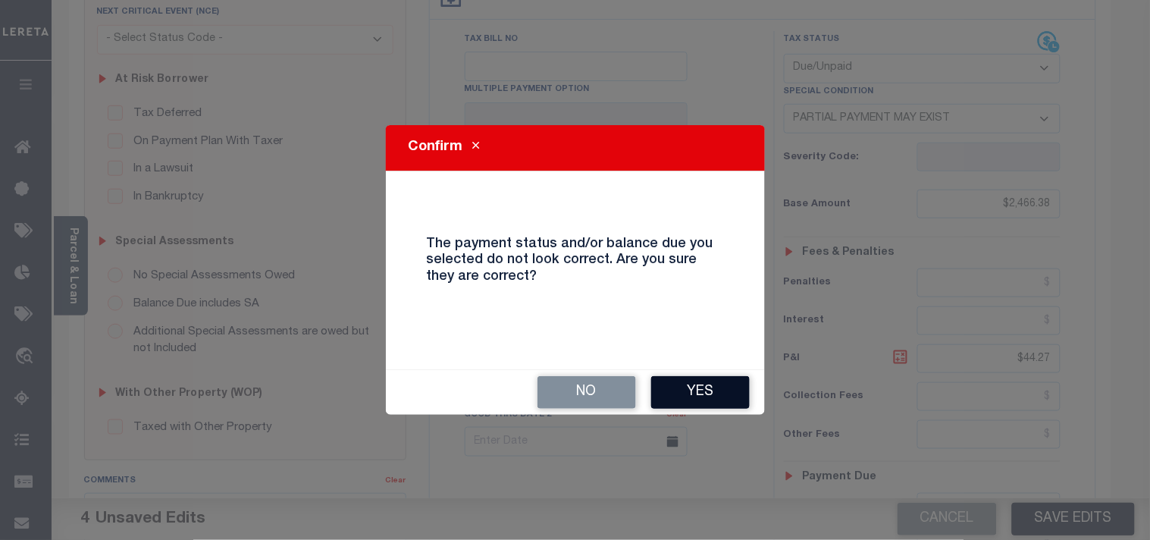
click at [673, 391] on button "Yes" at bounding box center [700, 392] width 99 height 33
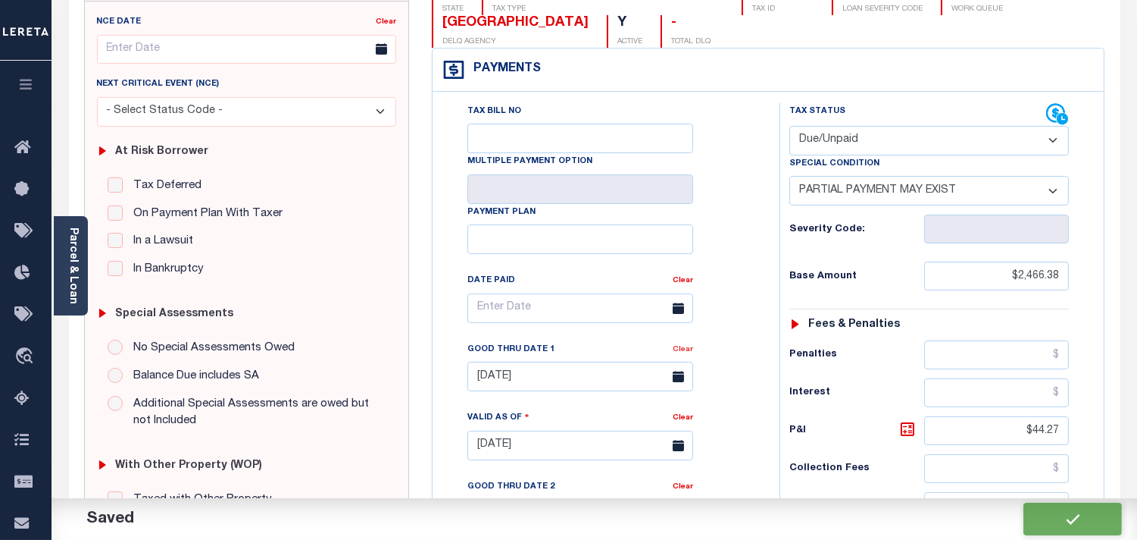
scroll to position [0, 0]
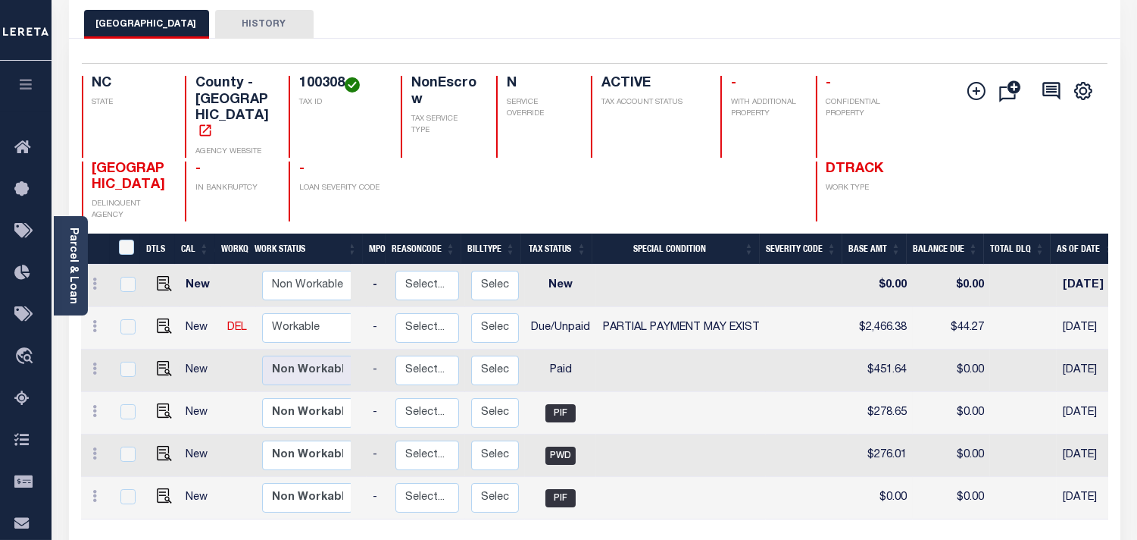
scroll to position [0, 289]
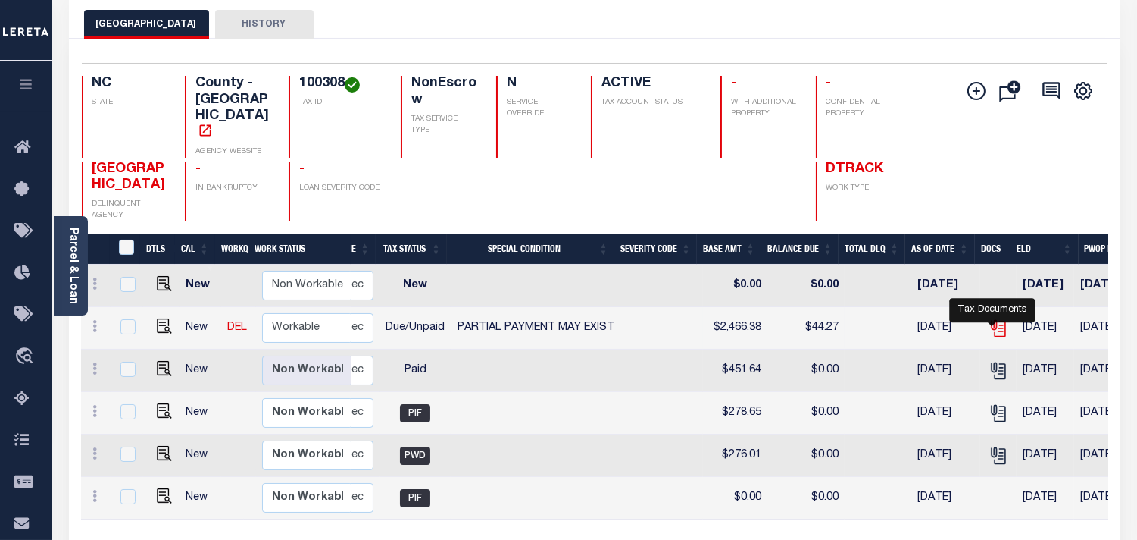
click at [992, 319] on icon "" at bounding box center [998, 325] width 12 height 12
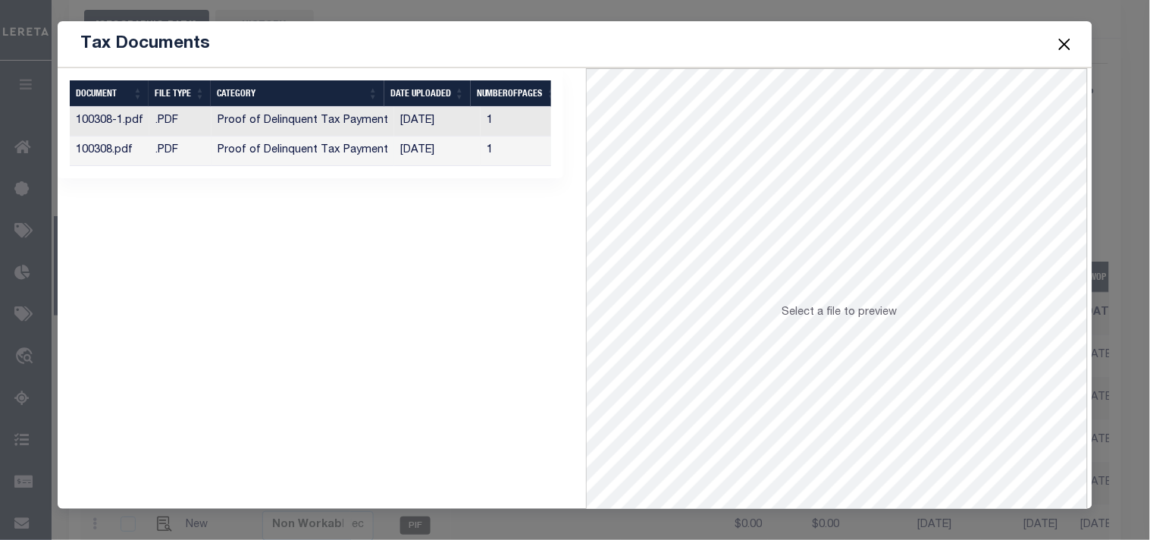
click at [455, 150] on td "[DATE]" at bounding box center [437, 151] width 86 height 30
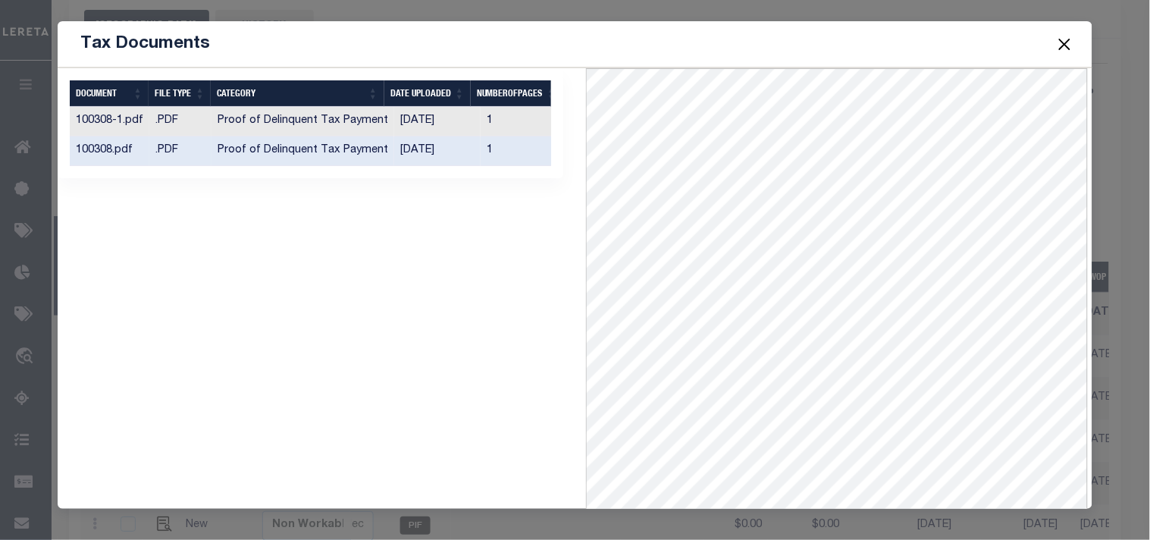
click at [1062, 39] on button "Close" at bounding box center [1064, 44] width 20 height 20
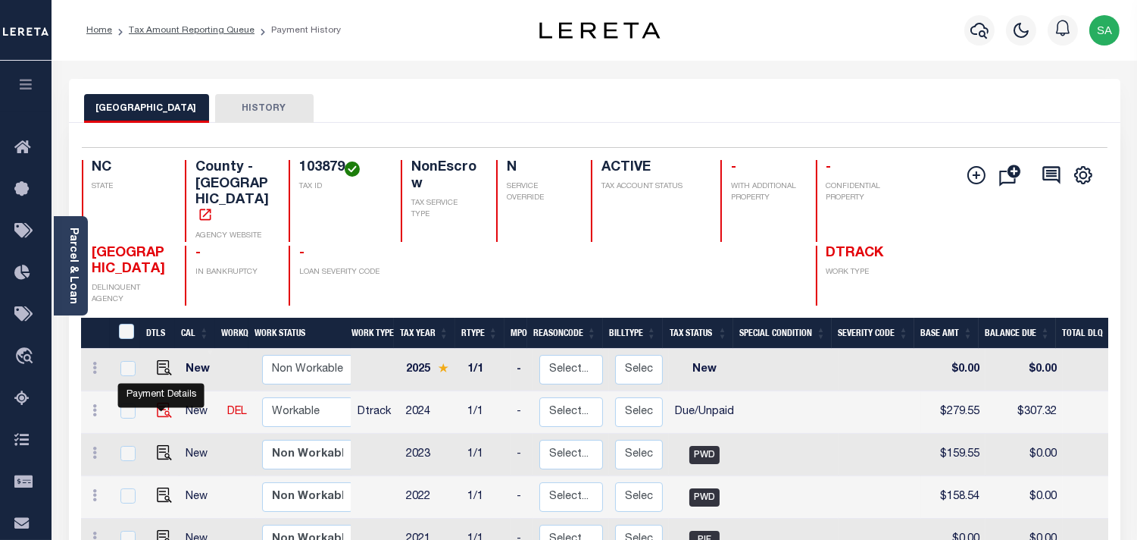
click at [164, 402] on img "" at bounding box center [164, 409] width 15 height 15
checkbox input "true"
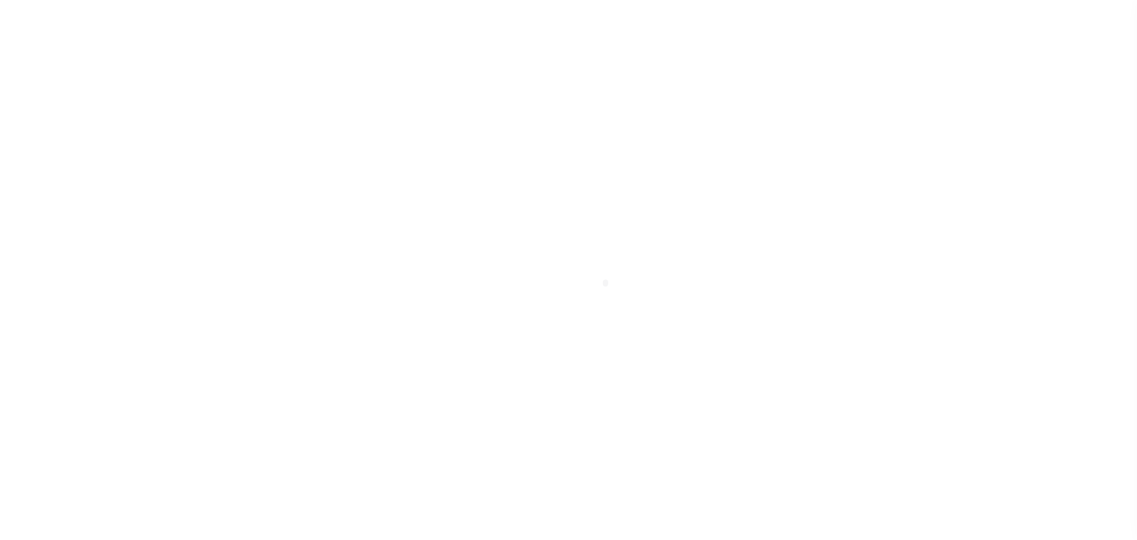
select select "DUE"
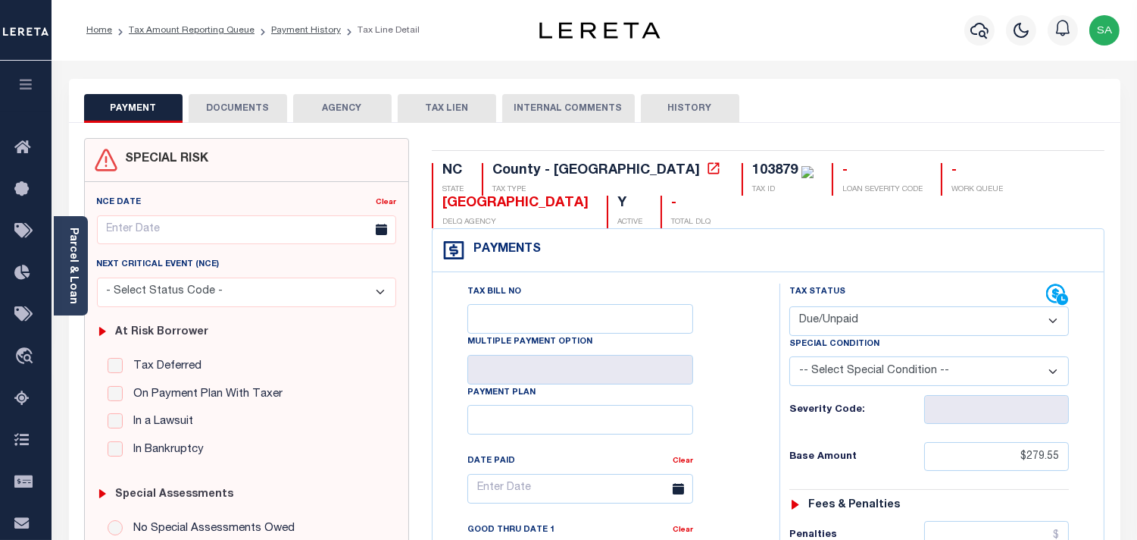
drag, startPoint x: 194, startPoint y: 103, endPoint x: 242, endPoint y: 115, distance: 50.0
click at [195, 102] on button "DOCUMENTS" at bounding box center [238, 108] width 99 height 29
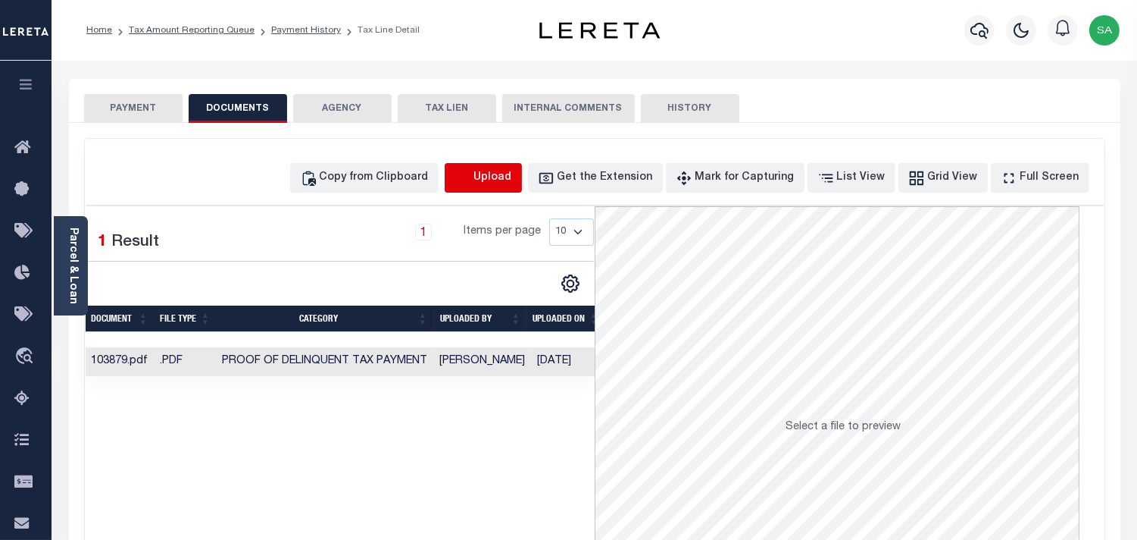
click at [471, 171] on icon "button" at bounding box center [463, 178] width 17 height 17
select select "POP"
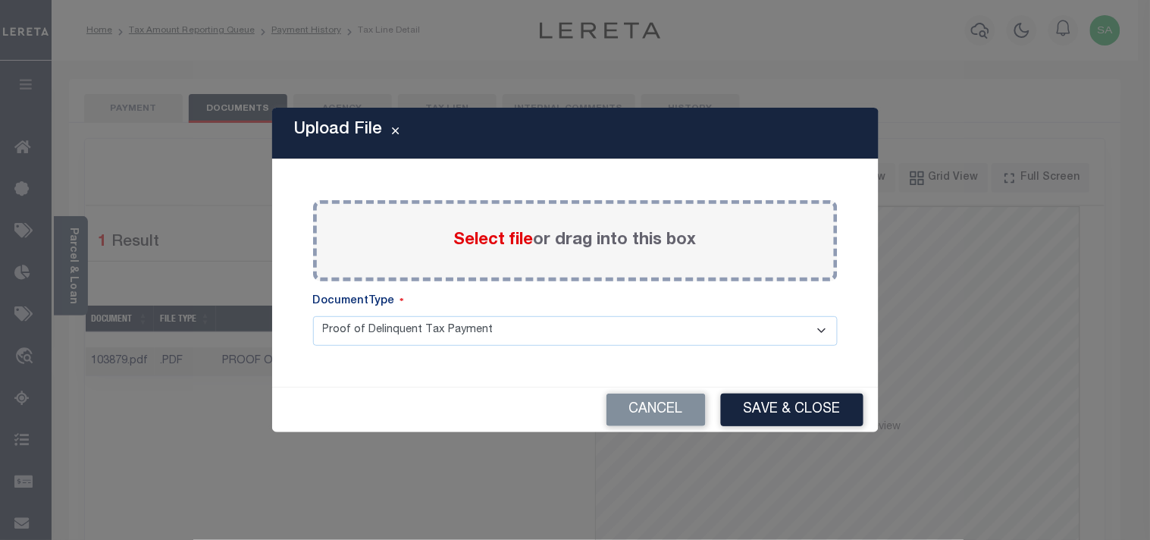
click at [483, 233] on span "Select file" at bounding box center [494, 240] width 80 height 17
click at [0, 0] on input "Select file or drag into this box" at bounding box center [0, 0] width 0 height 0
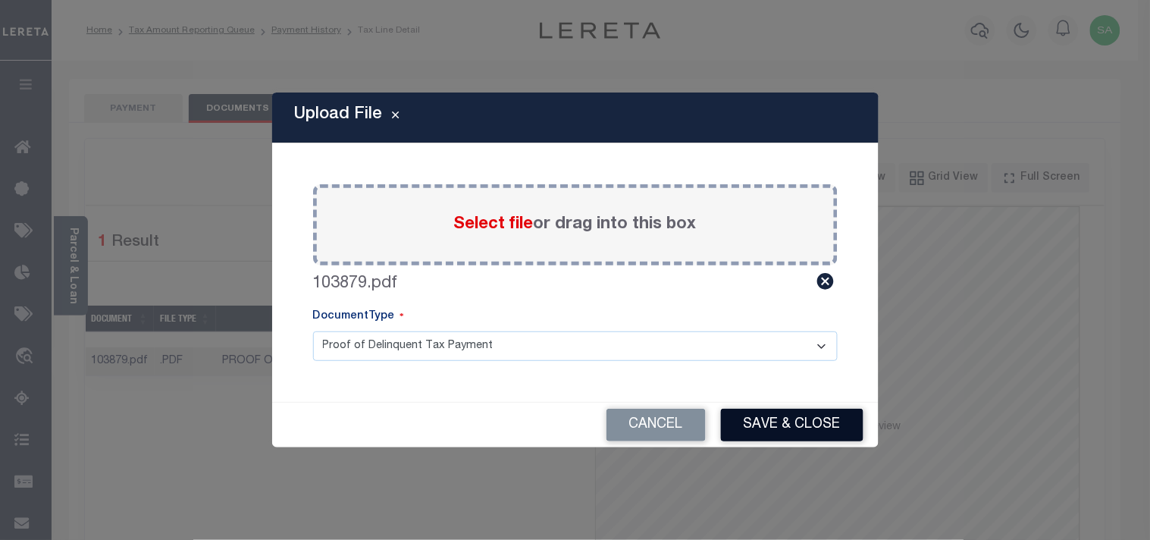
click at [817, 432] on button "Save & Close" at bounding box center [792, 424] width 142 height 33
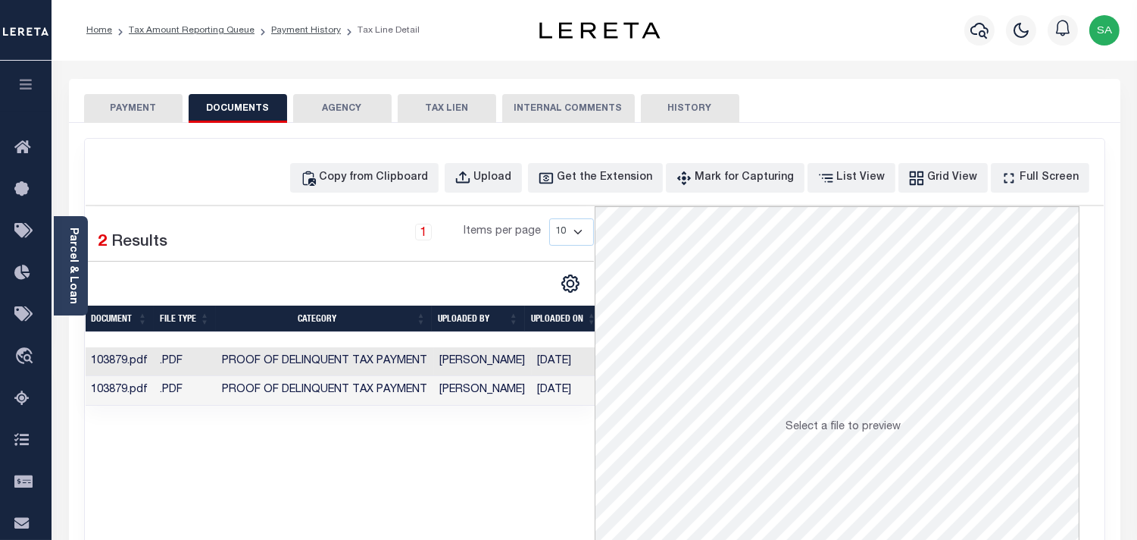
drag, startPoint x: 121, startPoint y: 115, endPoint x: 145, endPoint y: 120, distance: 23.9
click at [121, 115] on button "PAYMENT" at bounding box center [133, 108] width 99 height 29
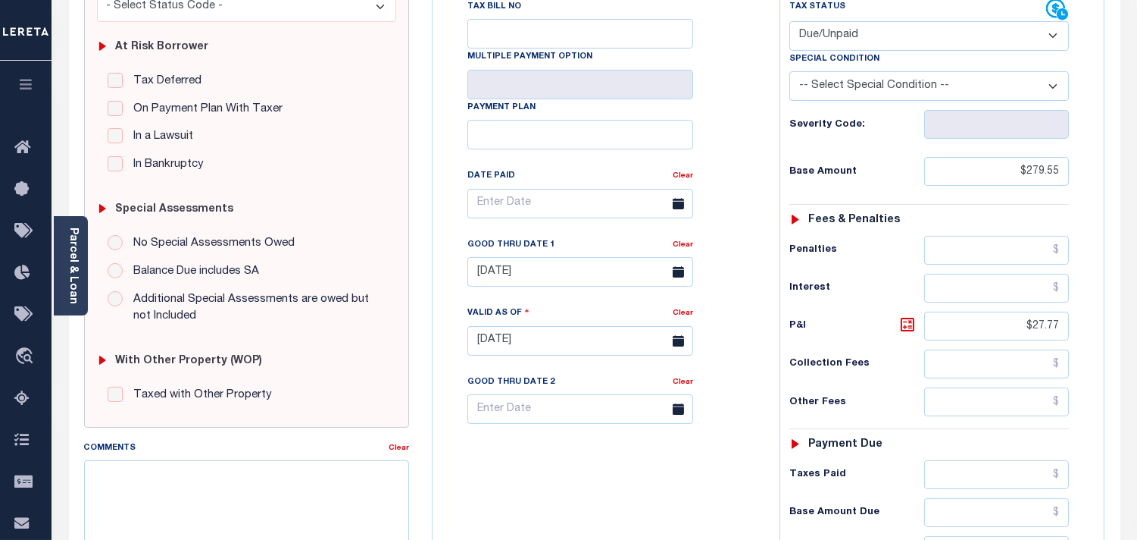
scroll to position [336, 0]
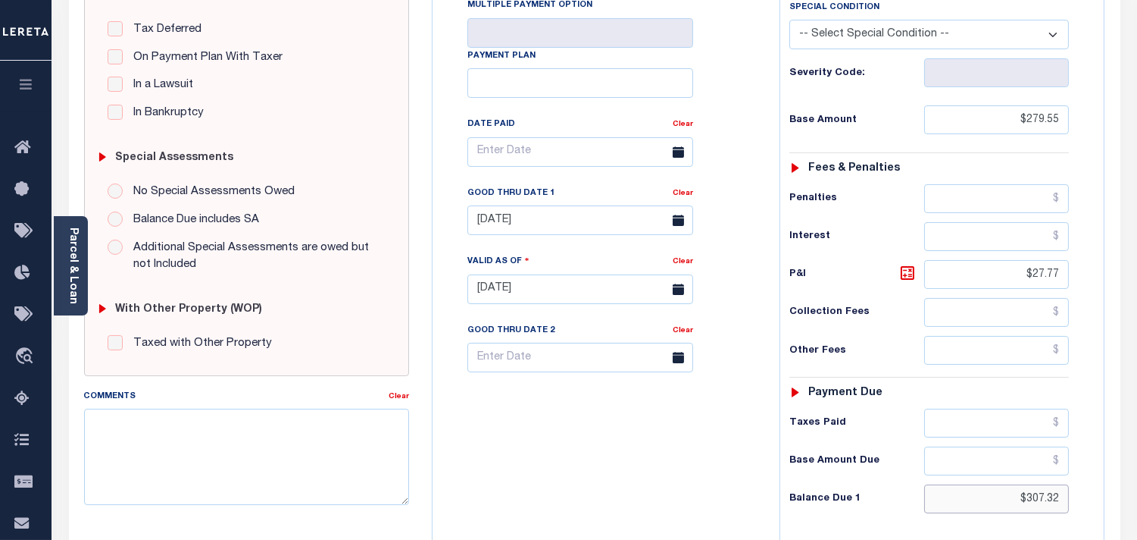
drag, startPoint x: 990, startPoint y: 483, endPoint x: 1058, endPoint y: 490, distance: 68.5
click at [1058, 490] on div "Tax Status Status - Select Status Code -" at bounding box center [934, 281] width 309 height 669
drag, startPoint x: 1005, startPoint y: 497, endPoint x: 1105, endPoint y: 501, distance: 100.1
click at [1105, 501] on div "NC STATE County - NC TAX TYPE 103879 TAX ID - LOAN SEVERITY CODE - WORK QUEUE L…" at bounding box center [769, 287] width 696 height 973
paste input "309.47"
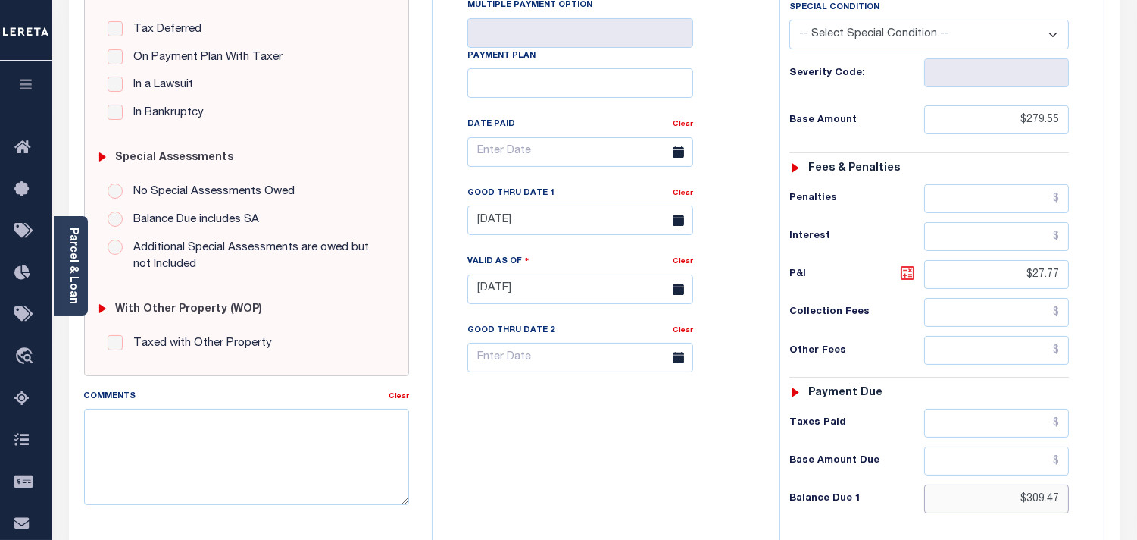
type input "$309.47"
type input "[DATE]"
click at [904, 274] on icon at bounding box center [908, 273] width 18 height 18
type input "$29.92"
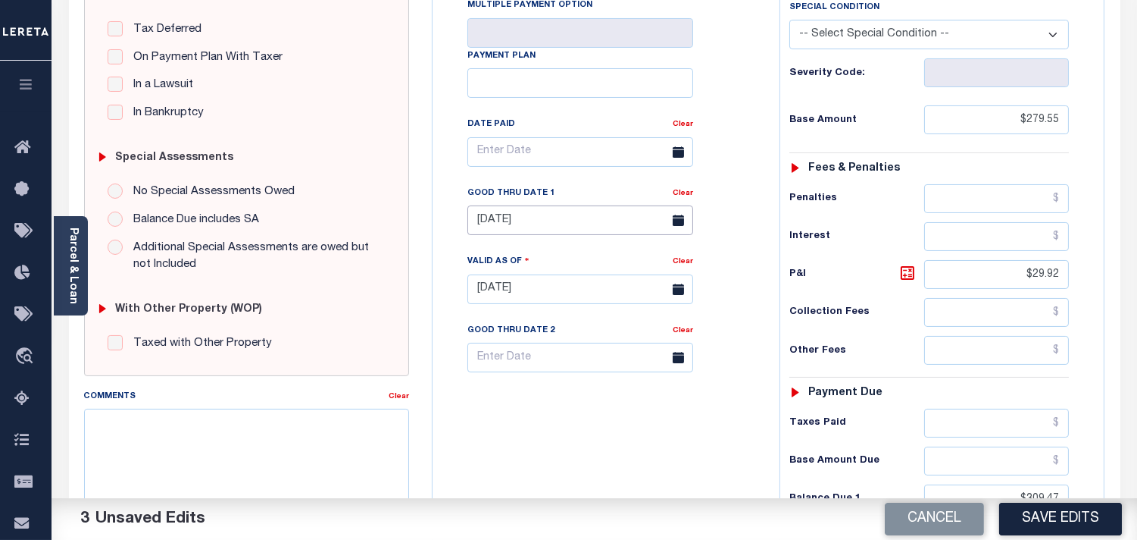
click at [549, 235] on body "Home Tax Amount Reporting Queue Payment History Tax Line Detail Profile" at bounding box center [568, 234] width 1137 height 1141
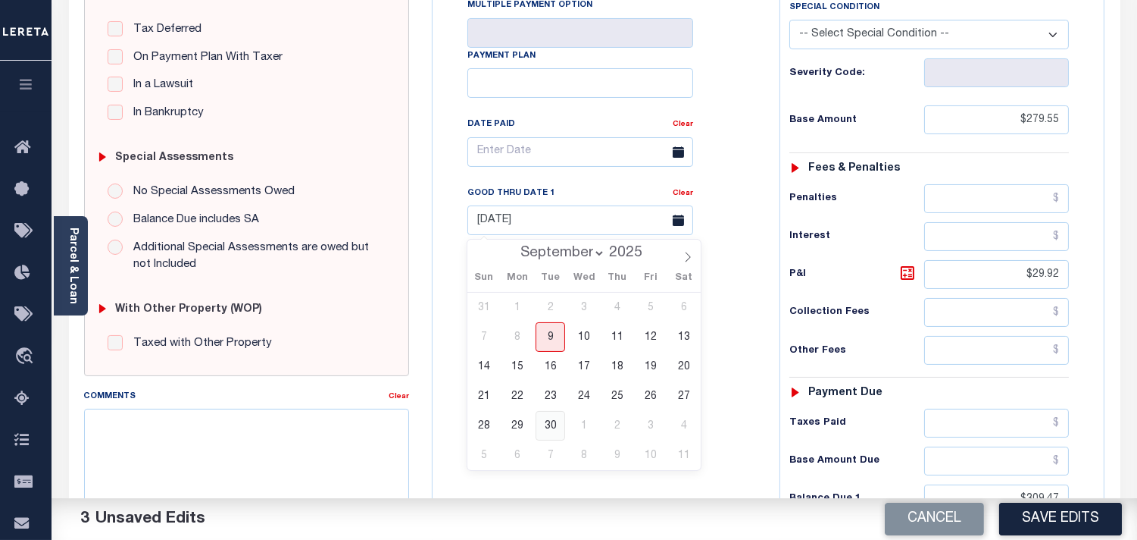
click at [552, 424] on span "30" at bounding box center [551, 426] width 30 height 30
type input "[DATE]"
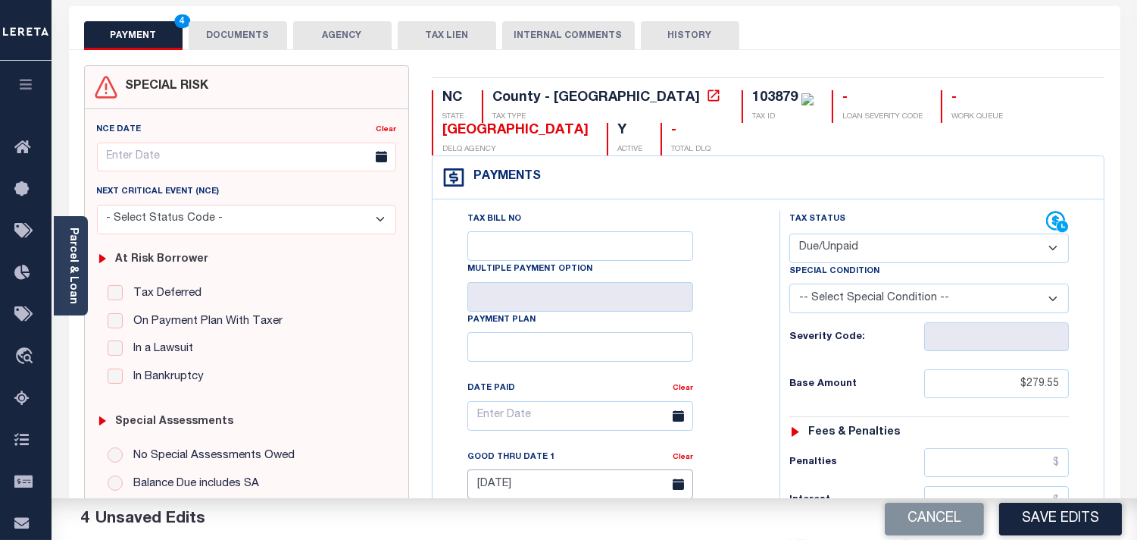
scroll to position [0, 0]
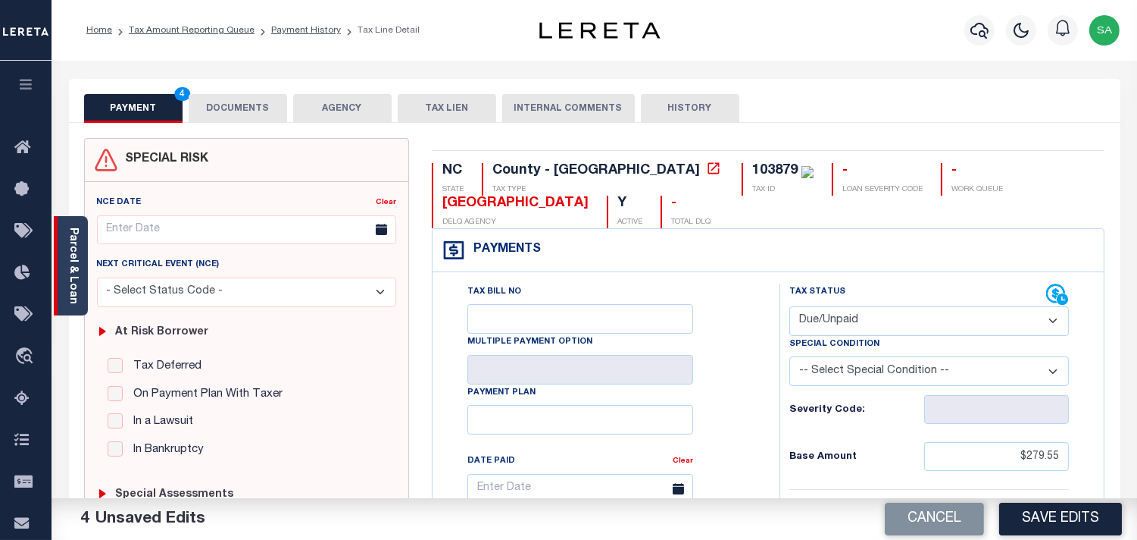
click at [77, 288] on link "Parcel & Loan" at bounding box center [72, 265] width 11 height 77
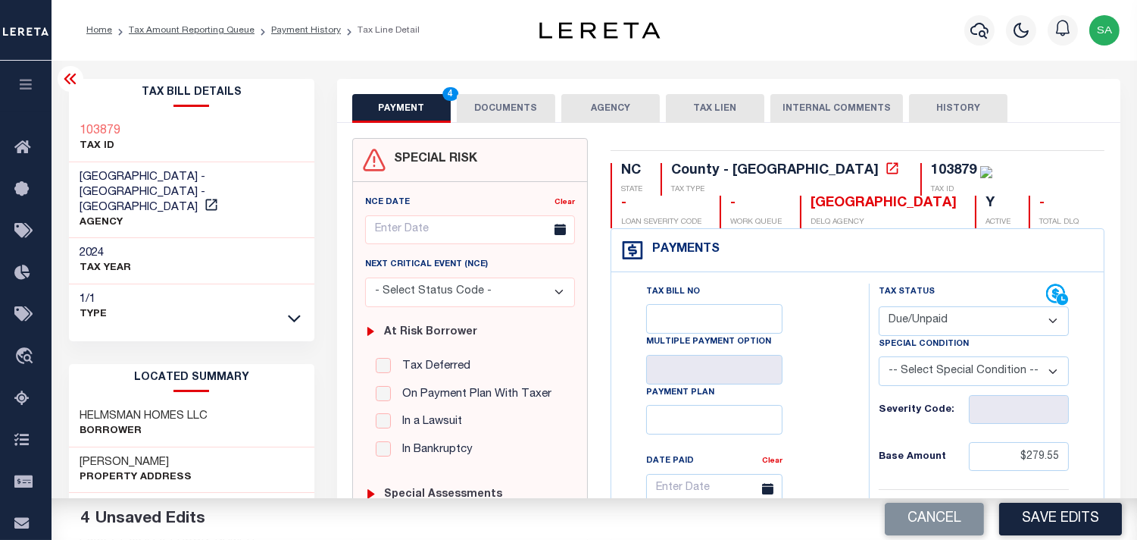
scroll to position [252, 0]
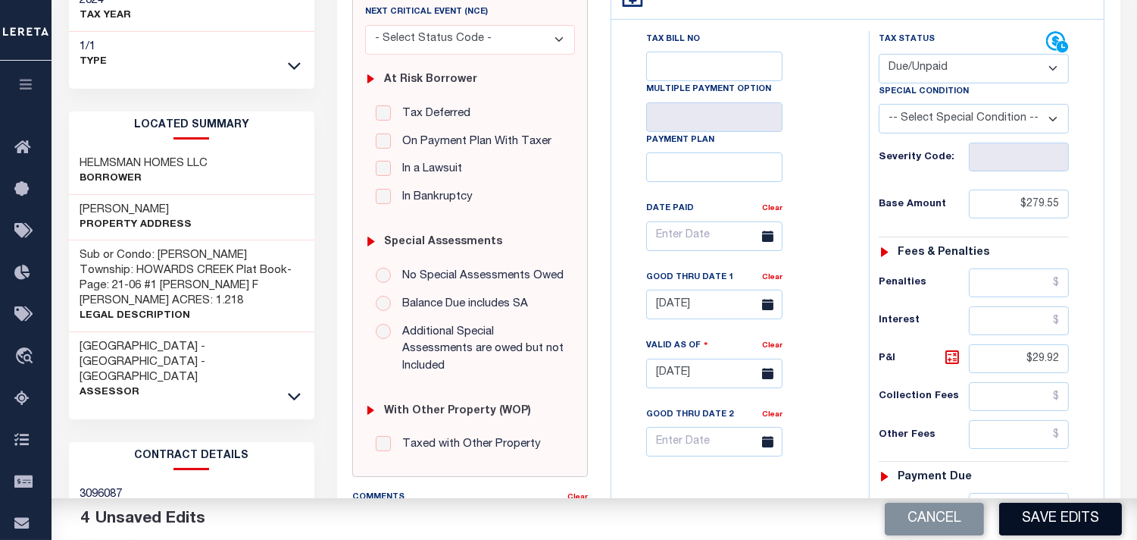
click at [1046, 518] on button "Save Edits" at bounding box center [1060, 518] width 123 height 33
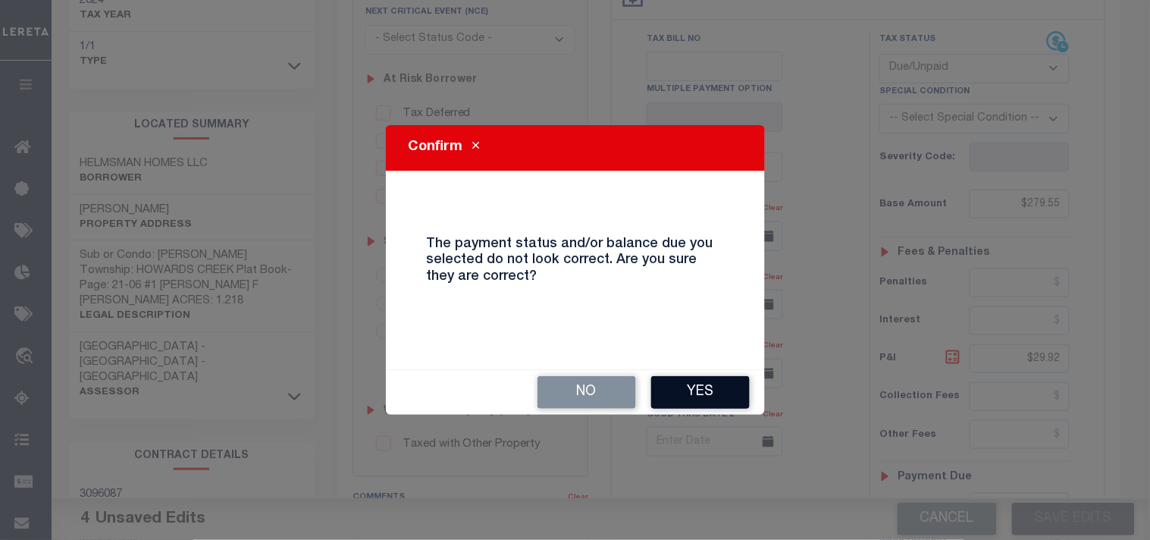
click at [714, 396] on button "Yes" at bounding box center [700, 392] width 99 height 33
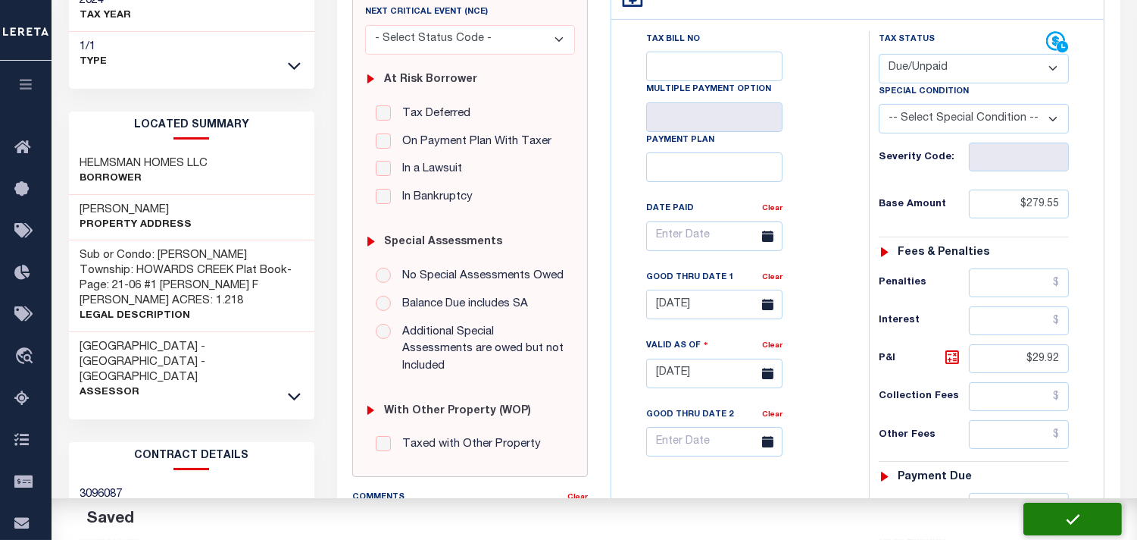
checkbox input "false"
type input "$279.55"
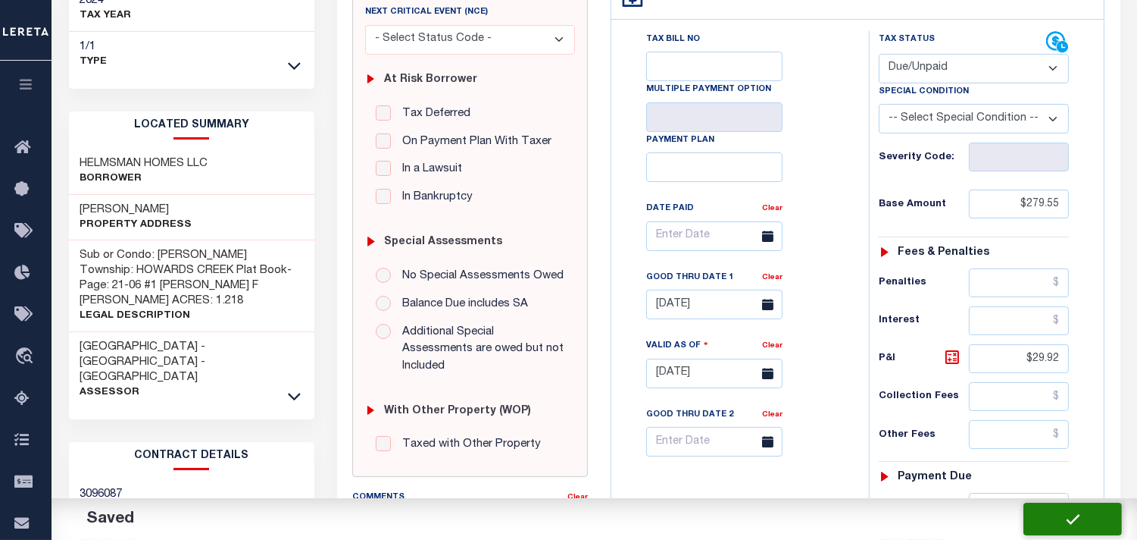
type input "$29.92"
type input "$309.47"
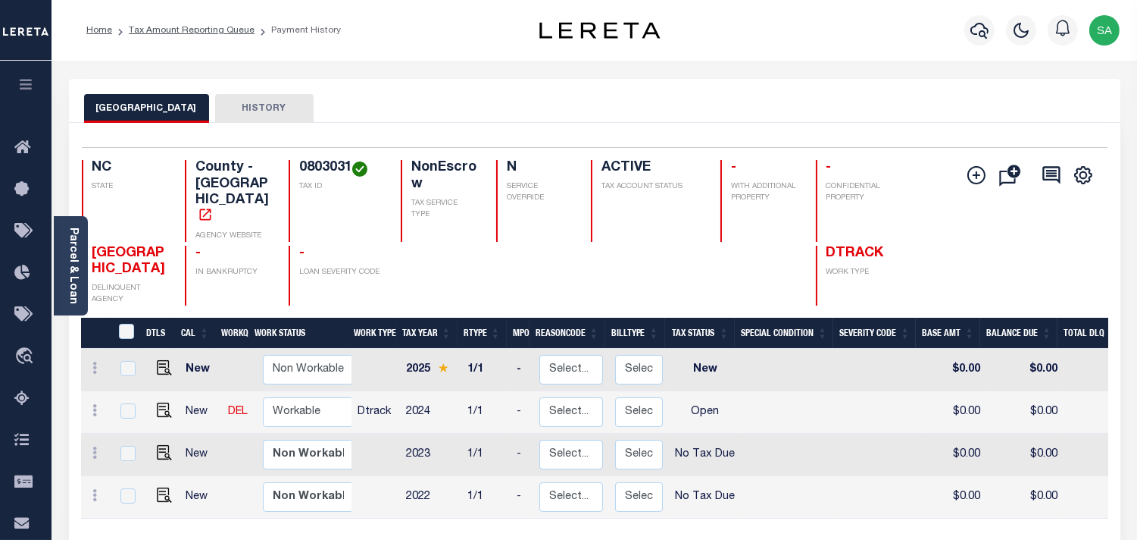
click at [99, 246] on span "[GEOGRAPHIC_DATA]" at bounding box center [129, 261] width 74 height 30
copy span "CATAWBA"
drag, startPoint x: 351, startPoint y: 162, endPoint x: 297, endPoint y: 167, distance: 54.1
click at [297, 167] on div "0803031 TAX ID" at bounding box center [336, 201] width 94 height 82
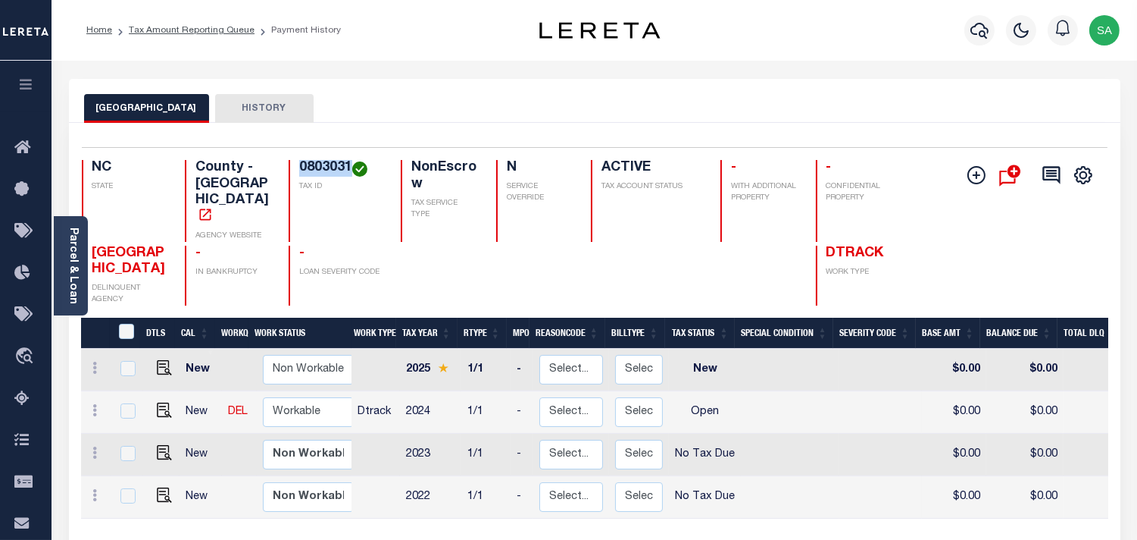
copy h4 "0803031"
click at [159, 402] on img "" at bounding box center [164, 409] width 15 height 15
checkbox input "true"
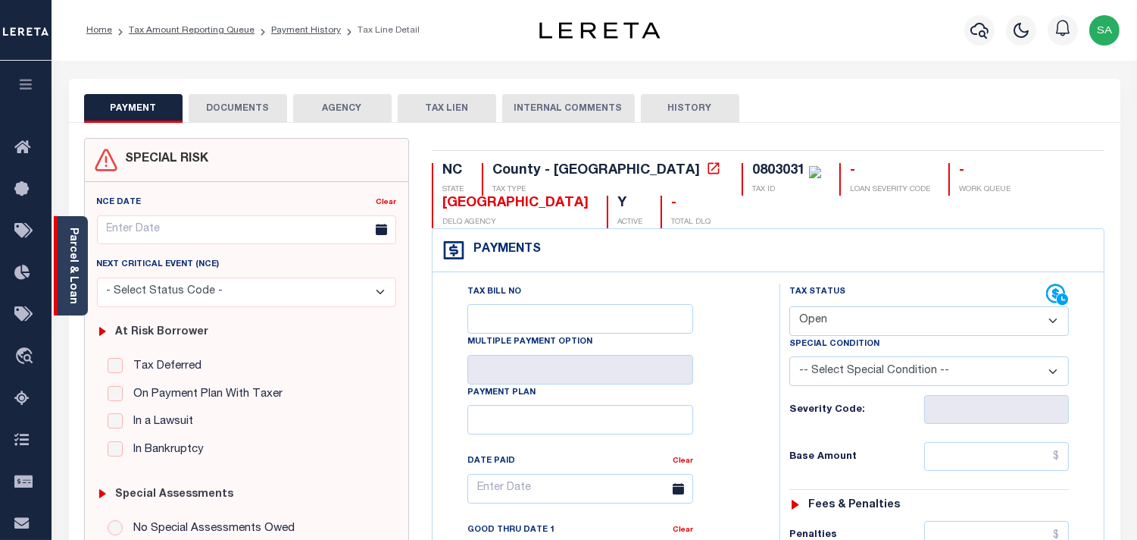
click at [83, 282] on div "Parcel & Loan" at bounding box center [71, 265] width 34 height 99
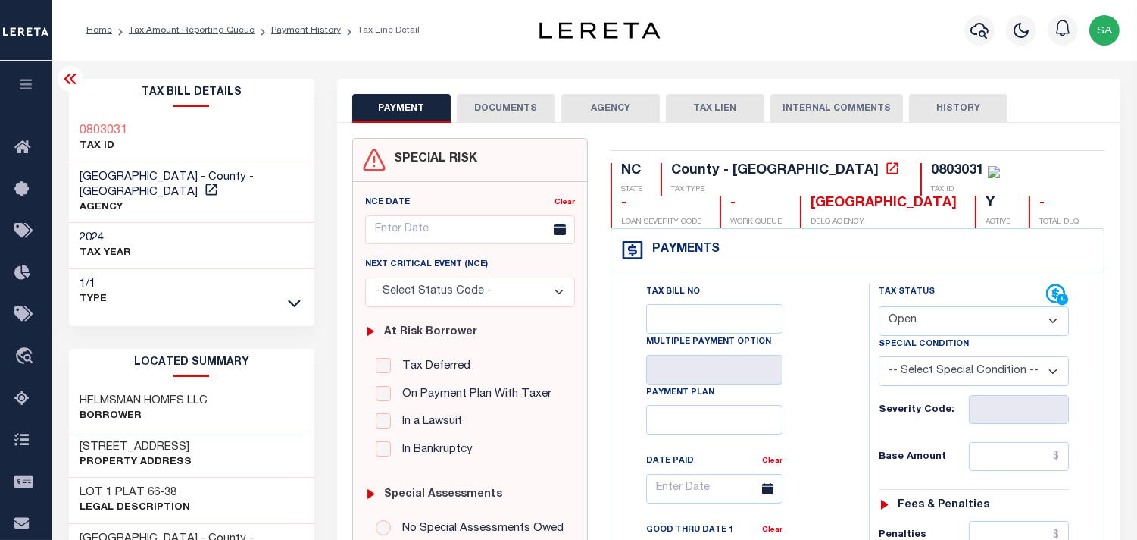
click at [931, 321] on select "- Select Status Code - Open Due/Unpaid Paid Incomplete No Tax Due Internal Refu…" at bounding box center [974, 321] width 190 height 30
select select "NTX"
click at [879, 307] on select "- Select Status Code - Open Due/Unpaid Paid Incomplete No Tax Due Internal Refu…" at bounding box center [974, 321] width 190 height 30
type input "[DATE]"
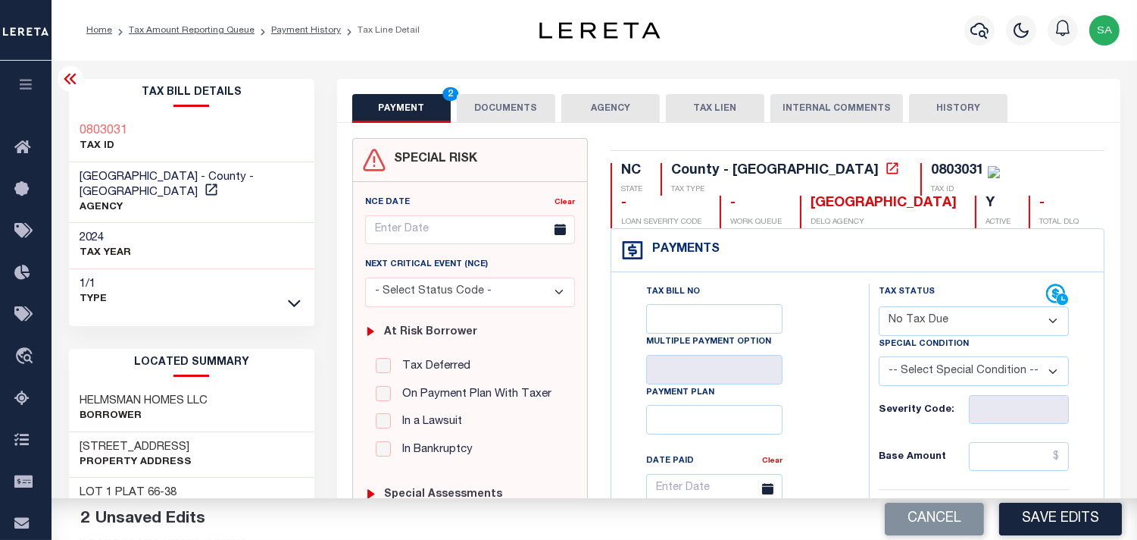
click at [890, 372] on select "-- Select Special Condition -- 3RD PARTY TAX LIEN AGENCY TAX LIEN (A.K.A Inside…" at bounding box center [974, 371] width 190 height 30
select select "7"
click at [879, 358] on select "-- Select Special Condition -- 3RD PARTY TAX LIEN AGENCY TAX LIEN (A.K.A Inside…" at bounding box center [974, 371] width 190 height 30
click at [313, 26] on link "Payment History" at bounding box center [306, 30] width 70 height 9
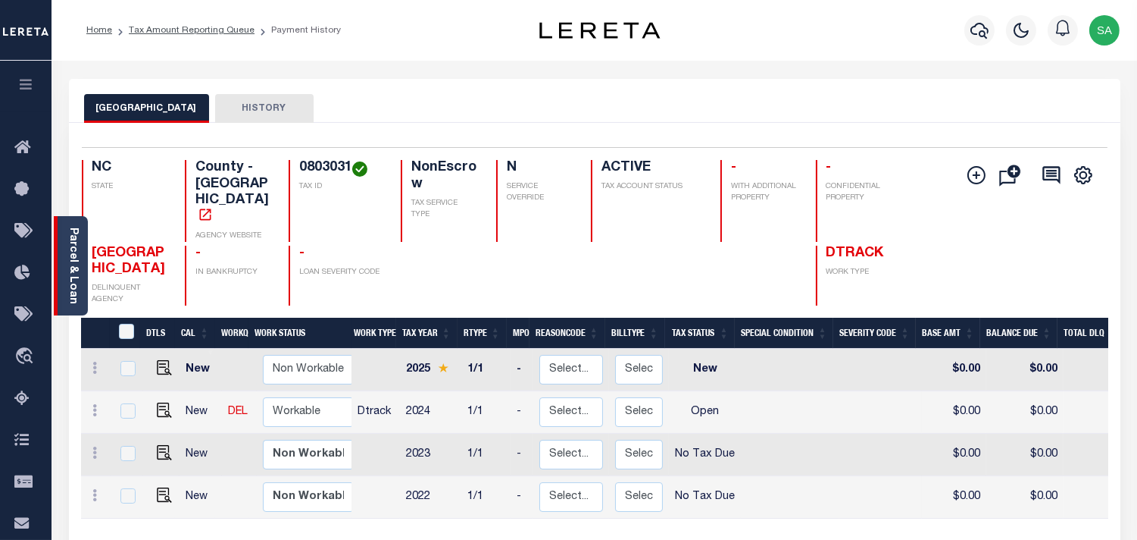
click at [77, 283] on link "Parcel & Loan" at bounding box center [72, 265] width 11 height 77
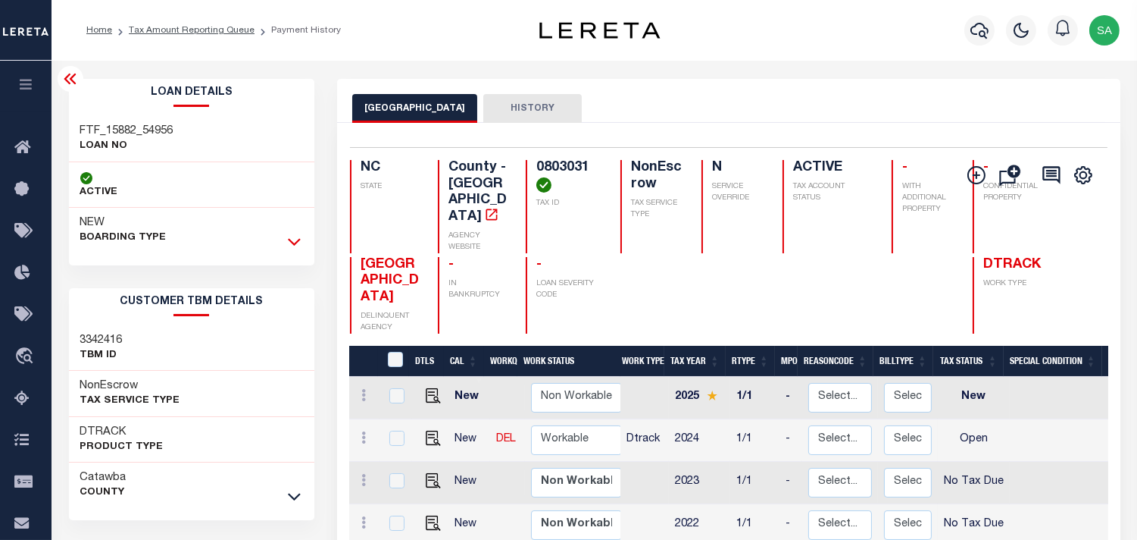
click at [298, 239] on icon at bounding box center [294, 241] width 13 height 16
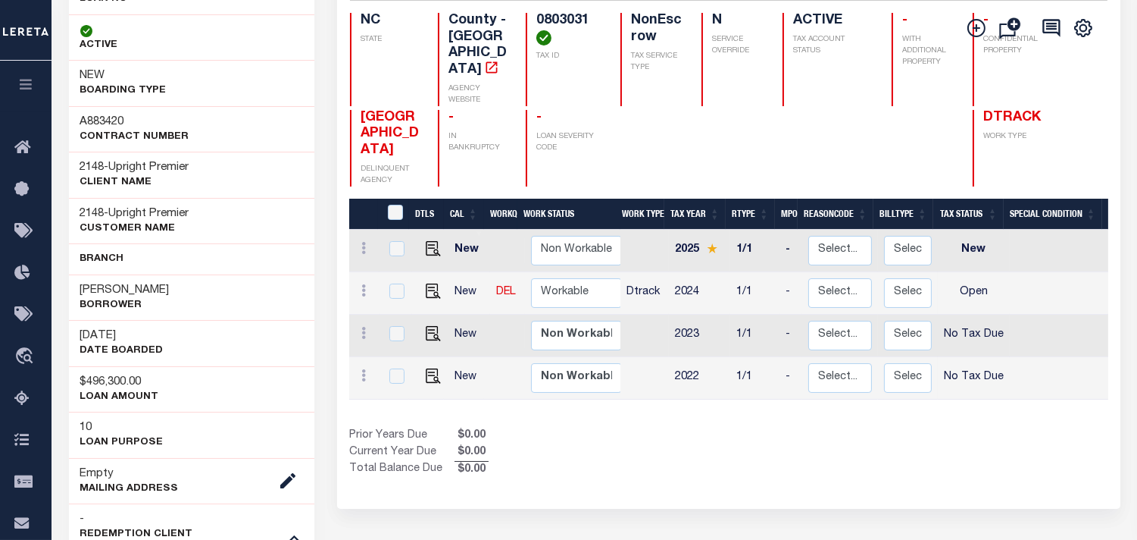
scroll to position [168, 0]
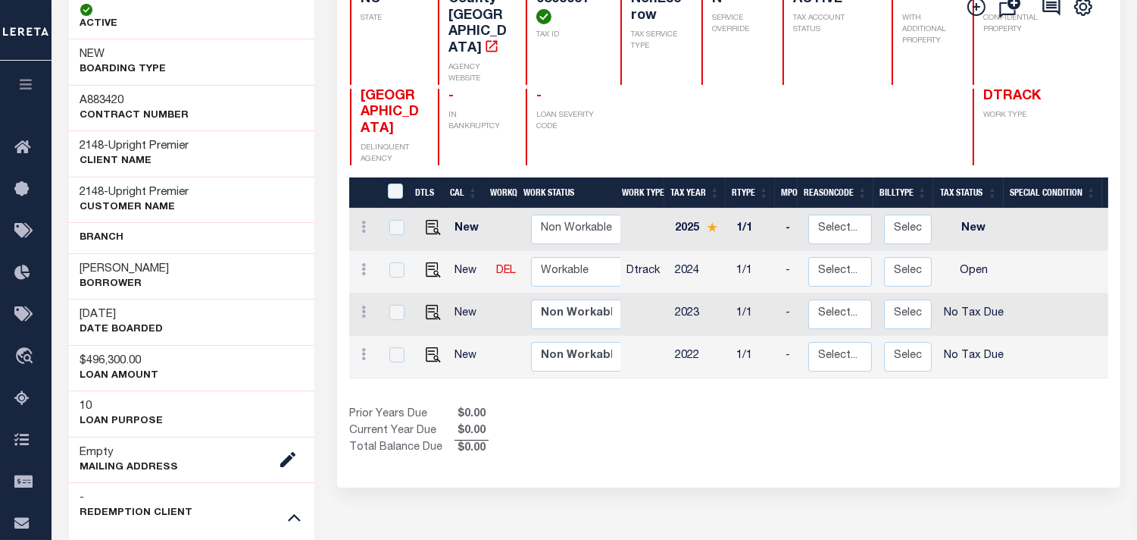
click at [665, 423] on div "Prior Years Due $0.00 Current Year Due $0.00 Total Balance Due $0.00" at bounding box center [539, 431] width 380 height 51
